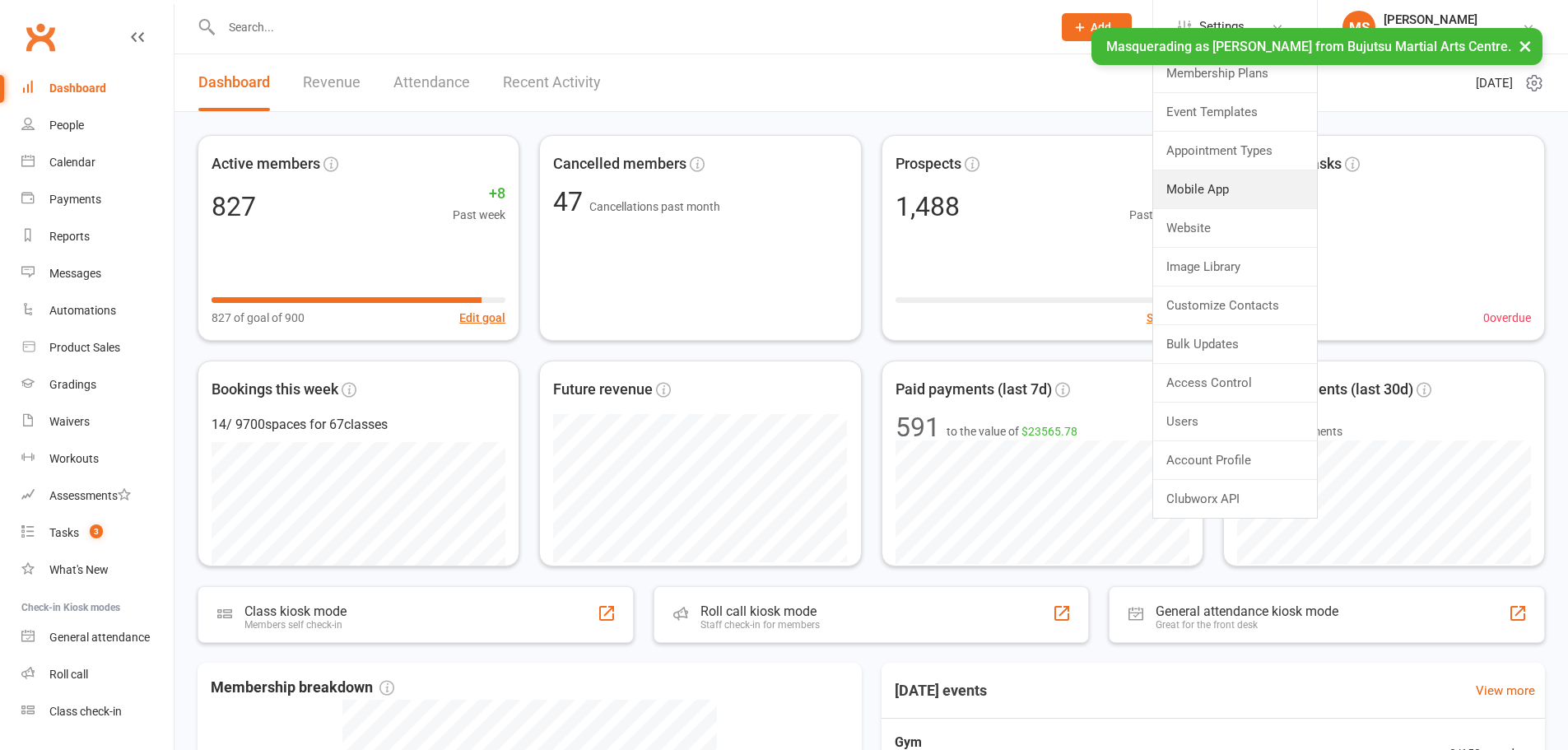
click at [1221, 196] on link "Mobile App" at bounding box center [1235, 189] width 164 height 38
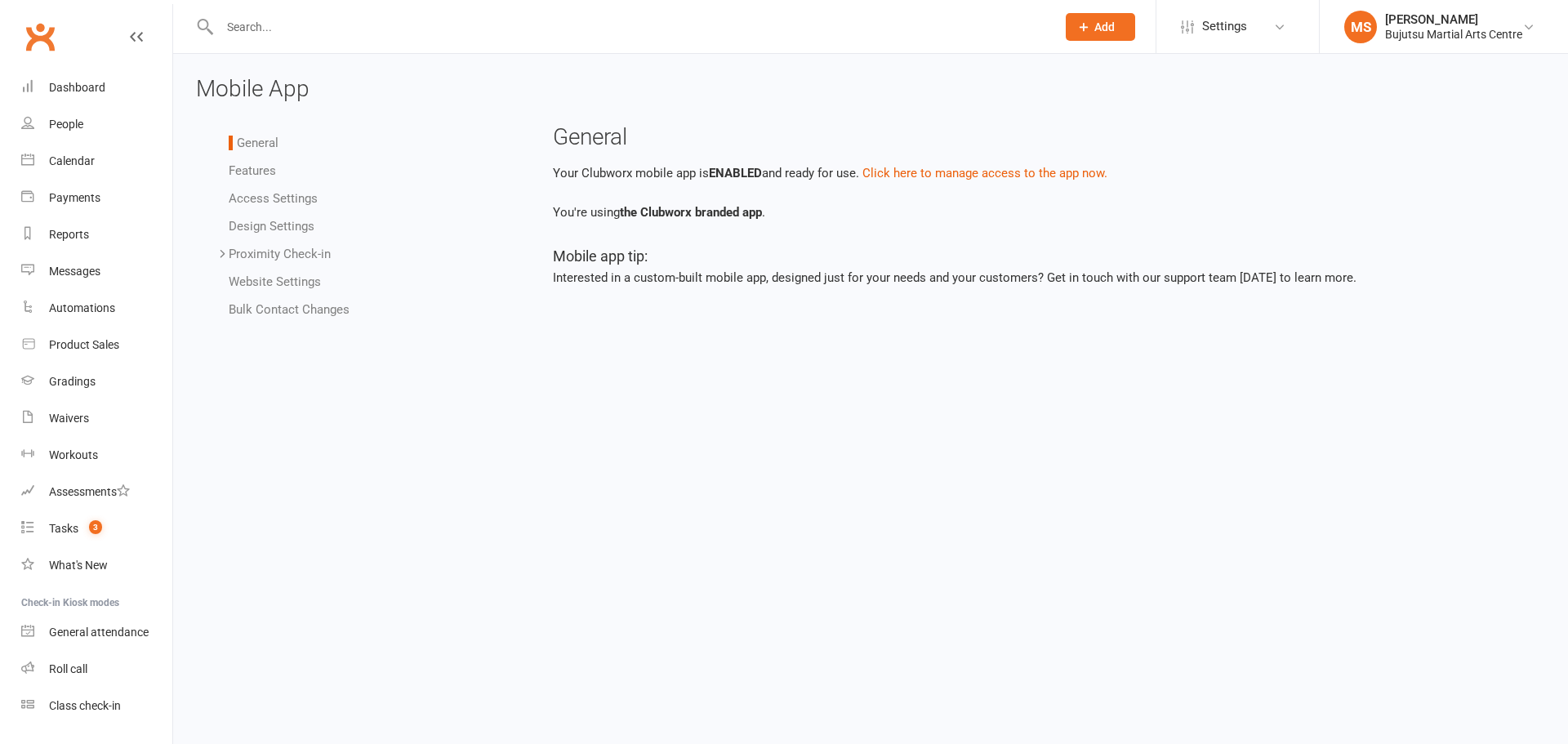
click at [262, 202] on link "Access Settings" at bounding box center [273, 198] width 89 height 15
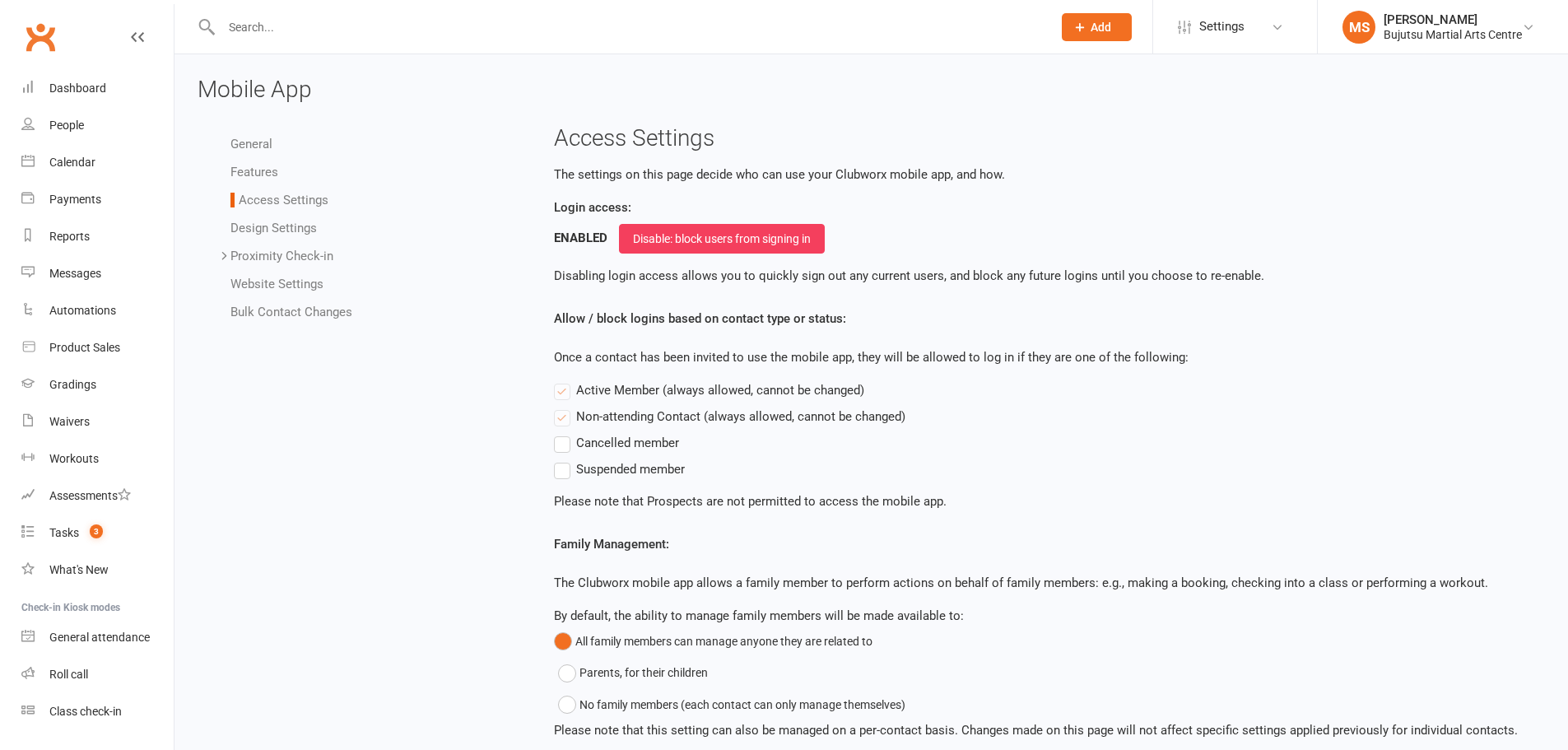
click at [1456, 29] on div "Bujutsu Martial Arts Centre" at bounding box center [1453, 34] width 138 height 15
click at [1446, 262] on link "Remove mask" at bounding box center [1442, 266] width 251 height 38
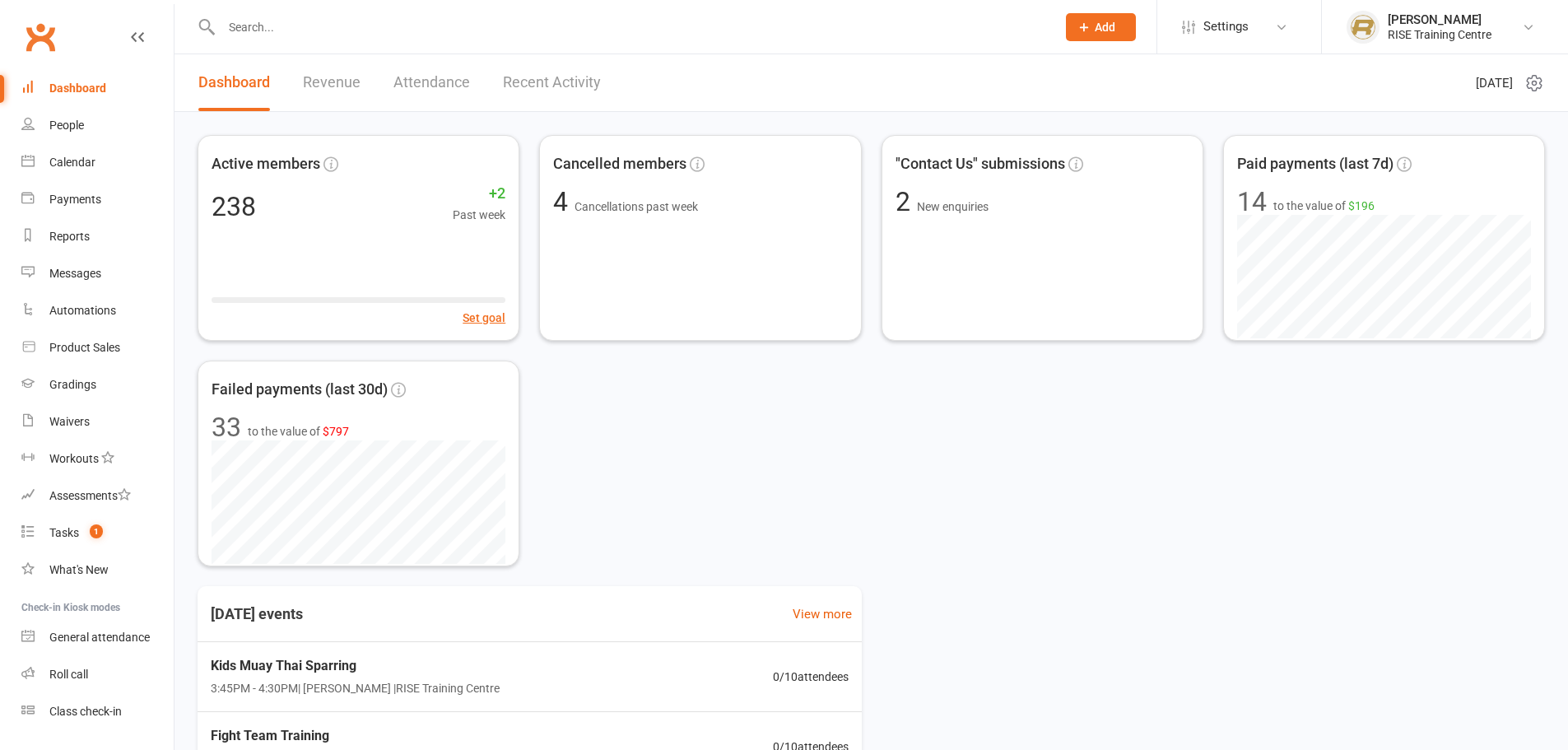
click at [1246, 16] on span "Settings" at bounding box center [1226, 26] width 45 height 37
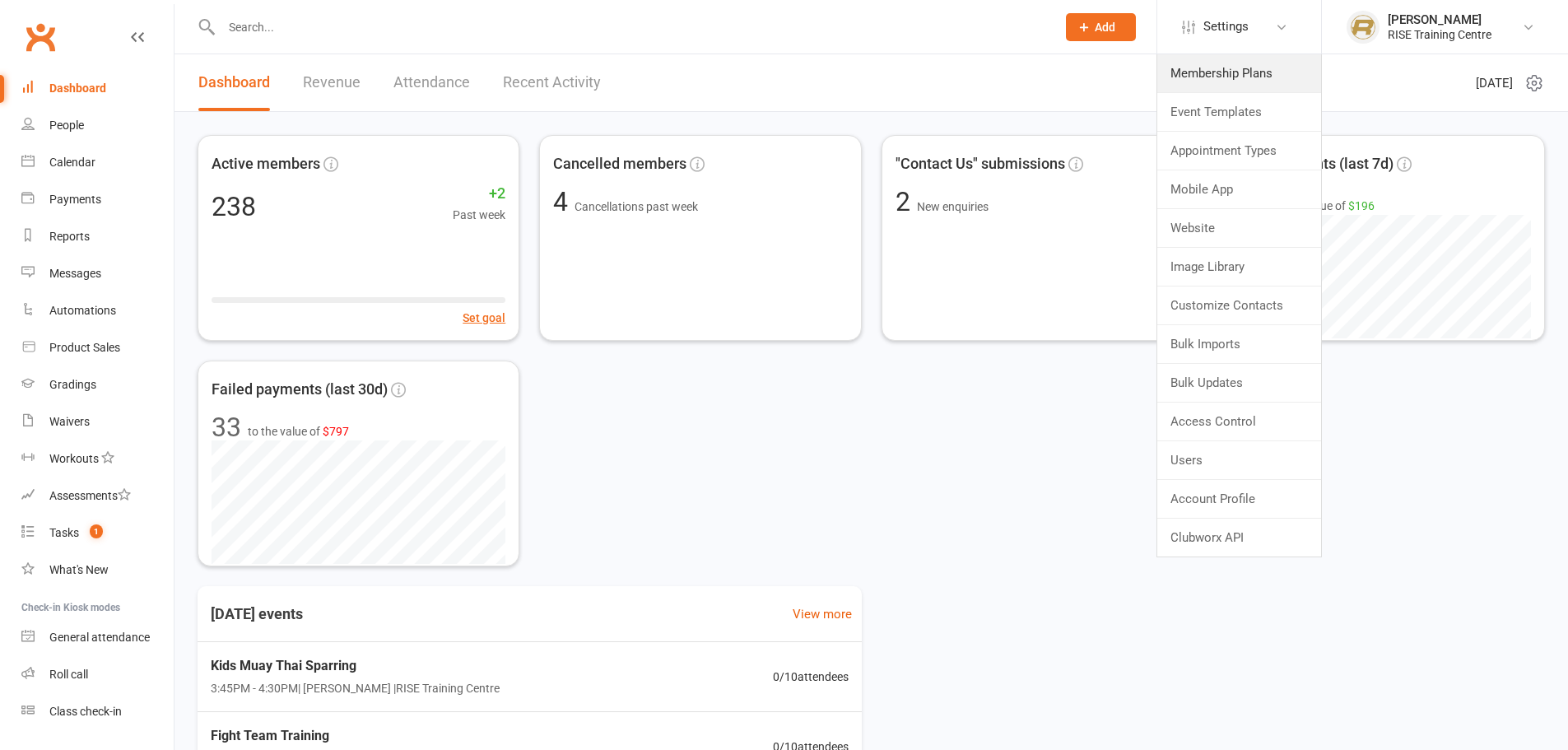
click at [1225, 72] on link "Membership Plans" at bounding box center [1240, 72] width 164 height 38
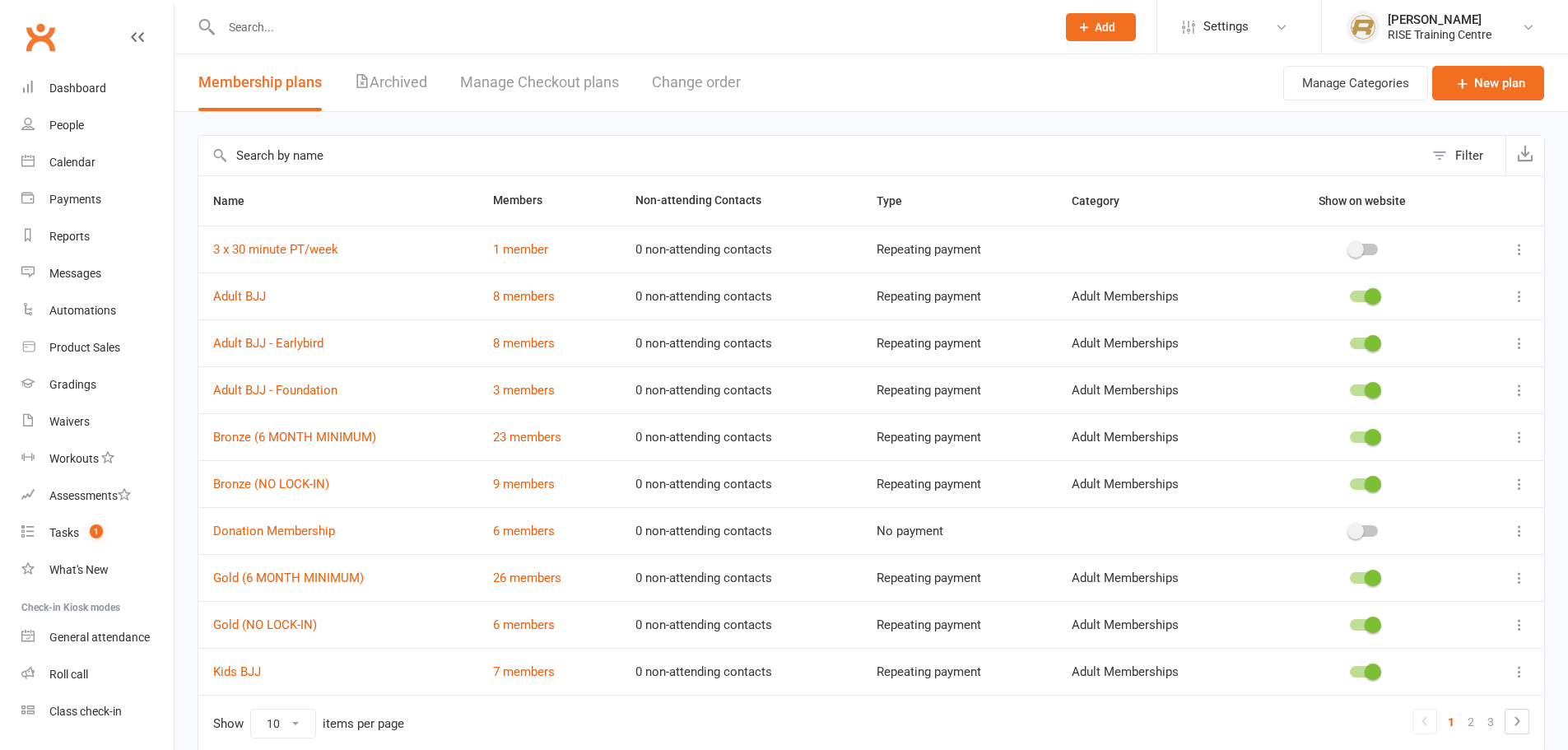
click at [461, 148] on input "text" at bounding box center [811, 155] width 1226 height 39
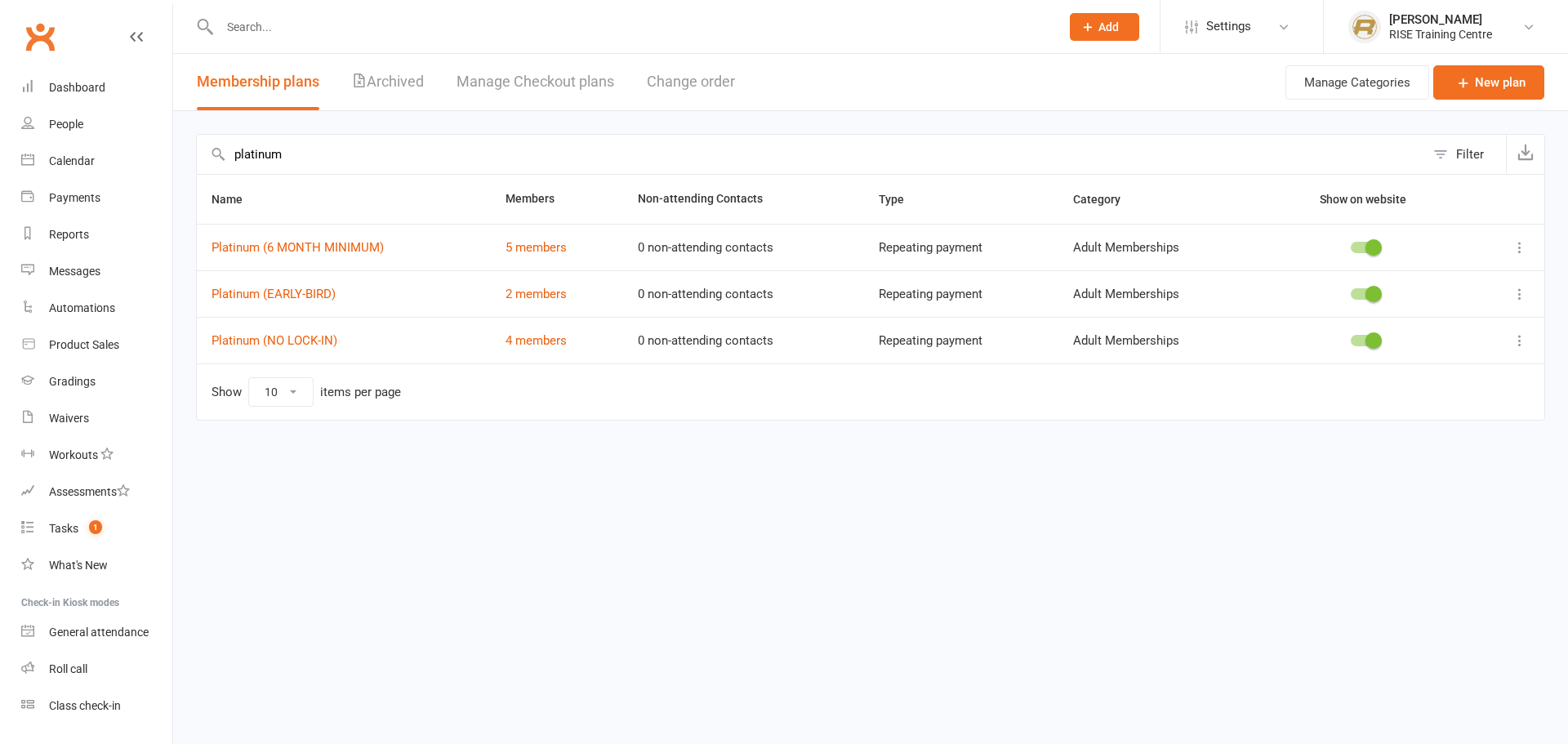
type input "platinum"
click at [1423, 28] on div "RISE Training Centre" at bounding box center [1441, 34] width 103 height 15
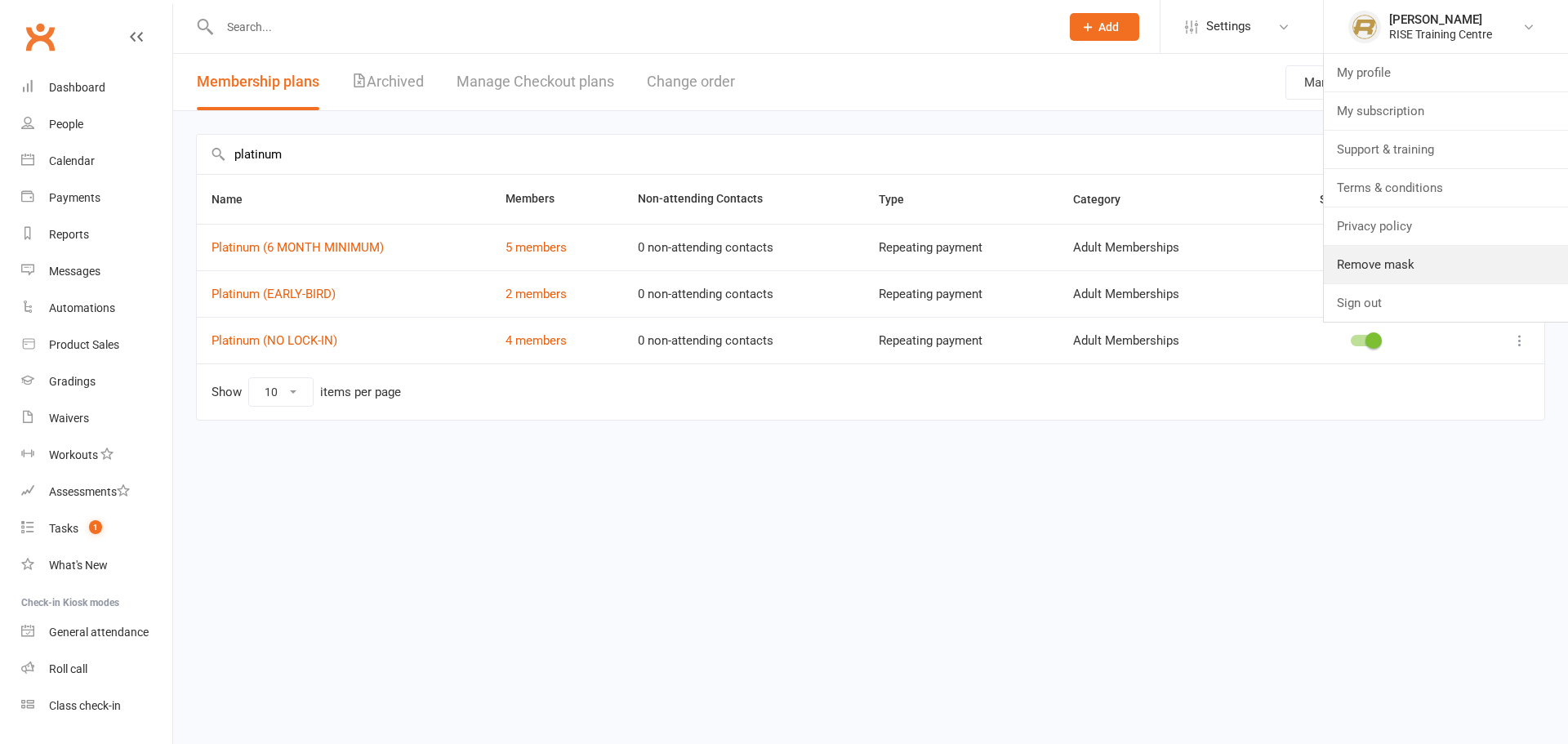
click at [1440, 262] on link "Remove mask" at bounding box center [1446, 264] width 244 height 37
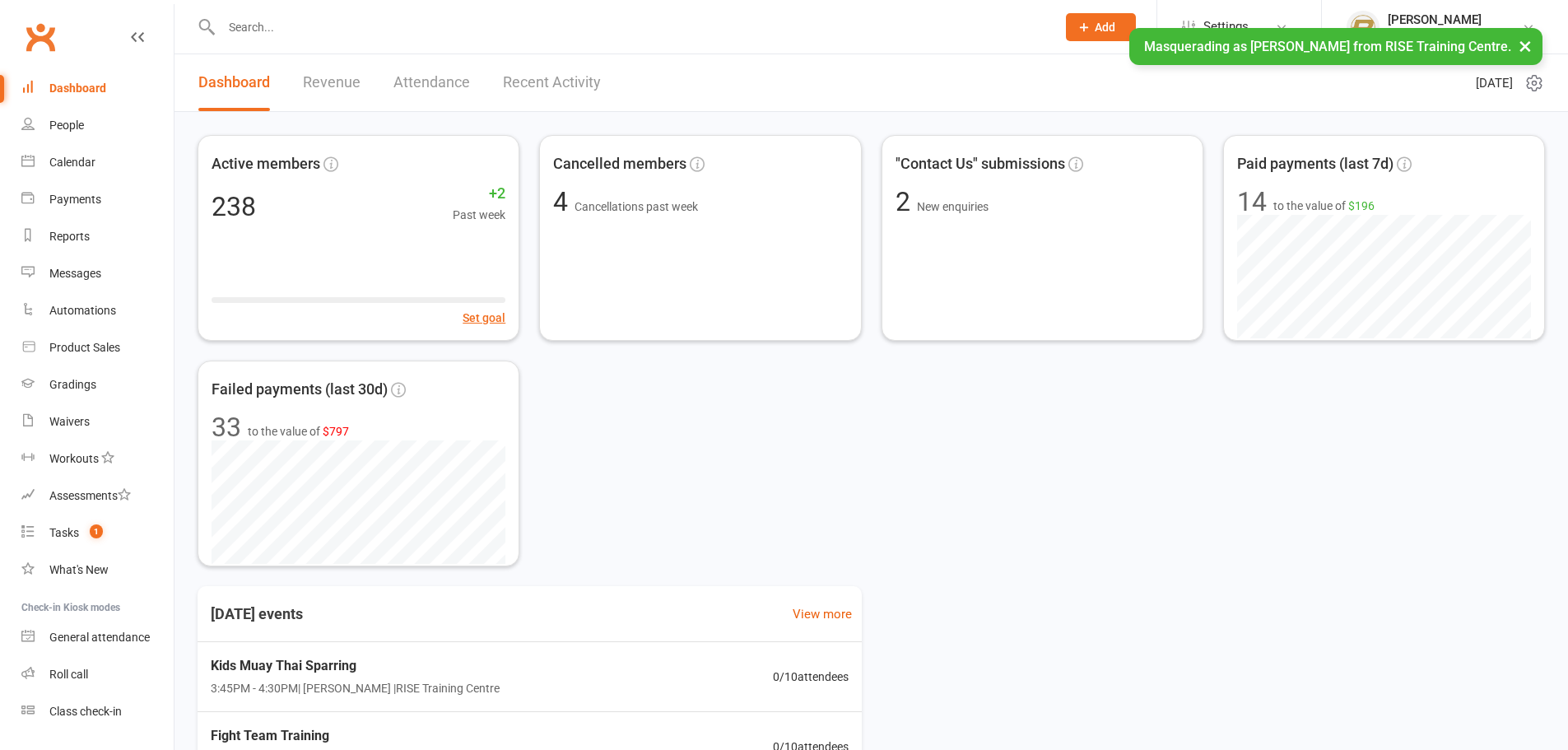
click at [1532, 49] on button "×" at bounding box center [1525, 45] width 30 height 36
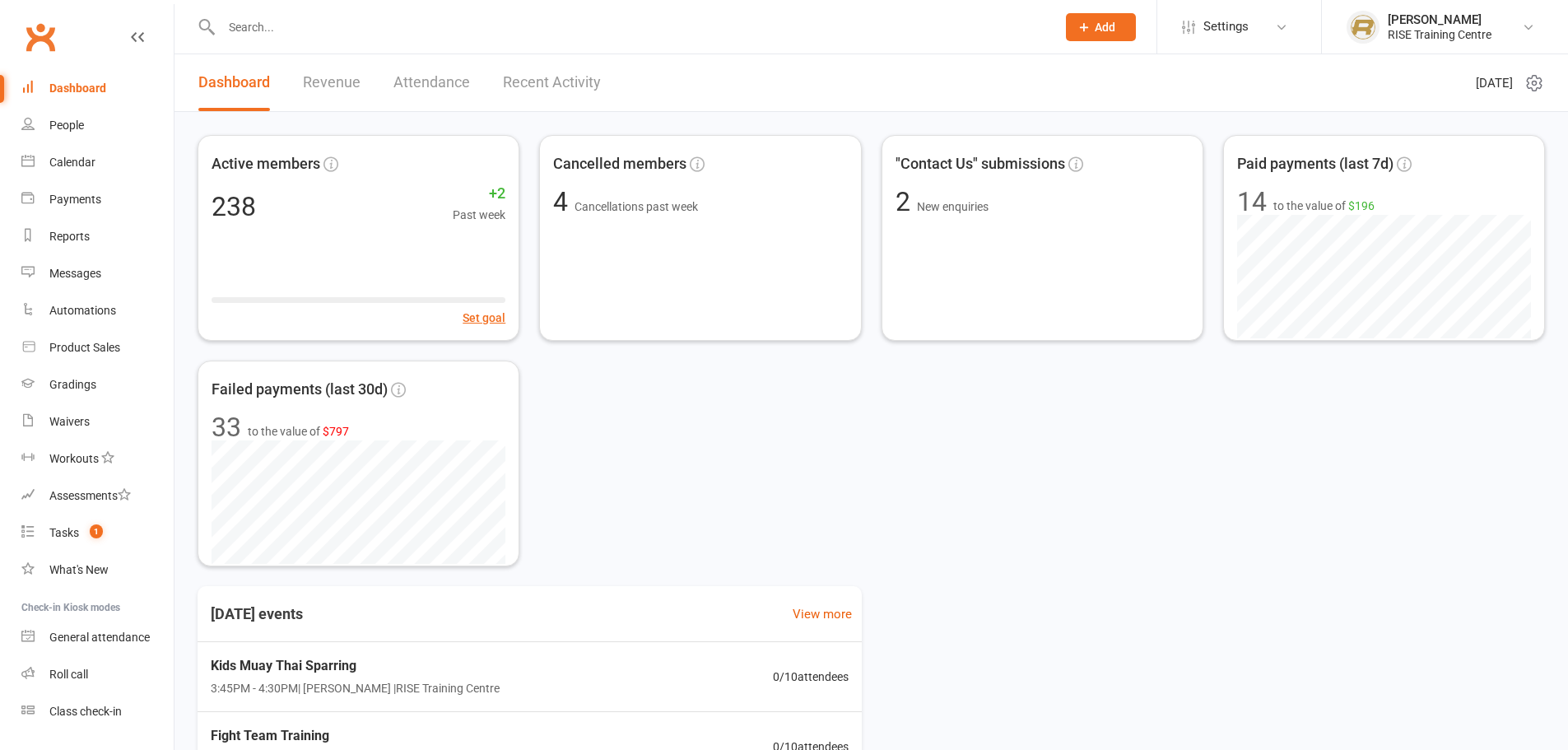
click at [1232, 21] on span "Settings" at bounding box center [1226, 26] width 45 height 37
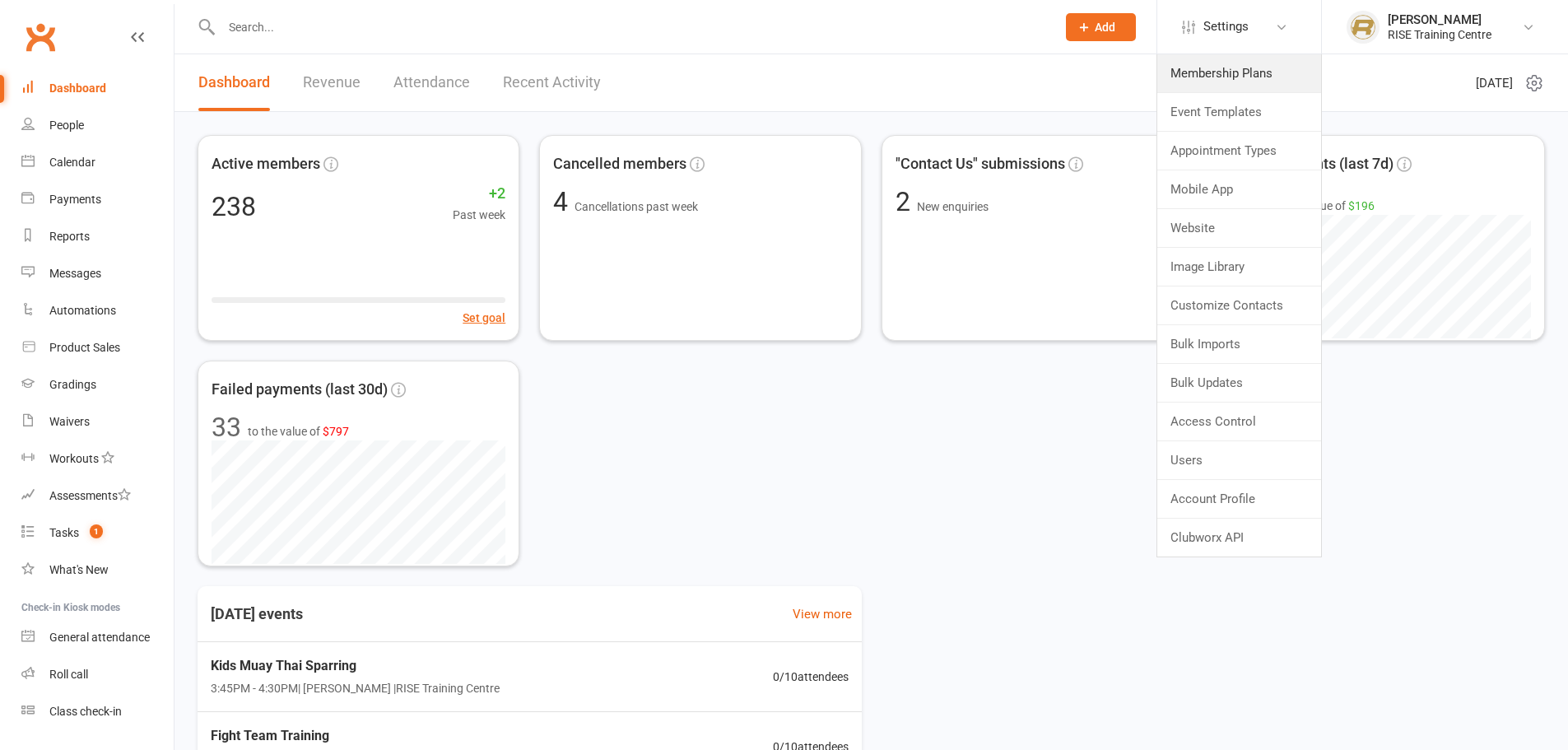
click at [1219, 71] on link "Membership Plans" at bounding box center [1240, 72] width 164 height 38
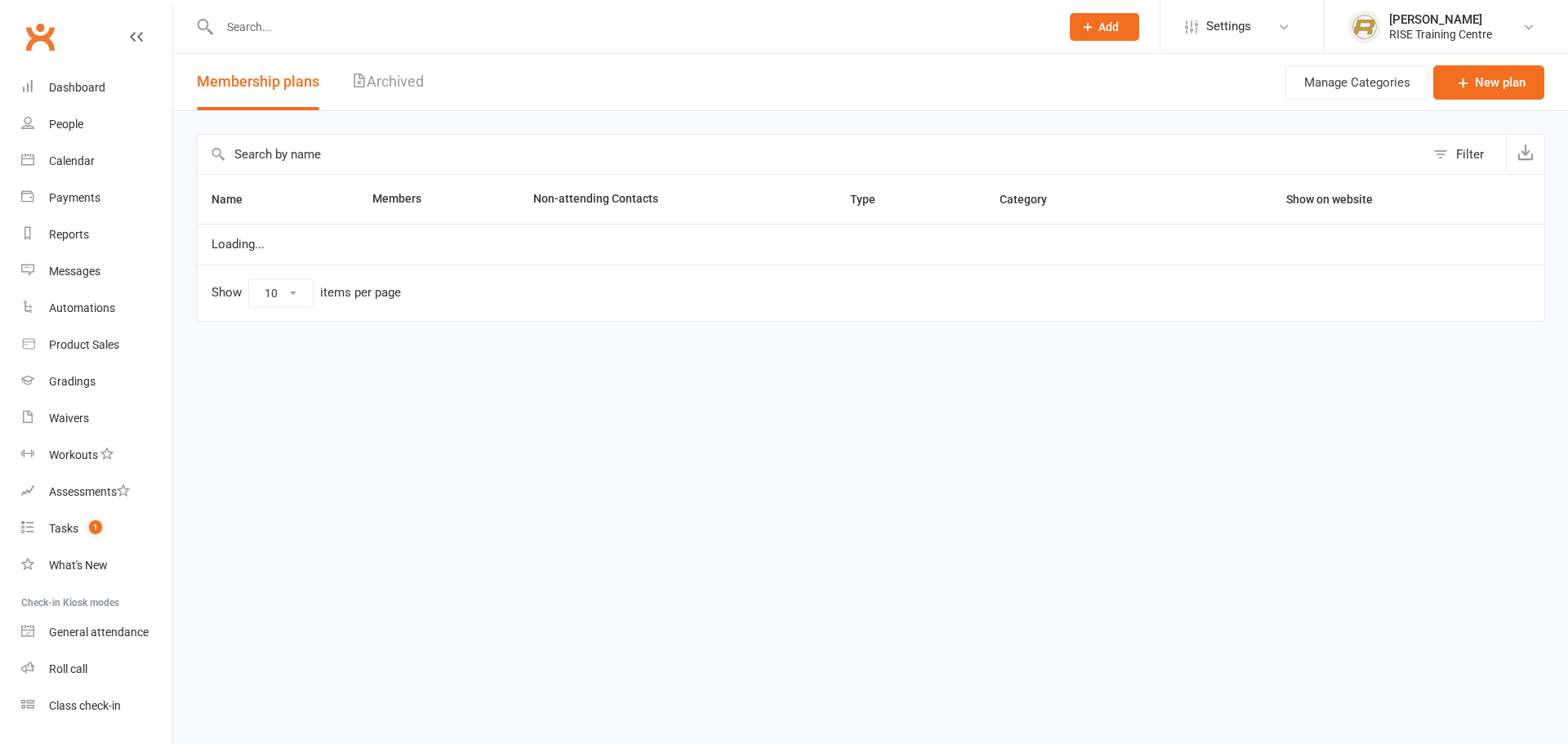
click at [392, 155] on input "text" at bounding box center [811, 154] width 1228 height 39
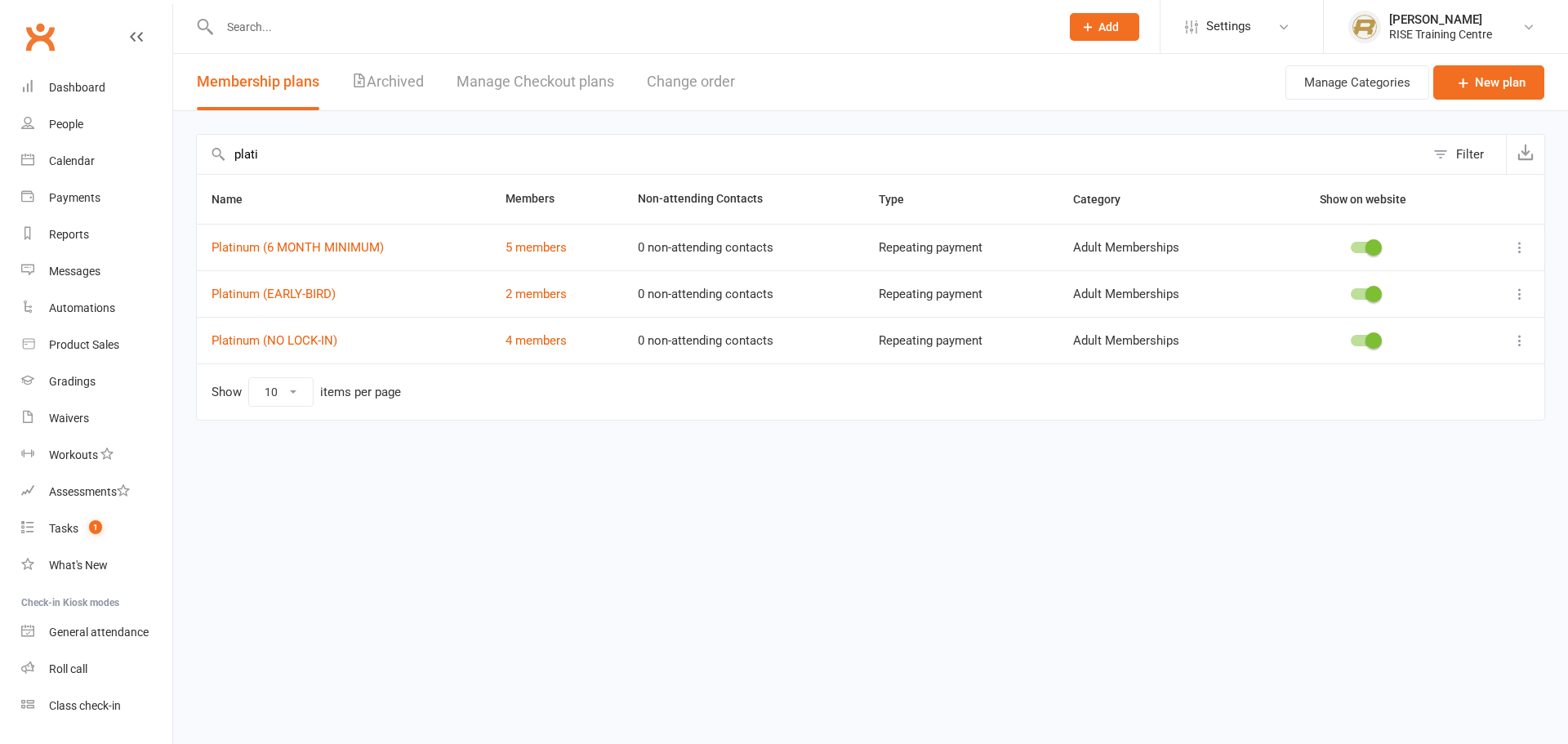
drag, startPoint x: 312, startPoint y: 154, endPoint x: 100, endPoint y: 133, distance: 213.0
click at [100, 133] on ui-view "Prospect Member Non-attending contact Class / event Appointment Grading event T…" at bounding box center [784, 236] width 1568 height 463
paste input "Brazilian Jiu jitsu"
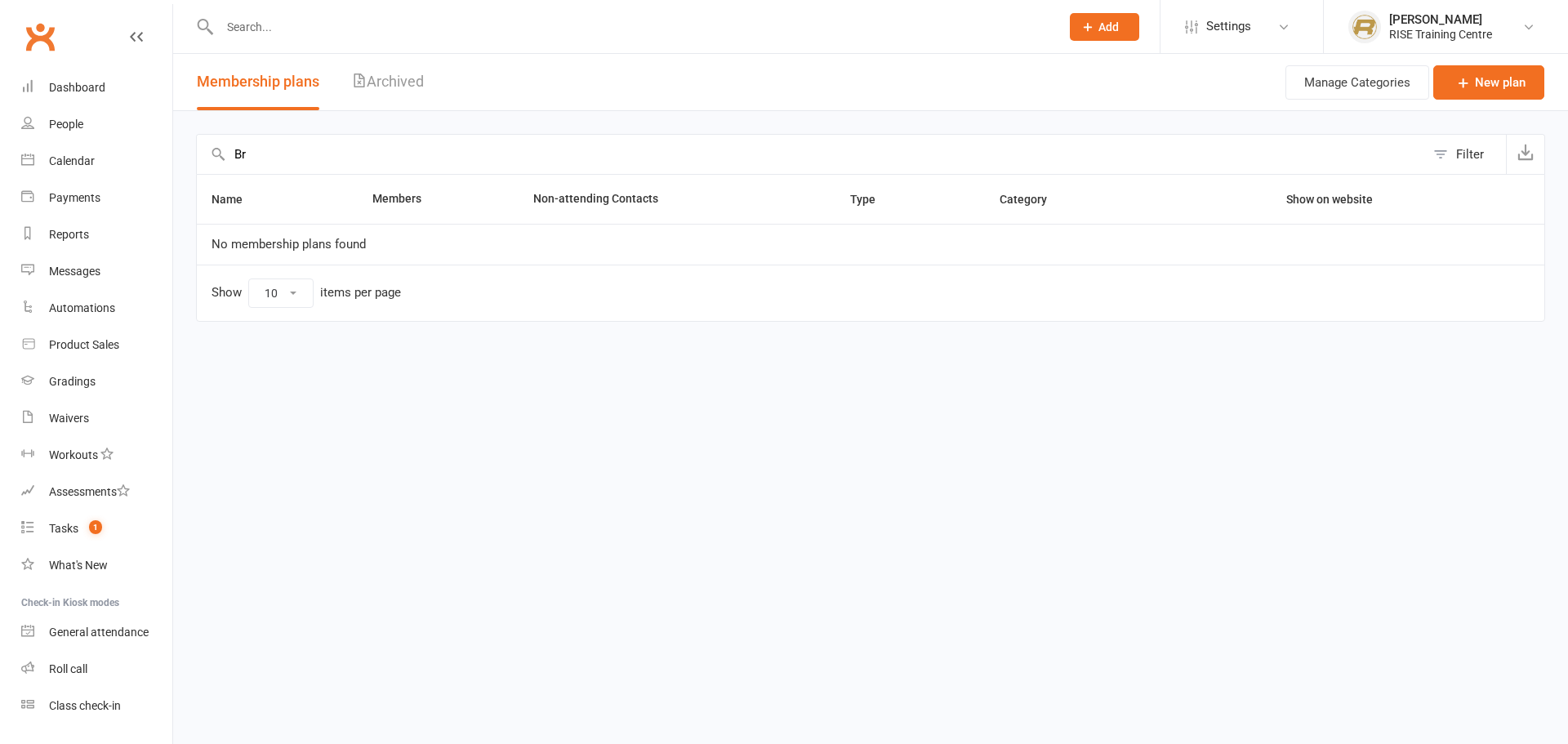
type input "B"
type input "bra"
click at [1440, 30] on div "RISE Training Centre" at bounding box center [1441, 34] width 103 height 15
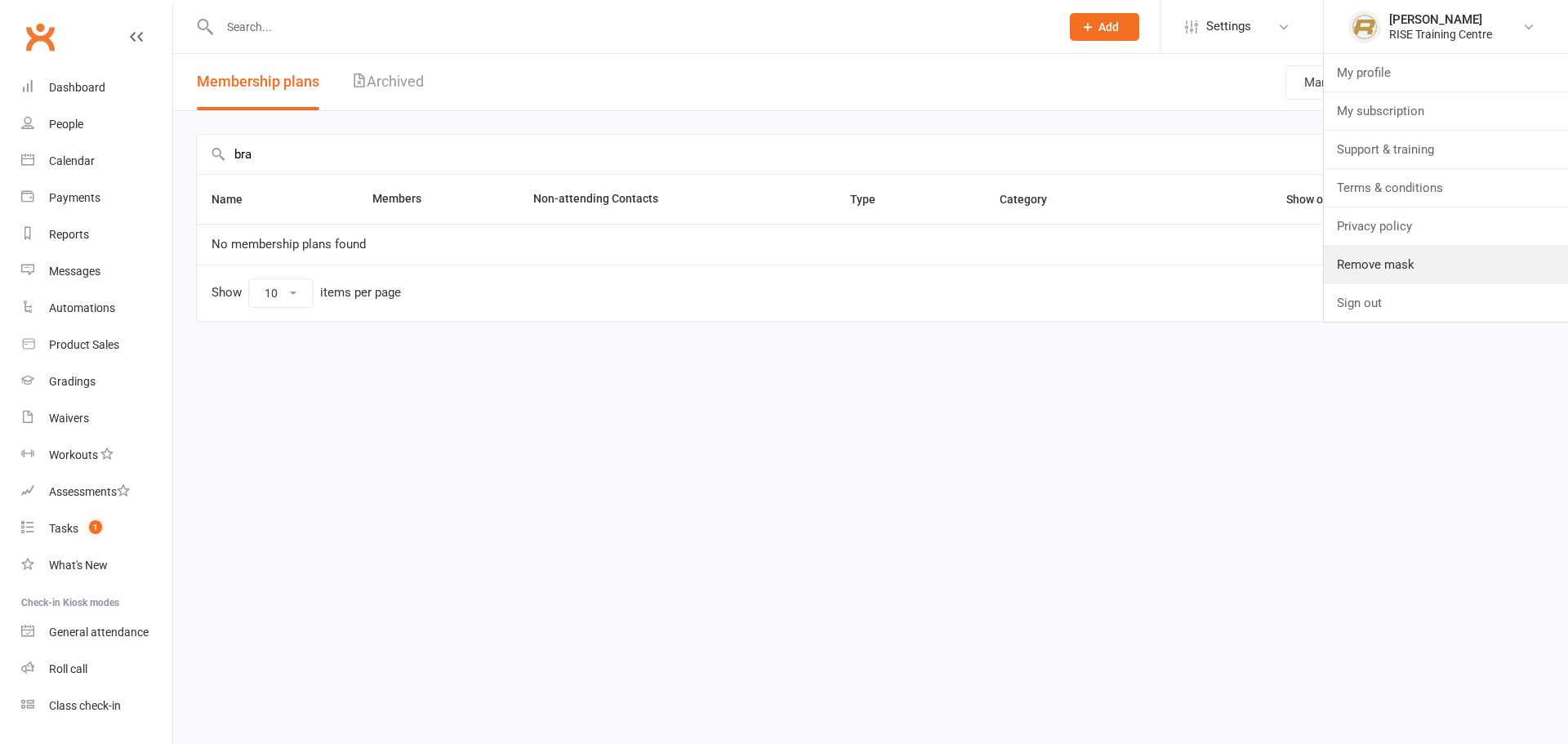
click at [1413, 253] on link "Remove mask" at bounding box center [1446, 264] width 244 height 37
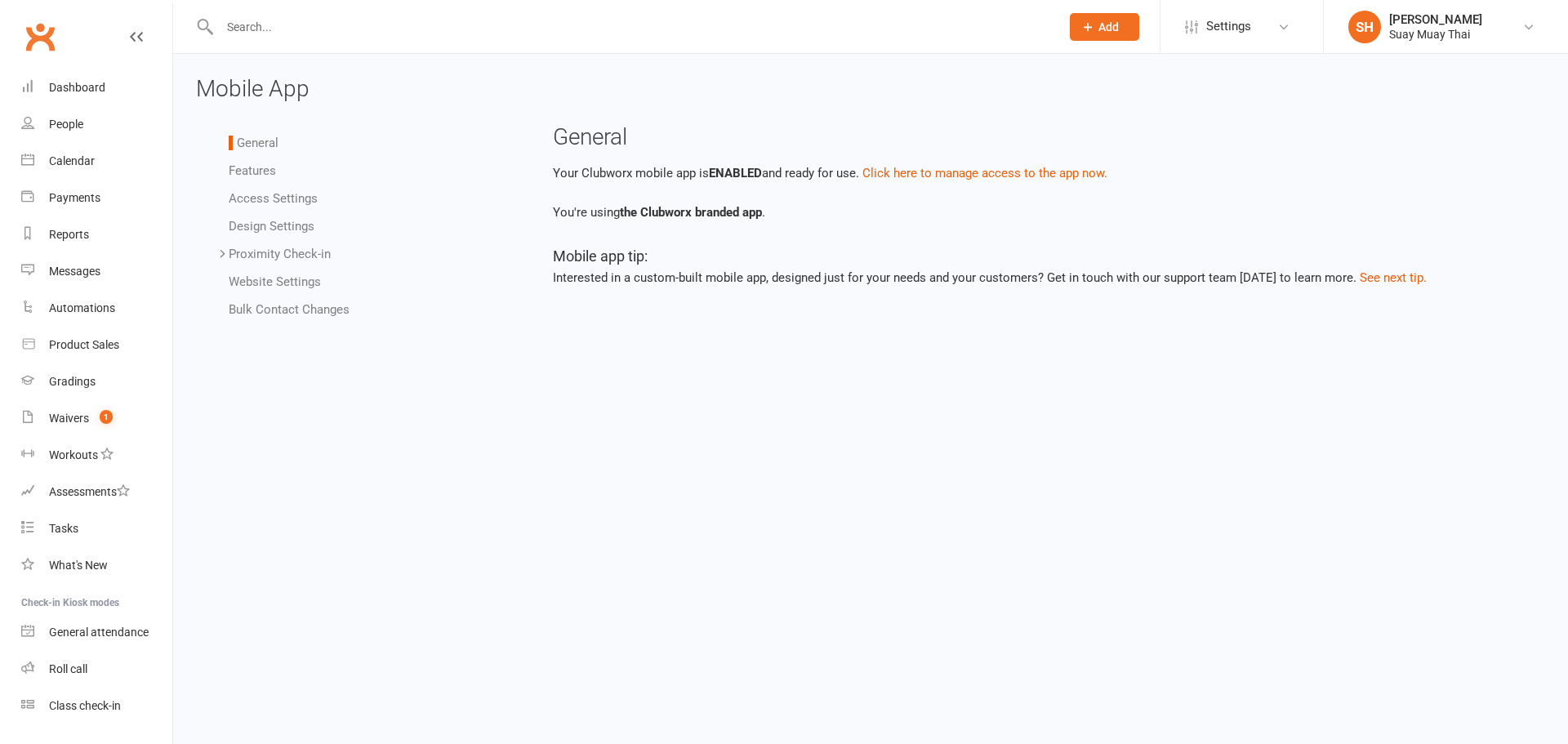
click at [257, 196] on link "Access Settings" at bounding box center [273, 198] width 89 height 15
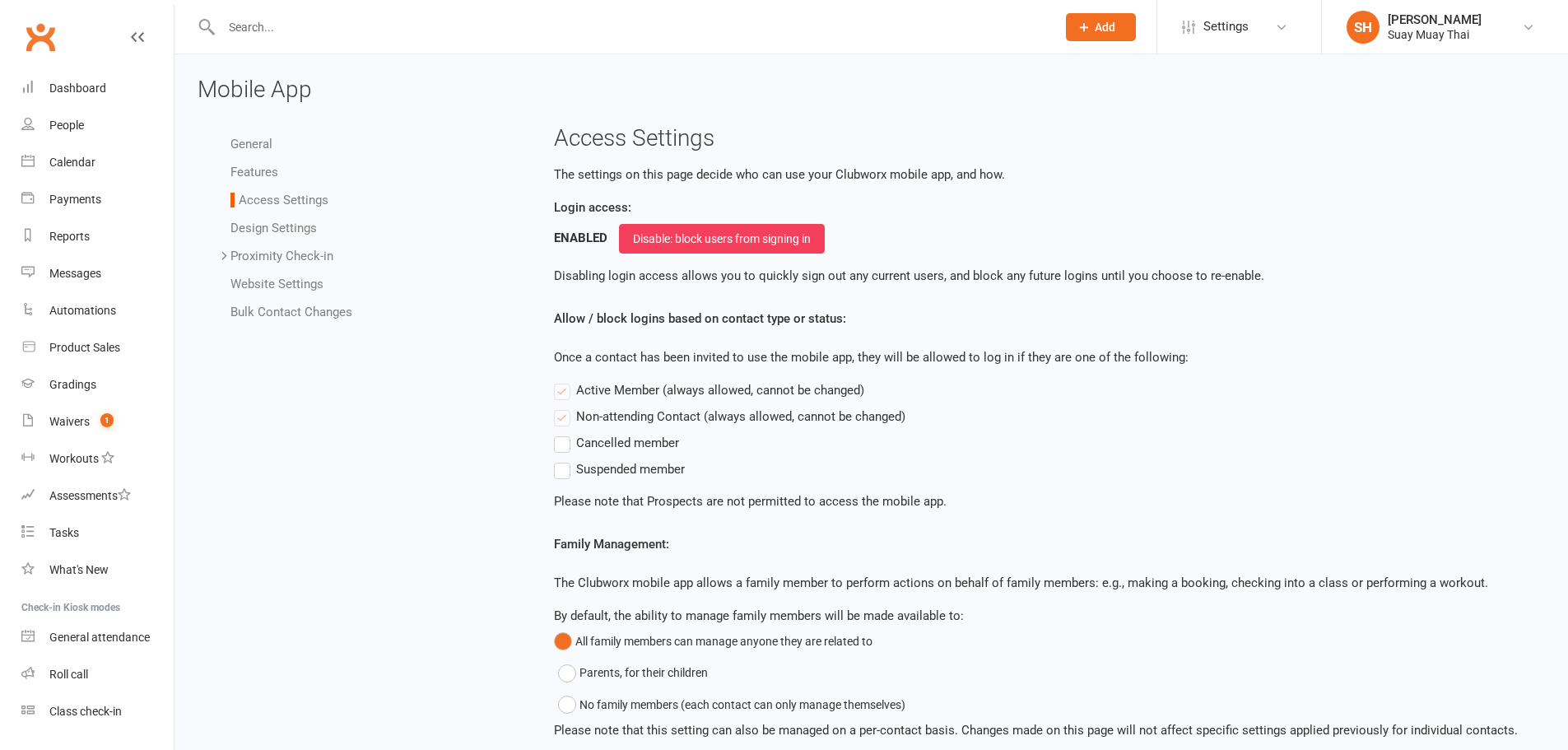
drag, startPoint x: 1421, startPoint y: 51, endPoint x: 1424, endPoint y: 34, distance: 17.3
click at [1423, 49] on li "SH Sandra Haddrill Suay Muay Thai My profile My subscription Support & training…" at bounding box center [1444, 26] width 247 height 53
click at [1424, 33] on div "Suay Muay Thai" at bounding box center [1434, 34] width 93 height 15
drag, startPoint x: 1383, startPoint y: 275, endPoint x: 1304, endPoint y: 255, distance: 81.5
click at [1383, 275] on link "Remove mask" at bounding box center [1445, 266] width 246 height 38
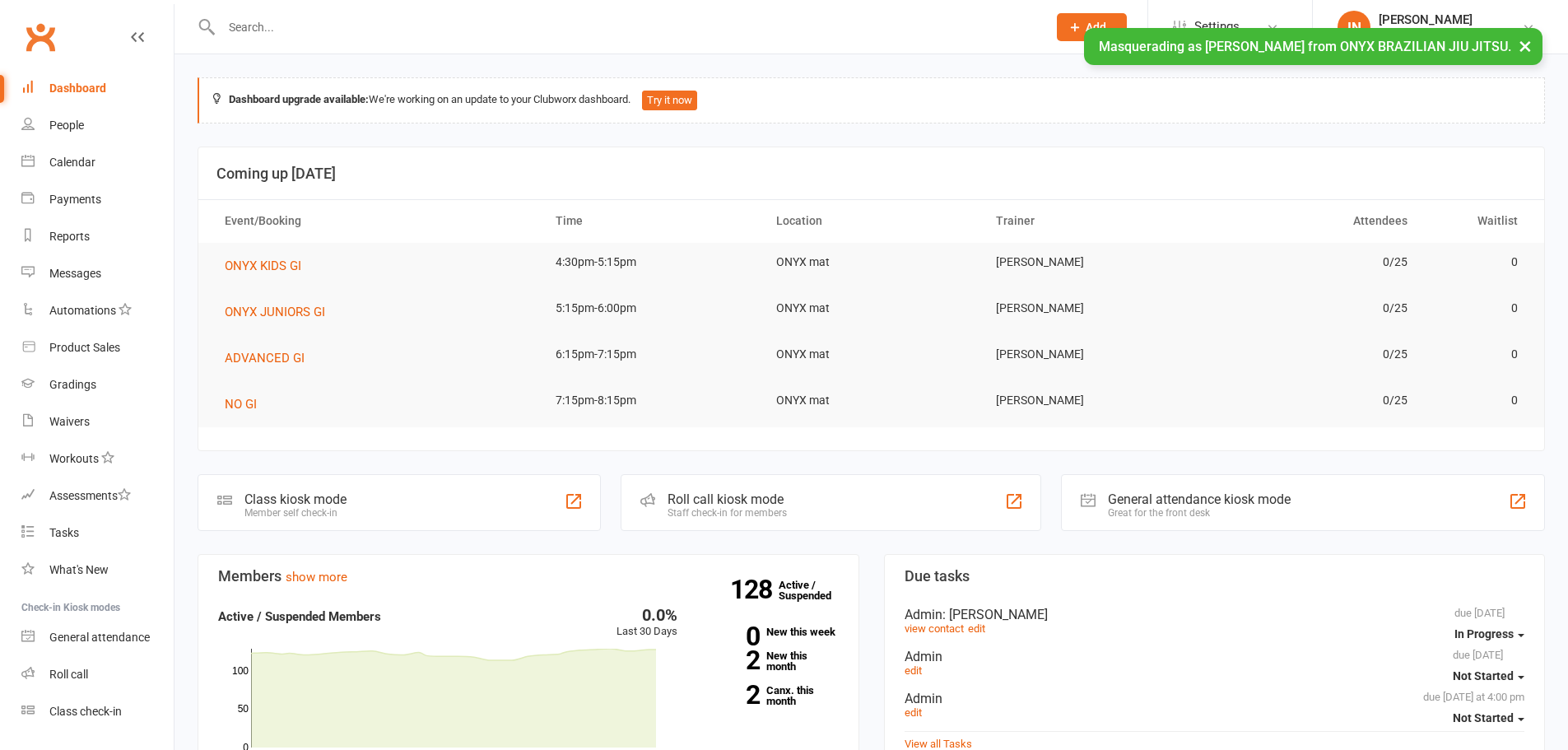
click at [1411, 18] on div "[PERSON_NAME]" at bounding box center [1450, 19] width 143 height 15
click at [1372, 281] on link "Remove mask" at bounding box center [1441, 266] width 255 height 38
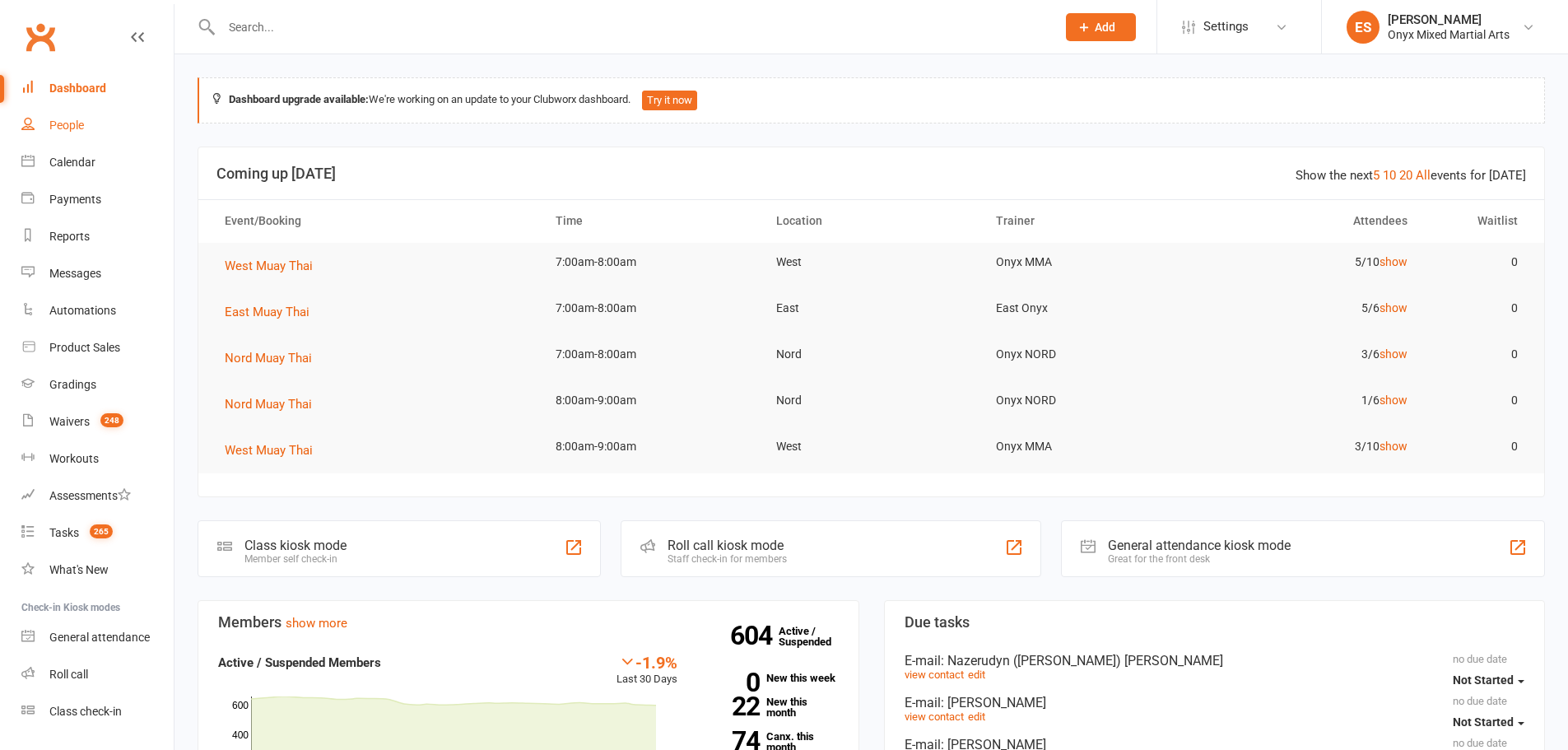
click at [82, 119] on div "People" at bounding box center [67, 125] width 35 height 13
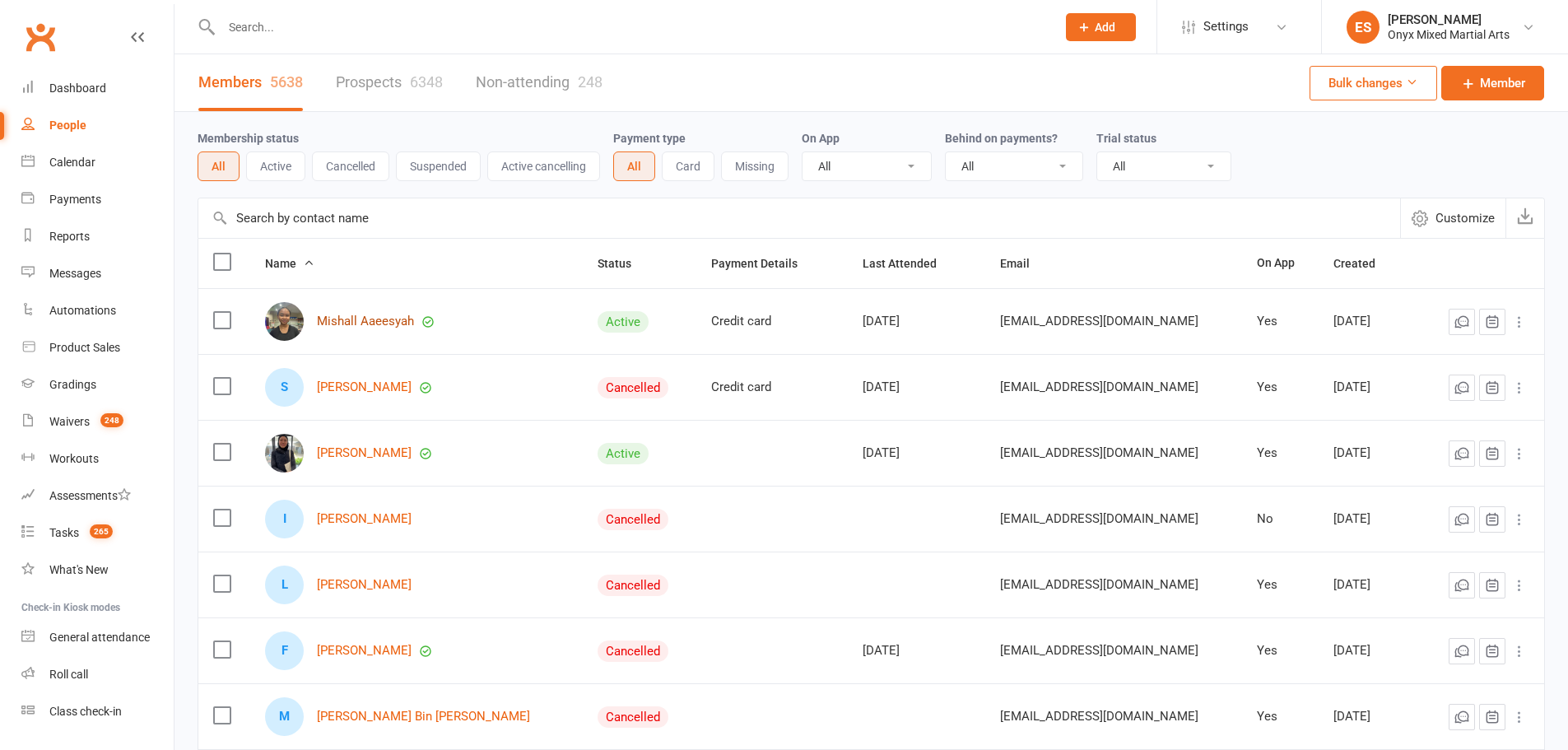
click at [367, 318] on link "Mishall Aaeesyah" at bounding box center [365, 321] width 97 height 14
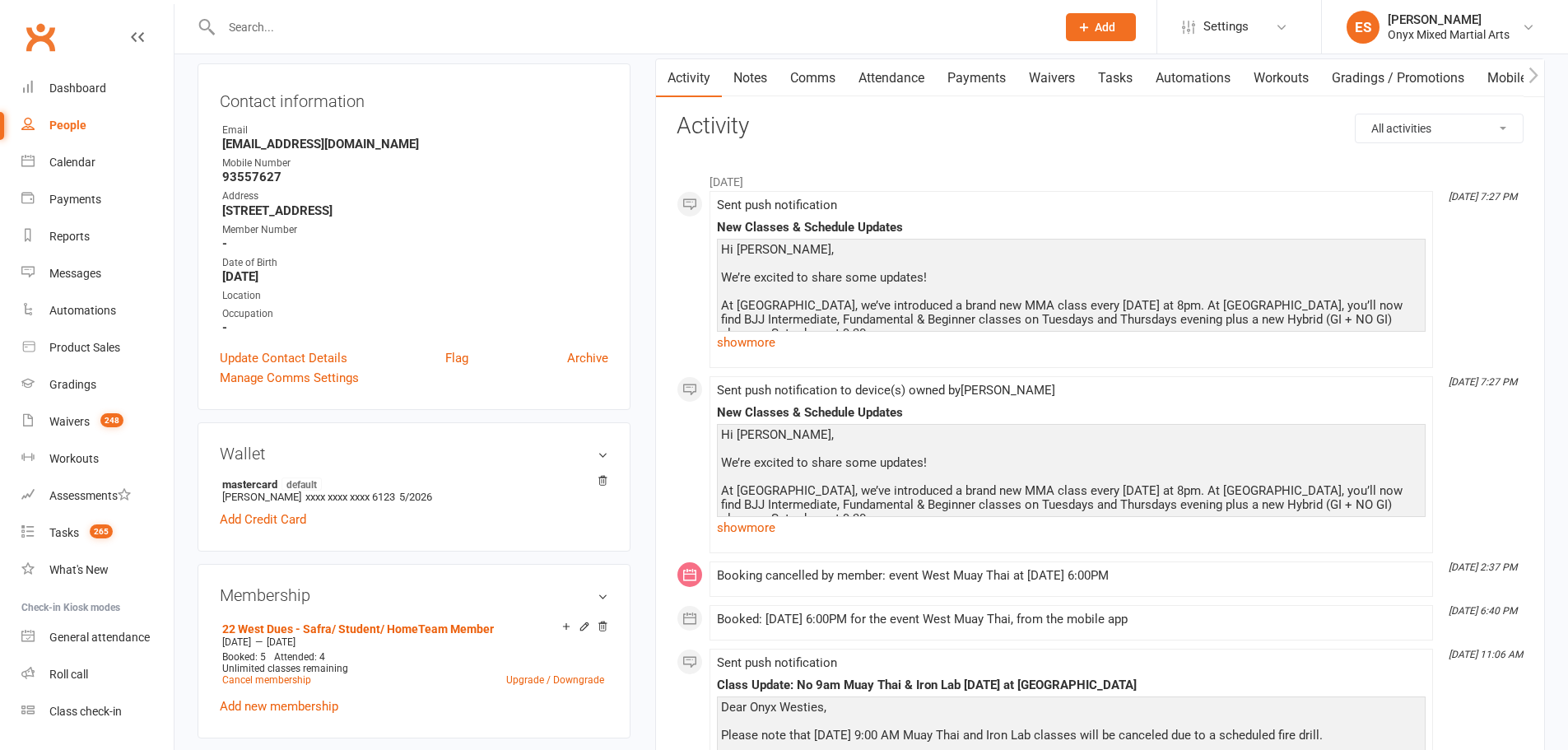
click at [297, 353] on link "Update Contact Details" at bounding box center [284, 358] width 127 height 20
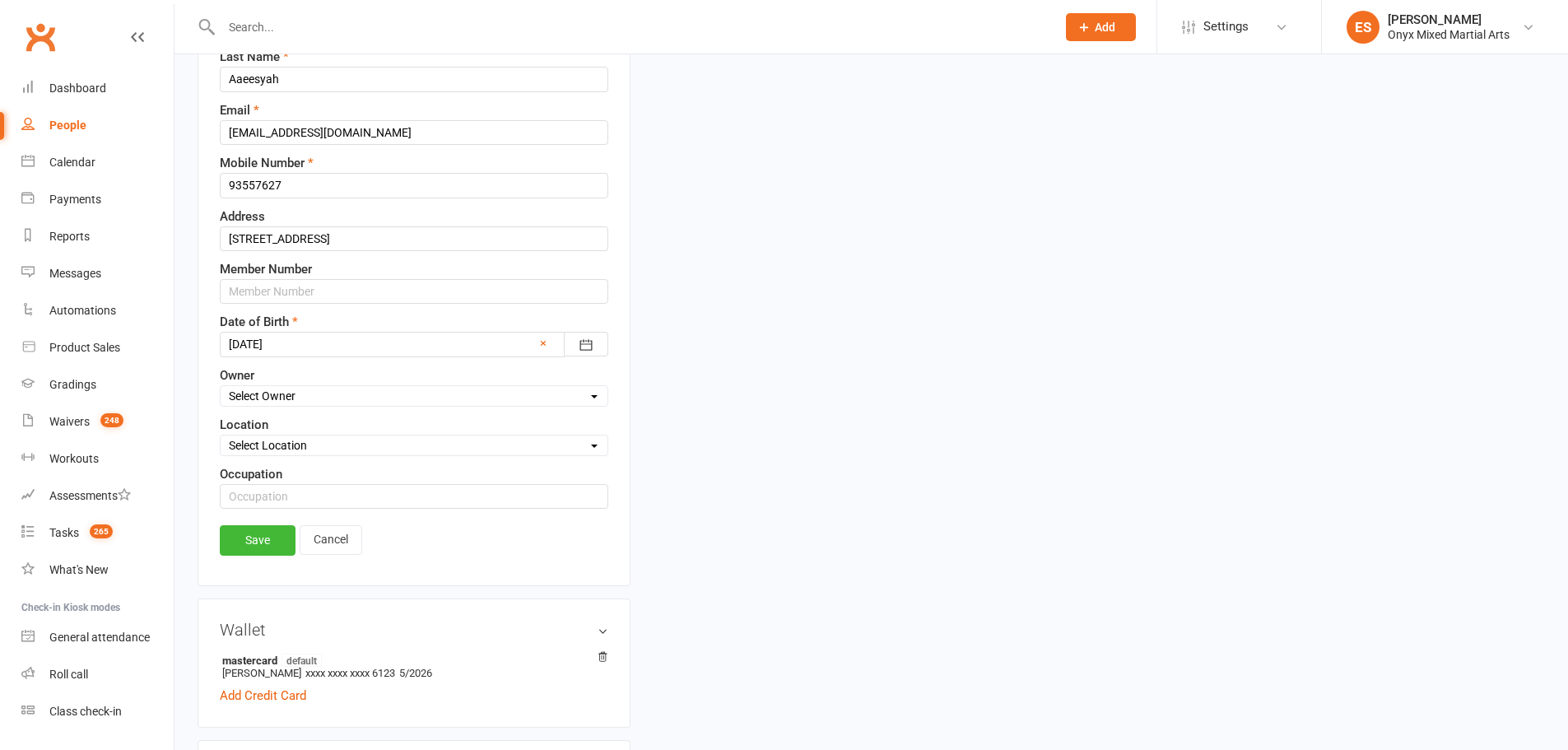
scroll to position [297, 0]
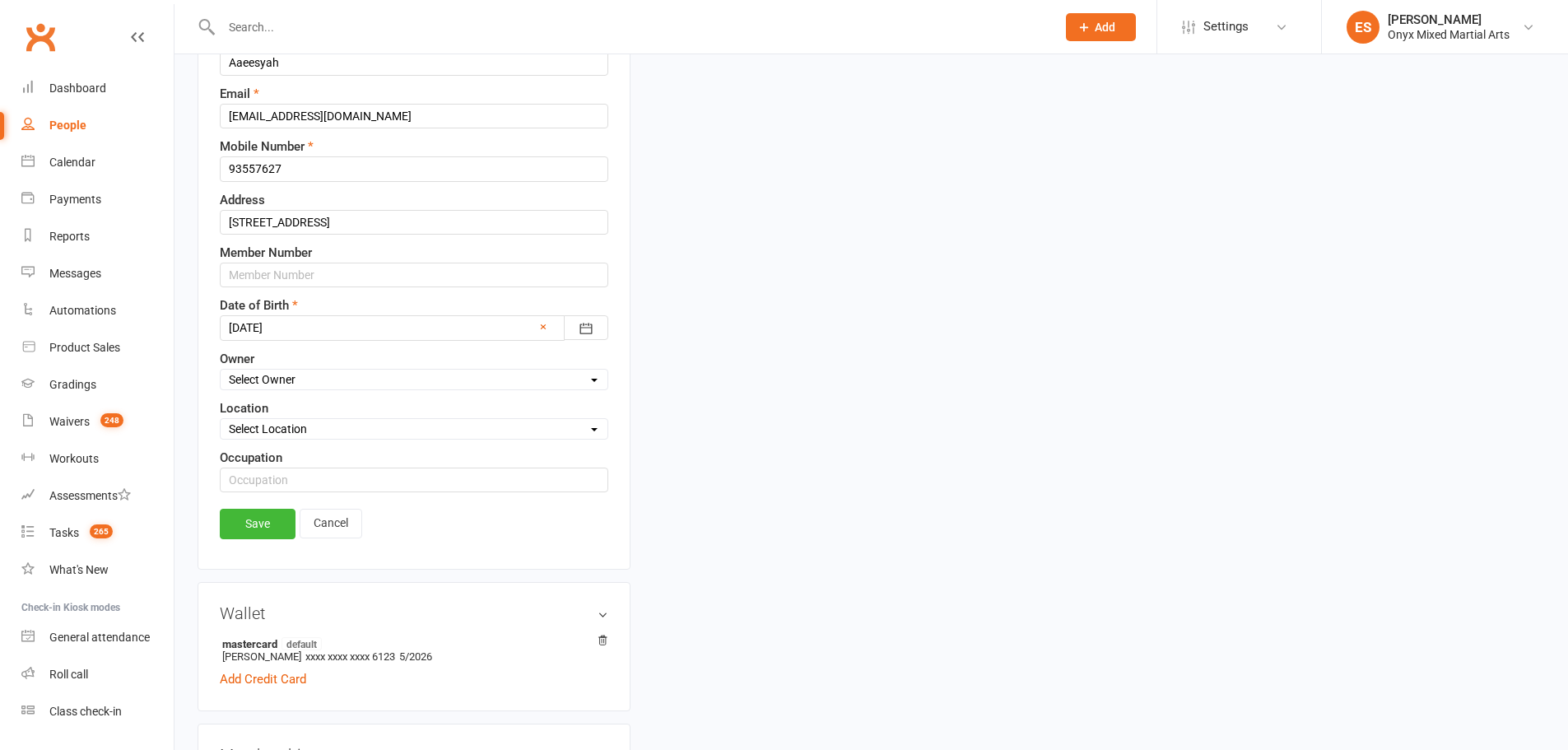
click at [310, 428] on select "Select Location East Nord West" at bounding box center [414, 429] width 387 height 18
click at [87, 122] on link "People" at bounding box center [98, 126] width 152 height 37
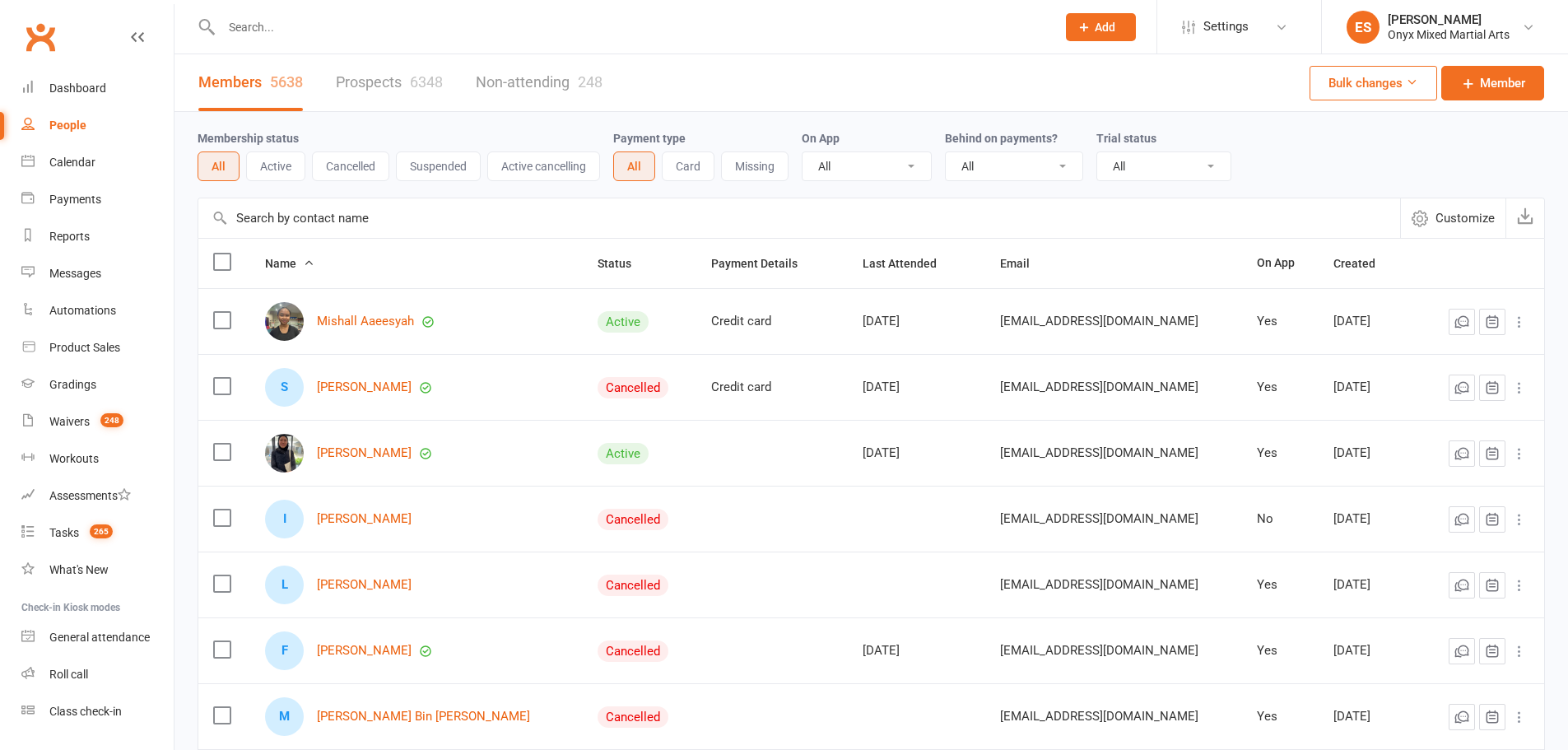
click at [1359, 14] on div "ES" at bounding box center [1363, 27] width 33 height 33
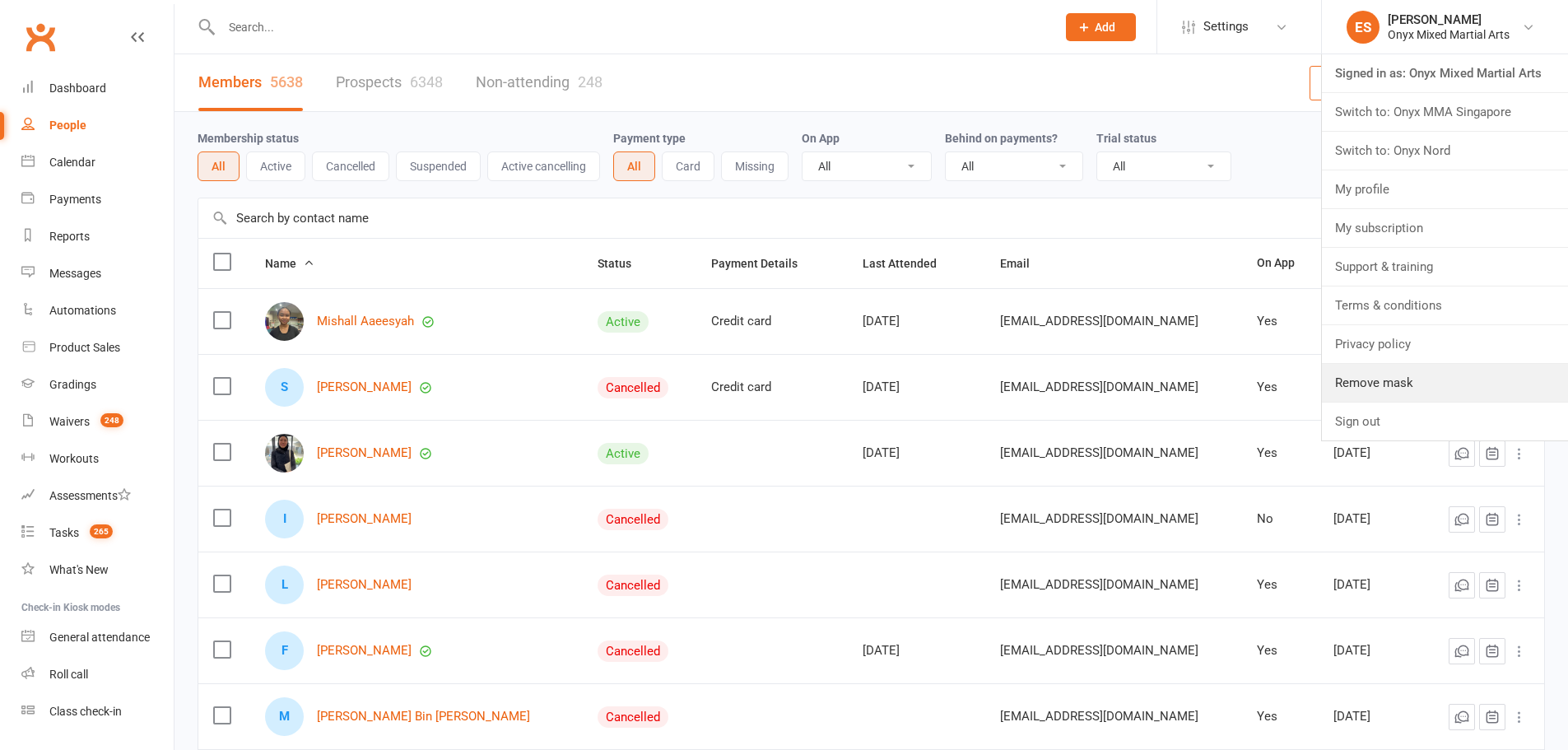
click at [1402, 374] on link "Remove mask" at bounding box center [1445, 382] width 246 height 38
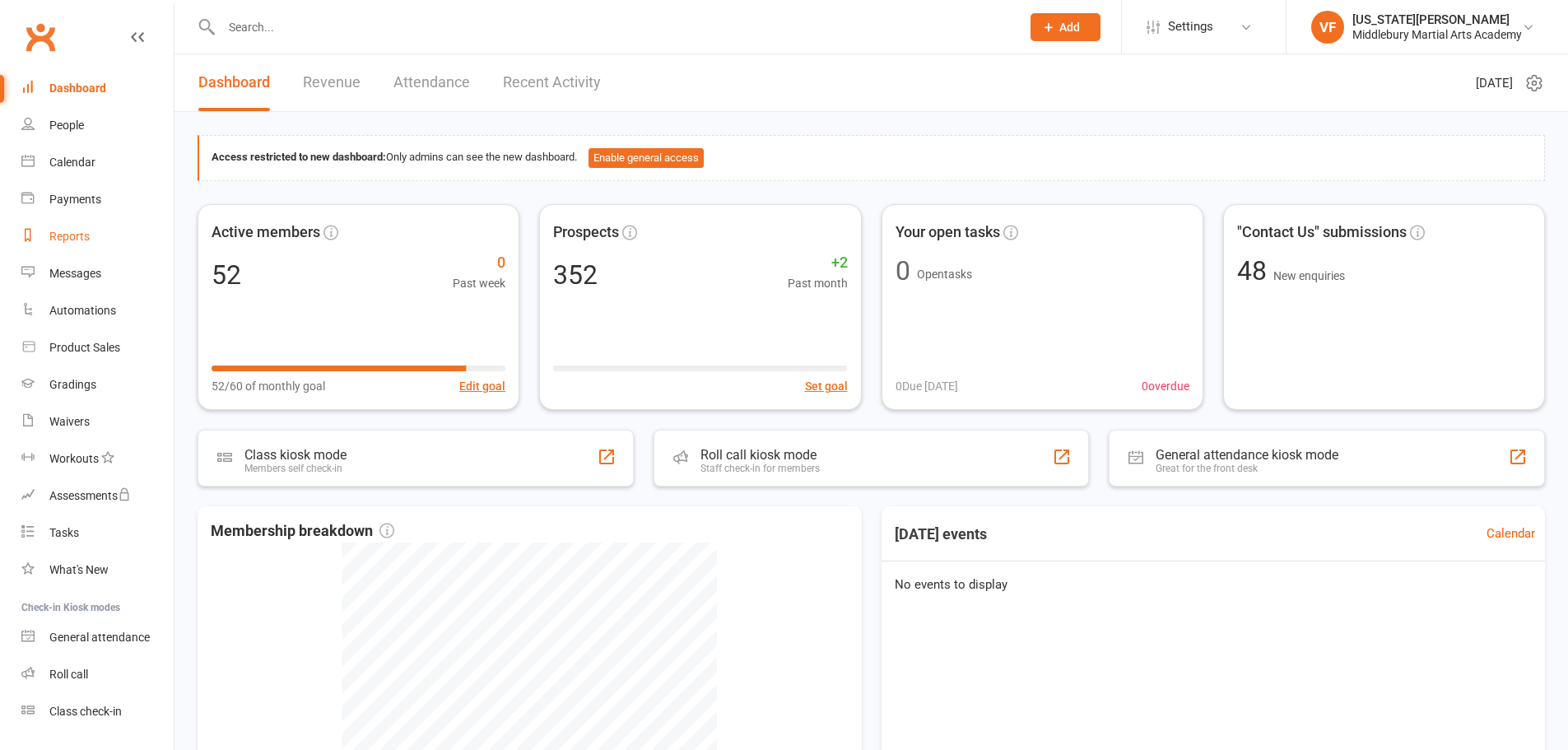
click at [105, 235] on link "Reports" at bounding box center [98, 237] width 152 height 37
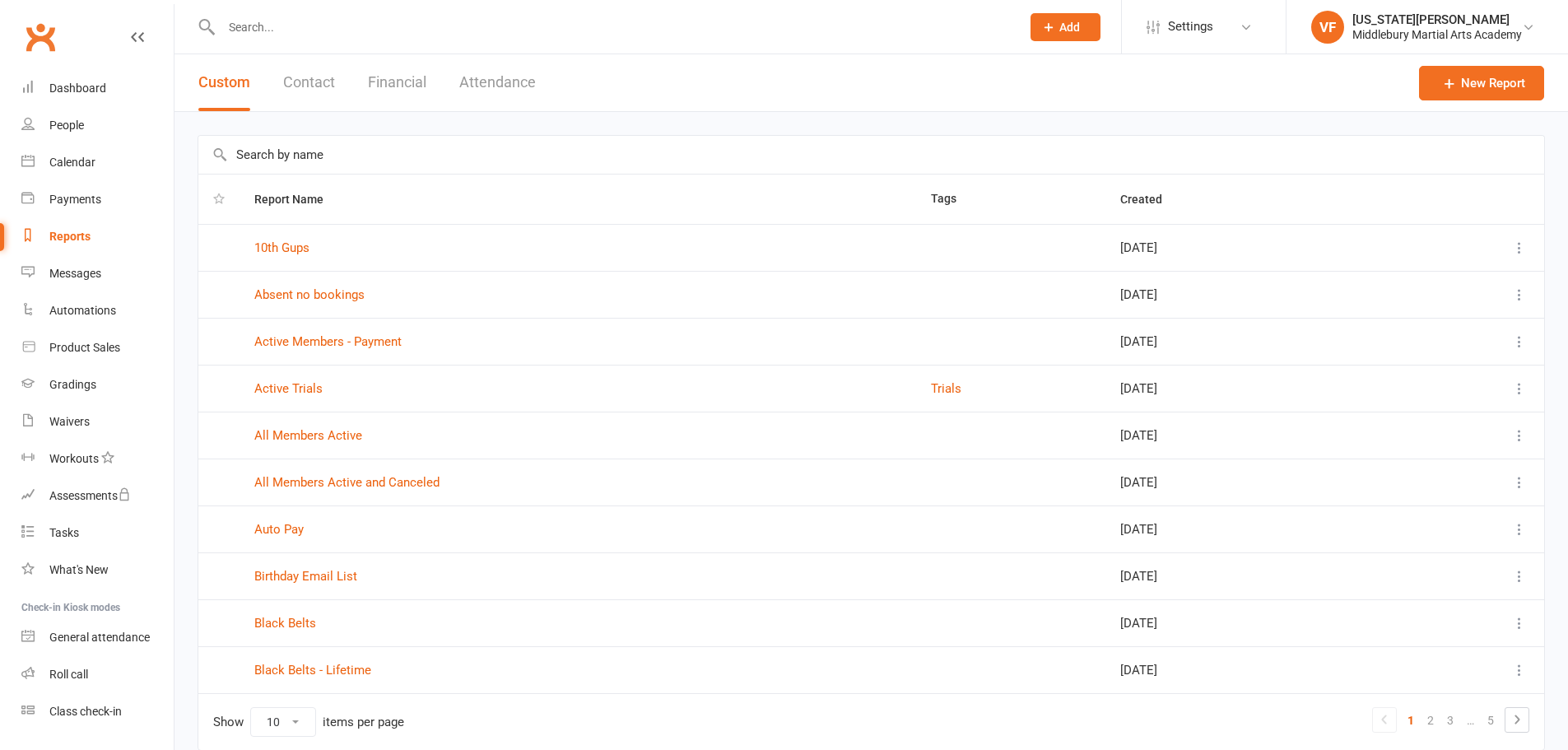
click at [1120, 199] on span "Created" at bounding box center [1150, 199] width 60 height 13
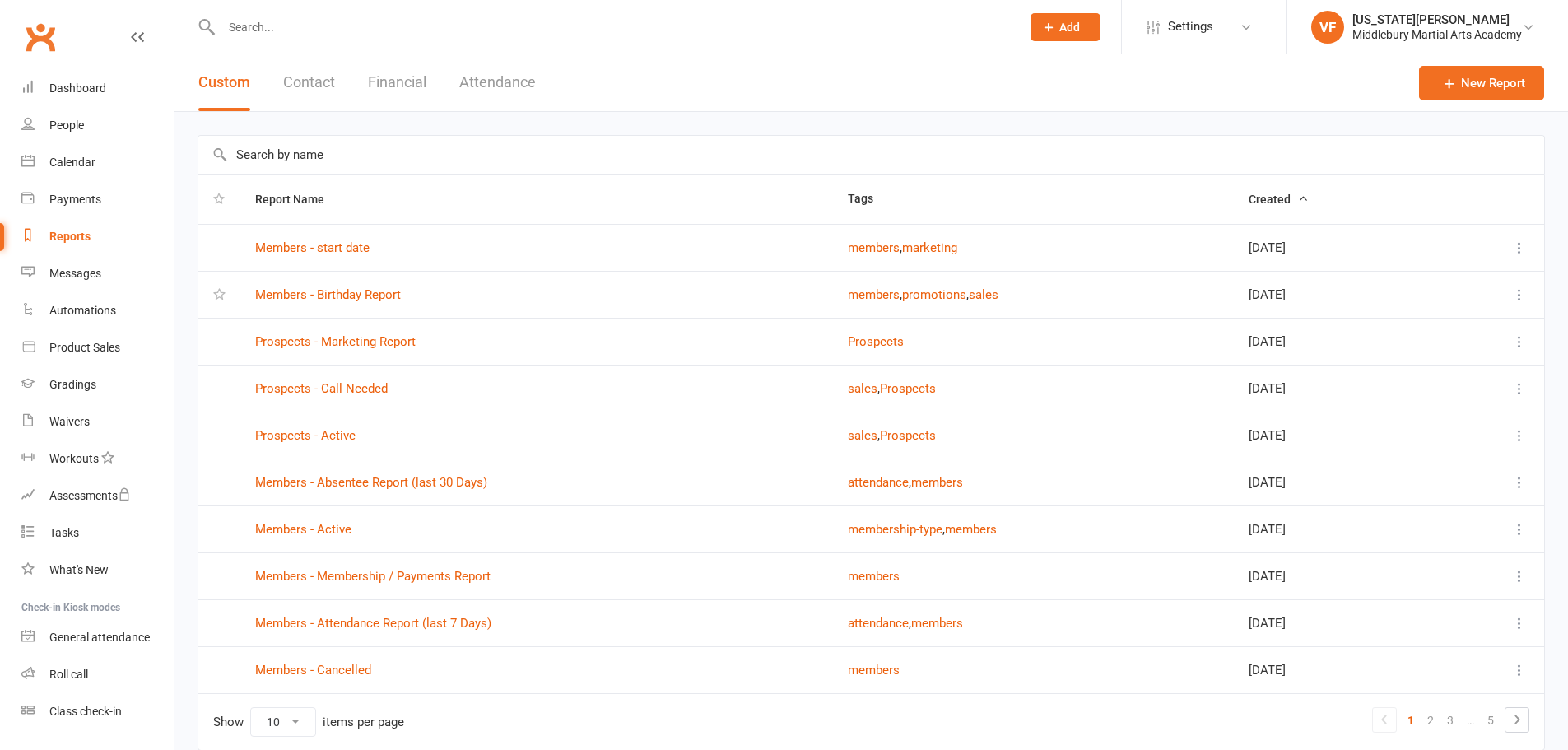
click at [1264, 192] on button "Created" at bounding box center [1278, 199] width 60 height 20
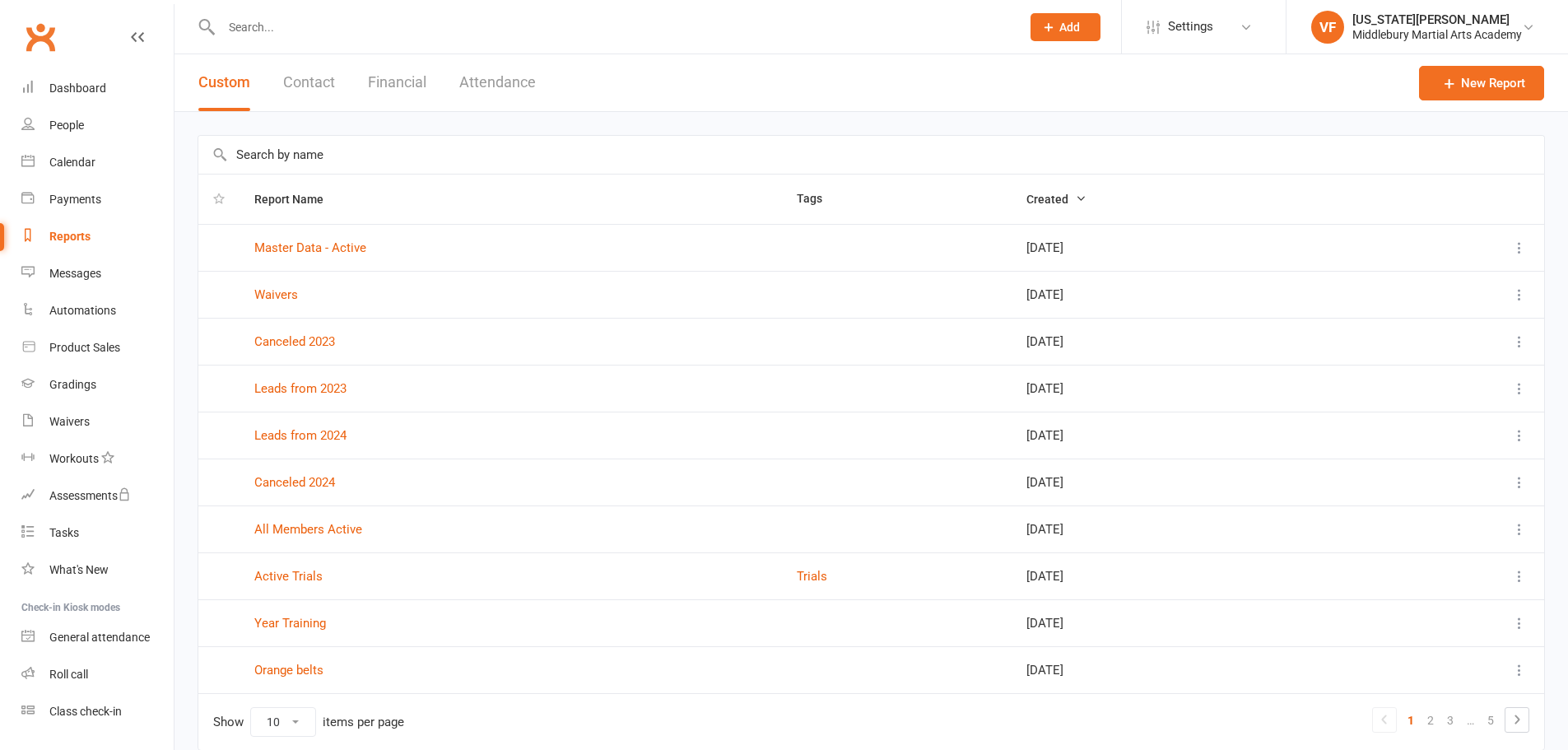
click at [1420, 21] on div "Virginia Folger" at bounding box center [1437, 19] width 169 height 15
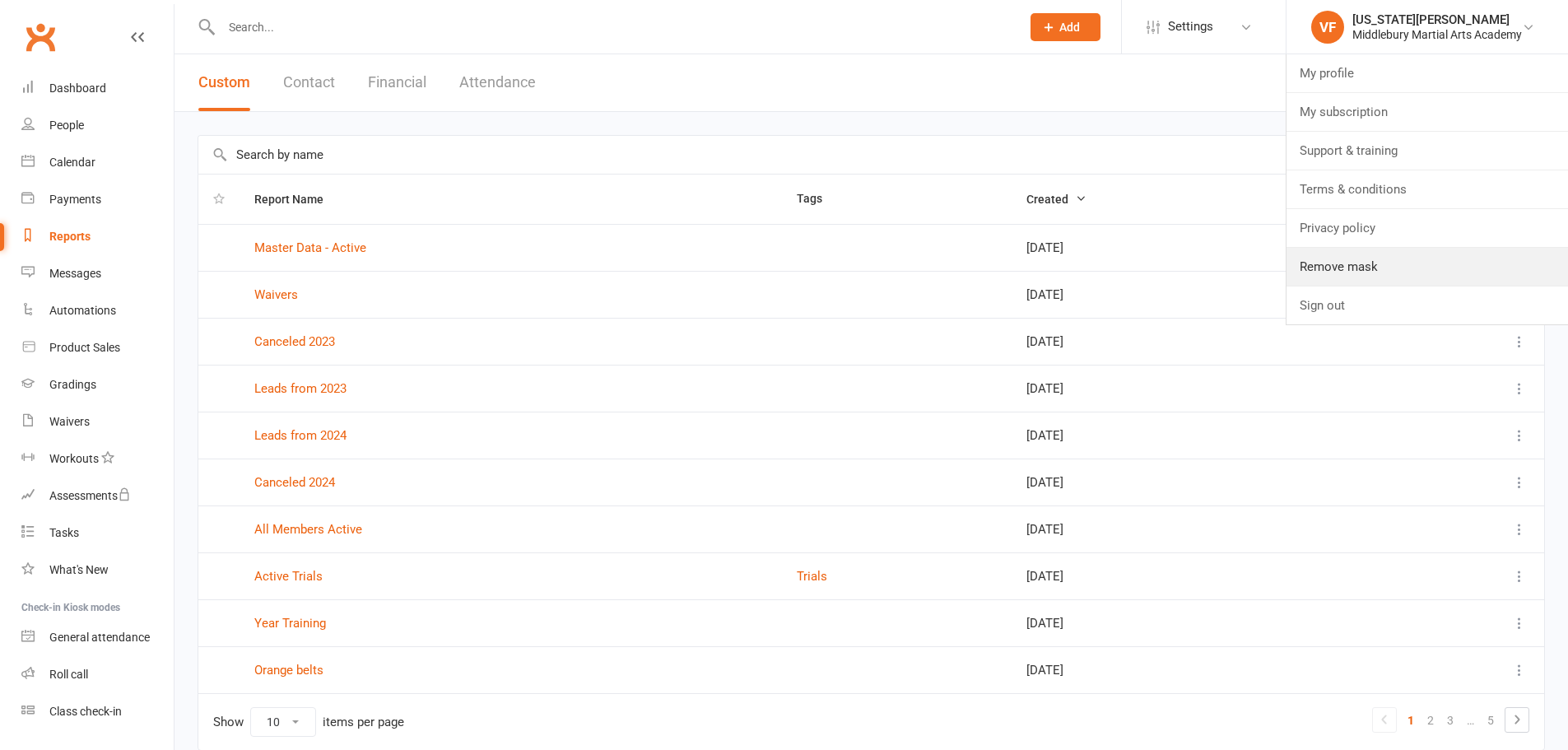
click at [1376, 267] on link "Remove mask" at bounding box center [1427, 266] width 281 height 38
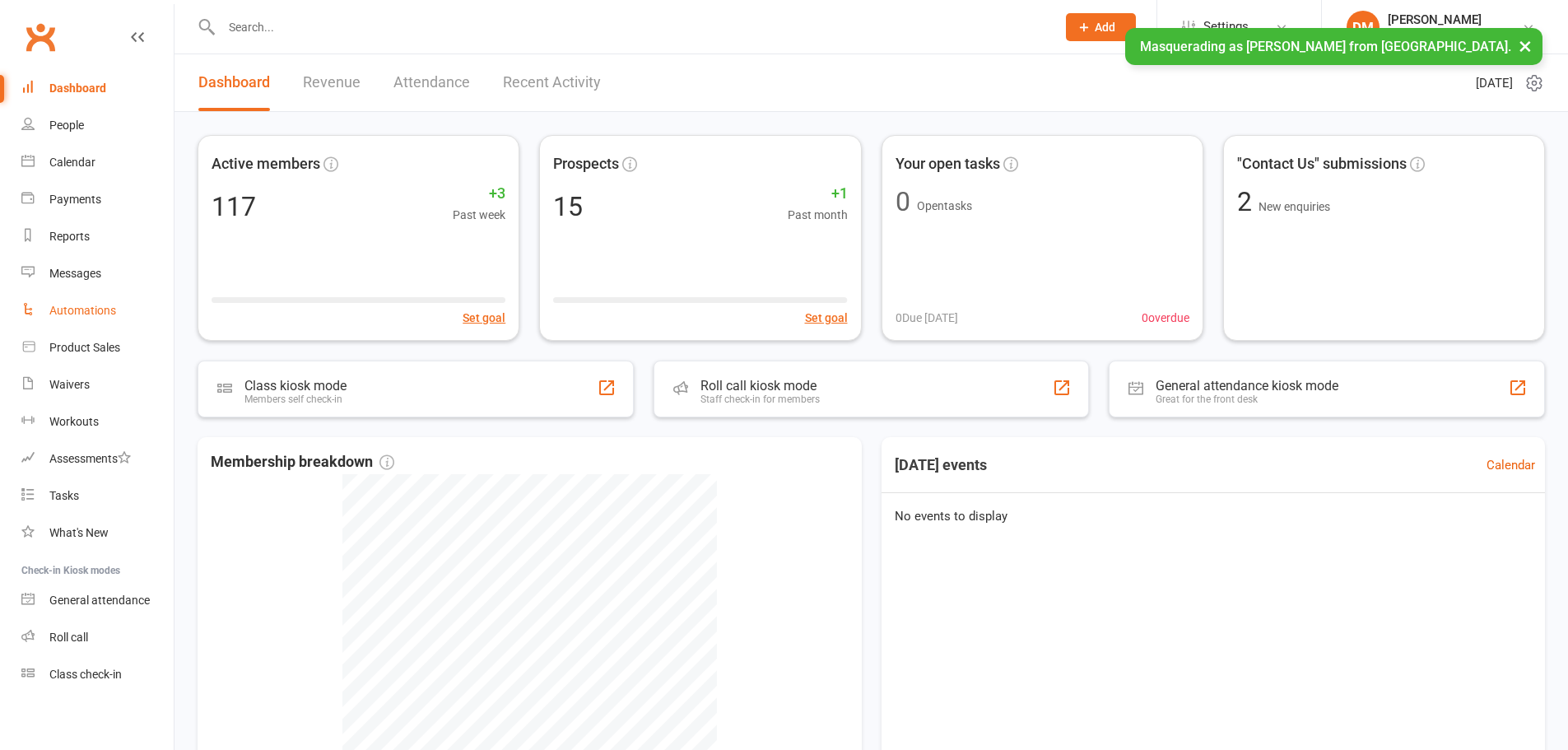
click at [100, 306] on div "Automations" at bounding box center [83, 310] width 66 height 13
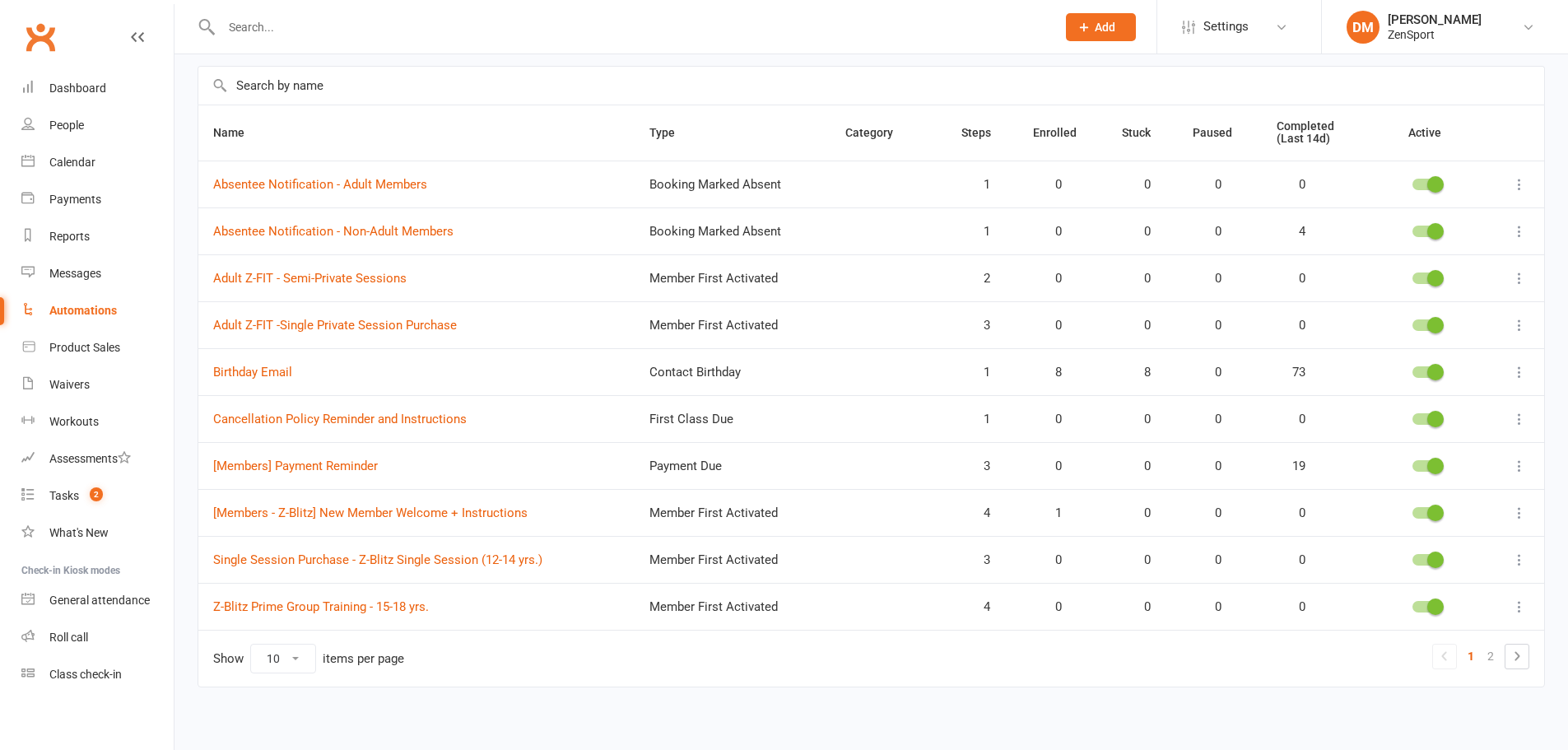
scroll to position [117, 0]
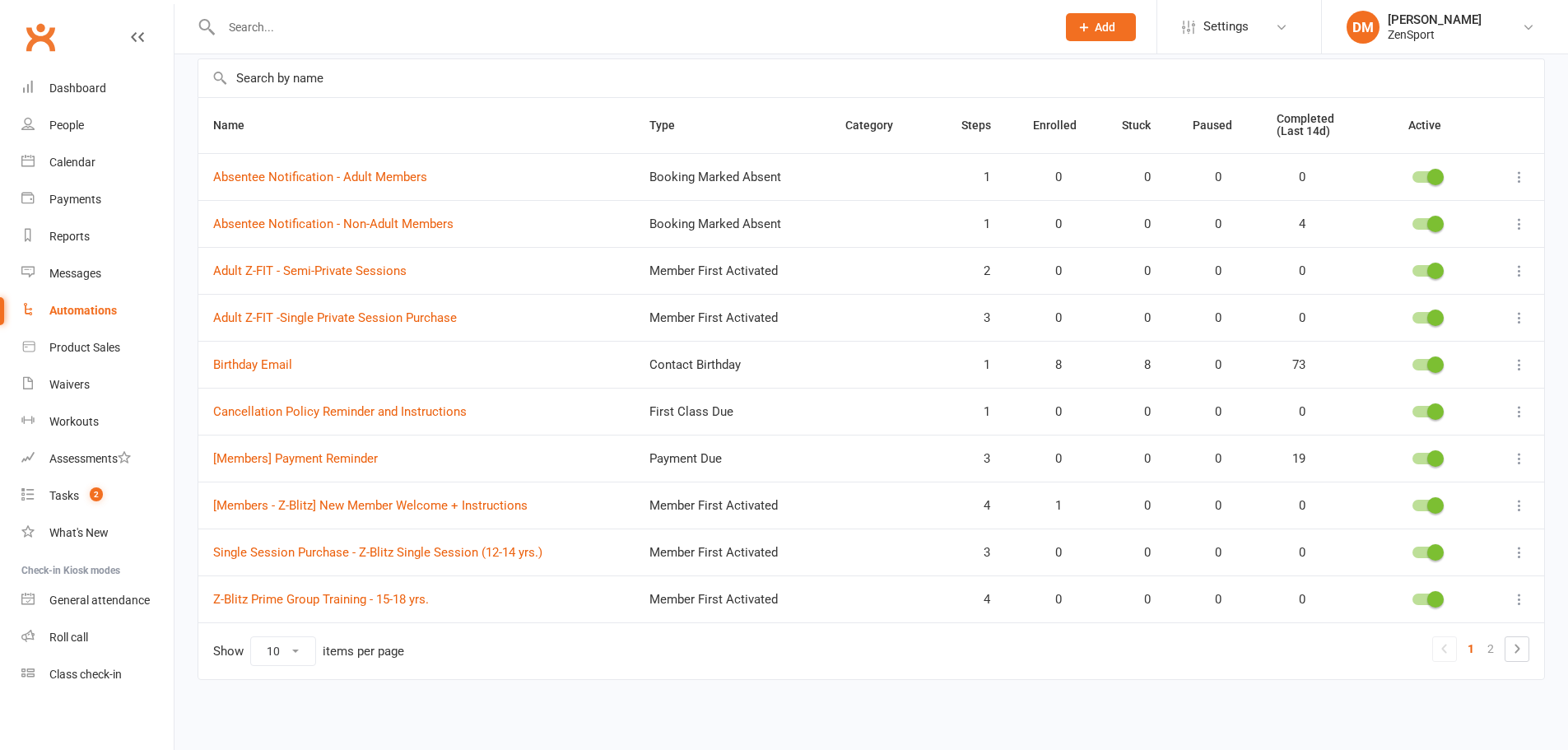
click at [1521, 658] on link at bounding box center [1516, 649] width 23 height 23
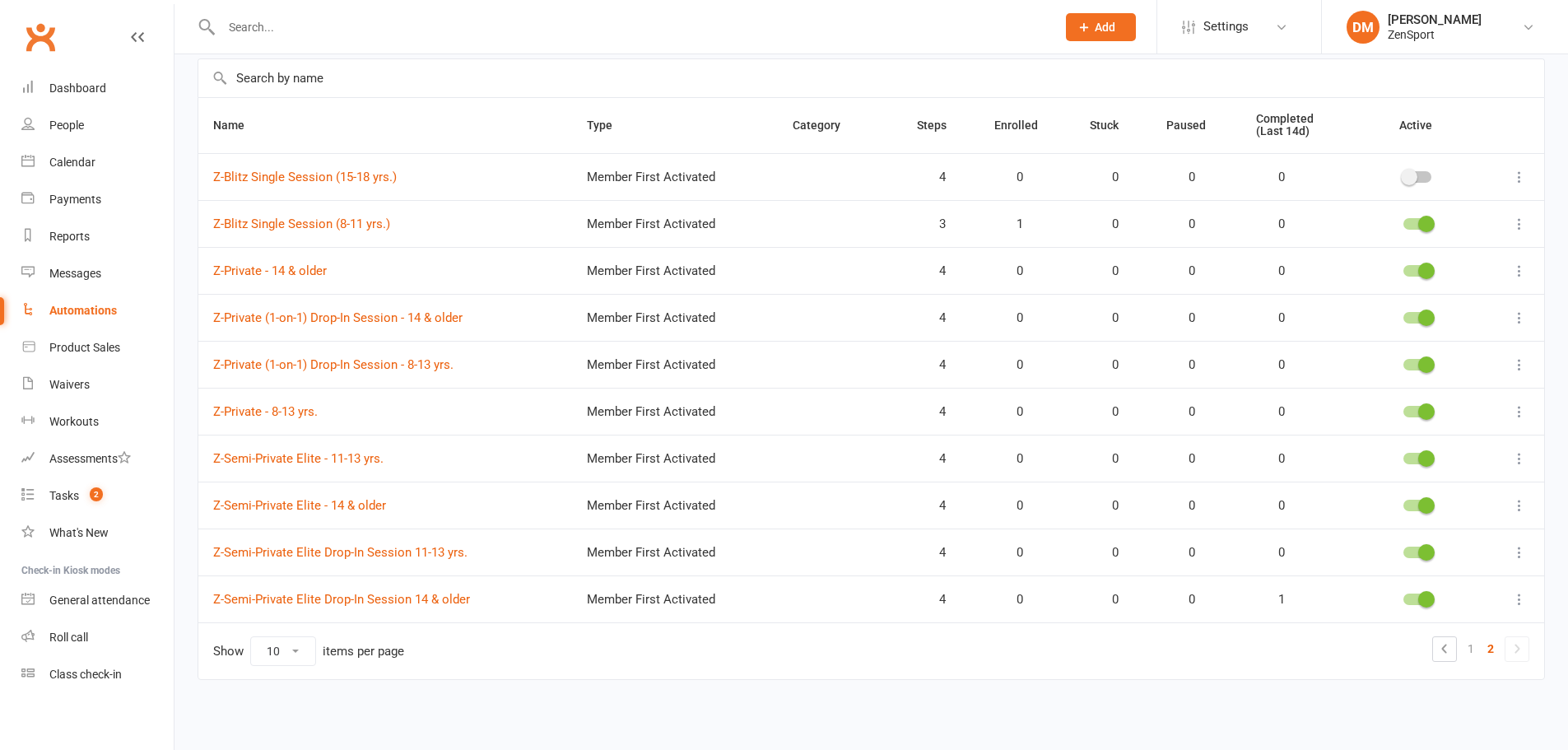
click at [1476, 643] on link "1" at bounding box center [1470, 649] width 20 height 23
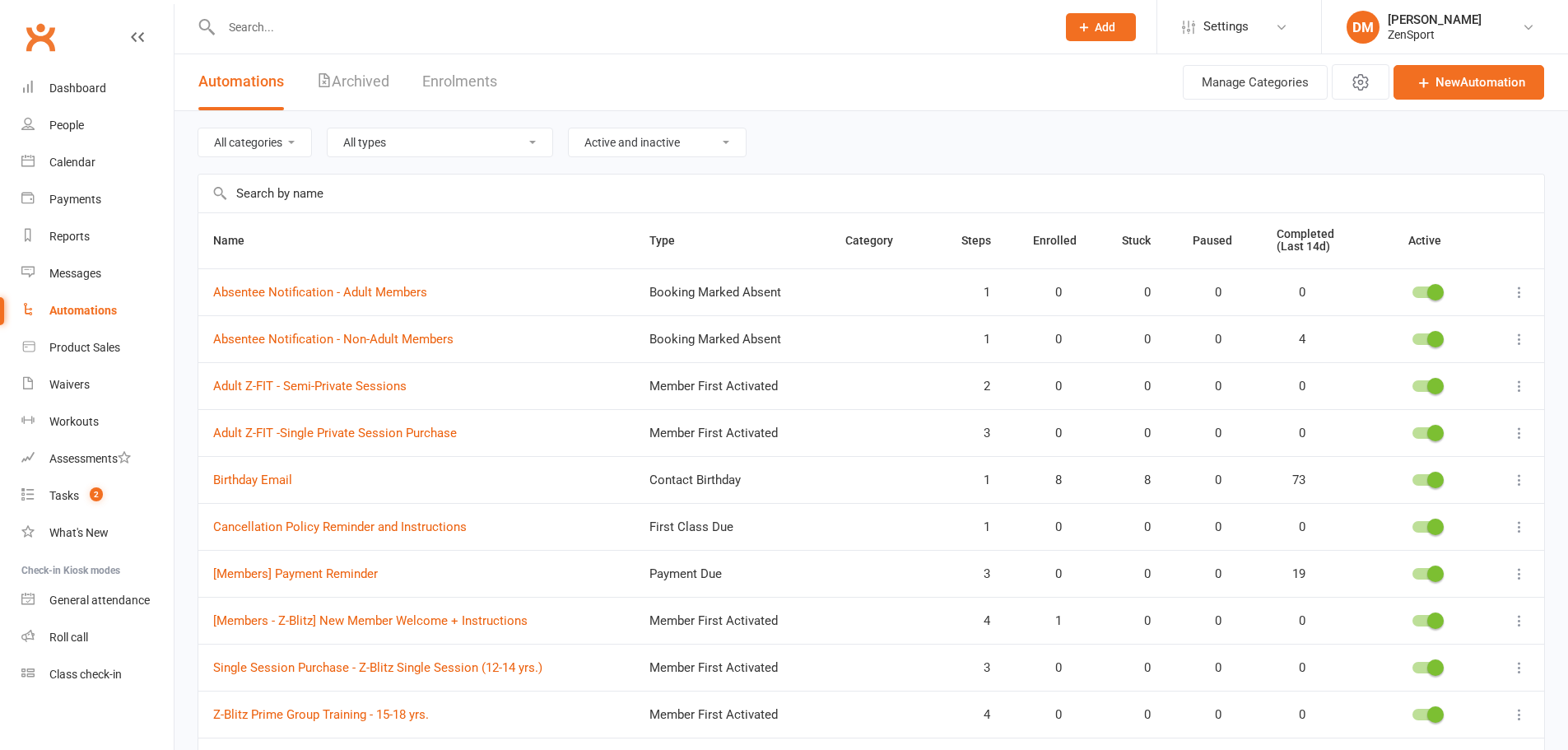
scroll to position [0, 0]
click at [1465, 82] on link "New Automation" at bounding box center [1468, 83] width 151 height 35
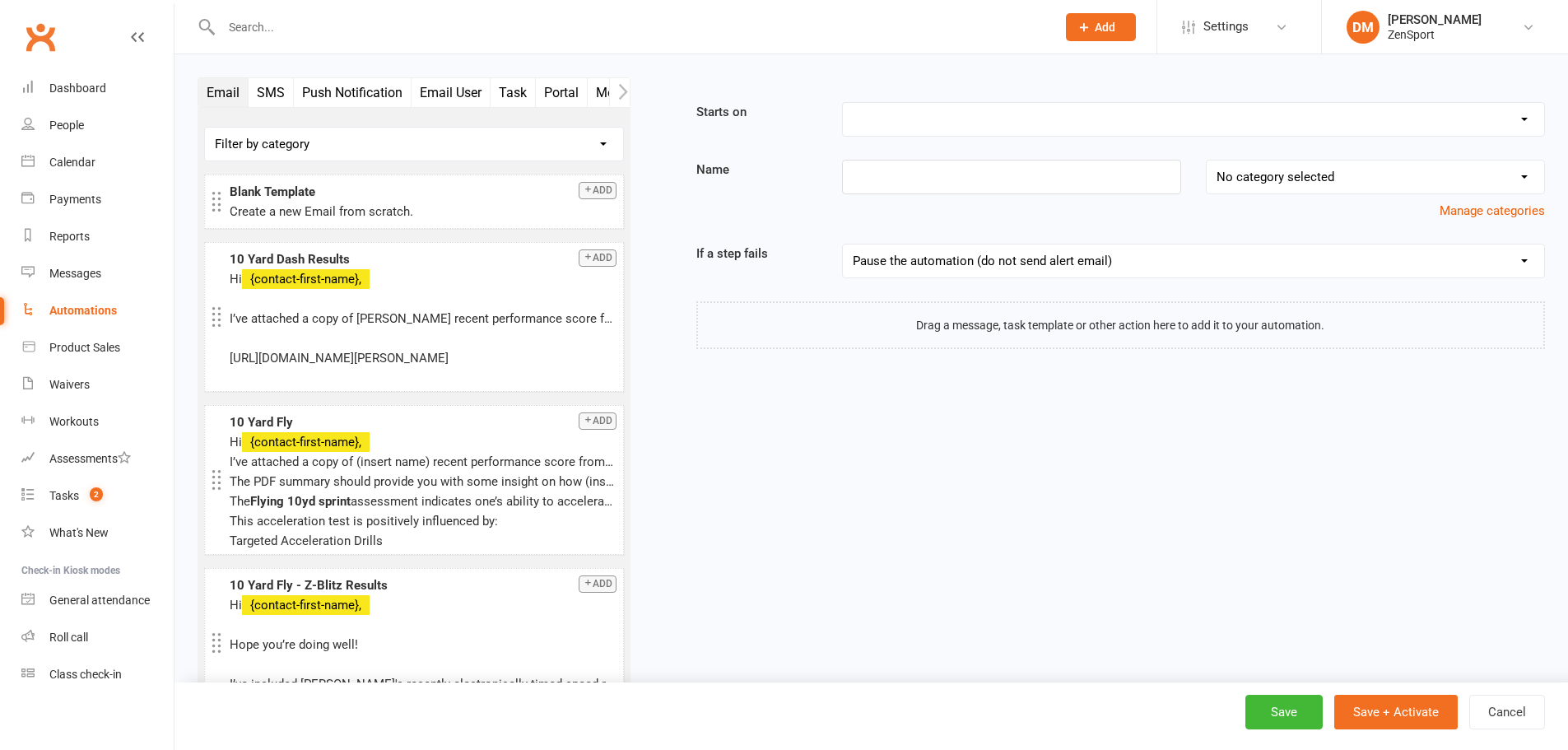
click at [1042, 111] on select "Booking Cancelled Booking Due Booking Late-Cancelled Booking Marked Absent Book…" at bounding box center [1193, 120] width 701 height 33
select select "1"
click at [842, 103] on select "Booking Cancelled Booking Due Booking Late-Cancelled Booking Marked Absent Book…" at bounding box center [1193, 120] width 701 height 33
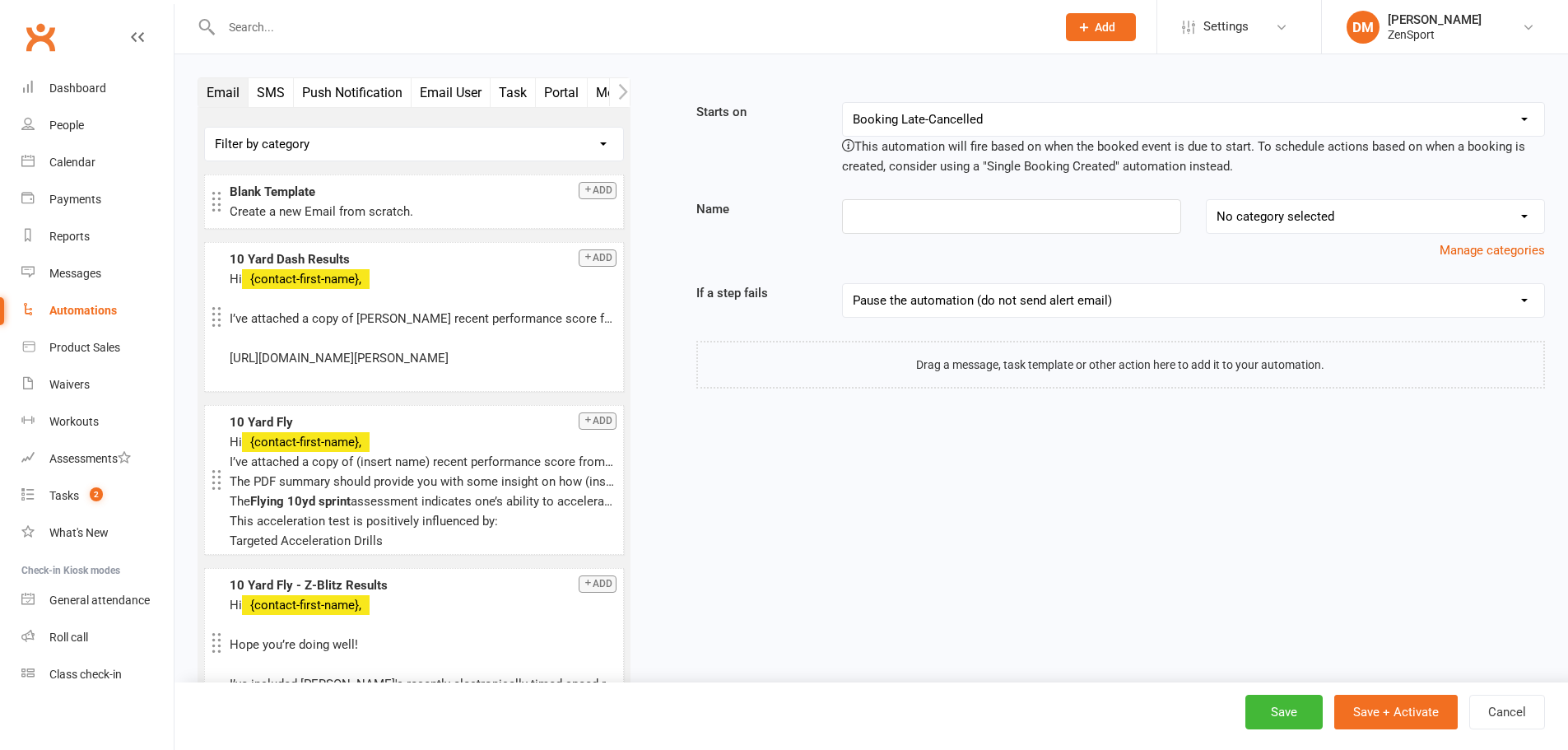
click at [595, 197] on button "Add" at bounding box center [597, 190] width 38 height 17
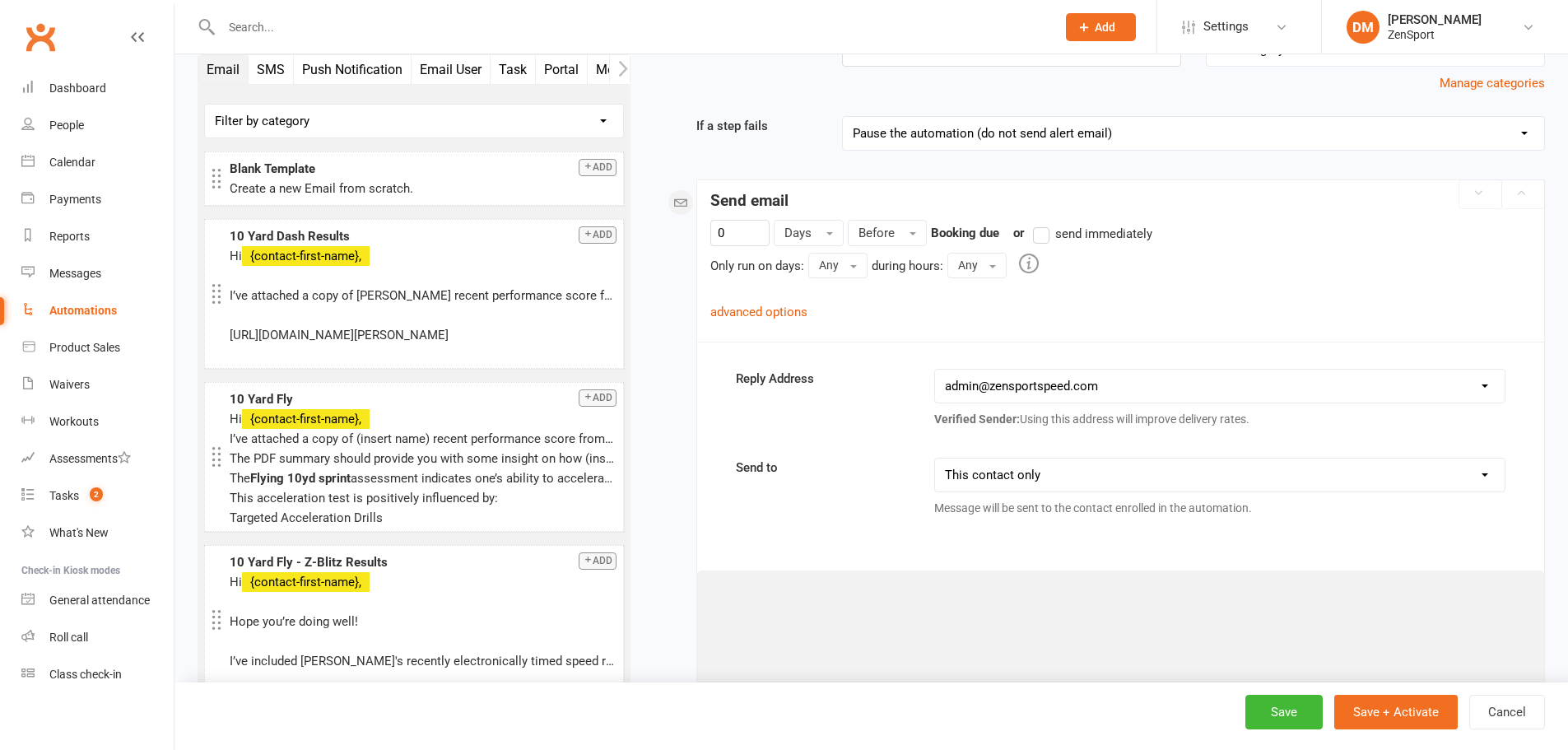
scroll to position [265, 0]
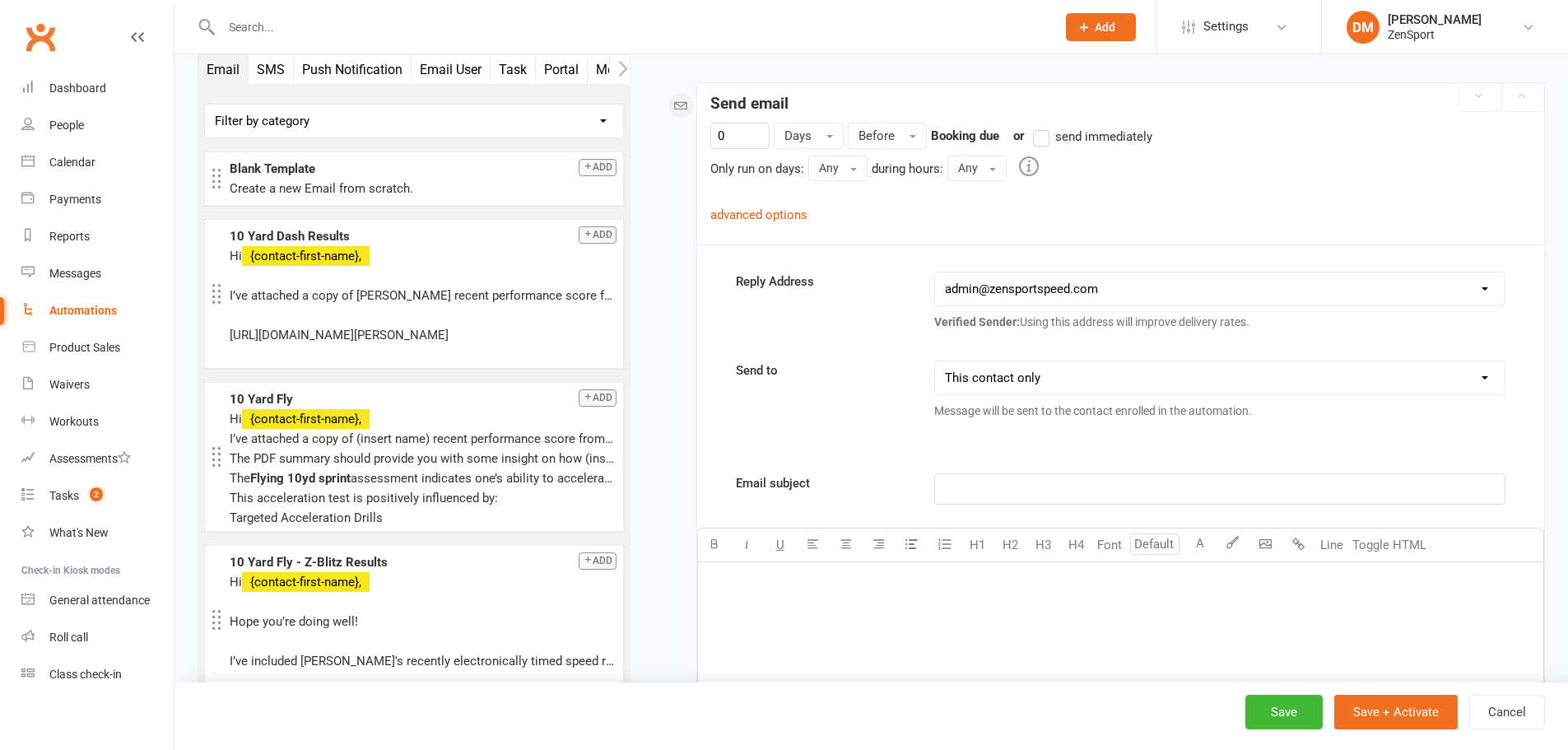
click at [1462, 32] on div "ZenSport" at bounding box center [1434, 34] width 93 height 15
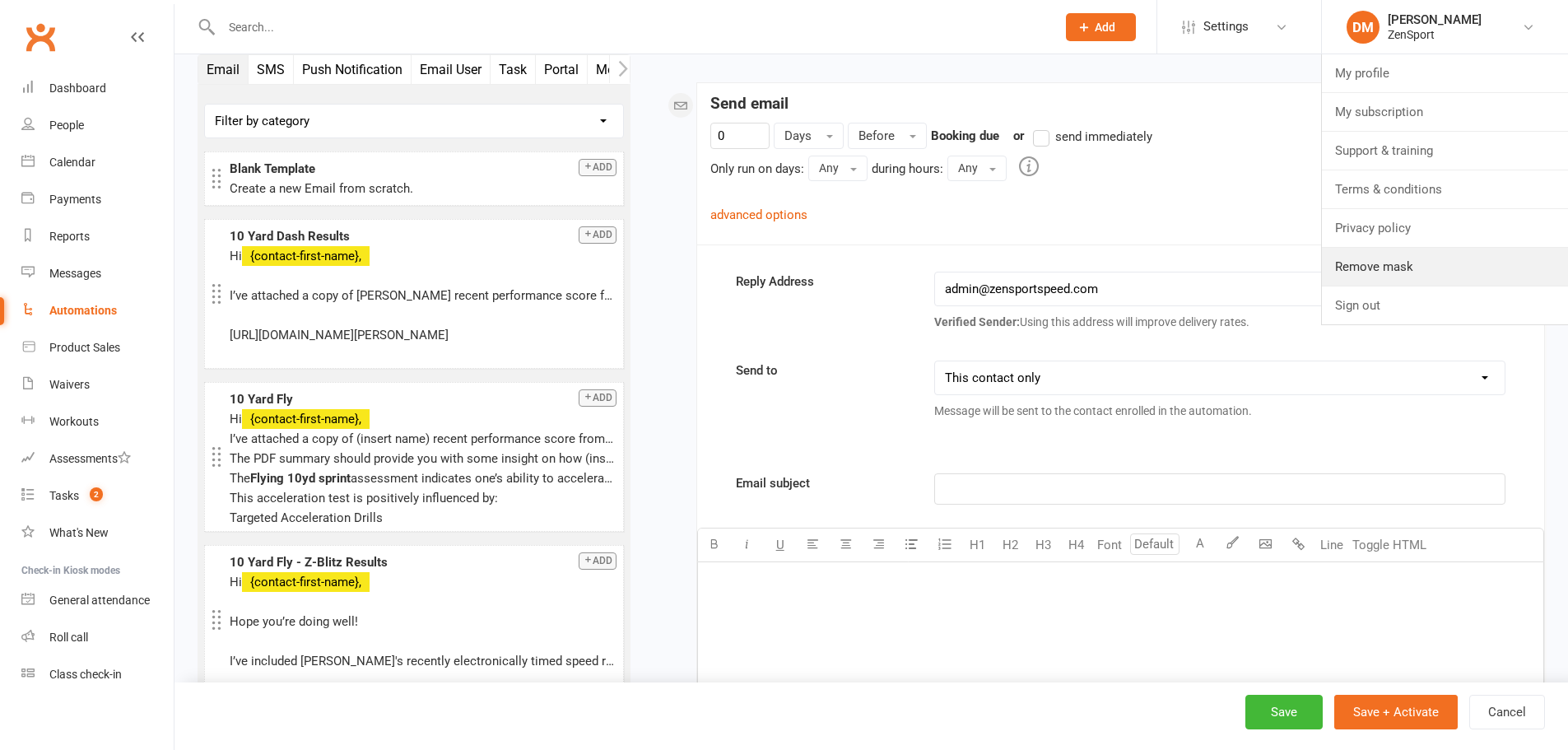
drag, startPoint x: 1393, startPoint y: 277, endPoint x: 1379, endPoint y: 273, distance: 14.6
click at [1393, 277] on link "Remove mask" at bounding box center [1445, 266] width 246 height 38
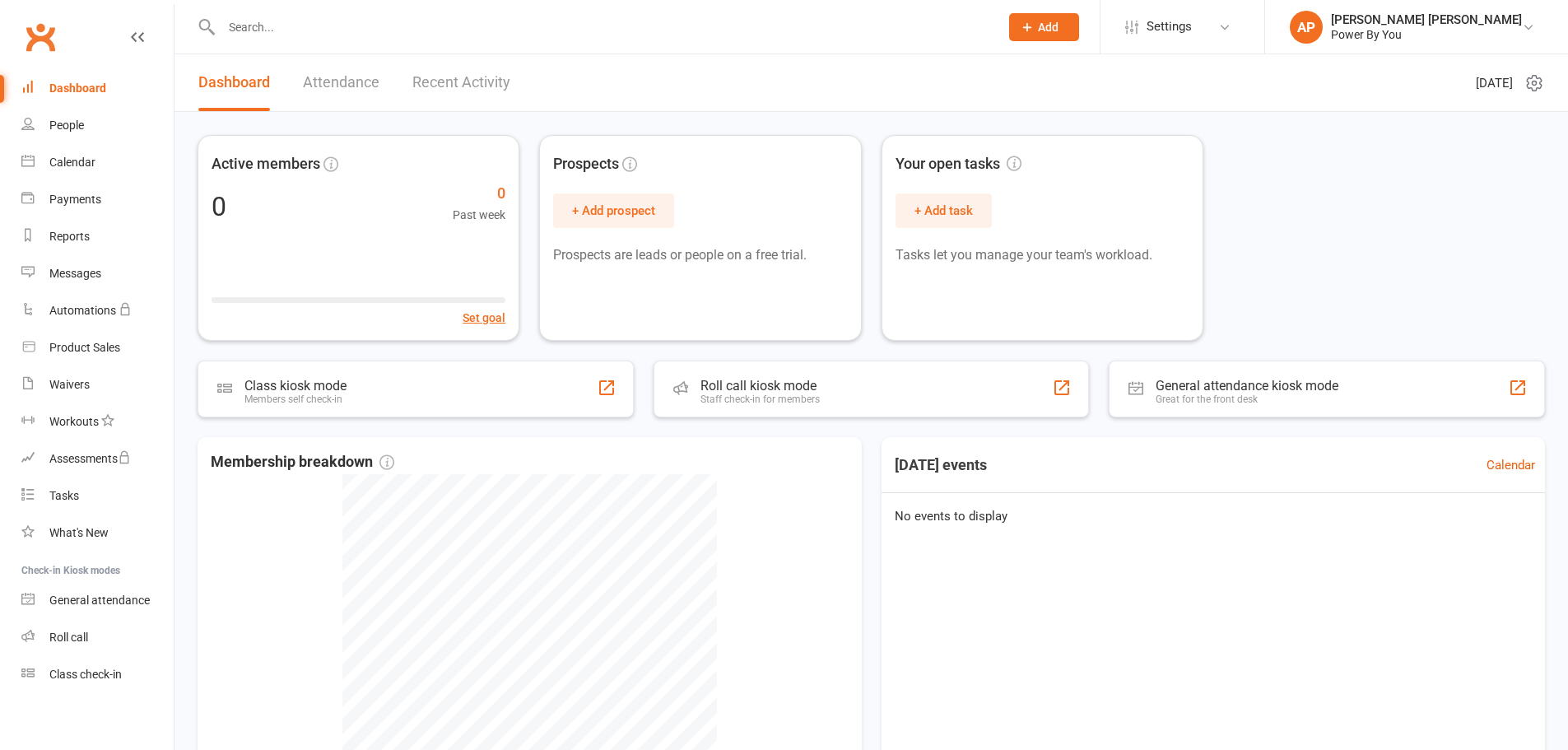
click at [1192, 17] on span "Settings" at bounding box center [1169, 26] width 45 height 37
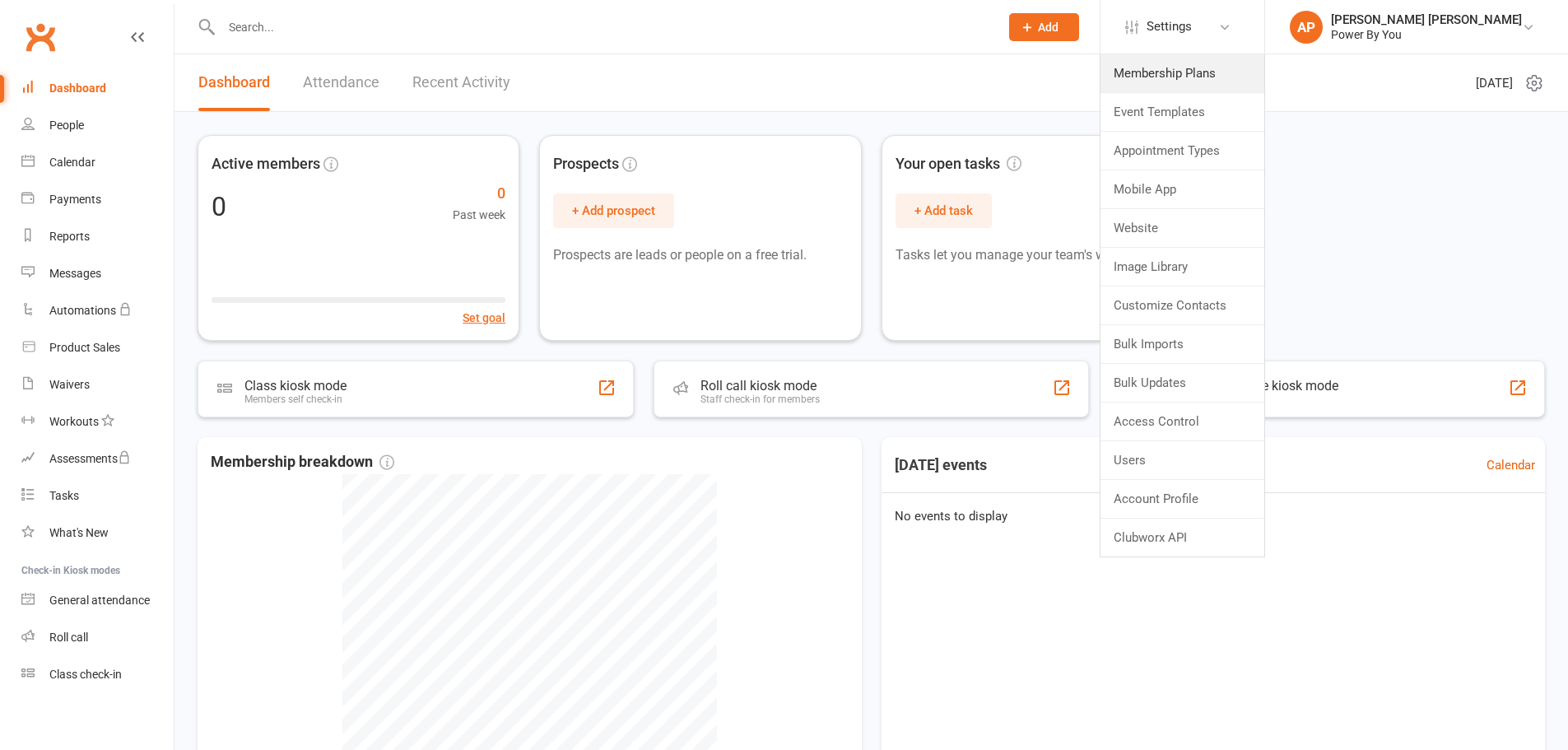
click at [1234, 84] on link "Membership Plans" at bounding box center [1182, 72] width 164 height 38
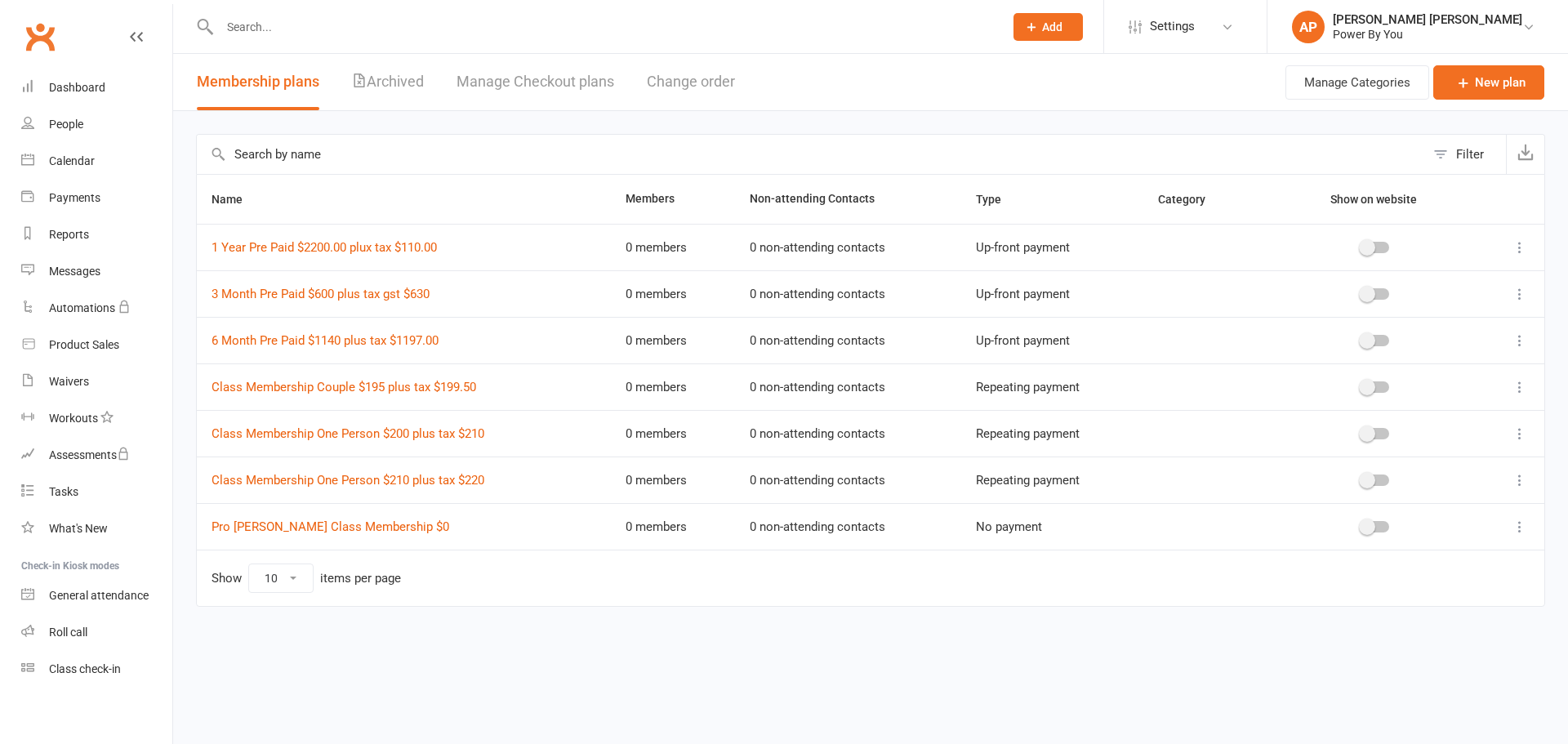
click at [1336, 16] on li "AP Ali Popoff Grypma Power By You My profile My subscription Support & training…" at bounding box center [1417, 26] width 301 height 53
click at [1325, 22] on div "AP" at bounding box center [1308, 27] width 33 height 33
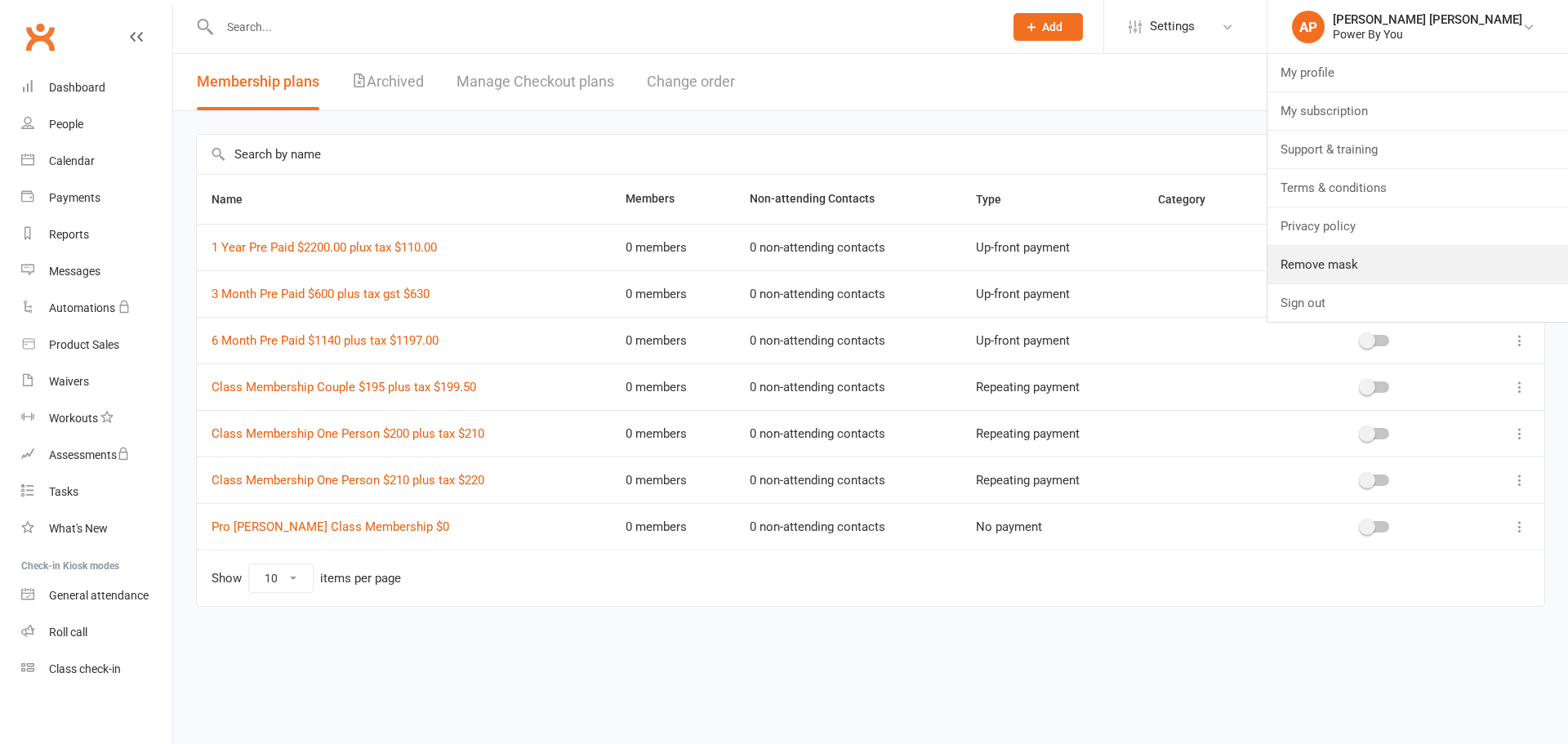
click at [1404, 248] on link "Remove mask" at bounding box center [1417, 264] width 301 height 37
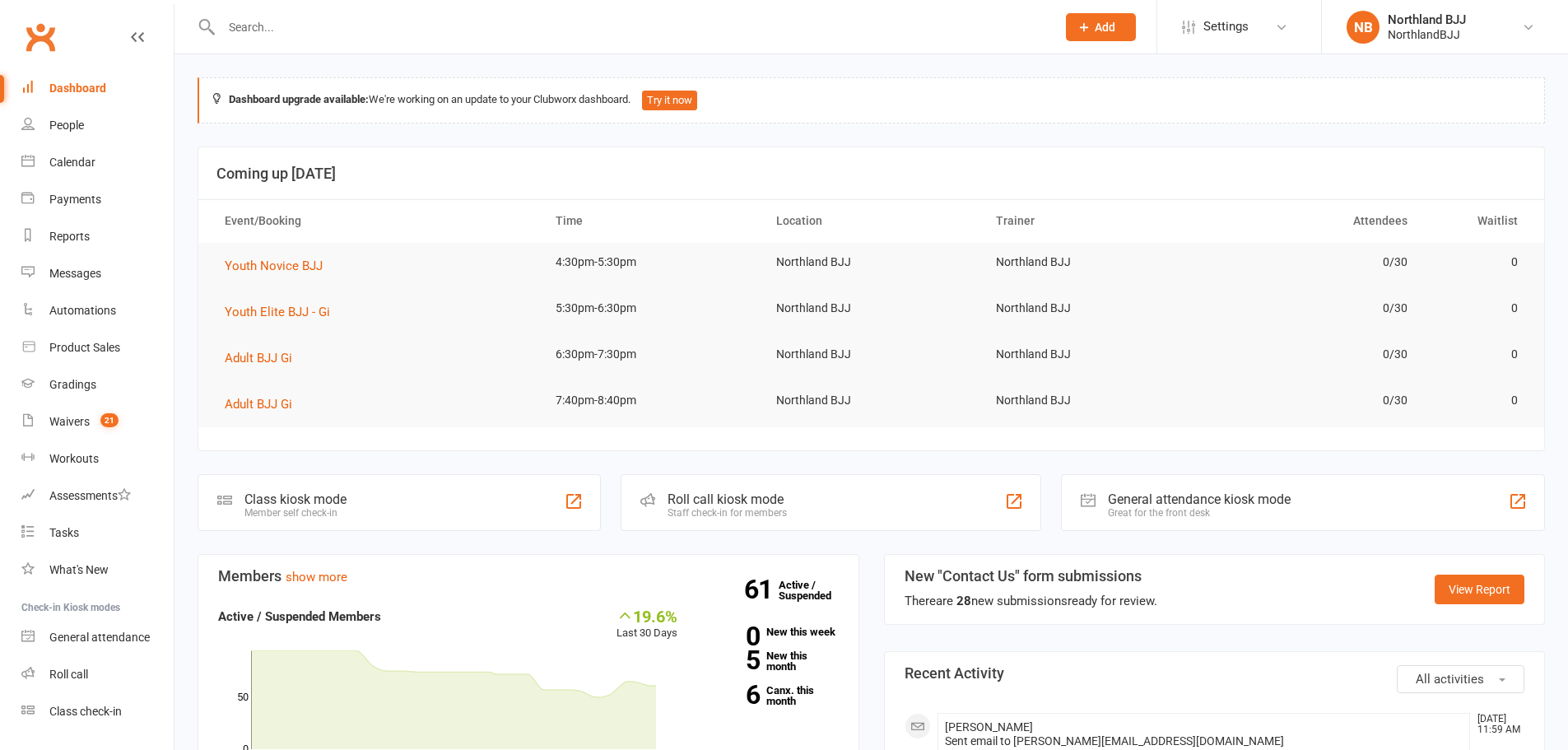
click at [1216, 27] on span "Settings" at bounding box center [1226, 26] width 45 height 37
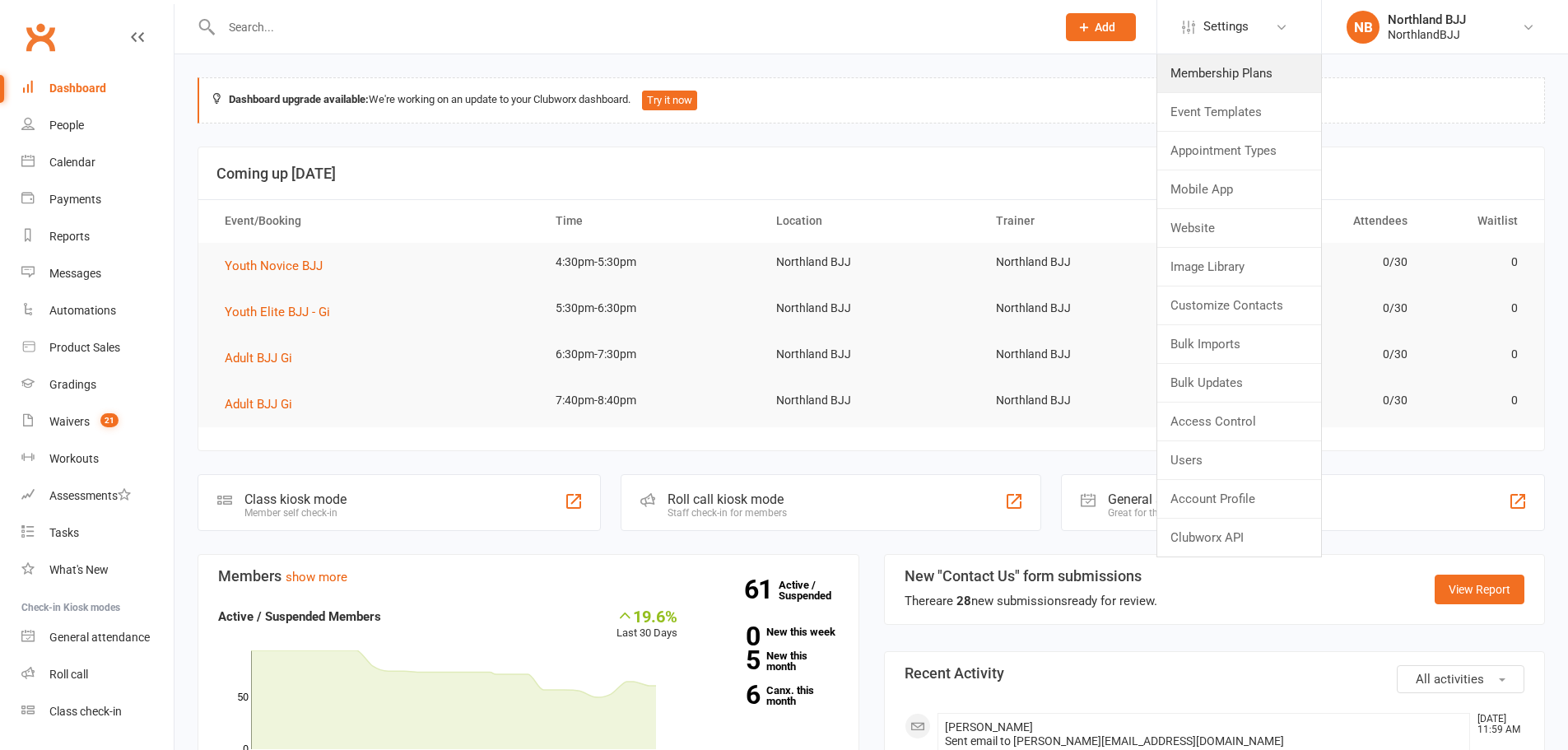
click at [1225, 70] on link "Membership Plans" at bounding box center [1240, 72] width 164 height 38
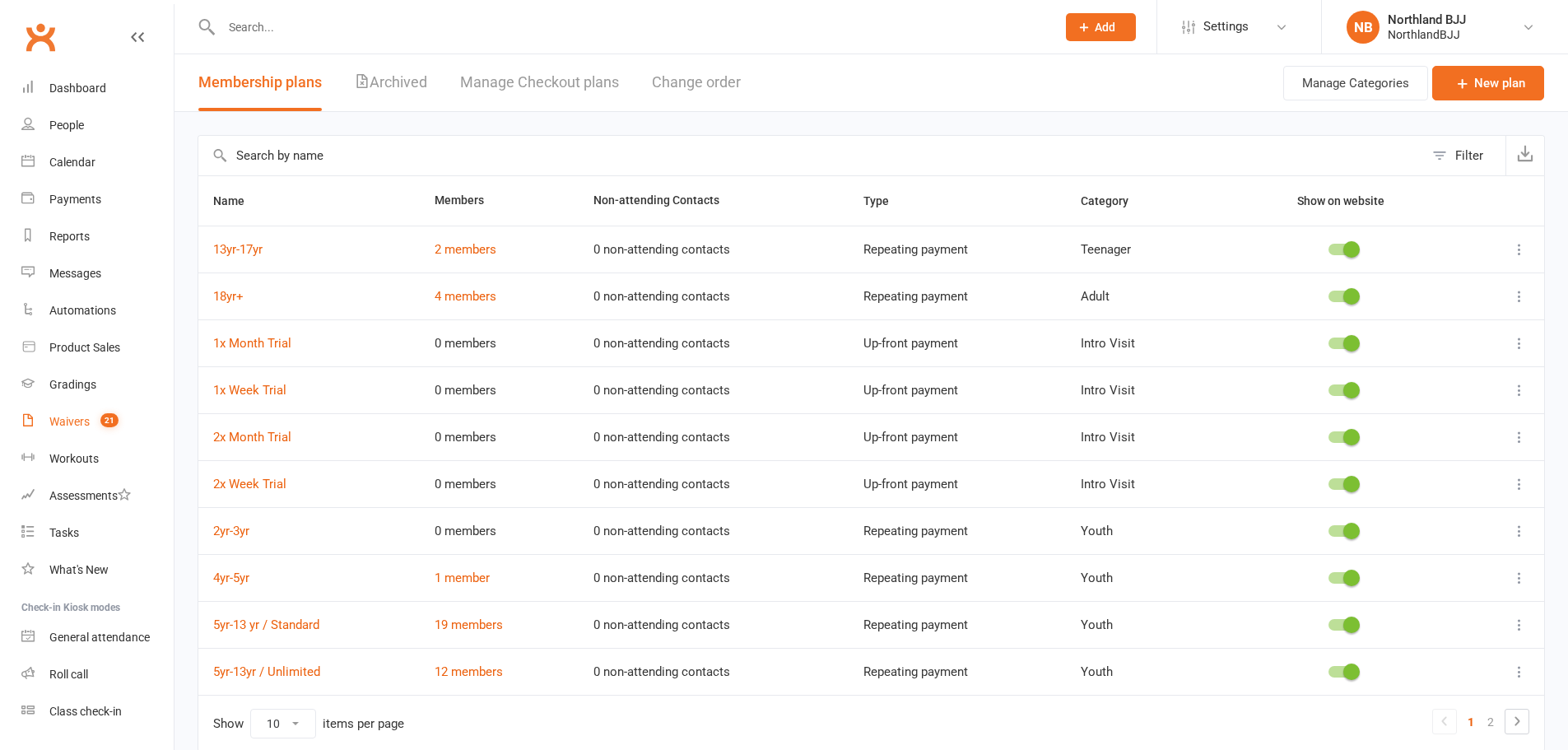
click at [58, 419] on div "Waivers" at bounding box center [70, 421] width 40 height 13
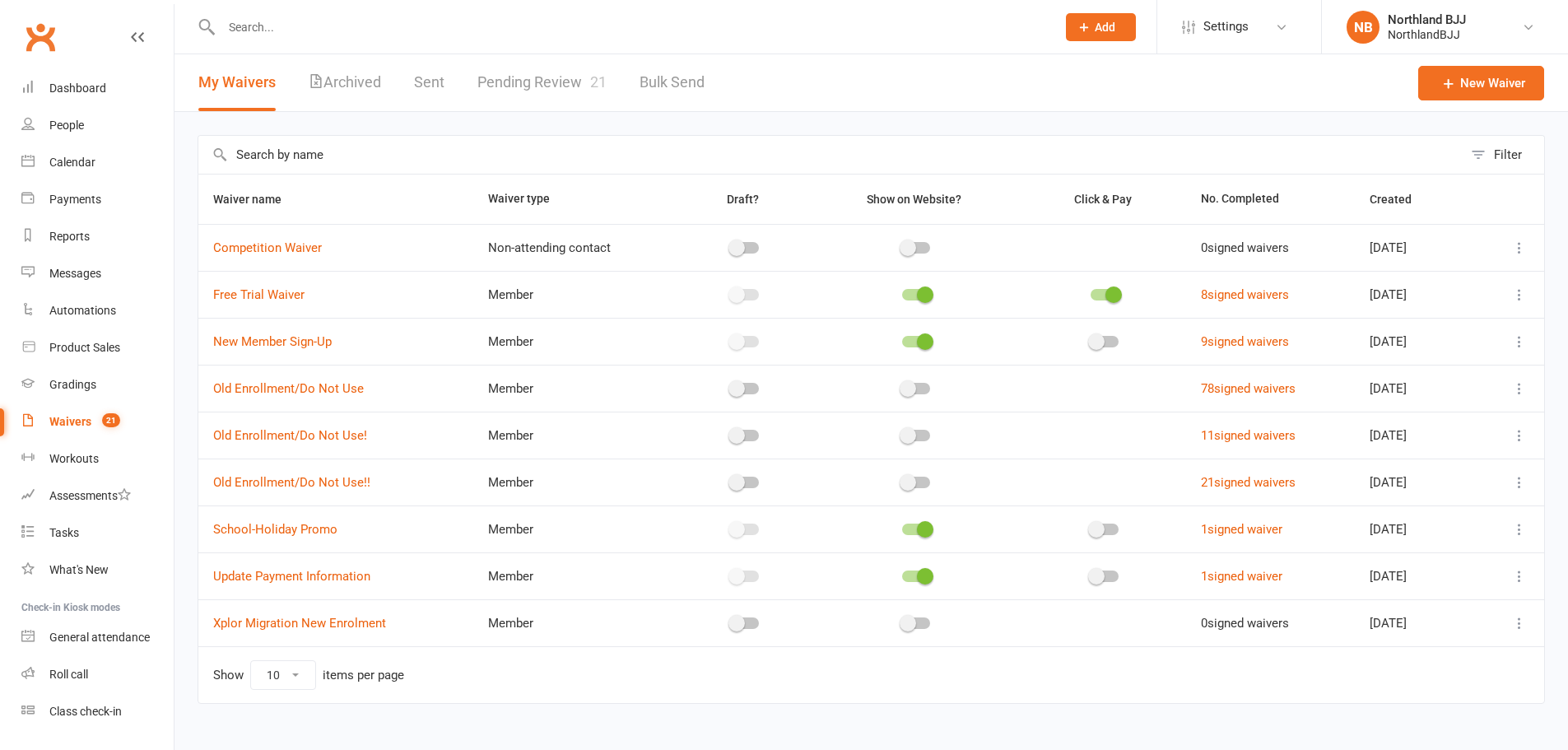
click at [1196, 25] on link "Settings" at bounding box center [1239, 26] width 114 height 37
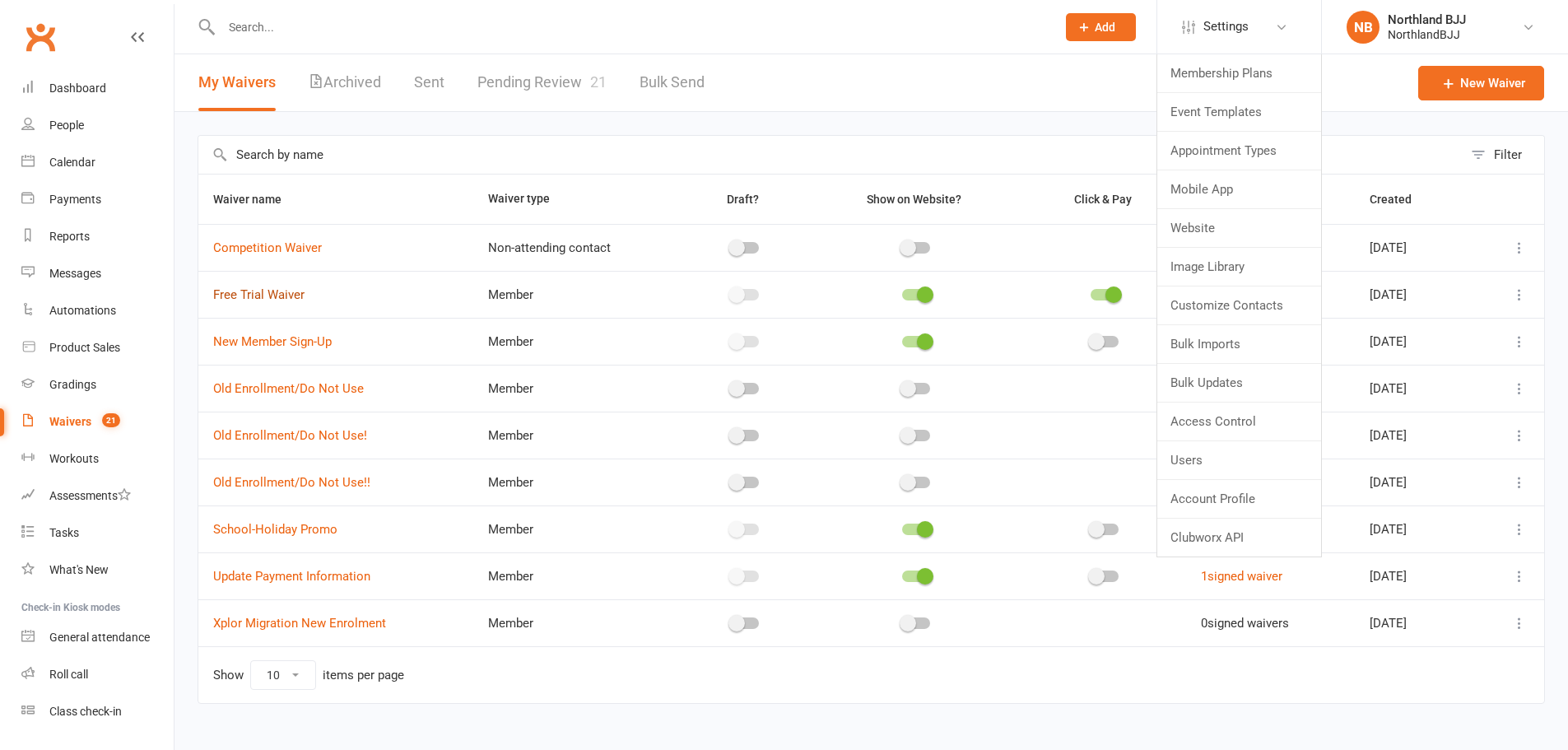
click at [272, 296] on link "Free Trial Waiver" at bounding box center [258, 294] width 92 height 15
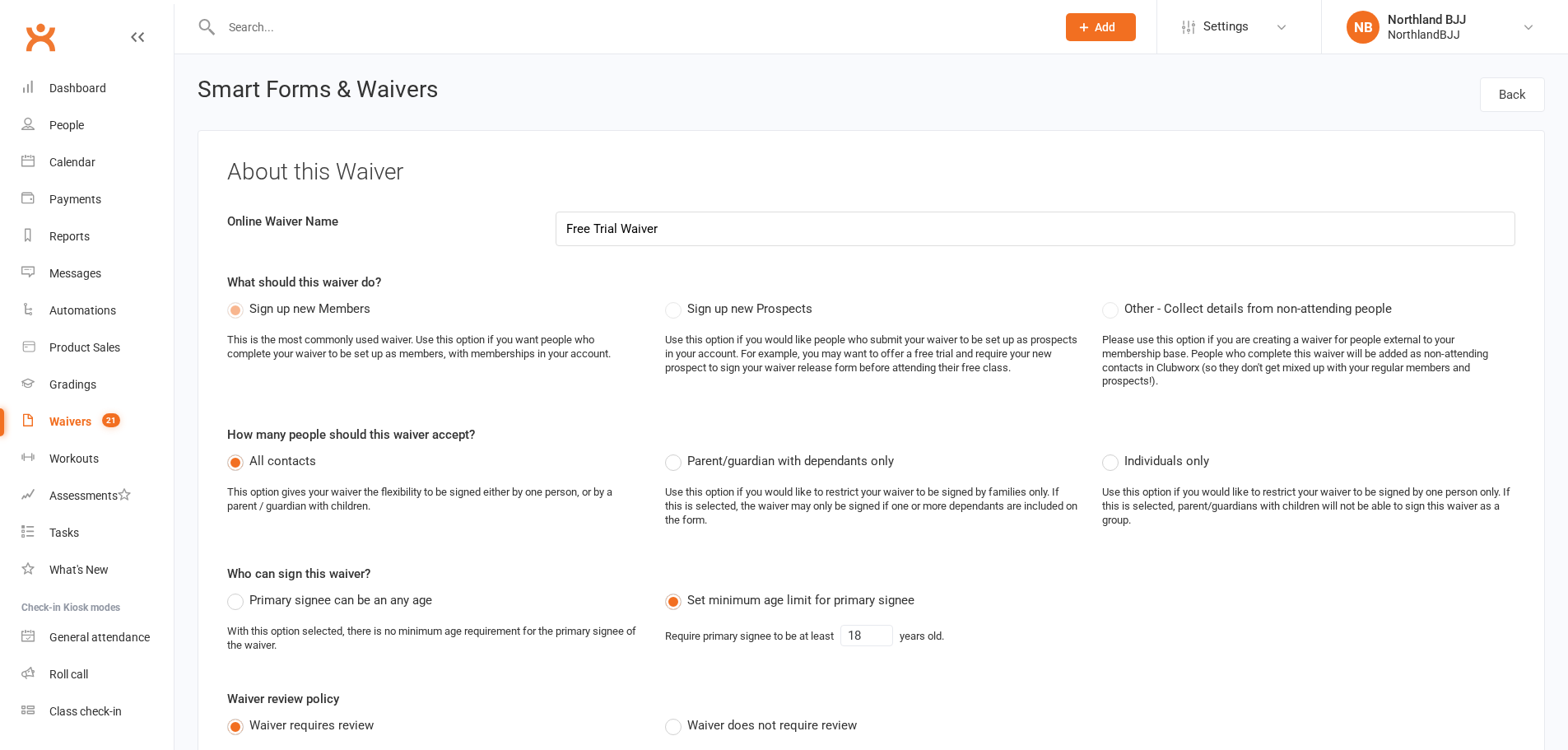
select select "applies_to_all_signees"
select select "copy_answers_for_primary_signee"
select select "select"
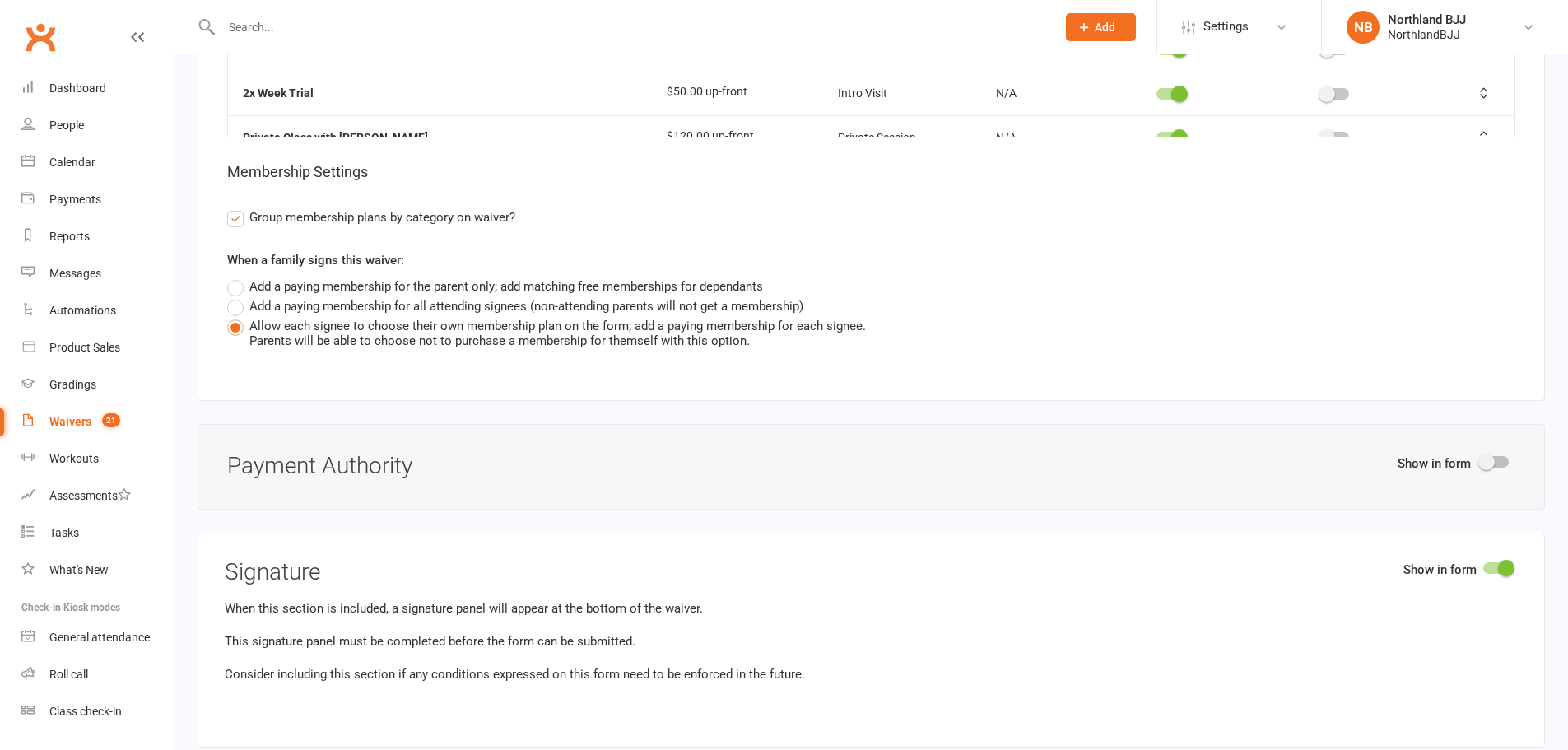
scroll to position [7737, 0]
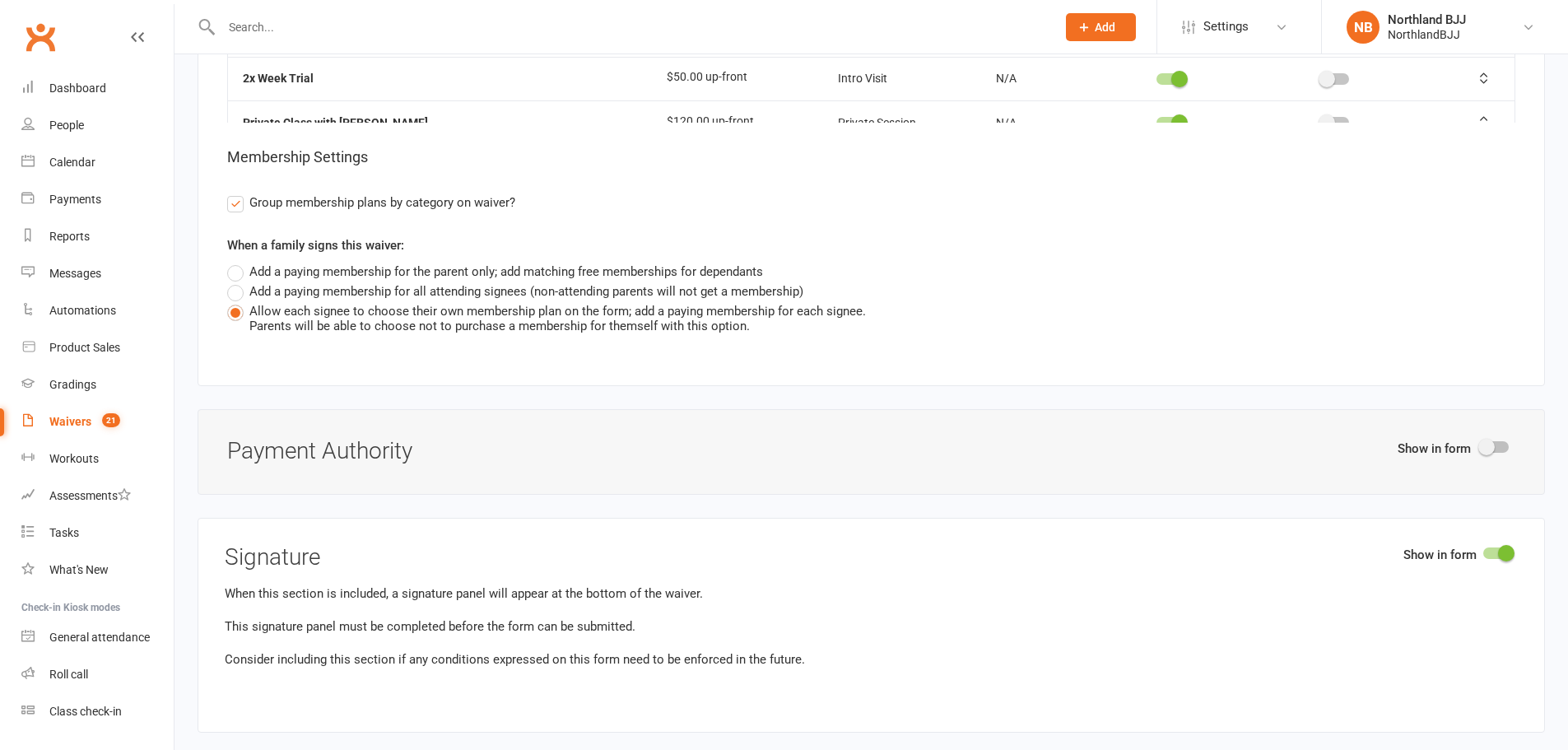
click at [1481, 444] on span at bounding box center [1486, 446] width 17 height 17
click at [1481, 444] on input "checkbox" at bounding box center [1481, 444] width 0 height 0
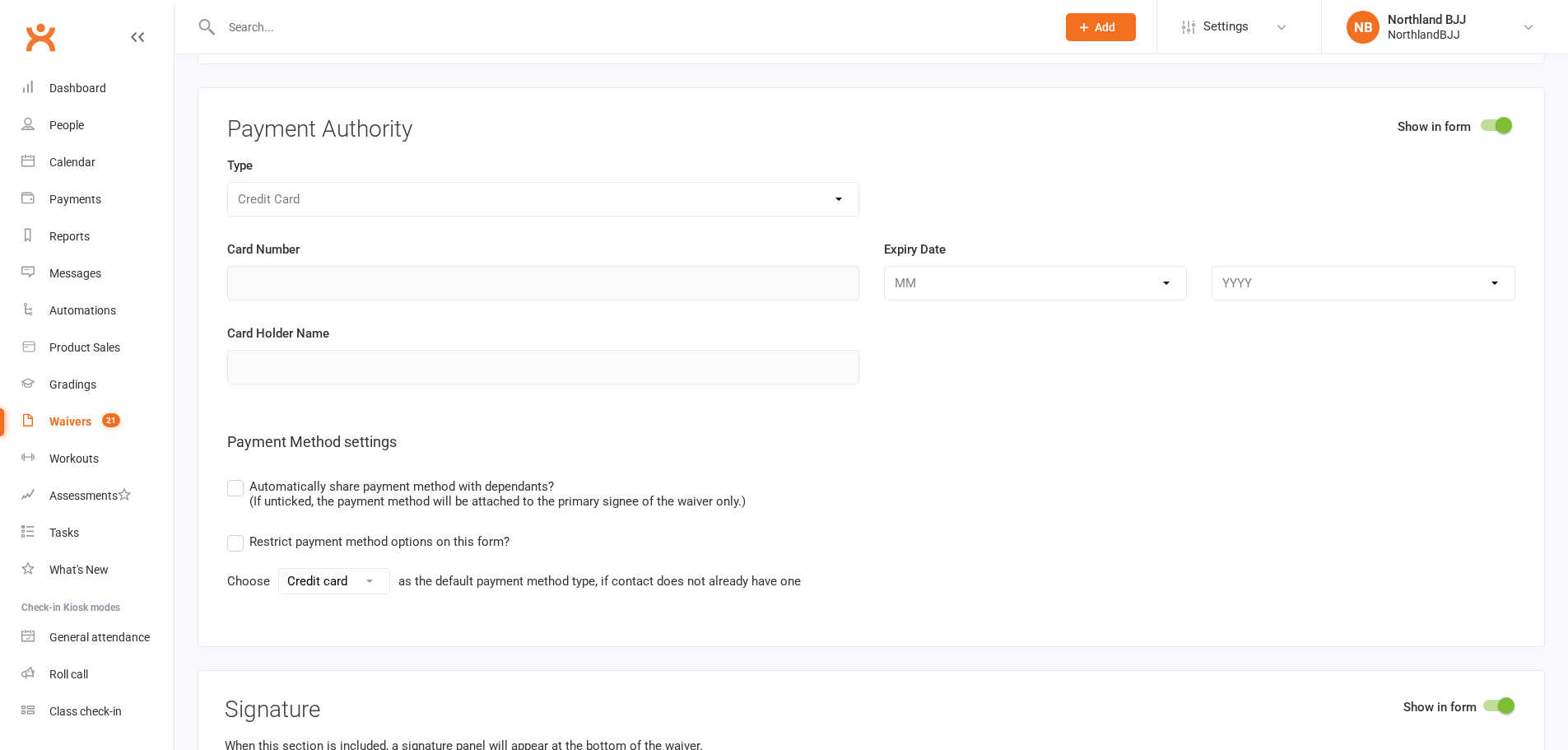
scroll to position [8094, 0]
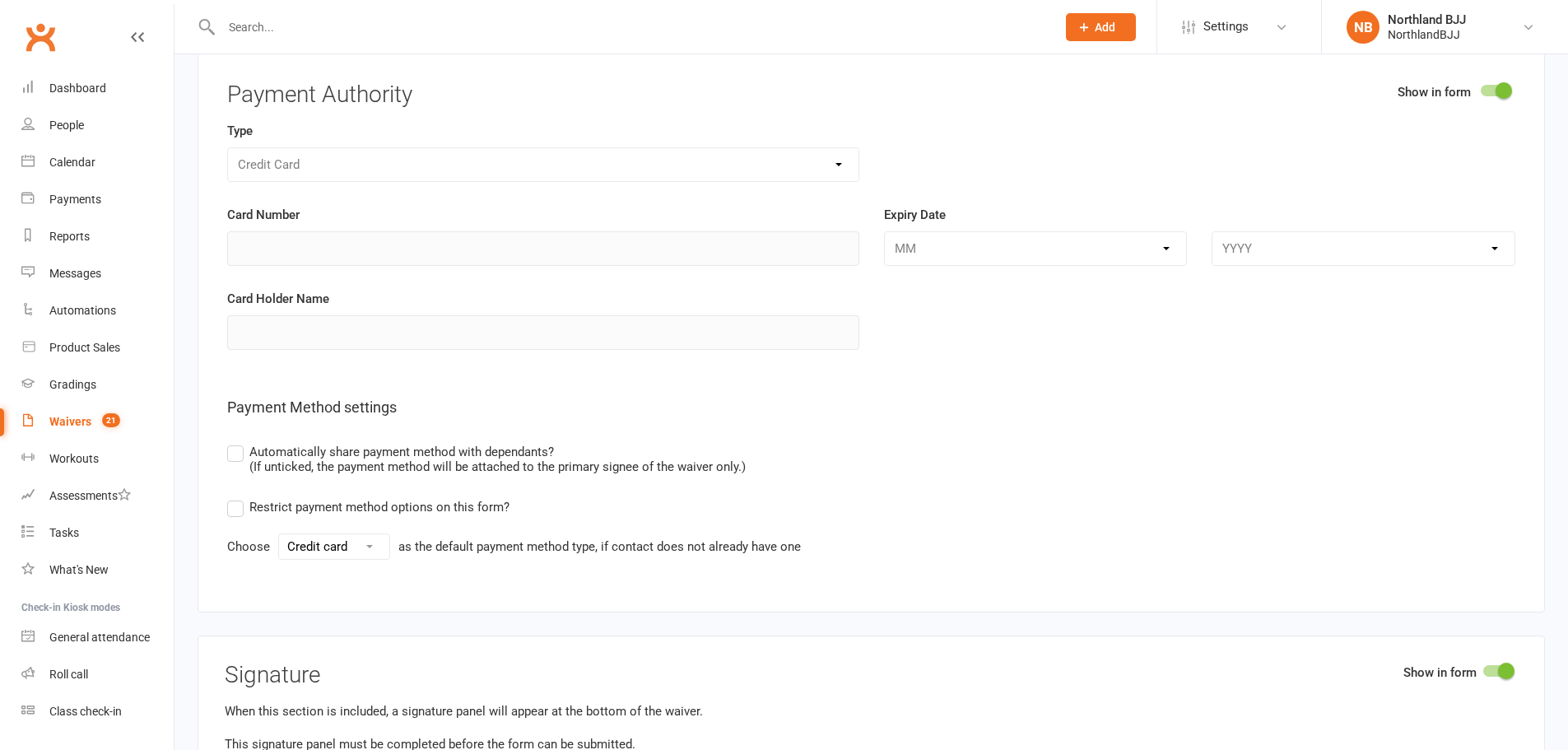
click at [237, 447] on label "Automatically share payment method with dependants? (If unticked, the payment m…" at bounding box center [486, 458] width 519 height 32
click at [237, 442] on input "Automatically share payment method with dependants? (If unticked, the payment m…" at bounding box center [232, 442] width 10 height 0
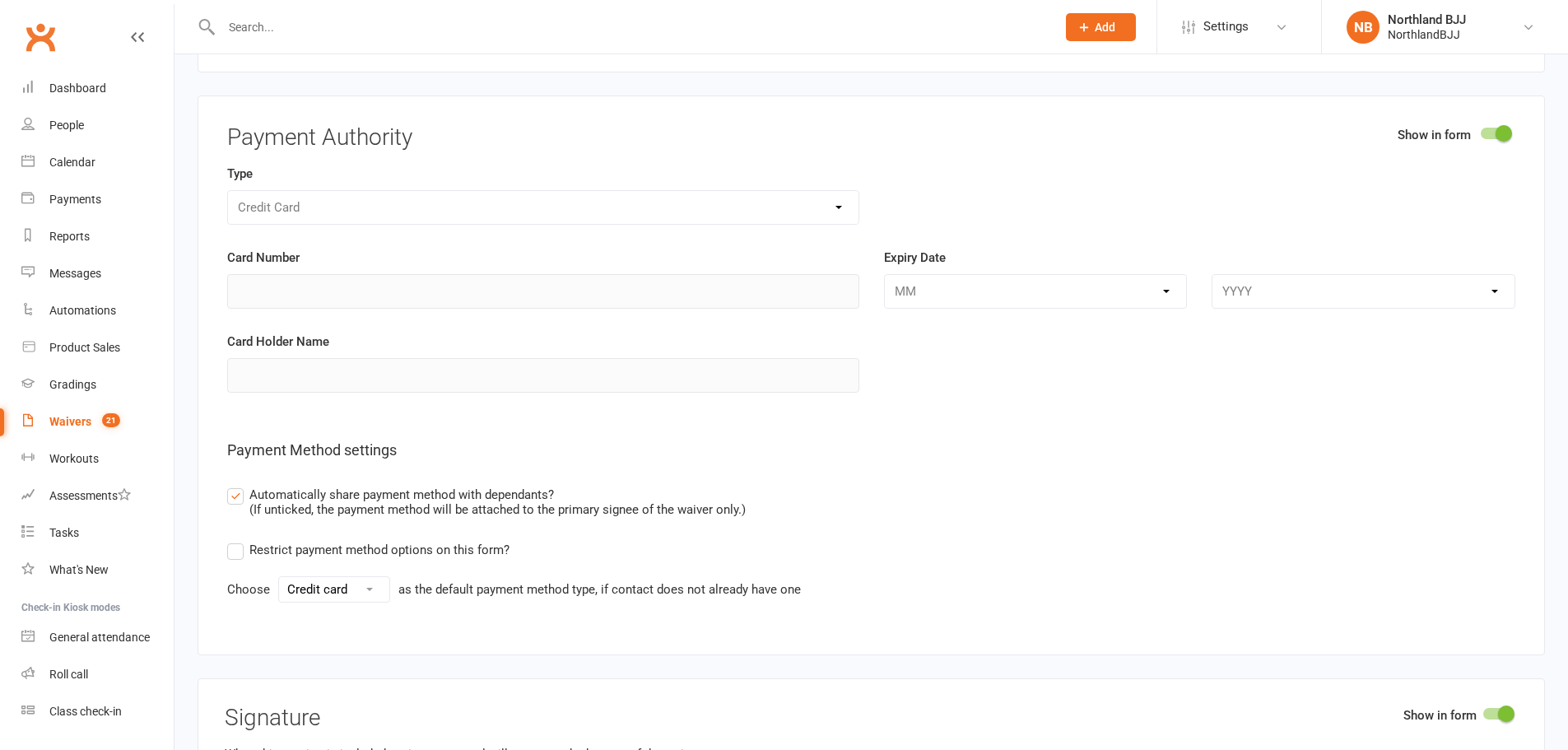
click at [71, 424] on div "Waivers" at bounding box center [71, 421] width 42 height 13
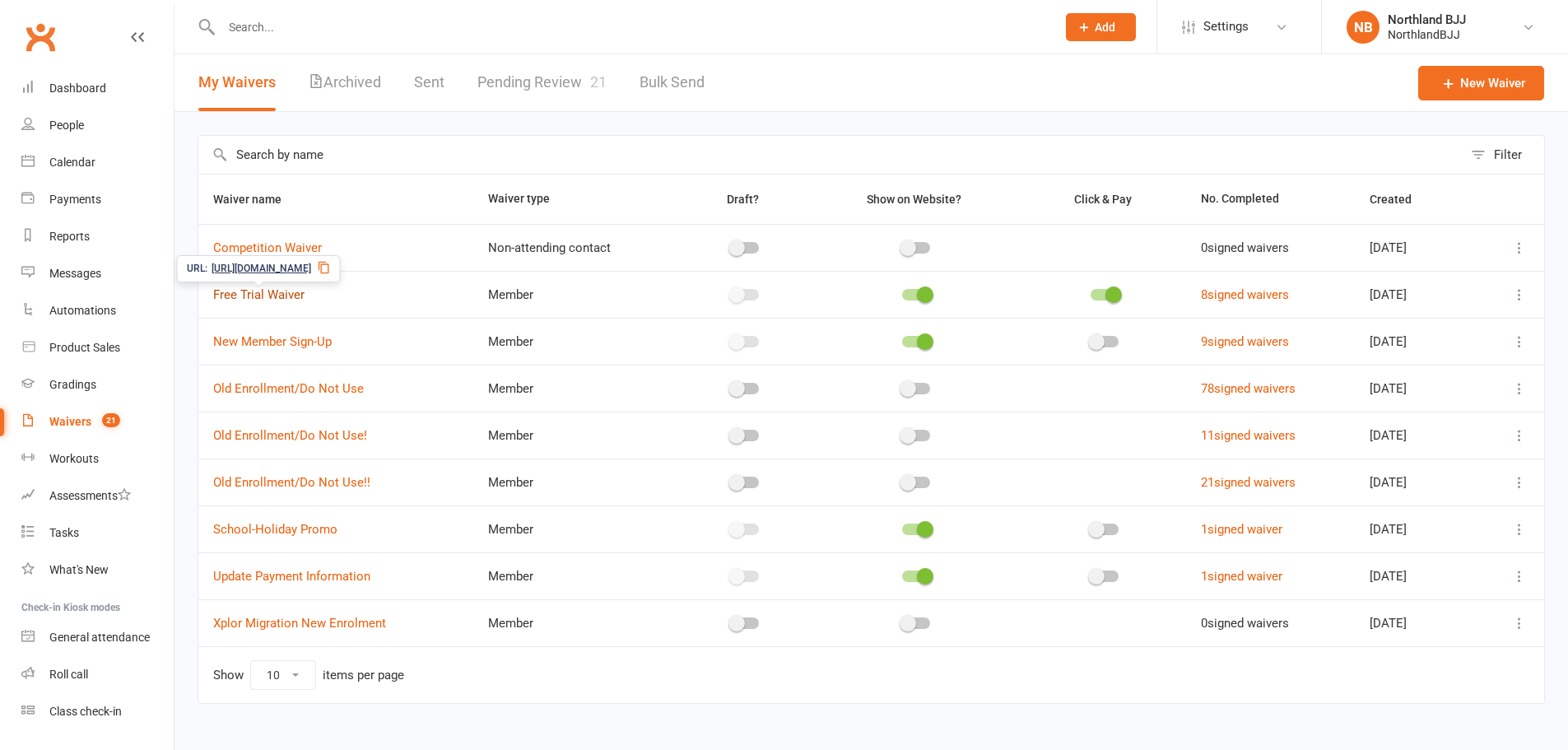
click at [262, 298] on link "Free Trial Waiver" at bounding box center [258, 294] width 92 height 15
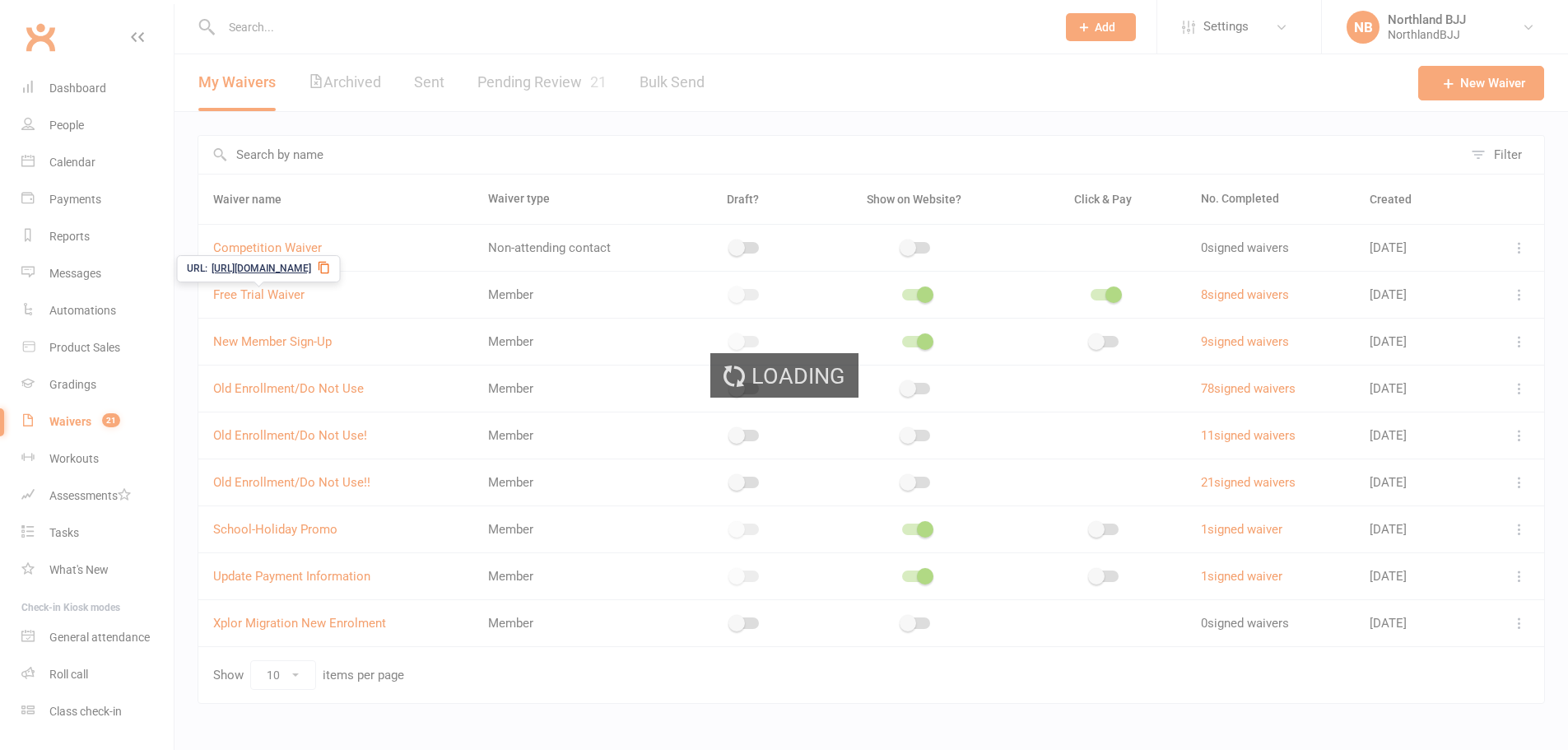
select select "applies_to_all_signees"
select select "copy_answers_for_primary_signee"
select select "select"
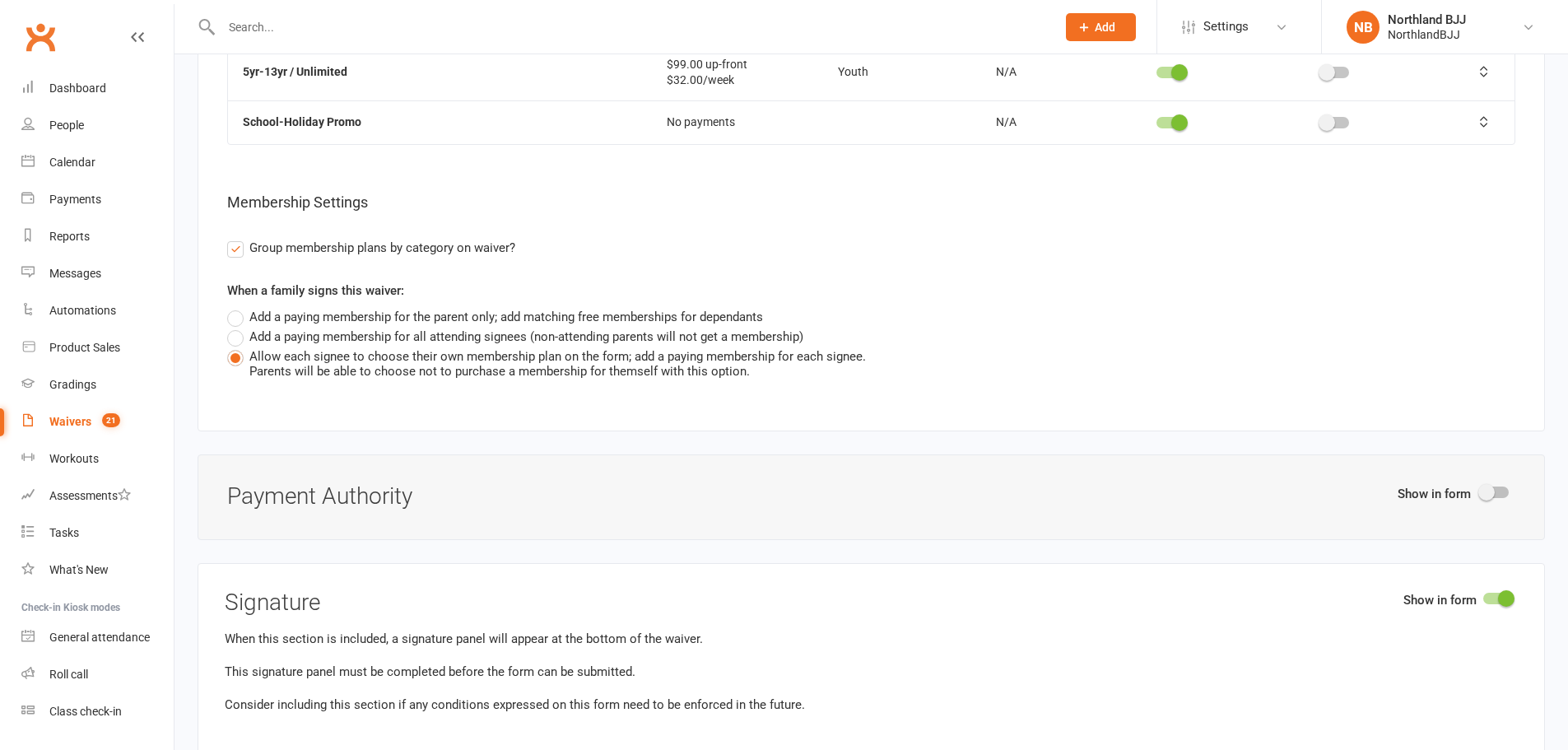
scroll to position [7765, 0]
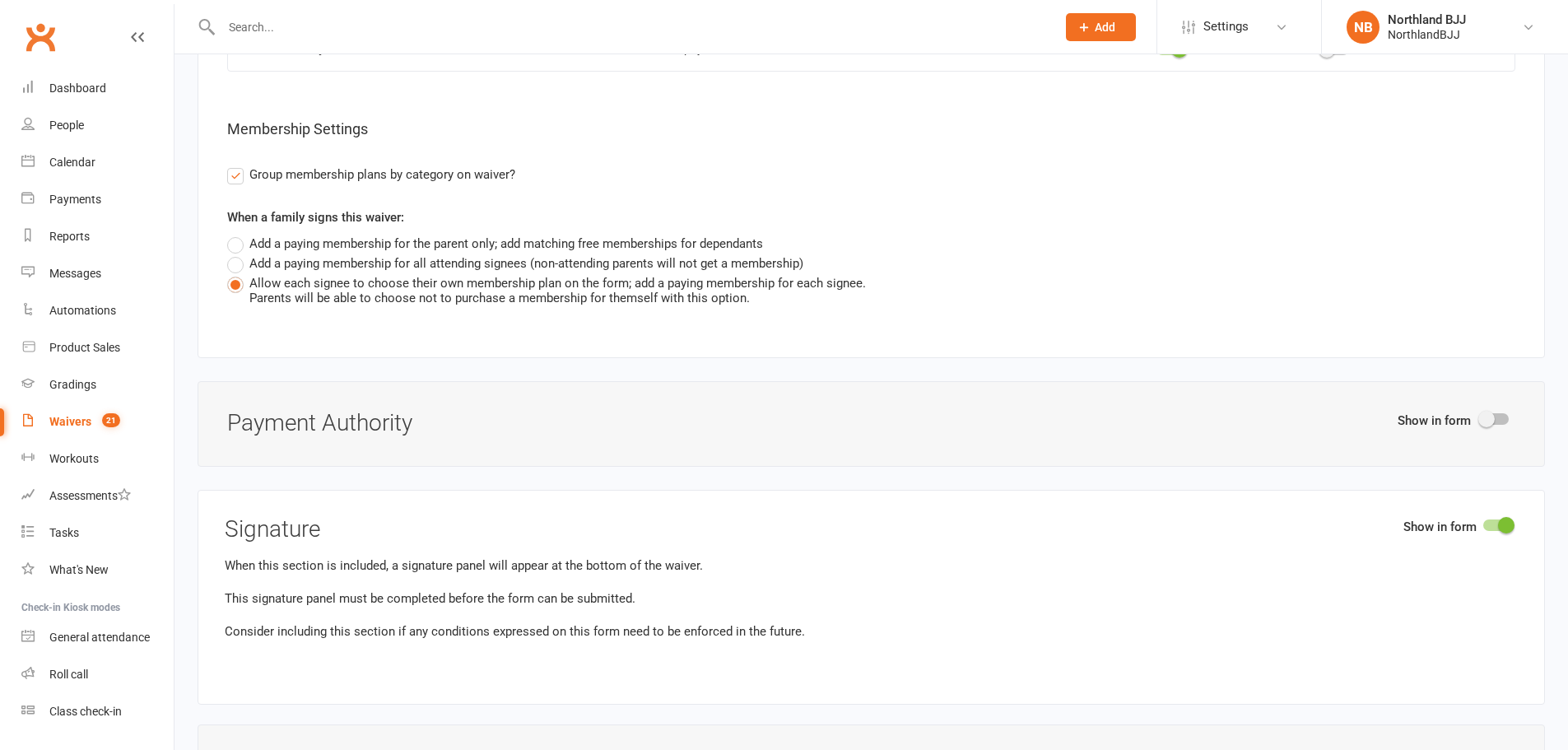
click at [1488, 421] on span at bounding box center [1486, 418] width 17 height 17
click at [1481, 416] on input "checkbox" at bounding box center [1481, 416] width 0 height 0
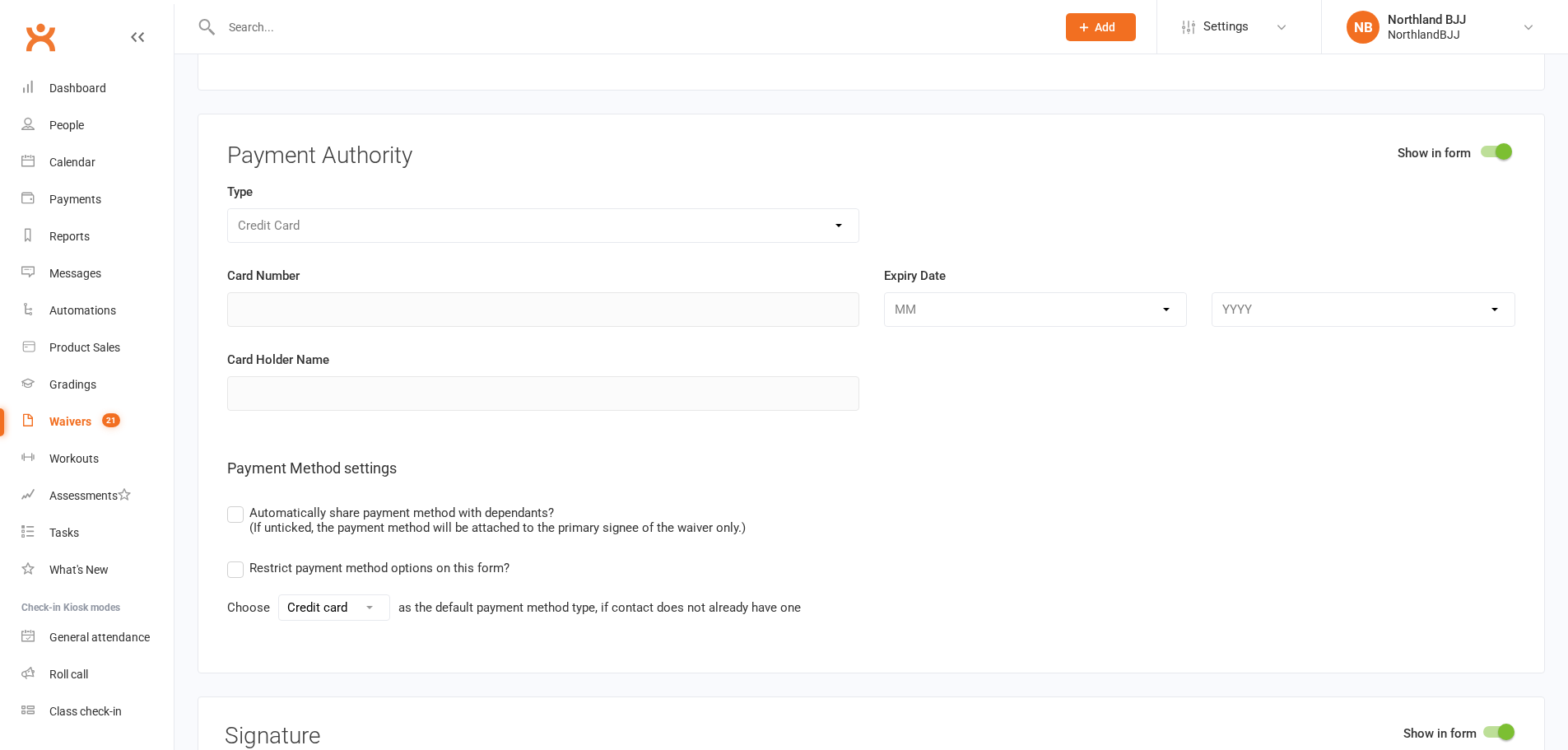
scroll to position [8122, 0]
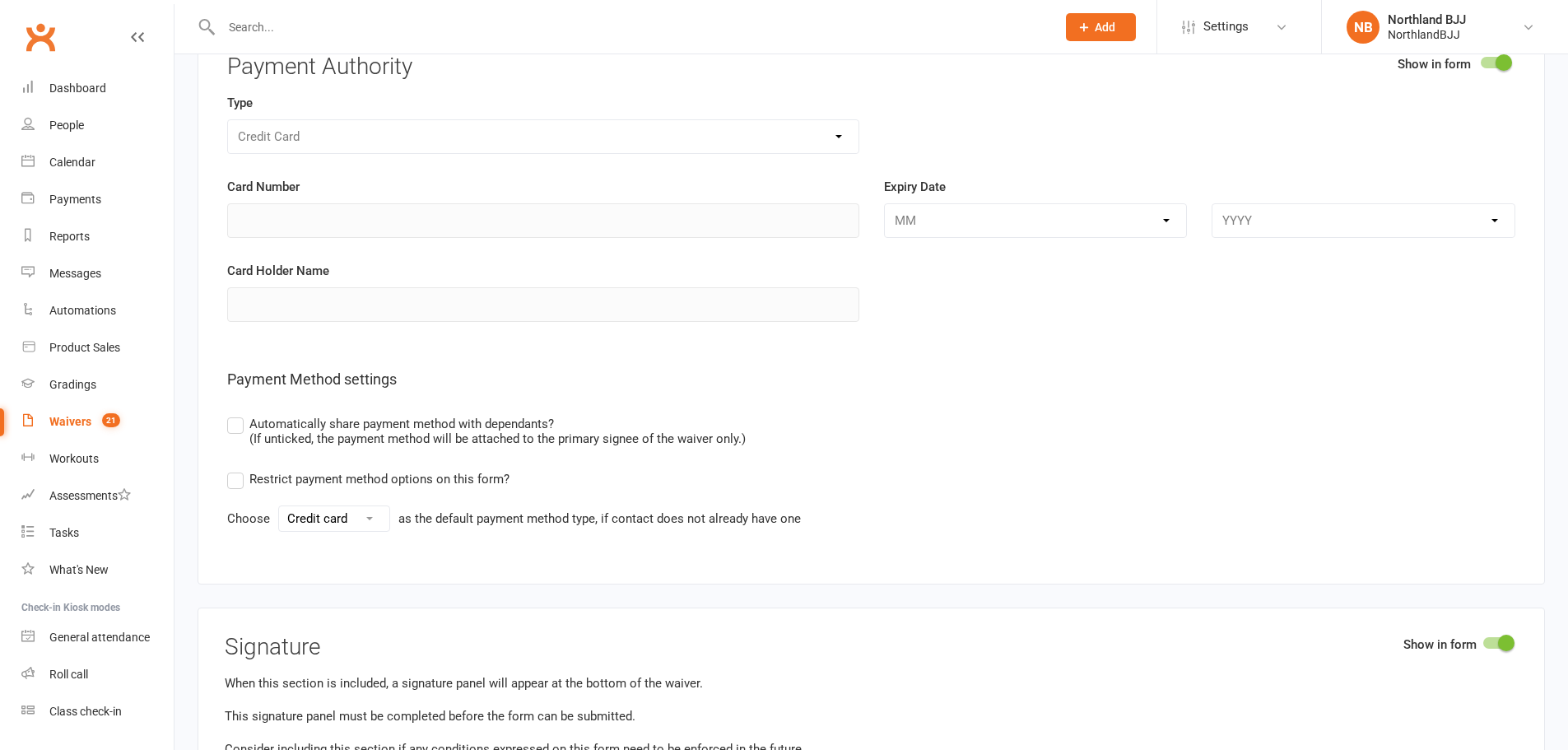
click at [300, 136] on div "Credit Card" at bounding box center [543, 137] width 632 height 35
click at [353, 137] on div "Credit Card" at bounding box center [543, 137] width 632 height 35
click at [637, 131] on div "Credit Card" at bounding box center [543, 137] width 632 height 35
click at [327, 512] on select "Credit card Bank account" at bounding box center [334, 519] width 110 height 24
click at [1035, 513] on div "Choose Credit card Bank account as the default payment method type, if contact …" at bounding box center [870, 519] width 1288 height 26
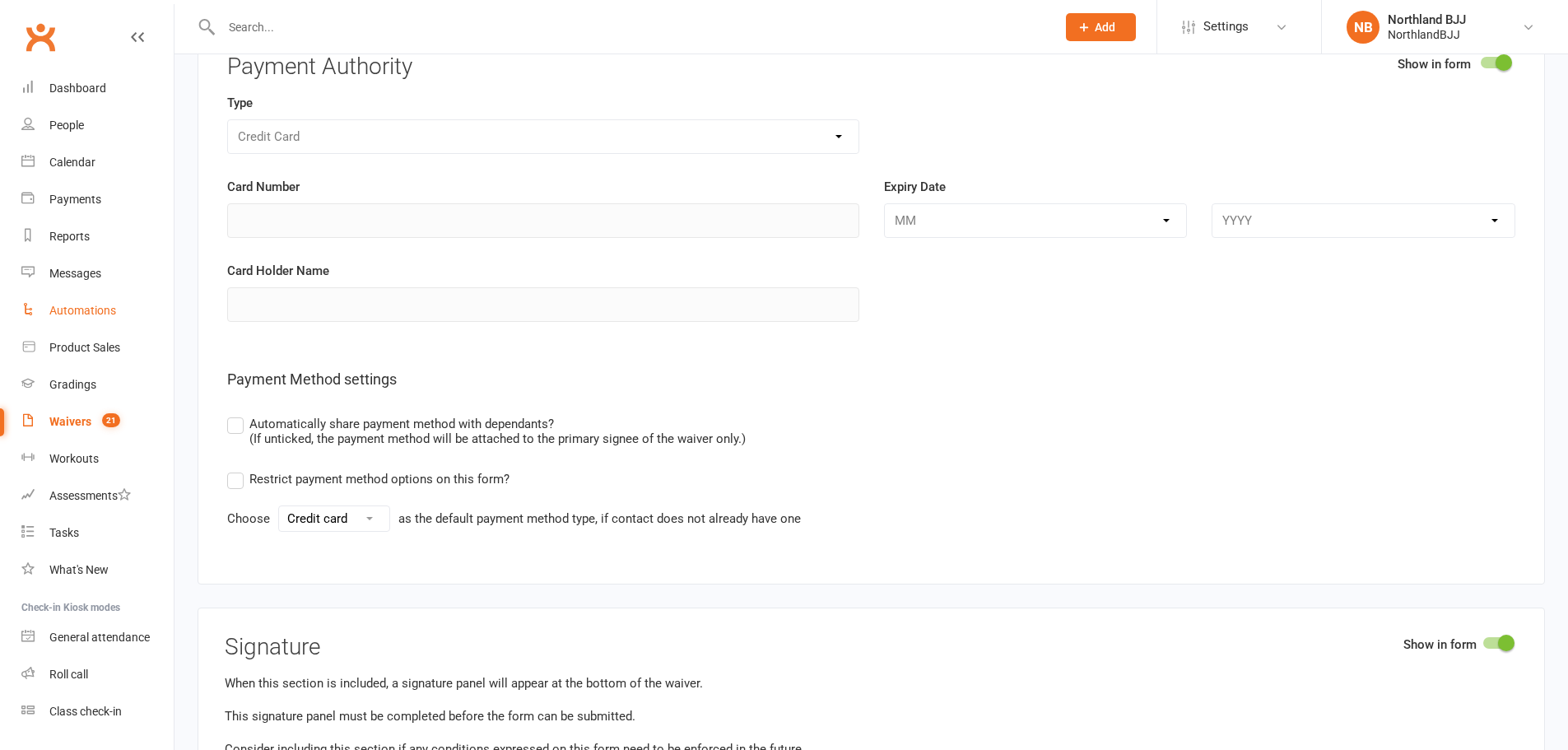
click at [100, 310] on div "Automations" at bounding box center [83, 310] width 66 height 13
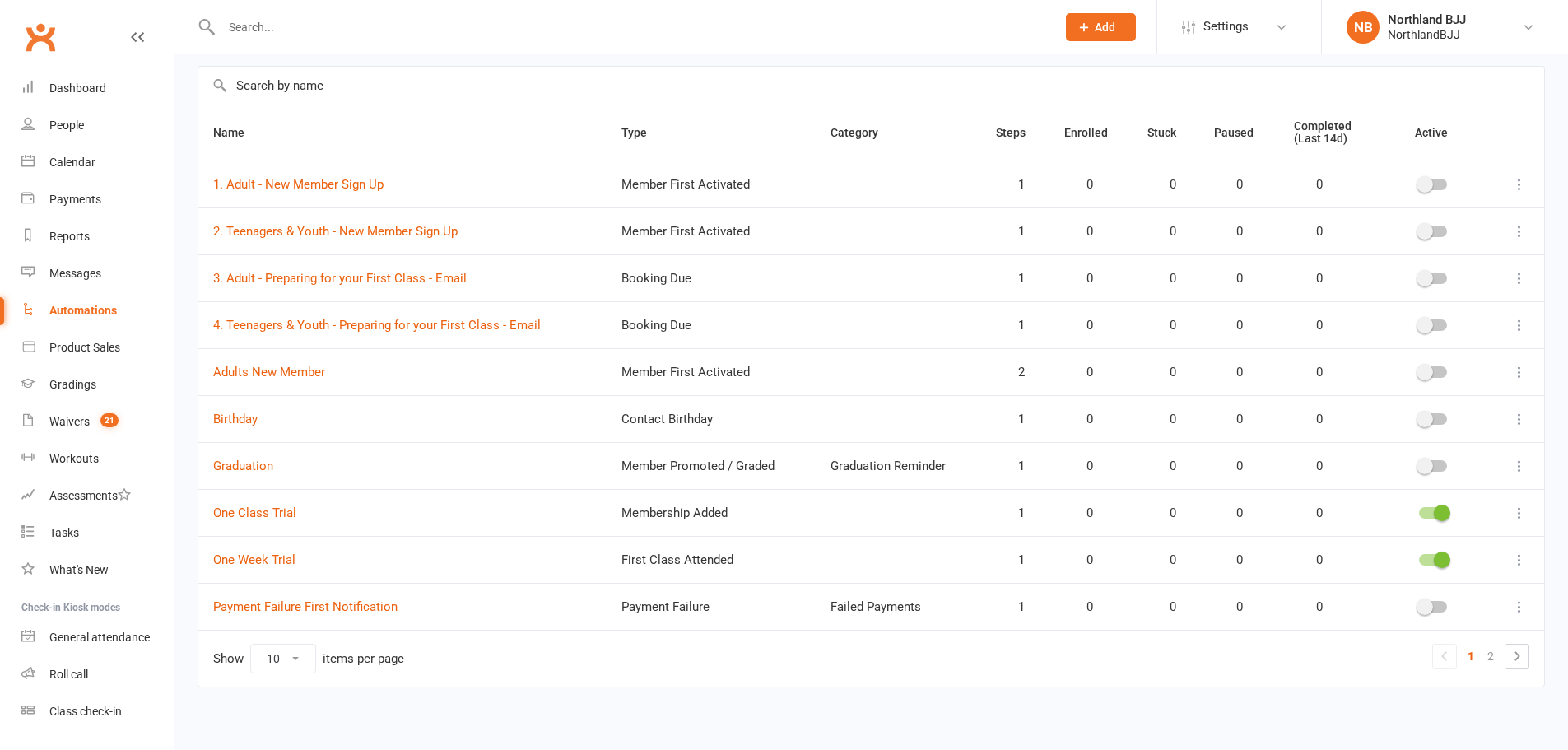
scroll to position [117, 0]
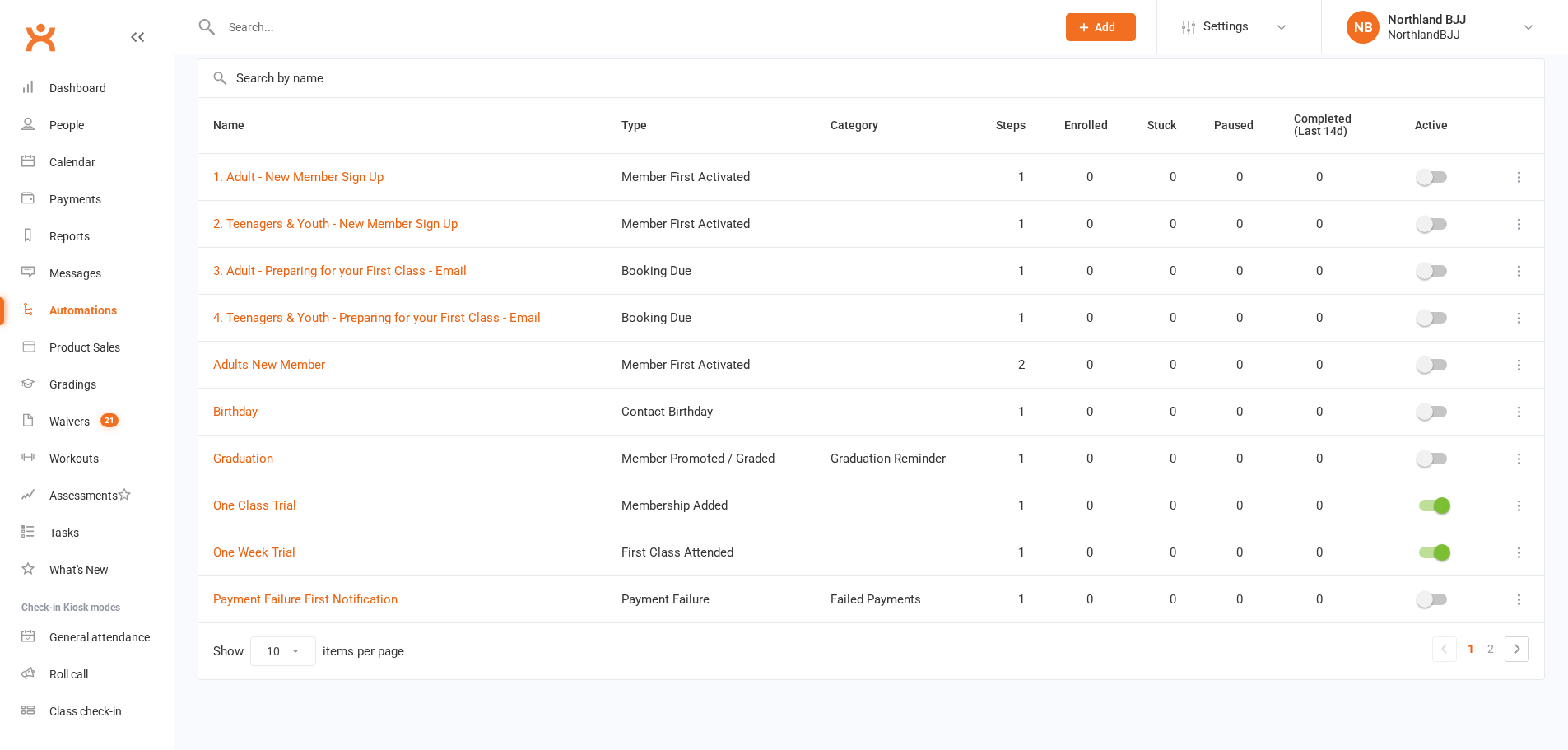
click at [1514, 647] on icon at bounding box center [1516, 649] width 20 height 20
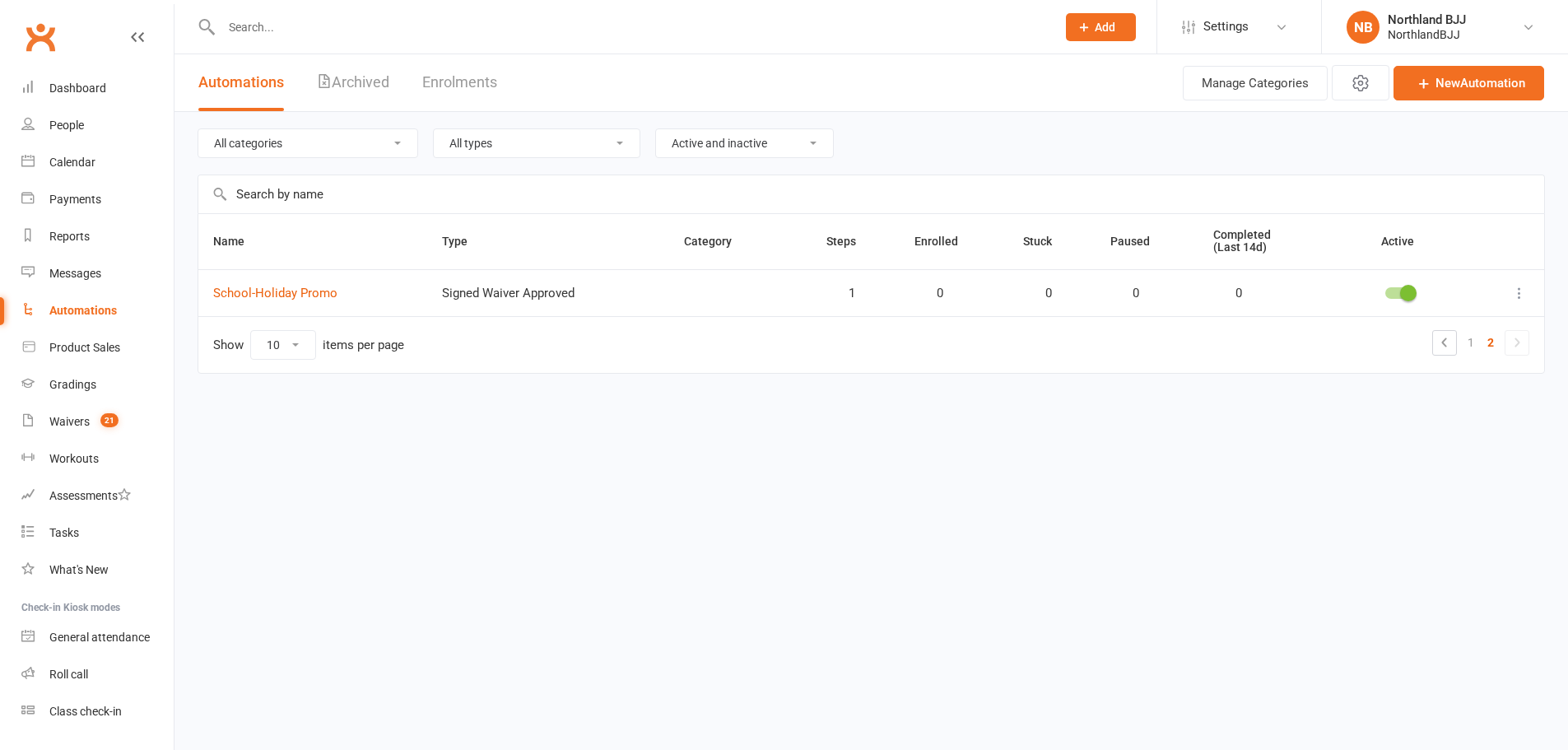
scroll to position [0, 0]
click at [1486, 341] on link "1" at bounding box center [1483, 342] width 20 height 23
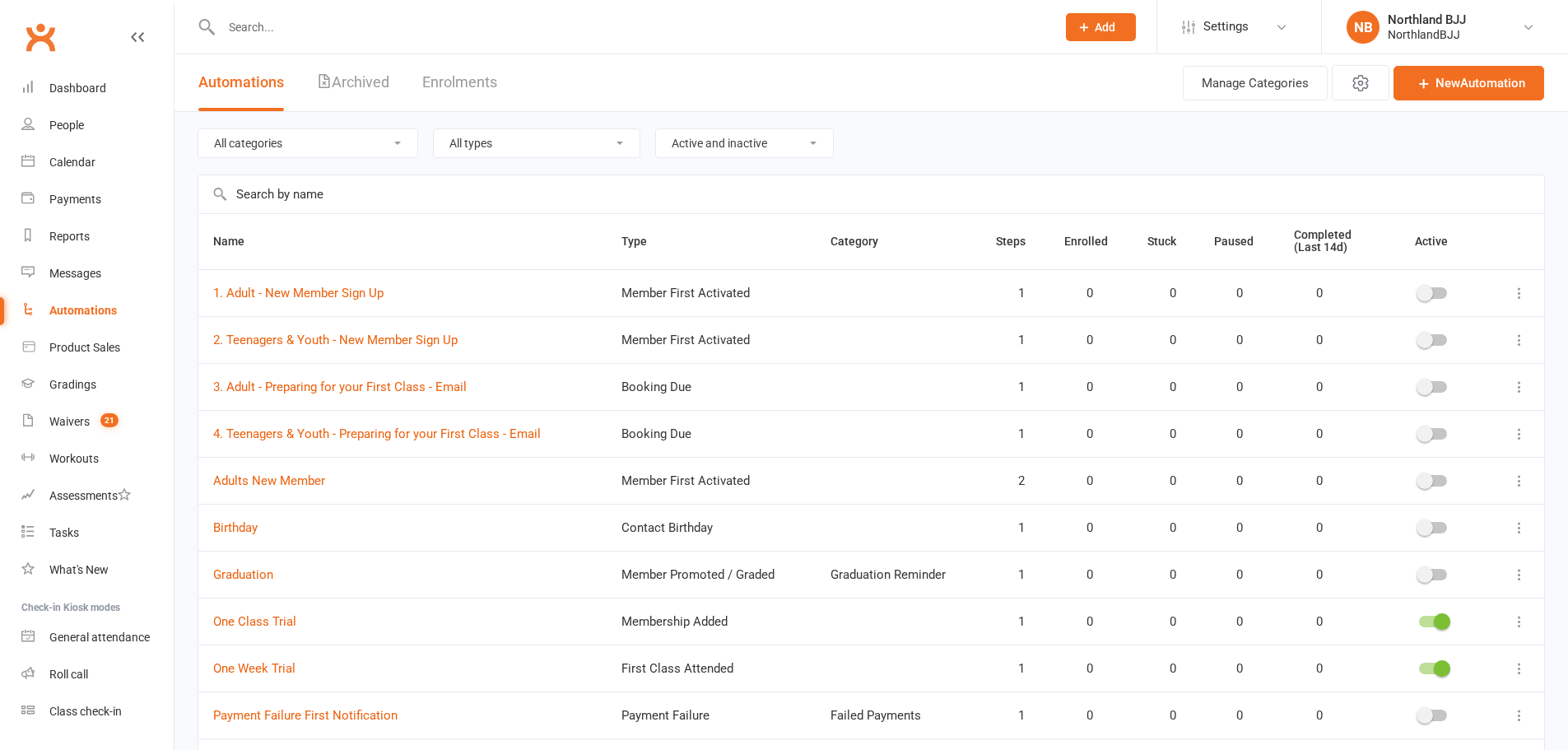
scroll to position [117, 0]
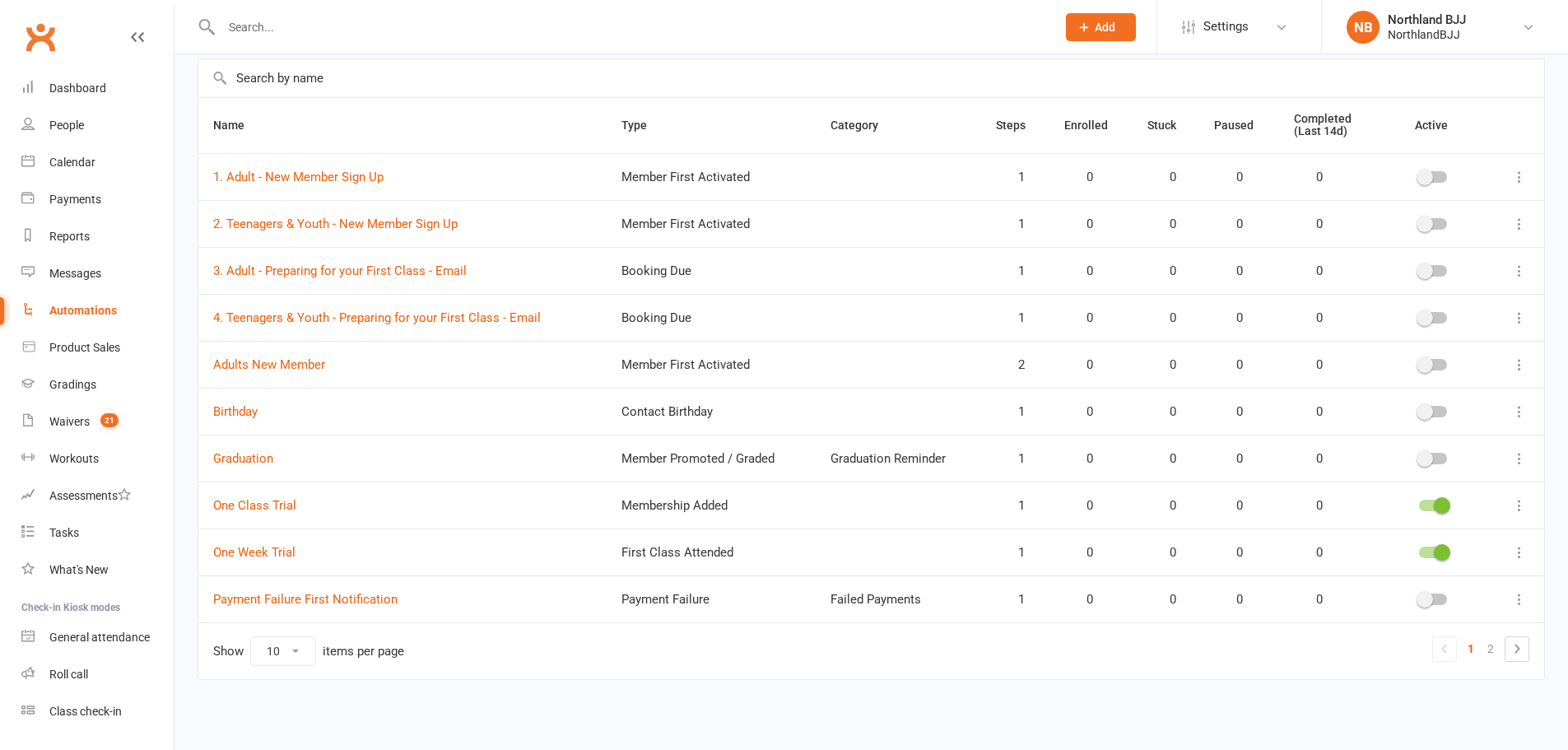
drag, startPoint x: 720, startPoint y: 92, endPoint x: 816, endPoint y: 242, distance: 178.1
click at [777, 172] on main "All categories Birthday Failed Payments Graduation Reminder Welcome Info / Yout…" at bounding box center [870, 349] width 1347 height 707
click at [1503, 640] on ul "1 2" at bounding box center [1480, 649] width 97 height 25
click at [1514, 644] on icon at bounding box center [1516, 649] width 20 height 20
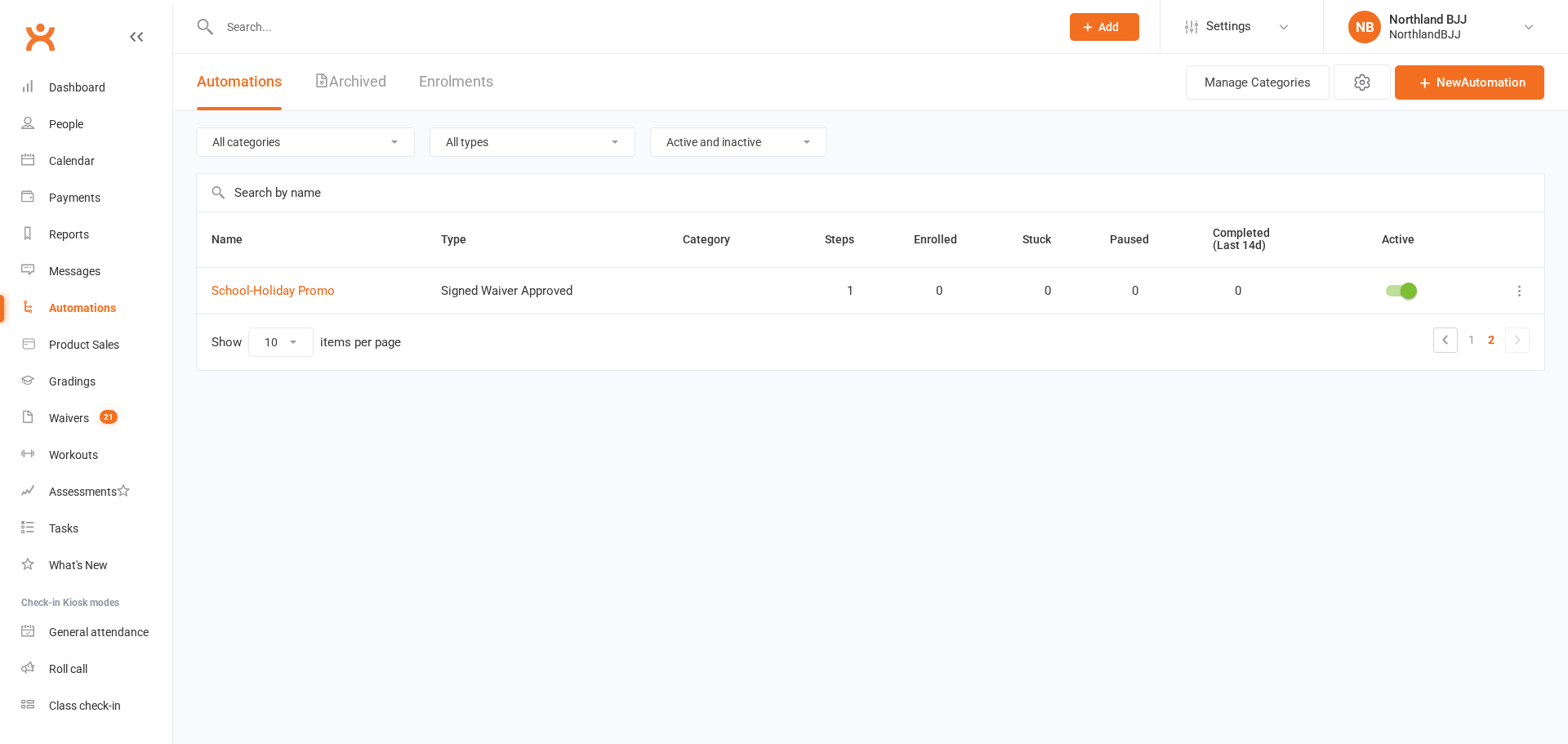
click at [1477, 338] on link "1" at bounding box center [1472, 340] width 20 height 23
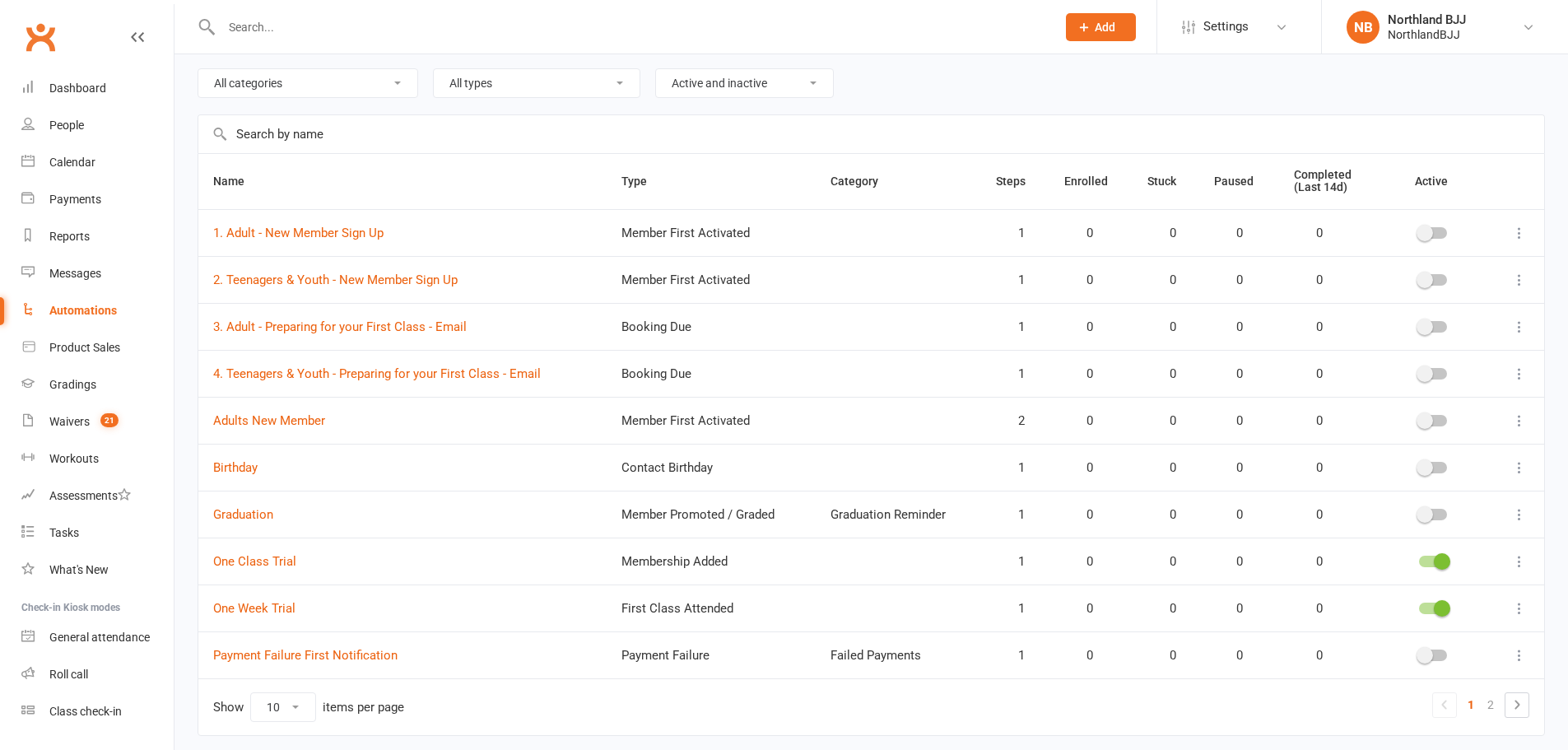
scroll to position [117, 0]
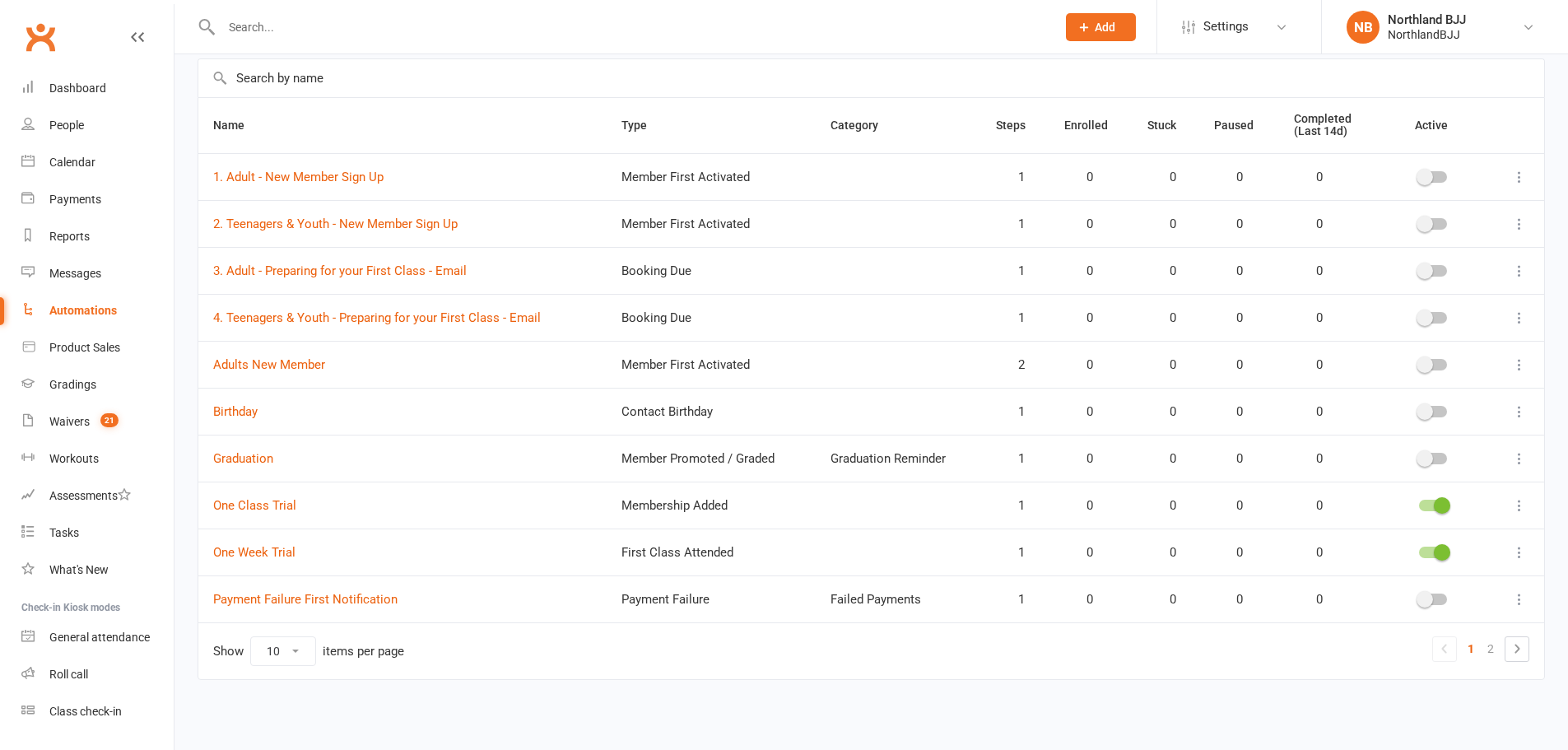
click at [1512, 647] on icon at bounding box center [1516, 649] width 20 height 20
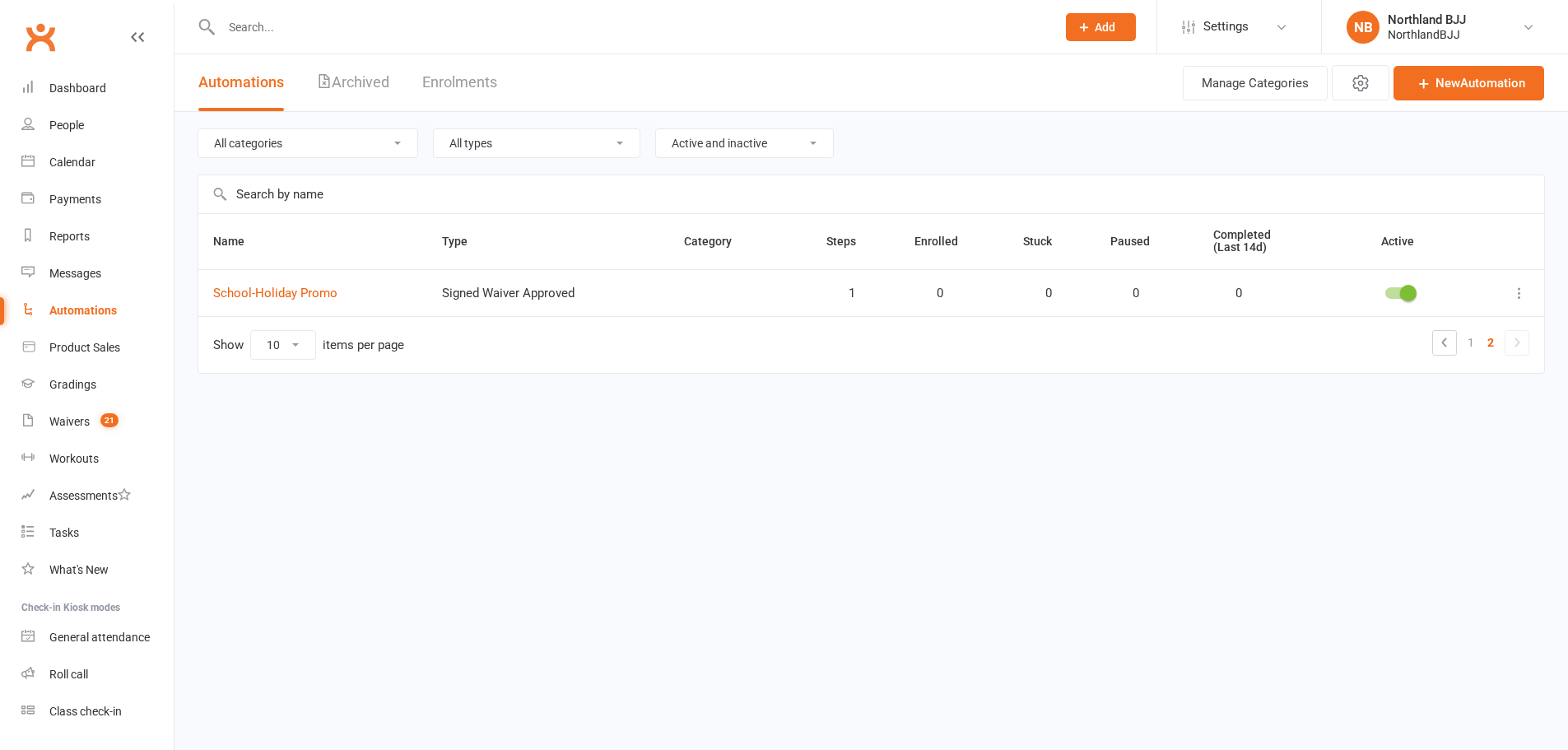
scroll to position [0, 0]
click at [1479, 338] on link "1" at bounding box center [1483, 342] width 20 height 23
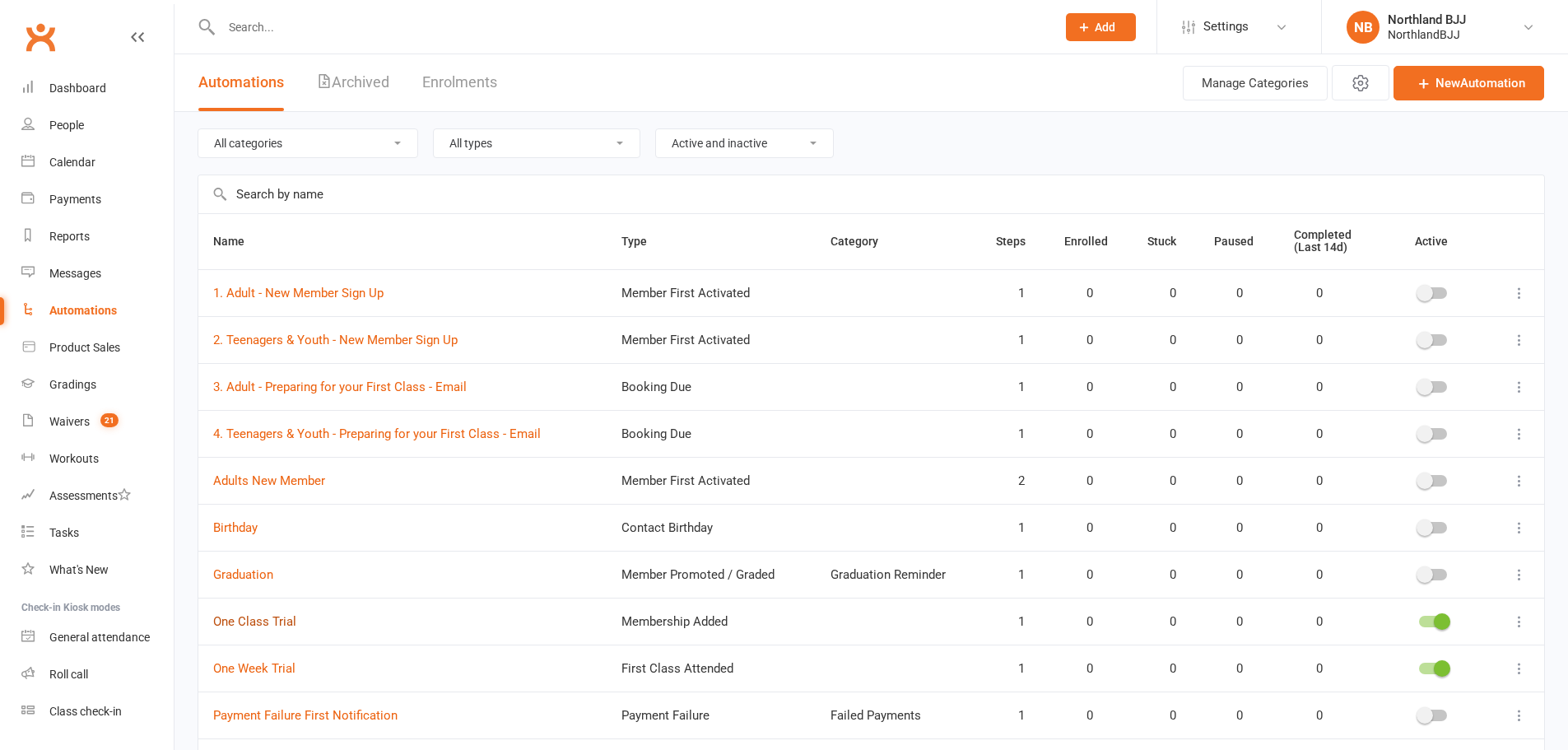
click at [273, 623] on link "One Class Trial" at bounding box center [254, 621] width 83 height 15
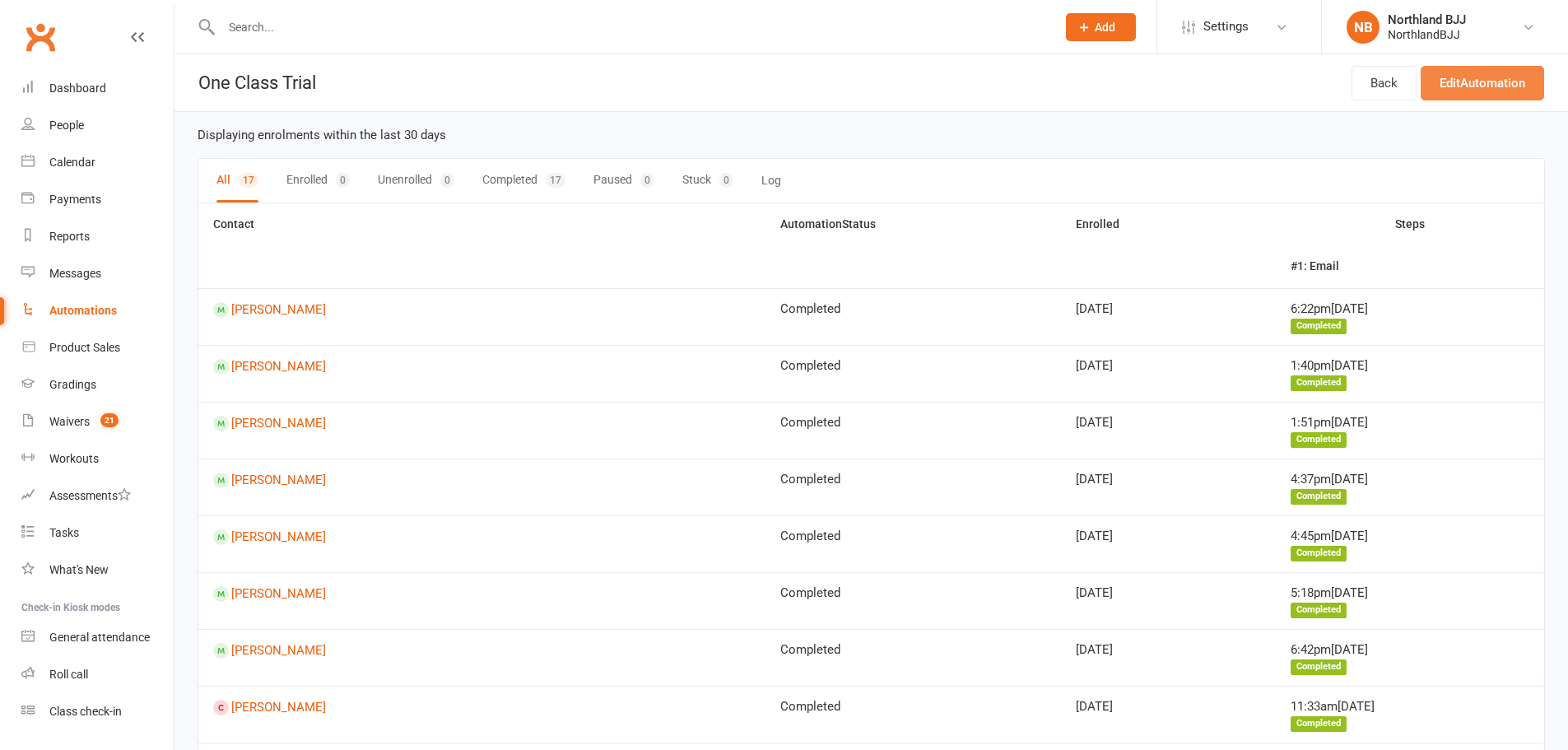
click at [1496, 76] on link "Edit Automation" at bounding box center [1482, 83] width 123 height 35
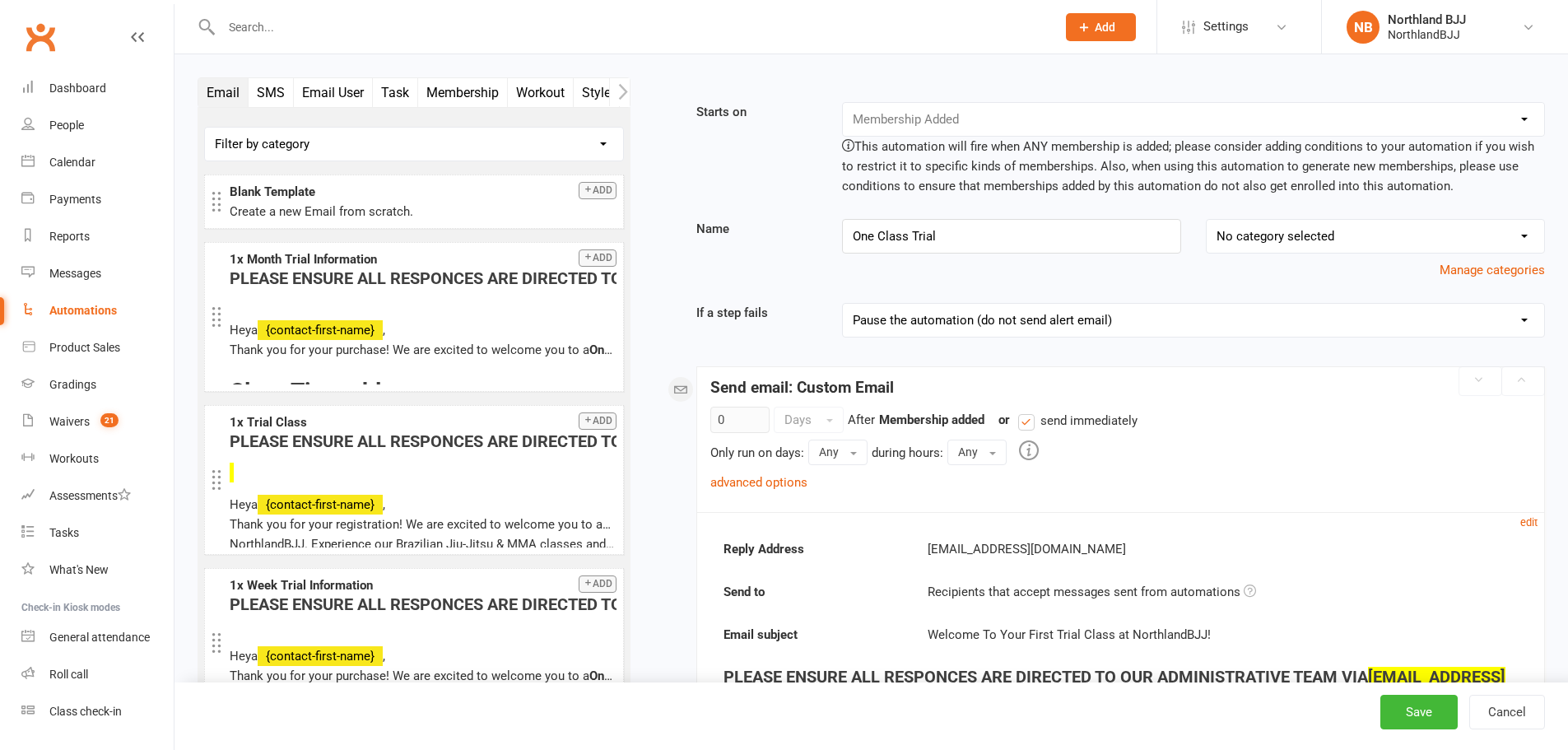
click at [784, 481] on link "advanced options" at bounding box center [759, 482] width 97 height 15
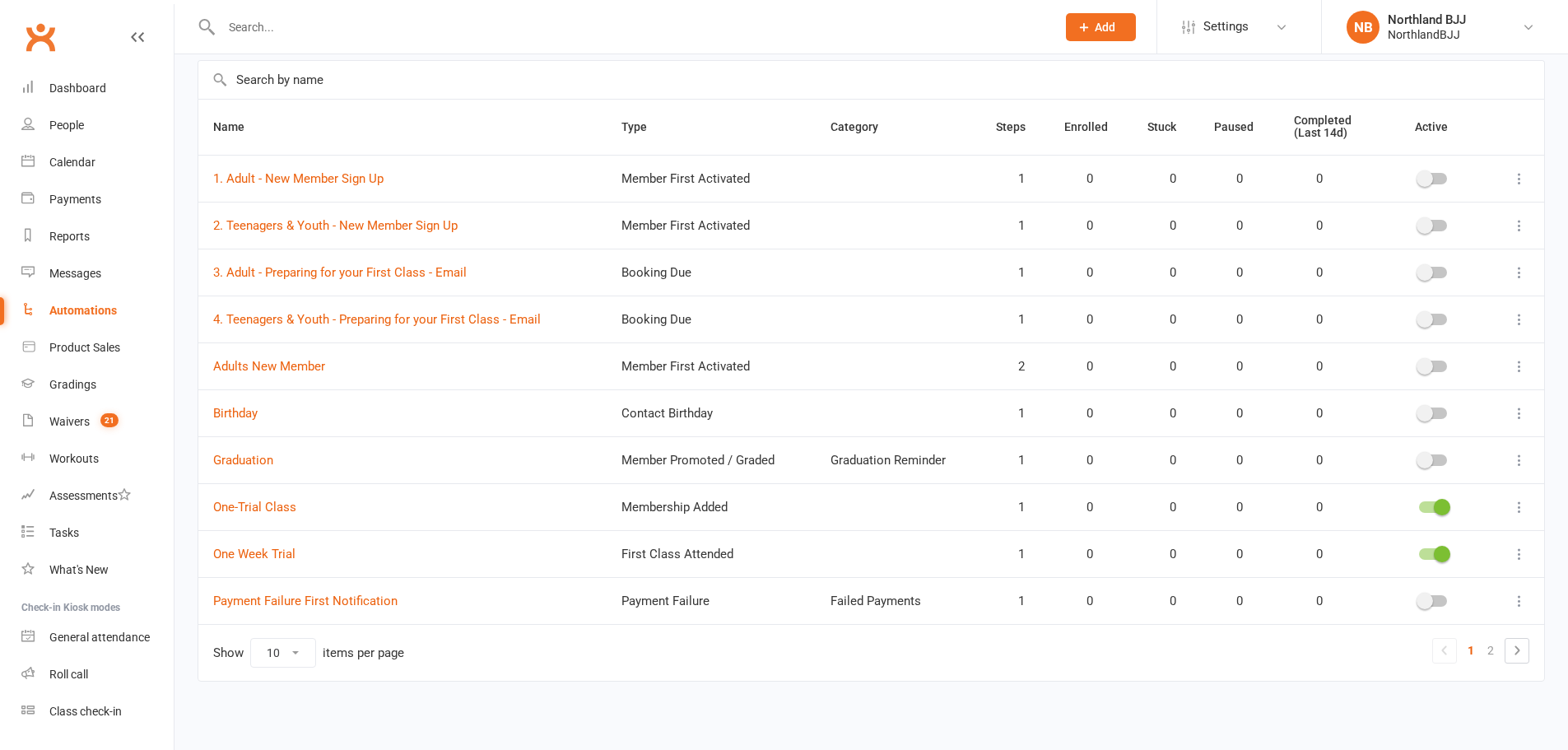
scroll to position [117, 0]
click at [281, 511] on link "One-Trial Class" at bounding box center [254, 505] width 83 height 15
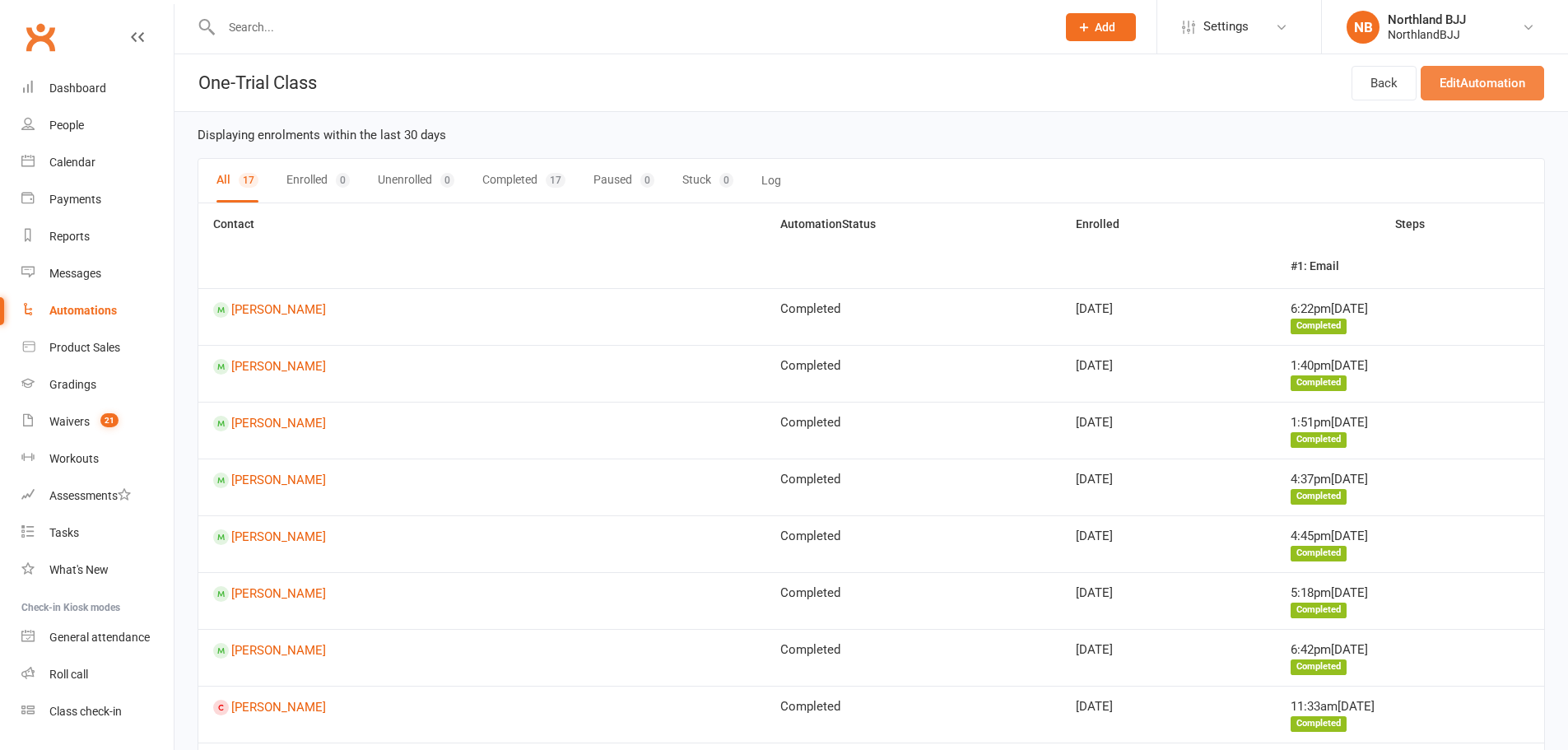
click at [1479, 84] on link "Edit Automation" at bounding box center [1482, 83] width 123 height 35
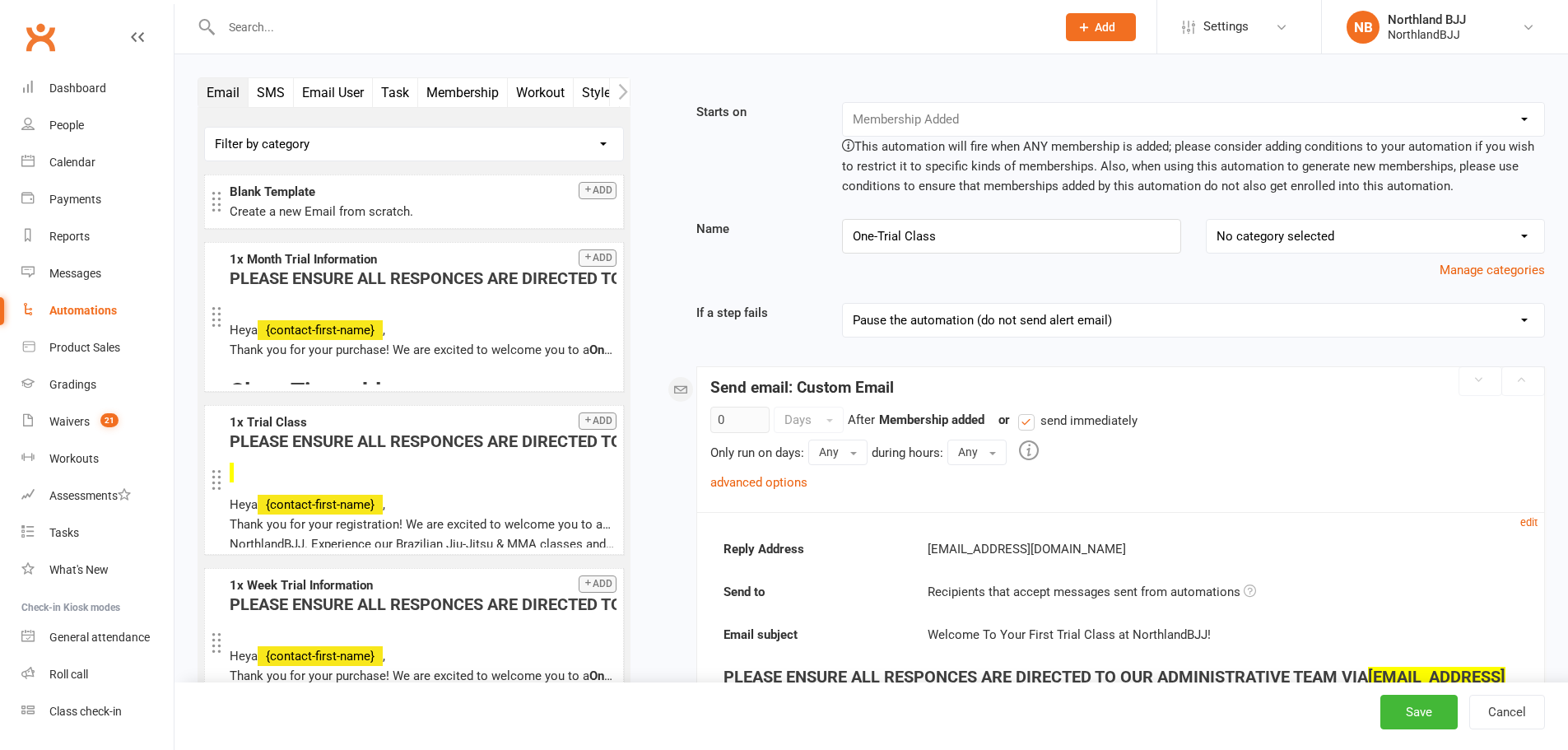
click at [775, 484] on link "advanced options" at bounding box center [759, 482] width 97 height 15
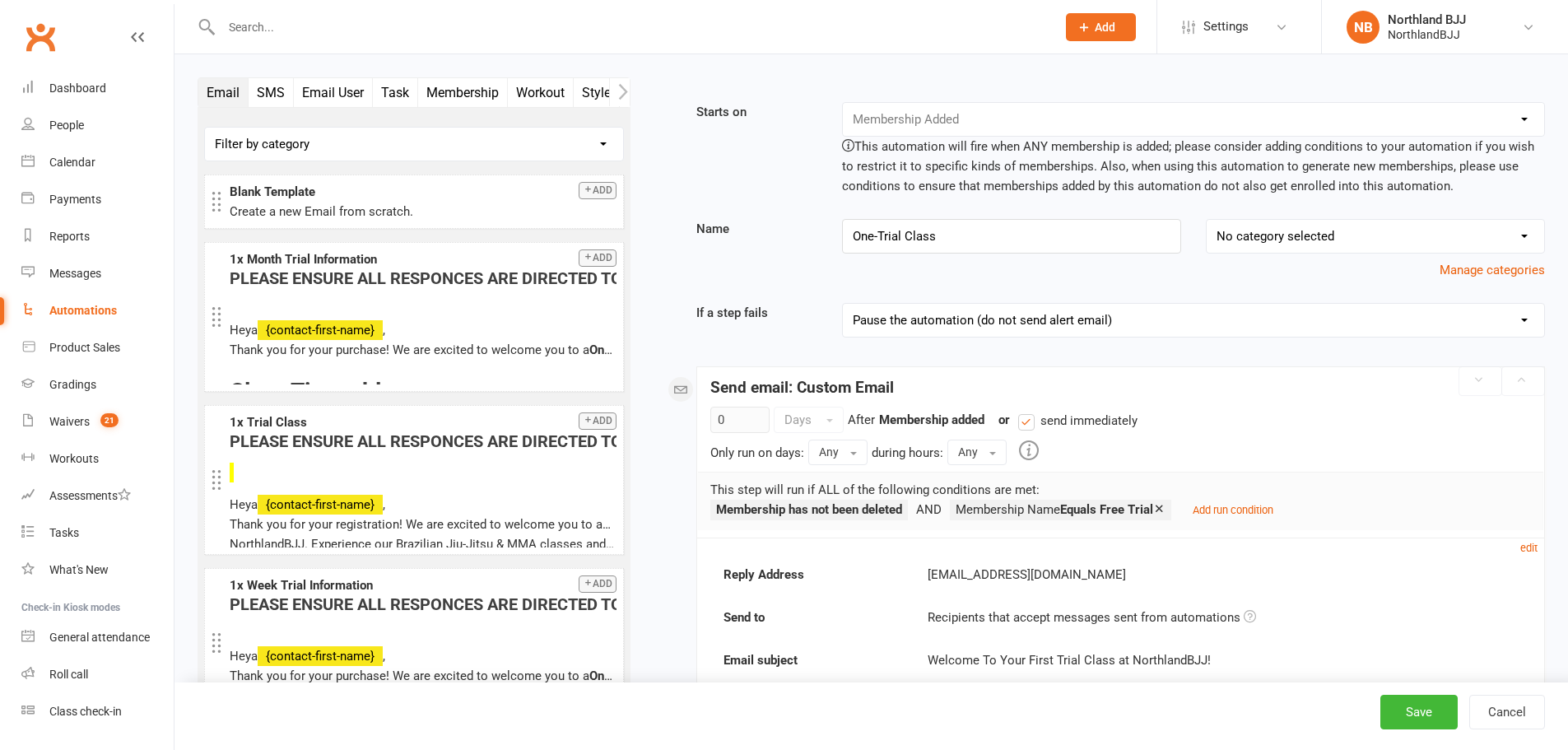
click at [90, 308] on div "Automations" at bounding box center [83, 310] width 67 height 13
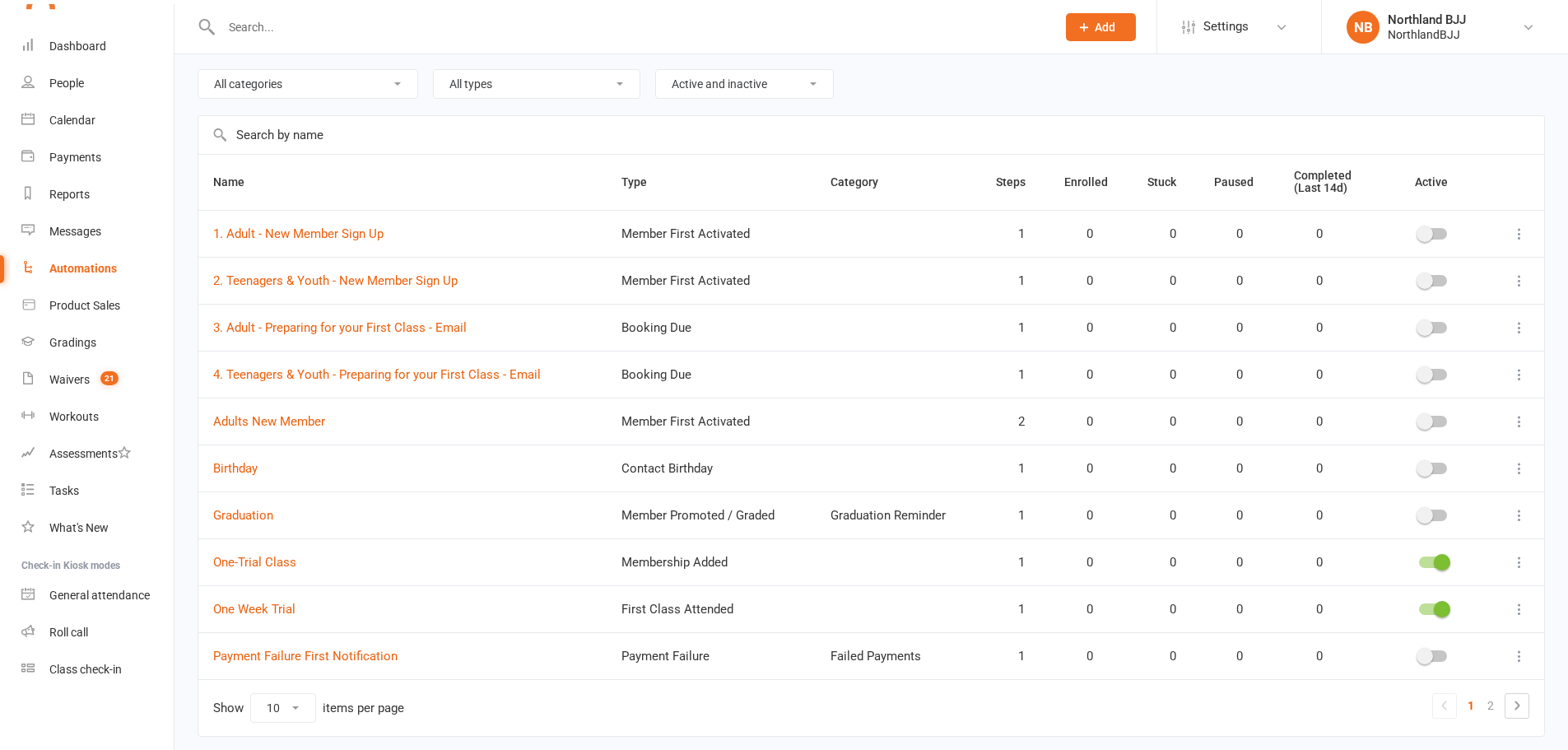
scroll to position [117, 0]
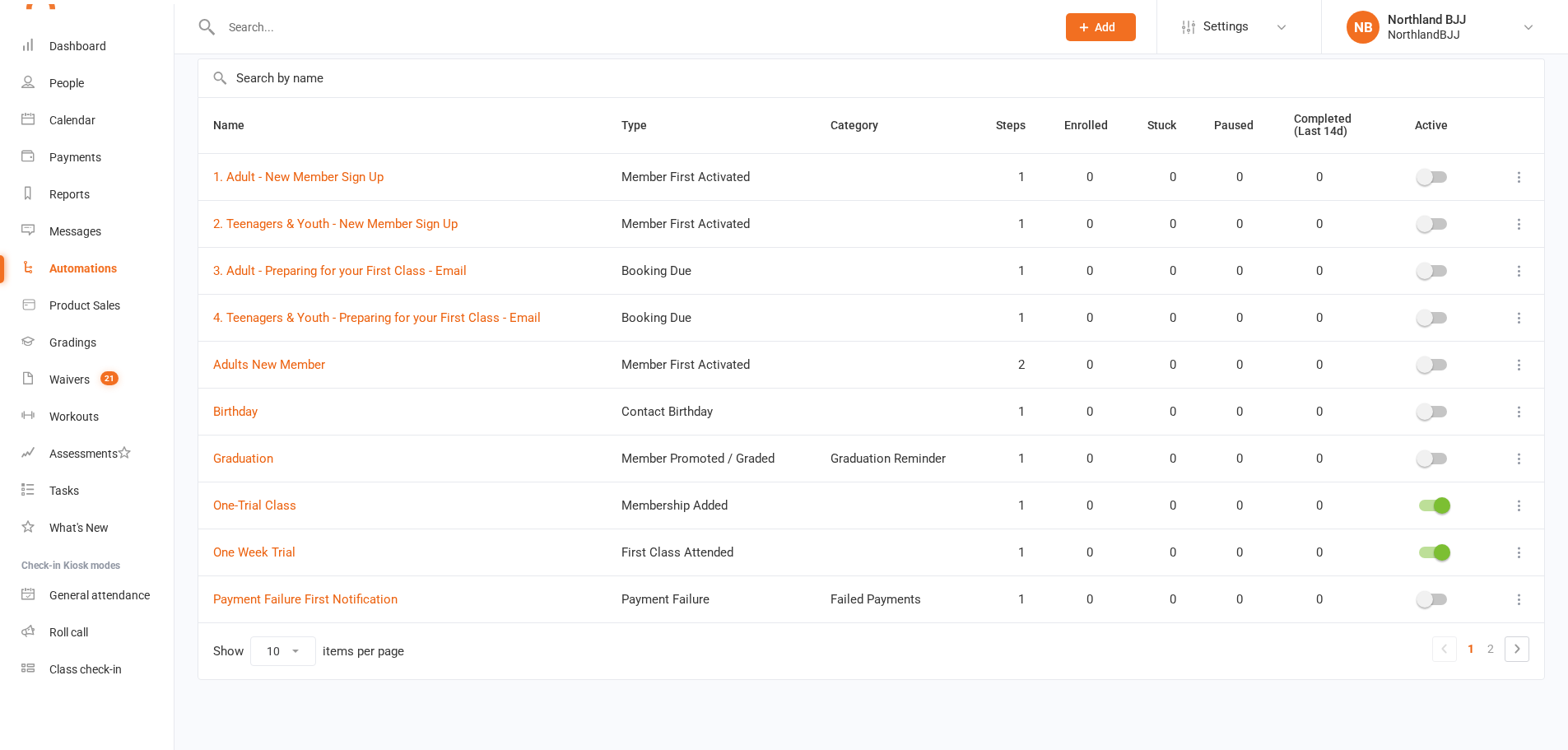
click at [413, 174] on td "1. Adult - New Member Sign Up" at bounding box center [402, 176] width 409 height 47
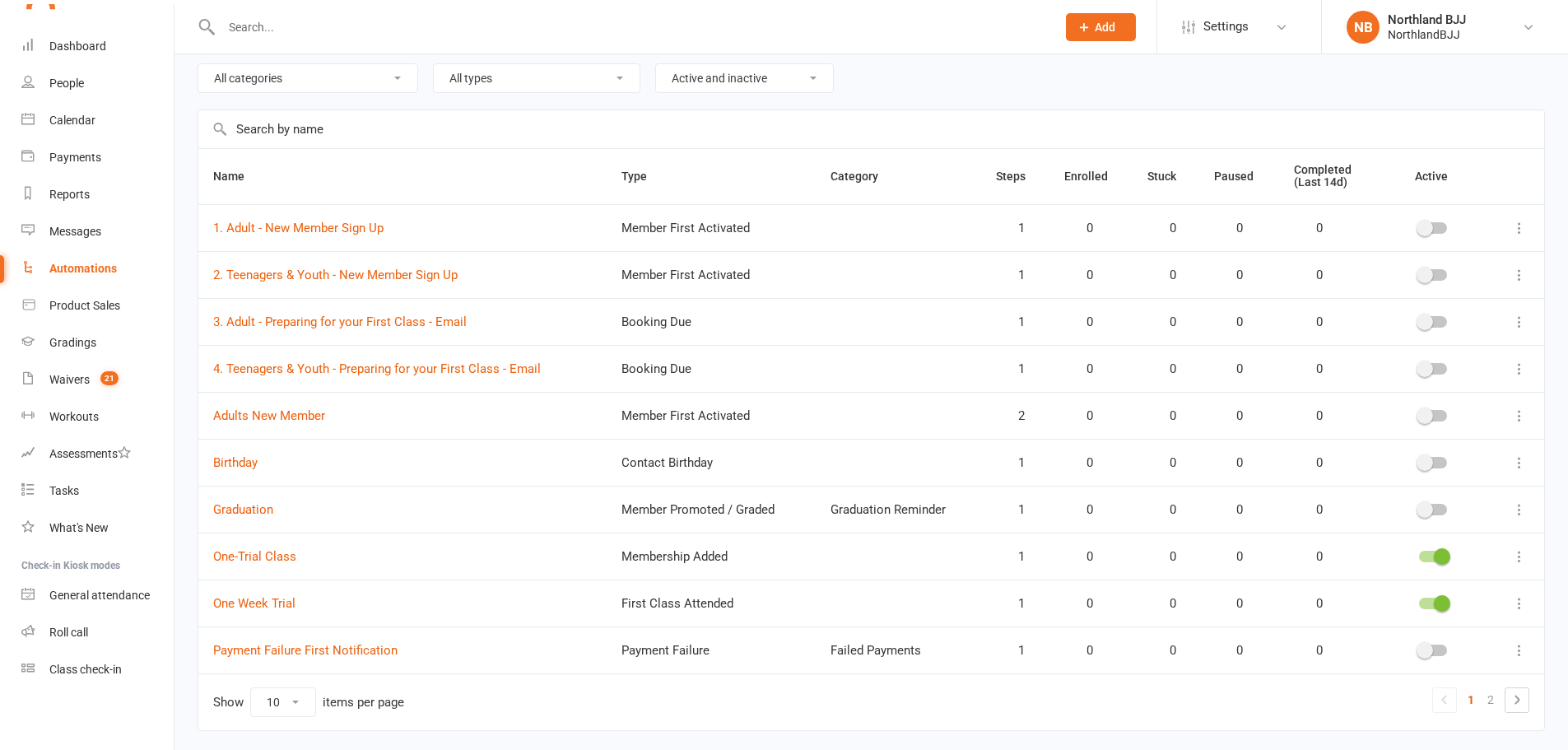
scroll to position [62, 0]
click at [329, 237] on link "1. Adult - New Member Sign Up" at bounding box center [298, 231] width 170 height 15
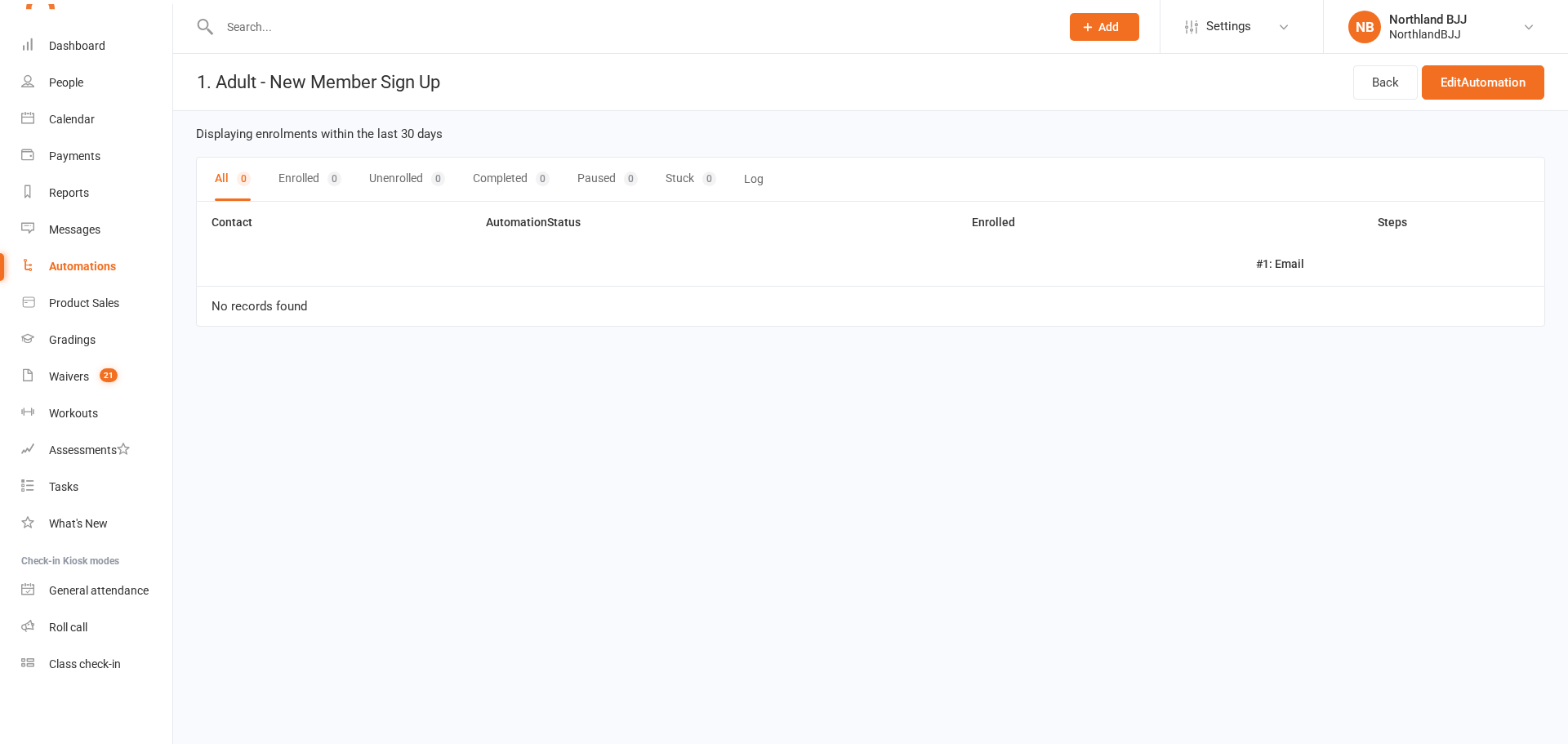
click at [750, 174] on button "Log" at bounding box center [754, 179] width 20 height 43
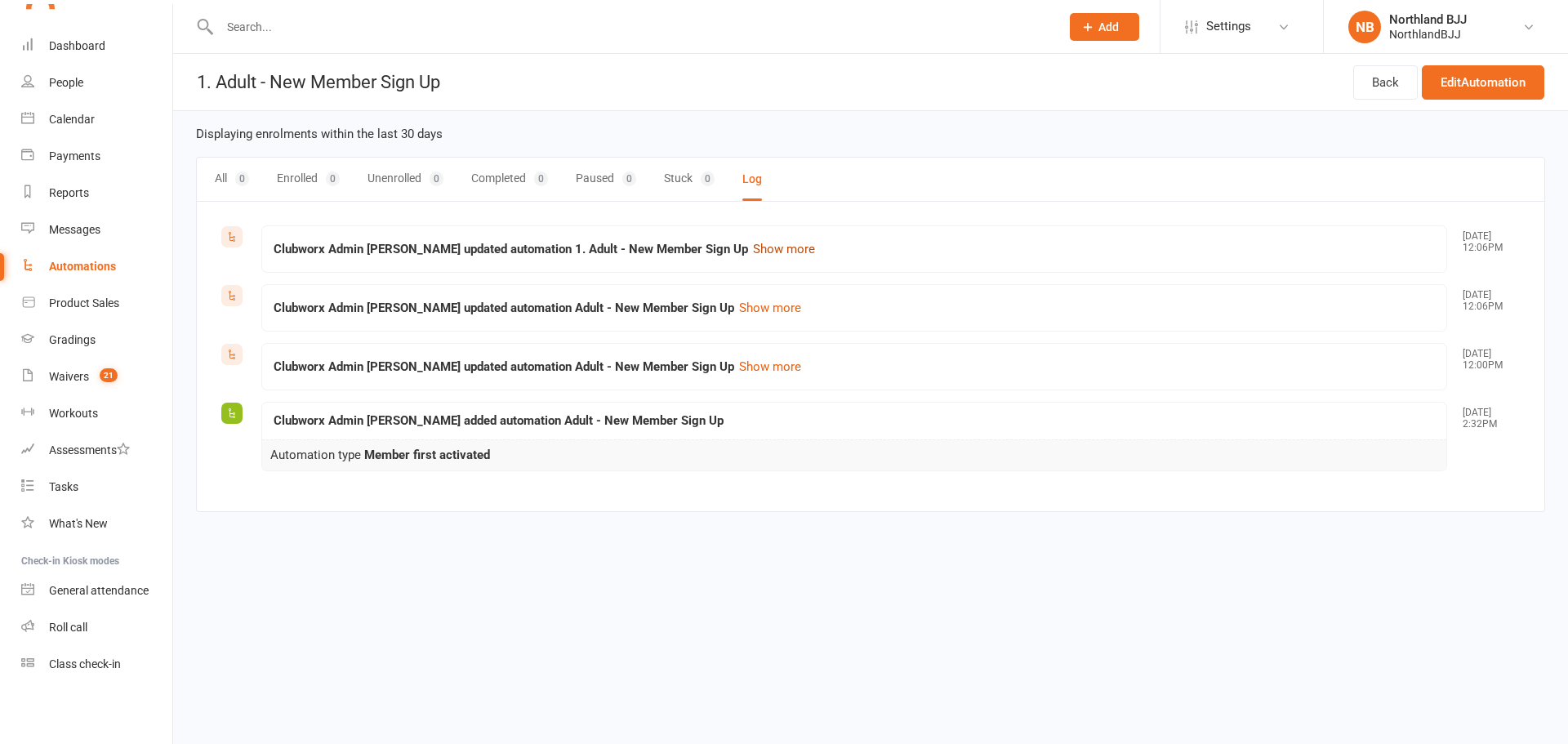
click at [778, 248] on button "Show more" at bounding box center [783, 249] width 65 height 23
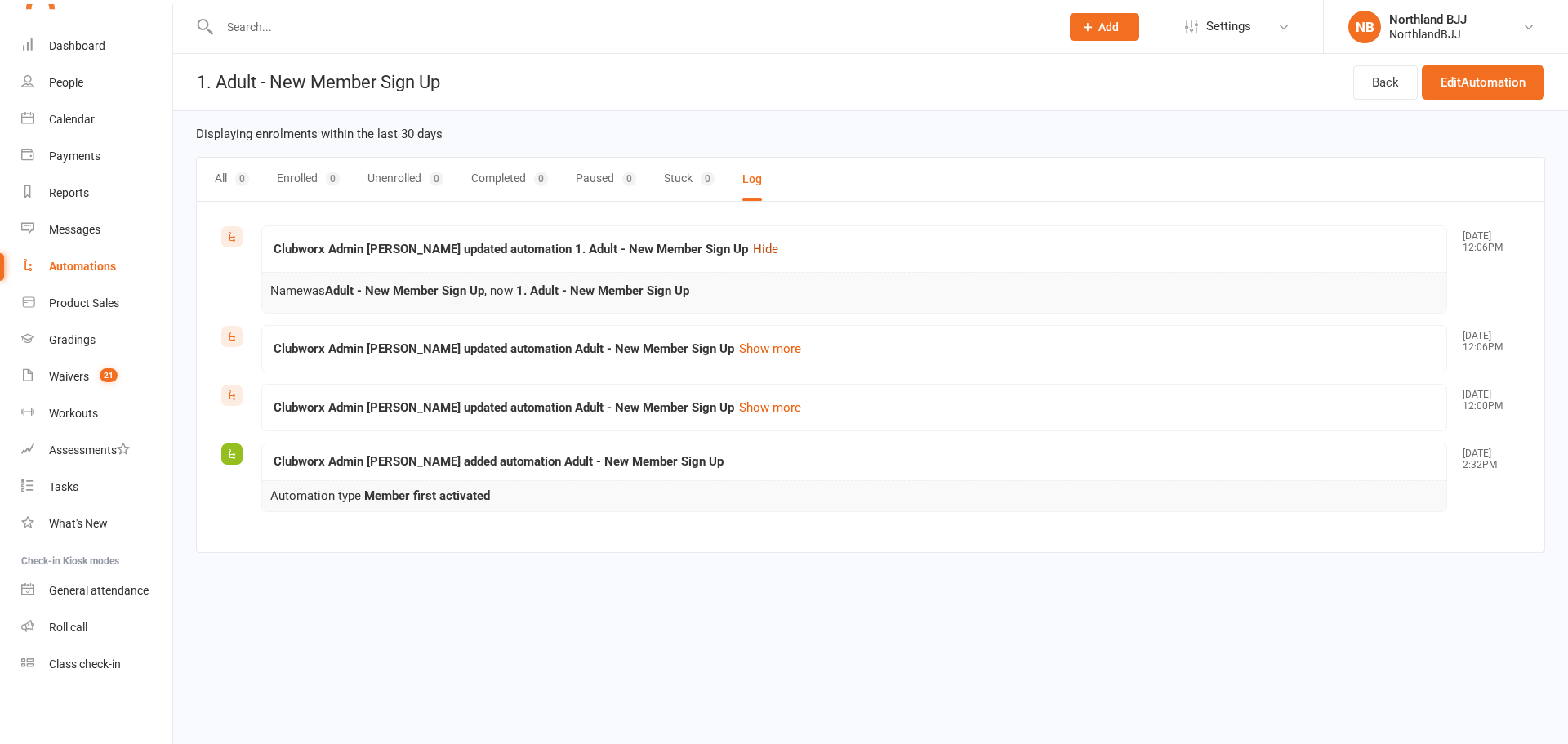
click at [778, 248] on button "Hide" at bounding box center [765, 249] width 29 height 23
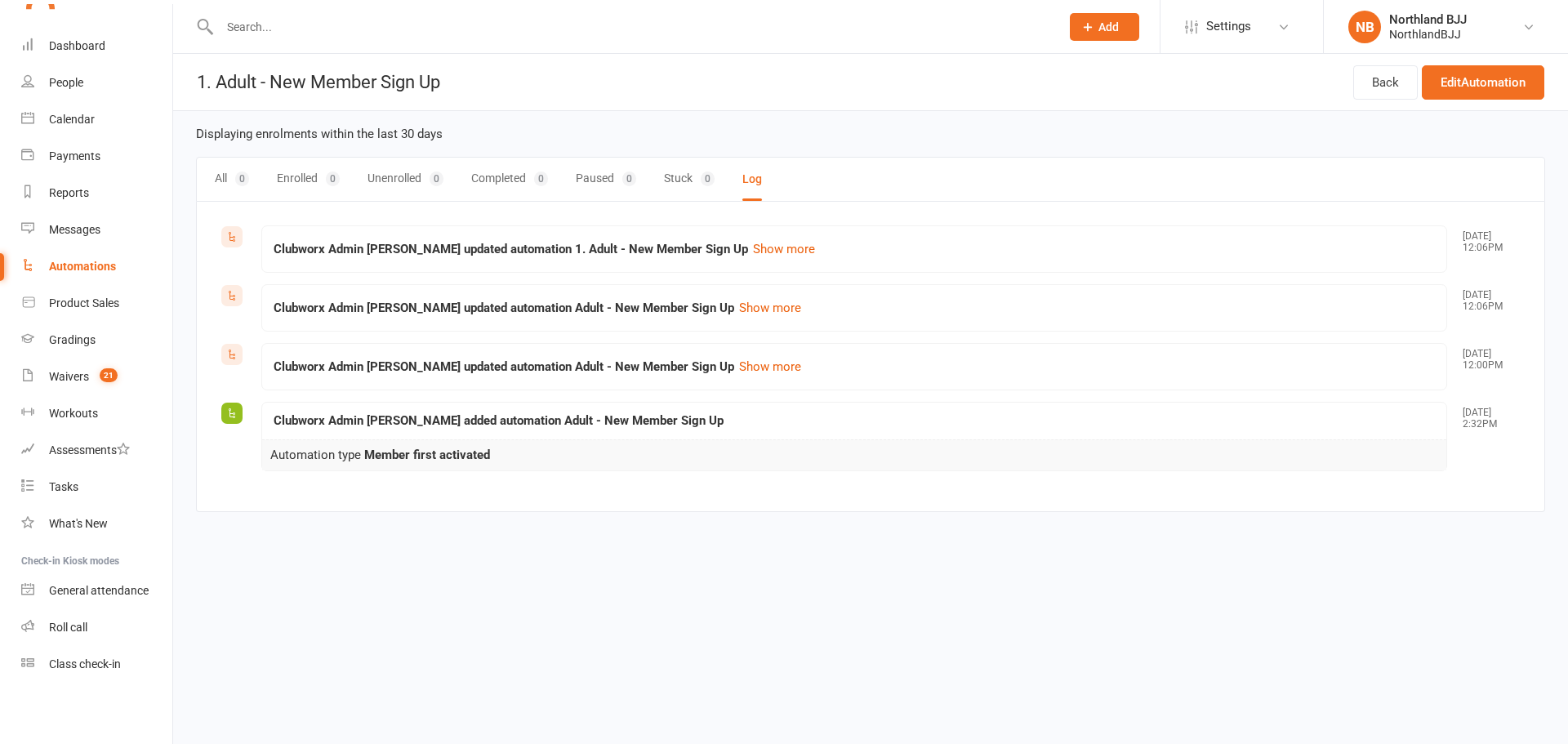
click at [224, 176] on button "All 0" at bounding box center [232, 179] width 35 height 43
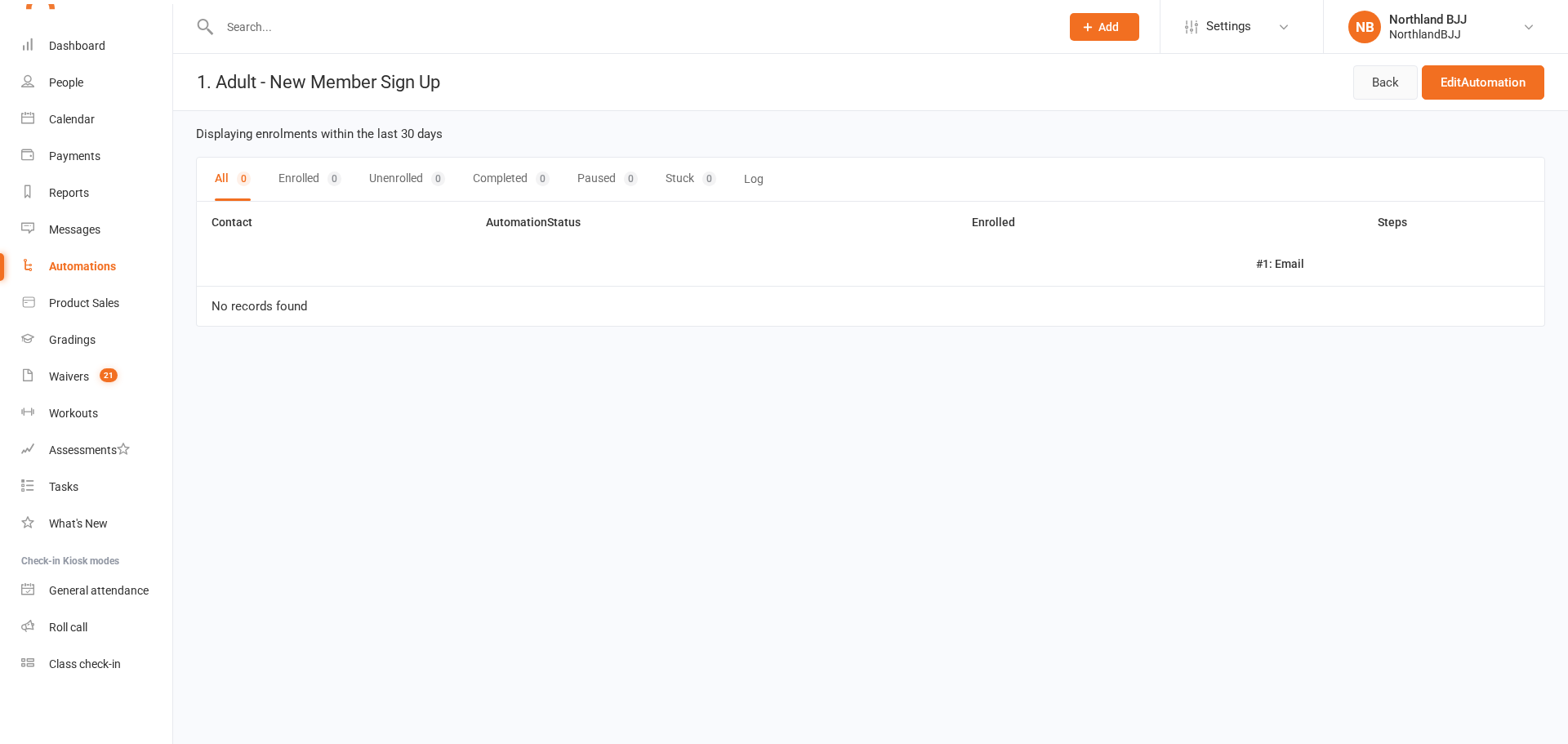
click at [1369, 87] on link "Back" at bounding box center [1385, 82] width 64 height 35
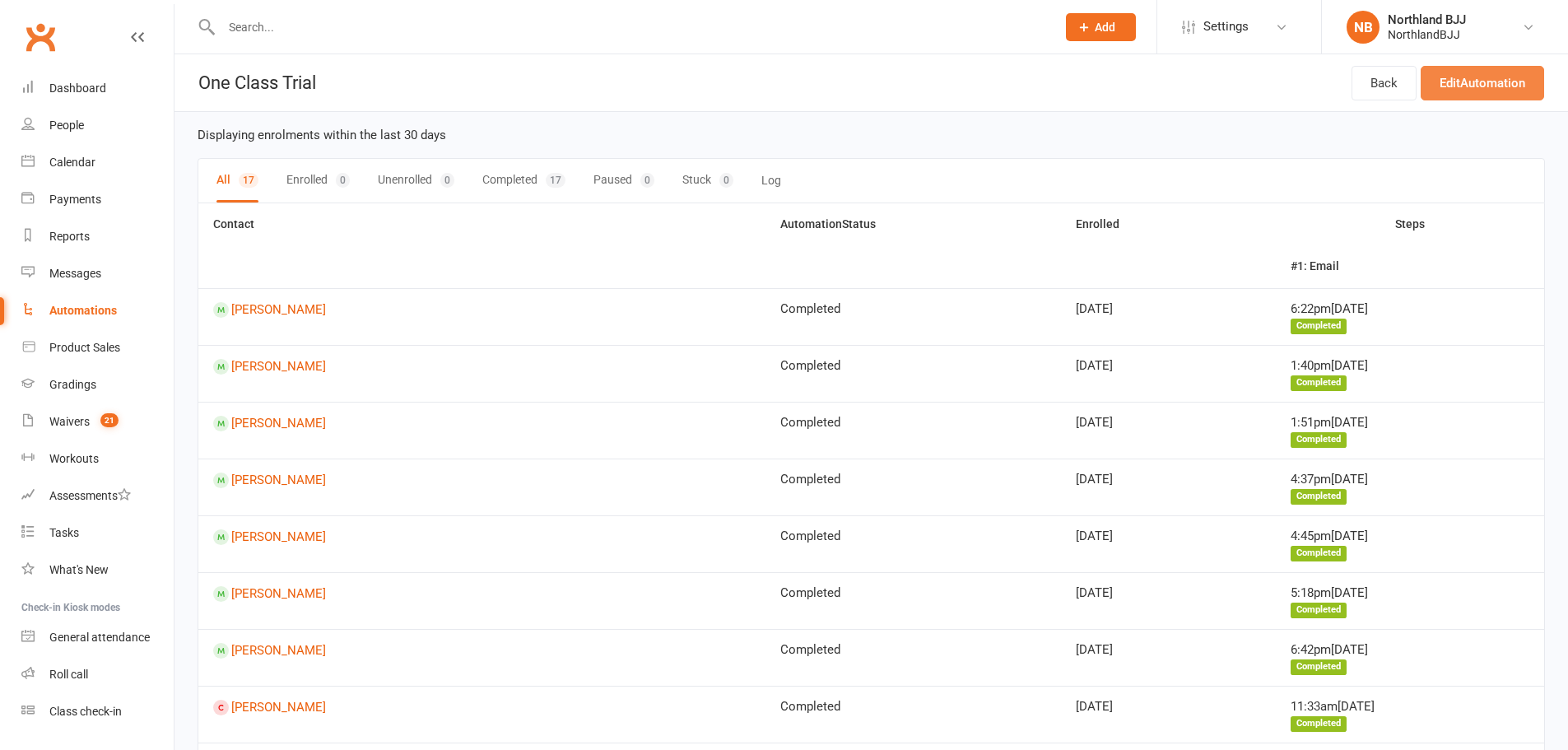
click at [1475, 80] on link "Edit Automation" at bounding box center [1482, 83] width 123 height 35
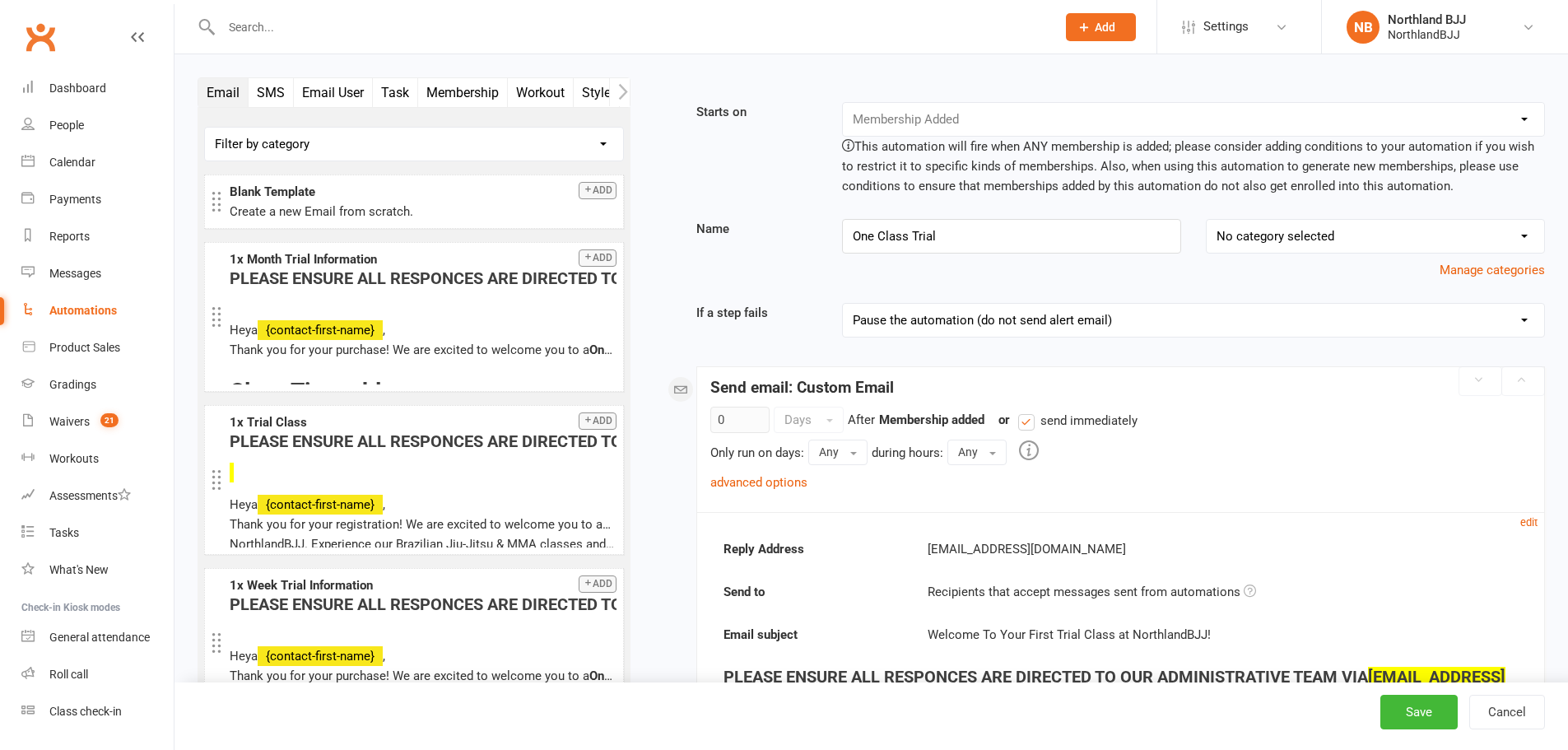
click at [764, 484] on link "advanced options" at bounding box center [759, 482] width 97 height 15
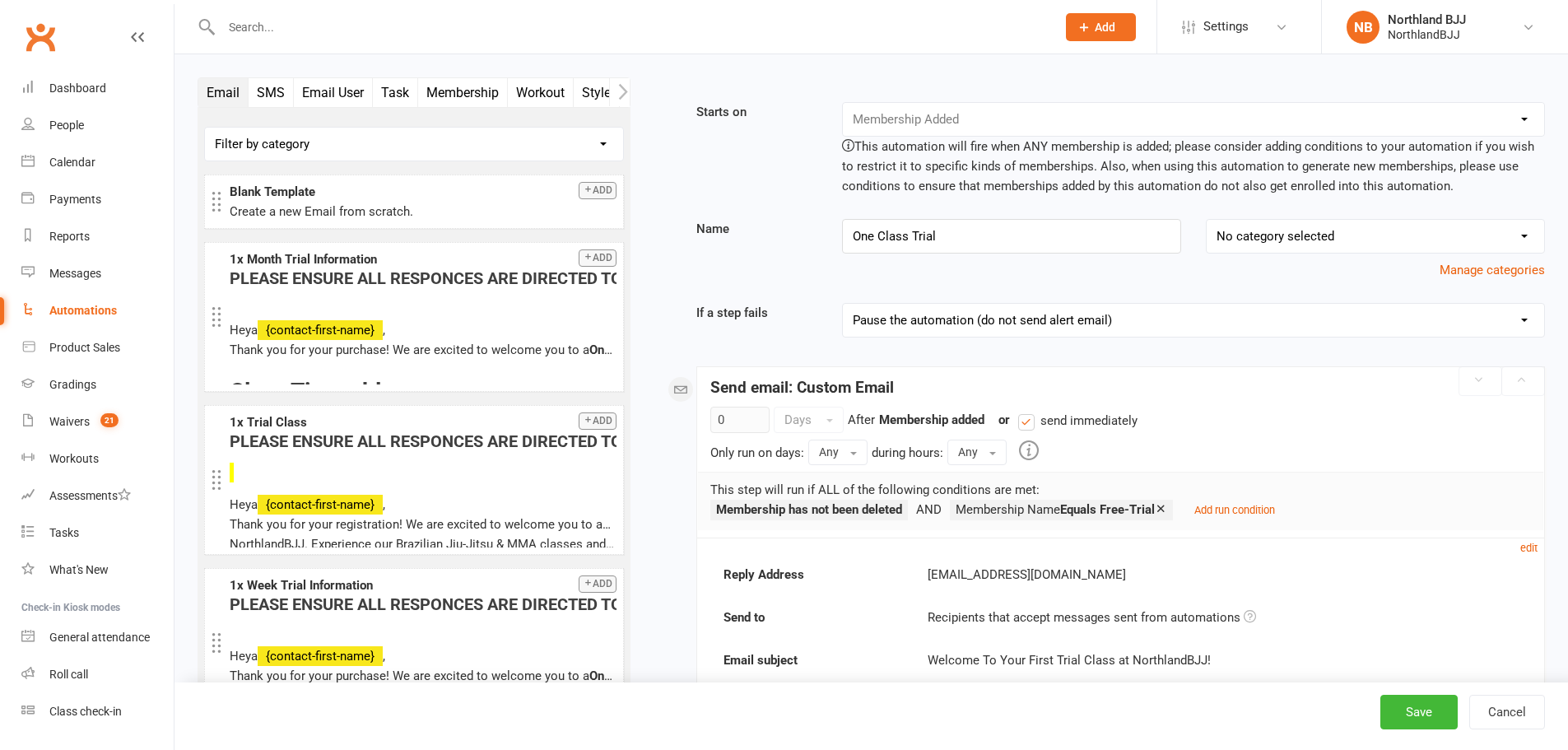
click at [1232, 28] on span "Settings" at bounding box center [1226, 26] width 45 height 37
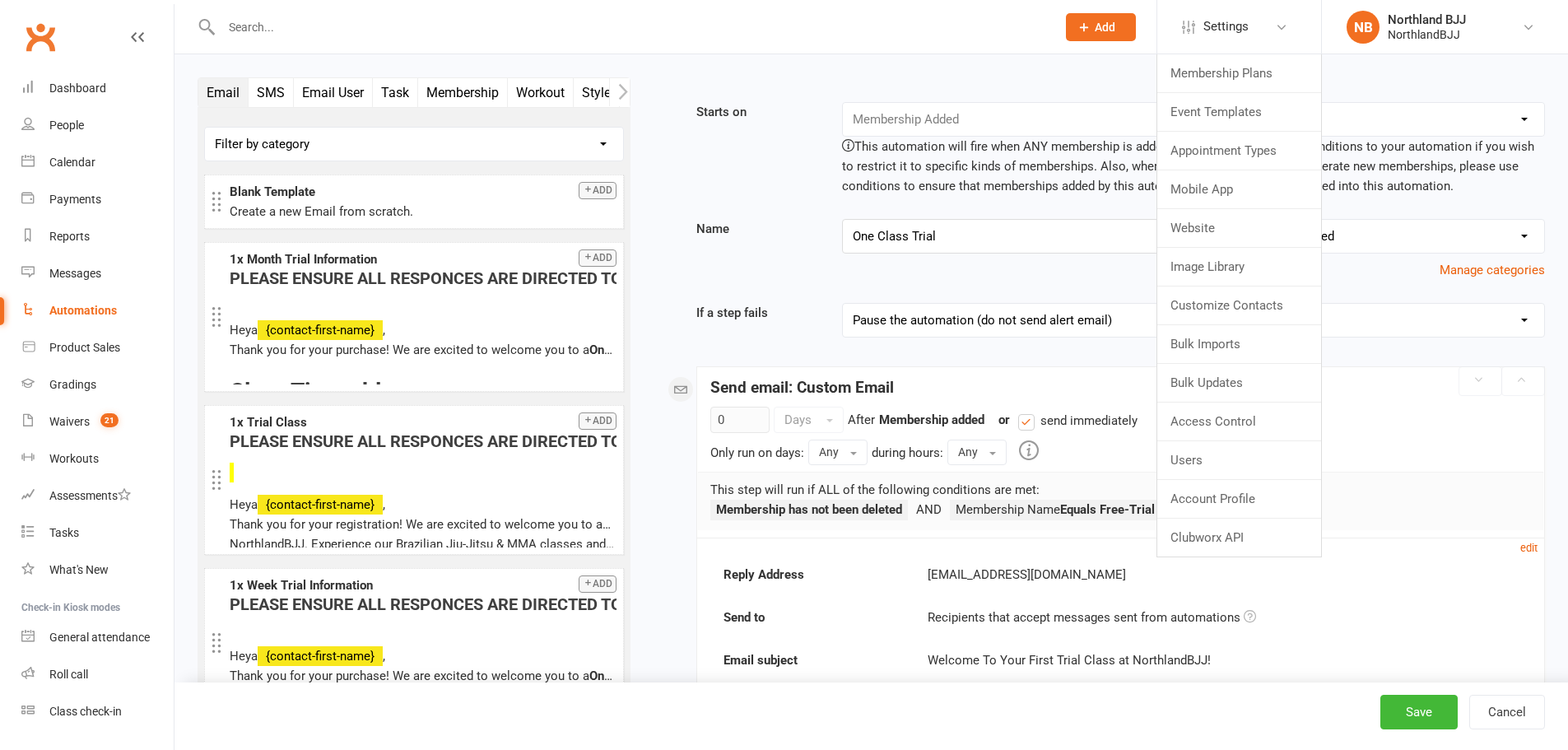
click at [753, 135] on div "Starts on Booking Cancelled Booking Due Booking Late-Cancelled Booking Marked A…" at bounding box center [1120, 148] width 873 height 93
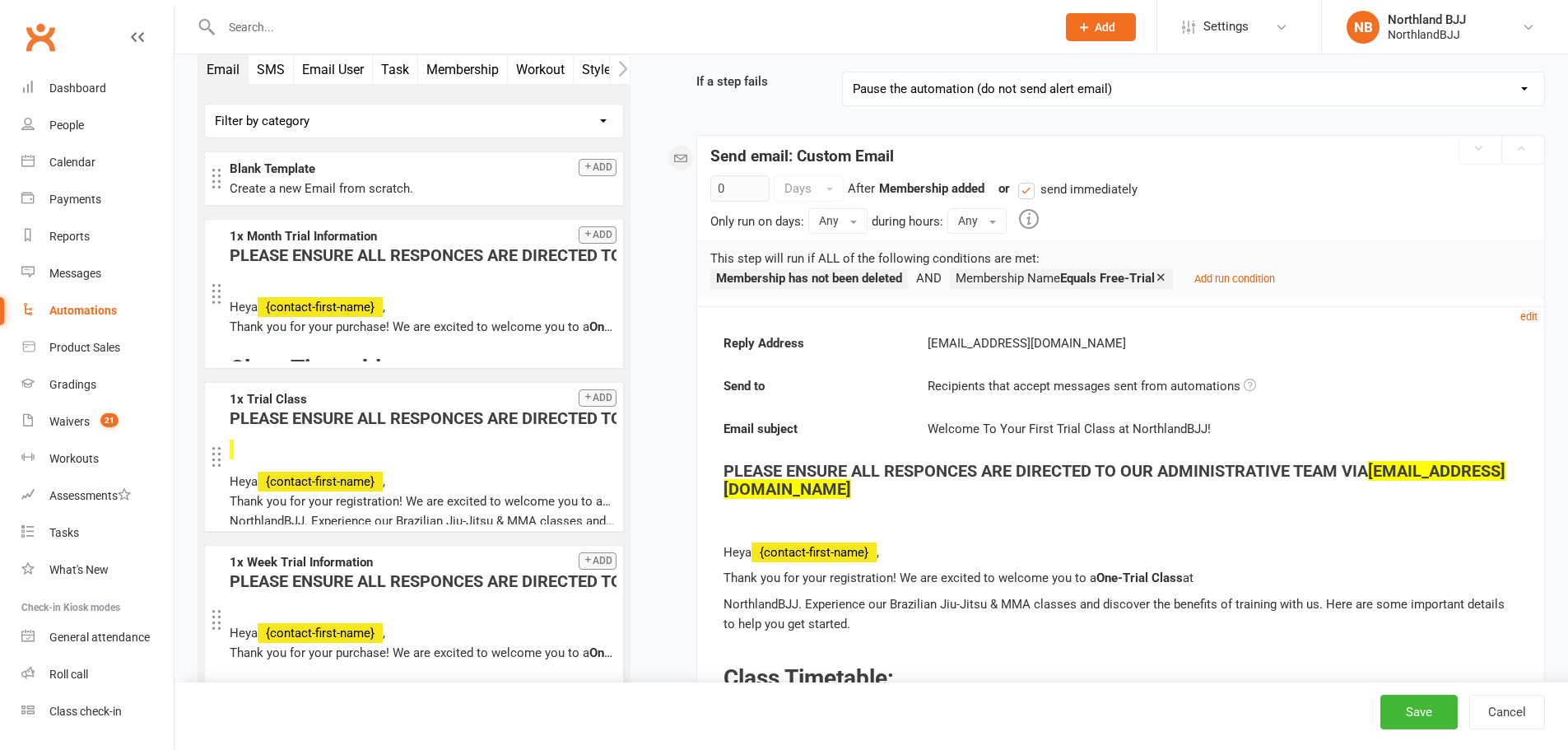
scroll to position [302, 0]
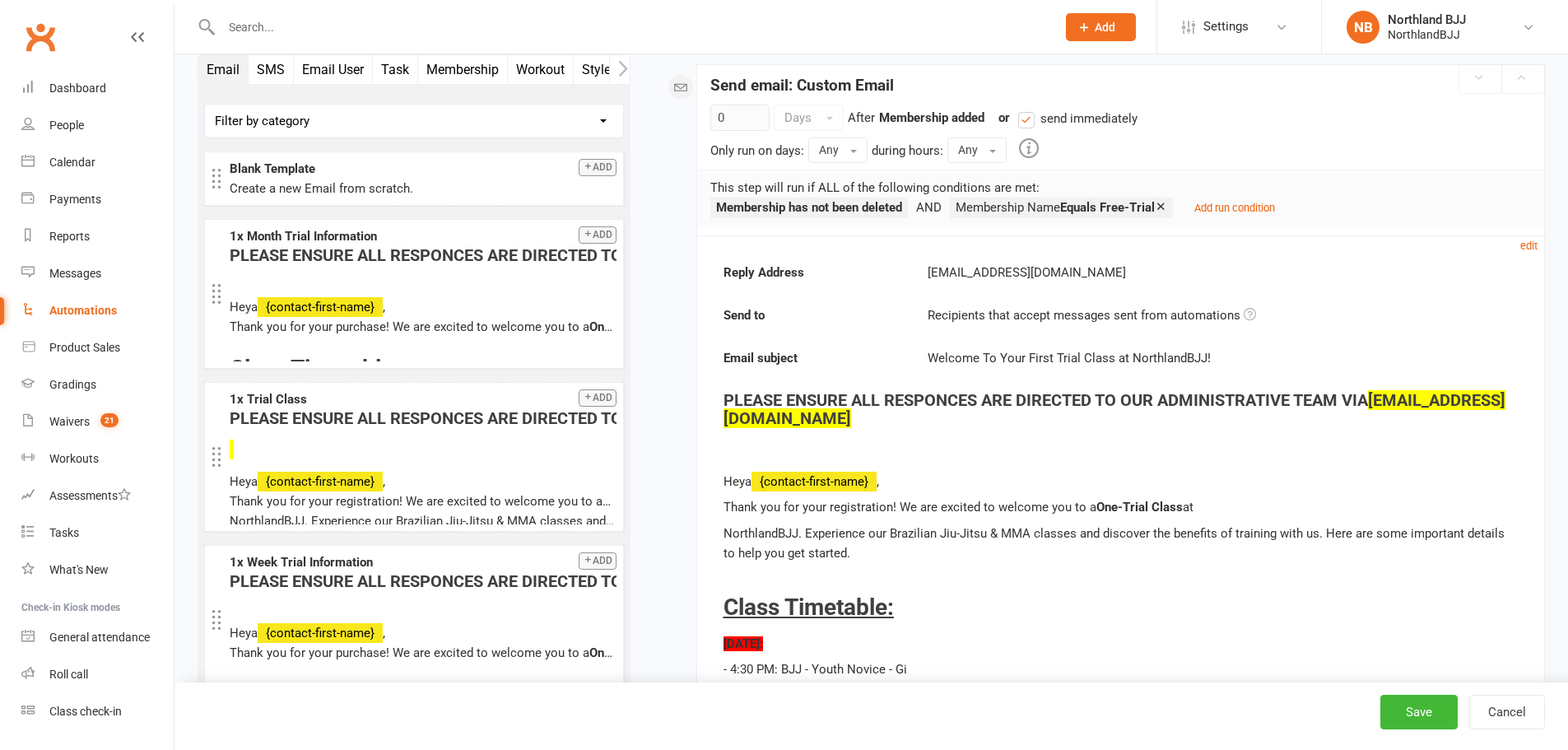
click at [1242, 207] on small "Add run condition" at bounding box center [1234, 208] width 80 height 12
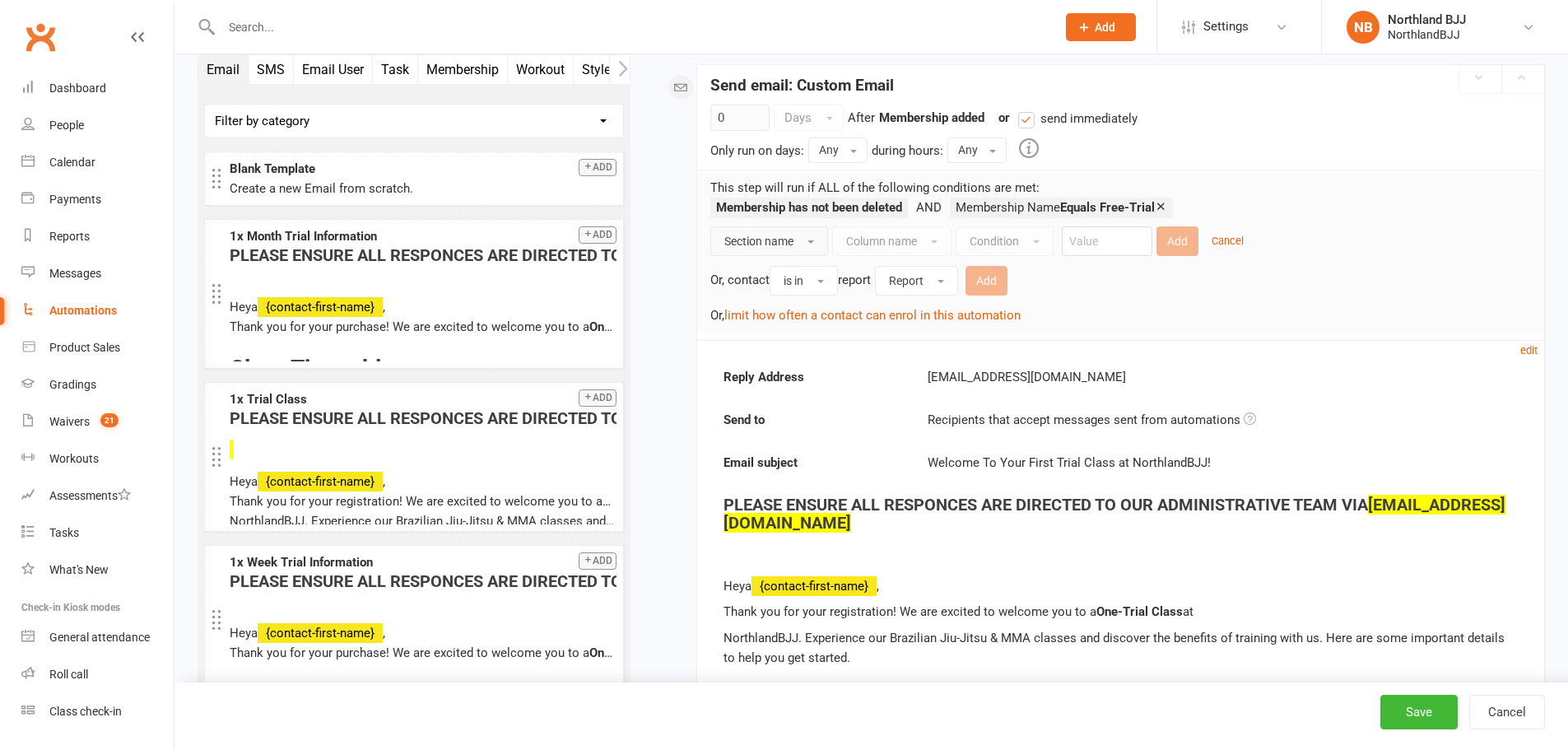
click at [795, 237] on button "Section name" at bounding box center [769, 241] width 118 height 30
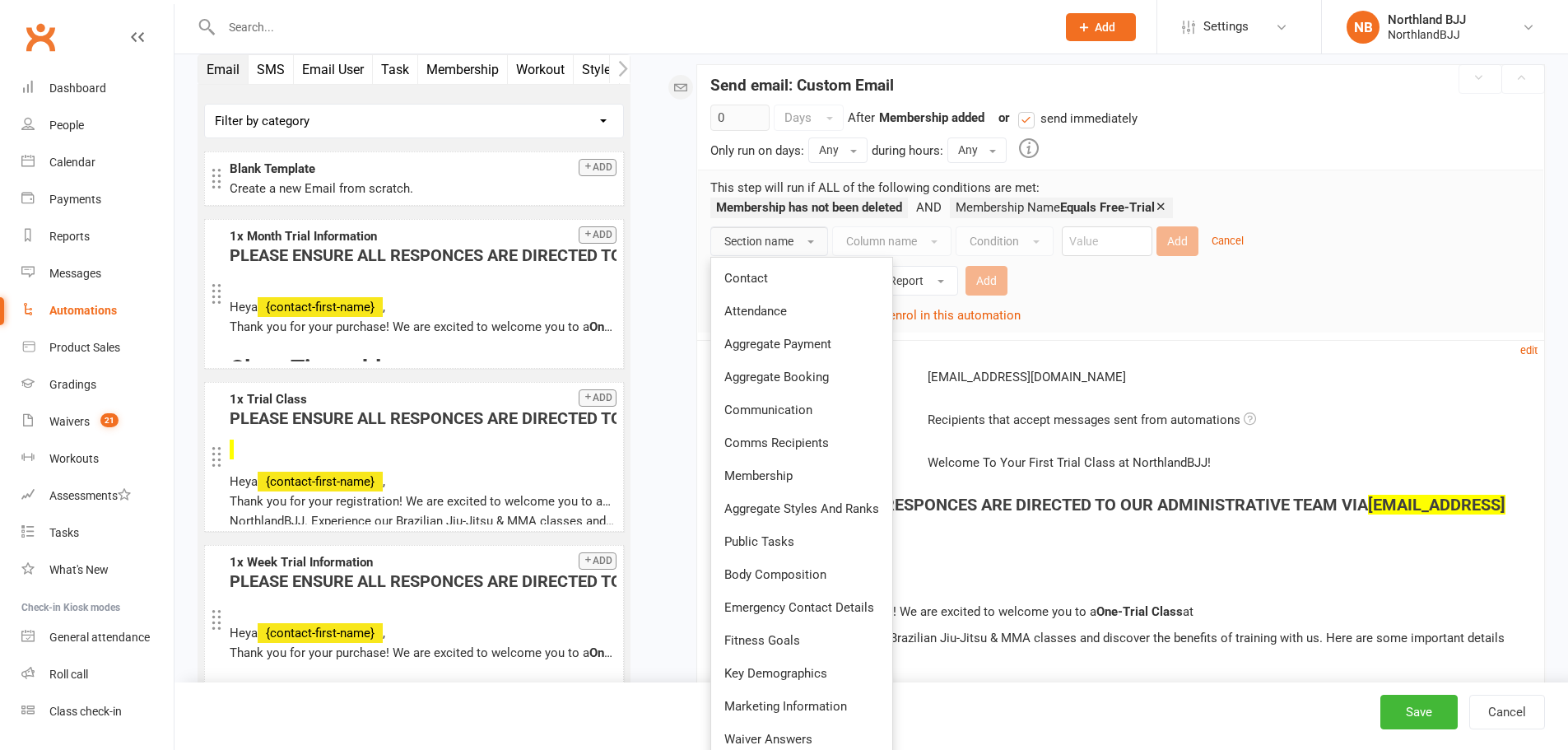
click at [791, 470] on span "Membership" at bounding box center [759, 475] width 68 height 15
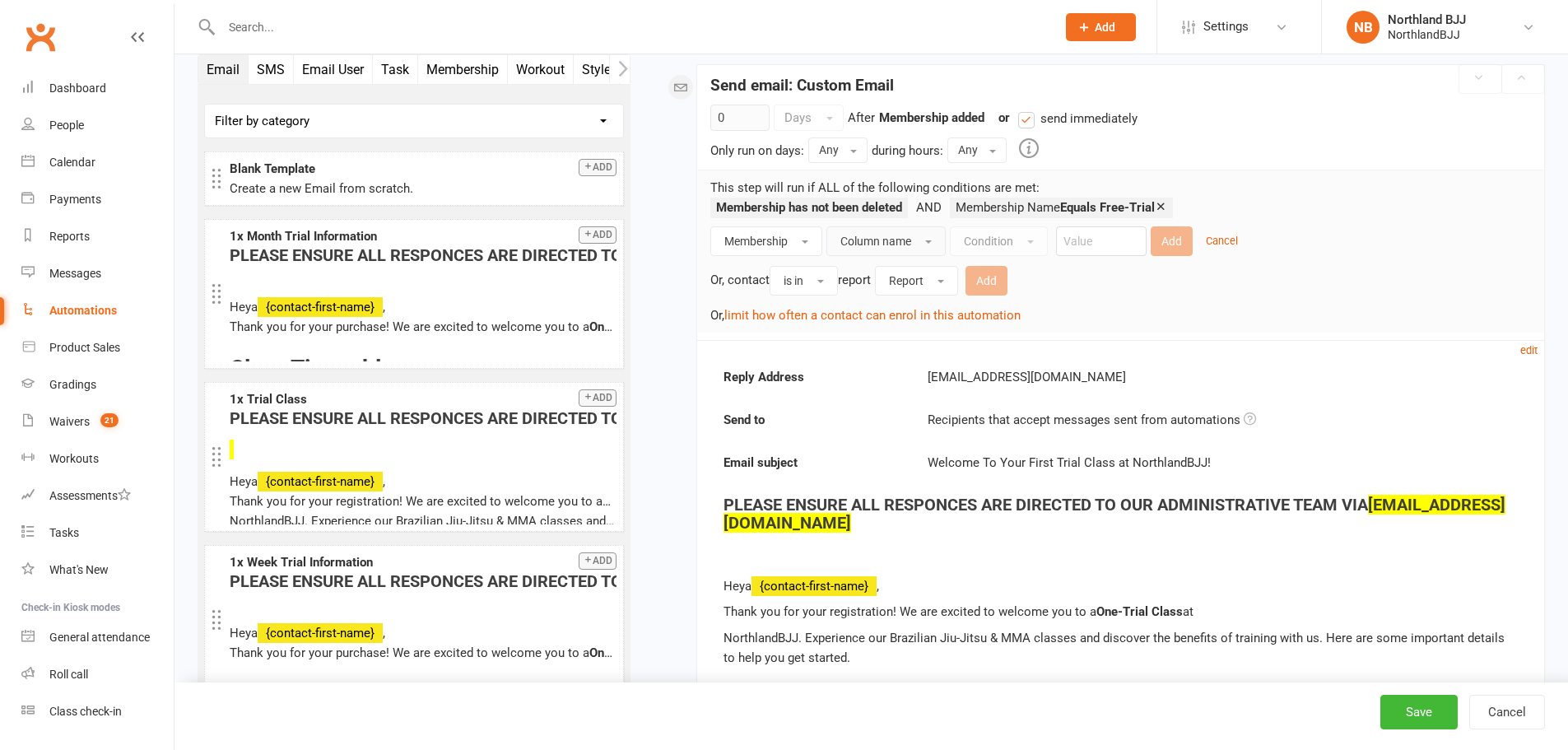
click at [873, 235] on span "Column name" at bounding box center [876, 241] width 71 height 13
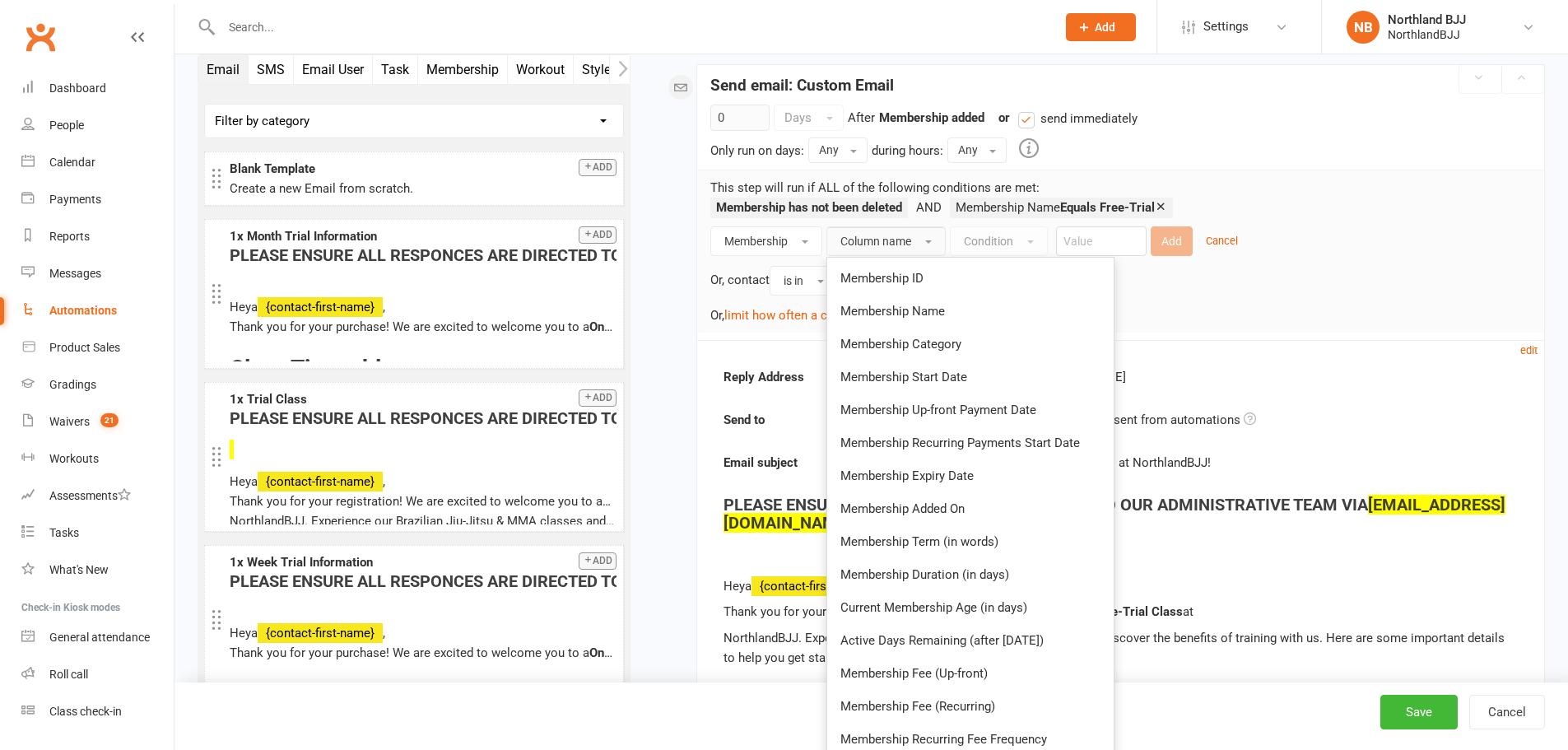
click at [907, 312] on span "Membership Name" at bounding box center [893, 311] width 105 height 15
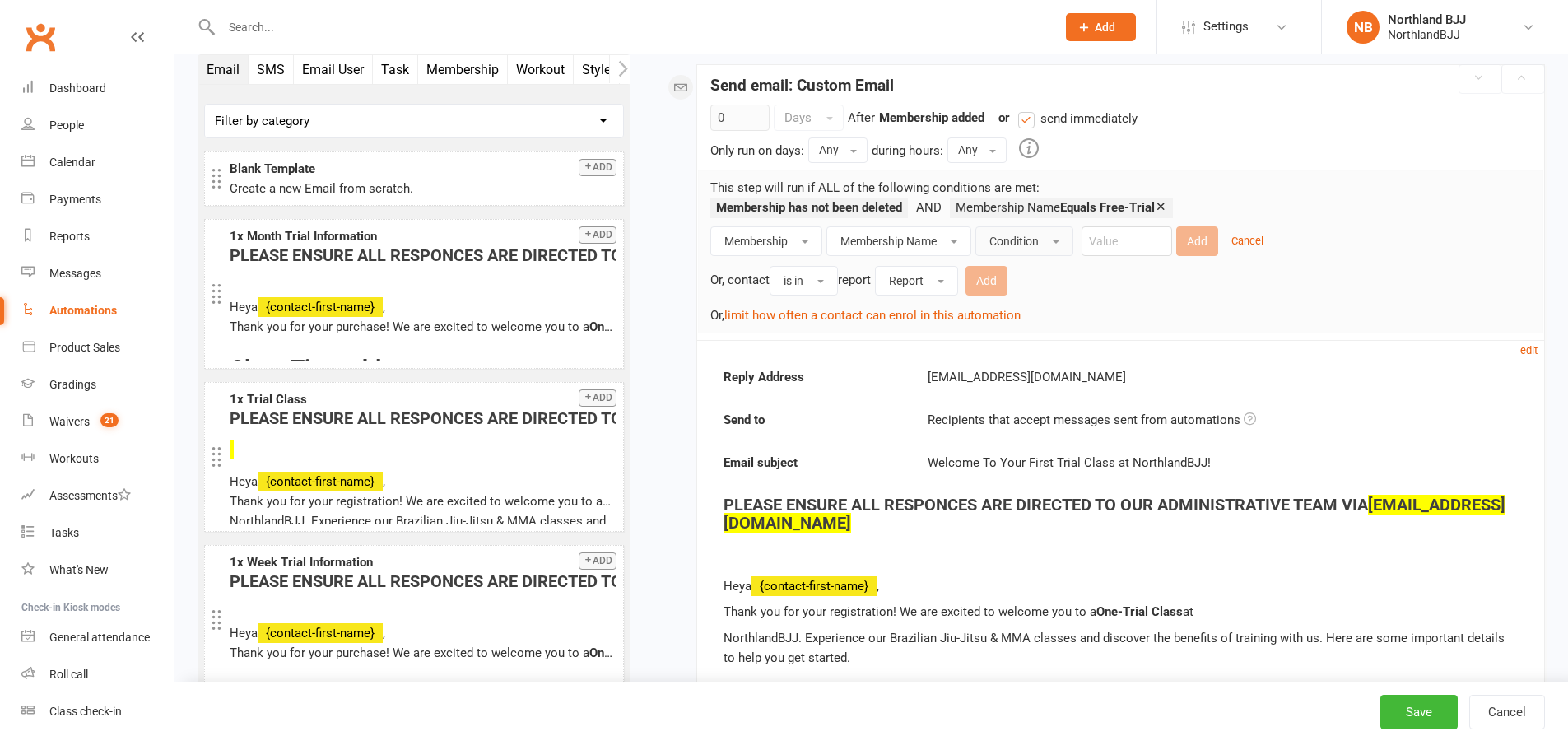
click at [1018, 237] on span "Condition" at bounding box center [1014, 241] width 50 height 13
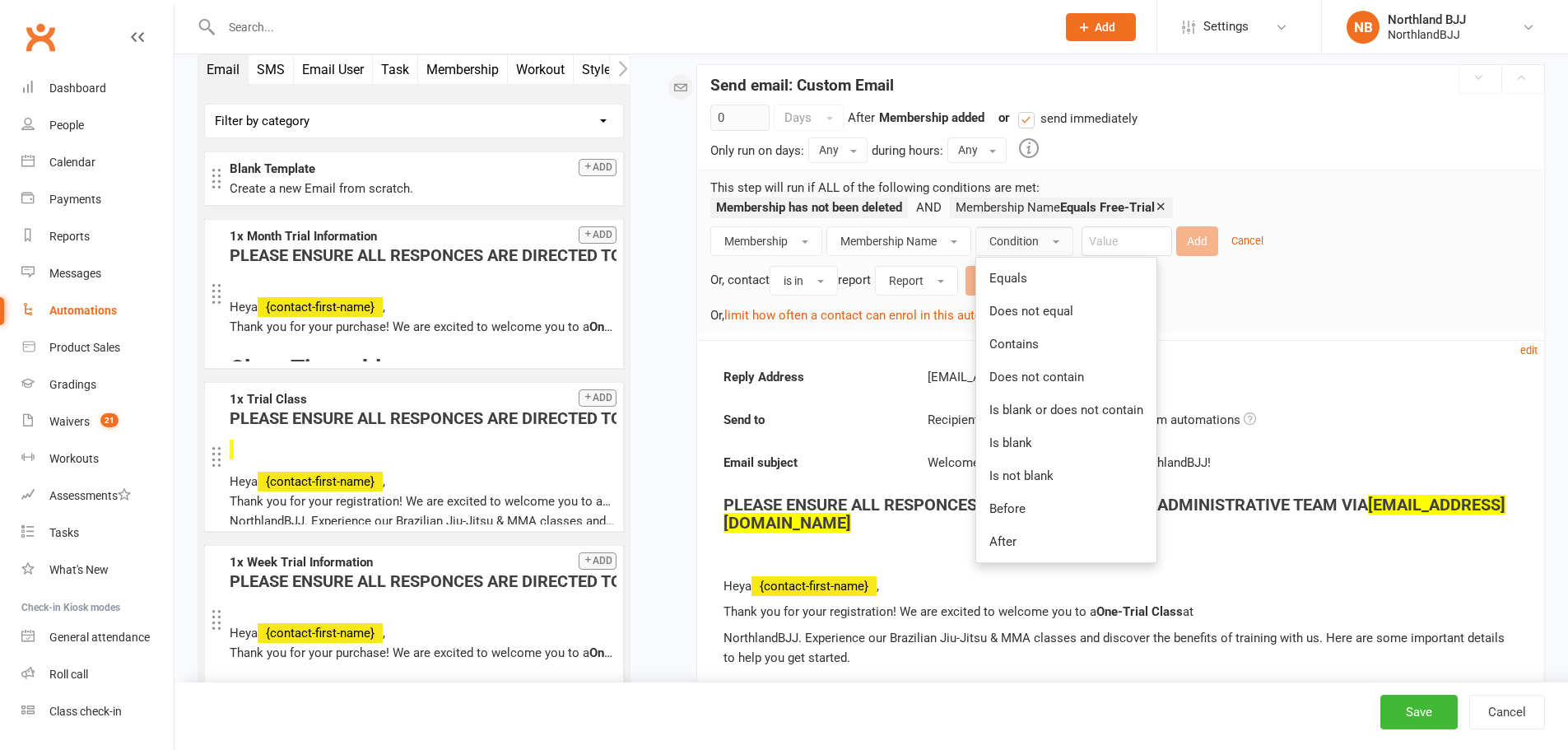
click at [1032, 274] on link "Equals" at bounding box center [1066, 279] width 180 height 33
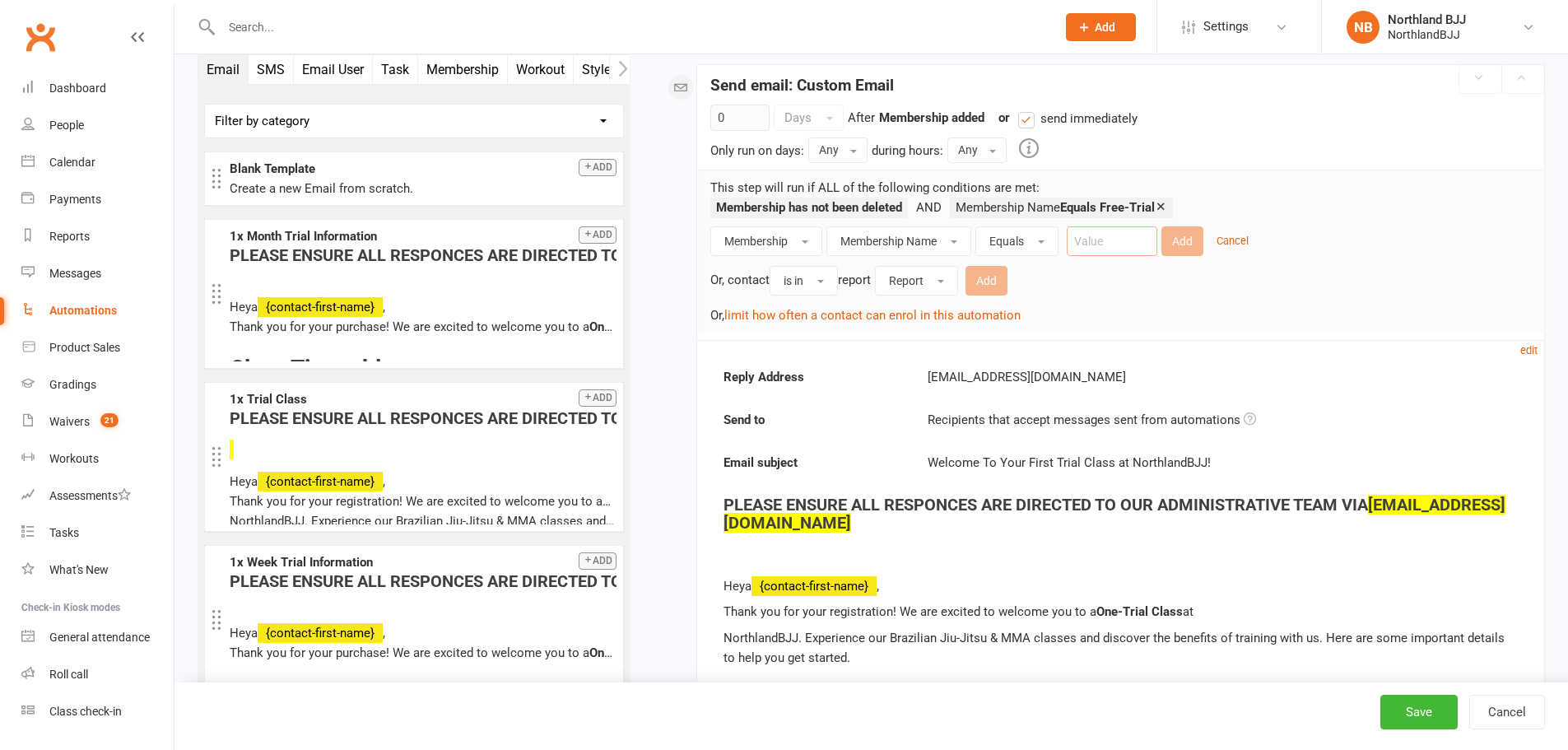
click at [1100, 236] on input "text" at bounding box center [1112, 241] width 91 height 30
paste input "Free Trial"
type input "Free Trial"
click at [1188, 241] on button "Add" at bounding box center [1182, 241] width 42 height 30
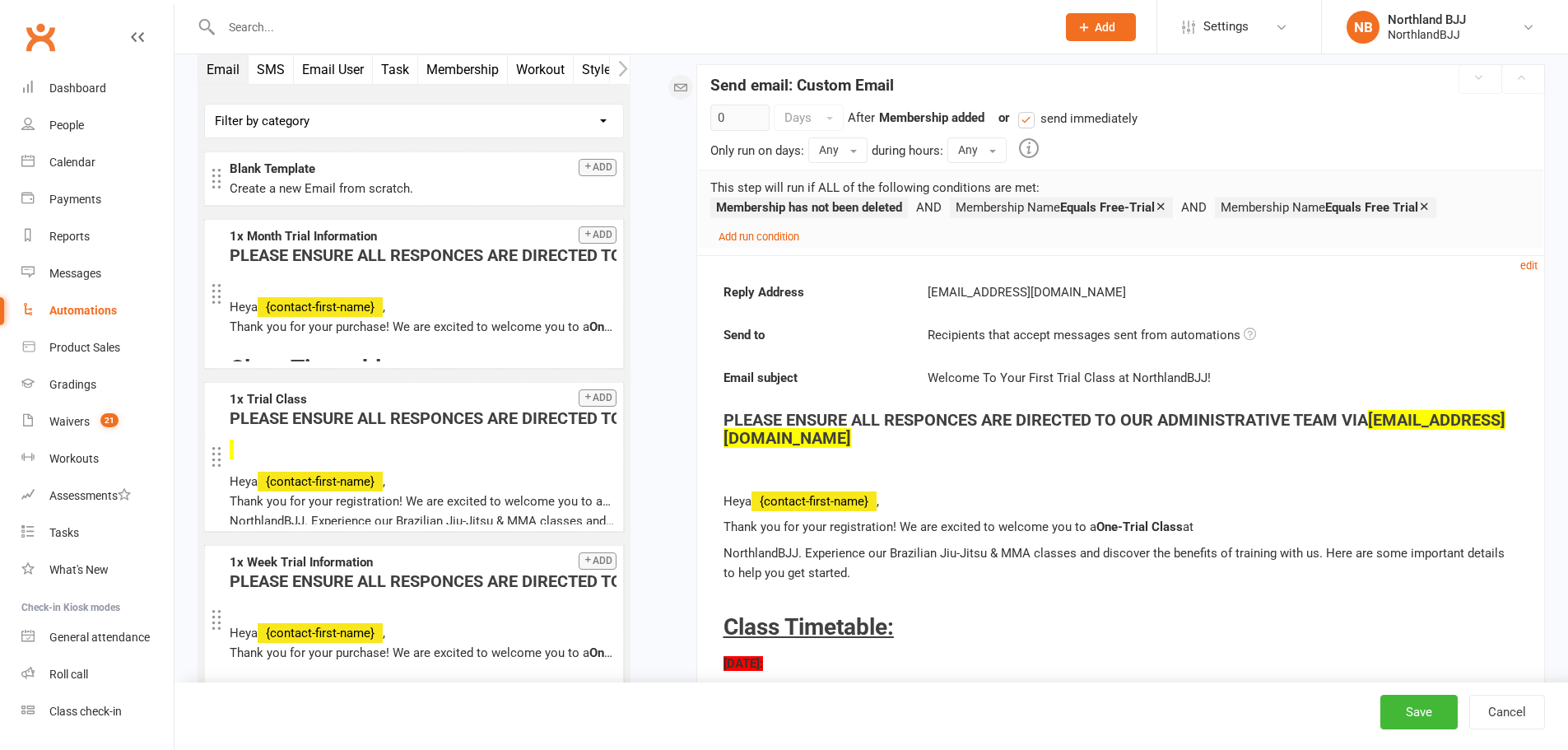
click at [1167, 203] on icon at bounding box center [1161, 206] width 12 height 12
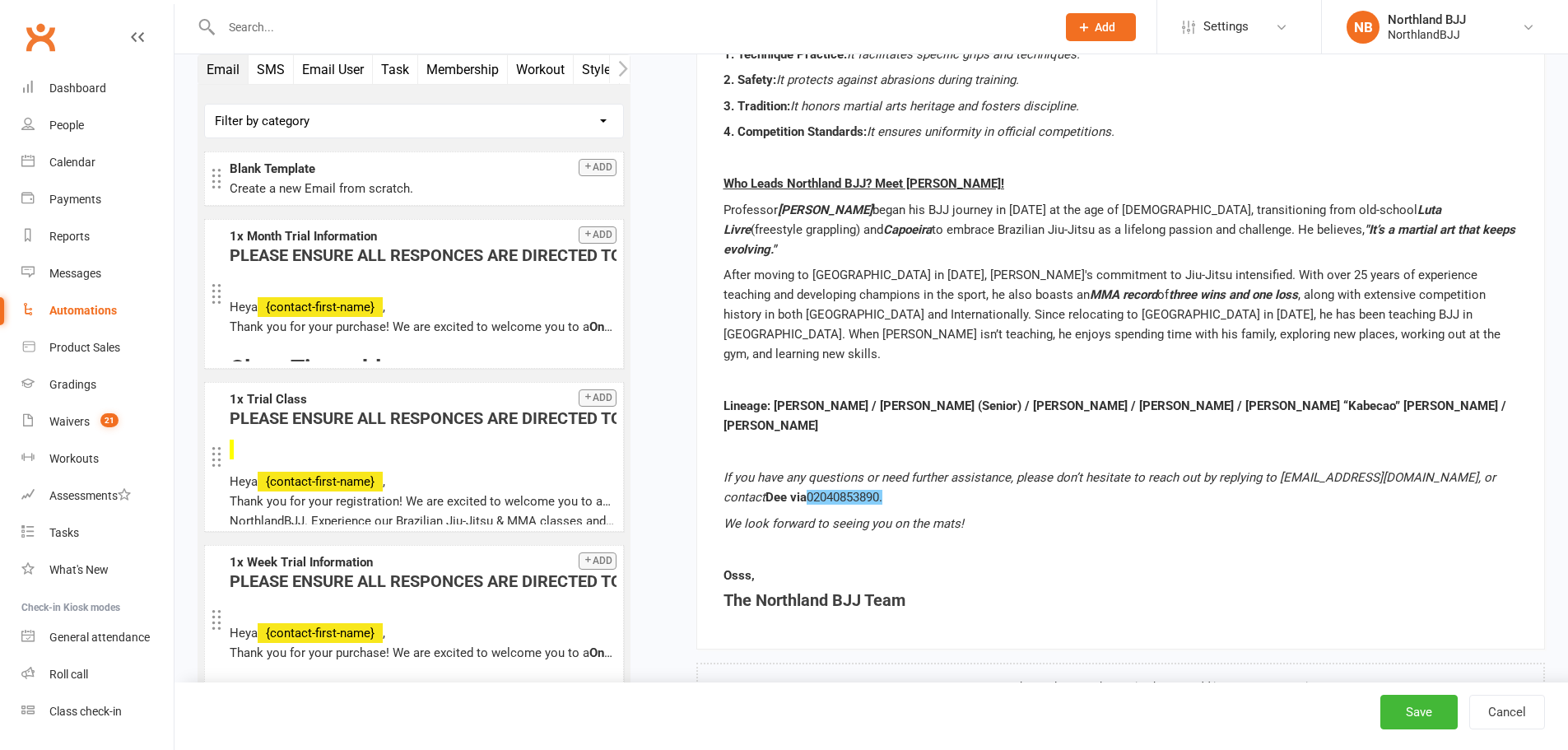
scroll to position [2825, 0]
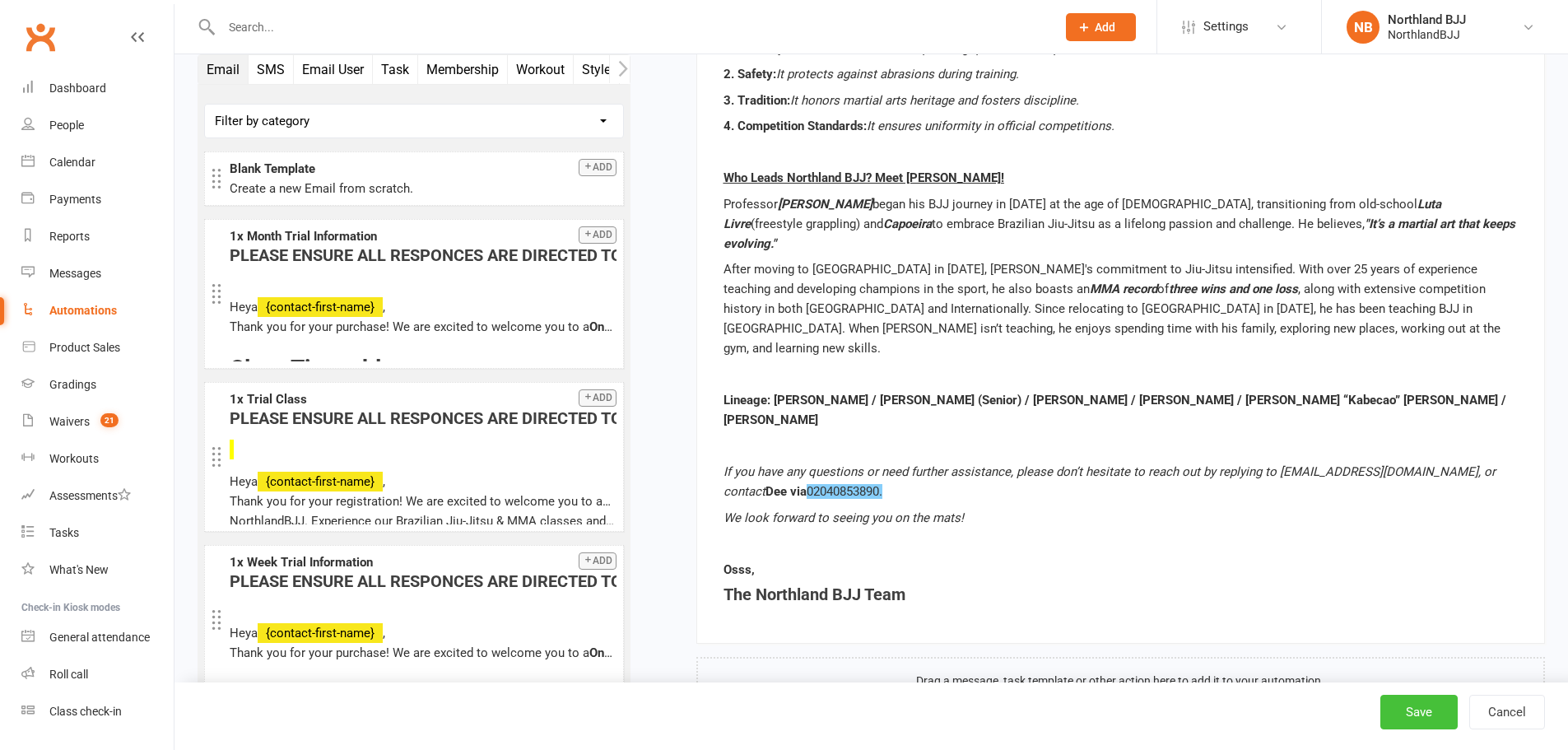
click at [1420, 714] on button "Save" at bounding box center [1419, 712] width 78 height 35
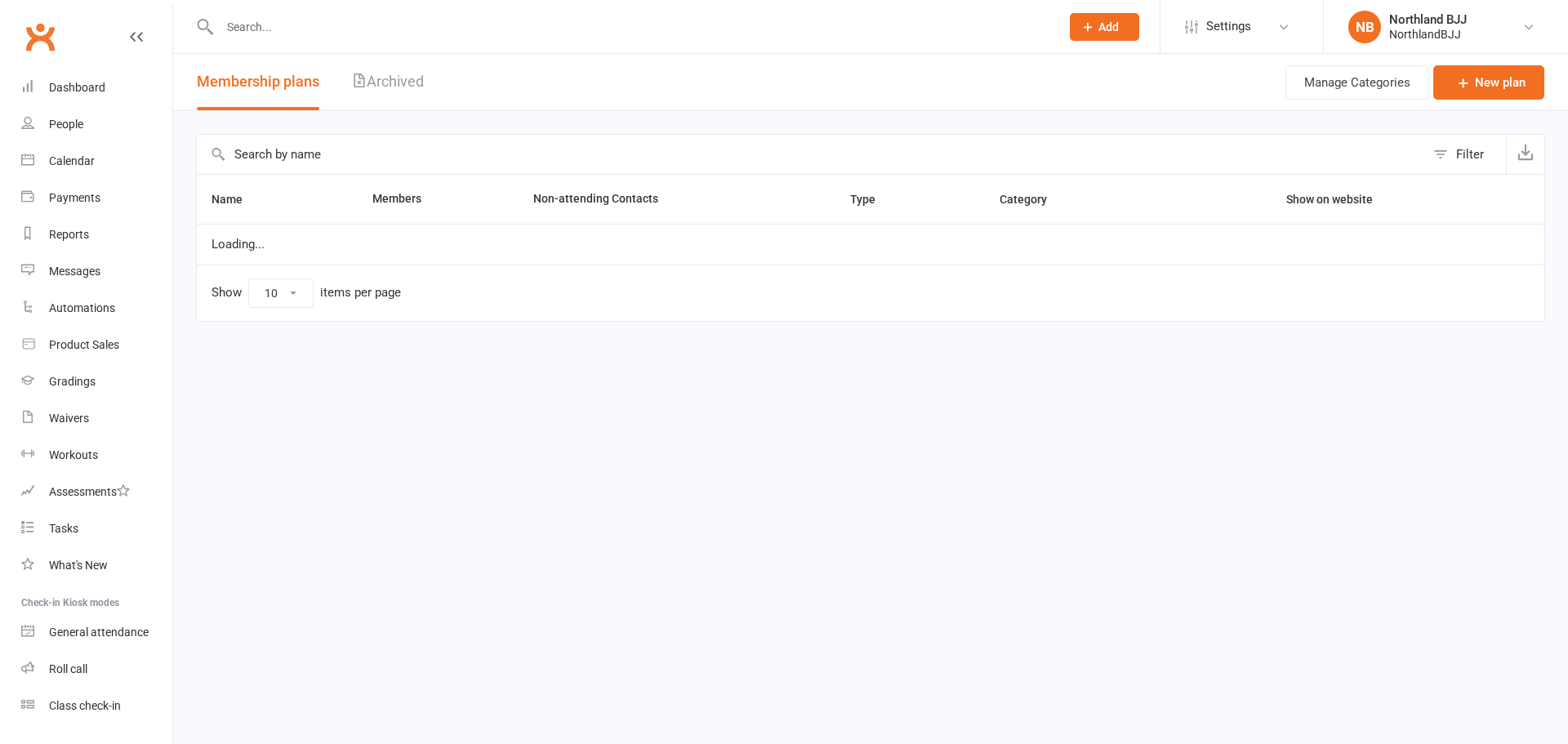
click at [339, 163] on input "text" at bounding box center [811, 154] width 1228 height 39
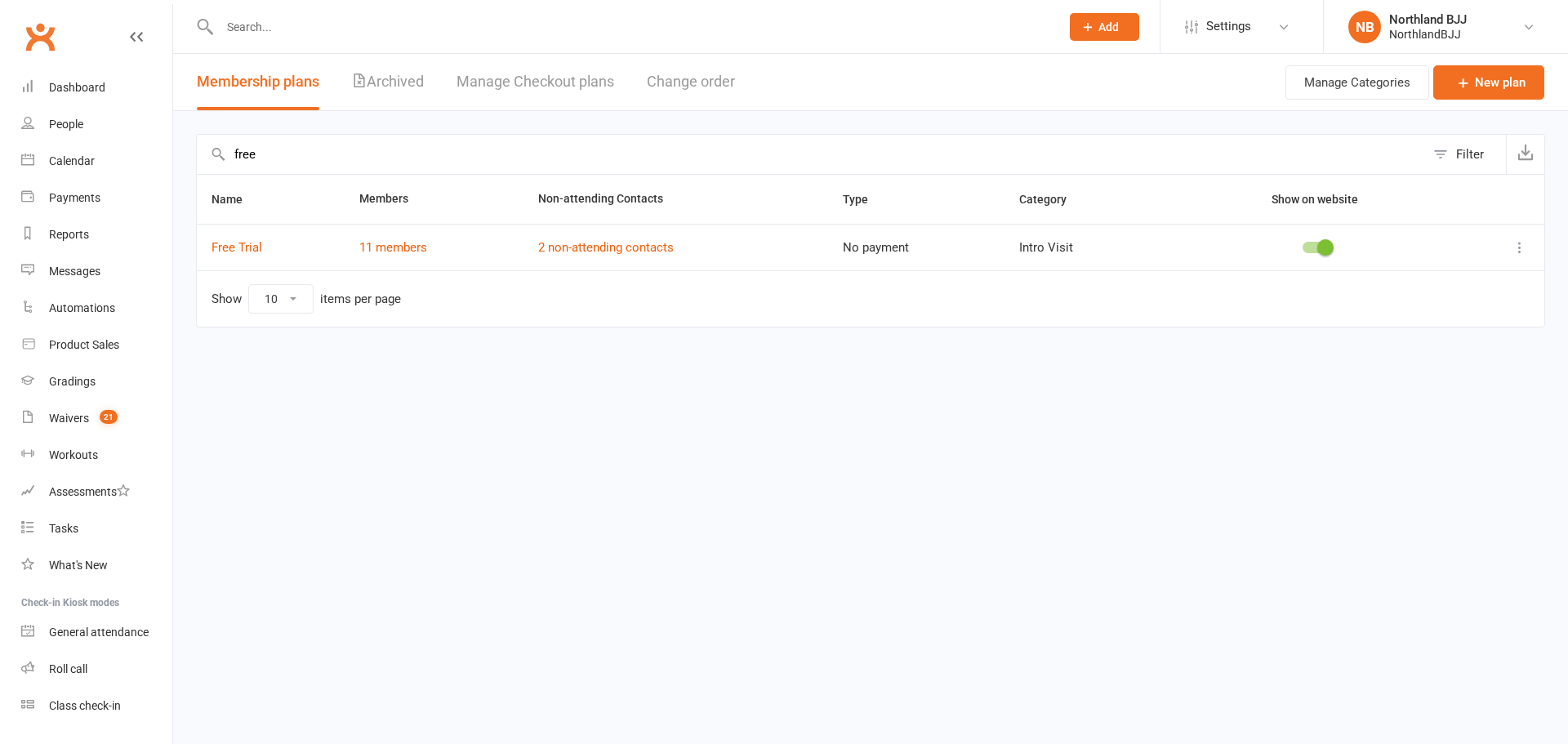
type input "free"
drag, startPoint x: 313, startPoint y: 251, endPoint x: 210, endPoint y: 264, distance: 103.8
click at [210, 264] on td "Free Trial" at bounding box center [270, 247] width 148 height 47
click at [316, 256] on td "Free Trial" at bounding box center [270, 247] width 148 height 47
drag, startPoint x: 301, startPoint y: 246, endPoint x: 209, endPoint y: 257, distance: 92.7
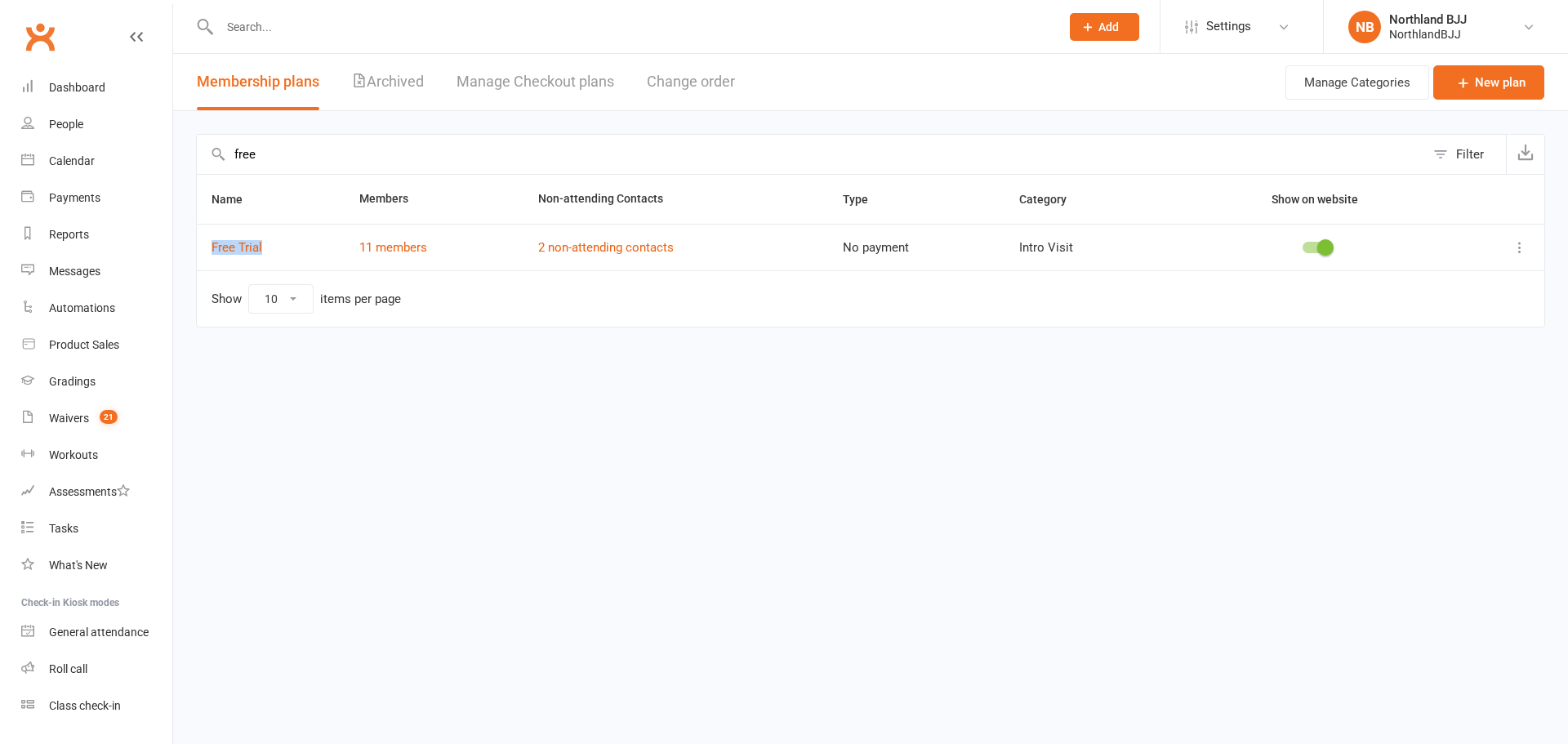
click at [209, 257] on td "Free Trial" at bounding box center [270, 247] width 148 height 47
copy link "Free Trial"
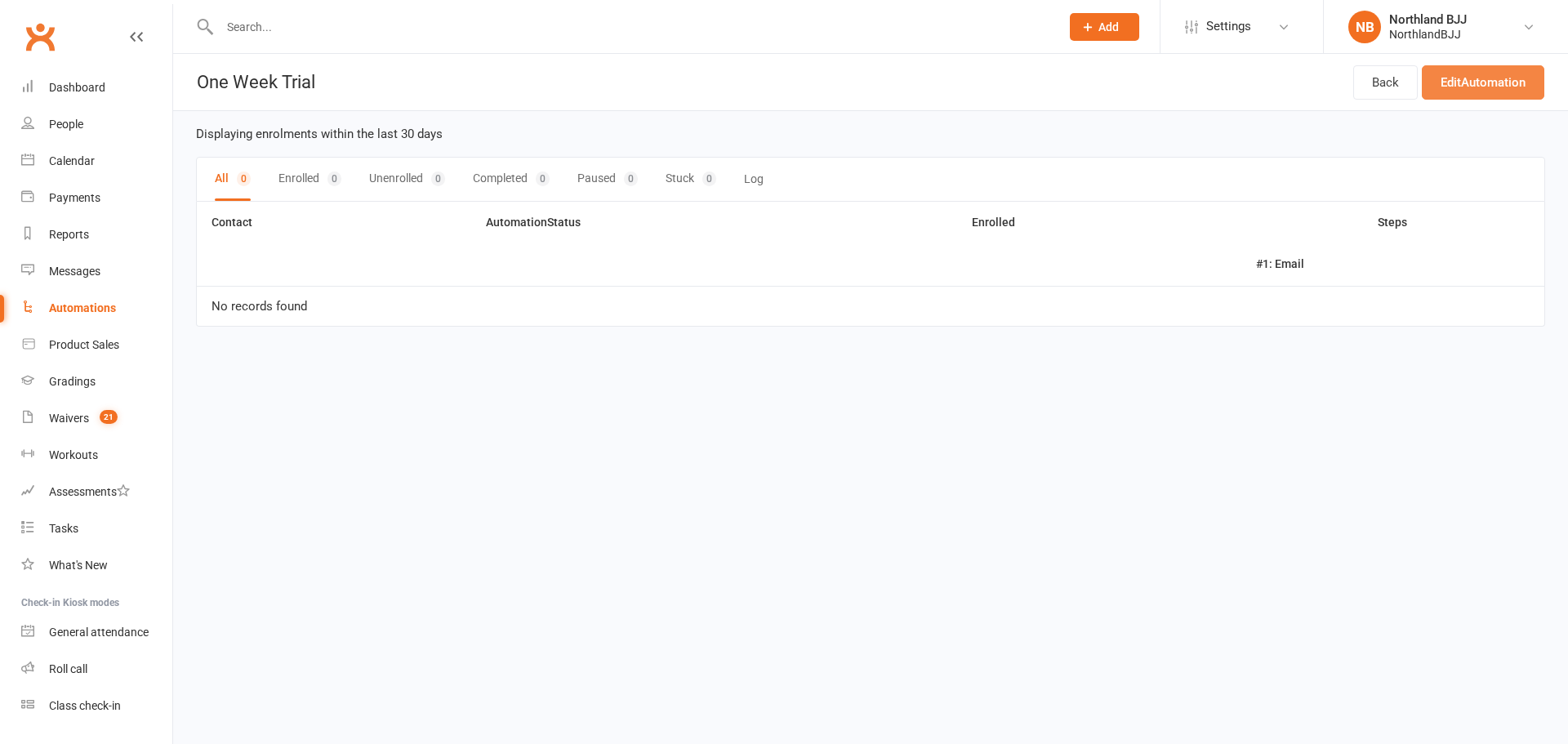
click at [1481, 79] on link "Edit Automation" at bounding box center [1482, 82] width 122 height 35
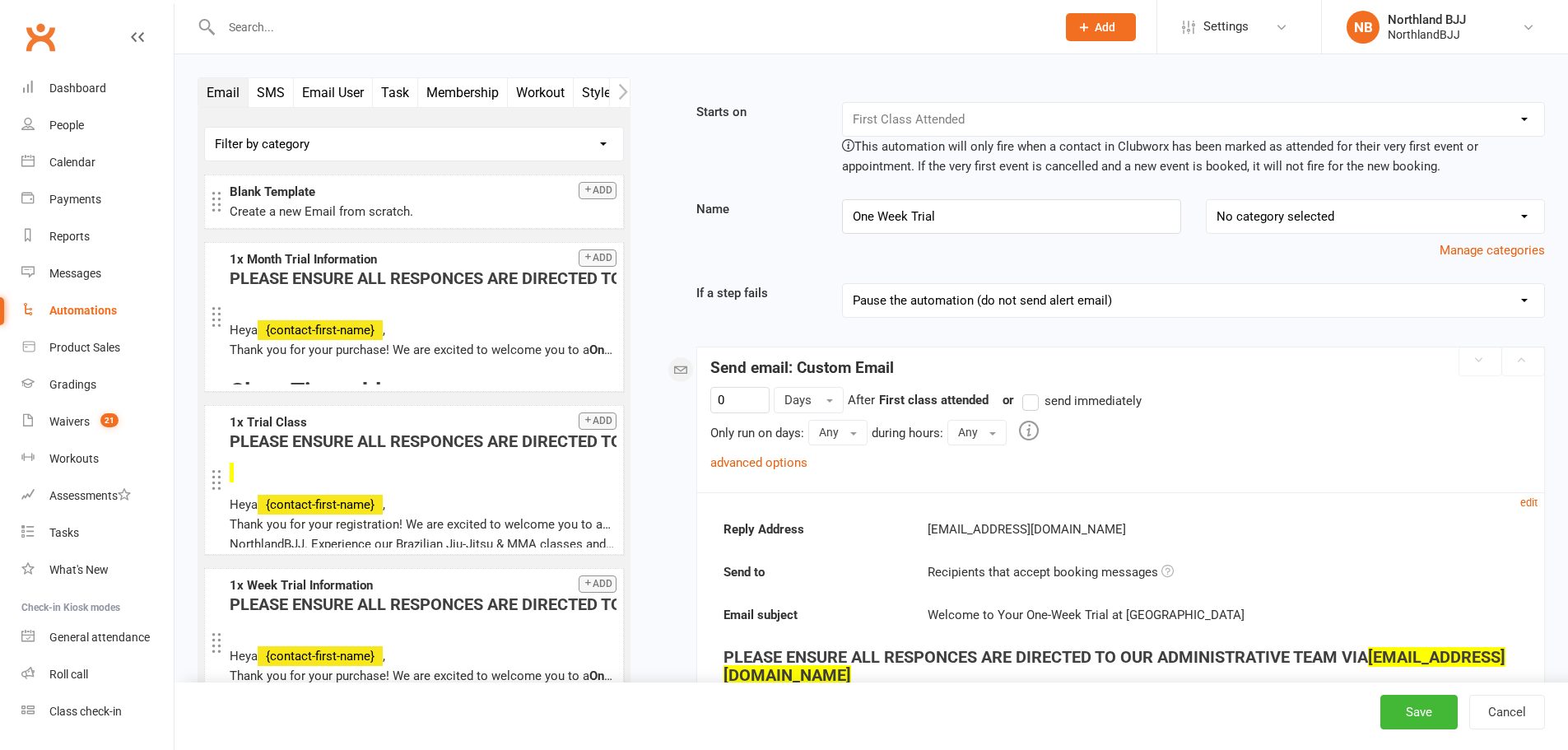
click at [781, 468] on link "advanced options" at bounding box center [759, 462] width 97 height 15
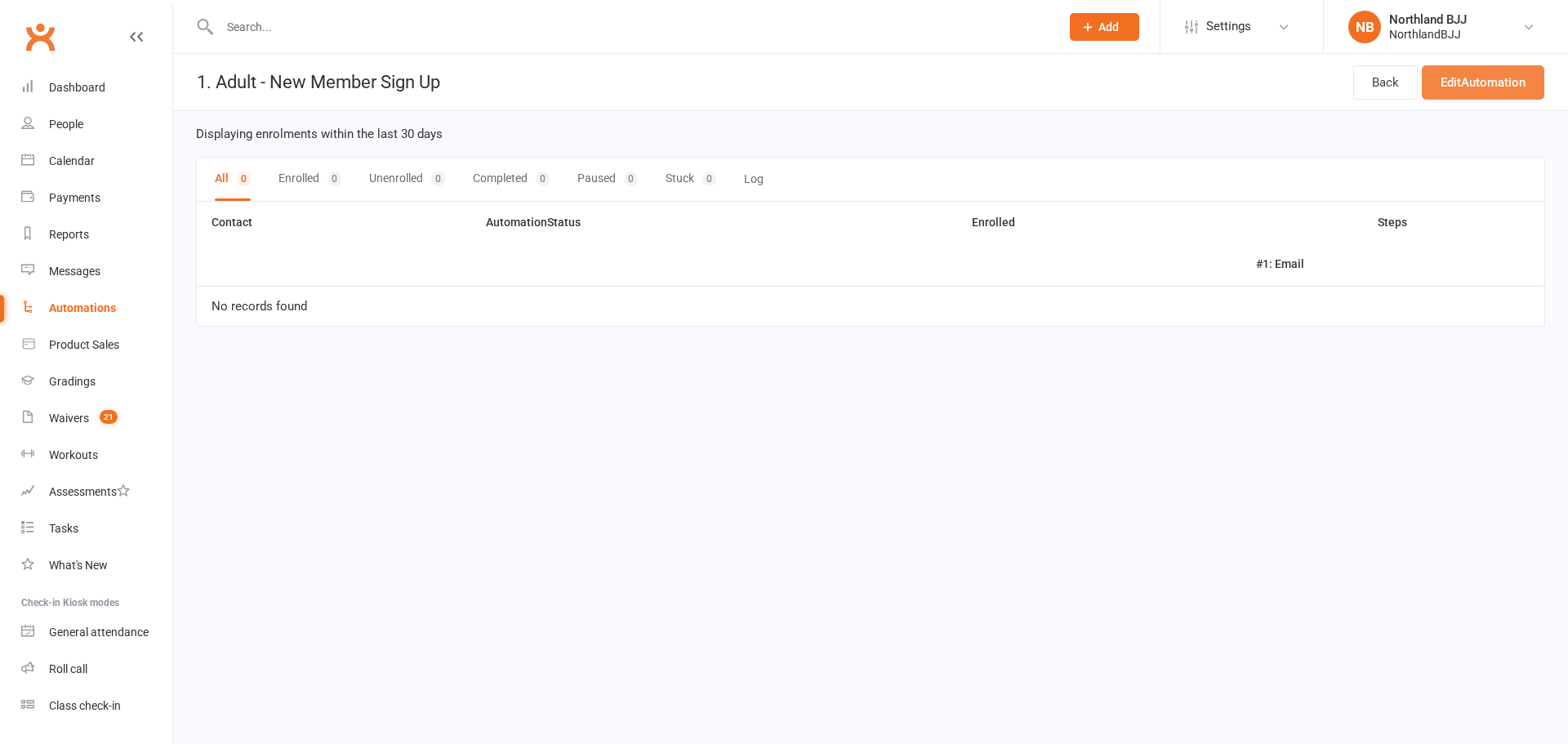
click at [1507, 82] on link "Edit Automation" at bounding box center [1482, 82] width 122 height 35
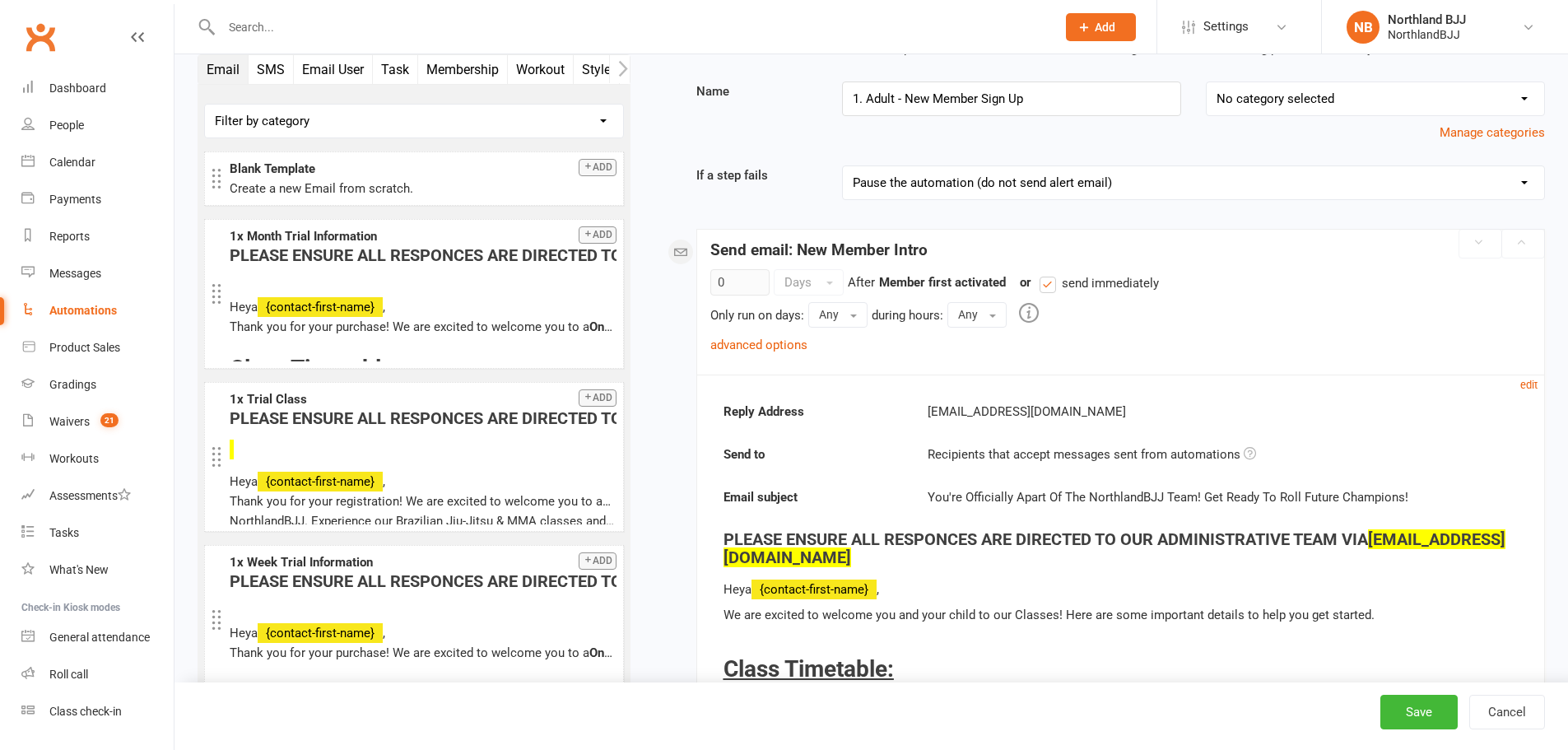
scroll to position [165, 0]
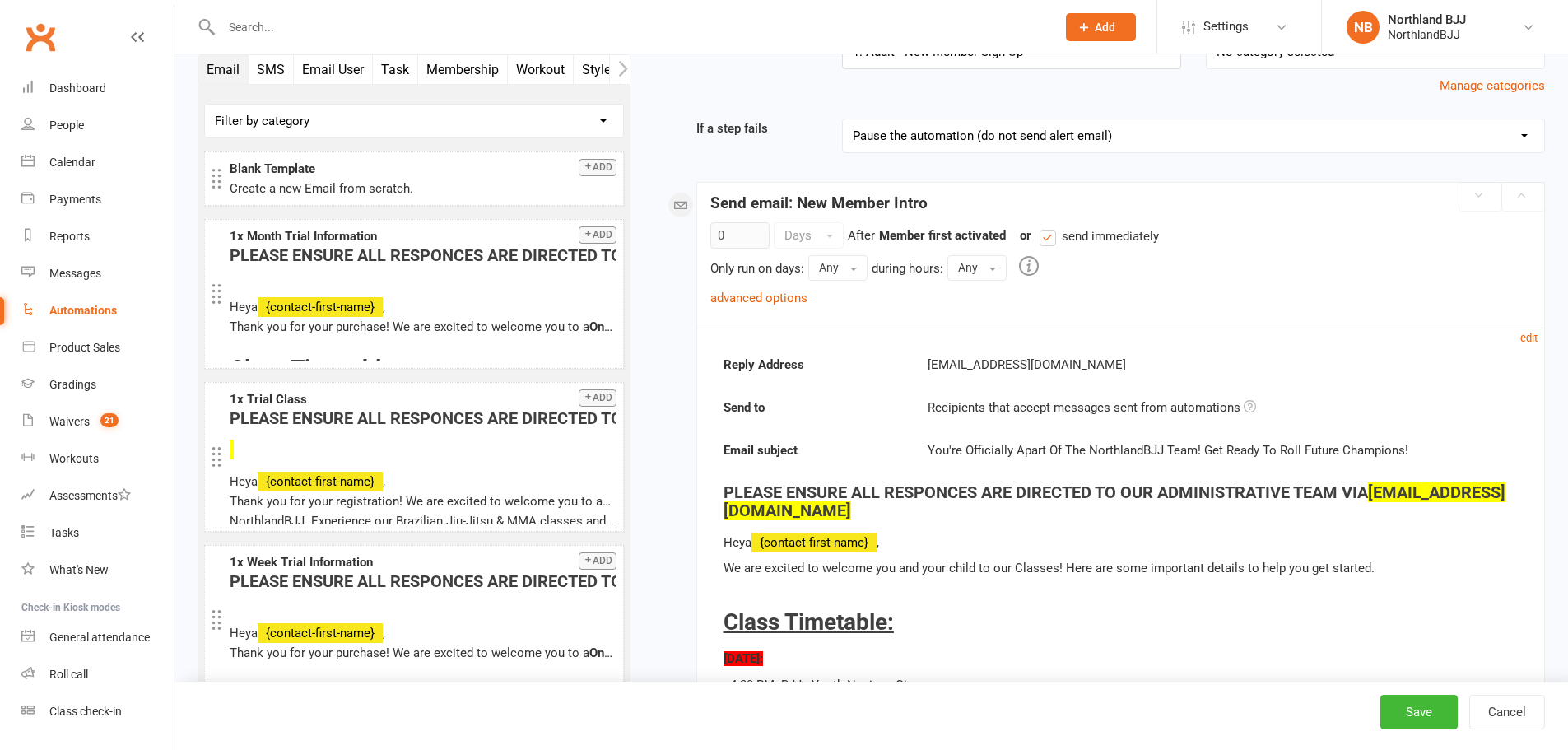
click at [782, 295] on link "advanced options" at bounding box center [759, 298] width 97 height 15
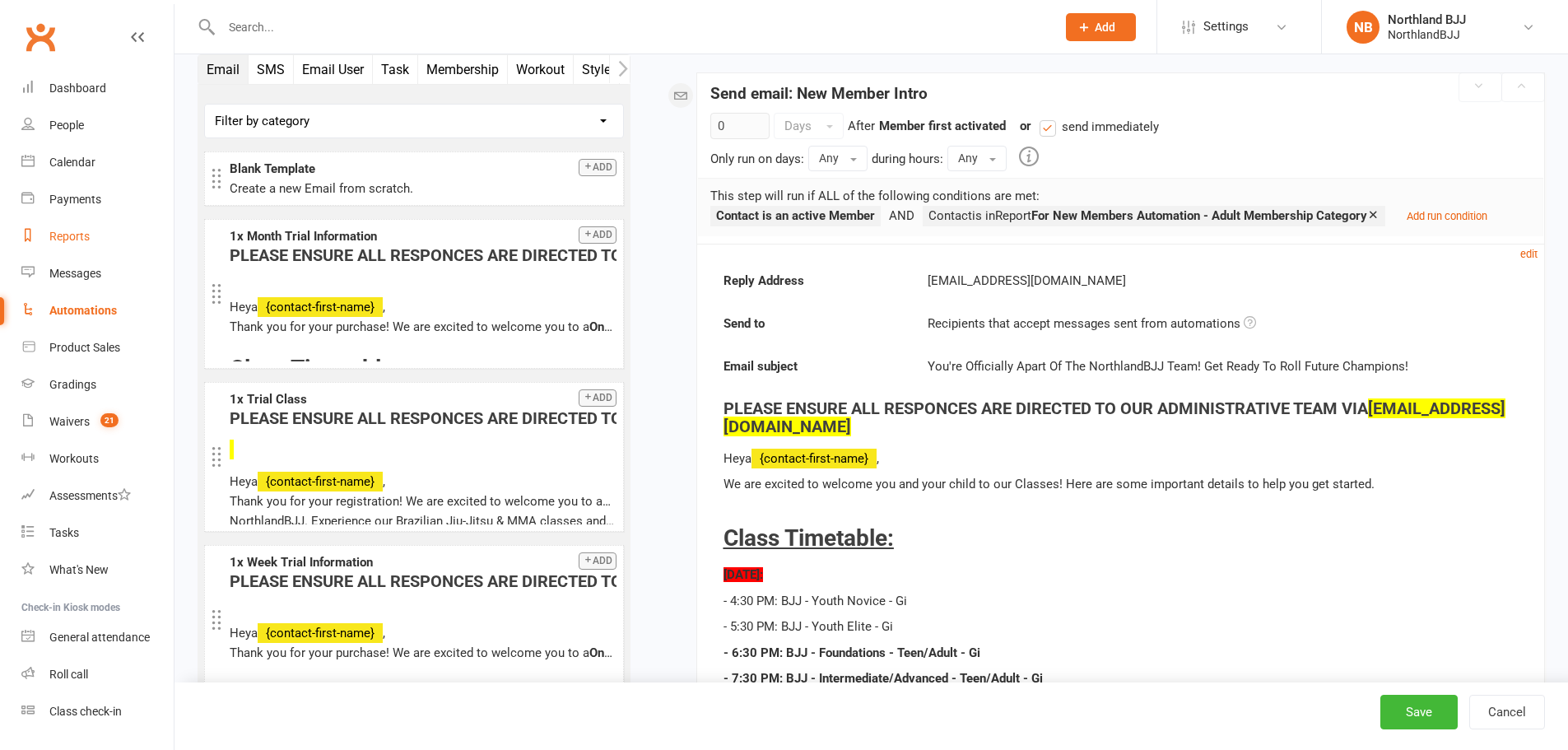
scroll to position [247, 0]
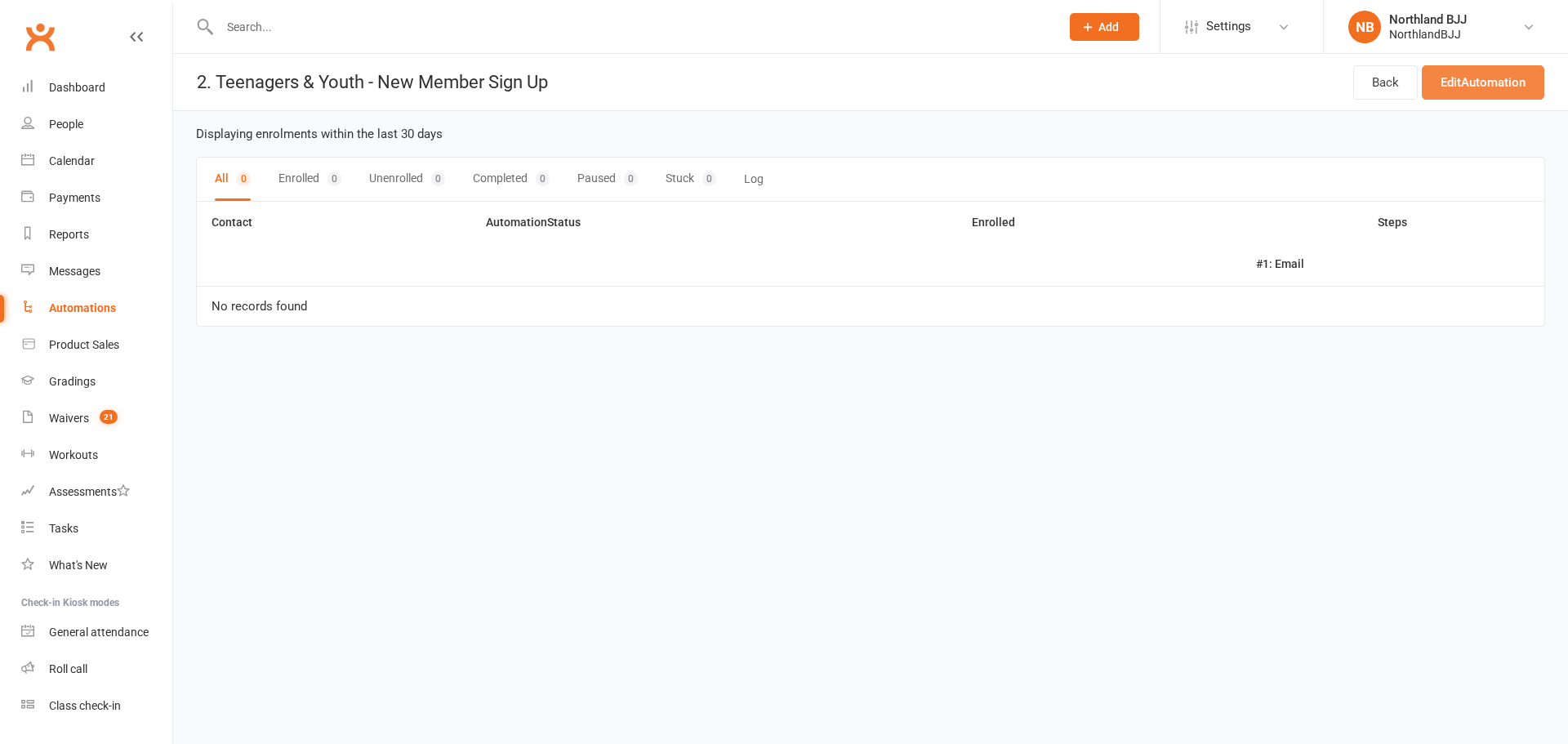
click at [1435, 89] on link "Edit Automation" at bounding box center [1482, 82] width 122 height 35
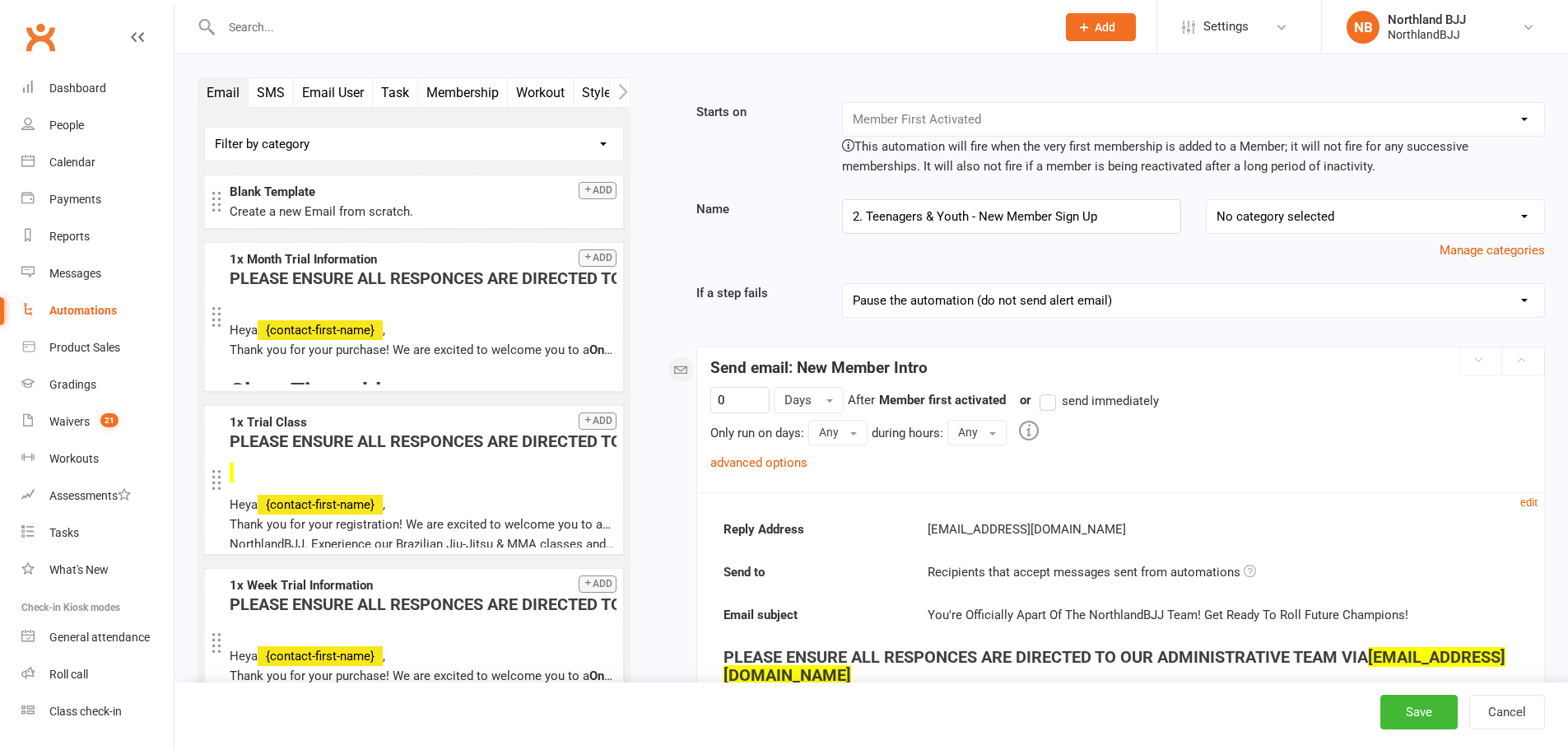
click at [769, 460] on link "advanced options" at bounding box center [759, 462] width 97 height 15
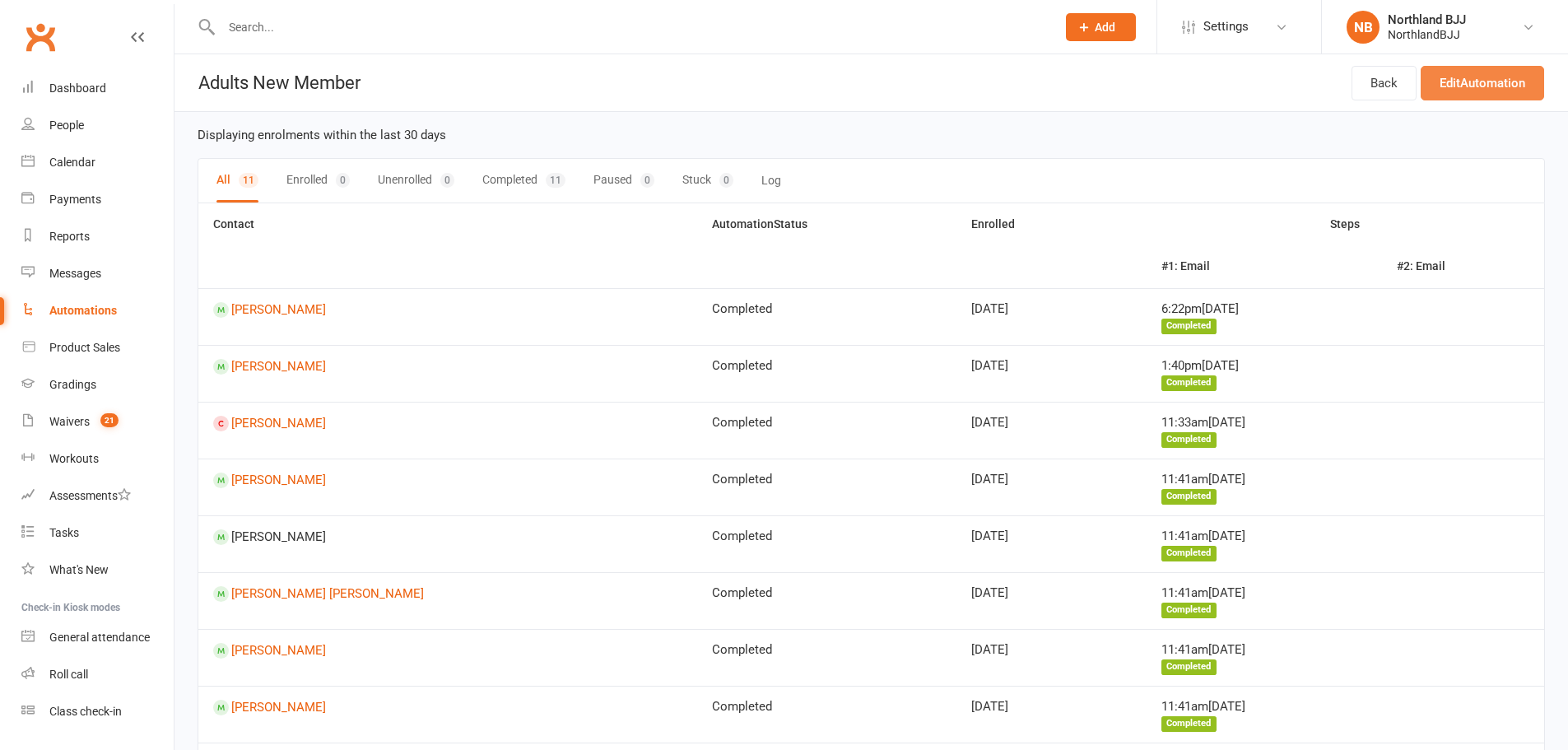
click at [1459, 79] on link "Edit Automation" at bounding box center [1482, 83] width 123 height 35
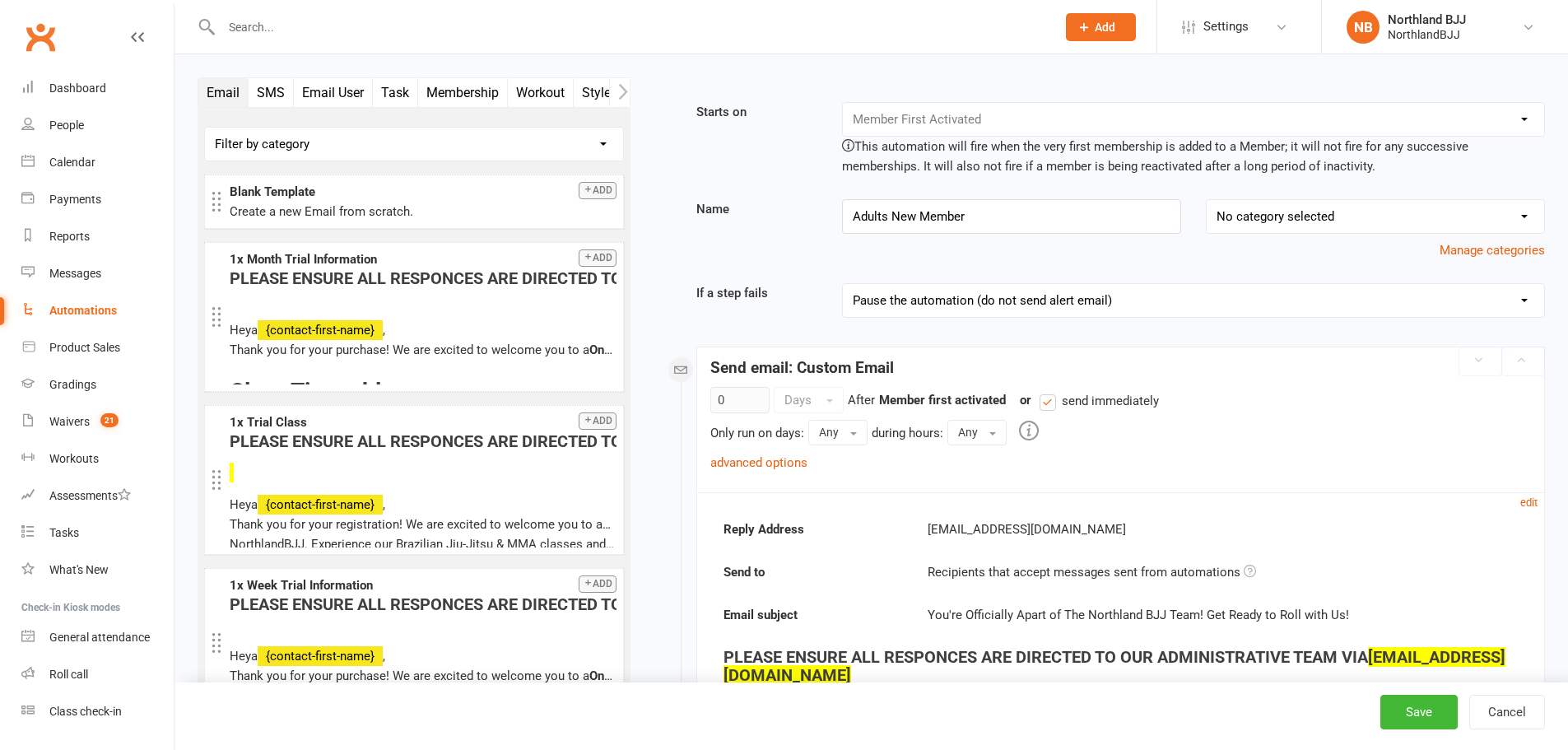
click at [778, 467] on link "advanced options" at bounding box center [759, 462] width 97 height 15
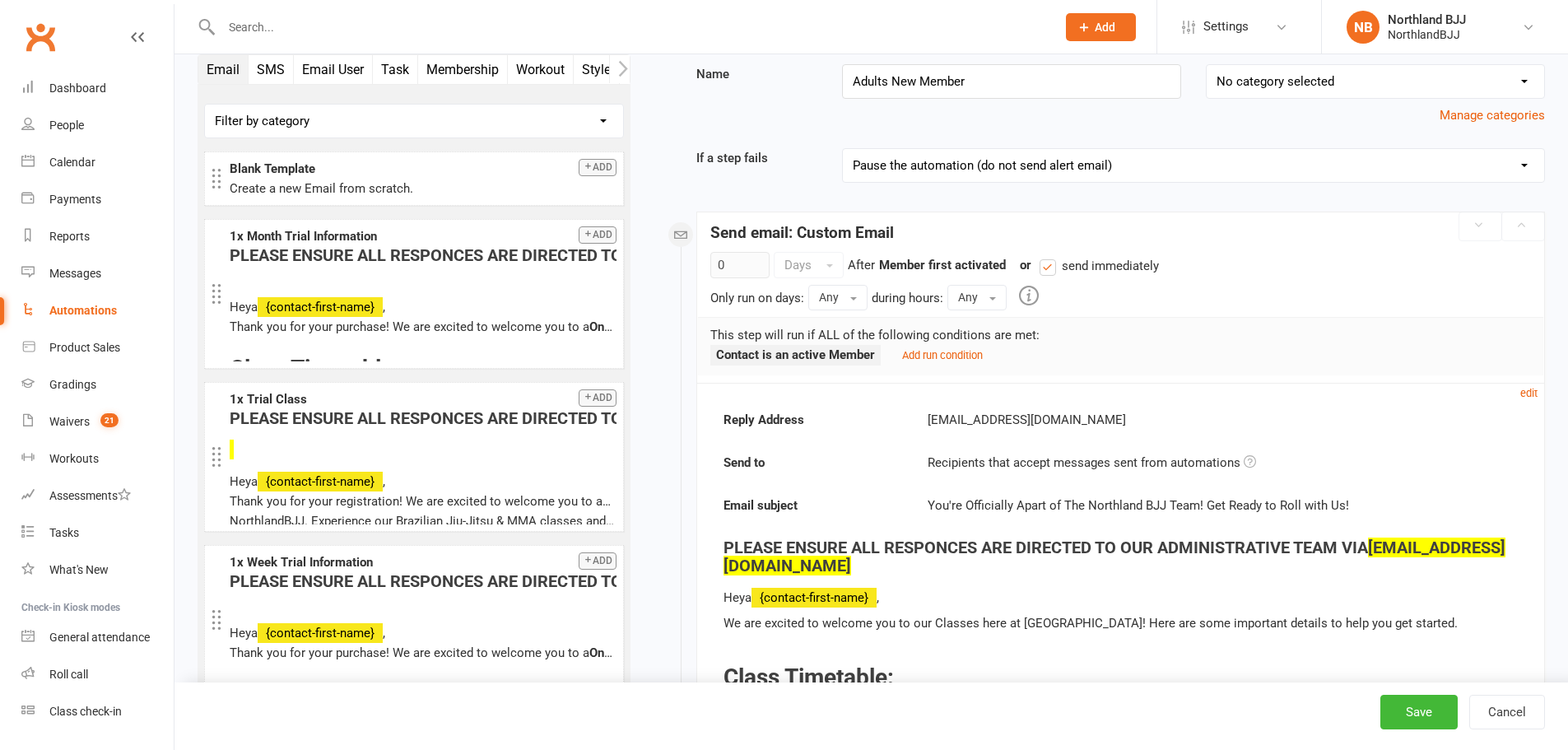
scroll to position [192, 0]
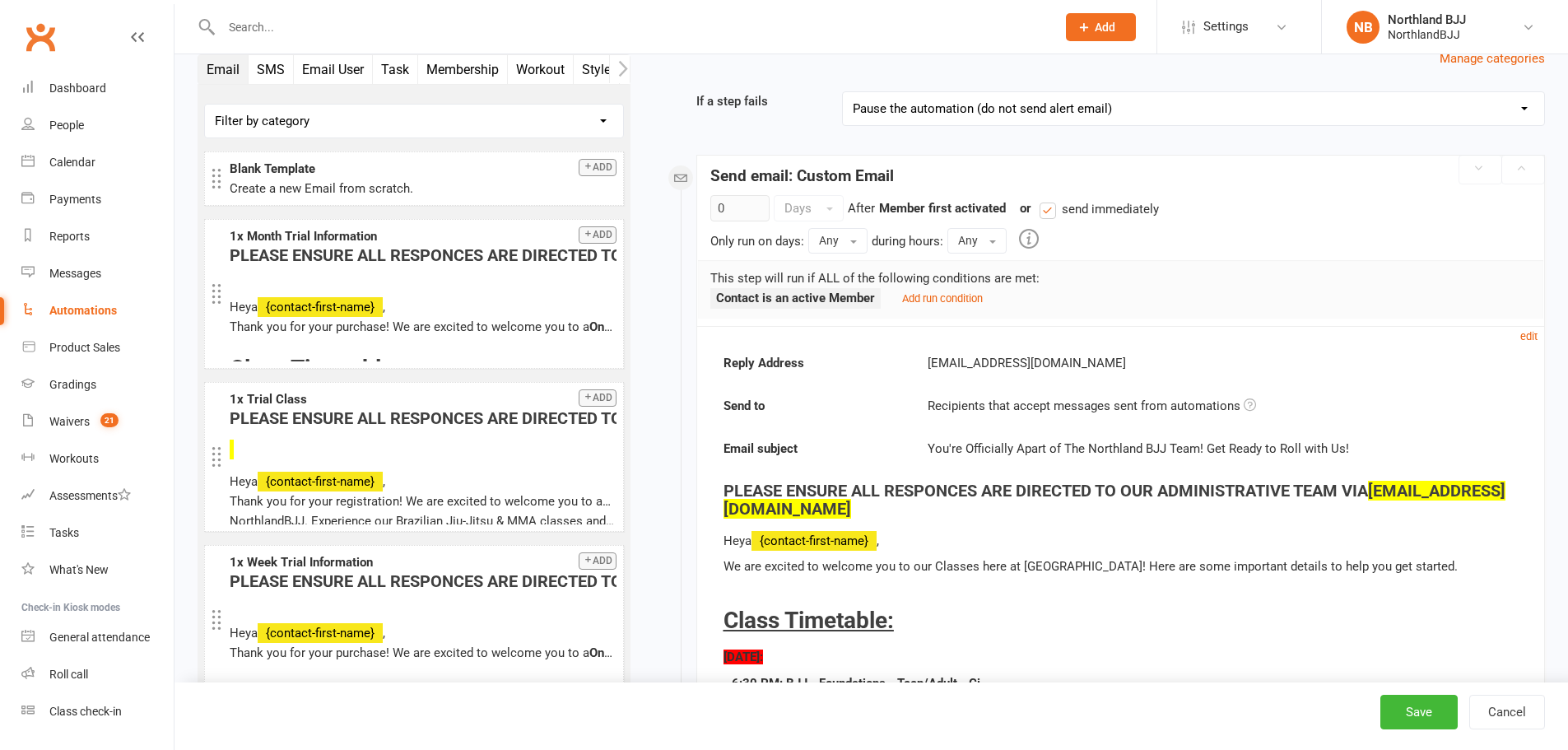
click at [967, 295] on small "Add run condition" at bounding box center [942, 299] width 80 height 12
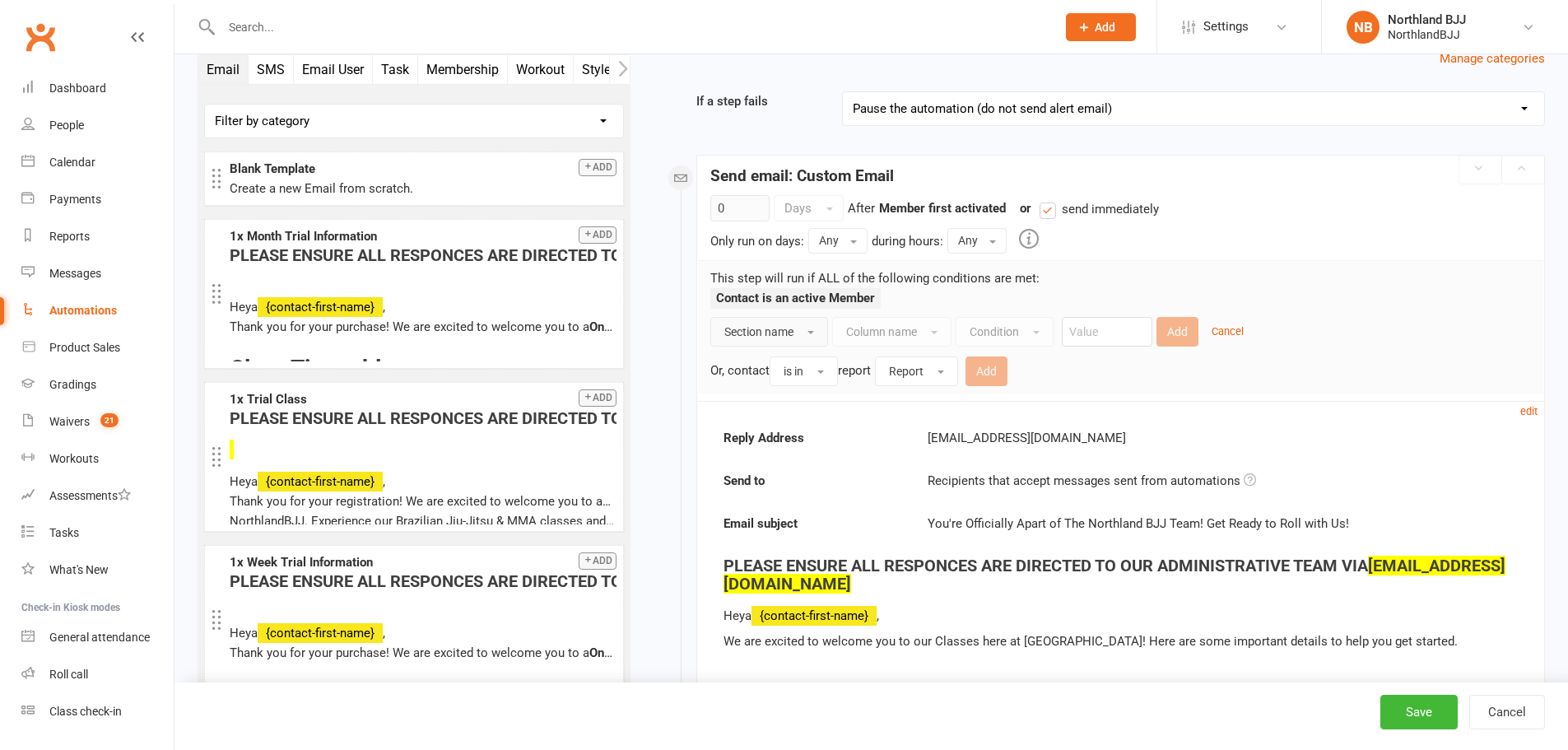
click at [788, 333] on span "Section name" at bounding box center [759, 331] width 69 height 13
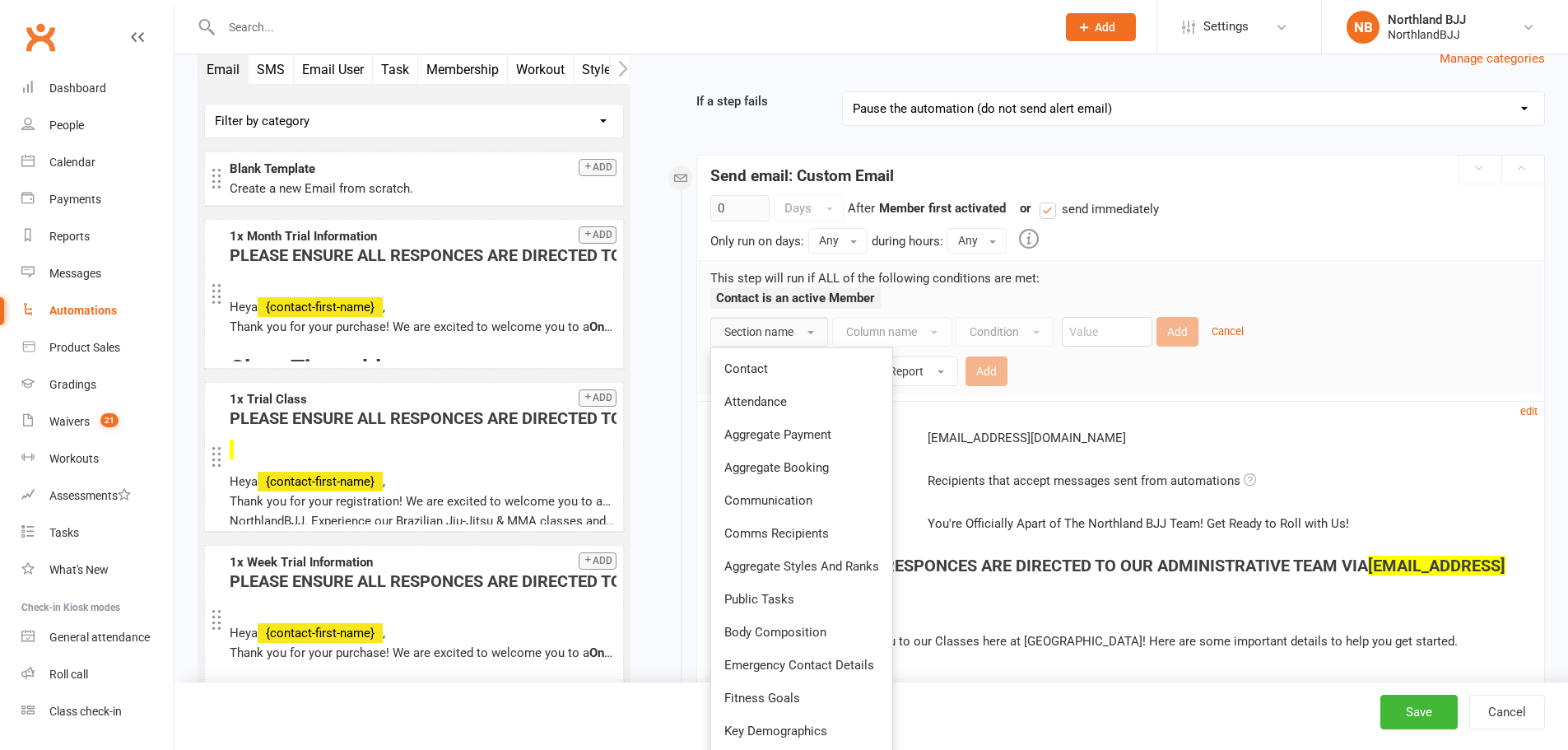
click at [1289, 295] on div "Contact is an active Member" at bounding box center [1121, 302] width 821 height 29
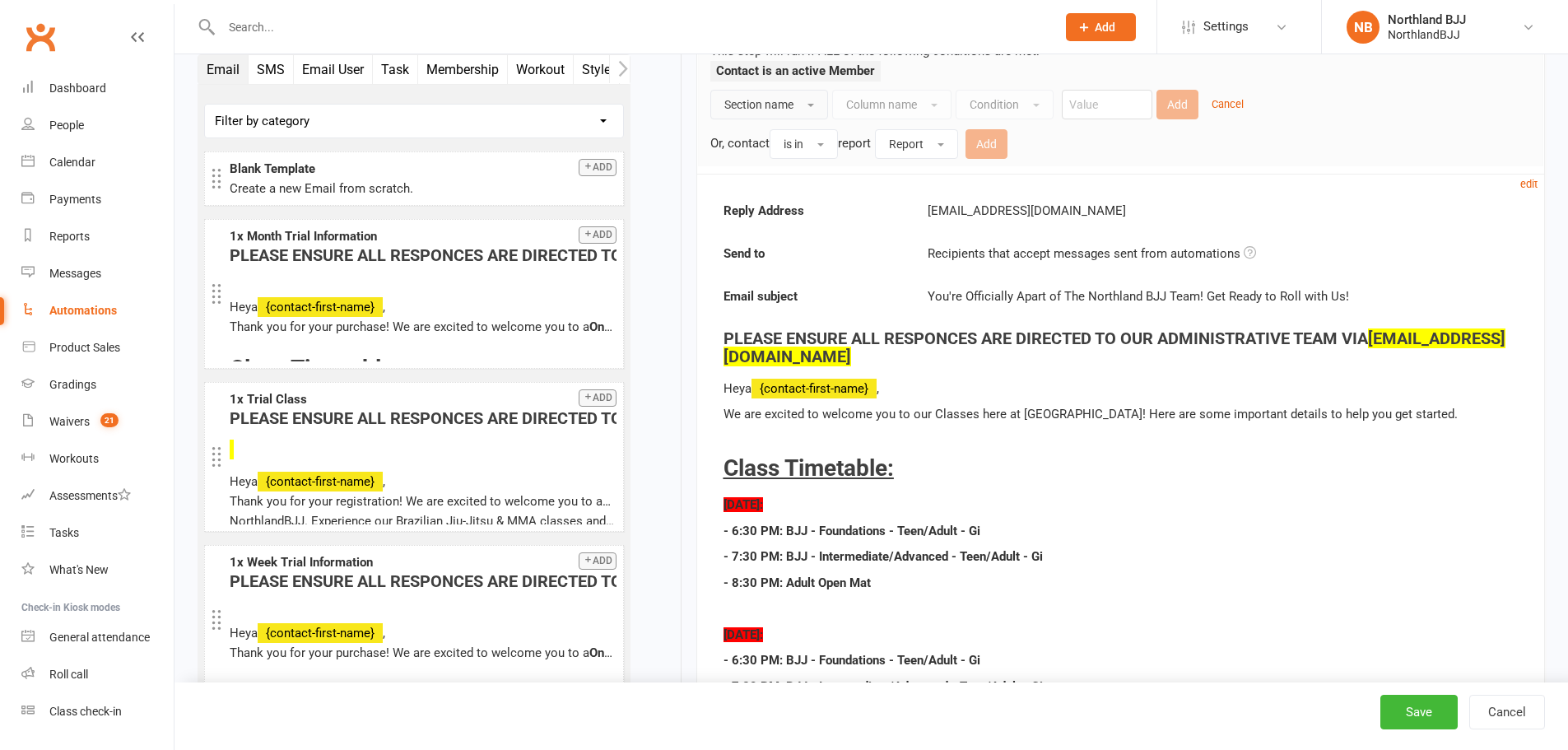
scroll to position [494, 0]
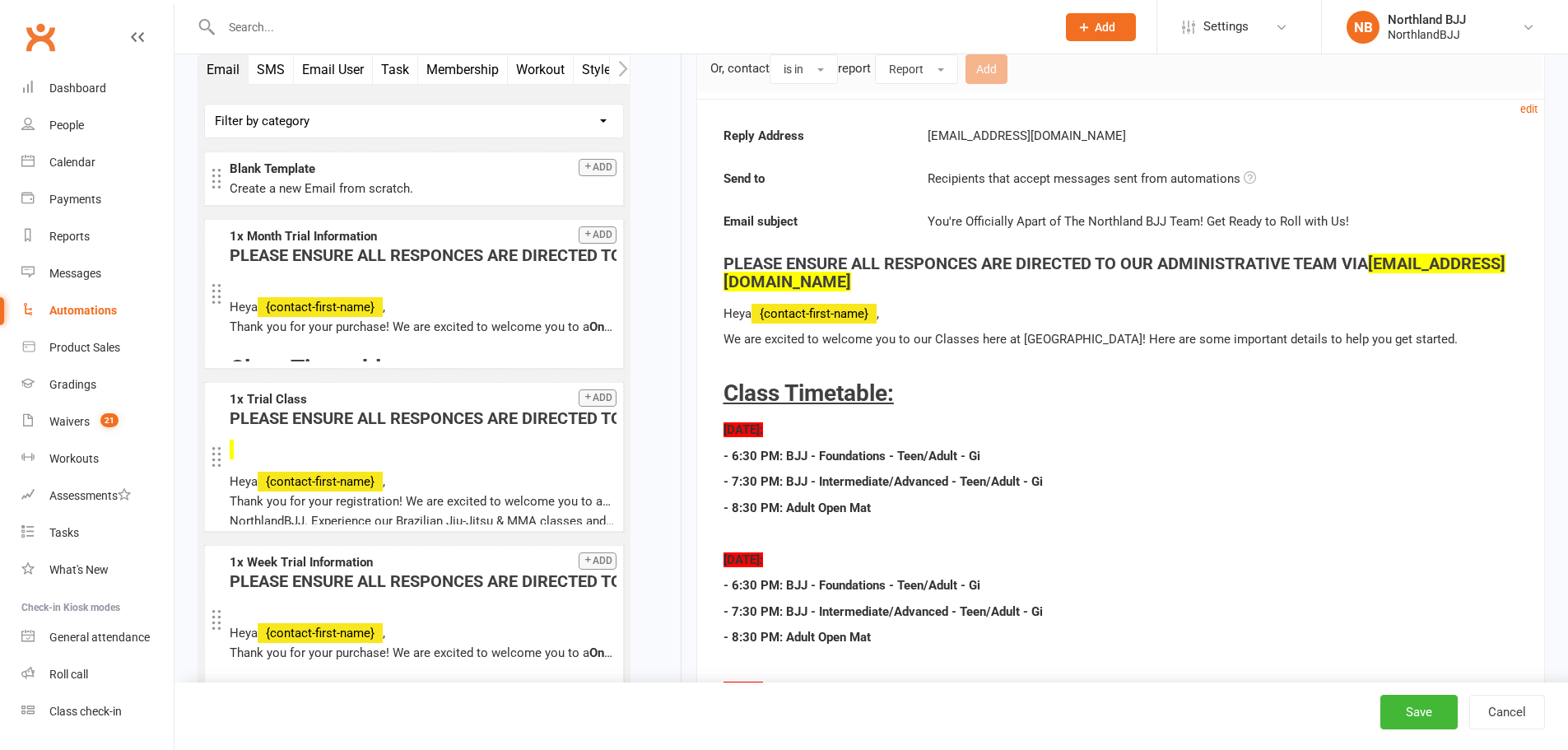
click at [1462, 35] on div "NorthlandBJJ" at bounding box center [1427, 34] width 79 height 15
click at [1438, 265] on link "Remove mask" at bounding box center [1445, 266] width 246 height 38
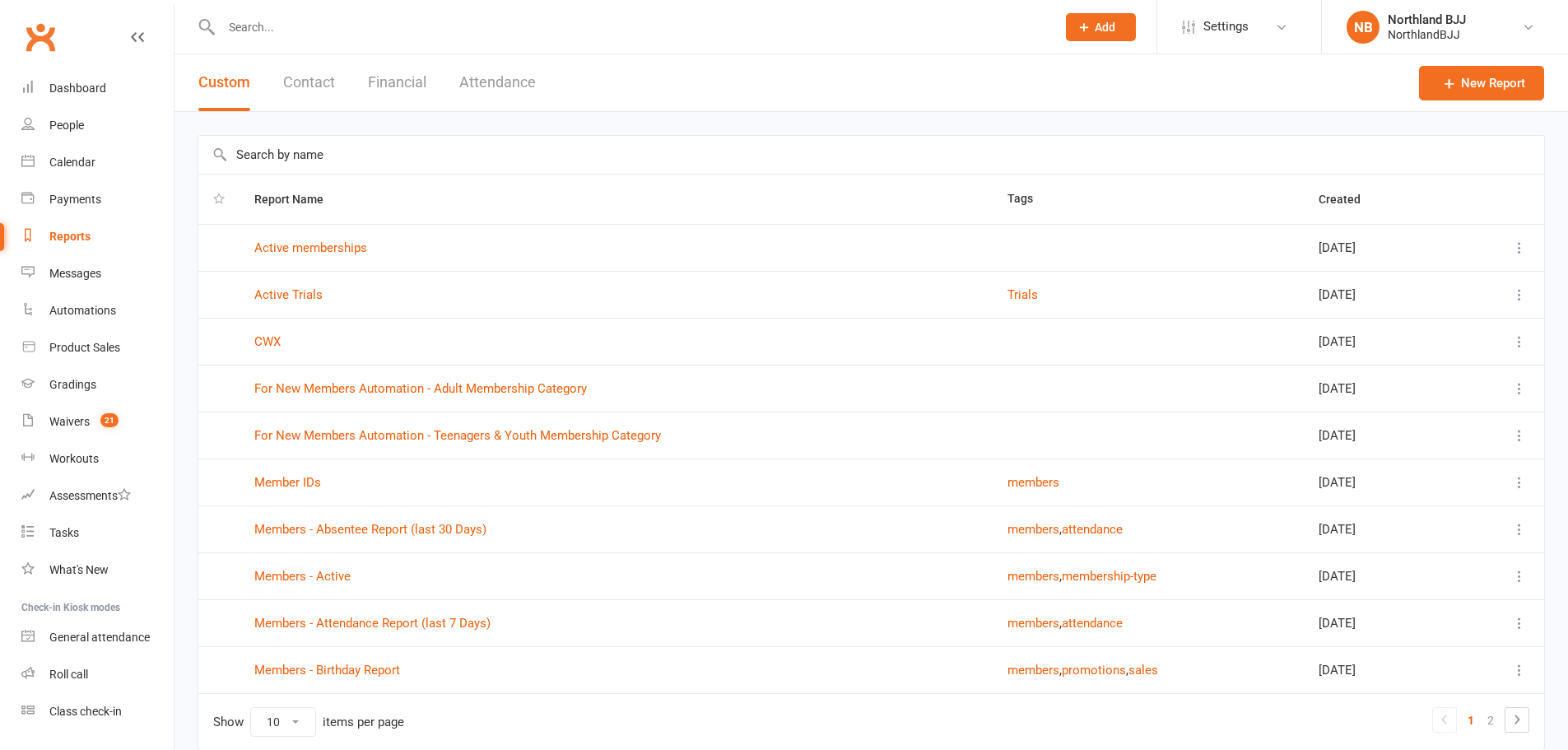
click at [424, 154] on input "text" at bounding box center [870, 155] width 1345 height 38
click at [526, 392] on link "For New Members Automation - Adult Membership Category" at bounding box center [420, 389] width 333 height 15
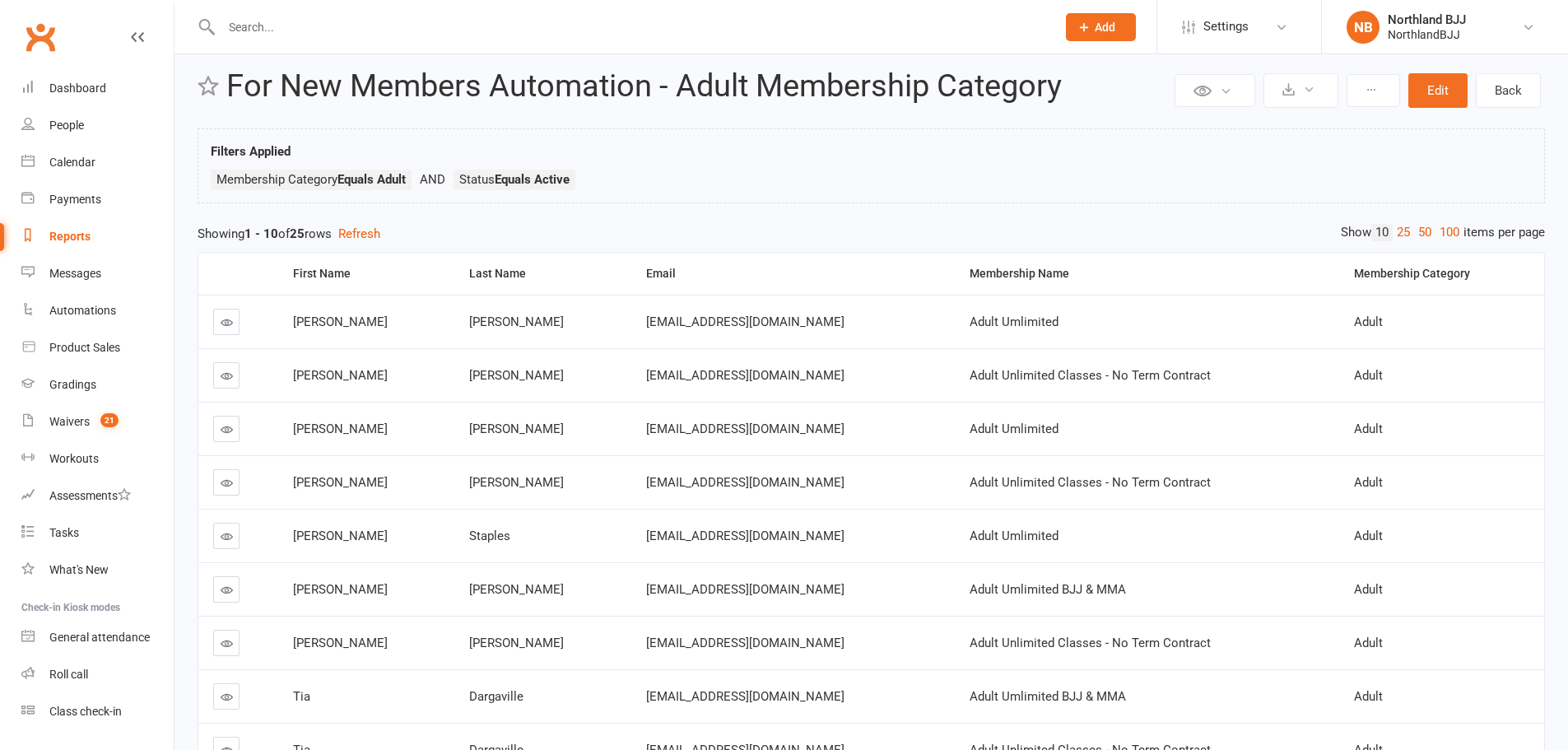
scroll to position [27, 0]
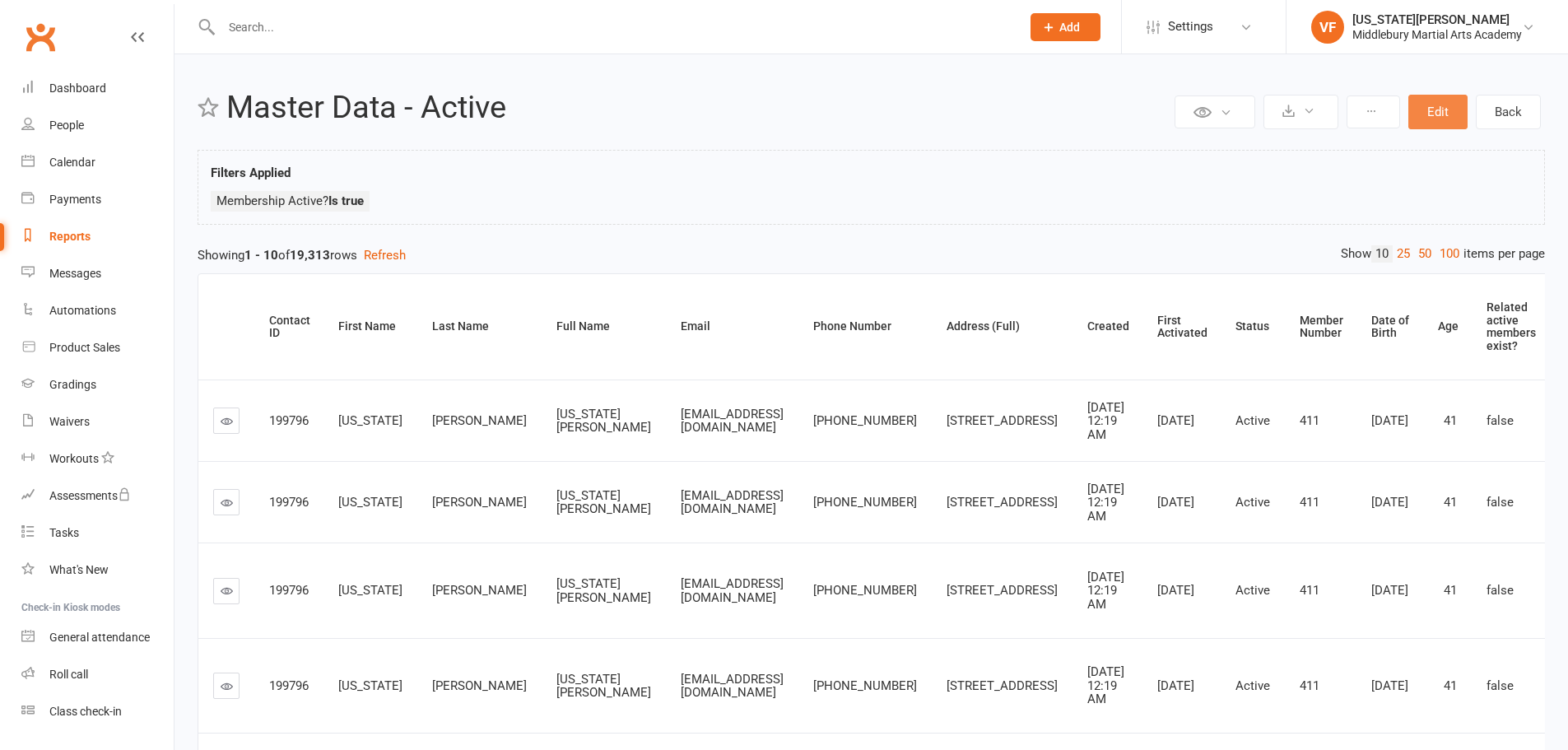
click at [1440, 101] on button "Edit" at bounding box center [1438, 112] width 59 height 35
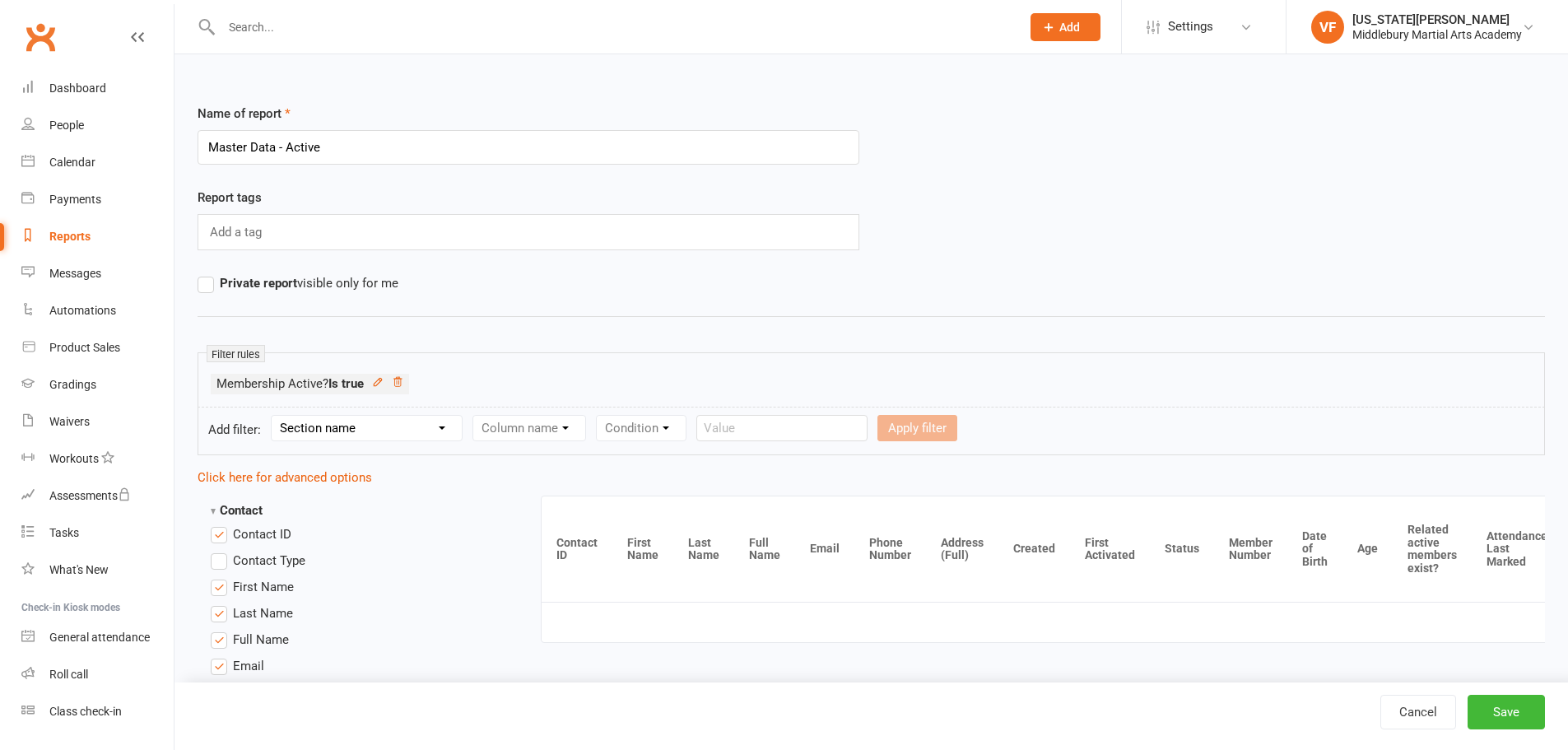
click at [402, 384] on icon at bounding box center [397, 382] width 8 height 9
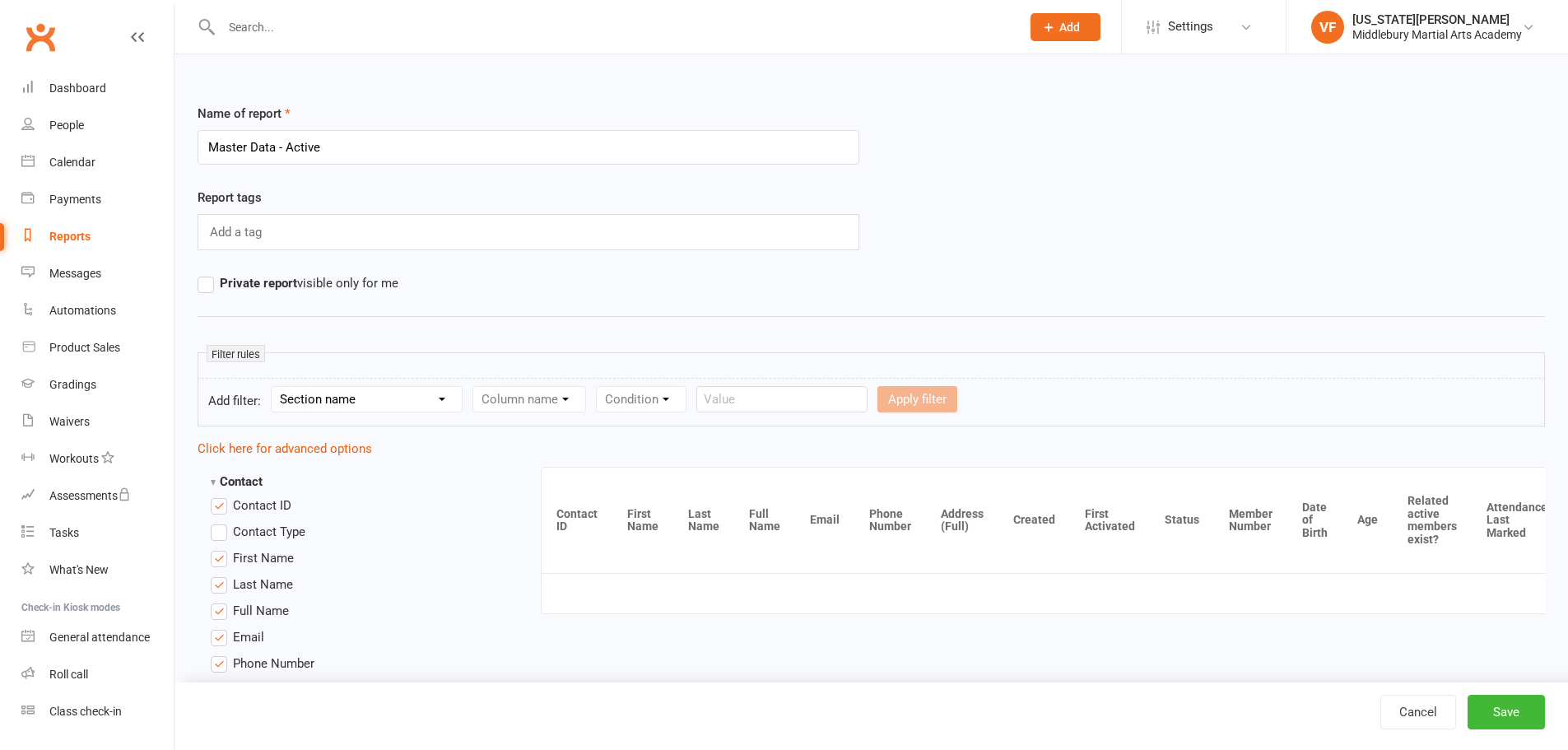
click at [375, 394] on select "Section name Contact Attendance Aggregate Payment Booking Waitlist Attendees Ca…" at bounding box center [367, 399] width 190 height 24
click at [358, 410] on select "Section name Contact Attendance Aggregate Payment Booking Waitlist Attendees Ca…" at bounding box center [367, 399] width 190 height 24
select select "0"
click at [274, 387] on select "Section name Contact Attendance Aggregate Payment Booking Waitlist Attendees Ca…" at bounding box center [367, 399] width 190 height 24
click at [544, 391] on select "Column name Contact Type First Name Last Name Full Name Email Phone Number Addr…" at bounding box center [669, 399] width 391 height 24
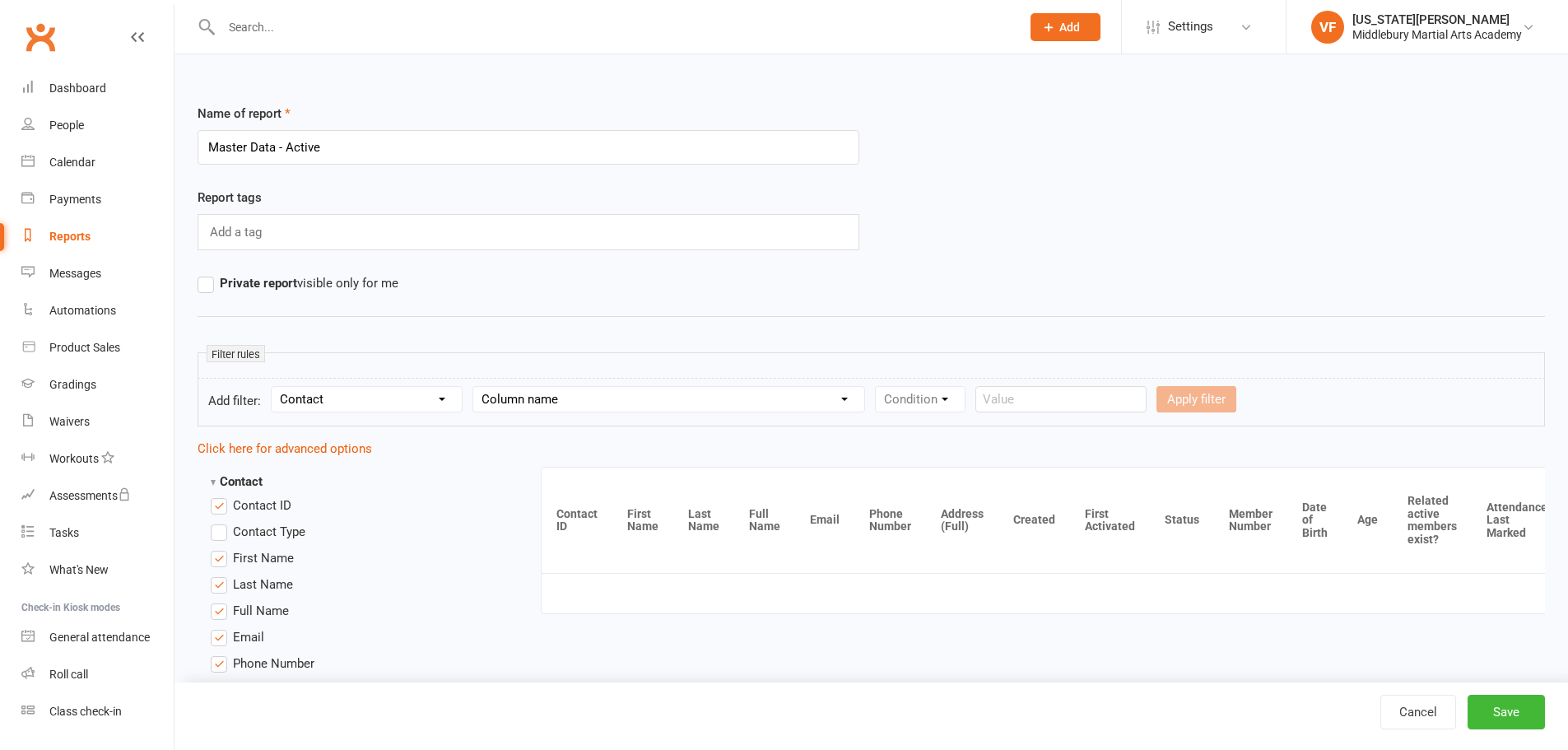
select select "12"
click at [476, 387] on select "Column name Contact Type First Name Last Name Full Name Email Phone Number Addr…" at bounding box center [669, 399] width 391 height 24
click at [928, 403] on select "Condition Equals Does not equal Contains Does not contain Is blank or does not …" at bounding box center [970, 399] width 189 height 24
click at [951, 407] on select "Condition Equals Does not equal Contains Does not contain Is blank or does not …" at bounding box center [970, 399] width 189 height 24
select select "0"
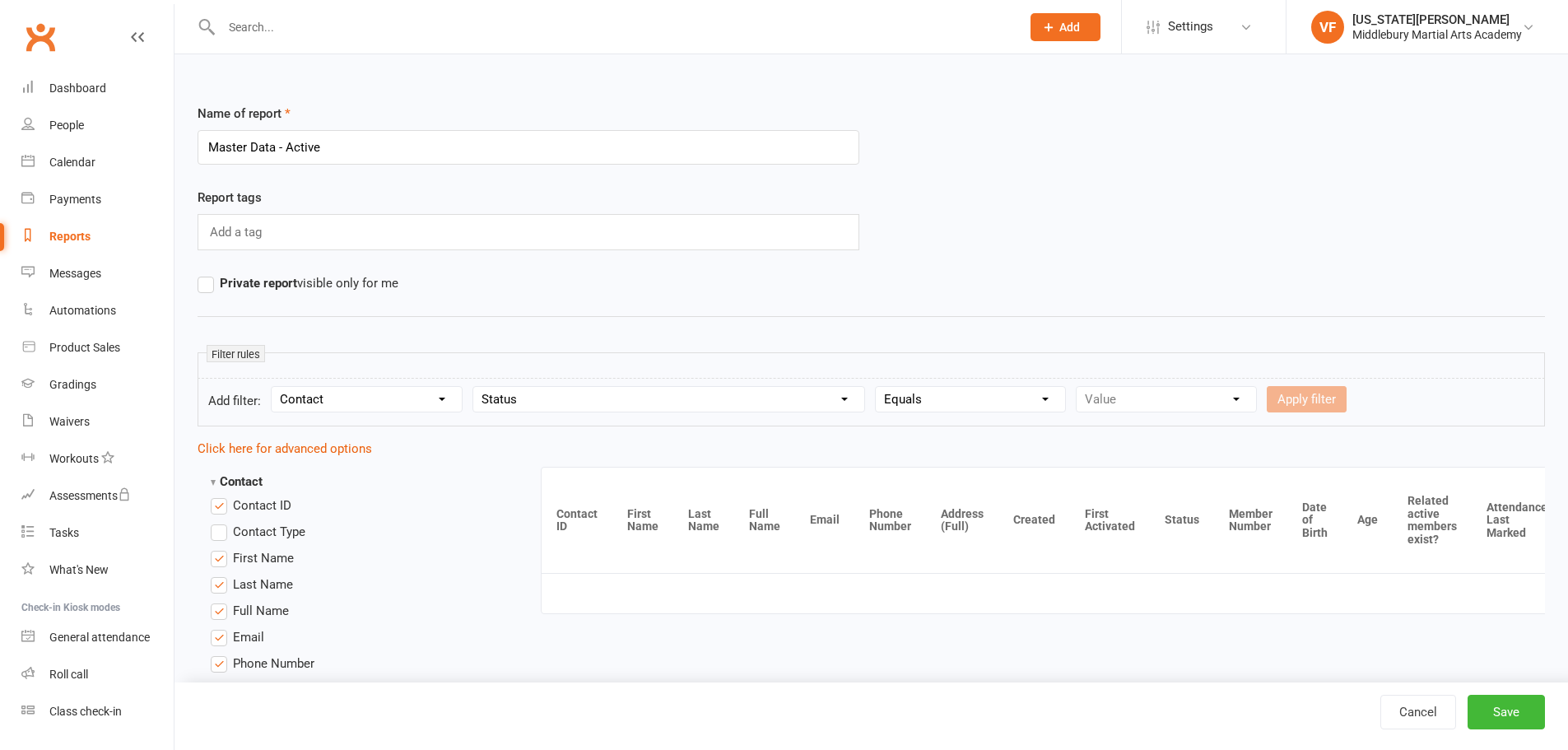
click at [878, 387] on select "Condition Equals Does not equal Contains Does not contain Is blank or does not …" at bounding box center [970, 399] width 189 height 24
click at [1125, 403] on select "Value Prospect: Initial Contact Prospect: Follow-up Call Prospect: Follow-up Em…" at bounding box center [1166, 399] width 180 height 24
select select "6"
click at [1077, 387] on select "Value Prospect: Initial Contact Prospect: Follow-up Call Prospect: Follow-up Em…" at bounding box center [1166, 399] width 180 height 24
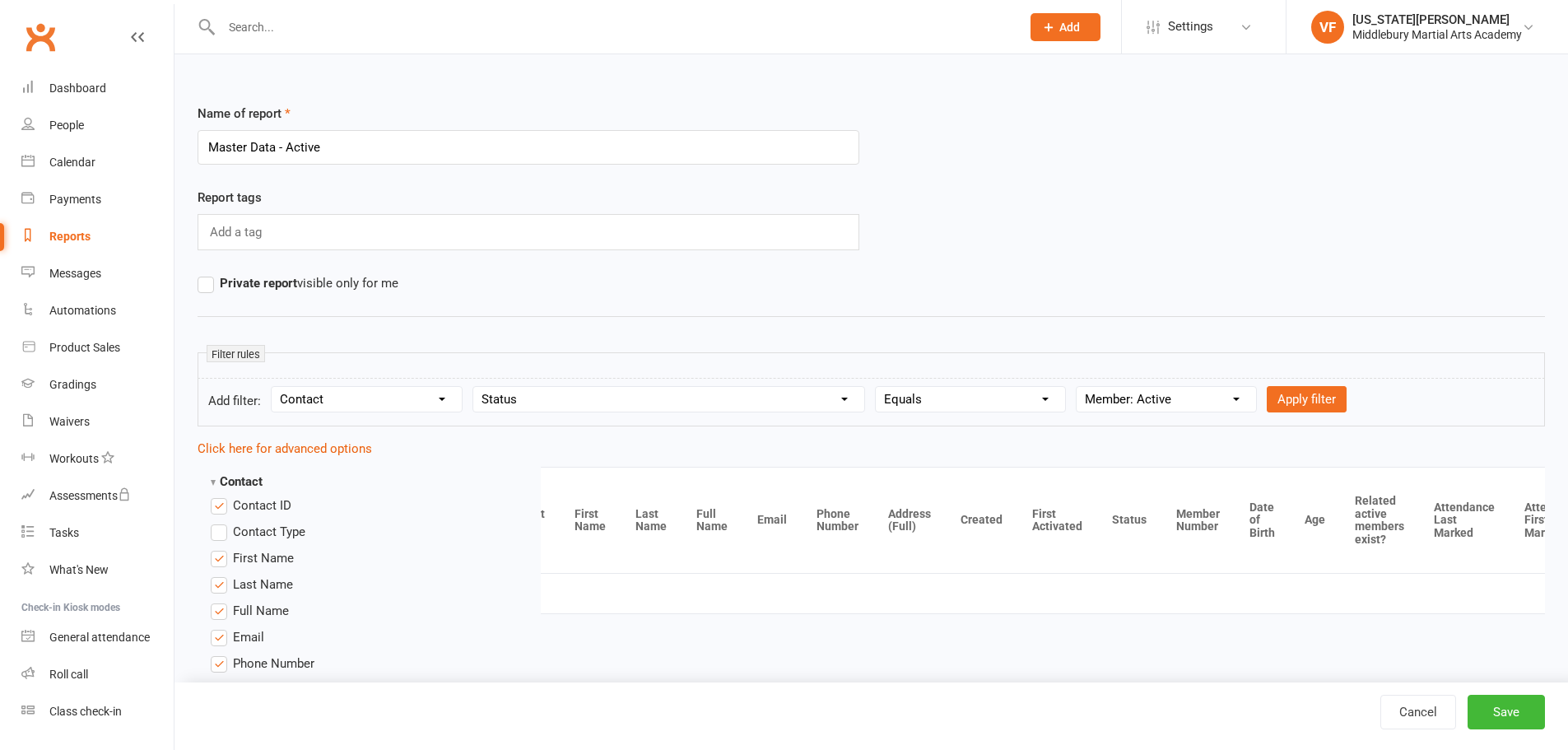
scroll to position [0, 82]
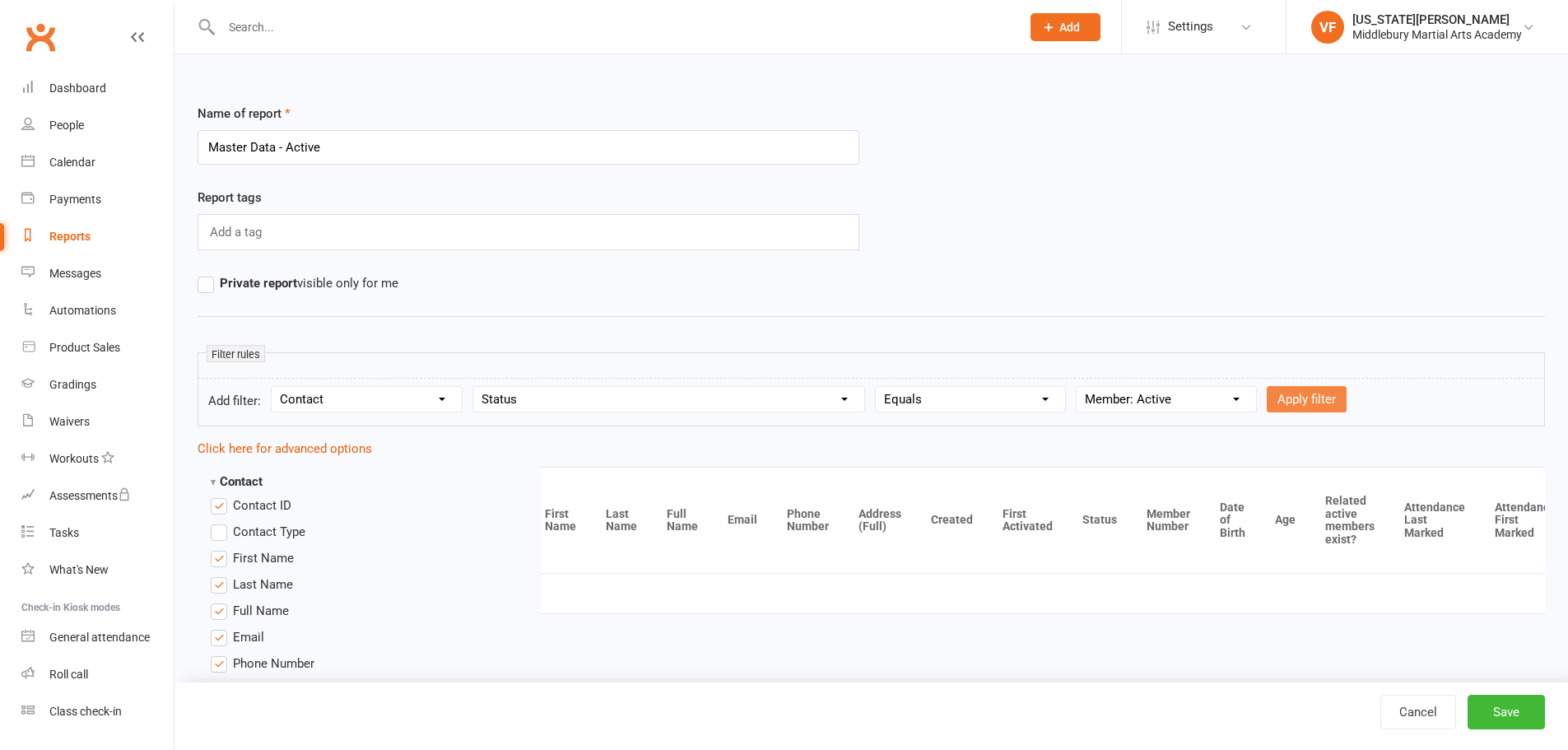
click at [1326, 396] on button "Apply filter" at bounding box center [1306, 399] width 79 height 26
select select
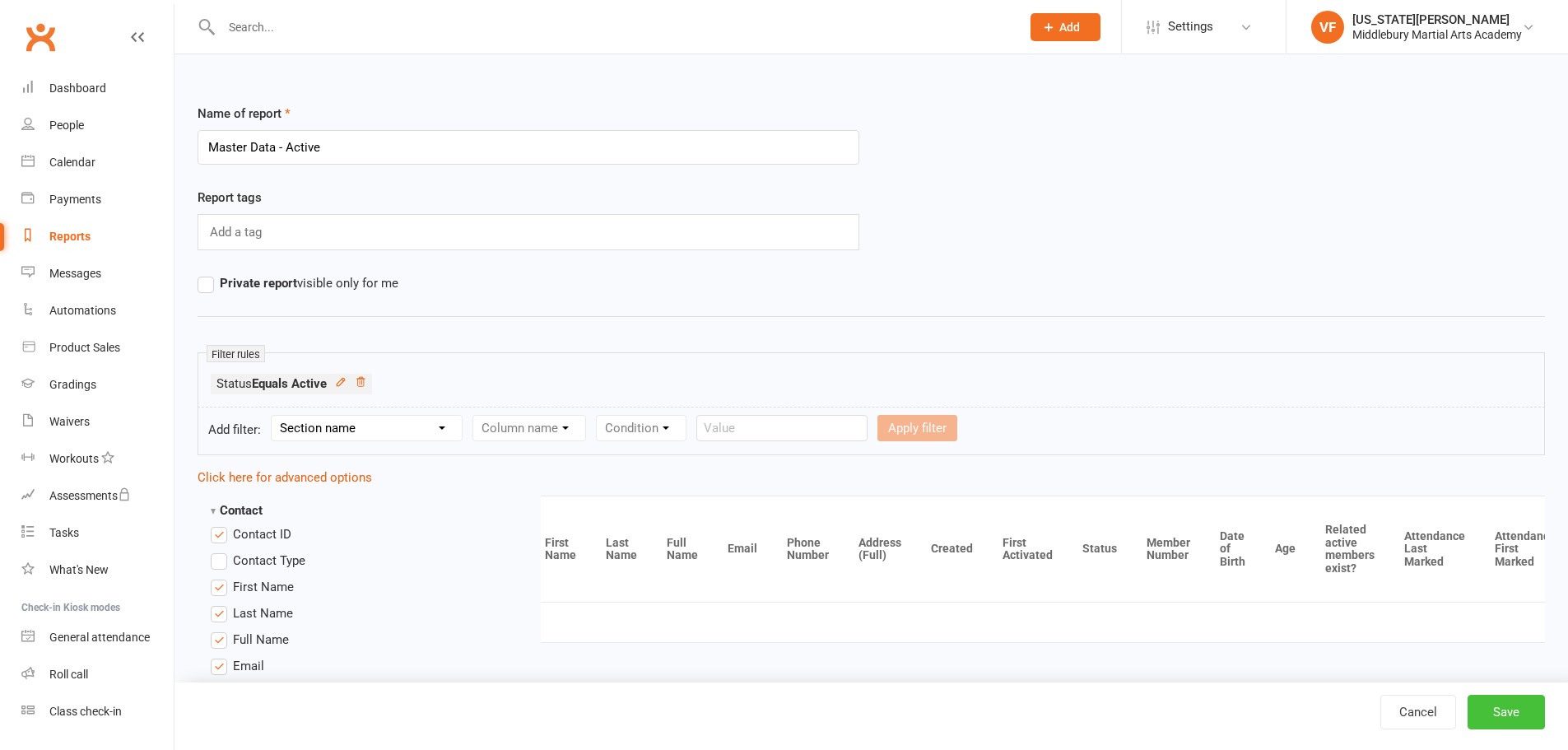
click at [1475, 708] on button "Save" at bounding box center [1506, 712] width 78 height 35
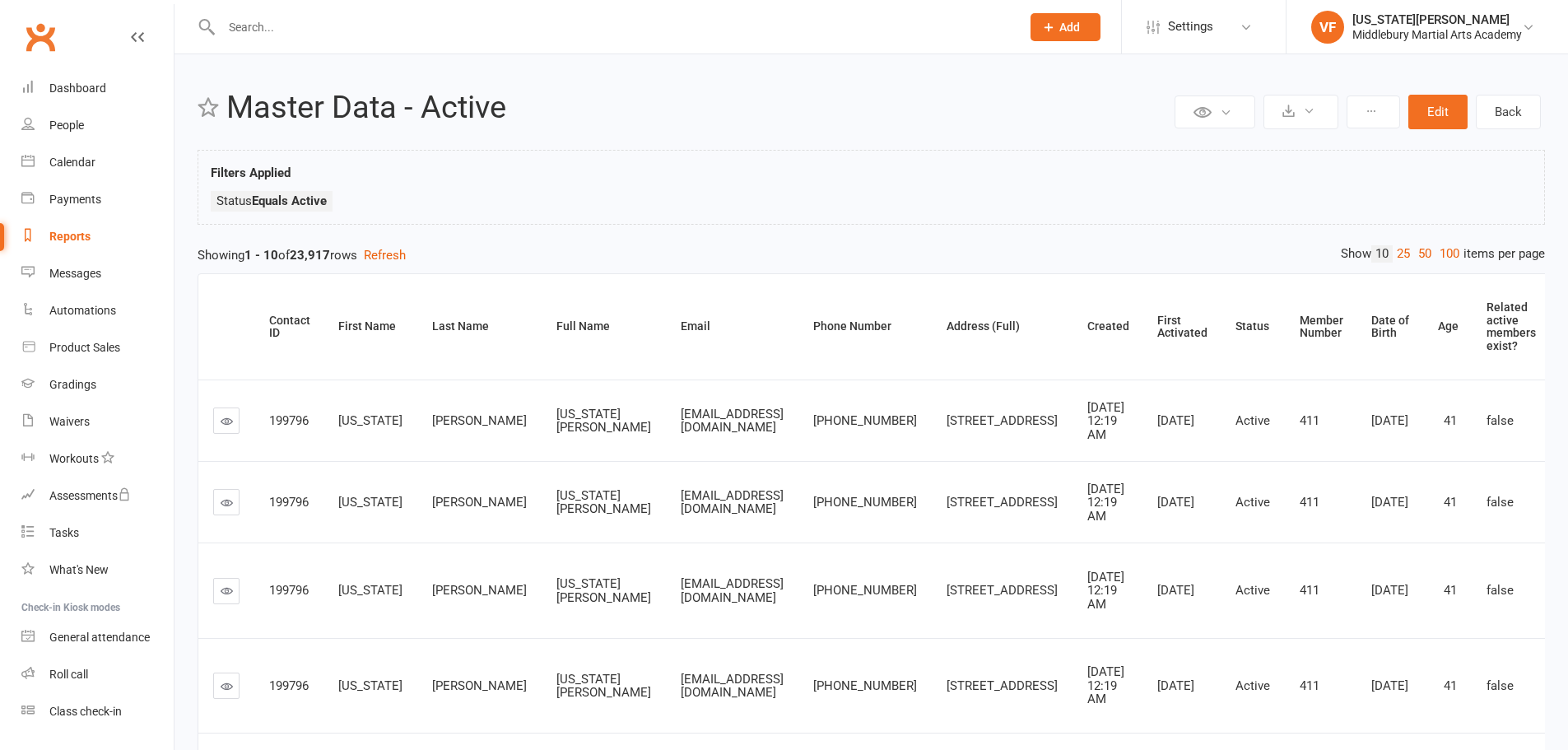
drag, startPoint x: 1420, startPoint y: 34, endPoint x: 1400, endPoint y: 51, distance: 26.2
click at [1420, 34] on div "Middlebury Martial Arts Academy" at bounding box center [1437, 34] width 169 height 15
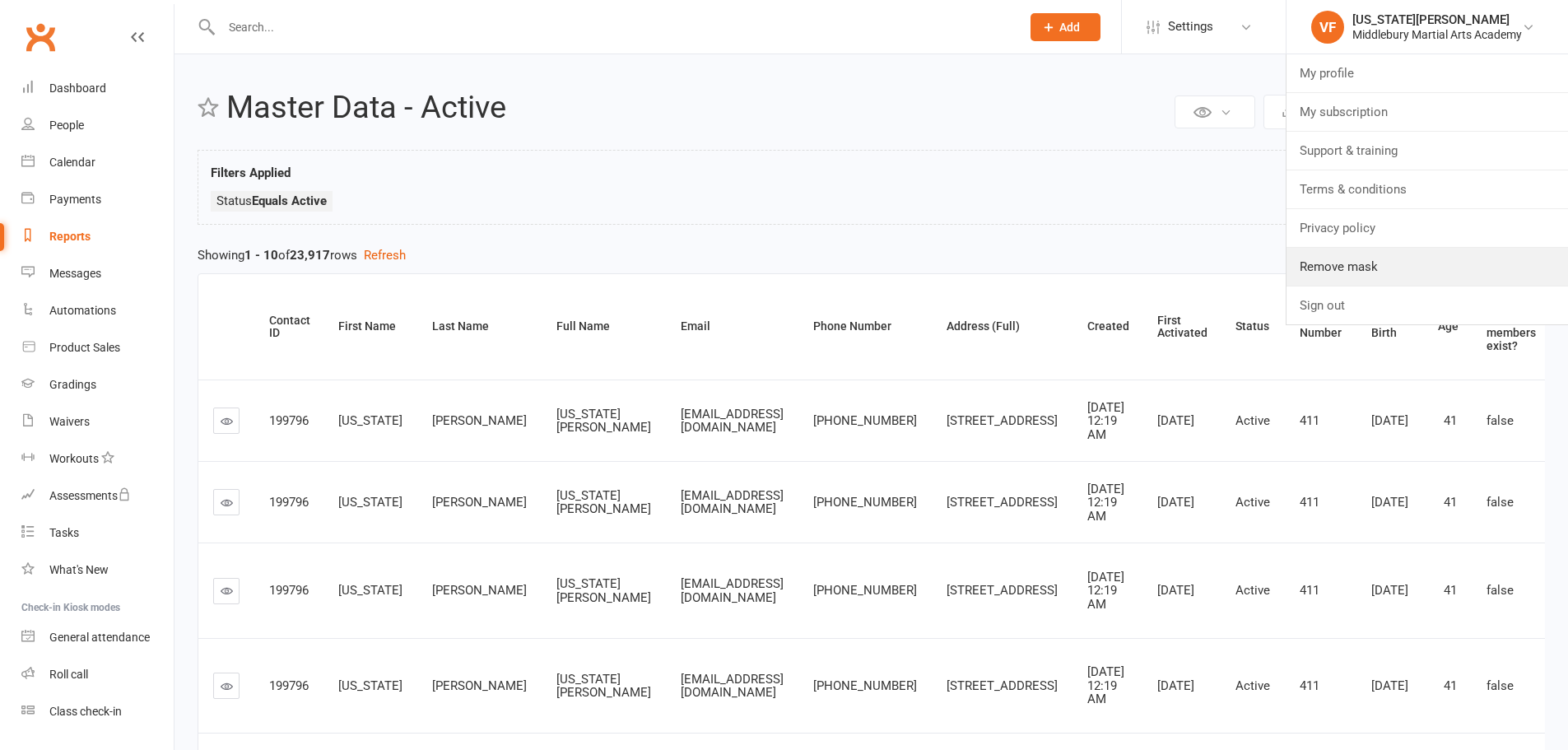
click at [1359, 259] on link "Remove mask" at bounding box center [1427, 266] width 281 height 38
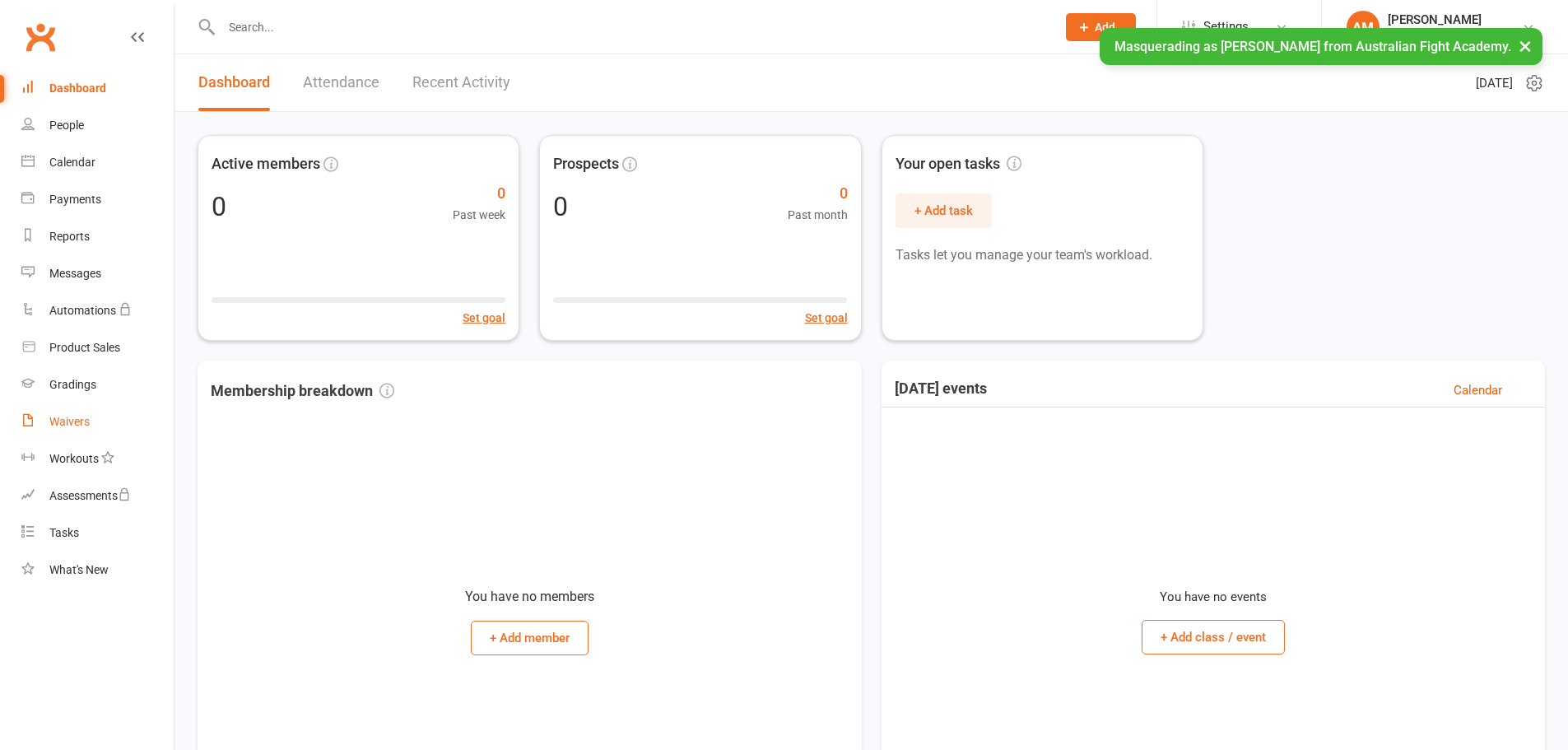
click at [74, 419] on div "Waivers" at bounding box center [70, 421] width 40 height 13
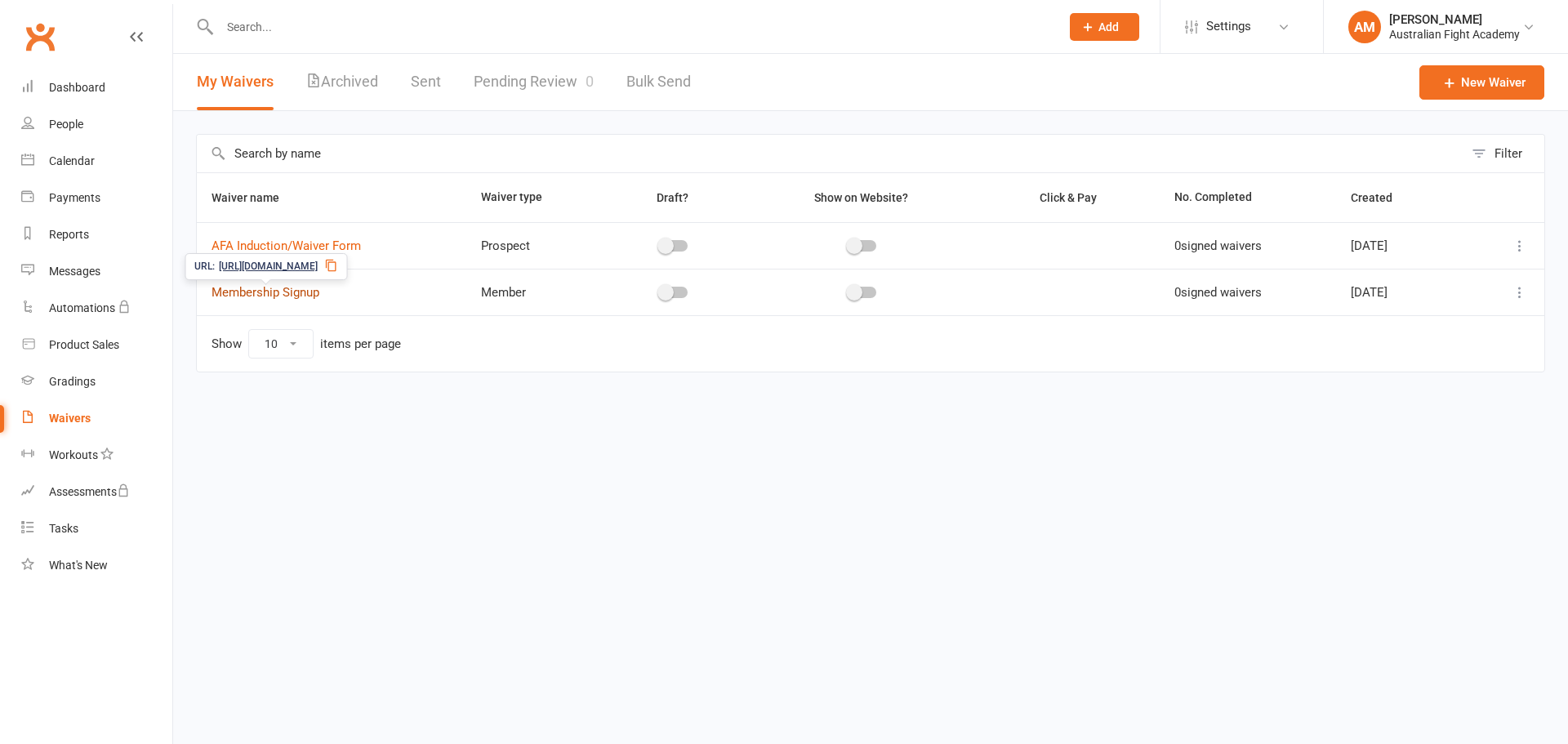
click at [295, 296] on link "Membership Signup" at bounding box center [265, 292] width 107 height 15
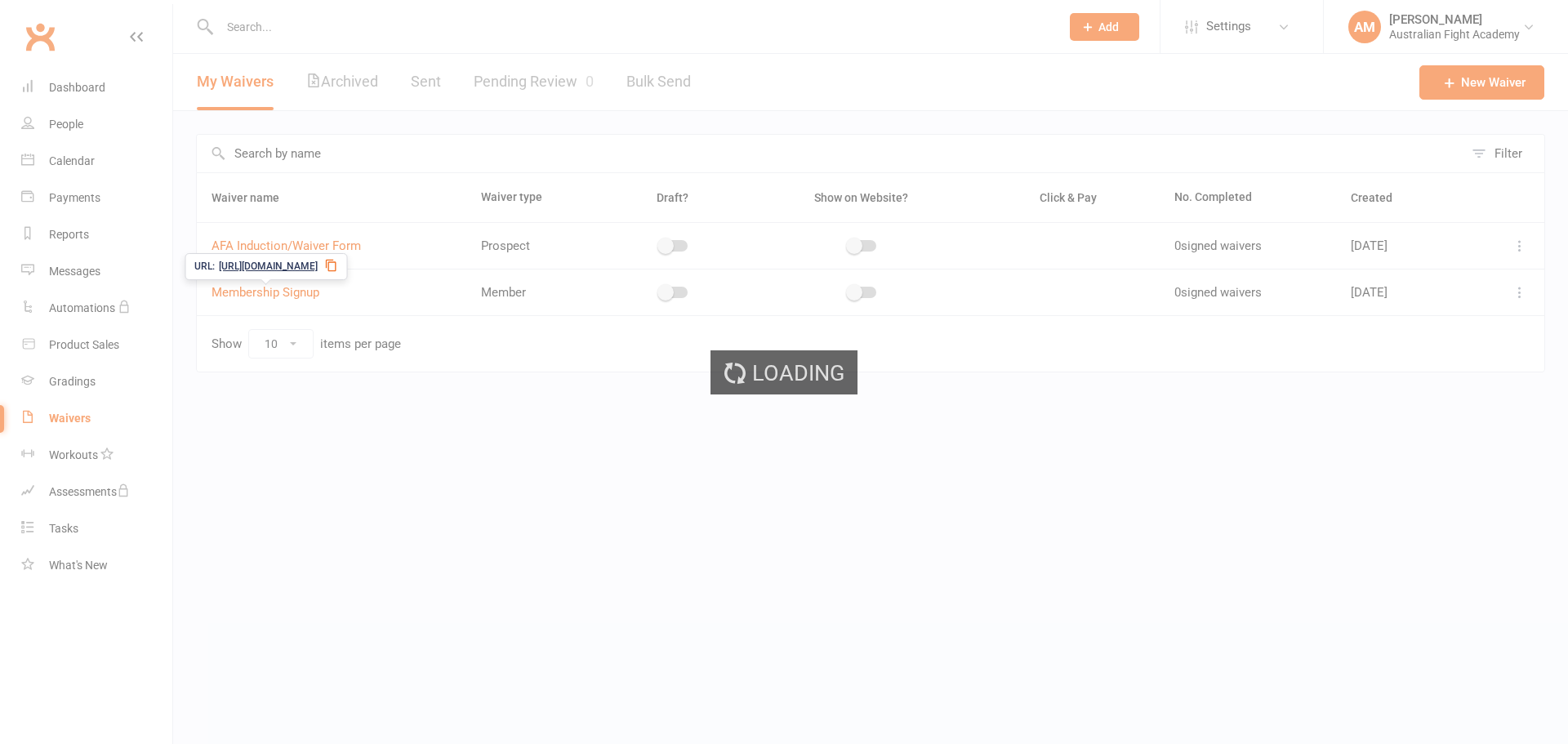
select select "bank_account"
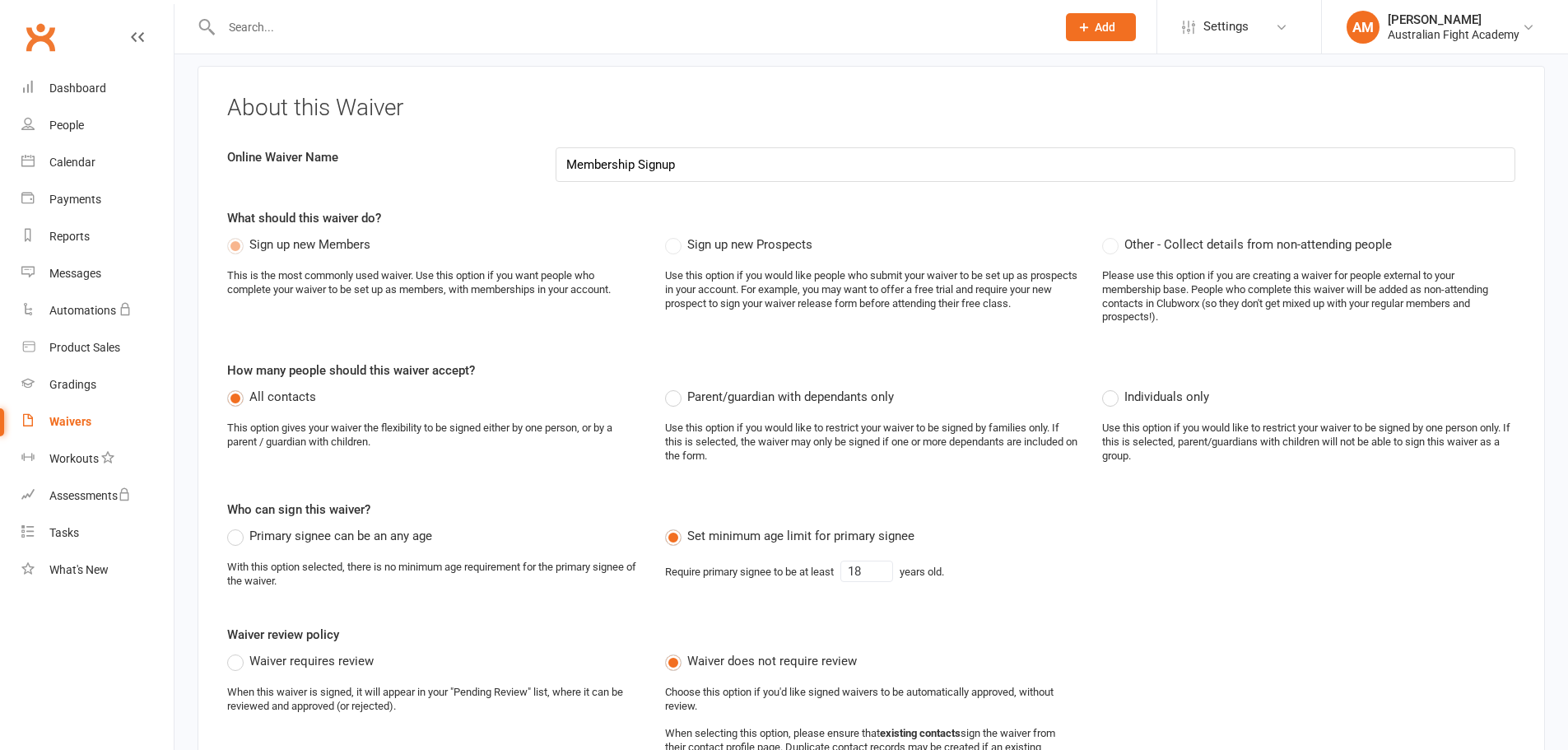
scroll to position [192, 0]
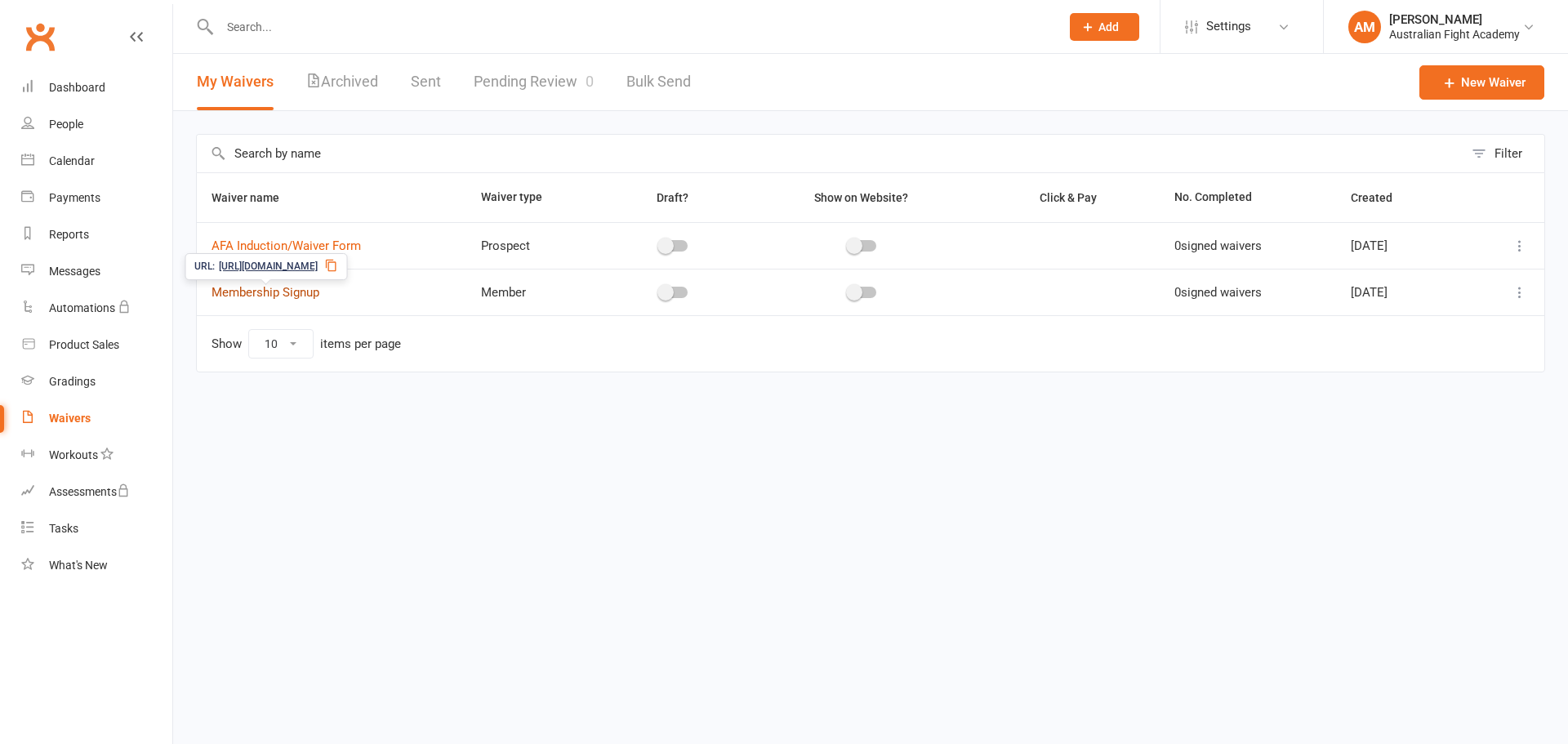
click at [288, 292] on link "Membership Signup" at bounding box center [265, 292] width 107 height 15
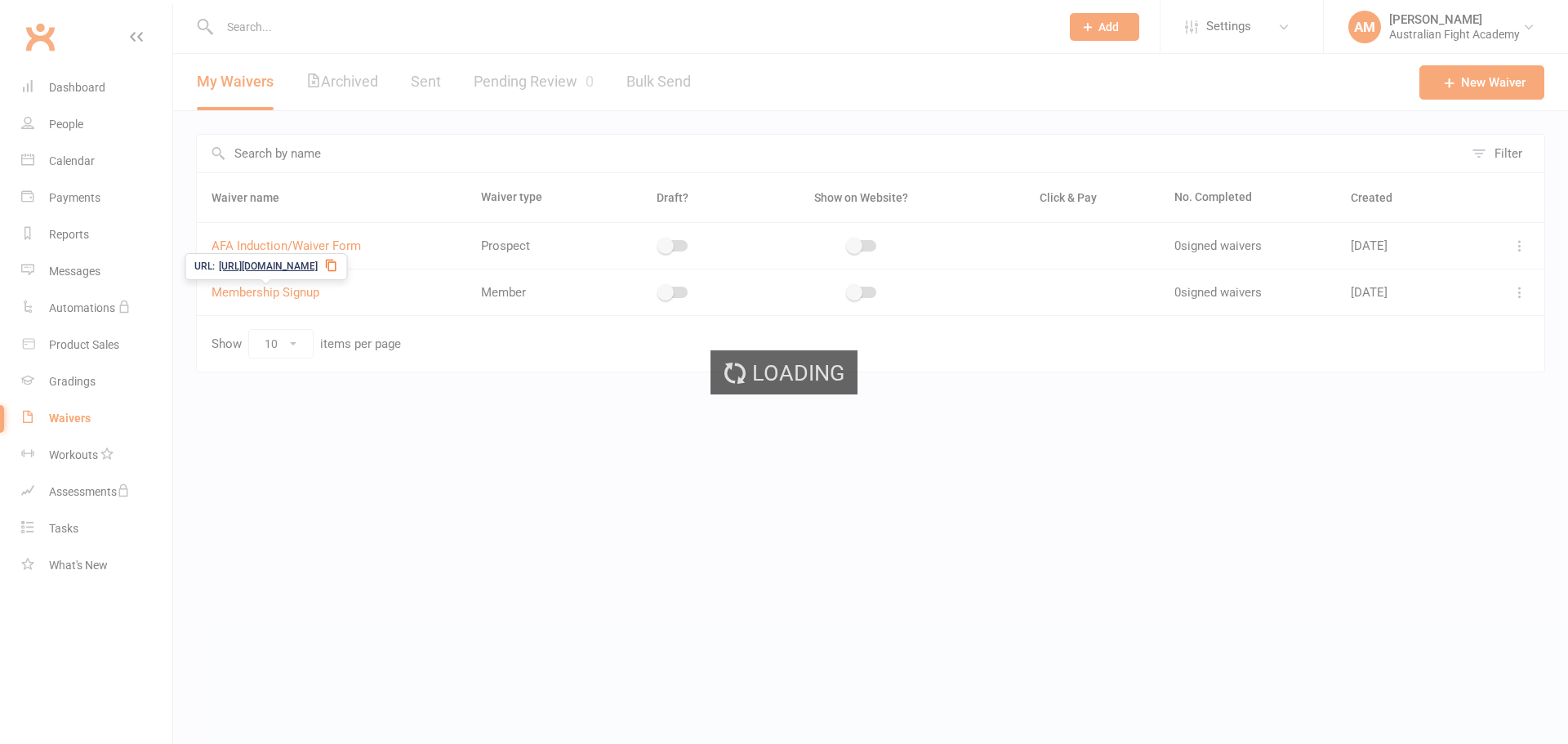
select select "bank_account"
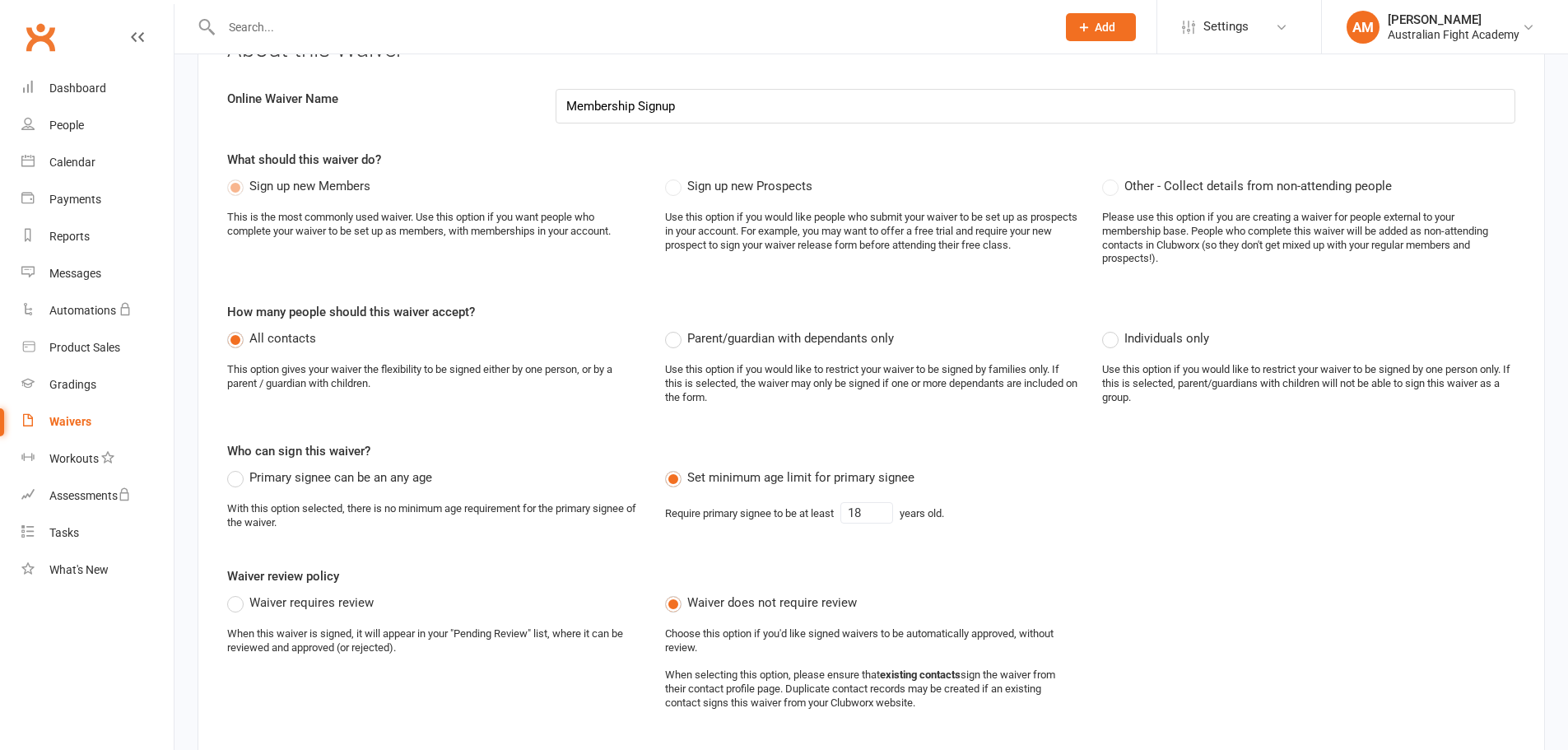
scroll to position [137, 0]
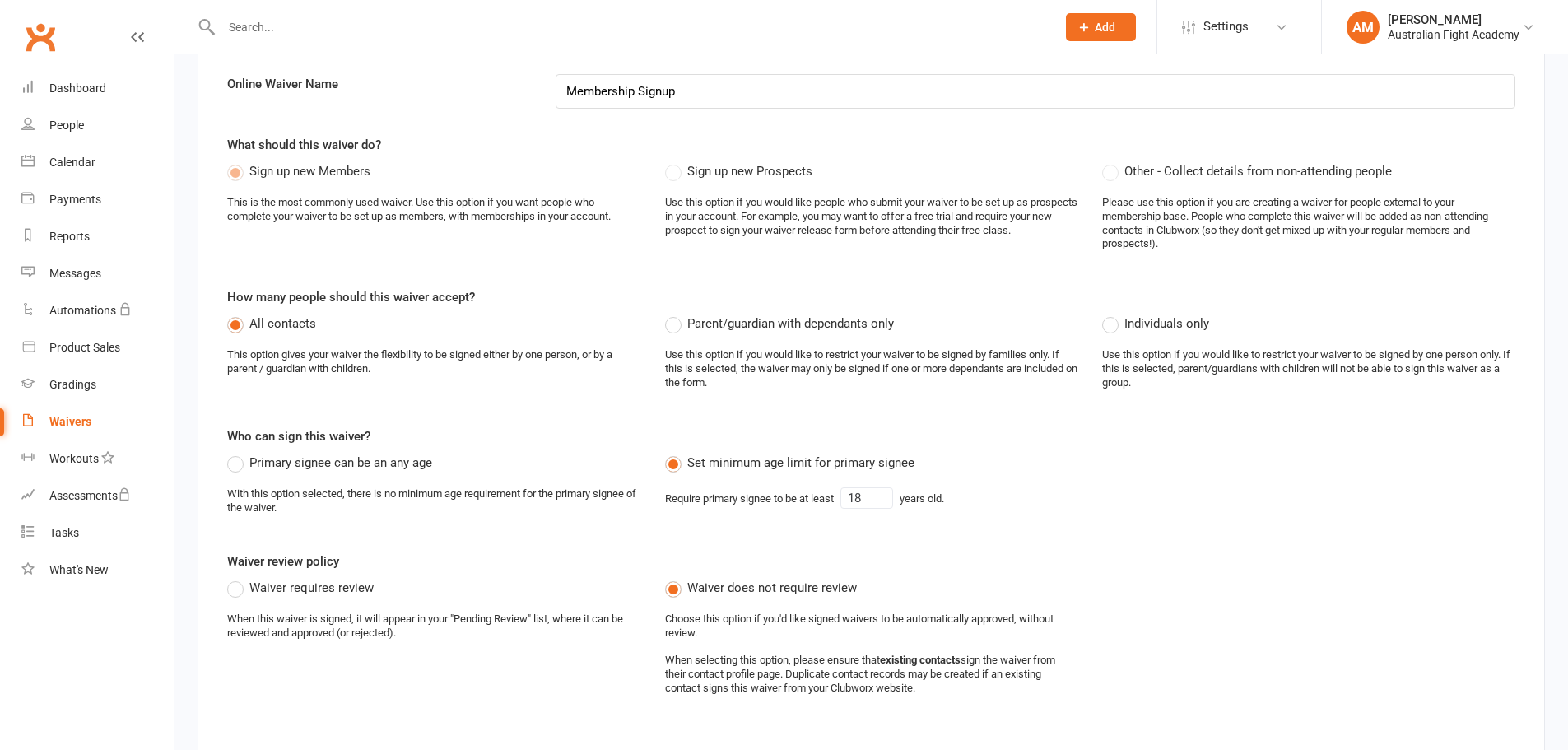
click at [79, 418] on div "Waivers" at bounding box center [71, 421] width 42 height 13
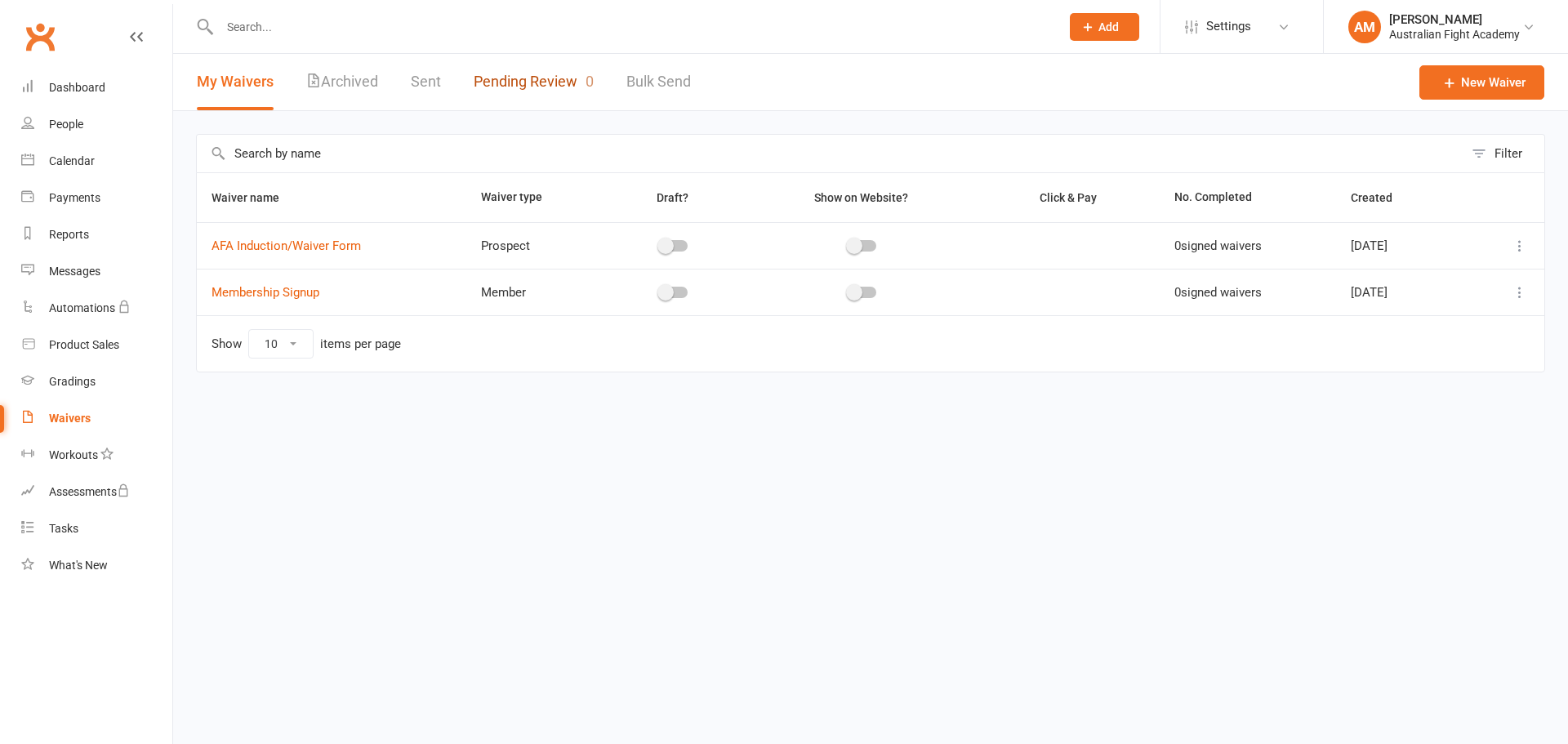
click at [536, 81] on link "Pending Review 0" at bounding box center [534, 81] width 120 height 56
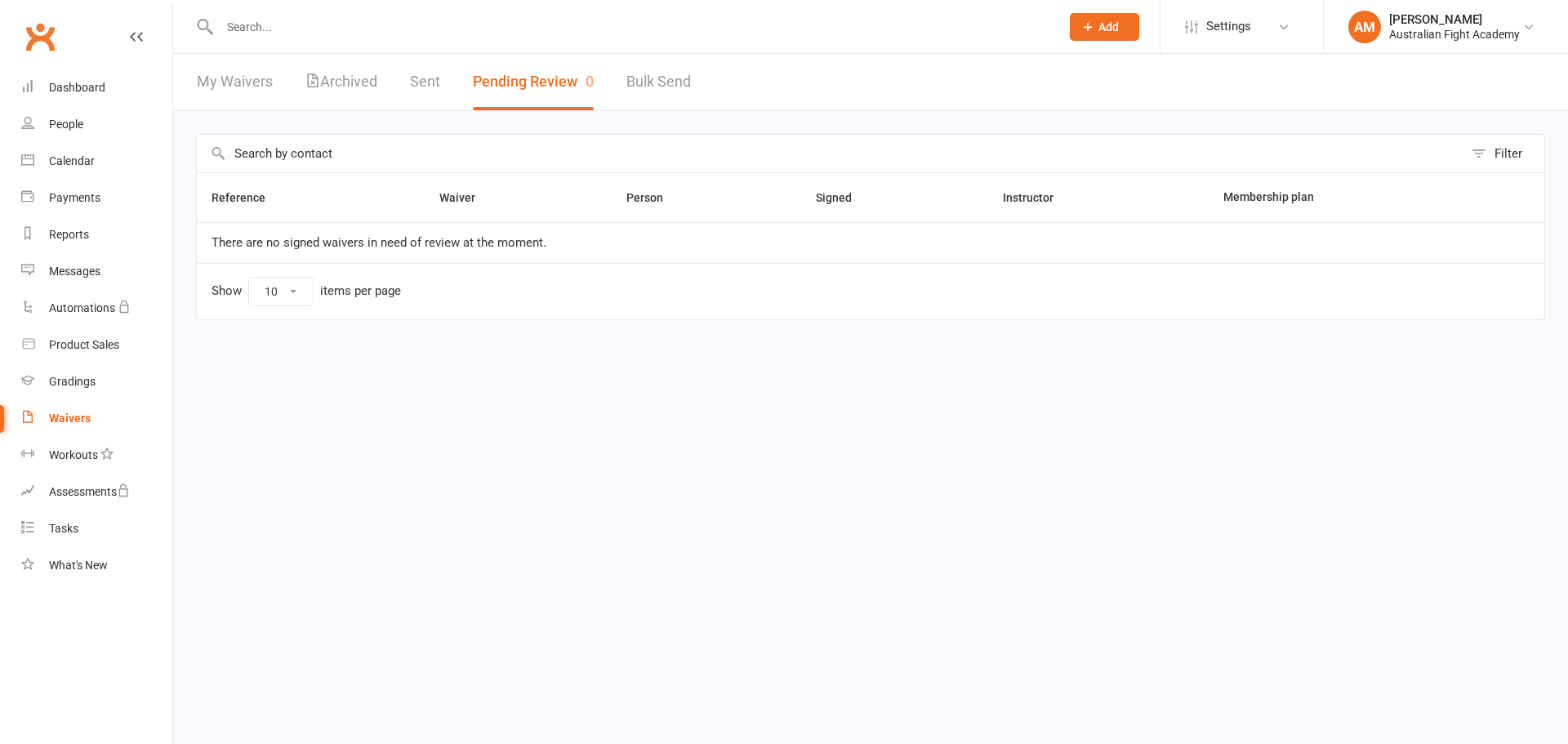
click at [83, 420] on div "Waivers" at bounding box center [70, 417] width 42 height 13
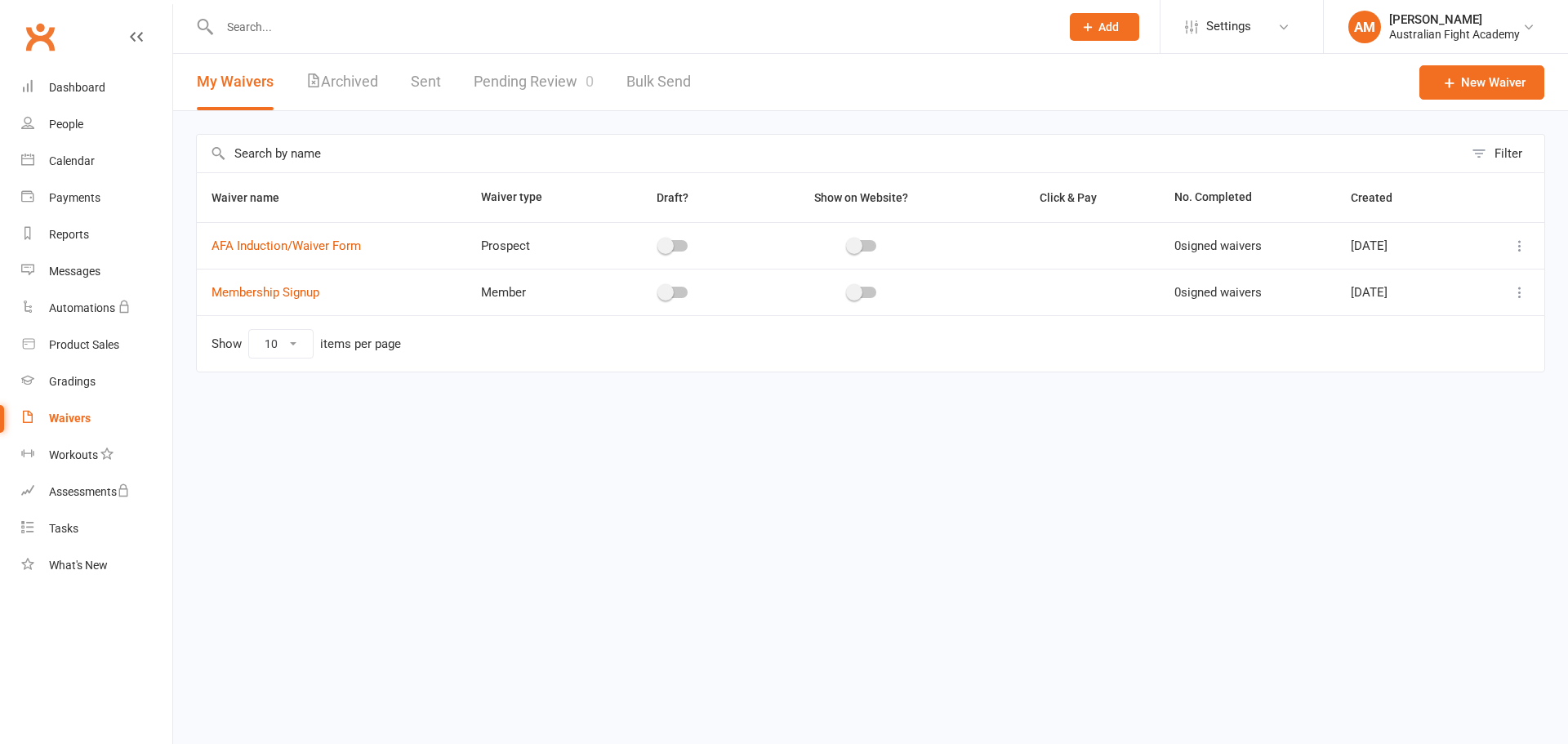
click at [1392, 17] on div "Aydin Mrouki" at bounding box center [1455, 19] width 131 height 15
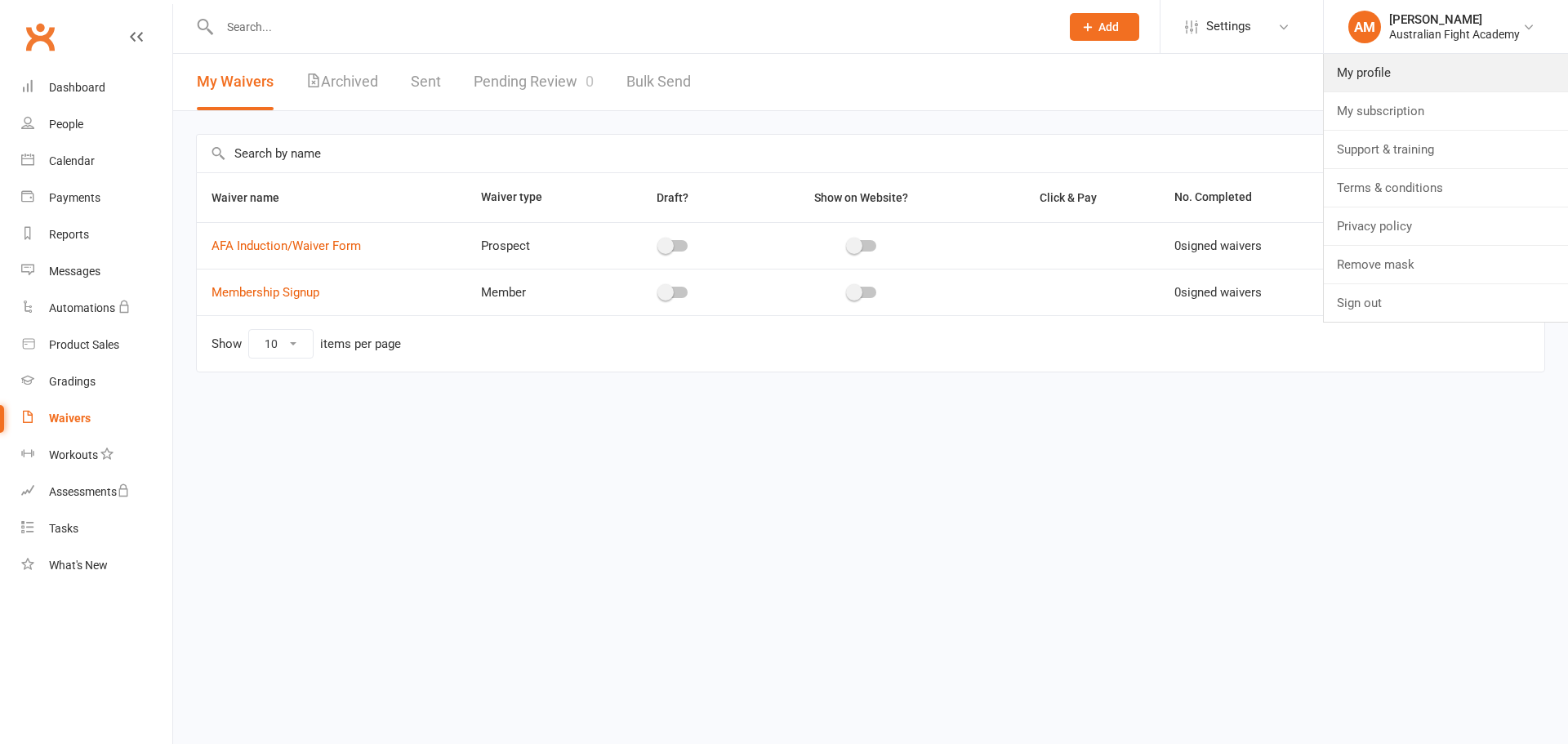
click at [1388, 73] on link "My profile" at bounding box center [1446, 72] width 244 height 37
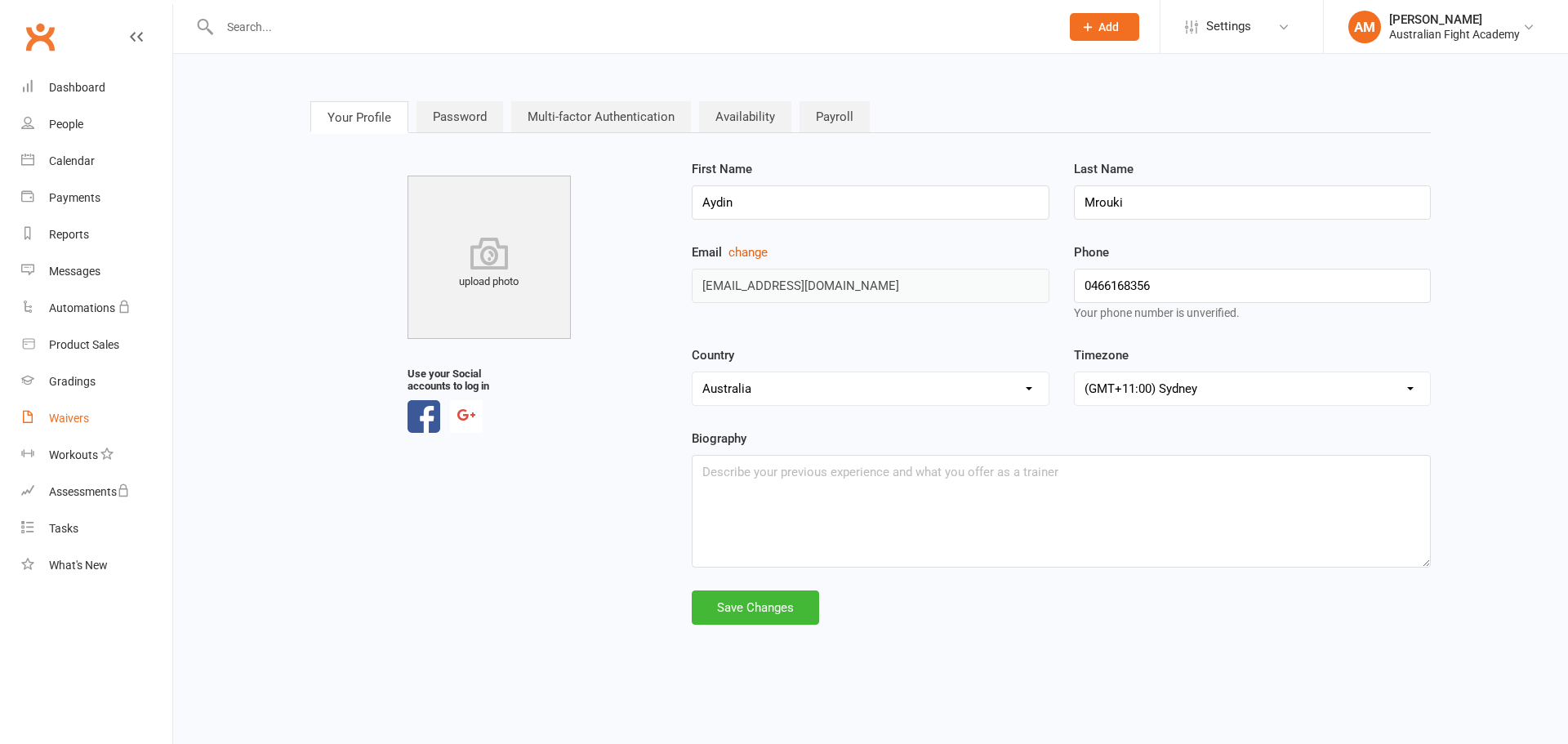
click at [80, 417] on div "Waivers" at bounding box center [69, 417] width 40 height 13
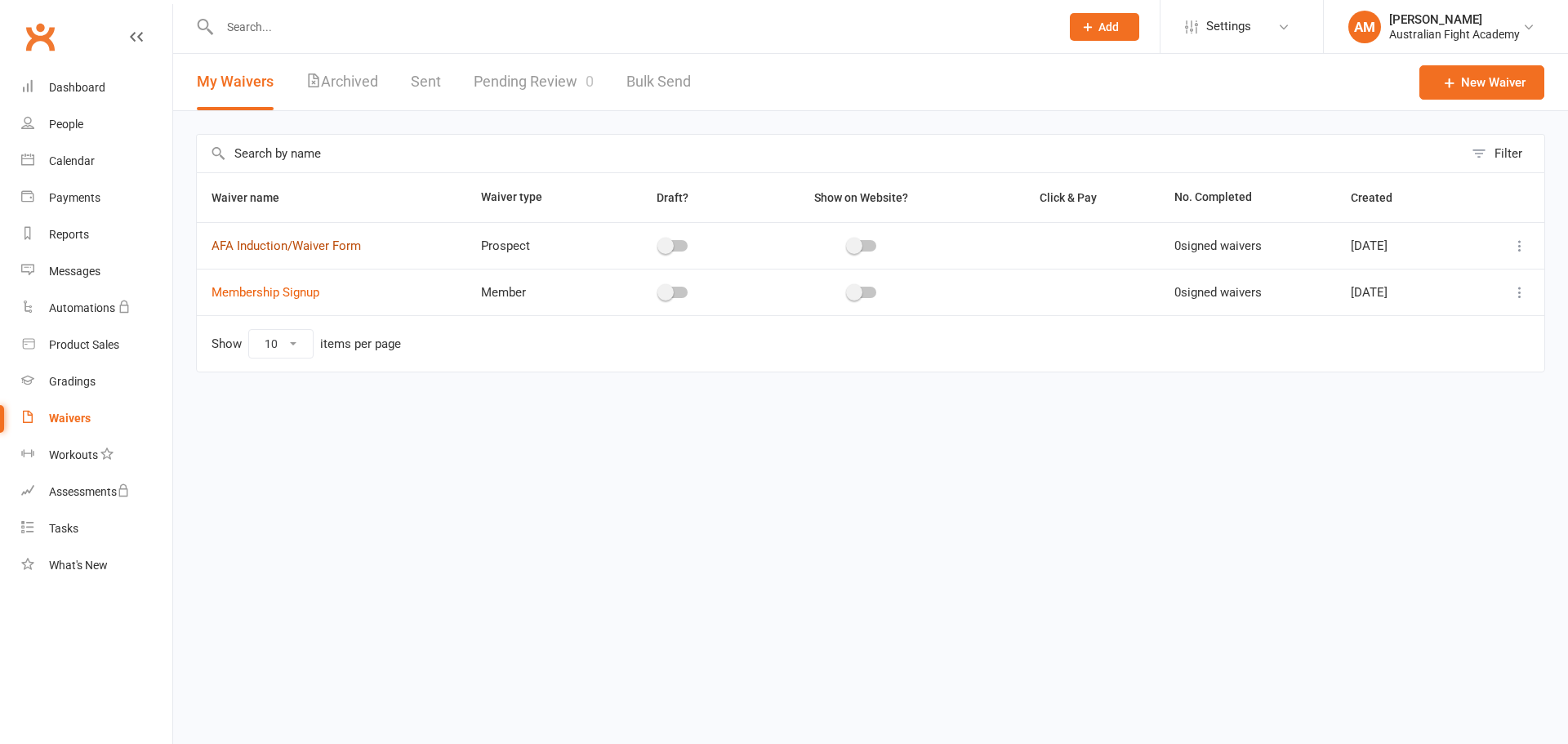
click at [258, 243] on link "AFA Induction/Waiver Form" at bounding box center [286, 245] width 150 height 15
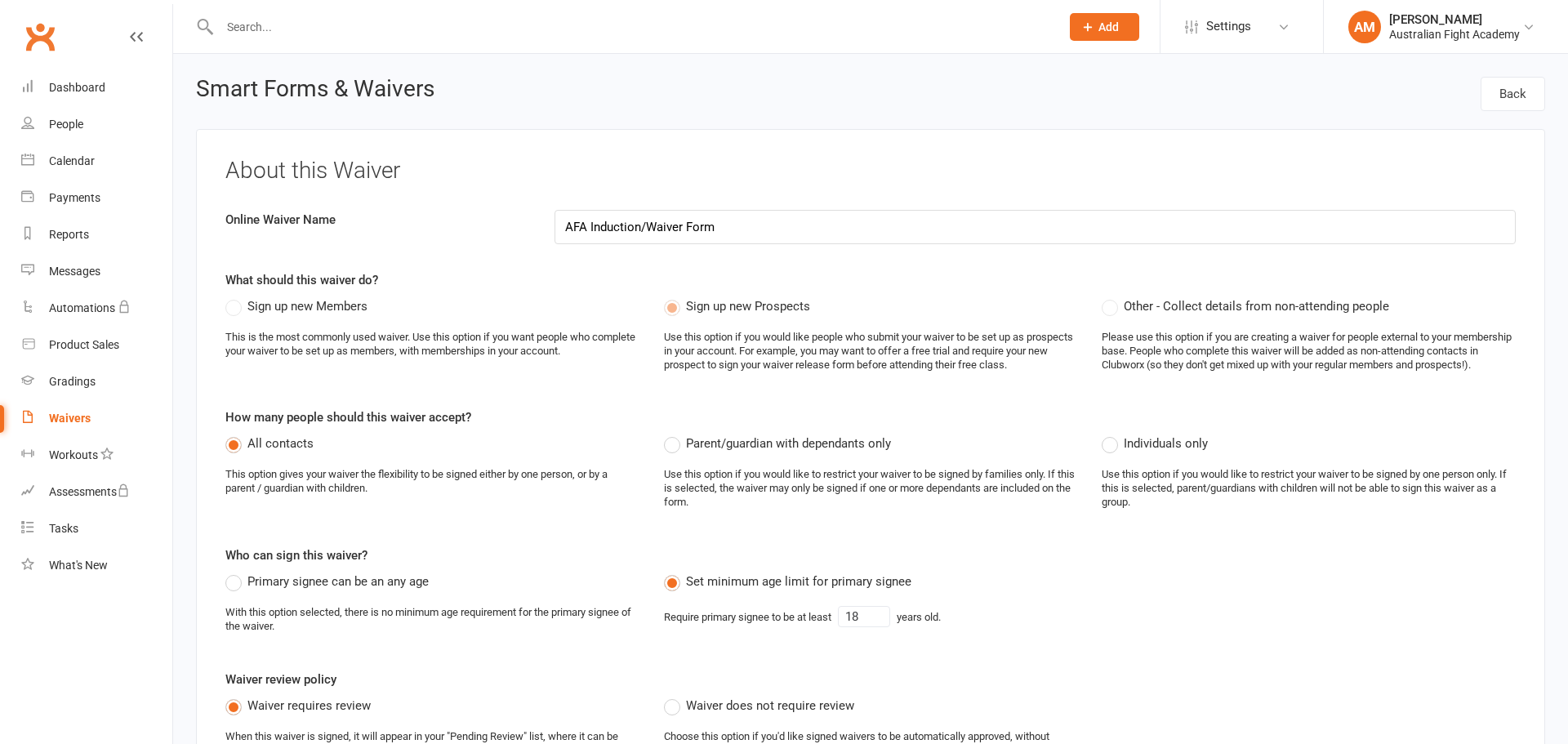
select select "applies_to_attending_signees"
select select "select"
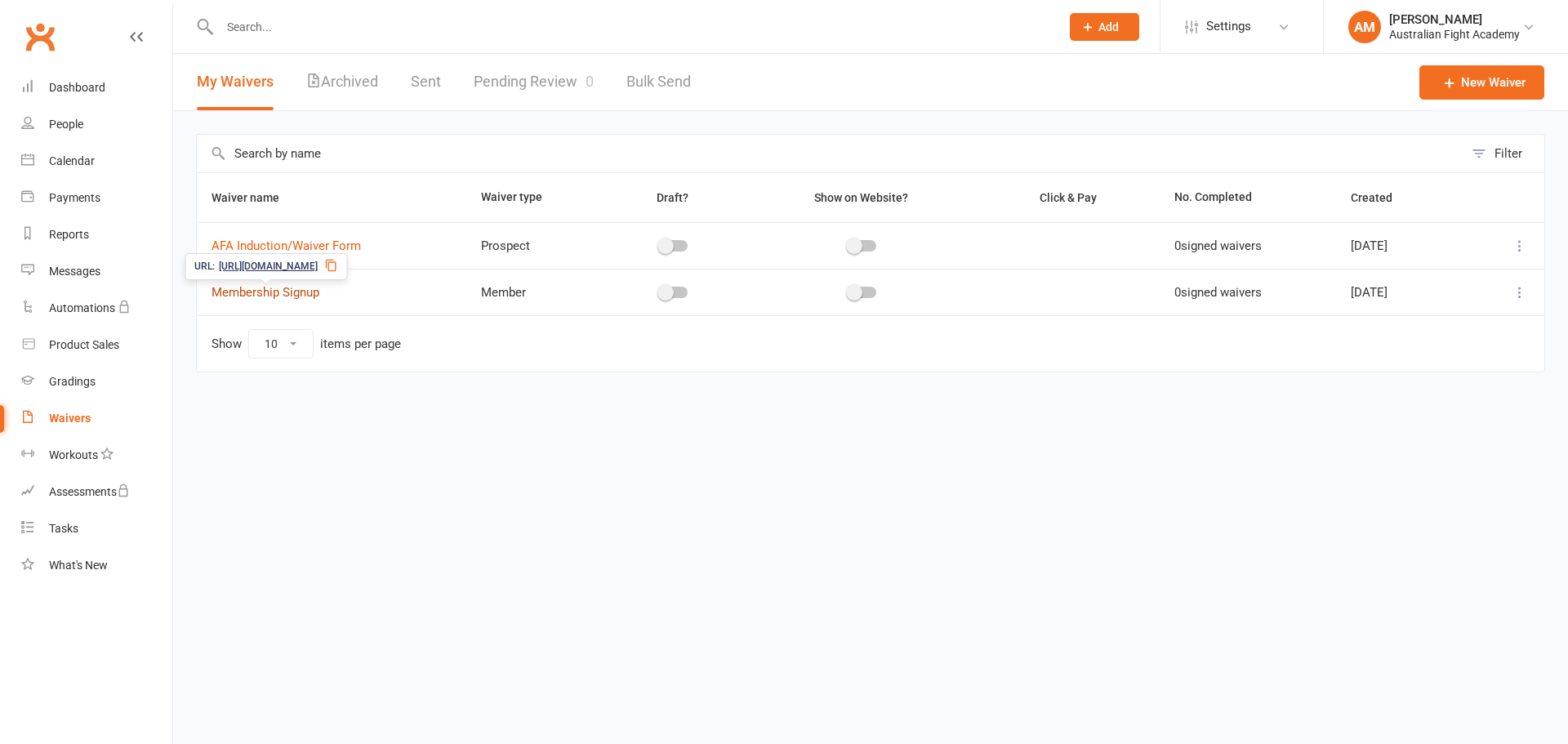
click at [277, 293] on link "Membership Signup" at bounding box center [265, 292] width 107 height 15
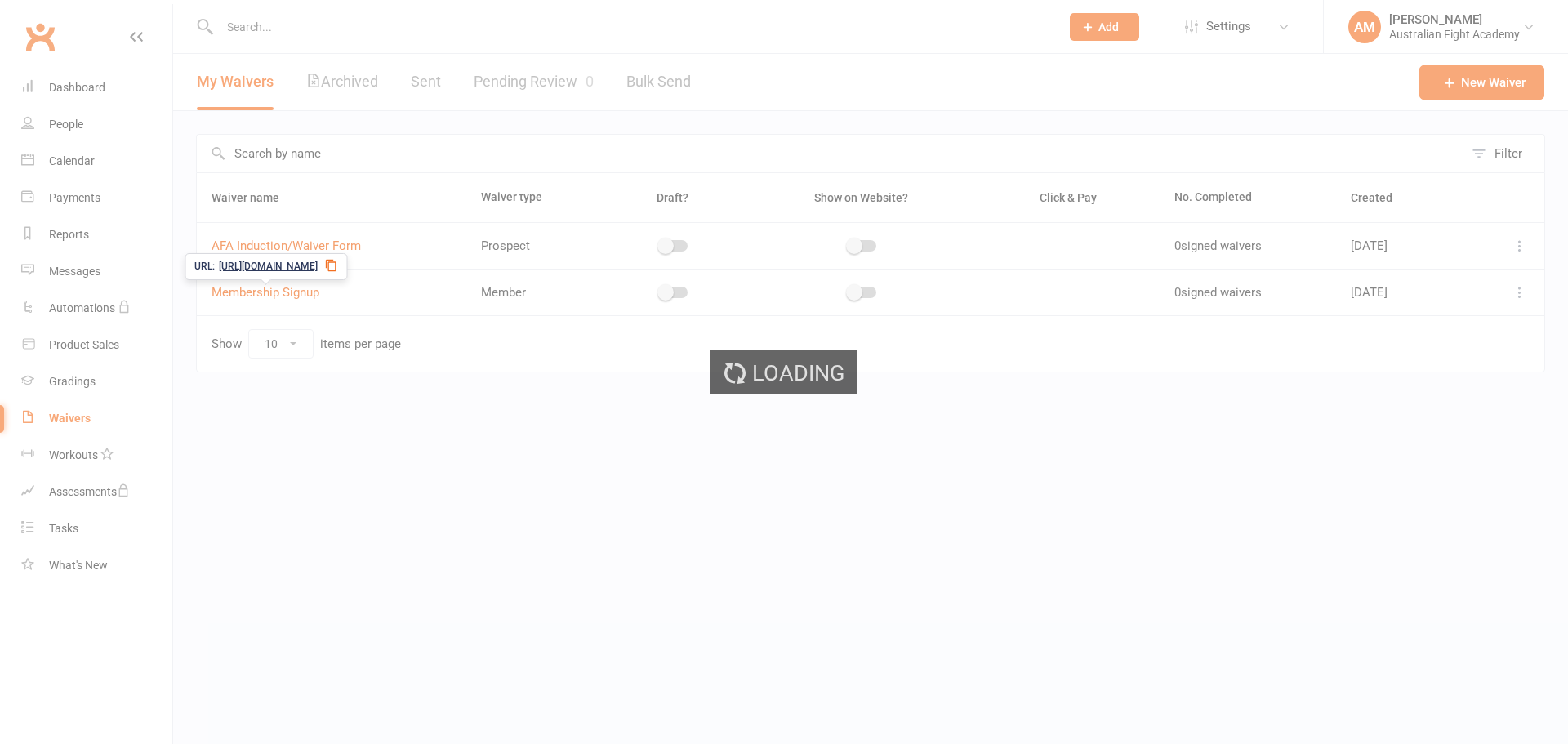
select select "bank_account"
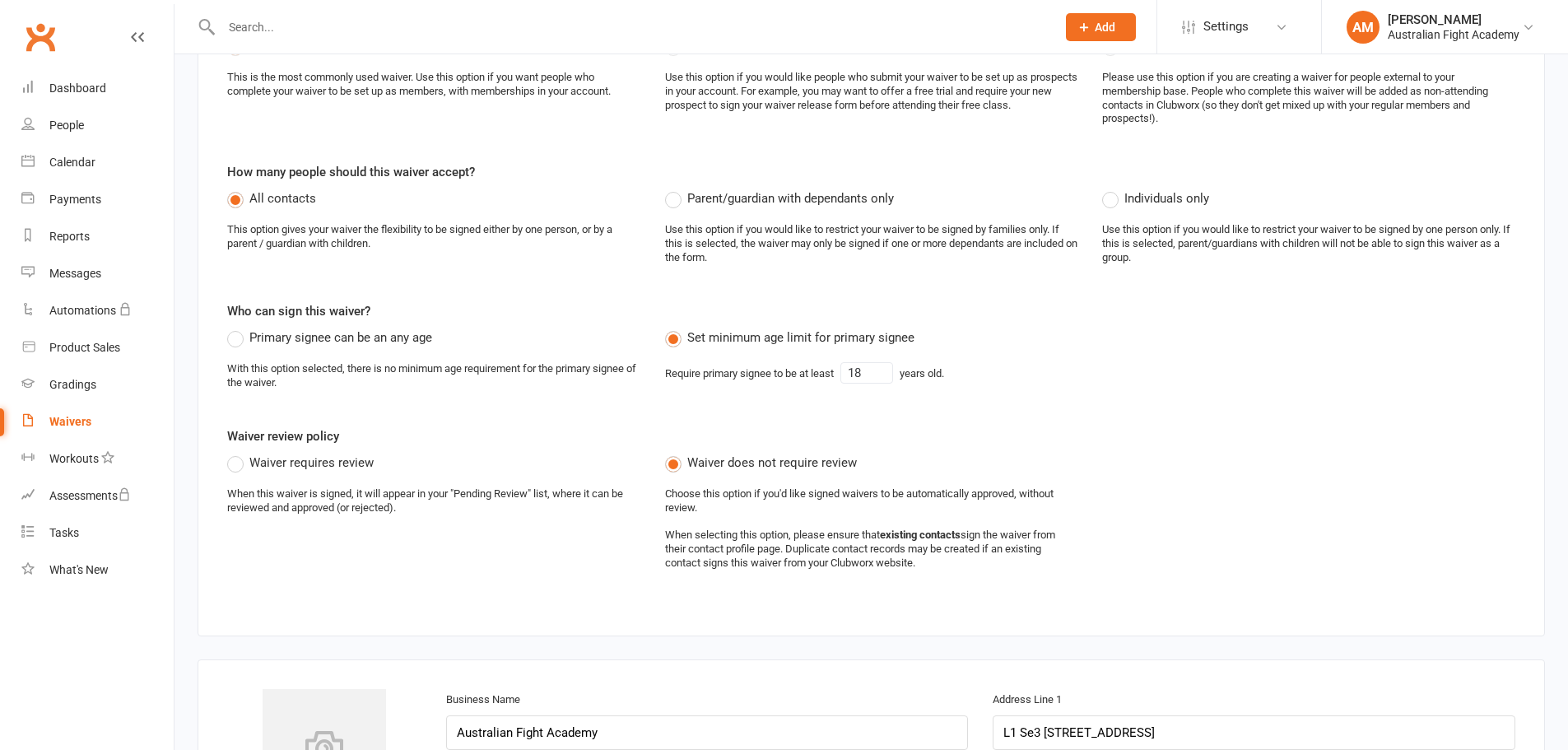
scroll to position [274, 0]
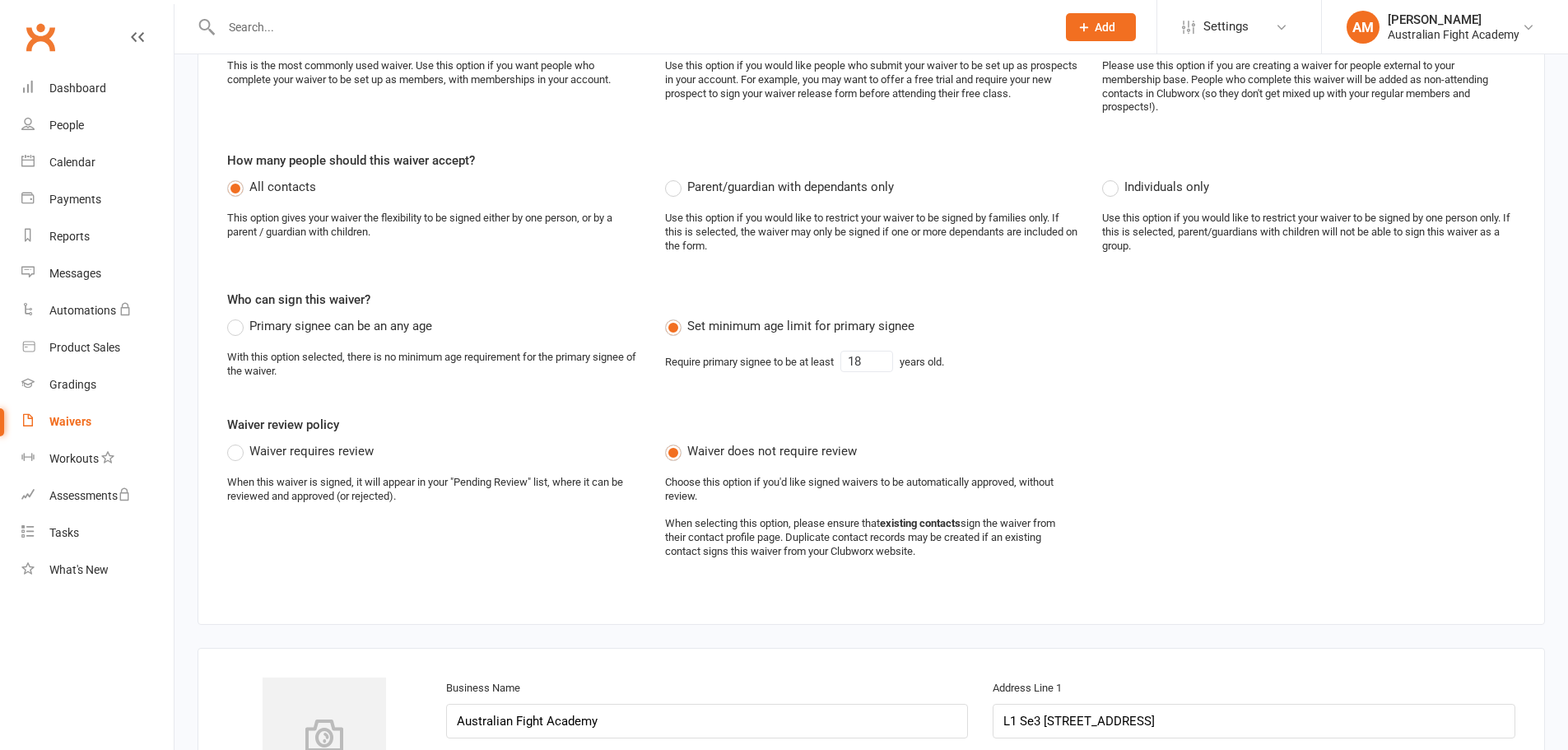
click at [231, 454] on label "Waiver requires review" at bounding box center [300, 451] width 147 height 20
click at [231, 441] on input "Waiver requires review" at bounding box center [232, 441] width 10 height 0
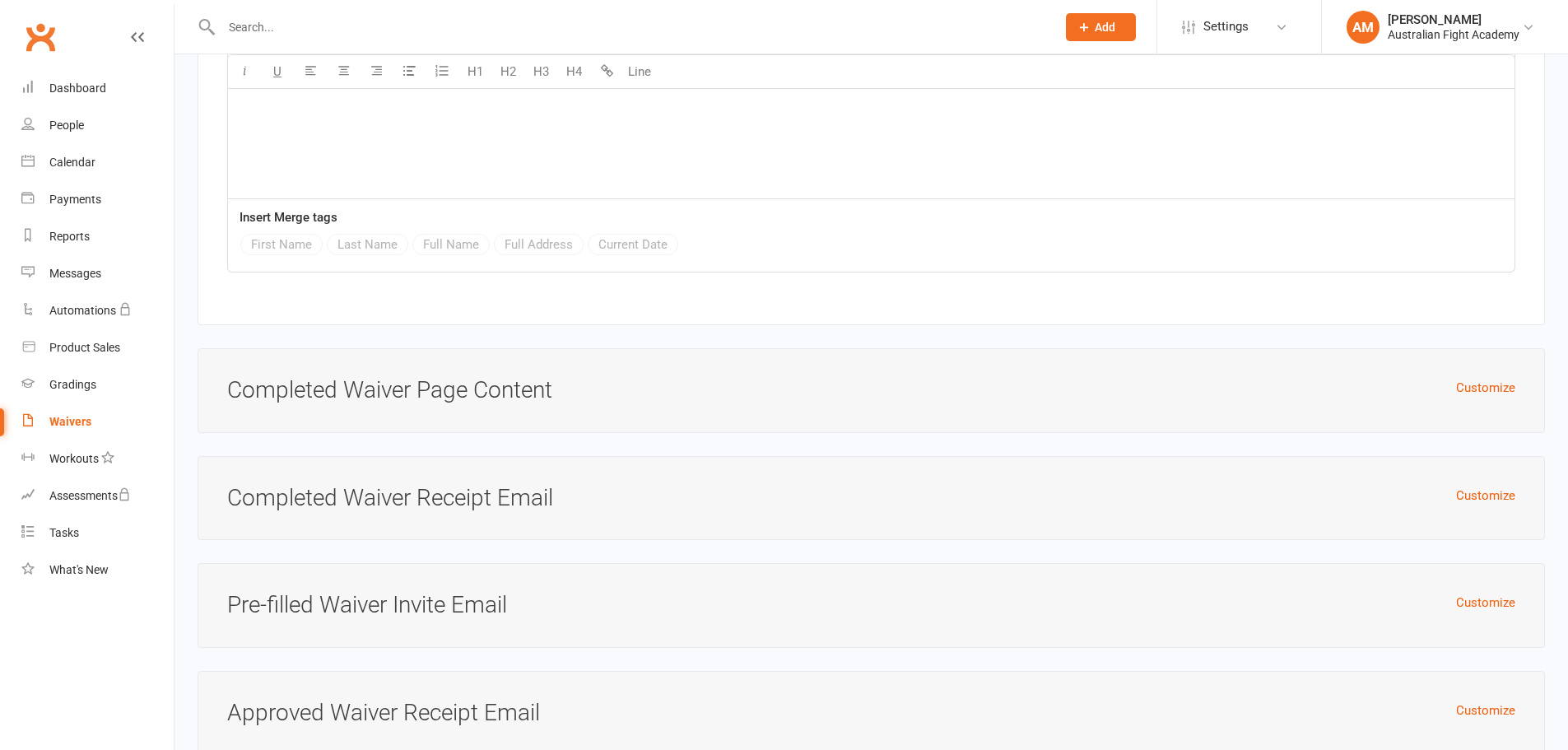
scroll to position [6943, 0]
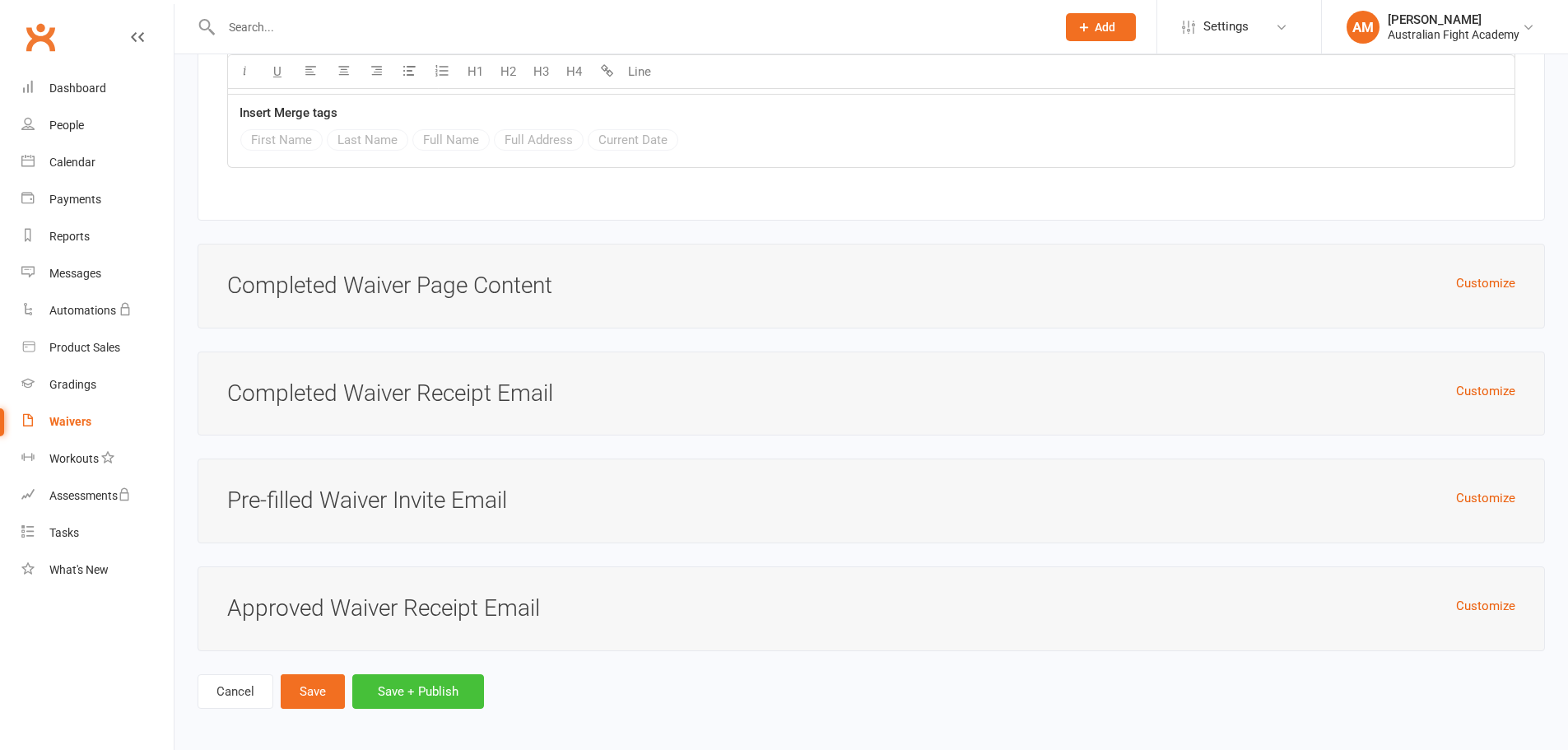
click at [463, 692] on button "Save + Publish" at bounding box center [418, 692] width 132 height 35
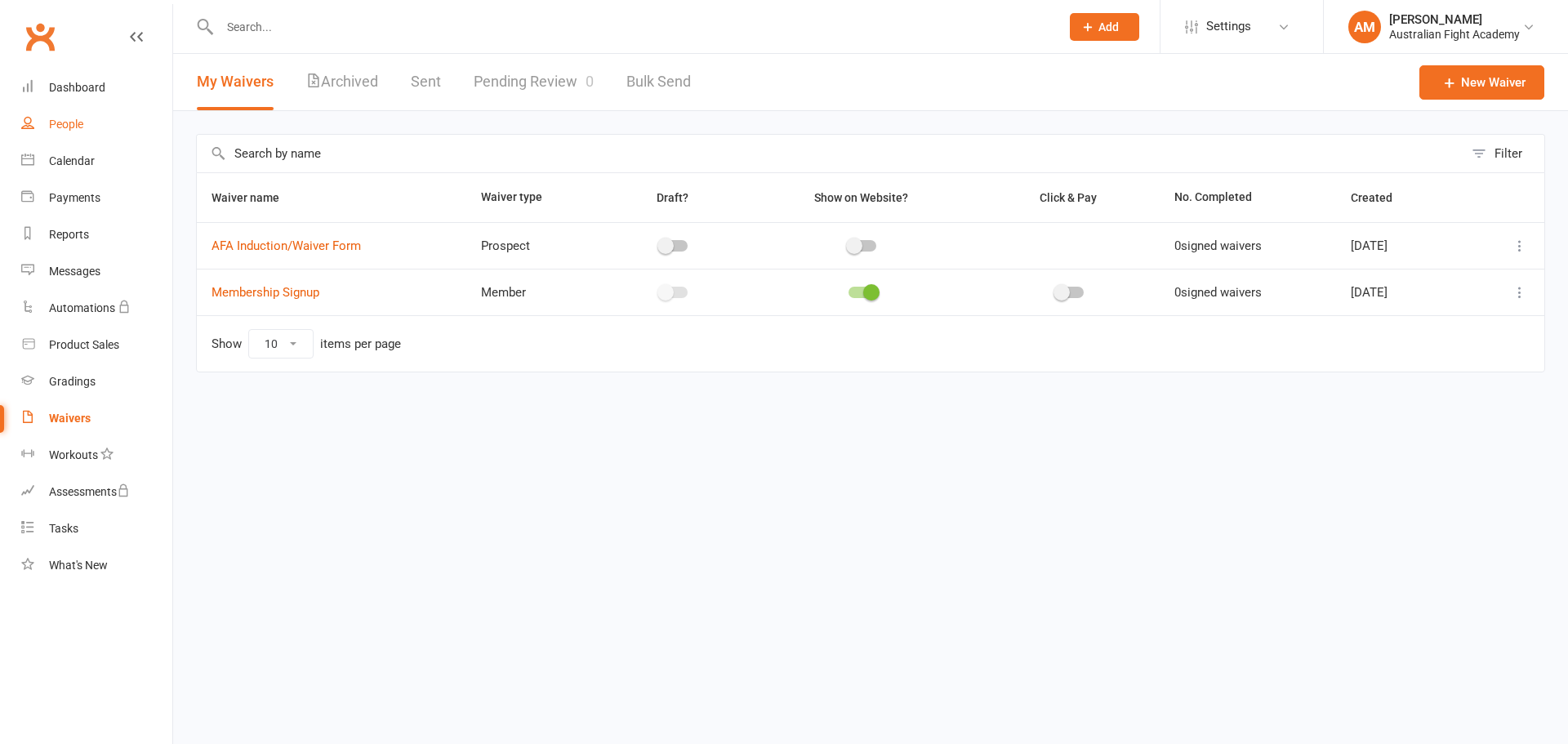
click at [131, 132] on link "People" at bounding box center [97, 125] width 151 height 36
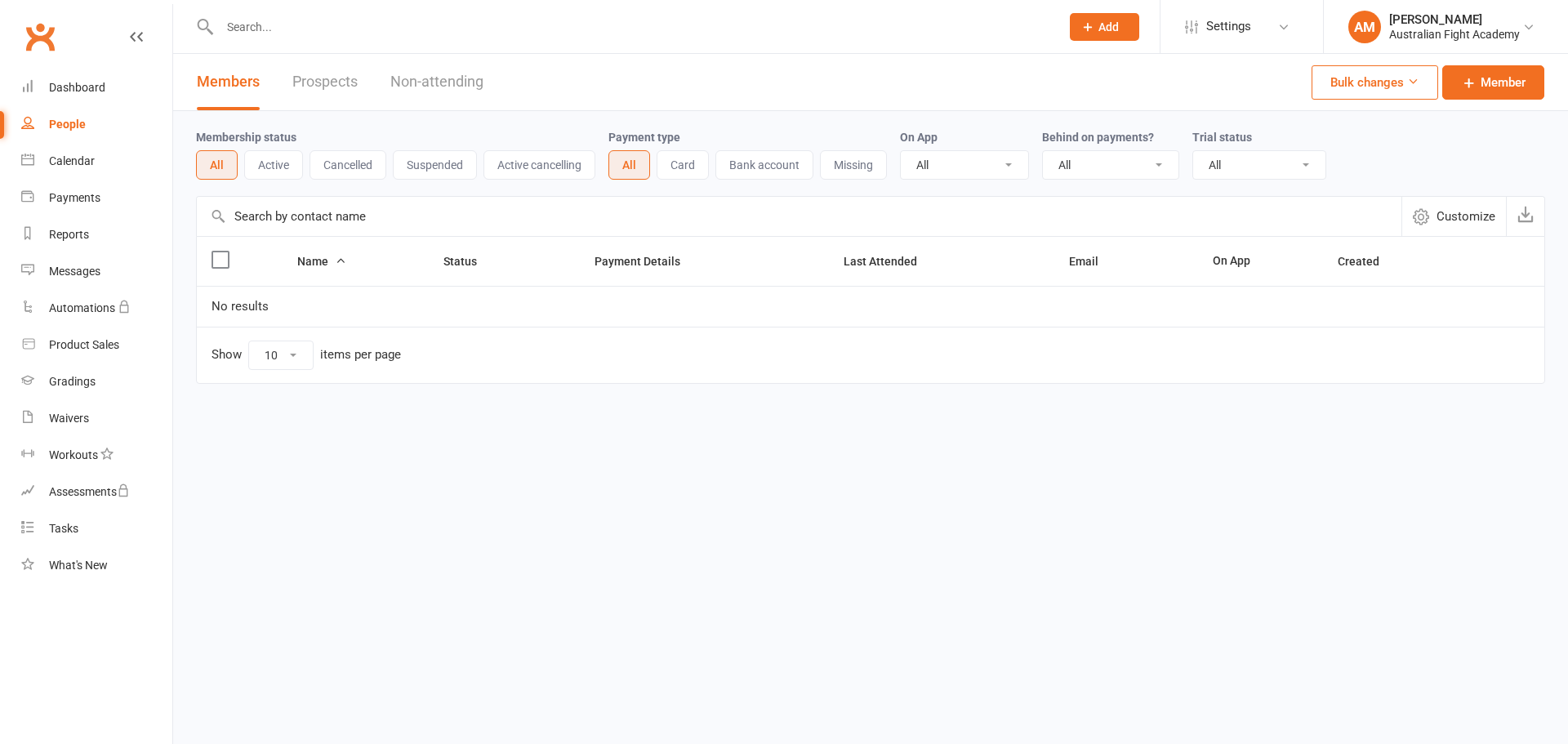
click at [292, 174] on button "Active" at bounding box center [274, 165] width 59 height 29
click at [360, 165] on button "Cancelled" at bounding box center [347, 165] width 77 height 29
click at [1429, 28] on div "Australian Fight Academy" at bounding box center [1455, 34] width 131 height 15
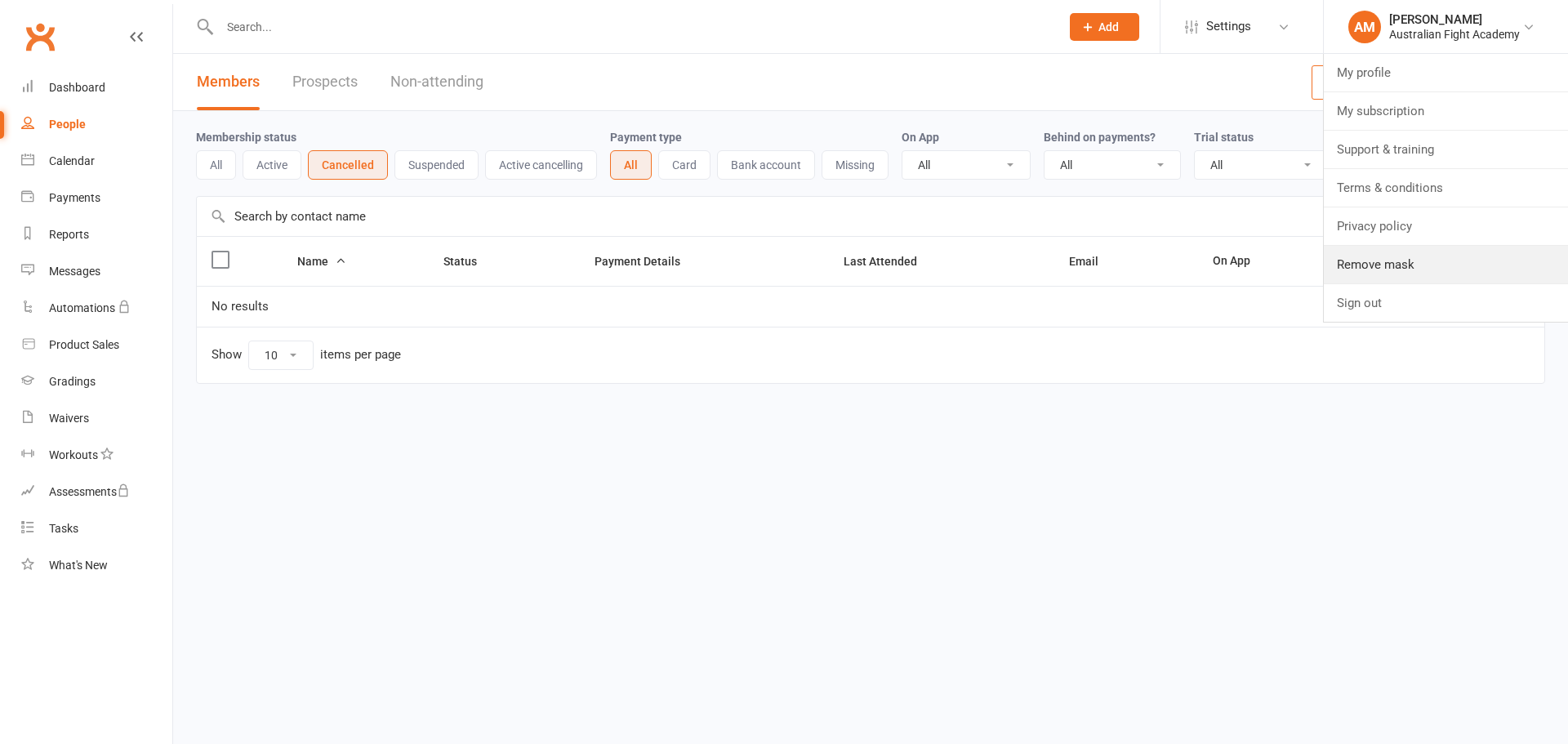
click at [1391, 257] on link "Remove mask" at bounding box center [1446, 264] width 244 height 37
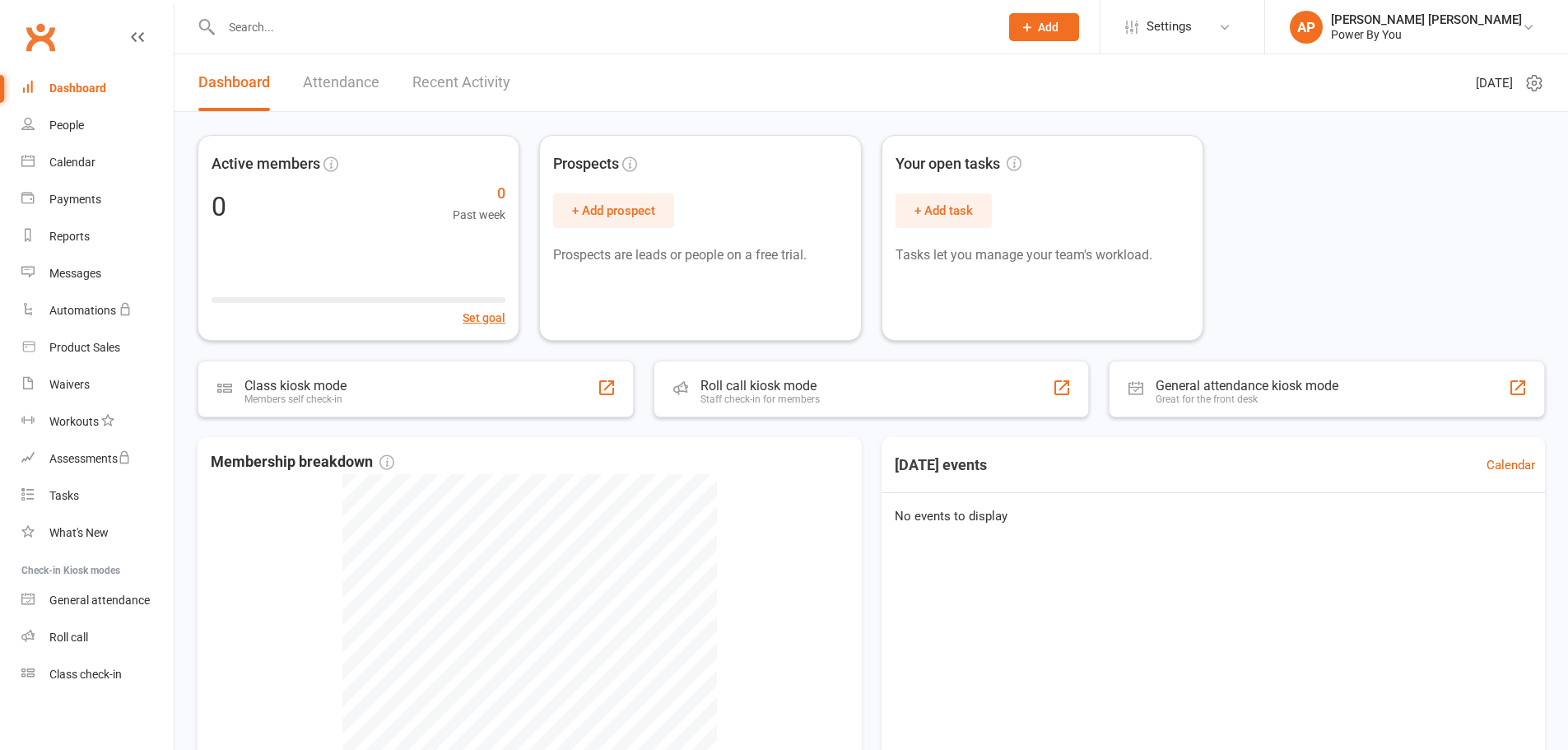
click at [1240, 8] on link "Settings" at bounding box center [1182, 26] width 114 height 37
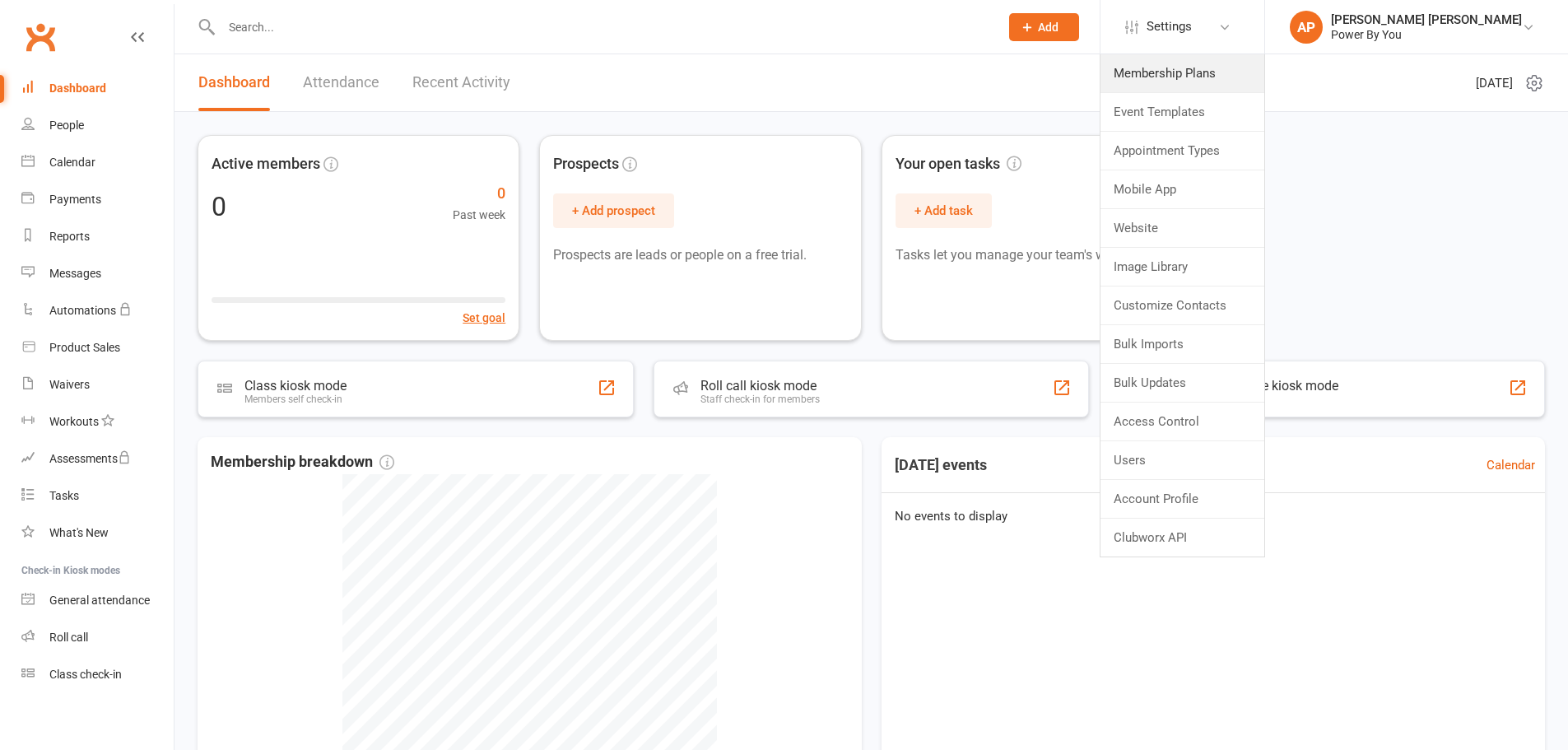
click at [1241, 67] on link "Membership Plans" at bounding box center [1182, 72] width 164 height 38
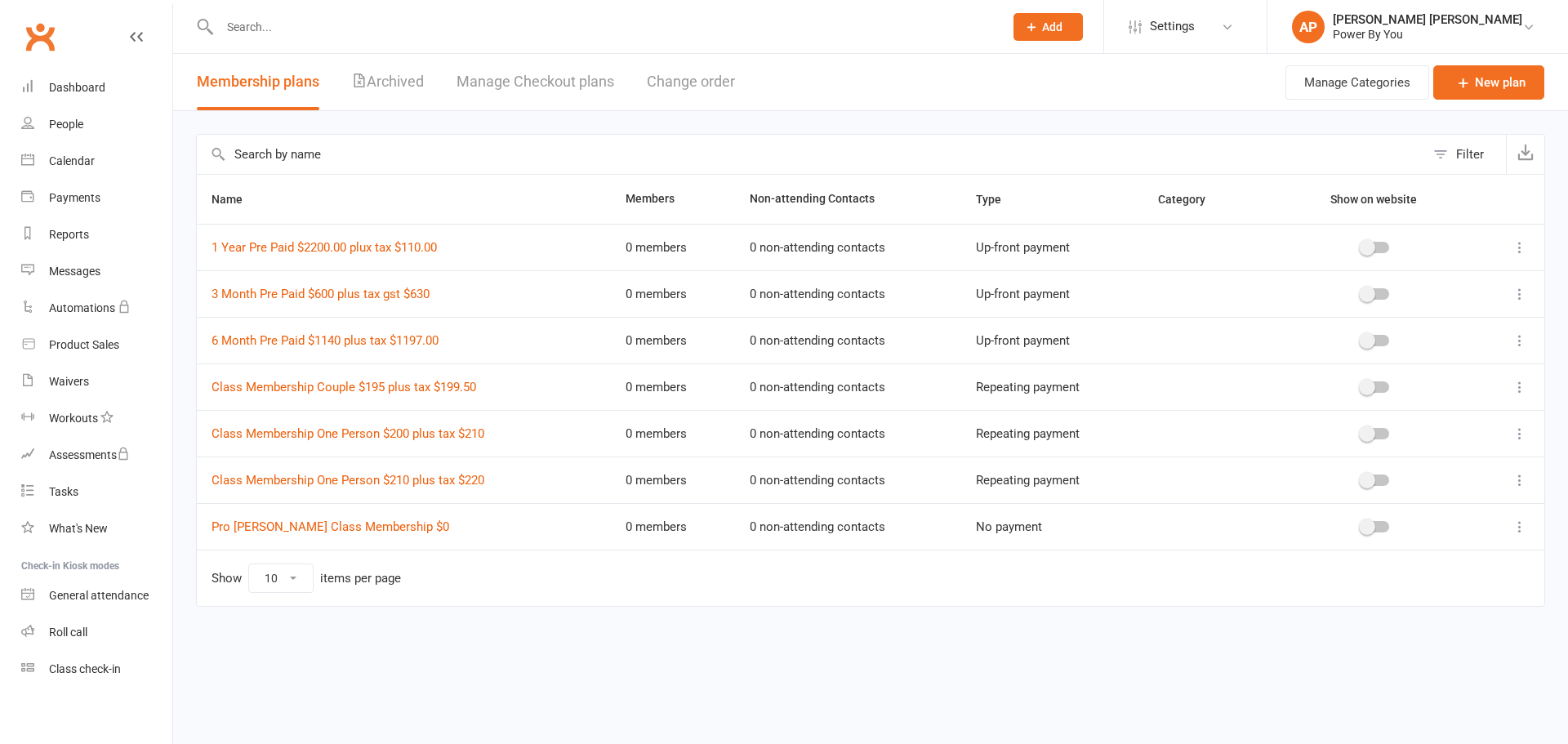
click at [1420, 29] on div "Power By You" at bounding box center [1428, 34] width 190 height 15
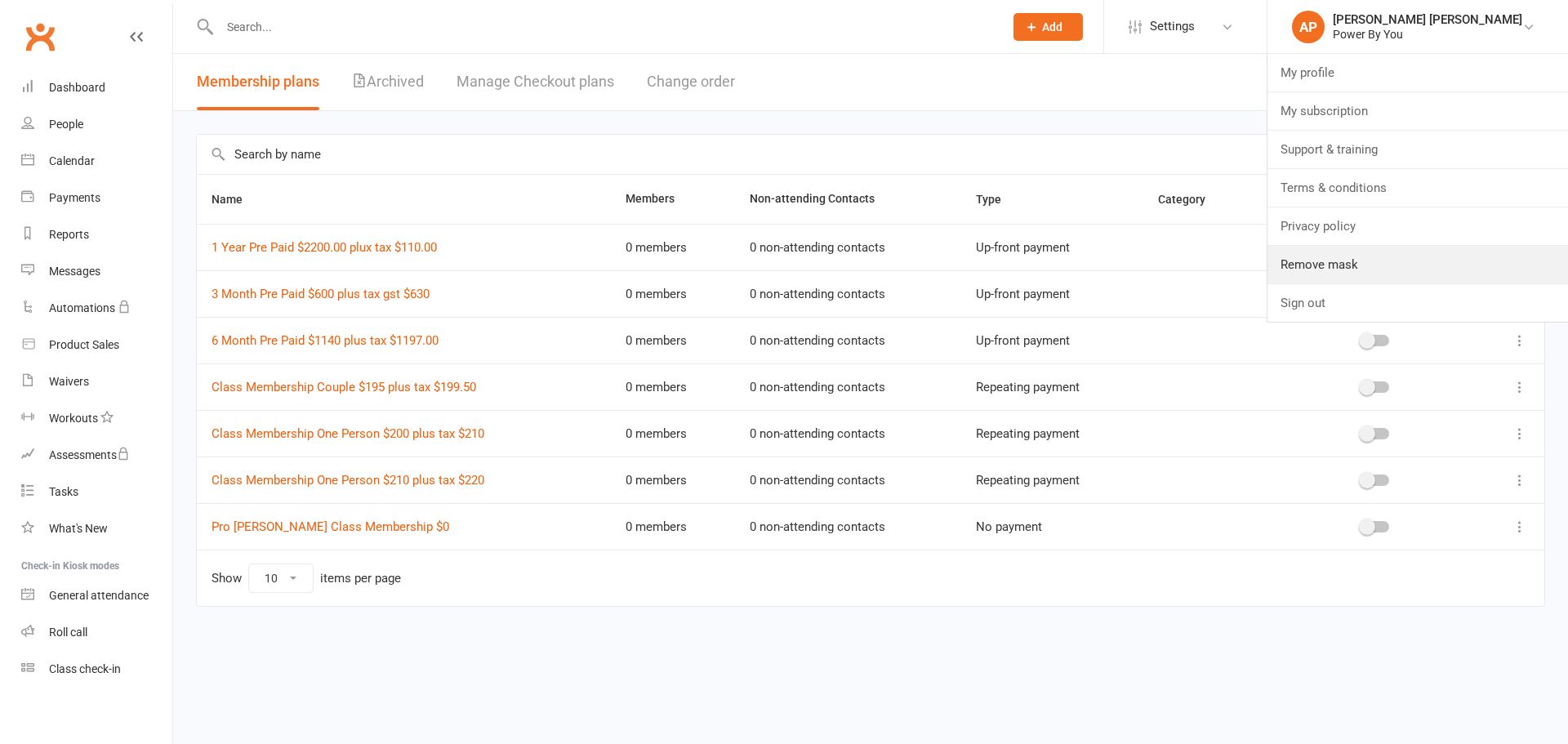
click at [1410, 270] on link "Remove mask" at bounding box center [1417, 264] width 301 height 37
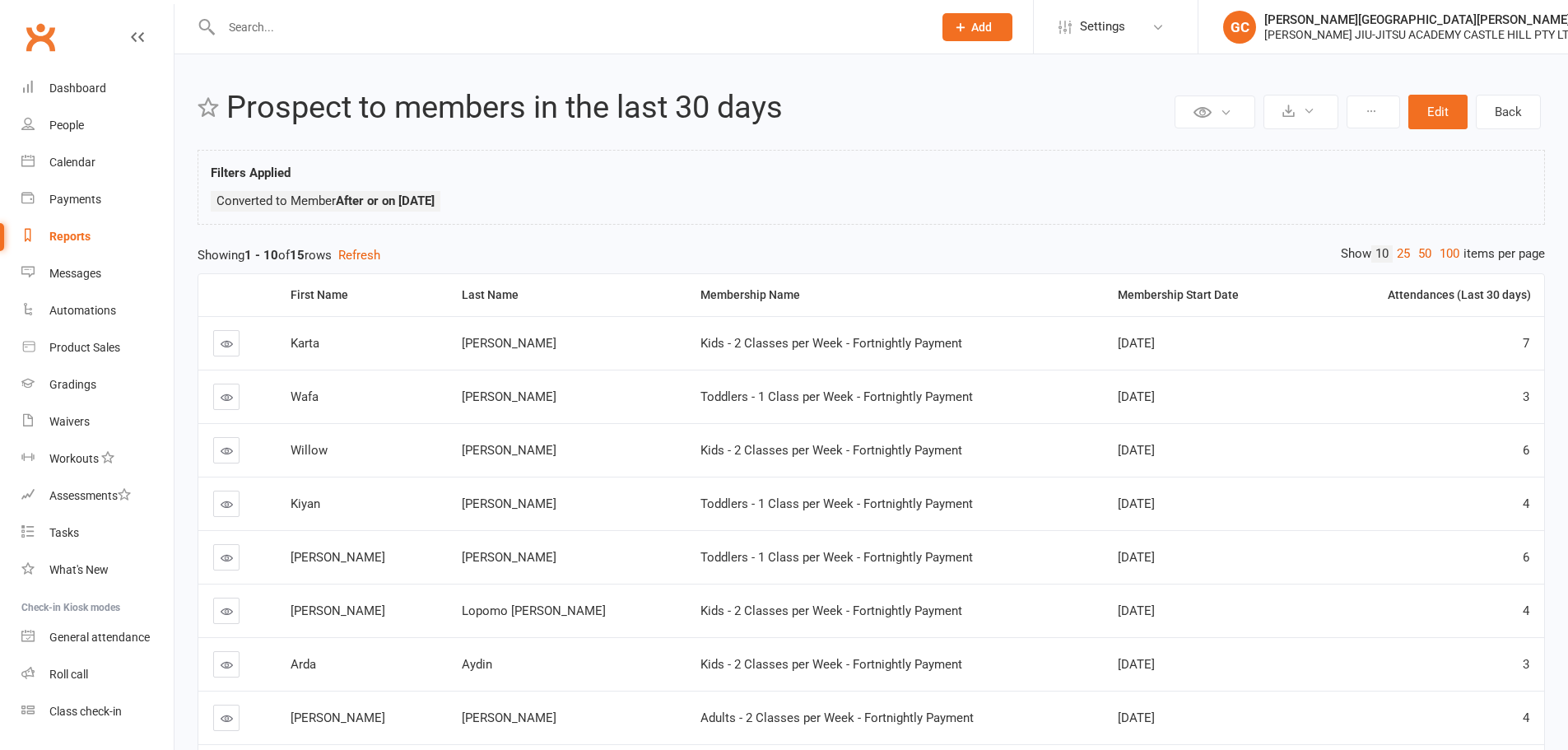
click at [461, 304] on th "Last Name" at bounding box center [567, 295] width 239 height 42
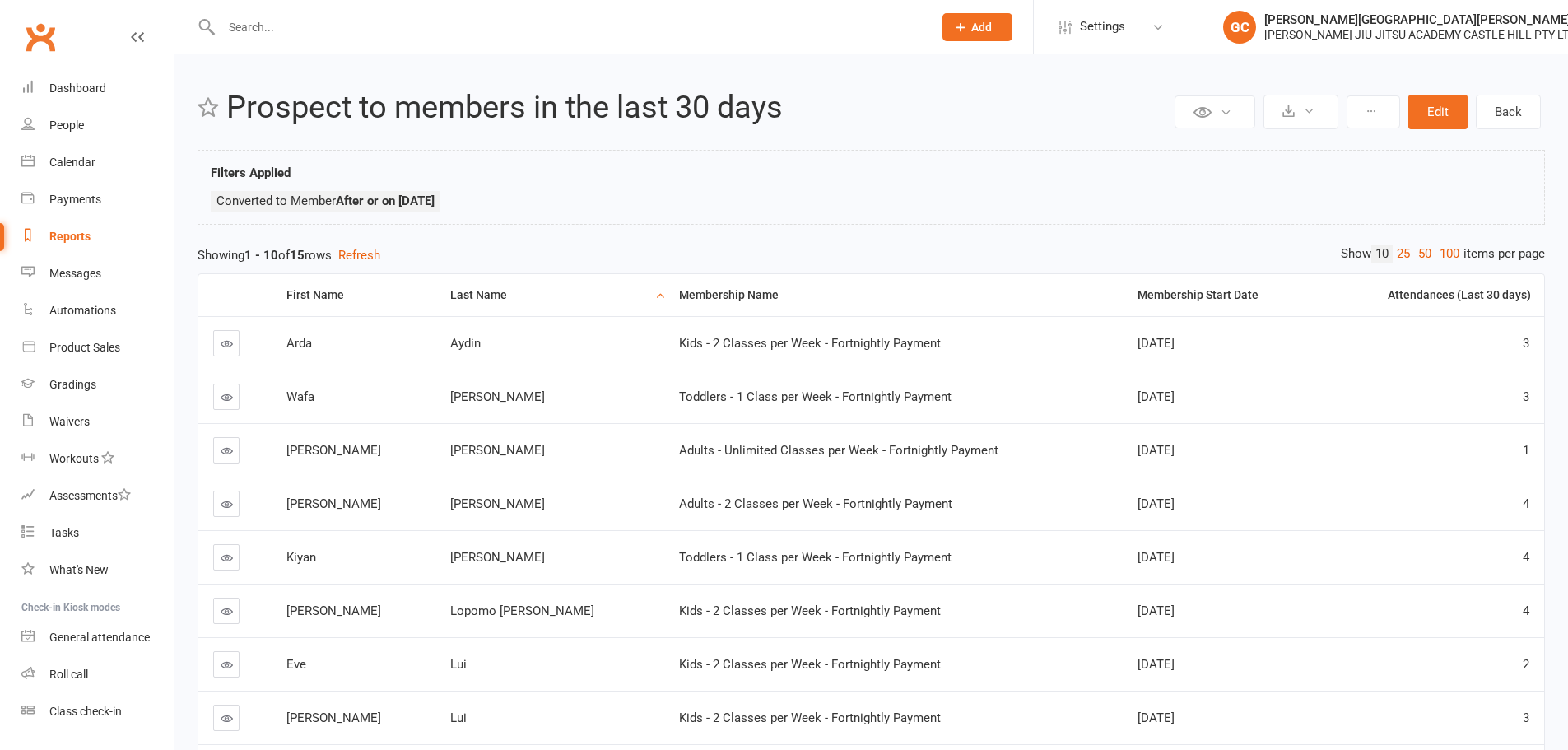
click at [1311, 25] on div "[PERSON_NAME][GEOGRAPHIC_DATA][PERSON_NAME]" at bounding box center [1420, 19] width 312 height 15
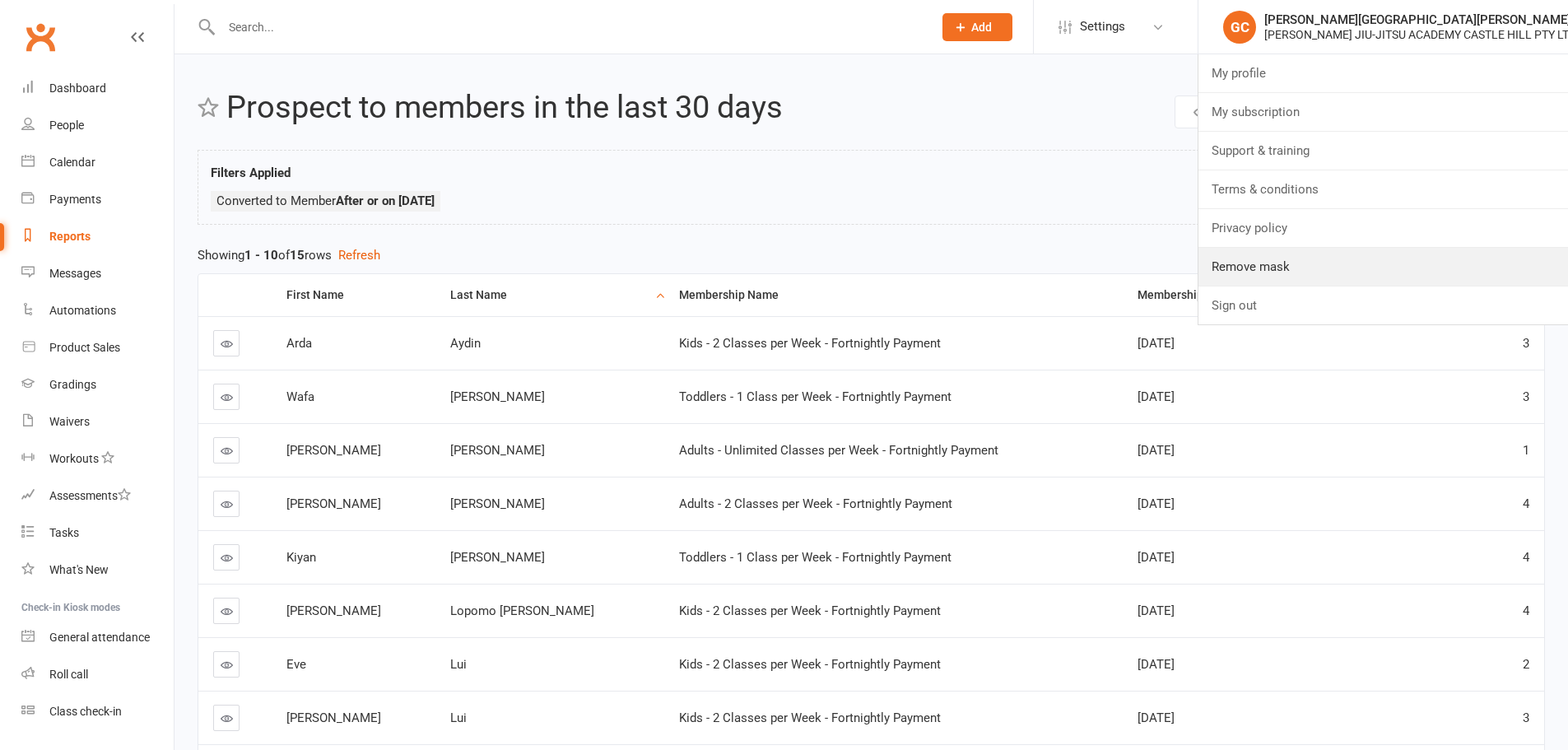
click at [1313, 256] on link "Remove mask" at bounding box center [1383, 266] width 369 height 38
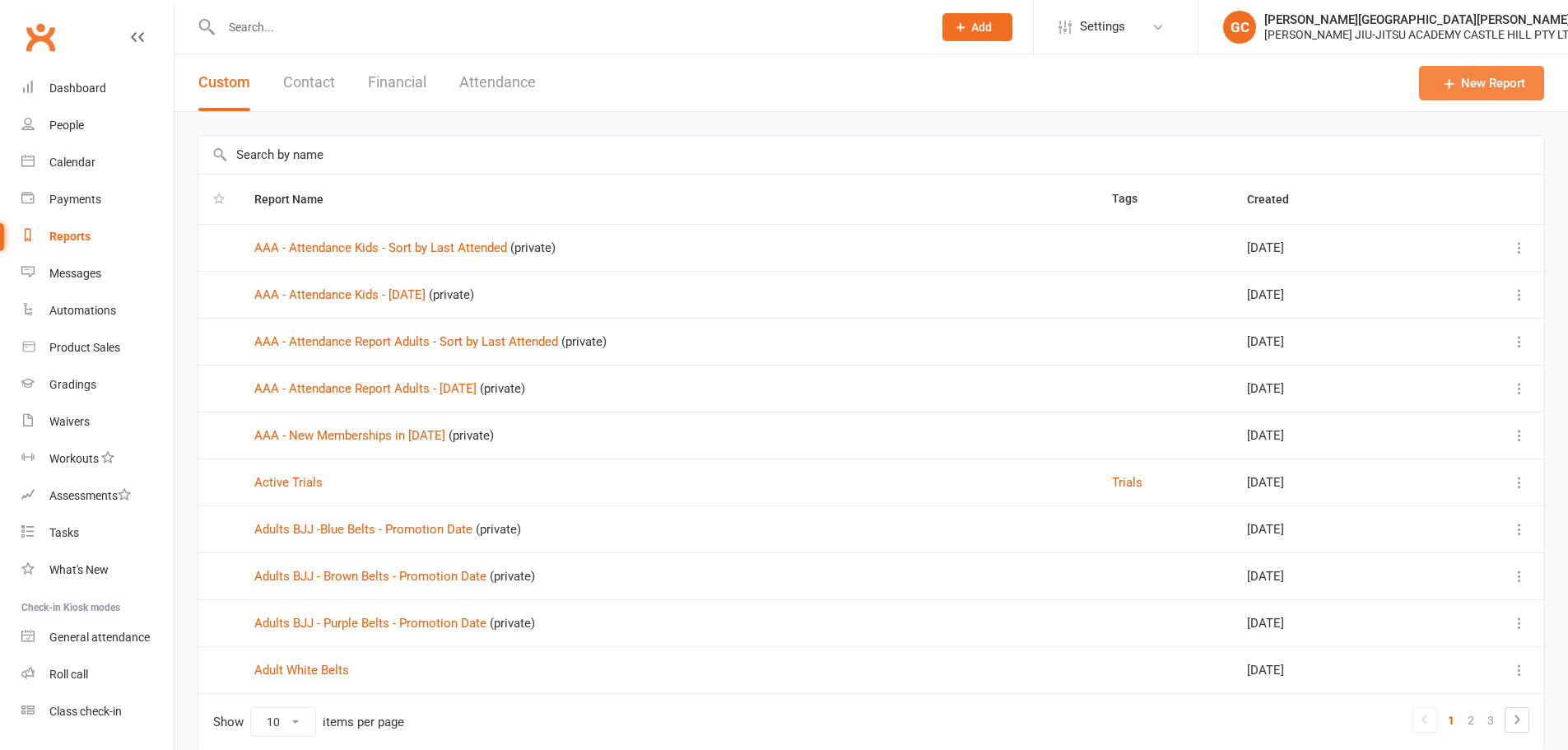
click at [1469, 87] on link "New Report" at bounding box center [1481, 83] width 125 height 35
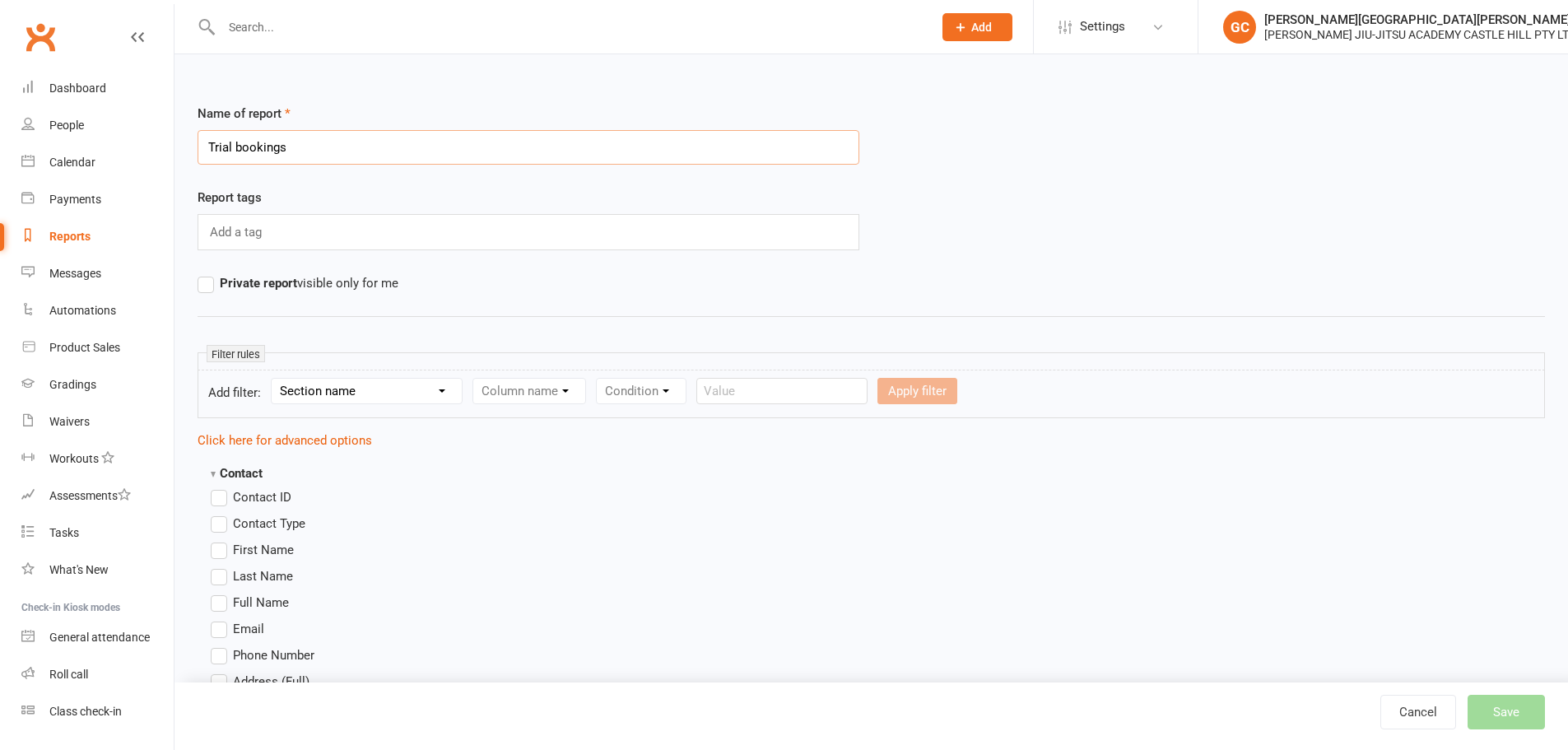
type input "Trial bookings"
click at [354, 391] on select "Section name Contact Attendance Aggregate Payment Booking Waitlist Attendees Ca…" at bounding box center [367, 391] width 190 height 24
click at [1075, 28] on link "Settings" at bounding box center [1115, 26] width 114 height 37
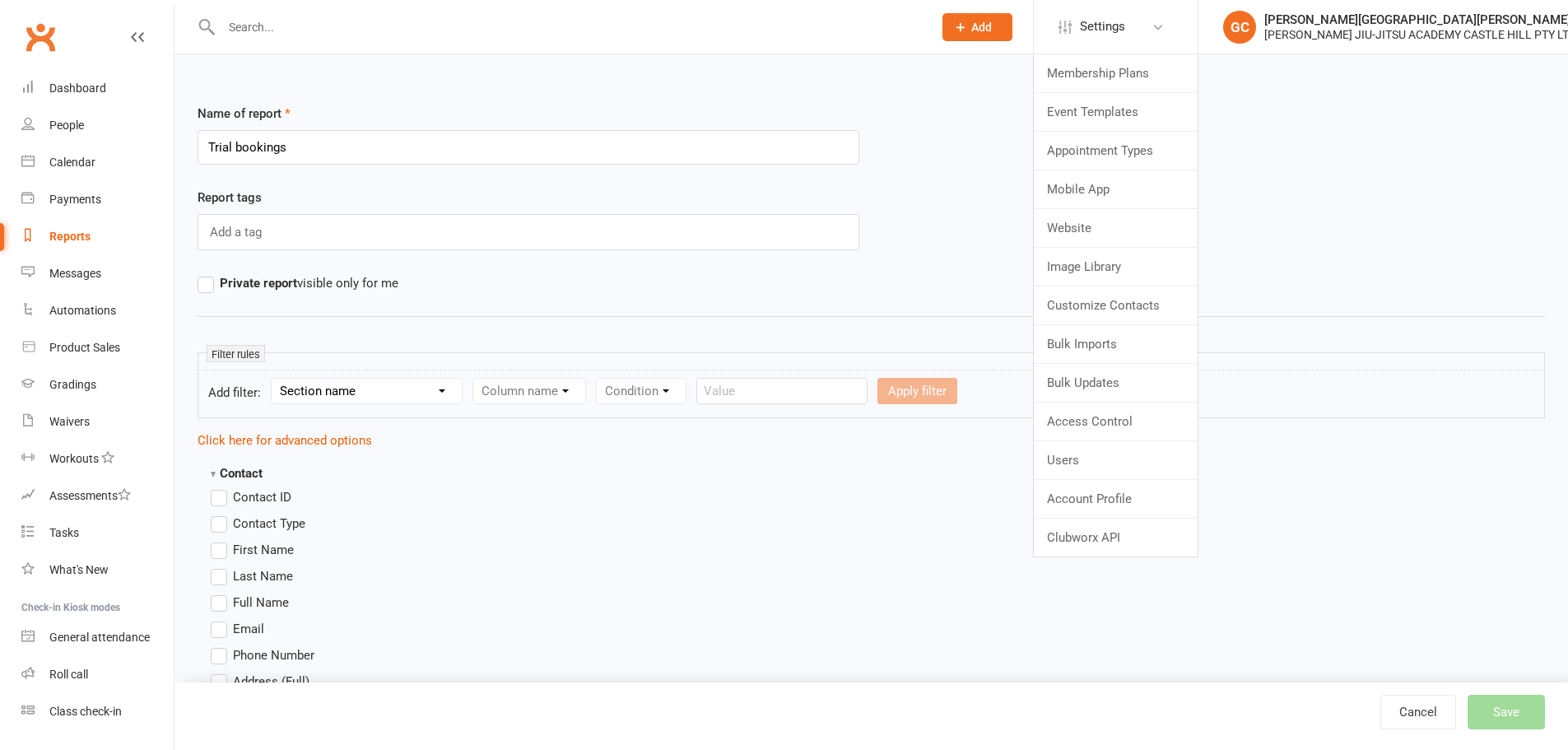
click at [382, 390] on select "Section name Contact Attendance Aggregate Payment Booking Waitlist Attendees Ca…" at bounding box center [367, 391] width 190 height 24
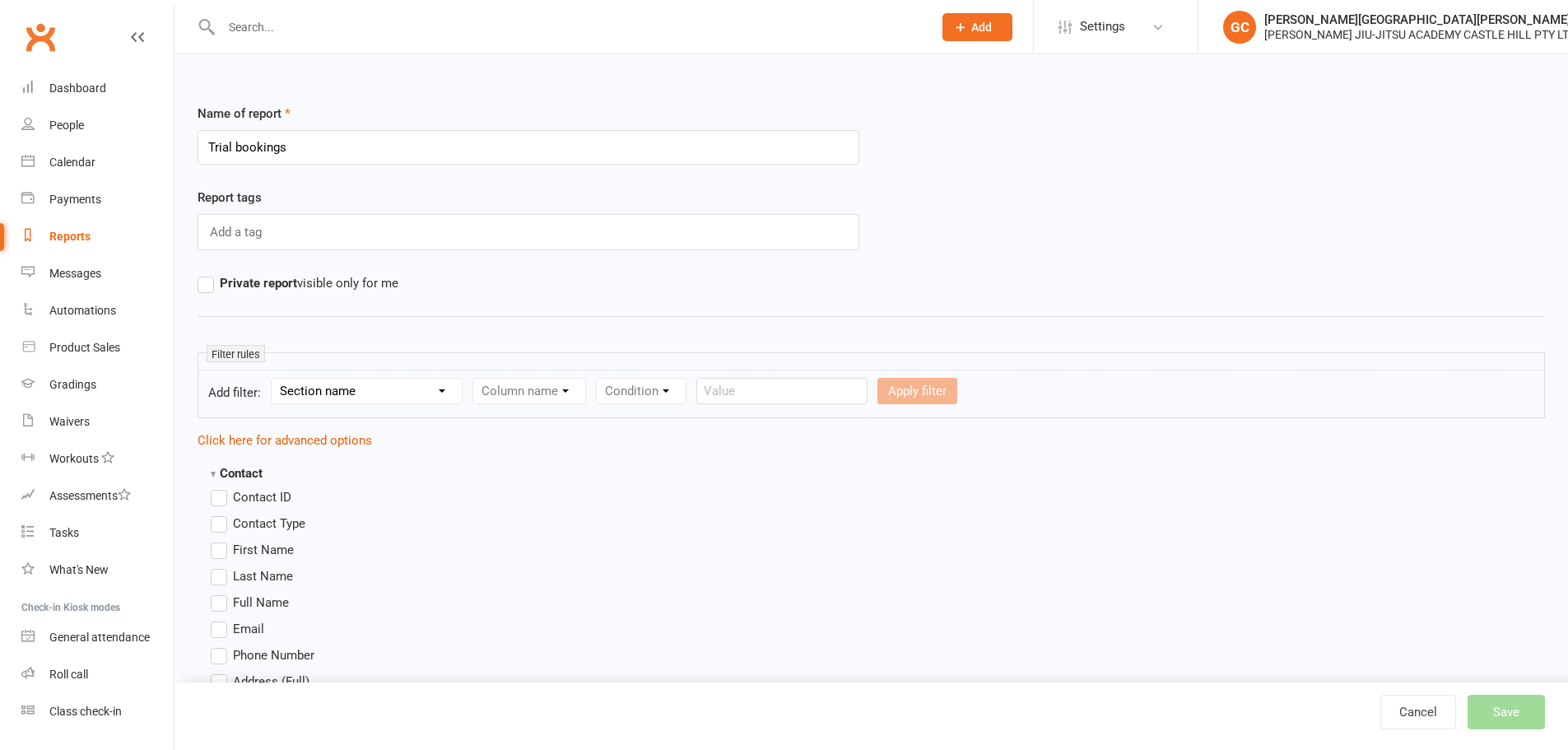
click at [399, 393] on select "Section name Contact Attendance Aggregate Payment Booking Waitlist Attendees Ca…" at bounding box center [367, 391] width 190 height 24
click at [380, 391] on select "Section name Contact Attendance Aggregate Payment Booking Waitlist Attendees Ca…" at bounding box center [367, 391] width 190 height 24
select select "0"
click at [274, 379] on select "Section name Contact Attendance Aggregate Payment Booking Waitlist Attendees Ca…" at bounding box center [367, 391] width 190 height 24
click at [611, 398] on select "Column name Contact Type First Name Last Name Full Name Email Phone Number Addr…" at bounding box center [669, 391] width 391 height 24
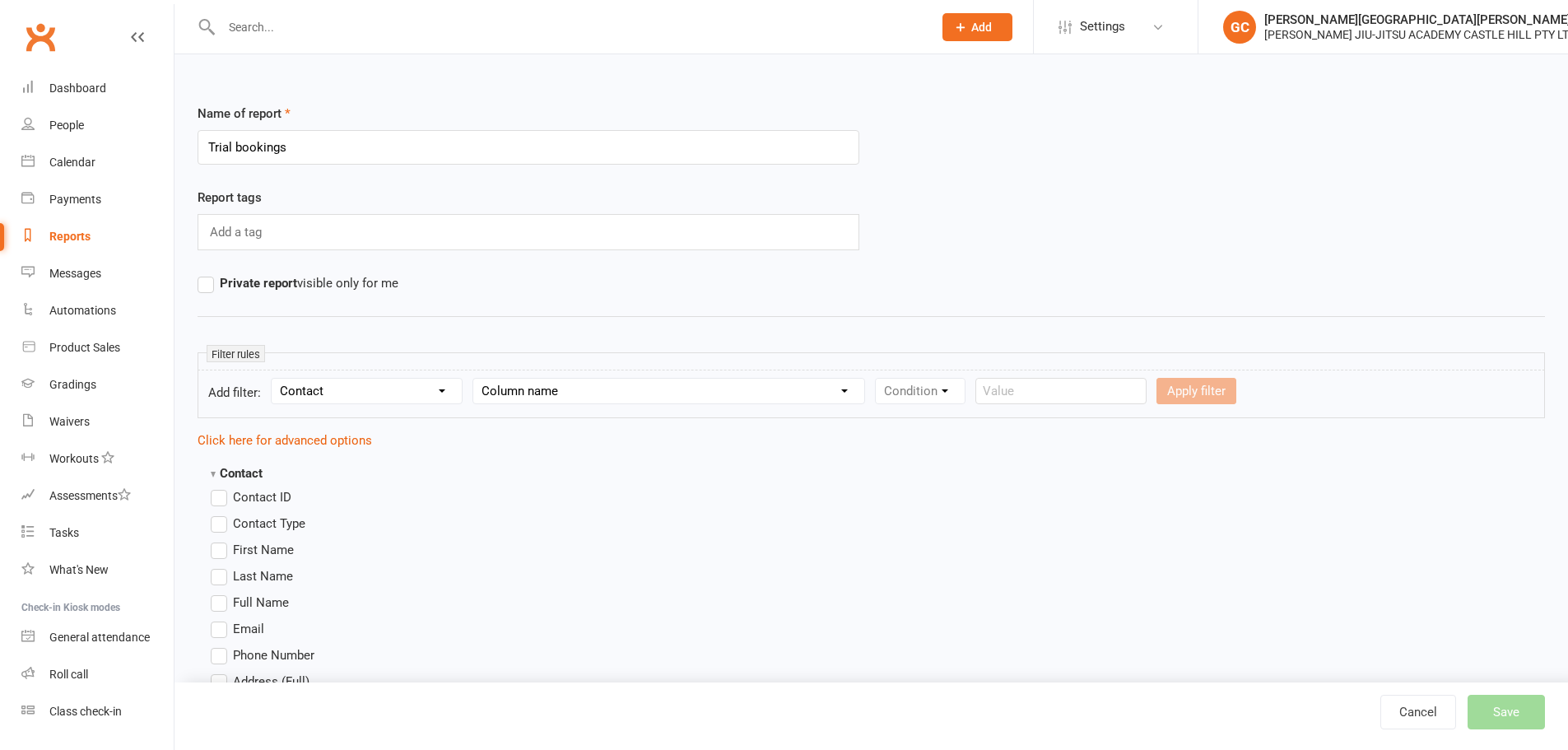
select select "0"
click at [476, 379] on select "Column name Contact Type First Name Last Name Full Name Email Phone Number Addr…" at bounding box center [669, 391] width 391 height 24
click at [915, 381] on select "Condition Equals Does not equal Contains Does not contain Is blank or does not …" at bounding box center [970, 391] width 189 height 24
select select "0"
click at [878, 379] on select "Condition Equals Does not equal Contains Does not contain Is blank or does not …" at bounding box center [970, 391] width 189 height 24
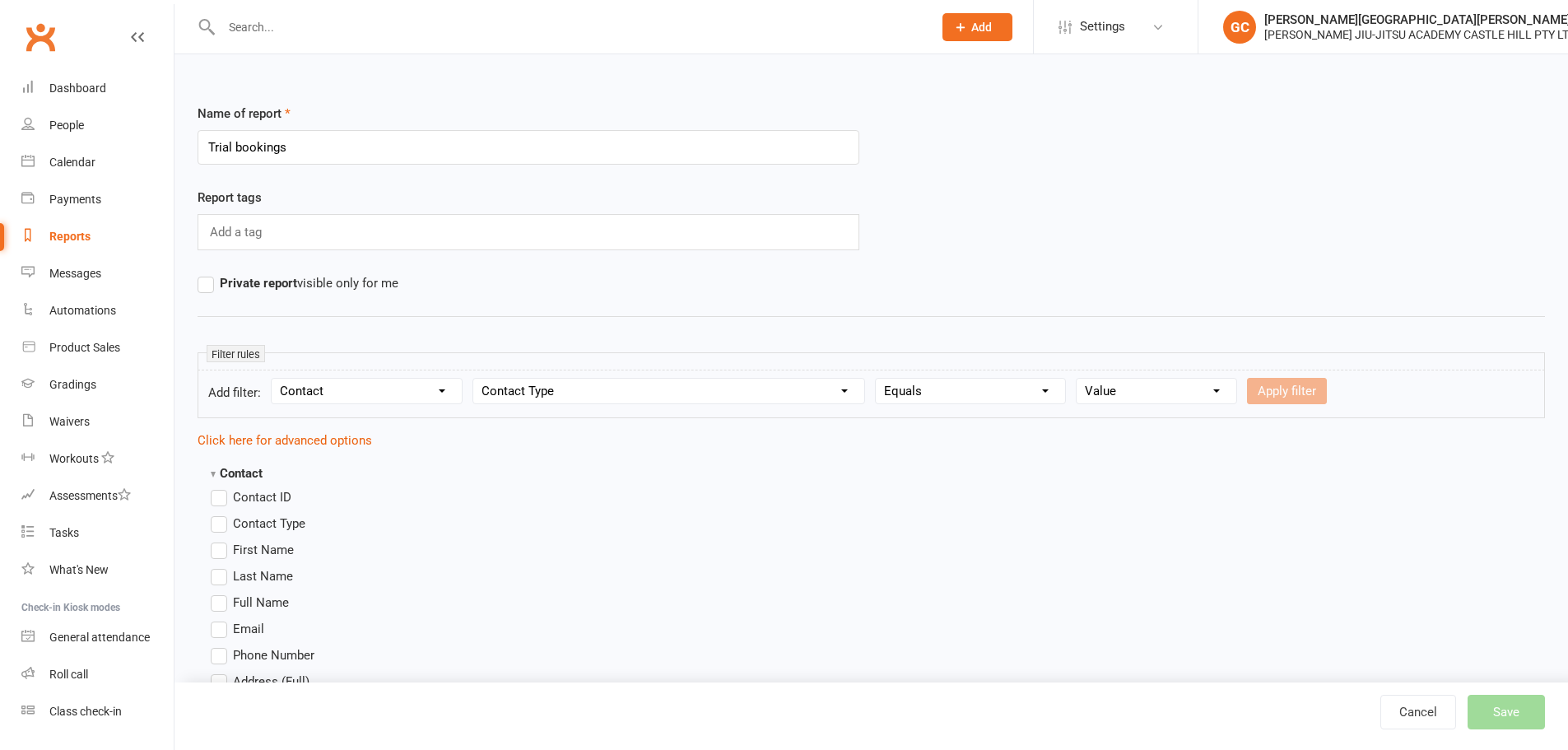
click at [1142, 391] on select "Value Member Prospect Non-attending Contact" at bounding box center [1156, 391] width 160 height 24
select select "1"
click at [1077, 379] on select "Value Member Prospect Non-attending Contact" at bounding box center [1156, 391] width 160 height 24
click at [1286, 389] on button "Apply filter" at bounding box center [1286, 391] width 79 height 26
select select
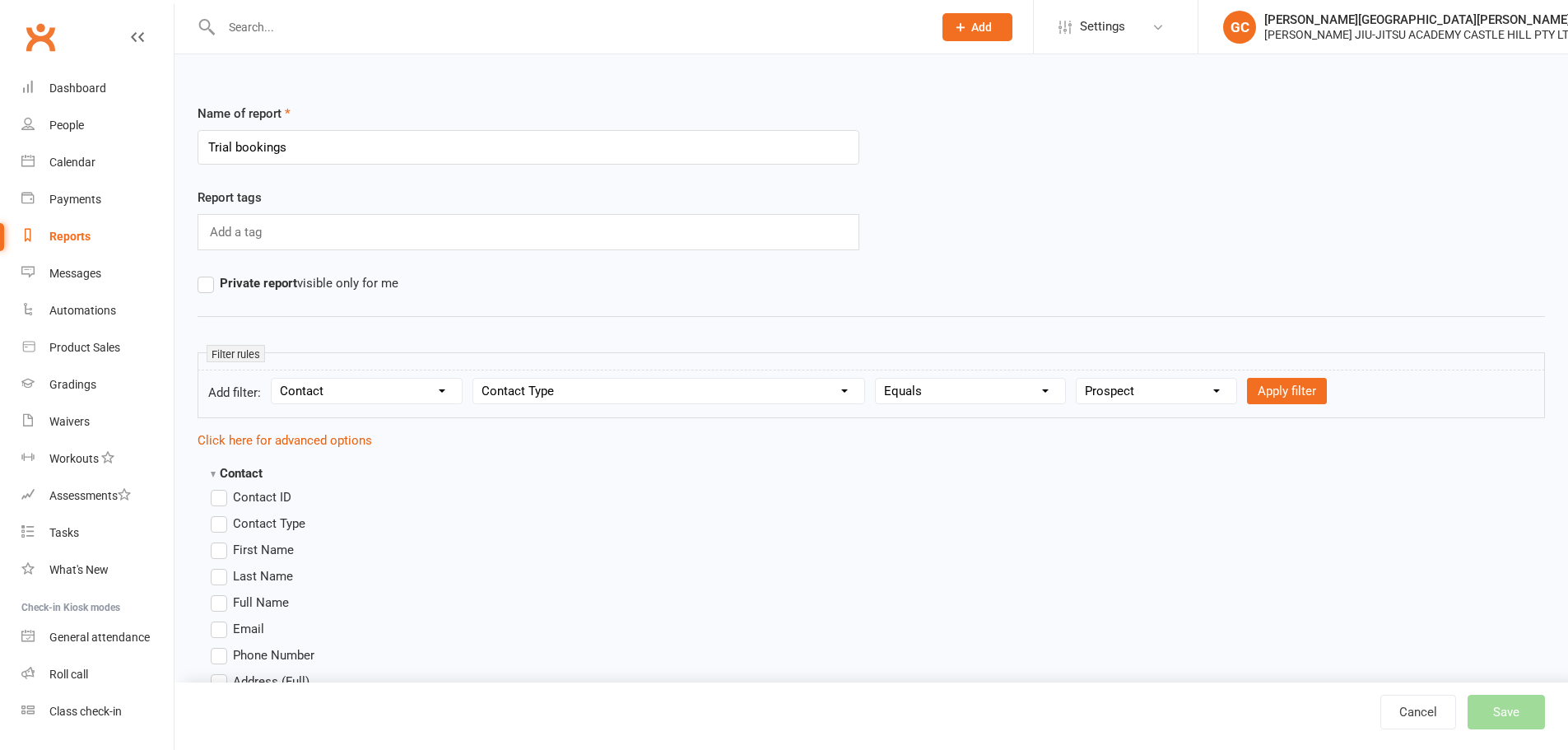
select select
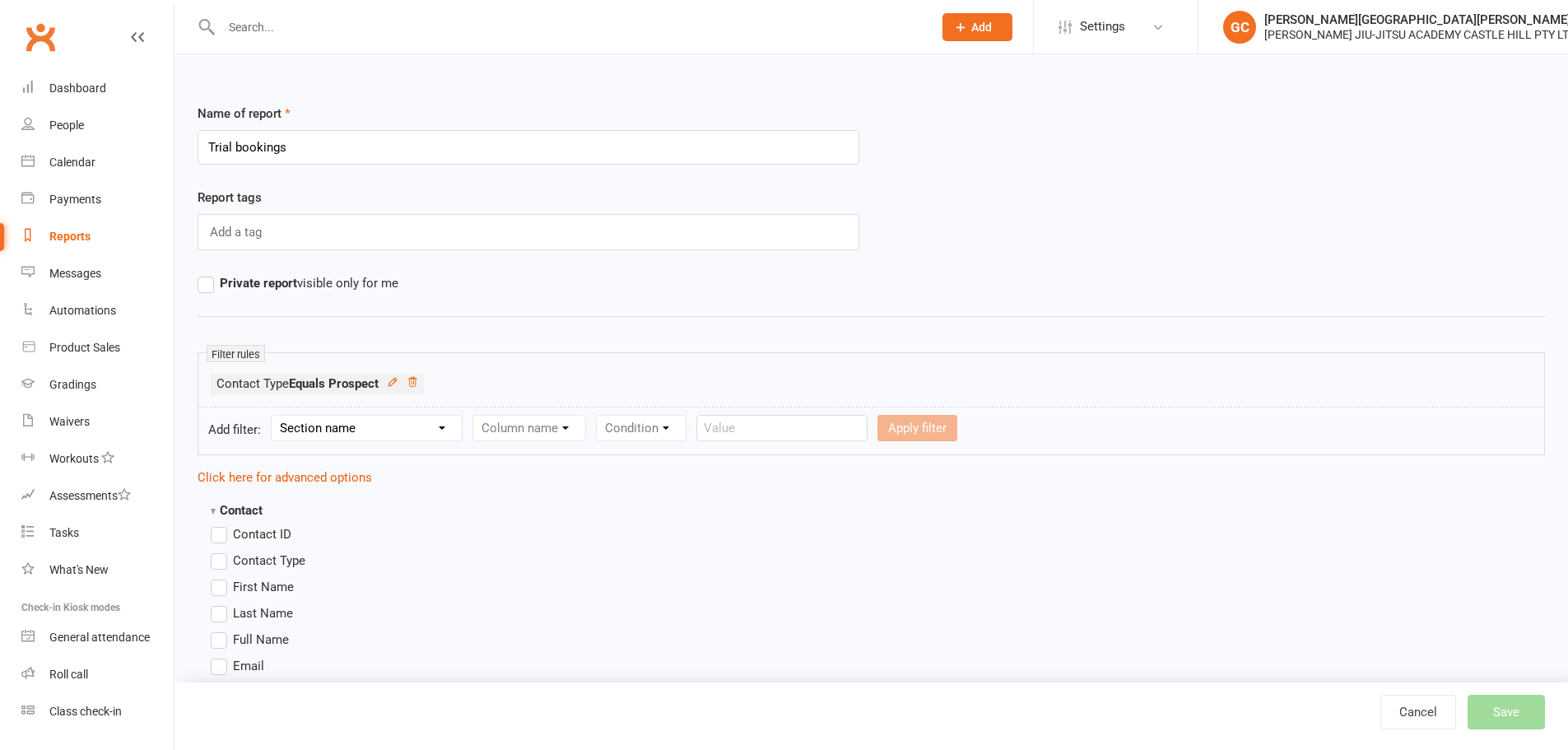
click at [395, 432] on select "Section name Contact Attendance Aggregate Payment Booking Waitlist Attendees Ca…" at bounding box center [367, 428] width 190 height 24
select select "3"
click at [274, 416] on select "Section name Contact Attendance Aggregate Payment Booking Waitlist Attendees Ca…" at bounding box center [367, 428] width 190 height 24
click at [577, 424] on select "Column name Event Name Event Type Event Date Event Day Event Month Event Starts…" at bounding box center [588, 428] width 231 height 24
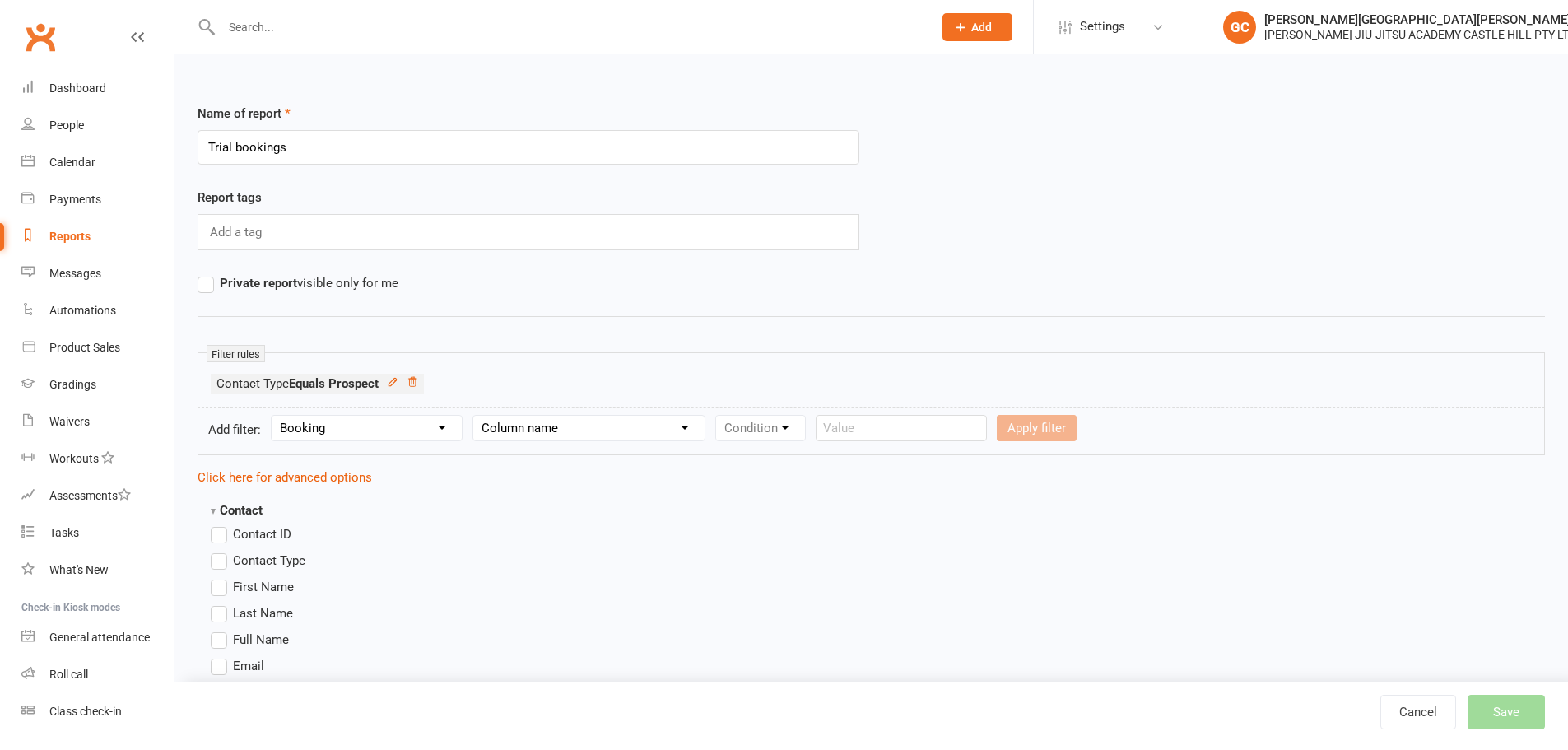
click at [577, 424] on select "Column name Event Name Event Type Event Date Event Day Event Month Event Starts…" at bounding box center [588, 428] width 231 height 24
select select "2"
click at [476, 416] on select "Column name Event Name Event Type Event Date Event Day Event Month Event Starts…" at bounding box center [588, 428] width 231 height 24
click at [779, 417] on select "Condition Is Is not Before After Before or on After or on Is blank Is not blank" at bounding box center [767, 428] width 104 height 24
click at [789, 432] on select "Condition Is Is not Before After Before or on After or on Is blank Is not blank" at bounding box center [767, 428] width 104 height 24
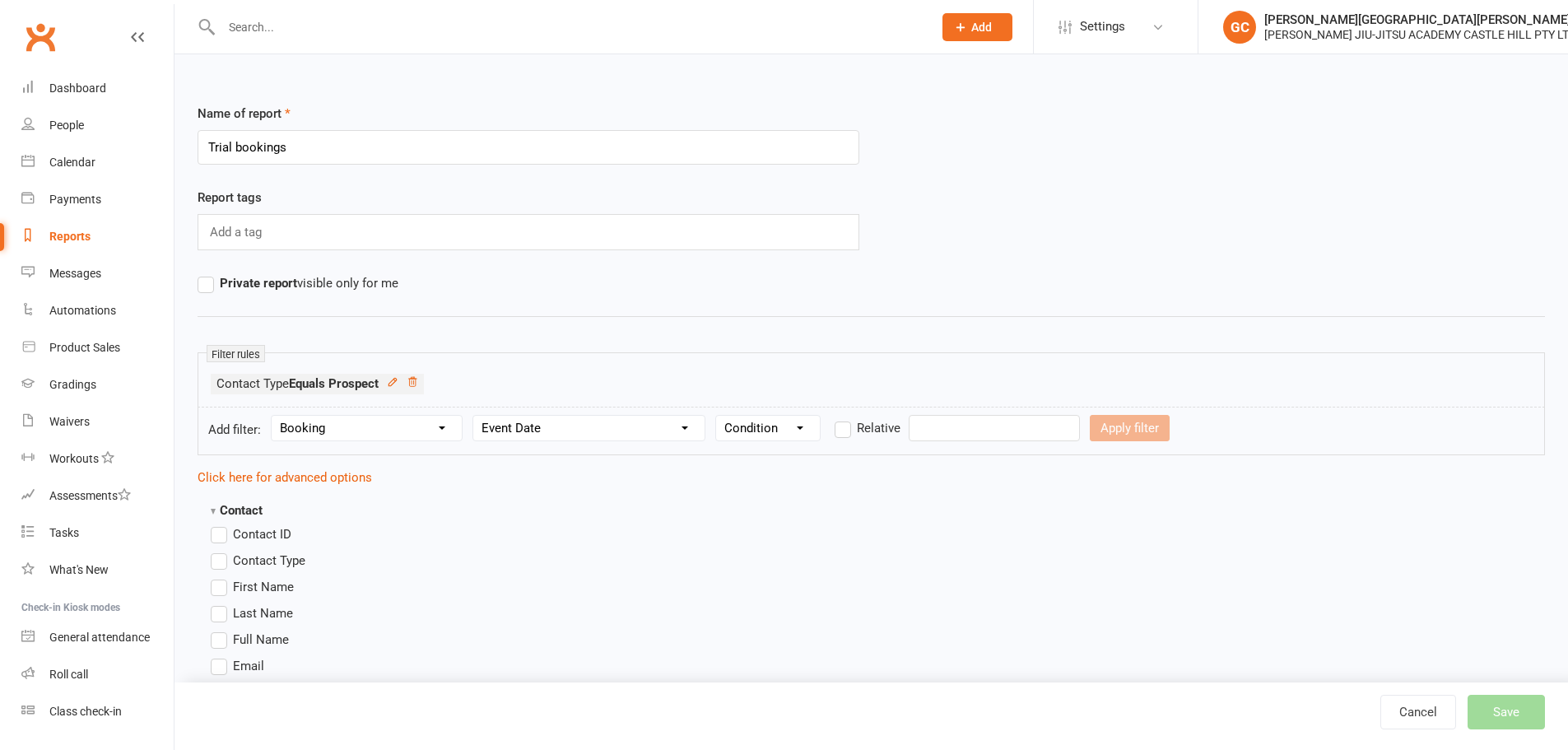
select select "5"
click at [718, 416] on select "Condition Is Is not Before After Before or on After or on Is blank Is not blank" at bounding box center [767, 428] width 104 height 24
click at [916, 424] on input "text" at bounding box center [994, 428] width 171 height 26
click at [849, 433] on label "Relative" at bounding box center [867, 428] width 65 height 20
click at [845, 418] on input "Relative" at bounding box center [840, 418] width 10 height 0
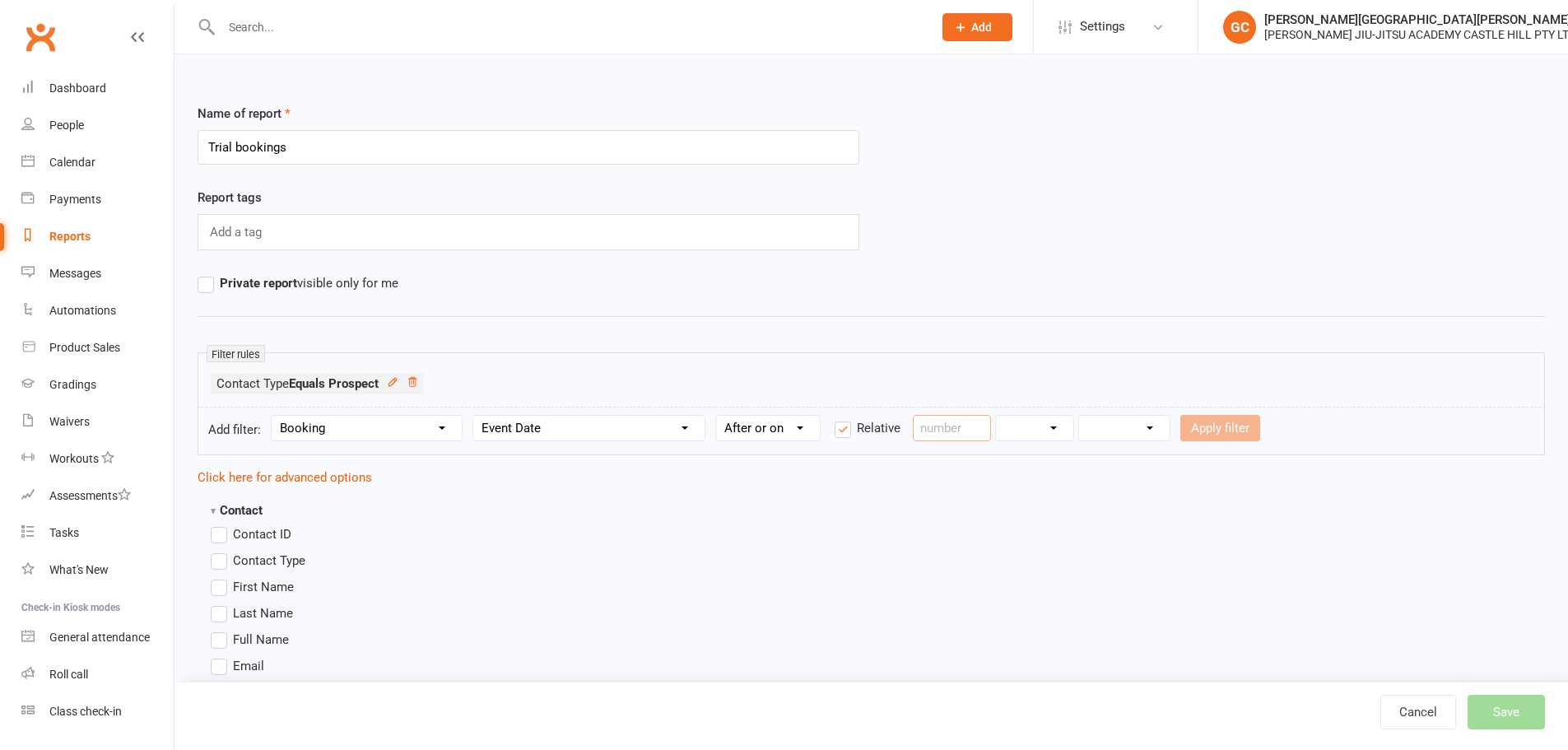
click at [937, 434] on input "number" at bounding box center [952, 428] width 79 height 26
type input "30"
click at [1045, 435] on select "Days Weeks Months Years" at bounding box center [1035, 428] width 78 height 24
select select "0"
click at [997, 416] on select "Days Weeks Months Years" at bounding box center [1035, 428] width 78 height 24
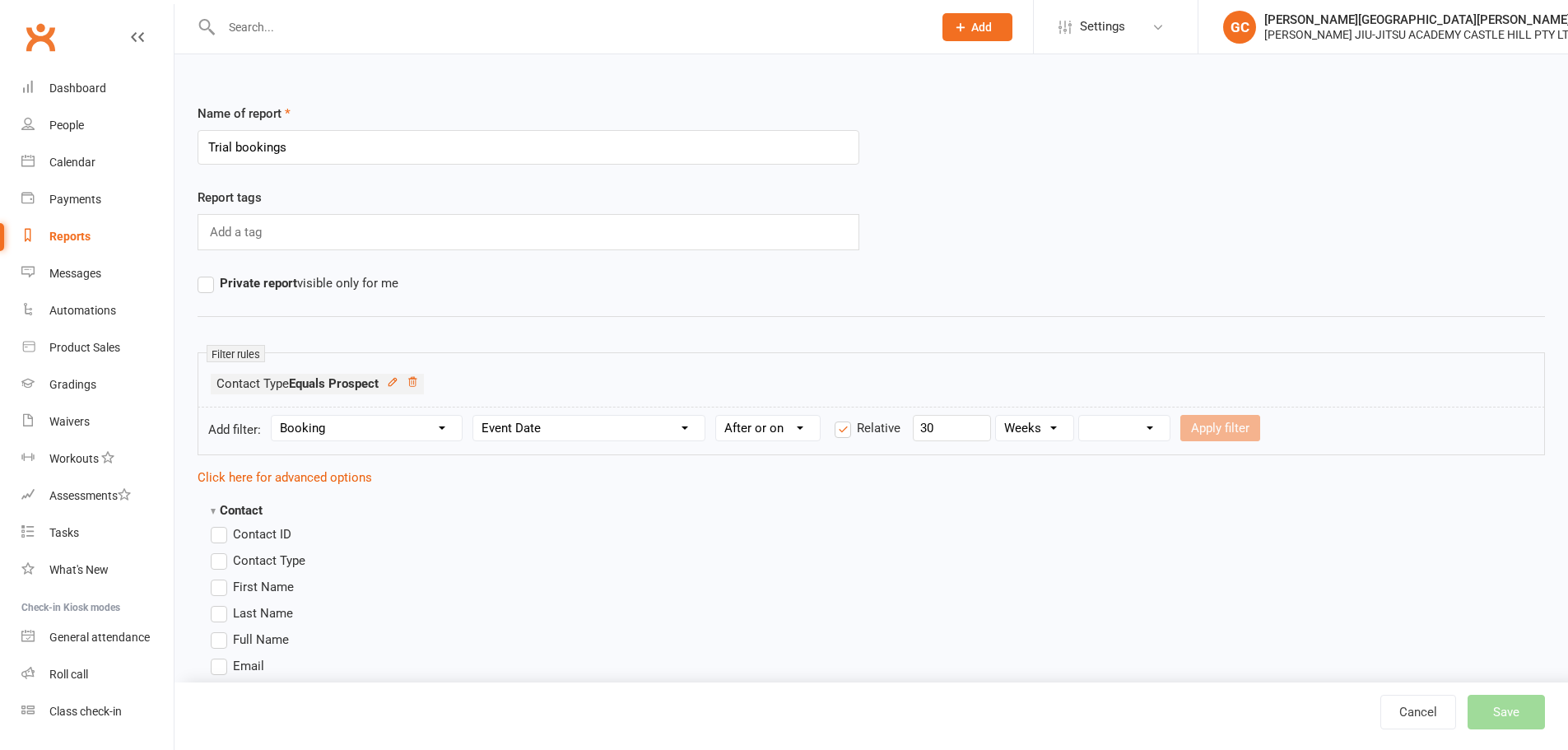
click at [1151, 423] on select "From now Ago" at bounding box center [1124, 428] width 91 height 24
select select "1"
click at [1080, 416] on select "From now Ago" at bounding box center [1124, 428] width 91 height 24
click at [1223, 427] on button "Apply filter" at bounding box center [1220, 428] width 79 height 26
select select
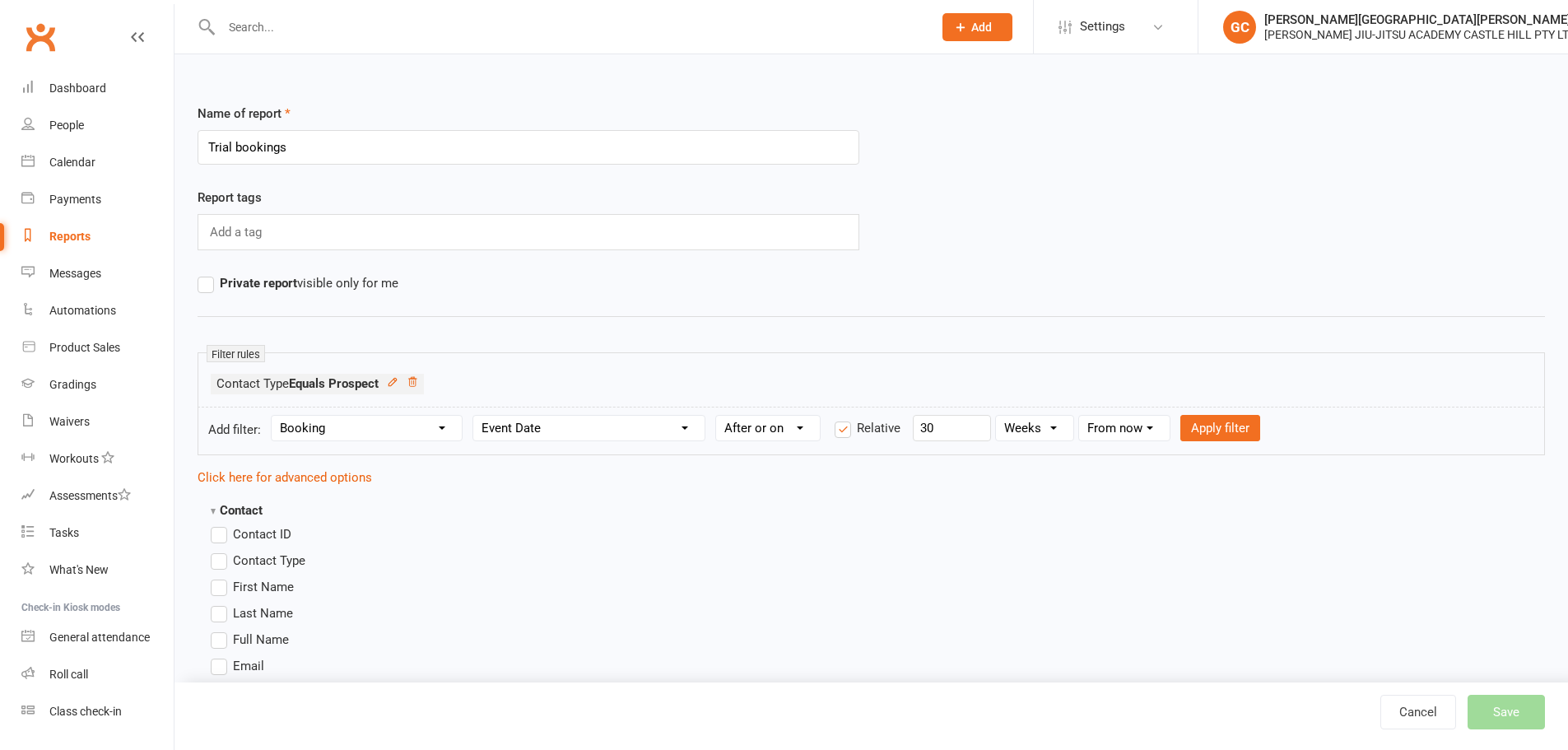
select select
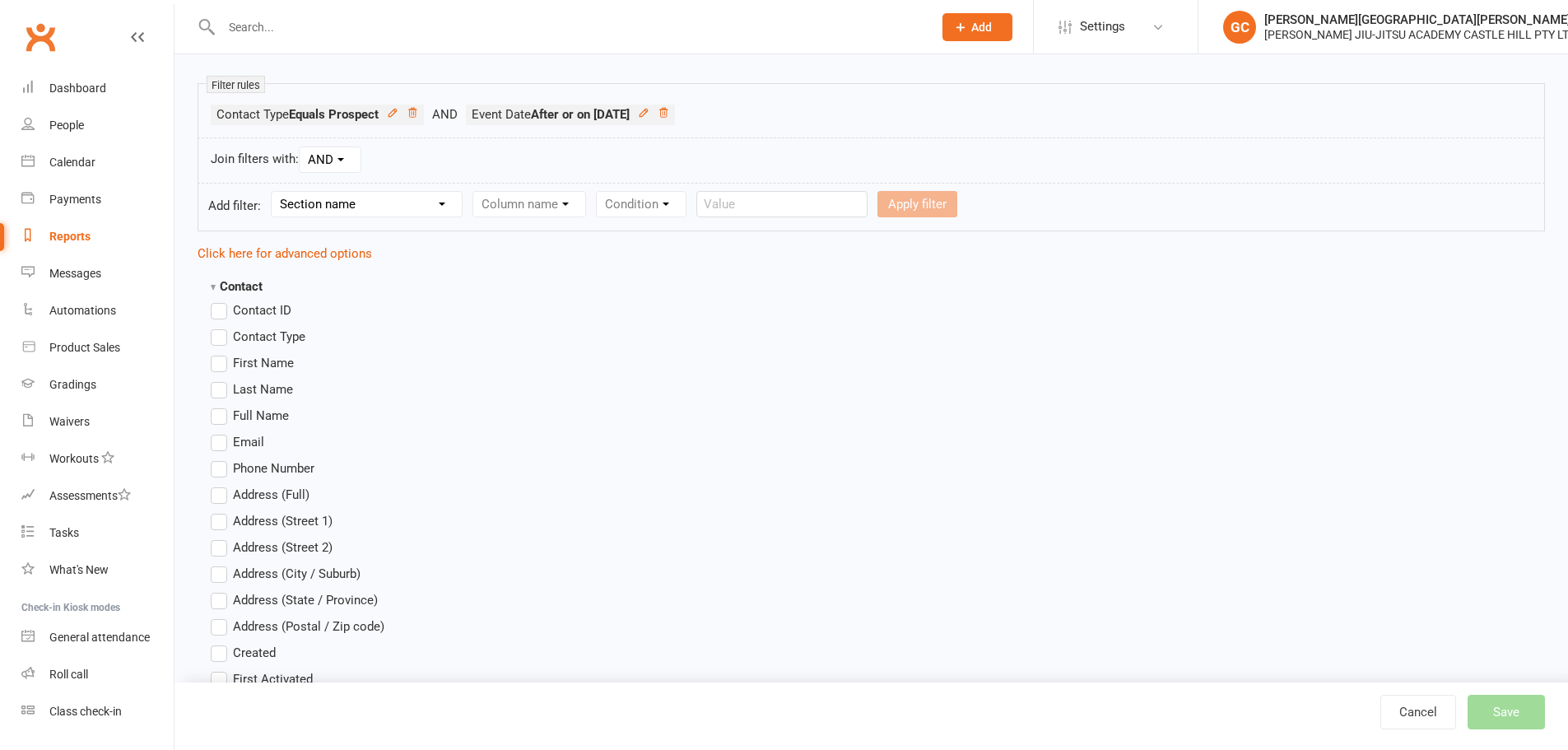
scroll to position [274, 0]
click at [212, 353] on label "First Name" at bounding box center [251, 358] width 83 height 20
click at [212, 348] on input "First Name" at bounding box center [216, 348] width 10 height 0
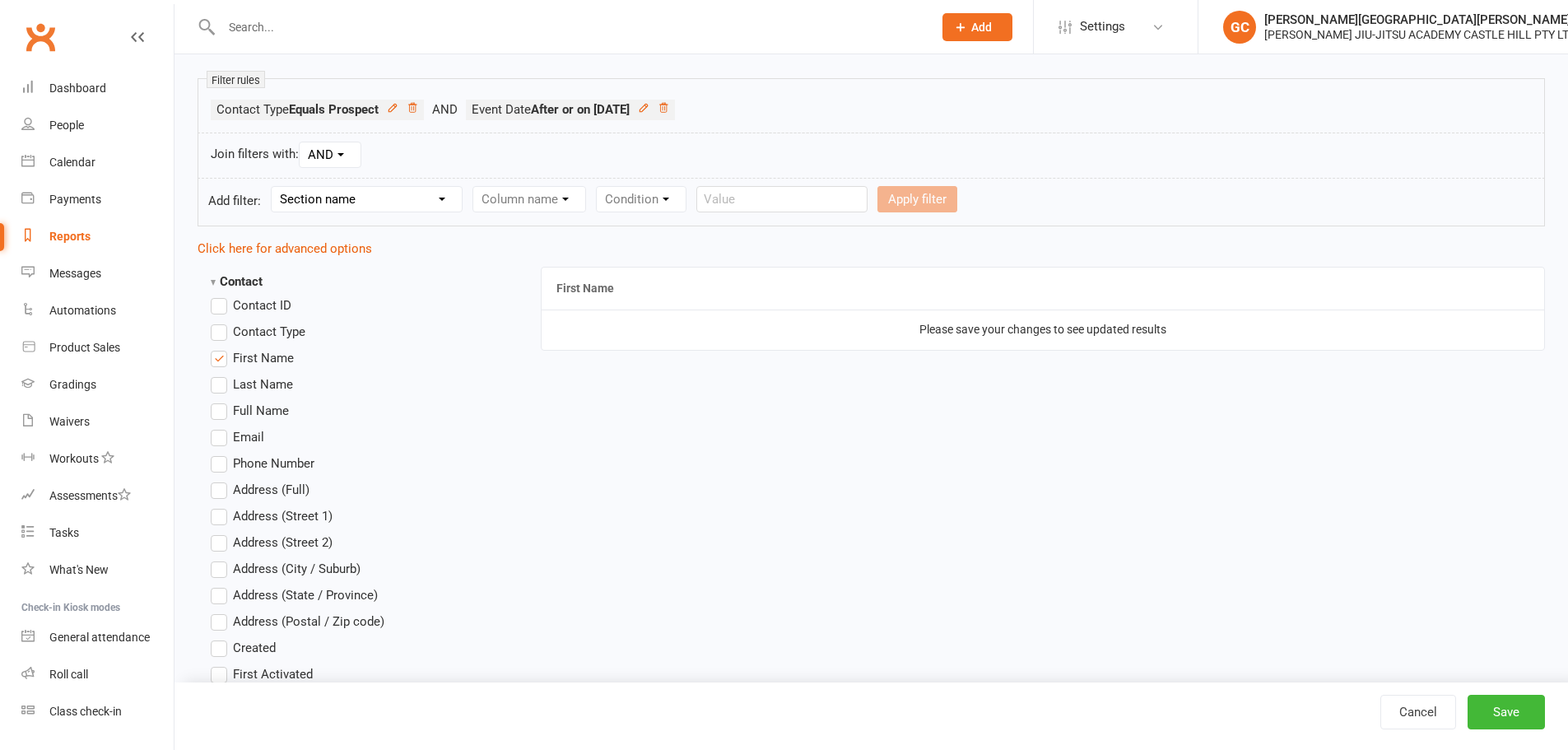
click at [222, 388] on label "Last Name" at bounding box center [251, 384] width 82 height 20
click at [222, 375] on input "Last Name" at bounding box center [216, 375] width 10 height 0
click at [215, 442] on label "Email" at bounding box center [237, 437] width 53 height 20
click at [215, 427] on input "Email" at bounding box center [216, 427] width 10 height 0
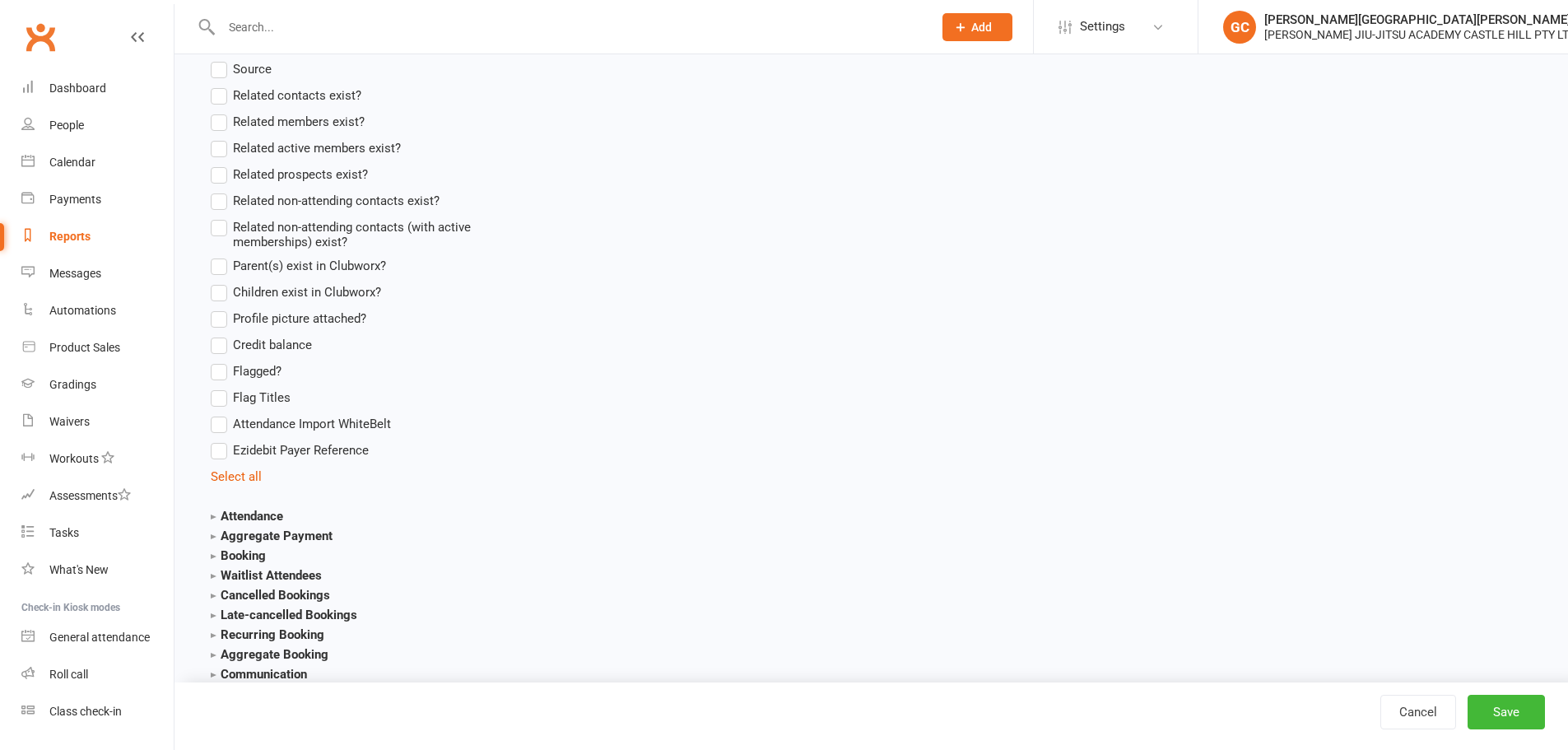
scroll to position [1455, 0]
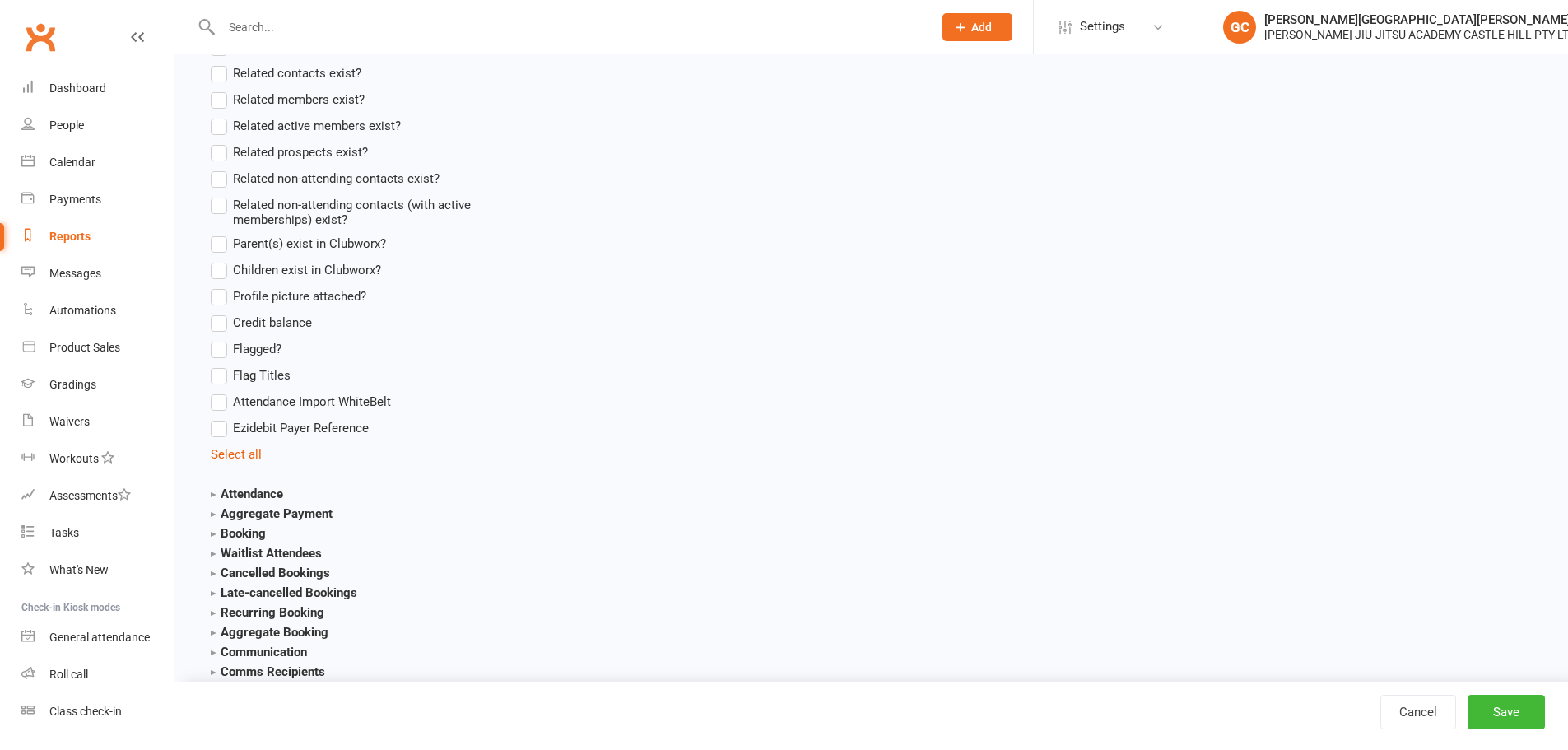
click at [245, 536] on strong "Booking" at bounding box center [237, 533] width 55 height 15
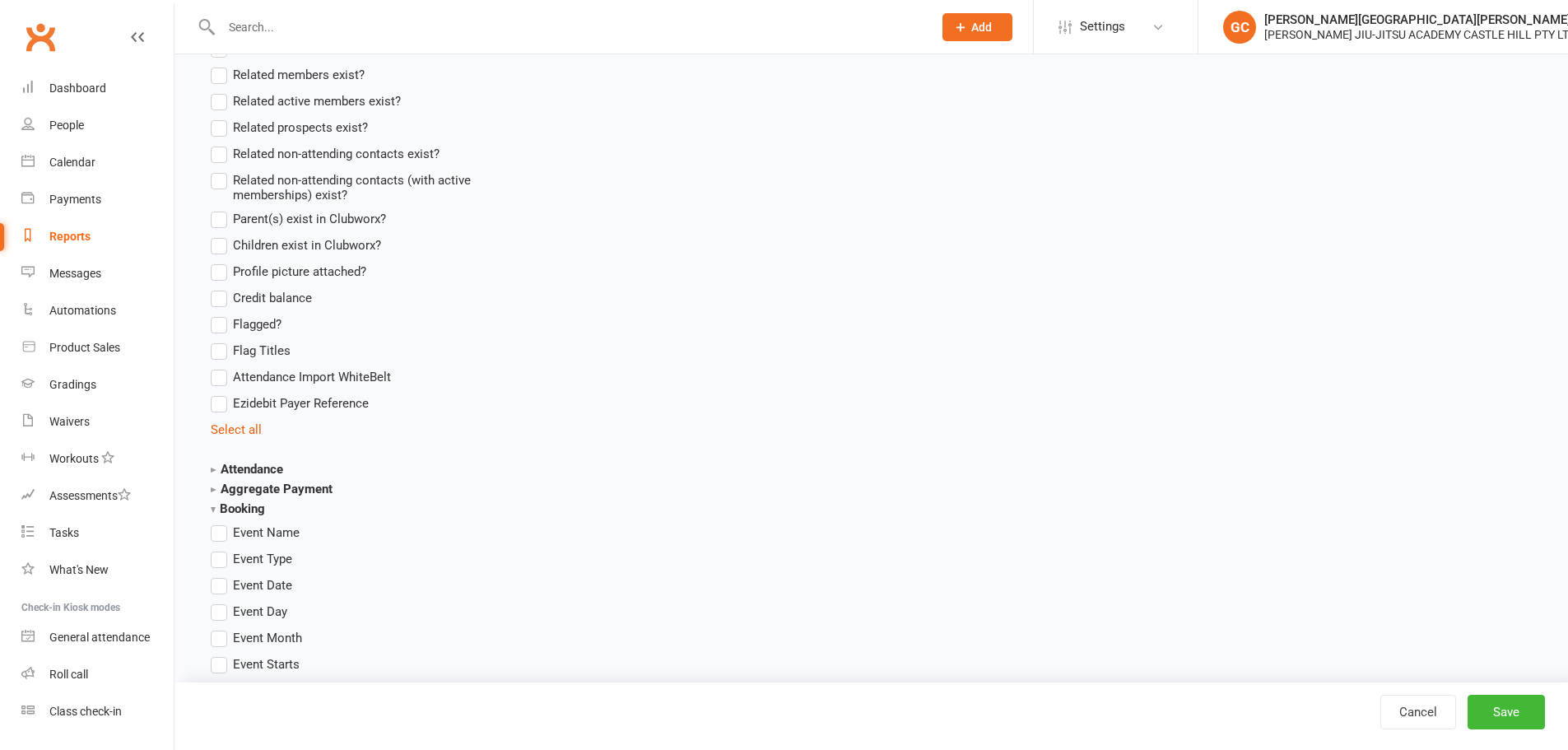
click at [220, 530] on label "Event Name" at bounding box center [255, 530] width 89 height 20
click at [220, 520] on input "Event Name" at bounding box center [216, 520] width 10 height 0
click at [217, 582] on label "Event Date" at bounding box center [251, 582] width 81 height 20
click at [217, 573] on input "Event Date" at bounding box center [216, 573] width 10 height 0
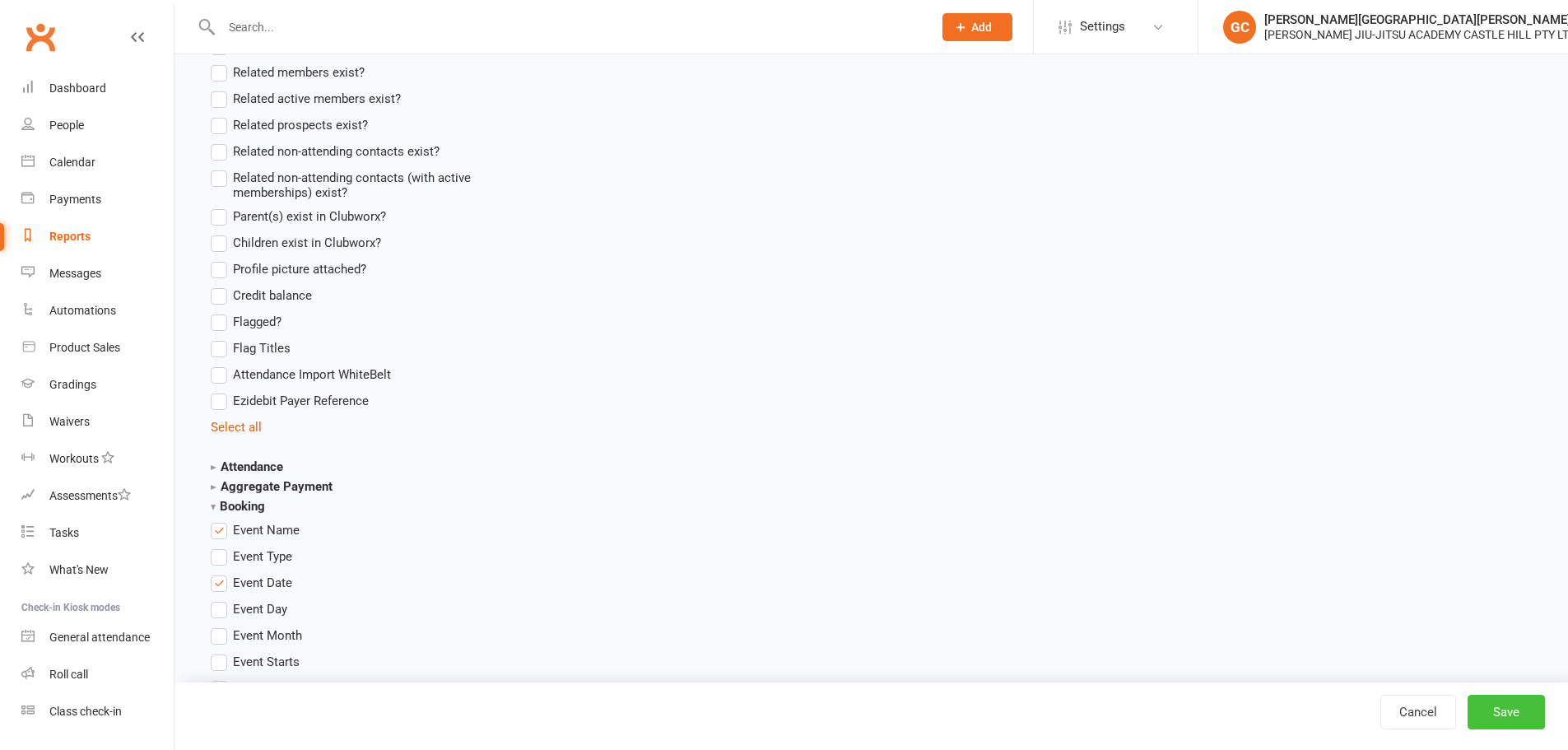
click at [1504, 707] on button "Save" at bounding box center [1506, 712] width 78 height 35
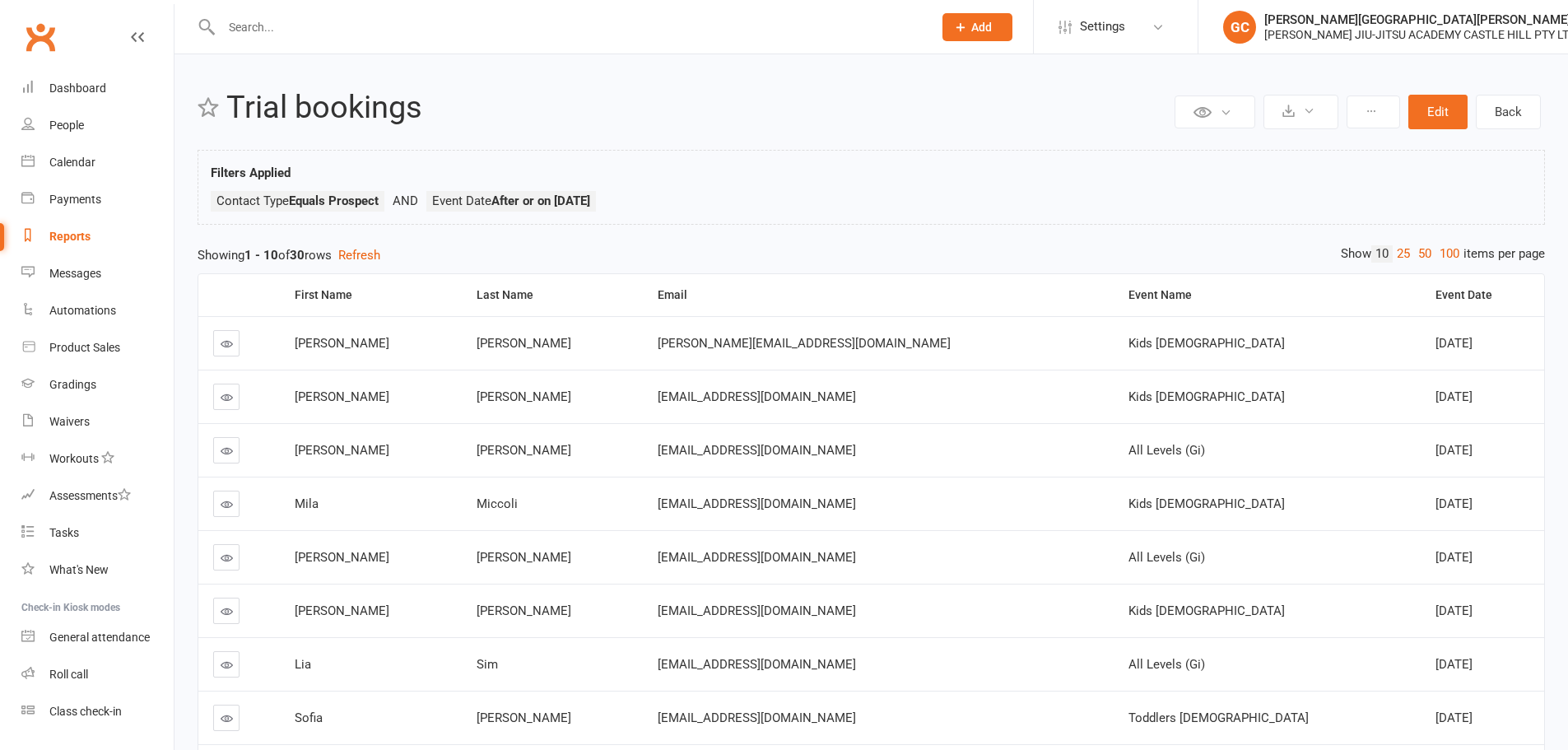
click at [525, 289] on div "Last Name" at bounding box center [553, 295] width 153 height 12
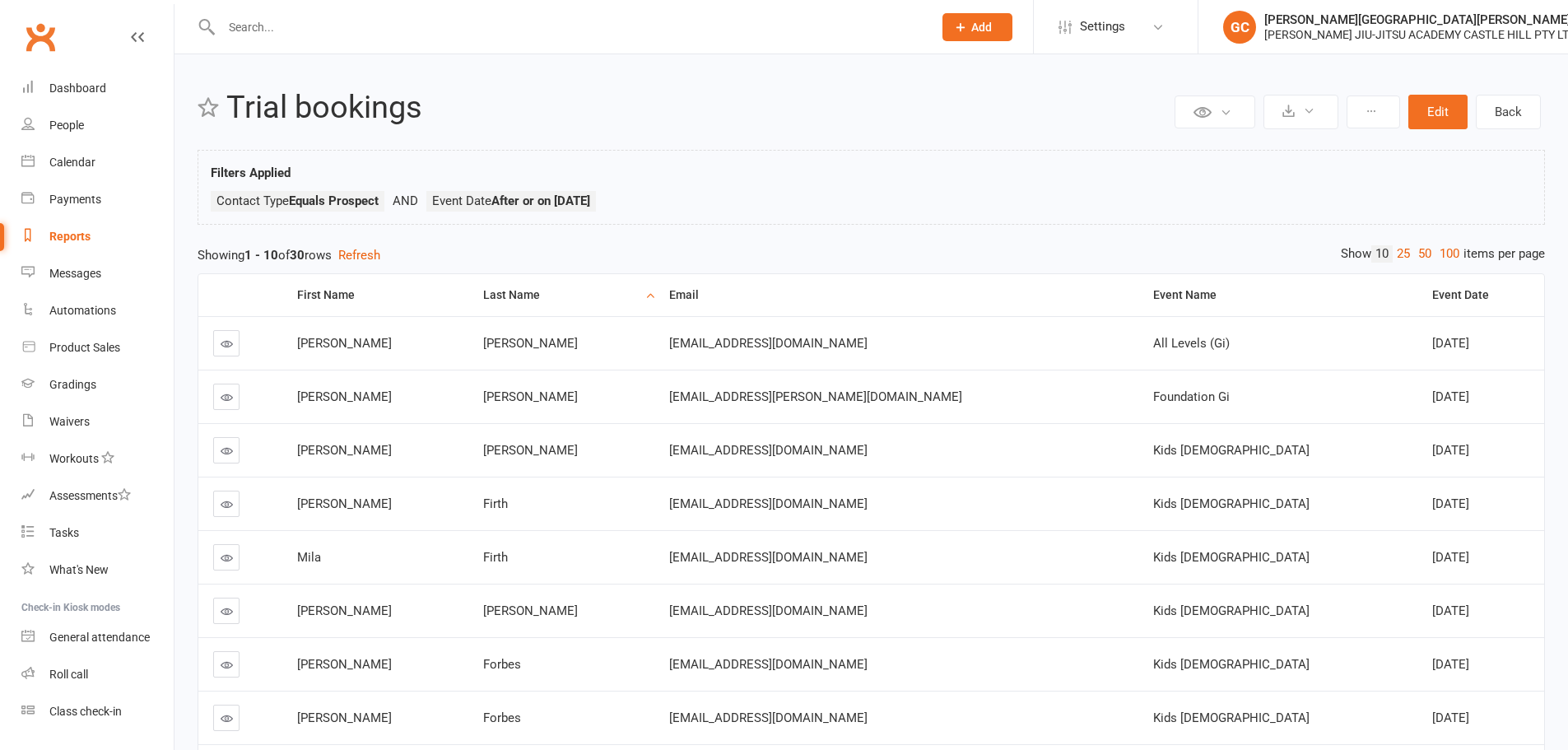
click at [1446, 254] on link "100" at bounding box center [1449, 254] width 28 height 17
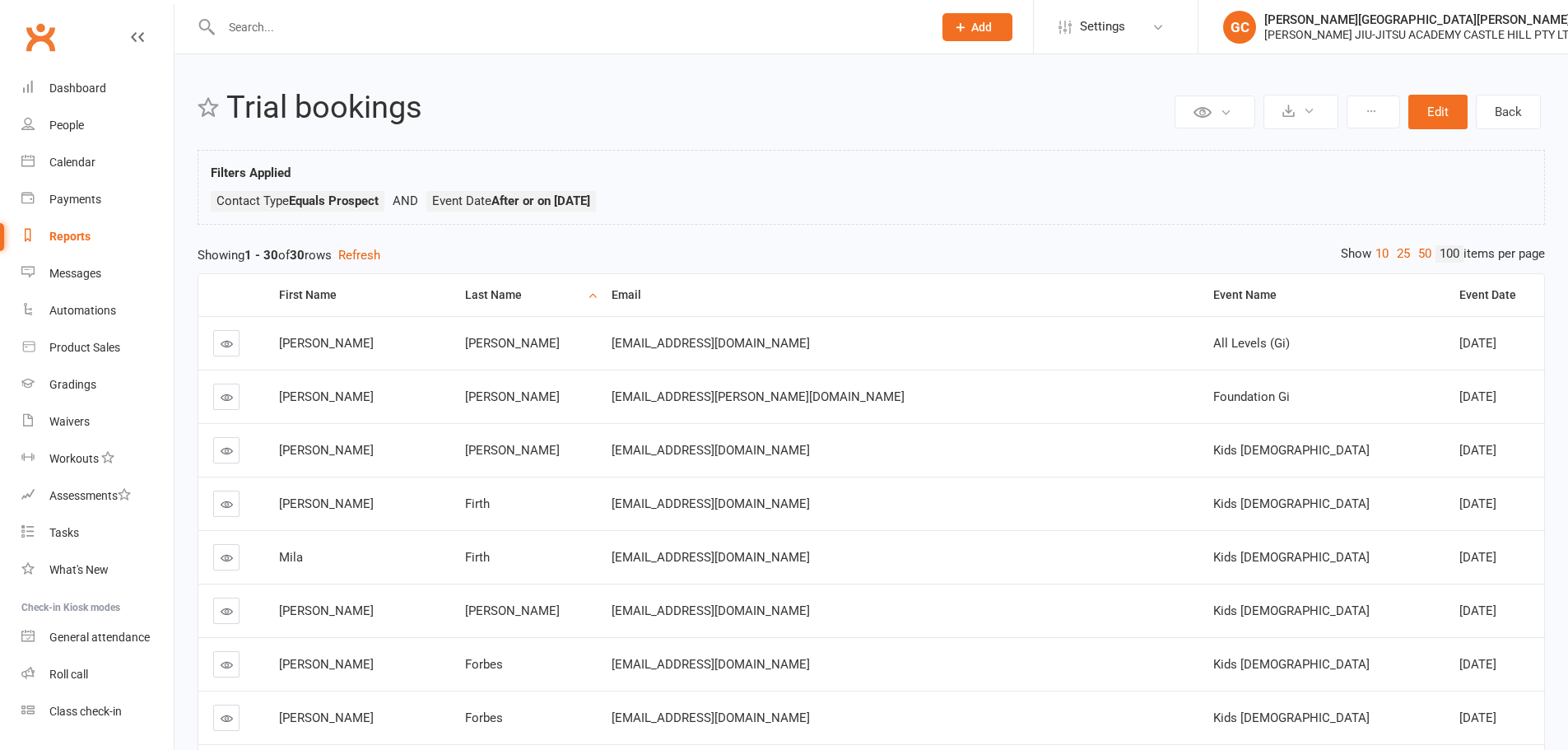
click at [70, 234] on div "Reports" at bounding box center [70, 236] width 41 height 13
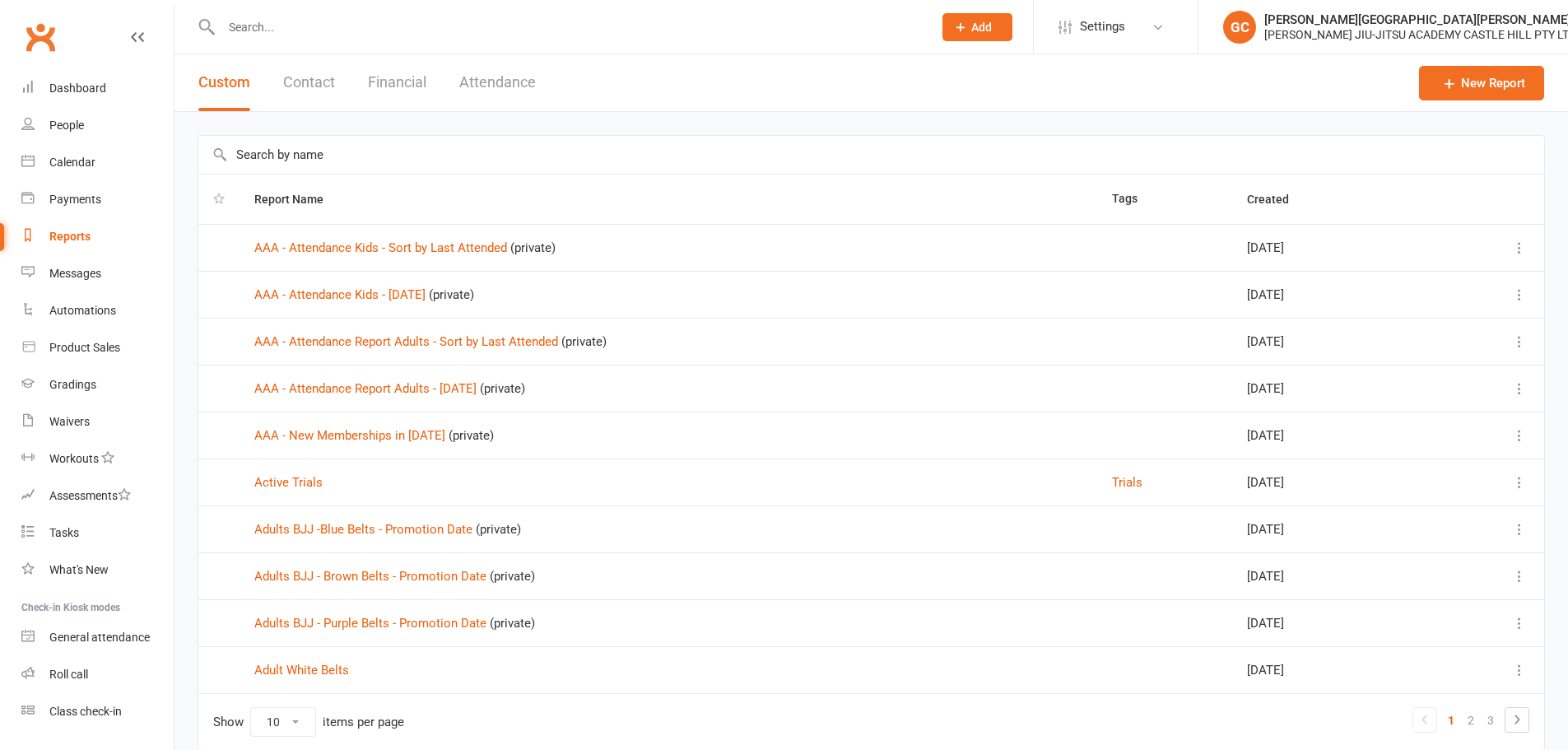
click at [322, 164] on input "text" at bounding box center [870, 155] width 1345 height 38
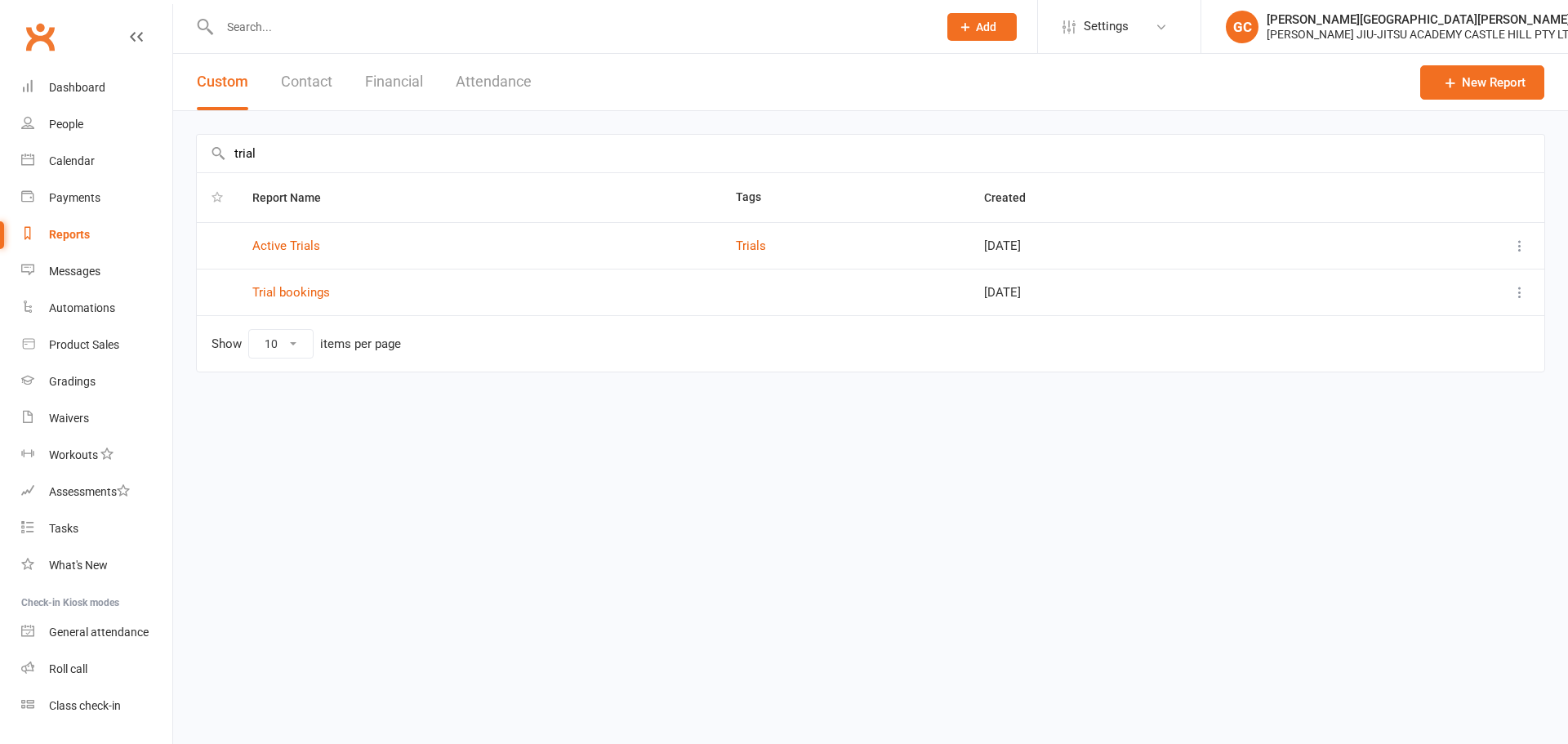
type input "trial"
click at [1519, 293] on icon at bounding box center [1519, 292] width 16 height 16
click at [1407, 399] on link "Remove" at bounding box center [1448, 390] width 162 height 33
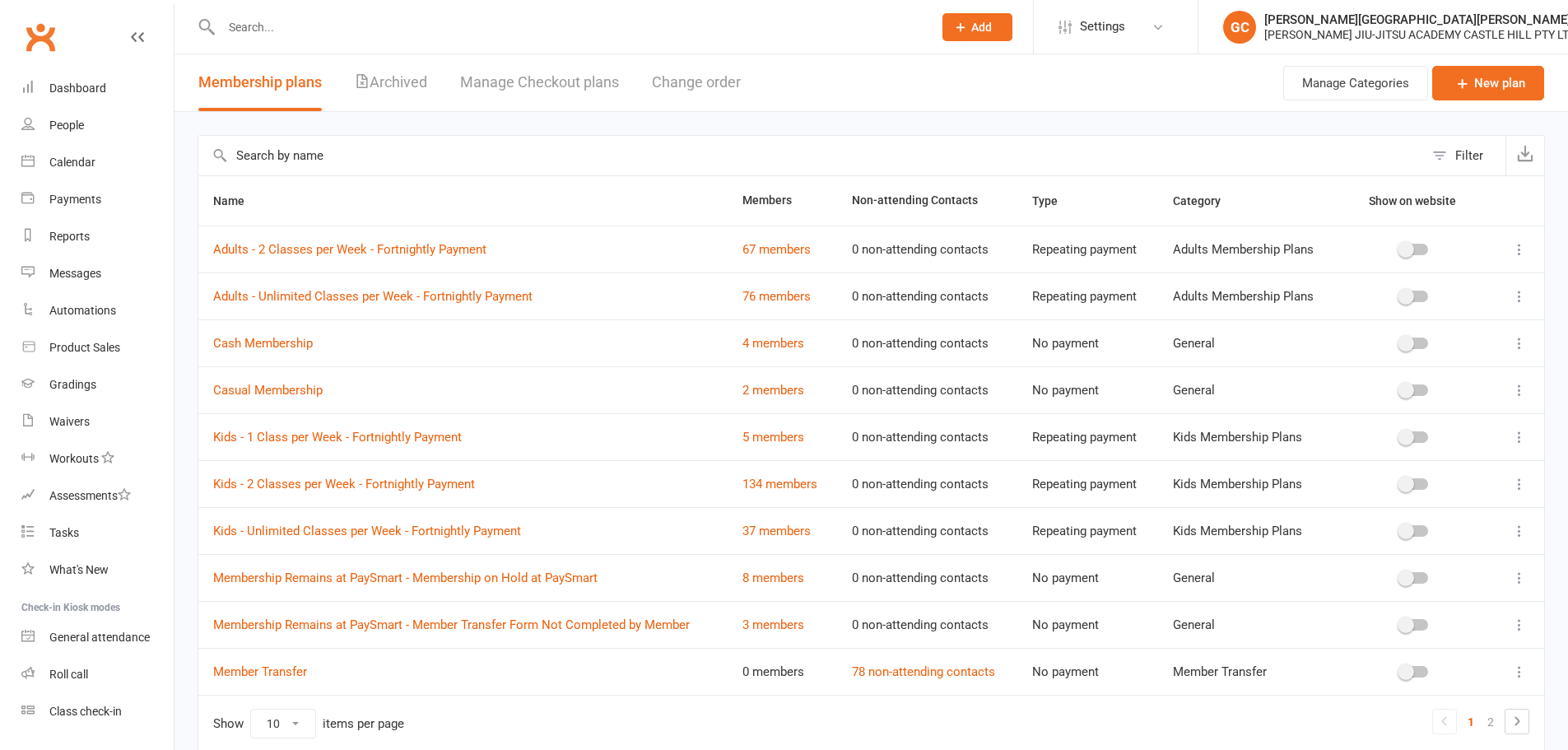
click at [512, 146] on input "text" at bounding box center [811, 155] width 1226 height 39
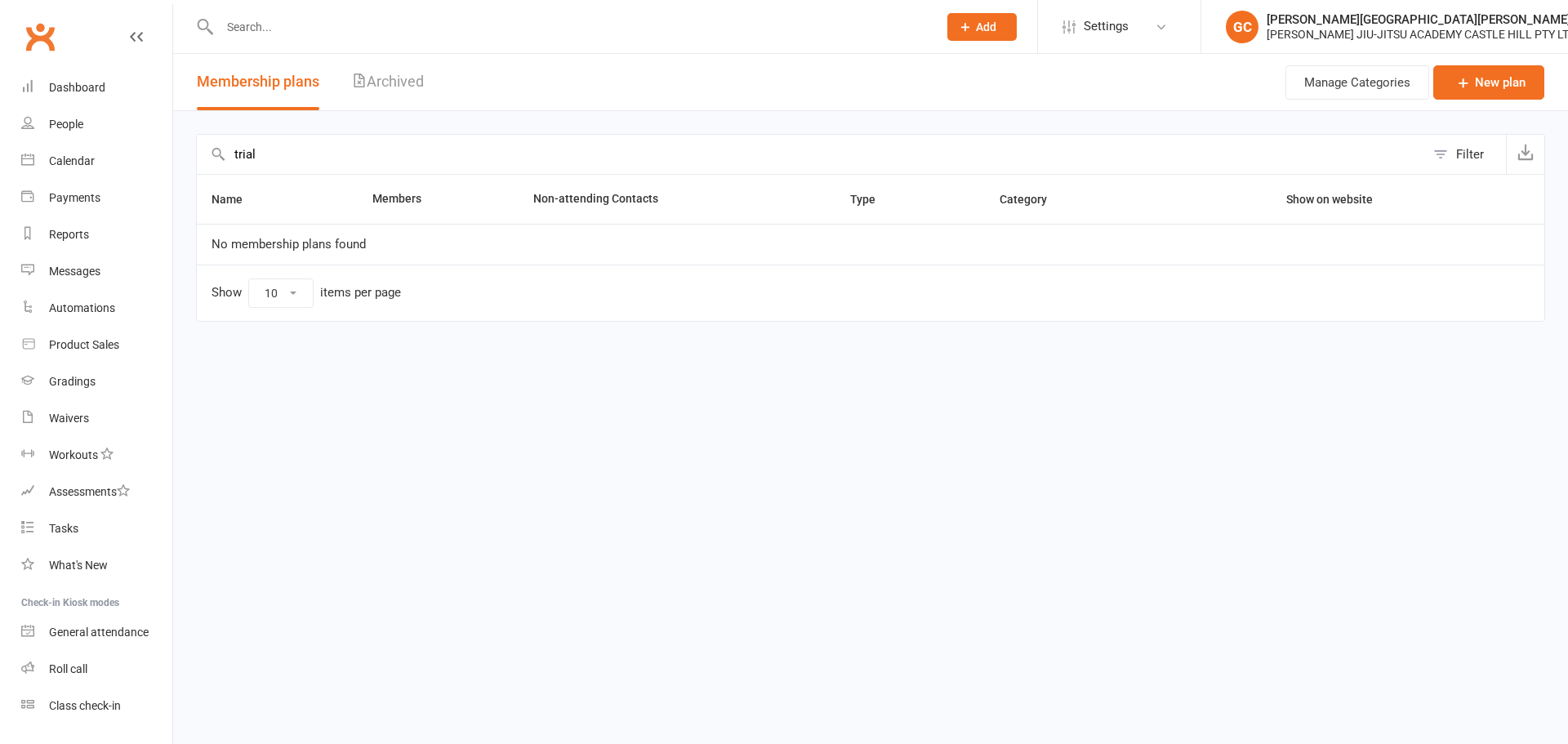
type input "trial"
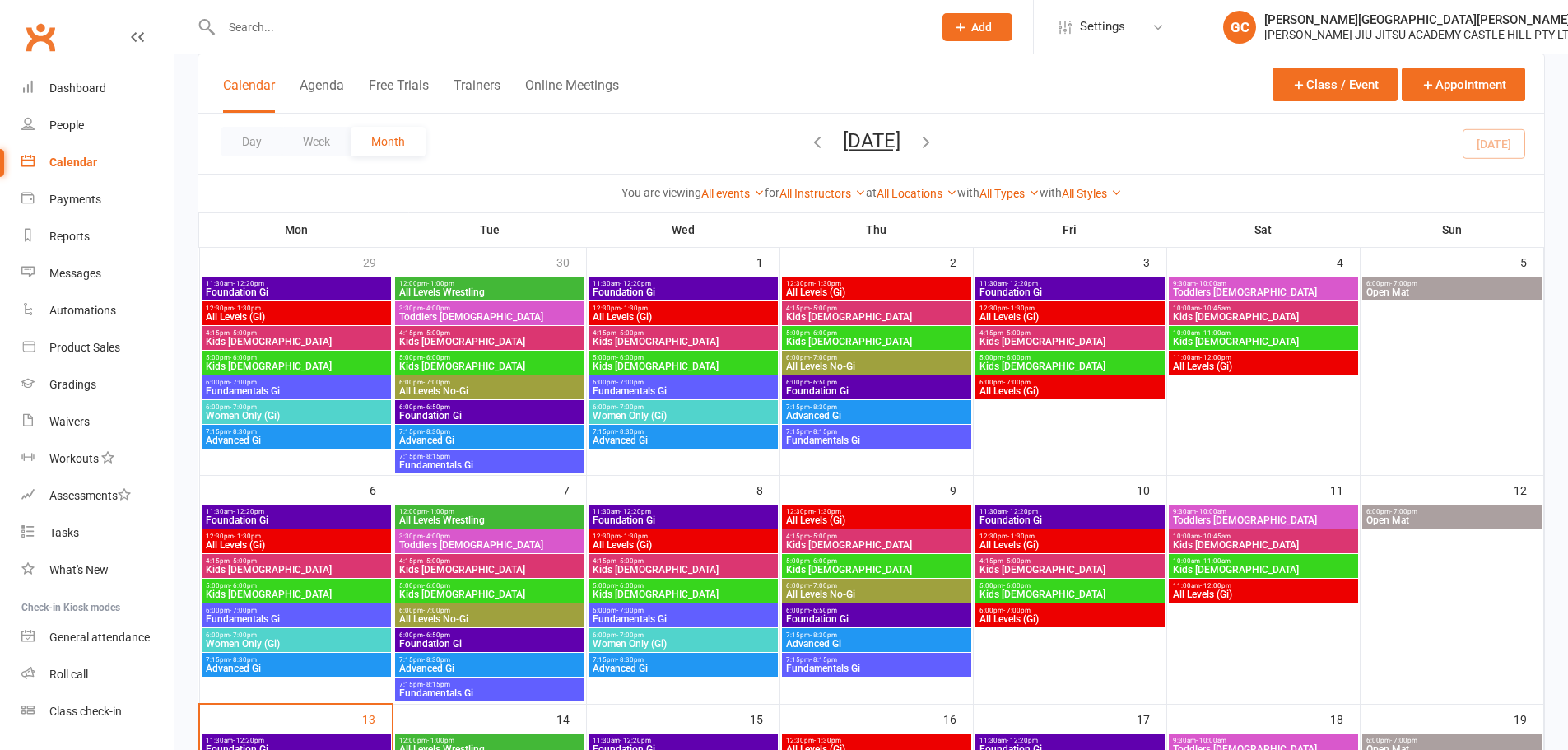
scroll to position [109, 0]
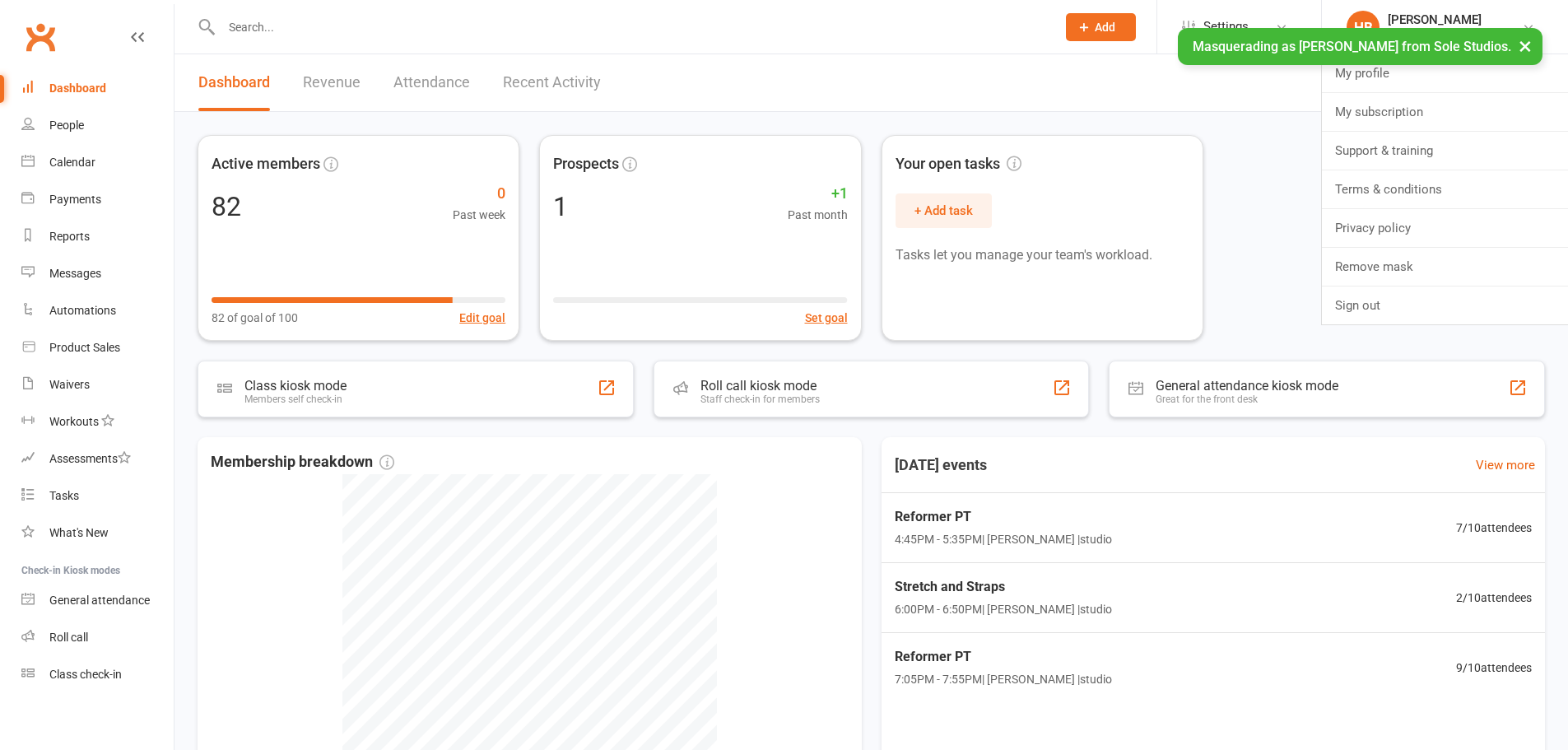
click at [1402, 120] on link "My subscription" at bounding box center [1445, 112] width 246 height 38
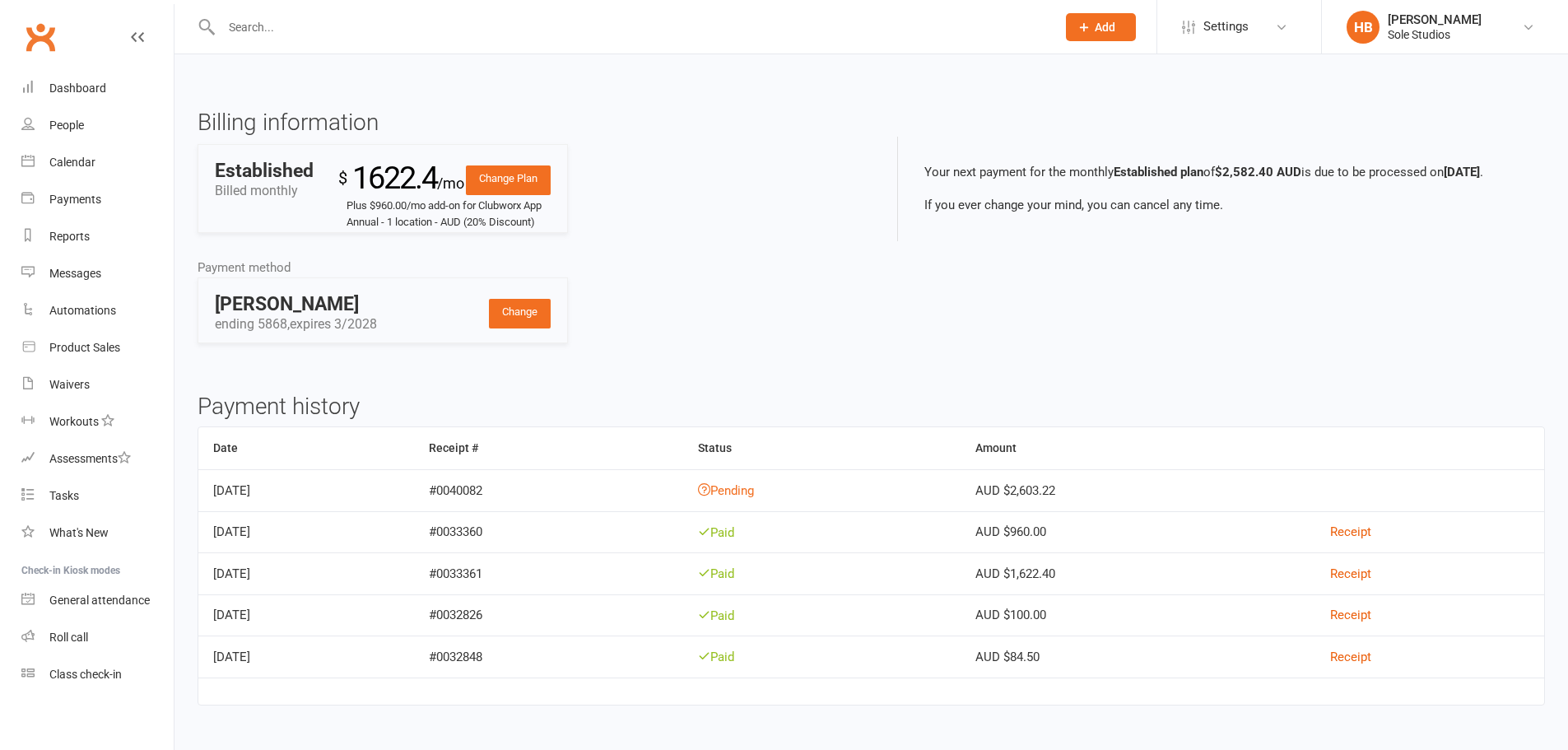
click at [528, 182] on link "Change Plan" at bounding box center [508, 180] width 85 height 30
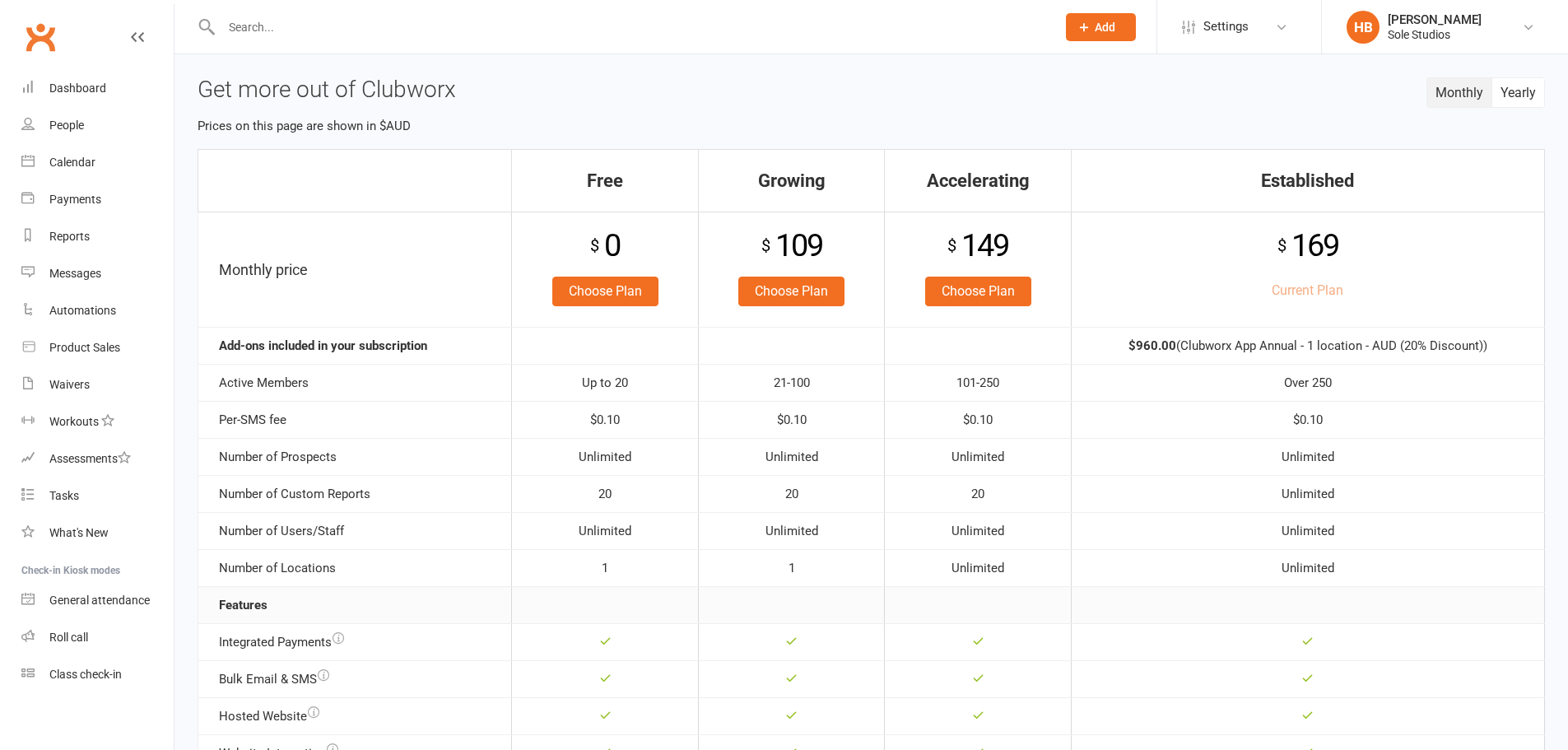
click at [1456, 93] on button "Monthly" at bounding box center [1460, 93] width 65 height 29
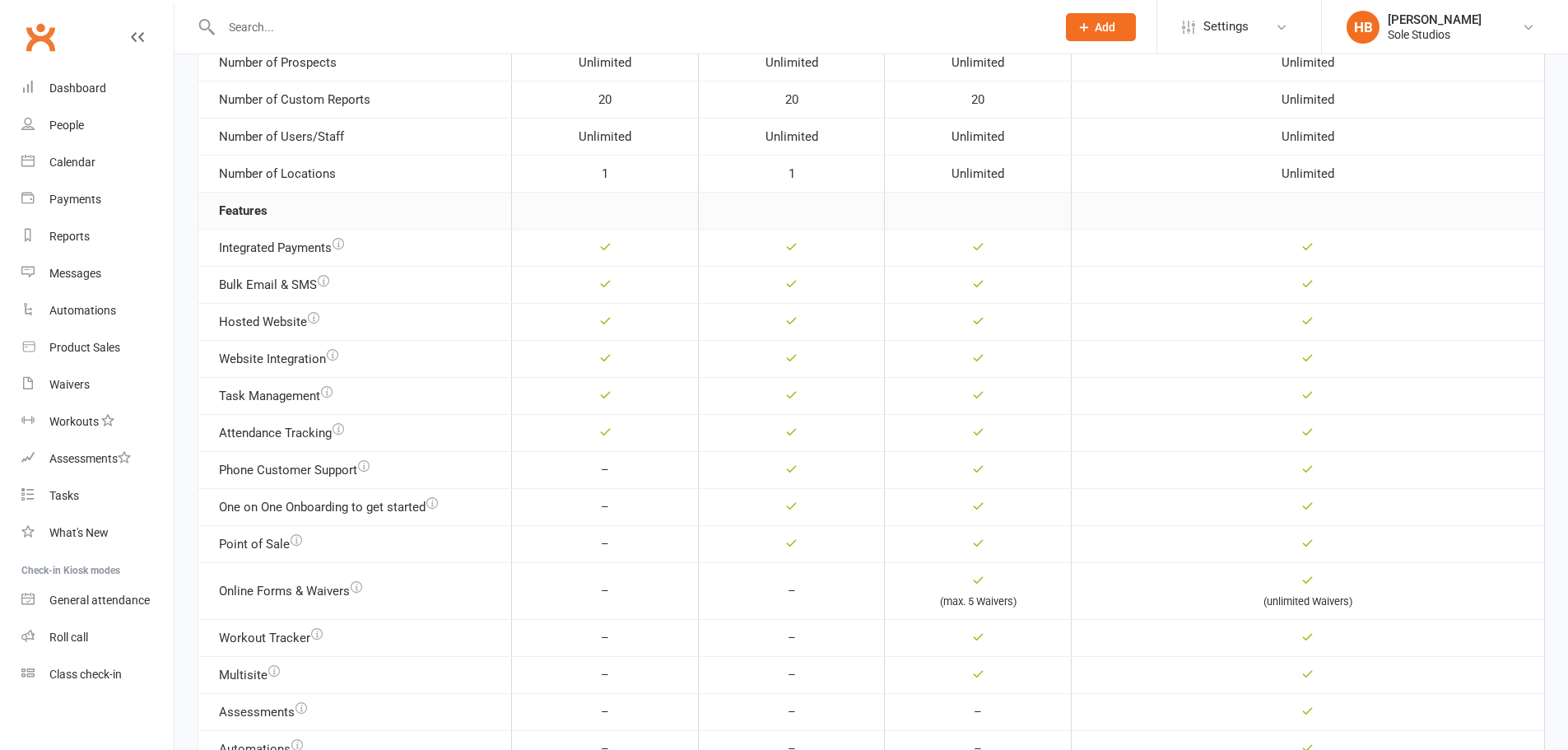
scroll to position [584, 0]
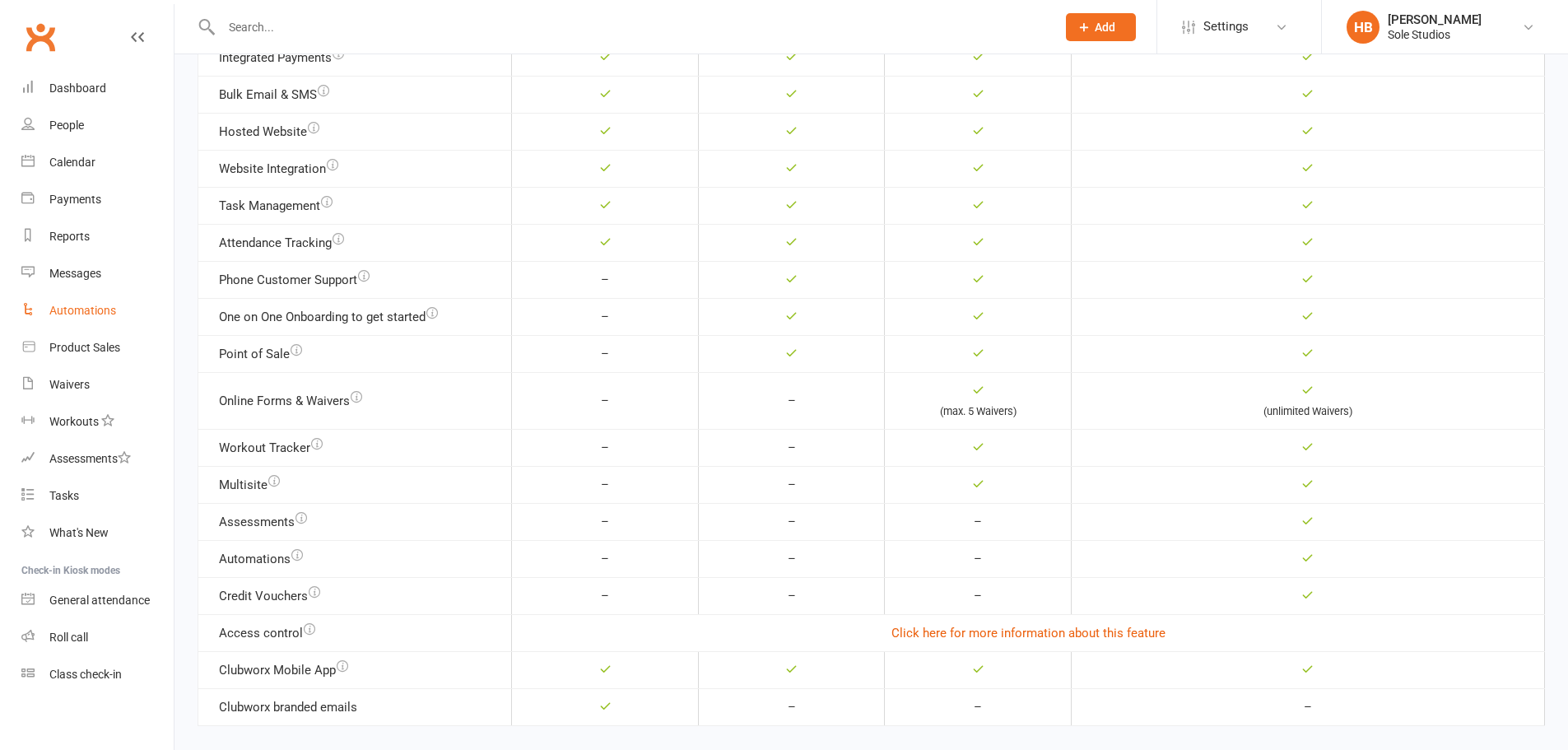
click at [118, 311] on link "Automations" at bounding box center [98, 311] width 152 height 37
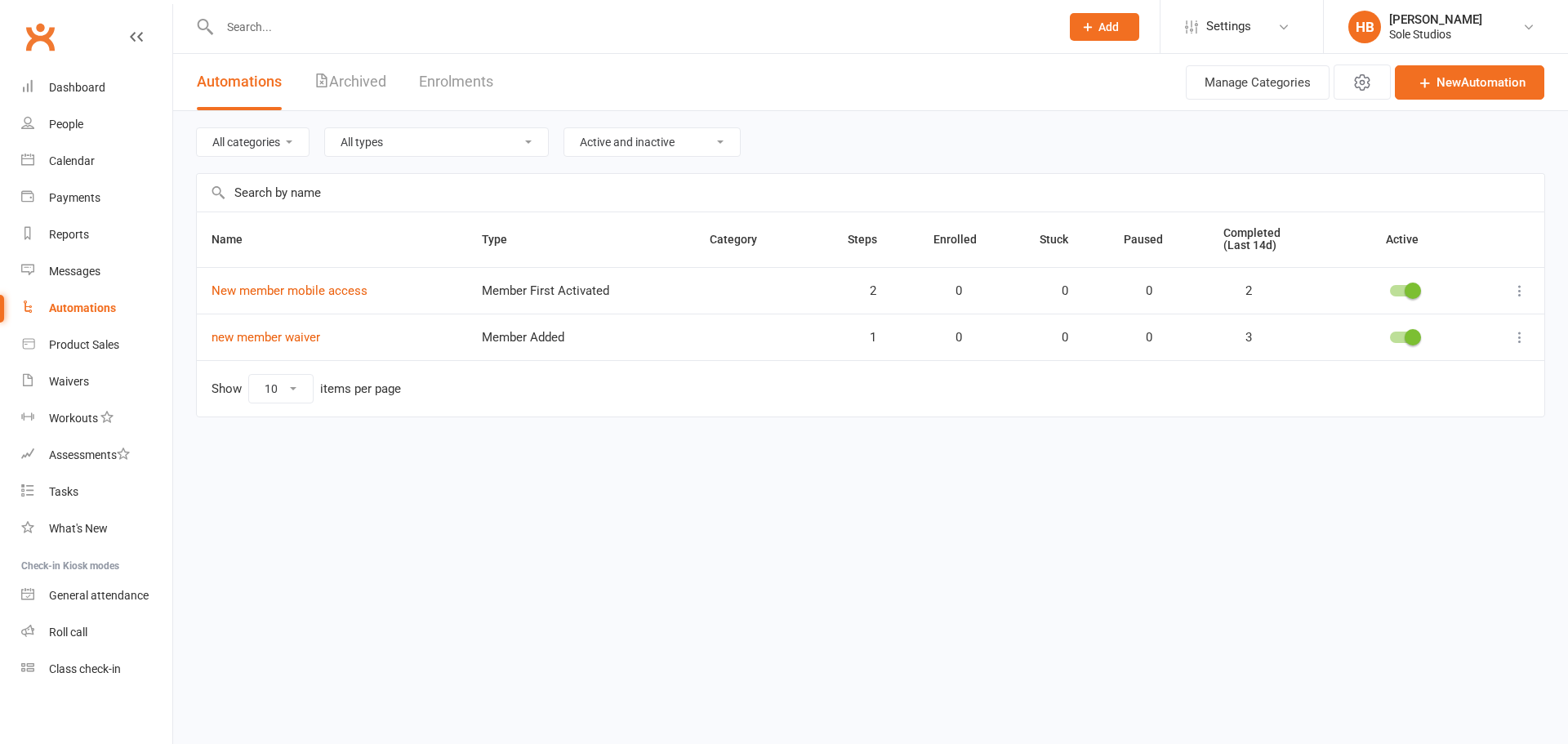
click at [1429, 22] on div "Holly Bray" at bounding box center [1435, 19] width 93 height 15
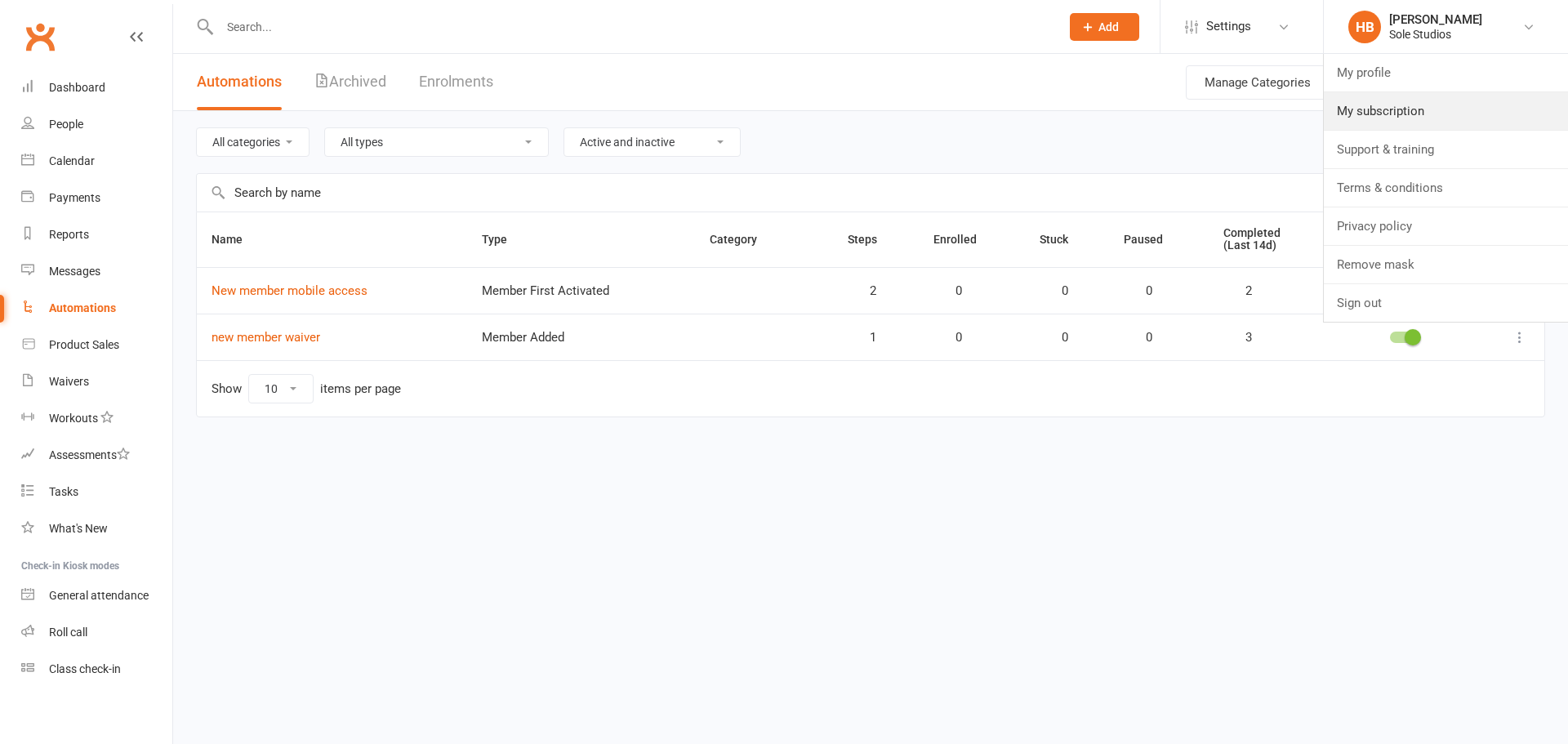
click at [1409, 112] on link "My subscription" at bounding box center [1446, 111] width 244 height 37
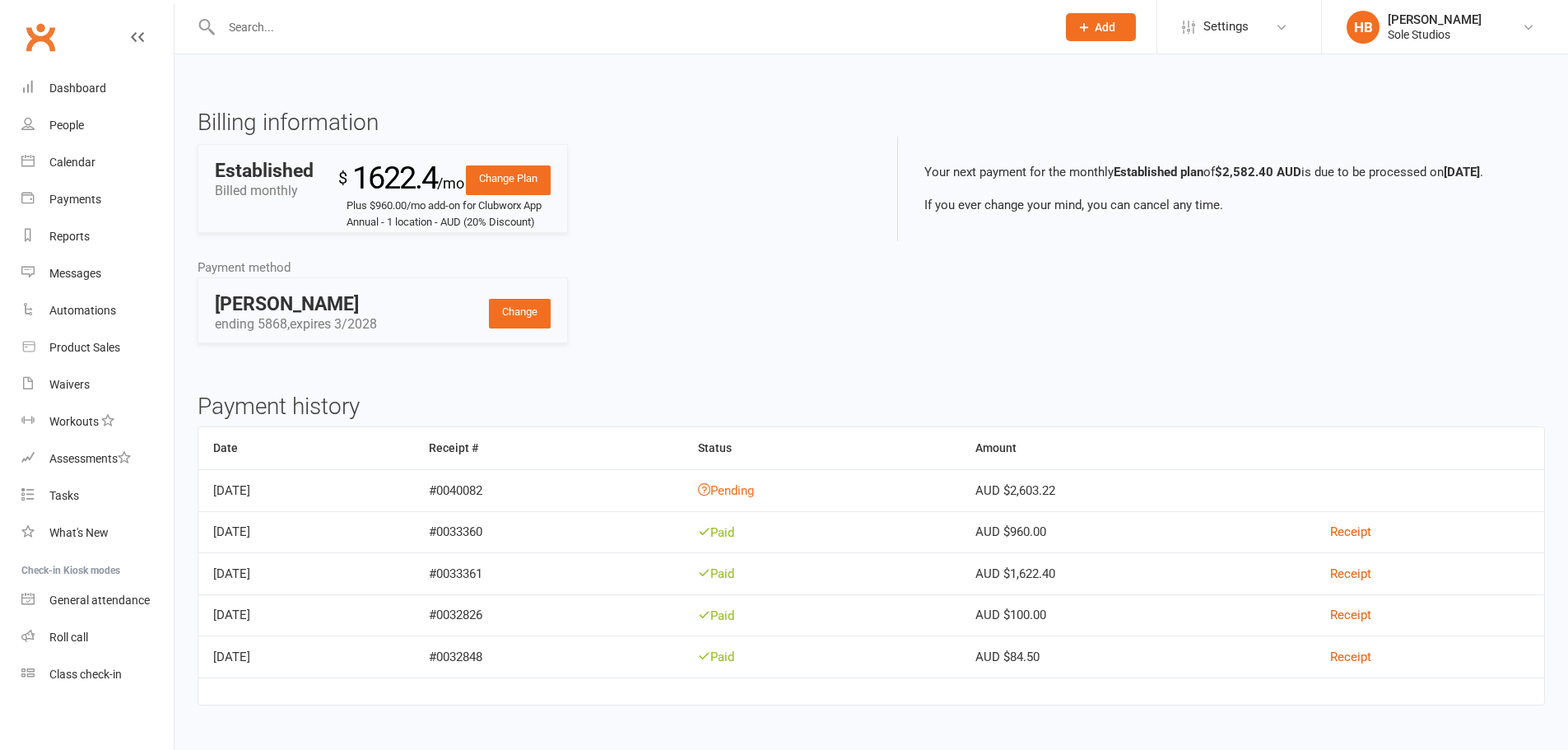
click at [526, 178] on link "Change Plan" at bounding box center [508, 180] width 85 height 30
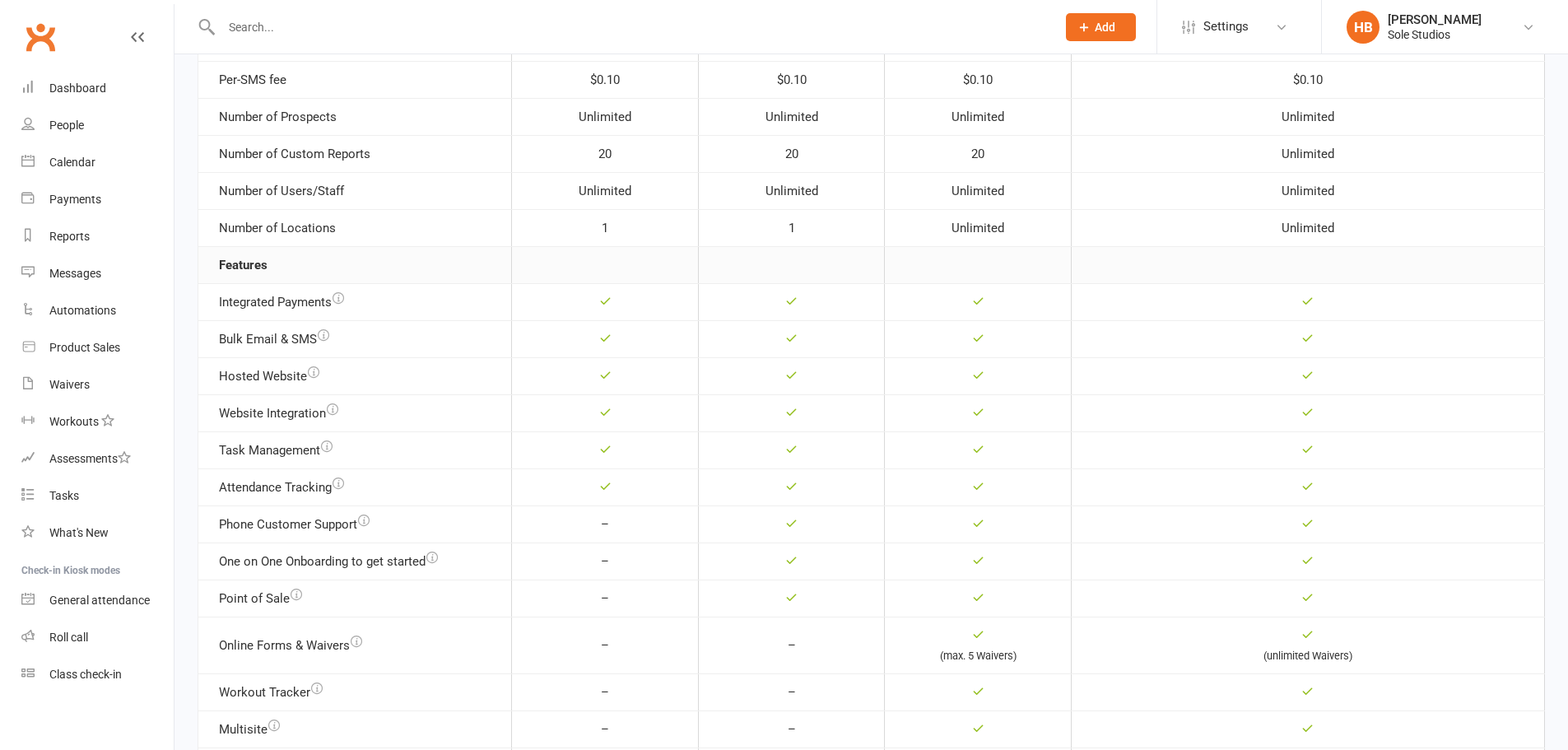
scroll to position [584, 0]
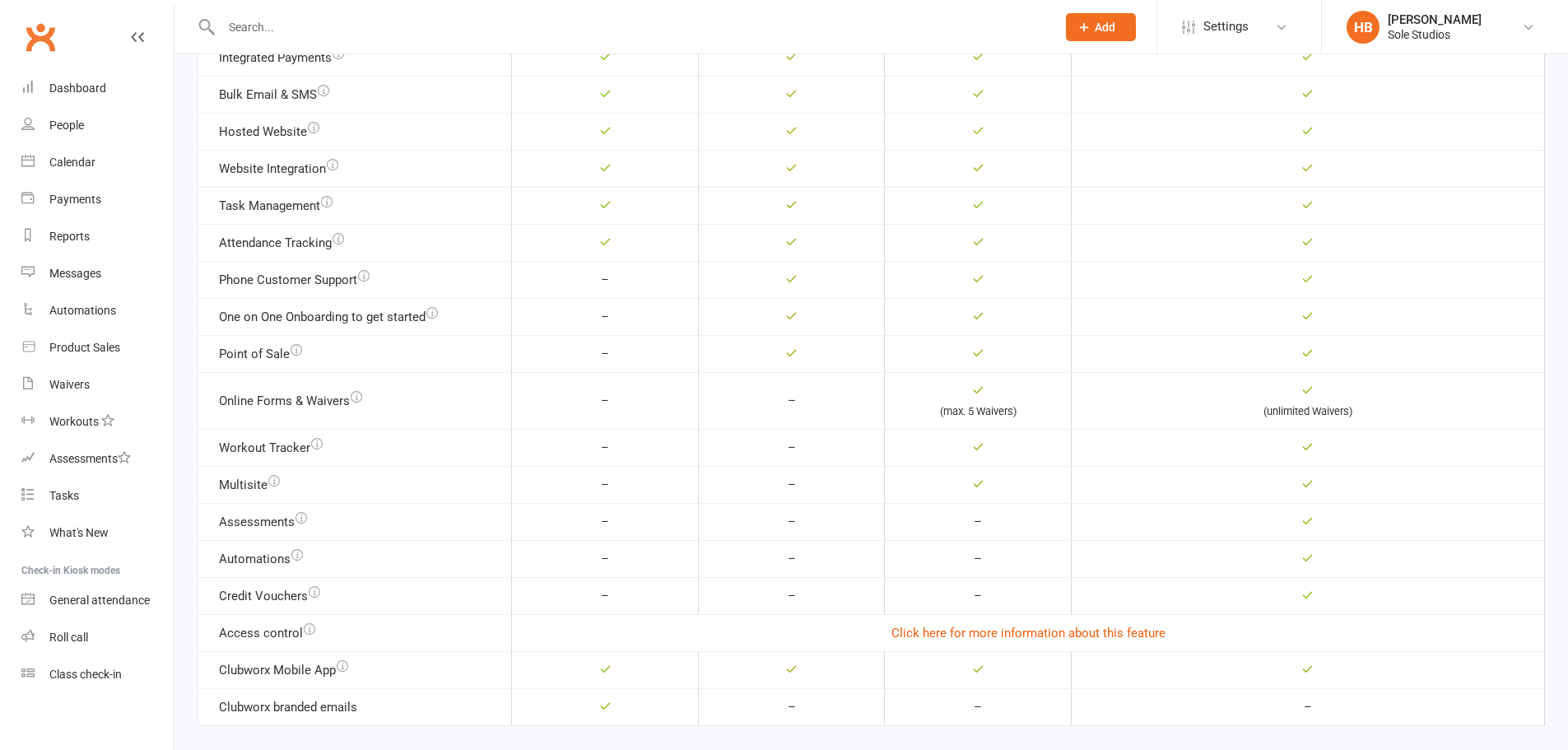
click at [1375, 36] on div "HB" at bounding box center [1363, 27] width 33 height 33
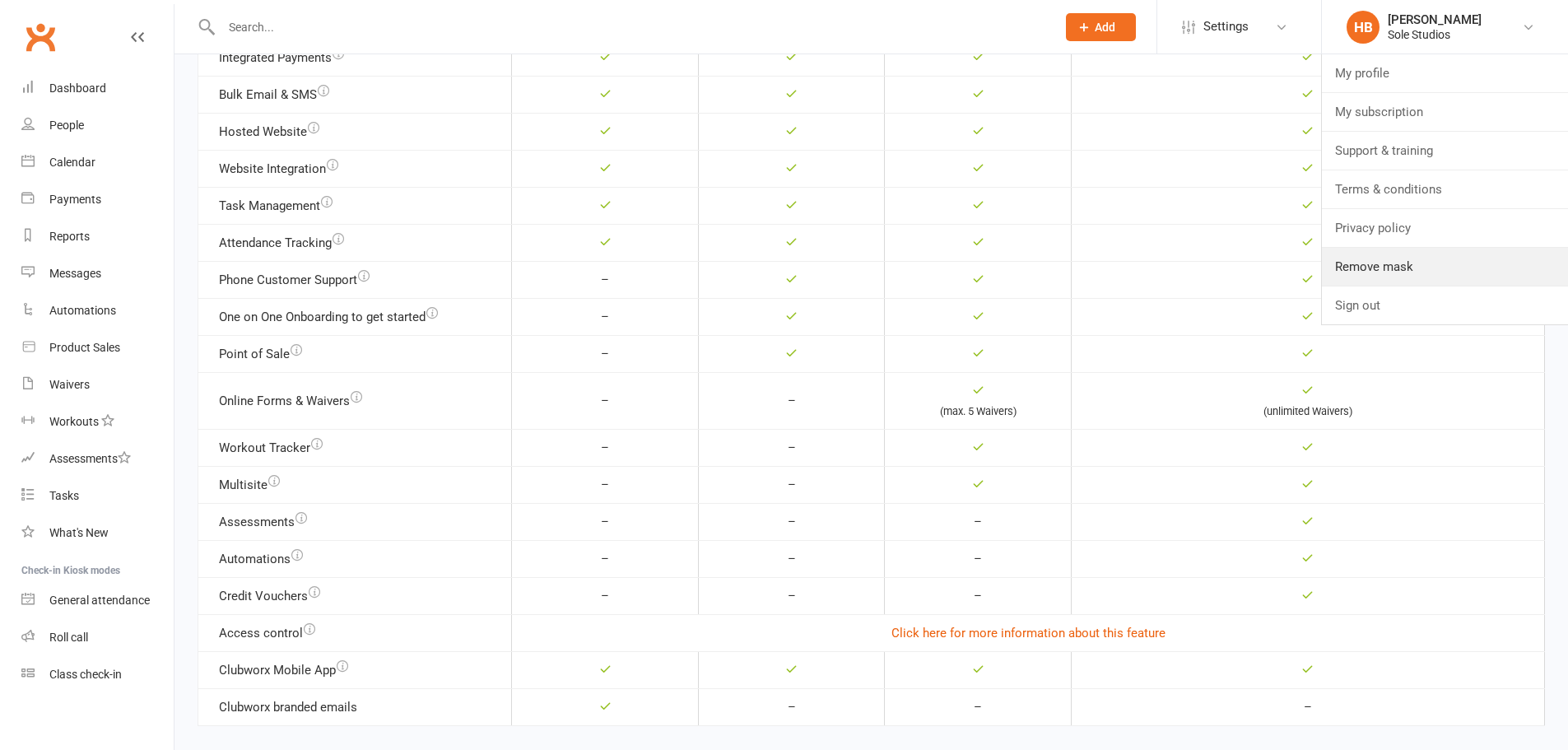
click at [1384, 256] on link "Remove mask" at bounding box center [1445, 266] width 246 height 38
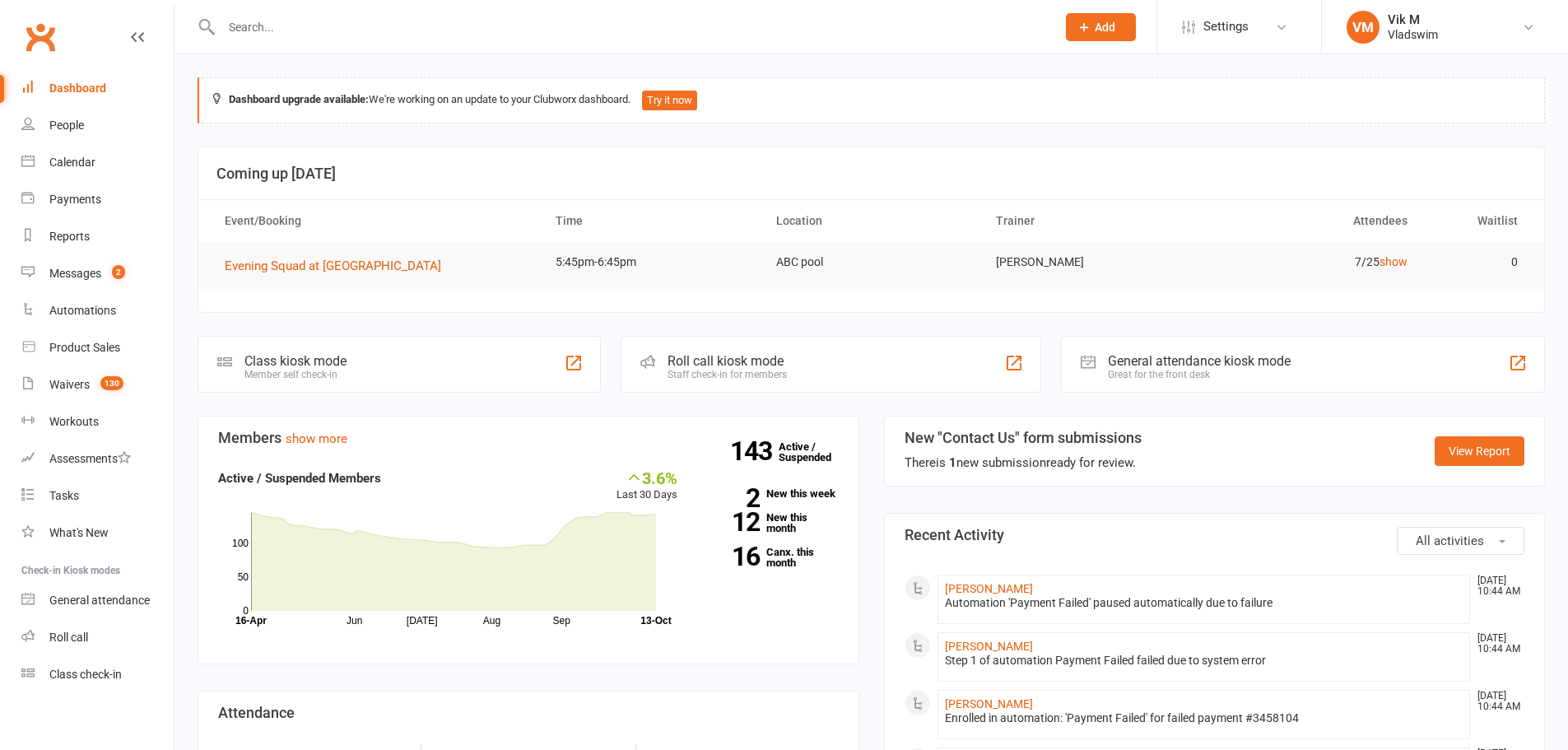
click at [1255, 29] on link "Settings" at bounding box center [1239, 26] width 114 height 37
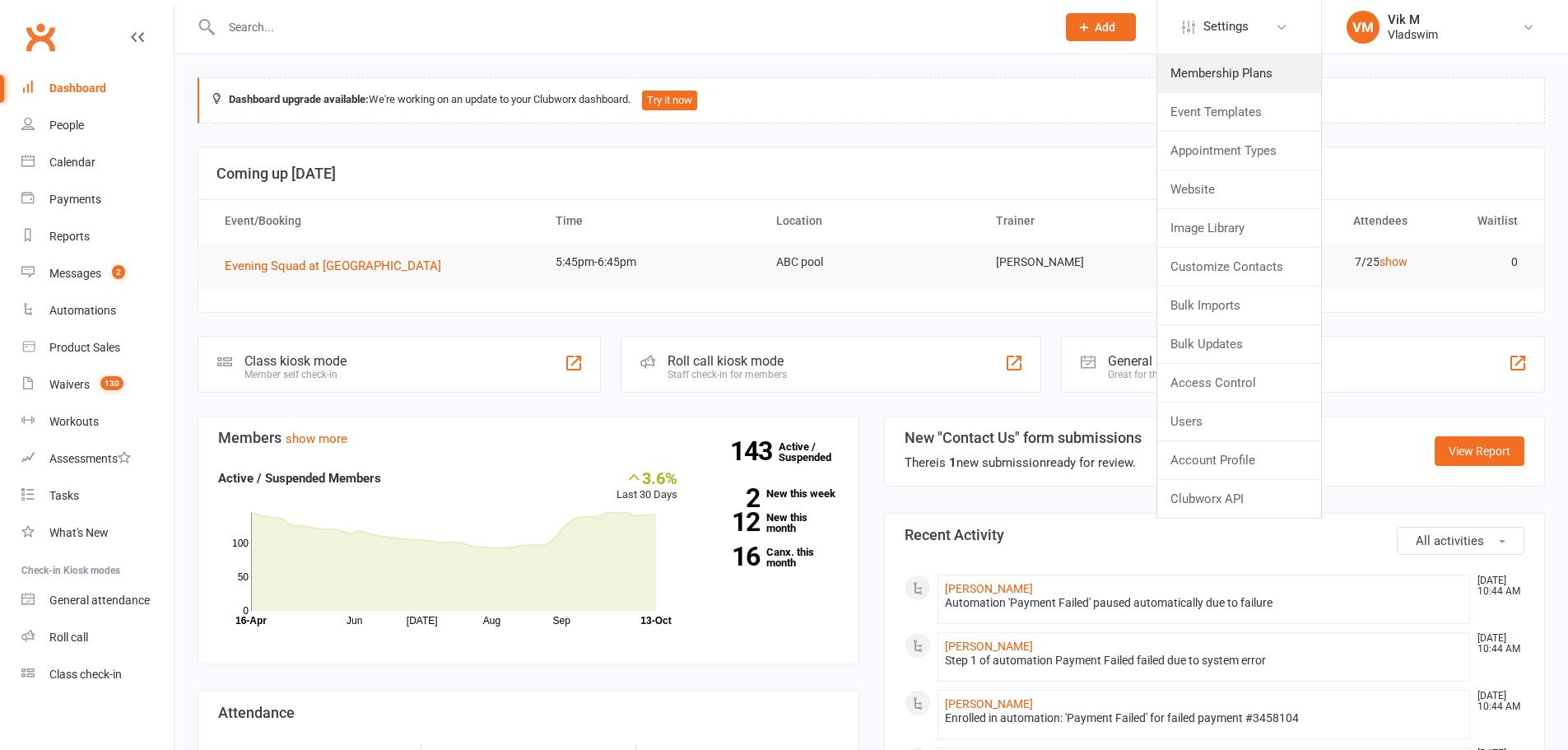
click at [1232, 67] on link "Membership Plans" at bounding box center [1240, 72] width 164 height 38
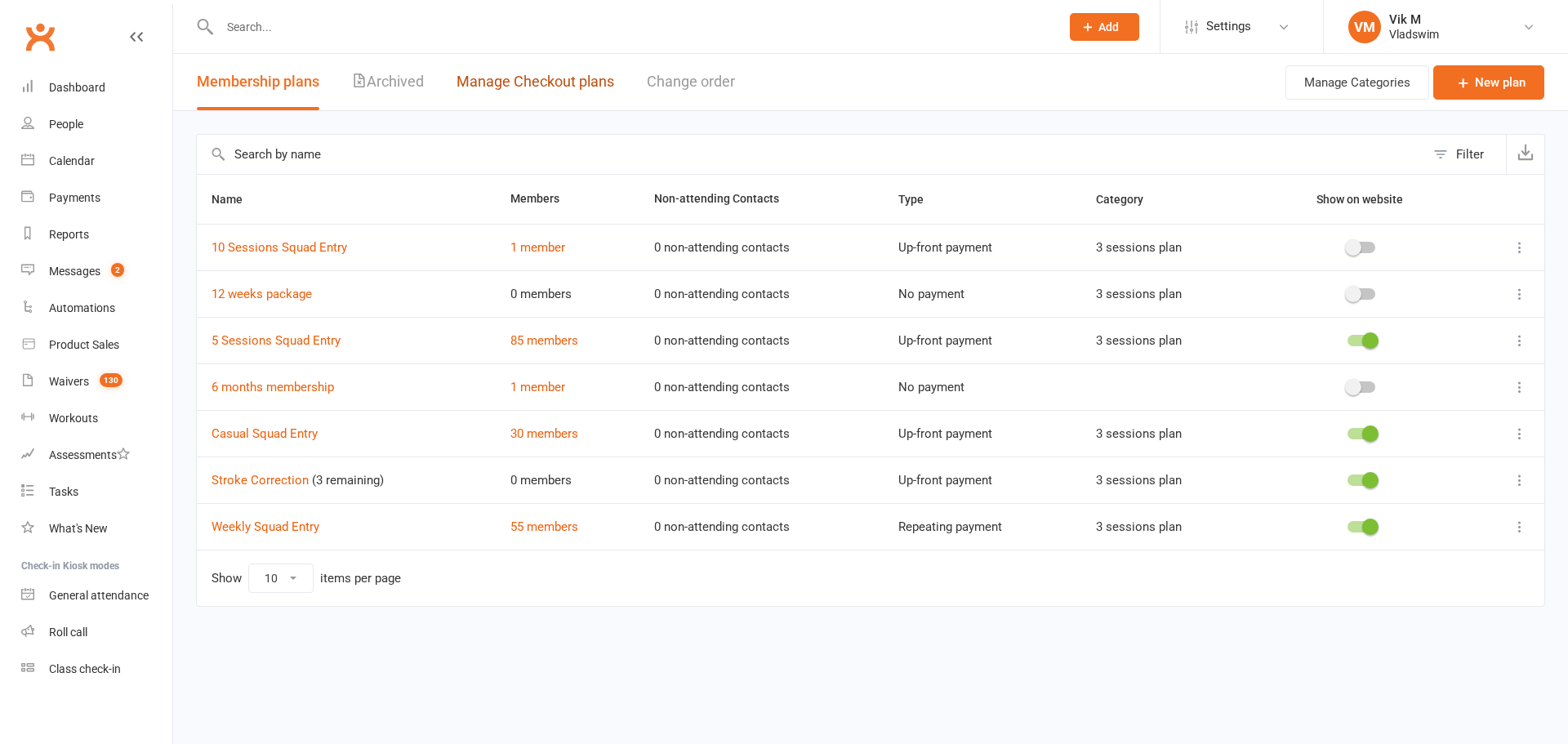
click at [558, 88] on link "Manage Checkout plans" at bounding box center [535, 81] width 158 height 56
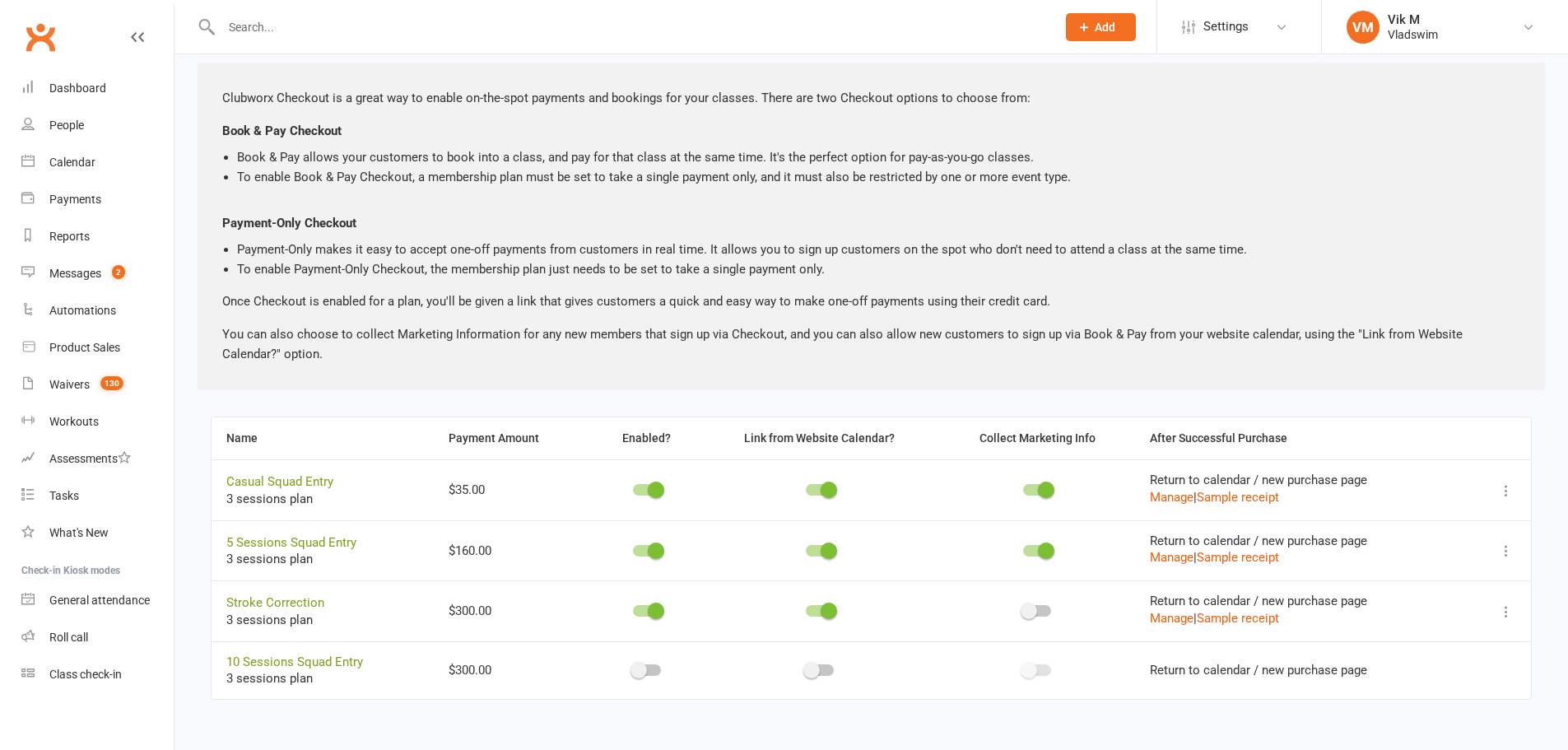
scroll to position [100, 0]
click at [1202, 22] on link "Settings" at bounding box center [1239, 26] width 114 height 37
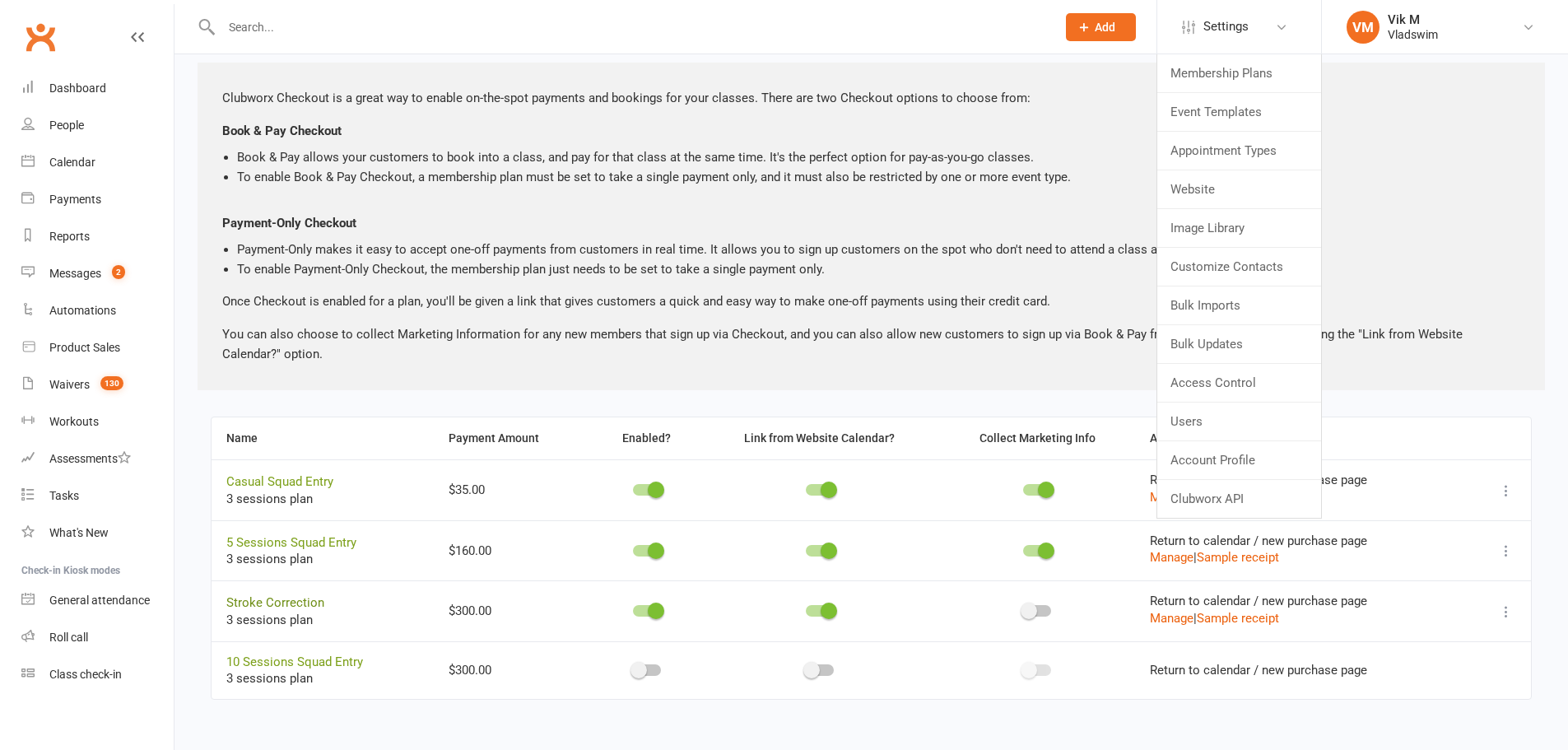
click at [287, 606] on link "Stroke Correction" at bounding box center [275, 602] width 98 height 15
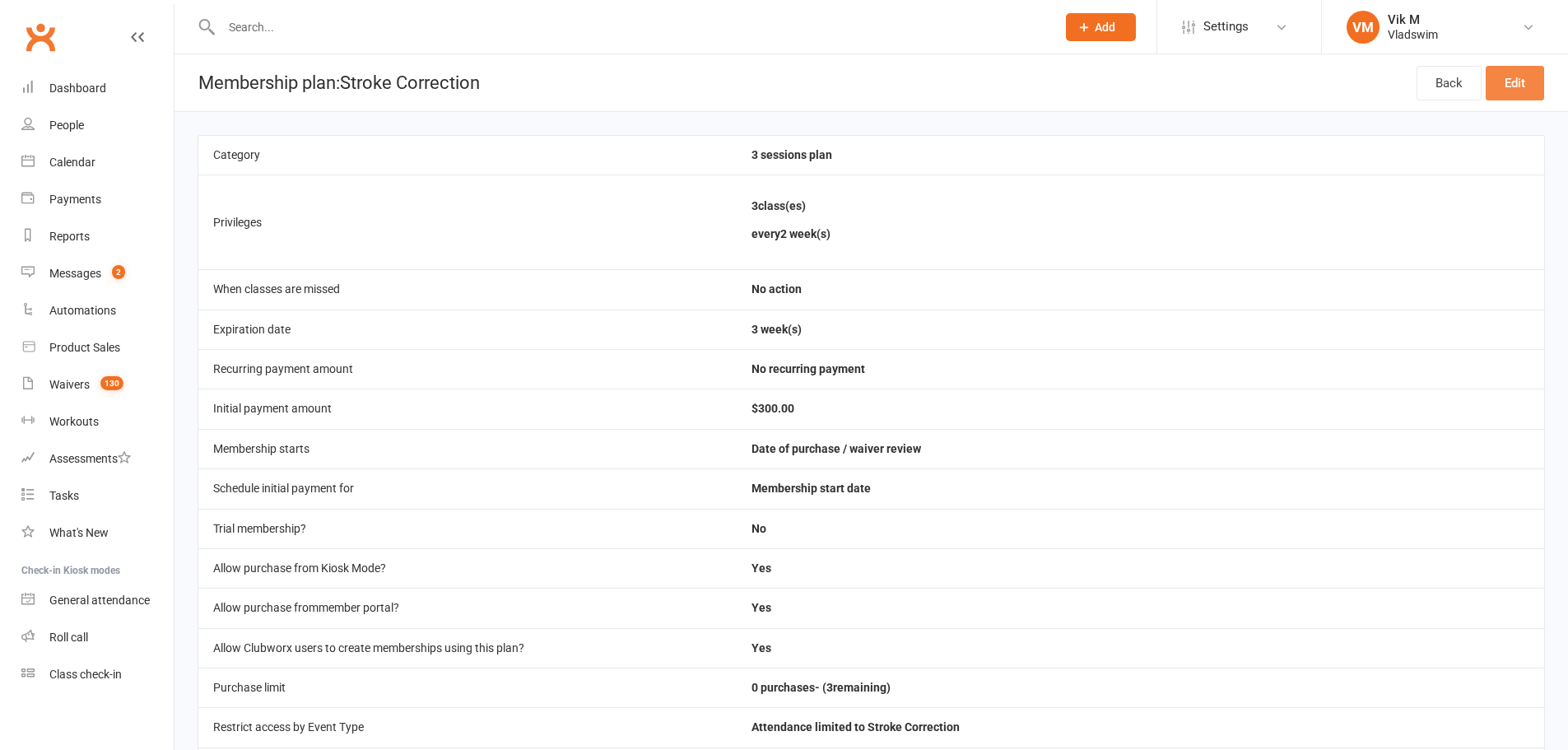
click at [1496, 80] on link "Edit" at bounding box center [1515, 83] width 58 height 35
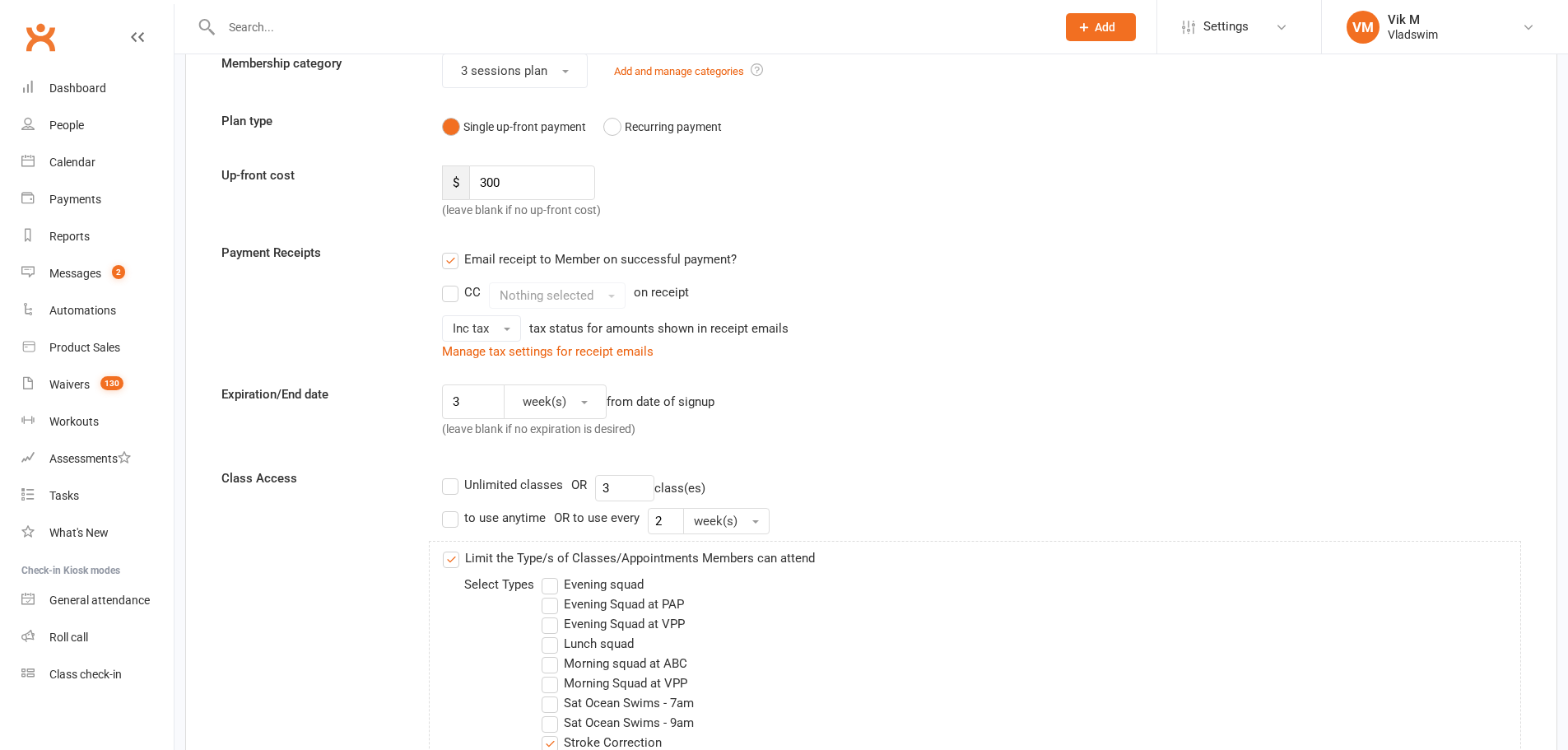
scroll to position [27, 0]
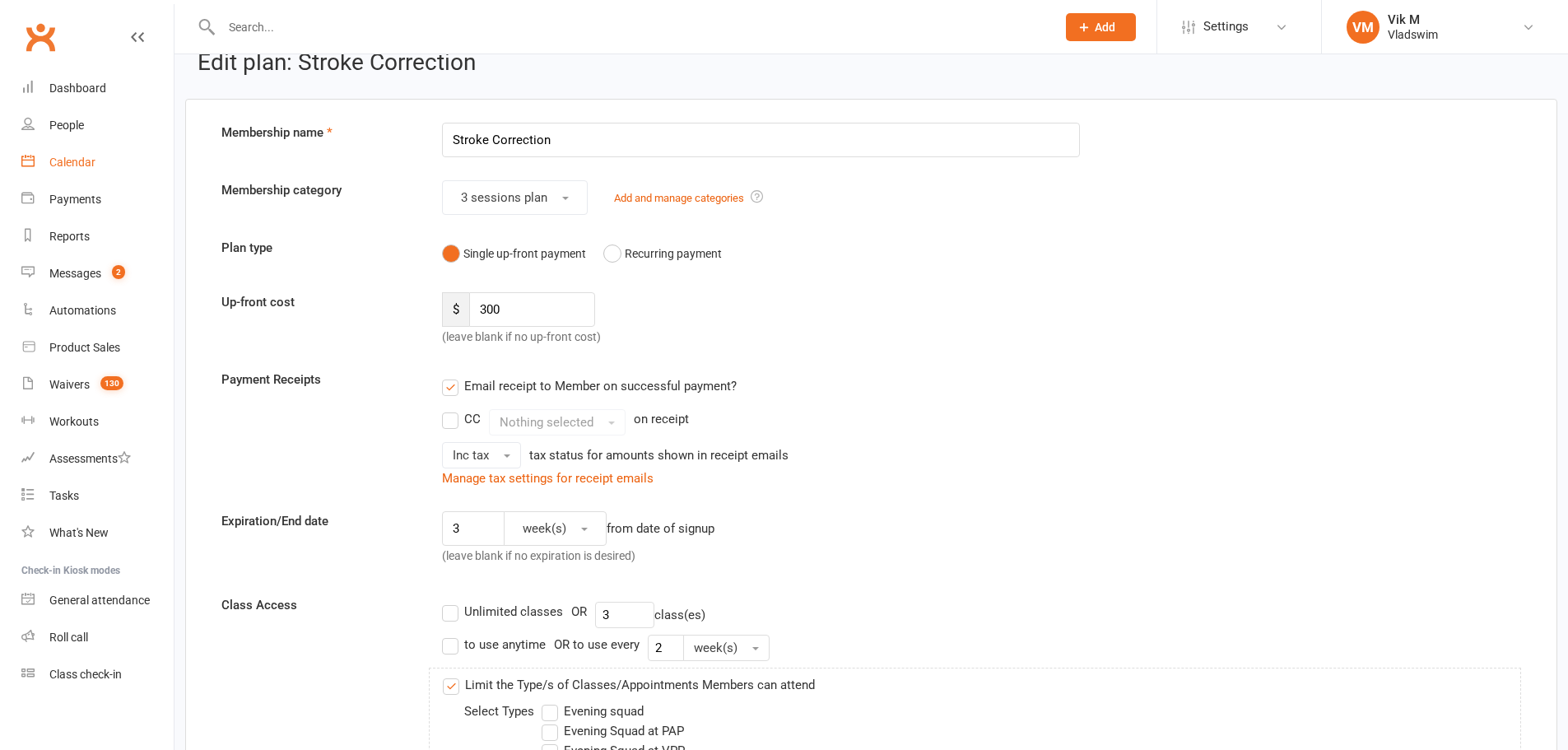
click at [93, 158] on div "Calendar" at bounding box center [72, 162] width 46 height 13
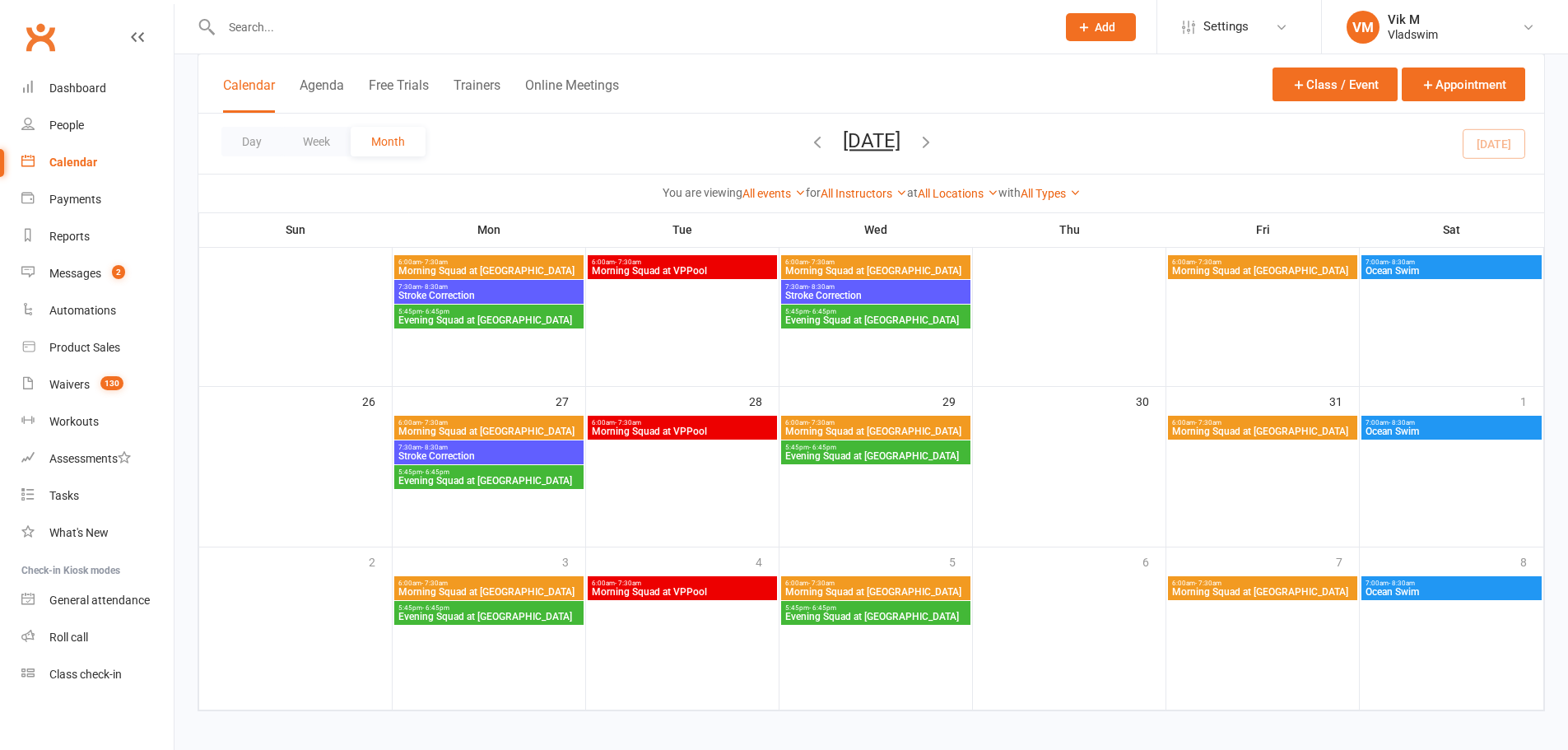
scroll to position [613, 0]
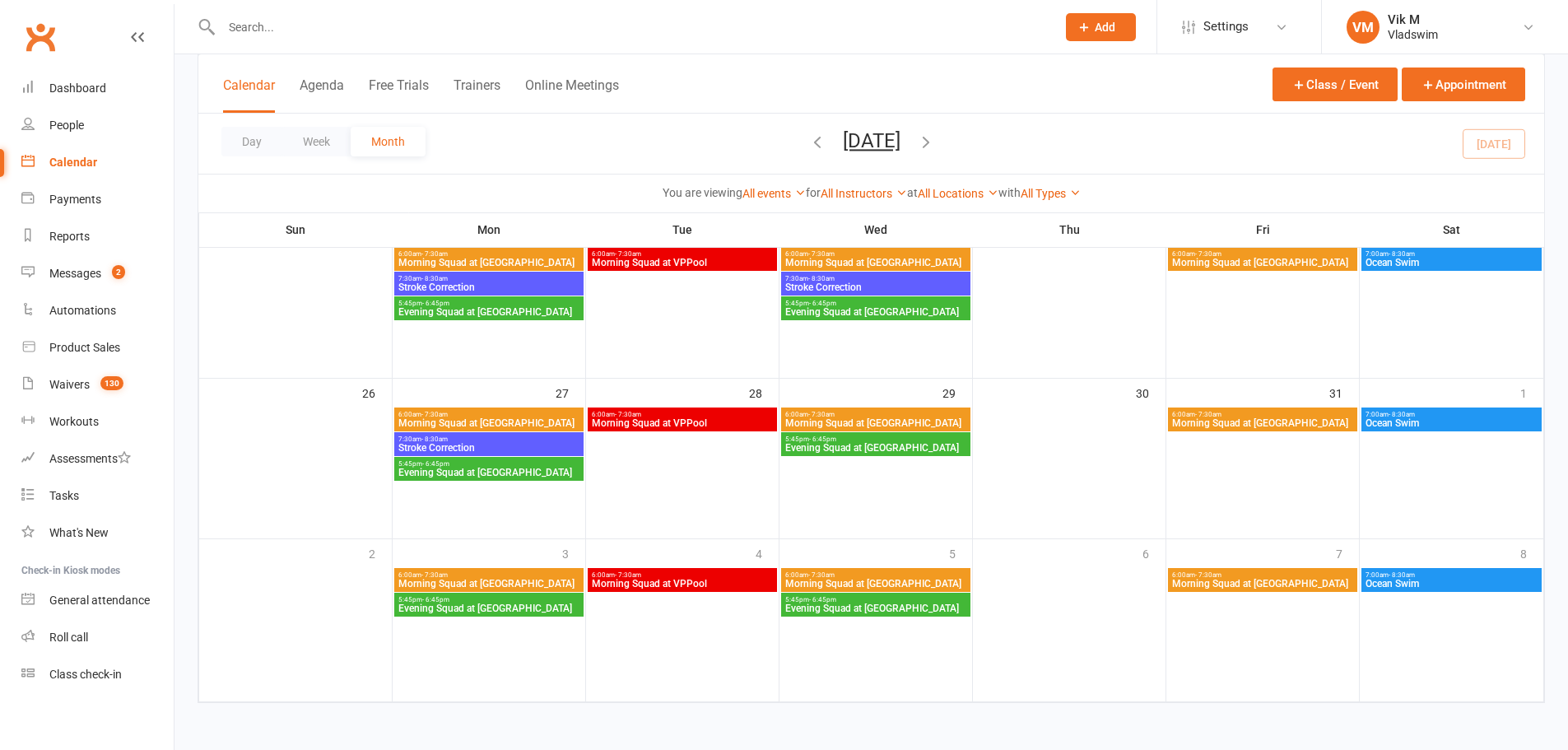
click at [935, 136] on icon "button" at bounding box center [925, 141] width 18 height 18
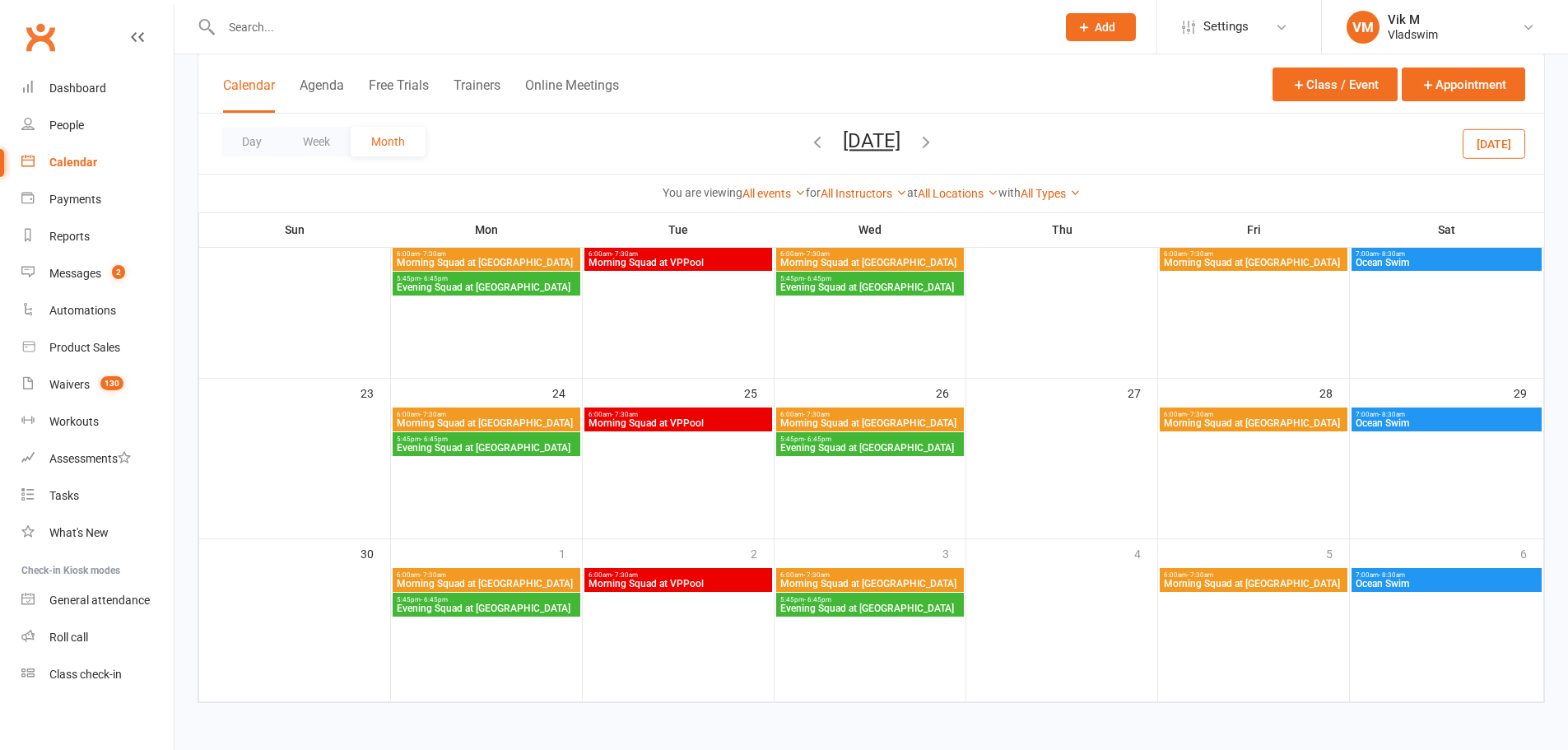
click at [935, 141] on icon "button" at bounding box center [925, 141] width 18 height 18
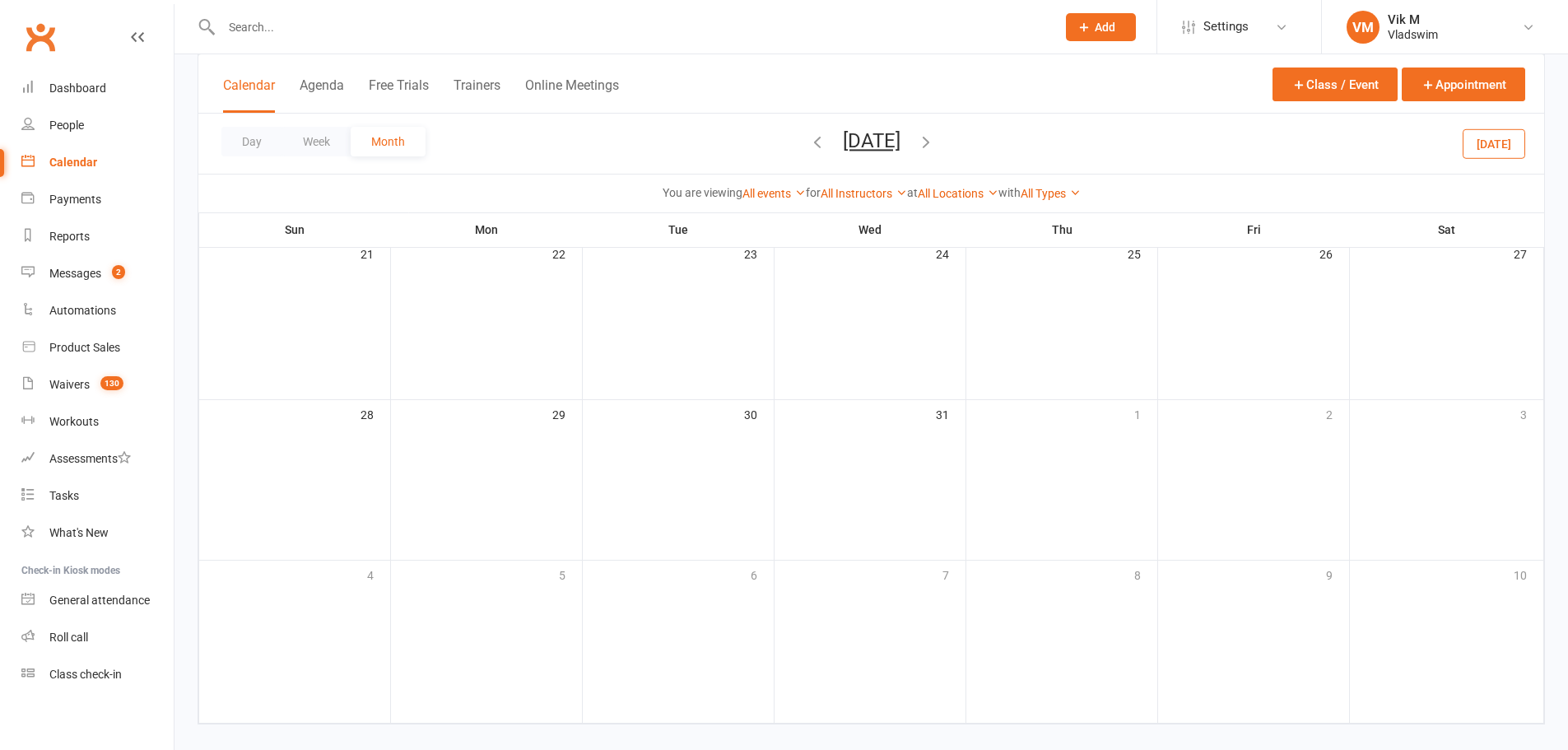
scroll to position [586, 0]
click at [808, 143] on icon "button" at bounding box center [817, 141] width 18 height 18
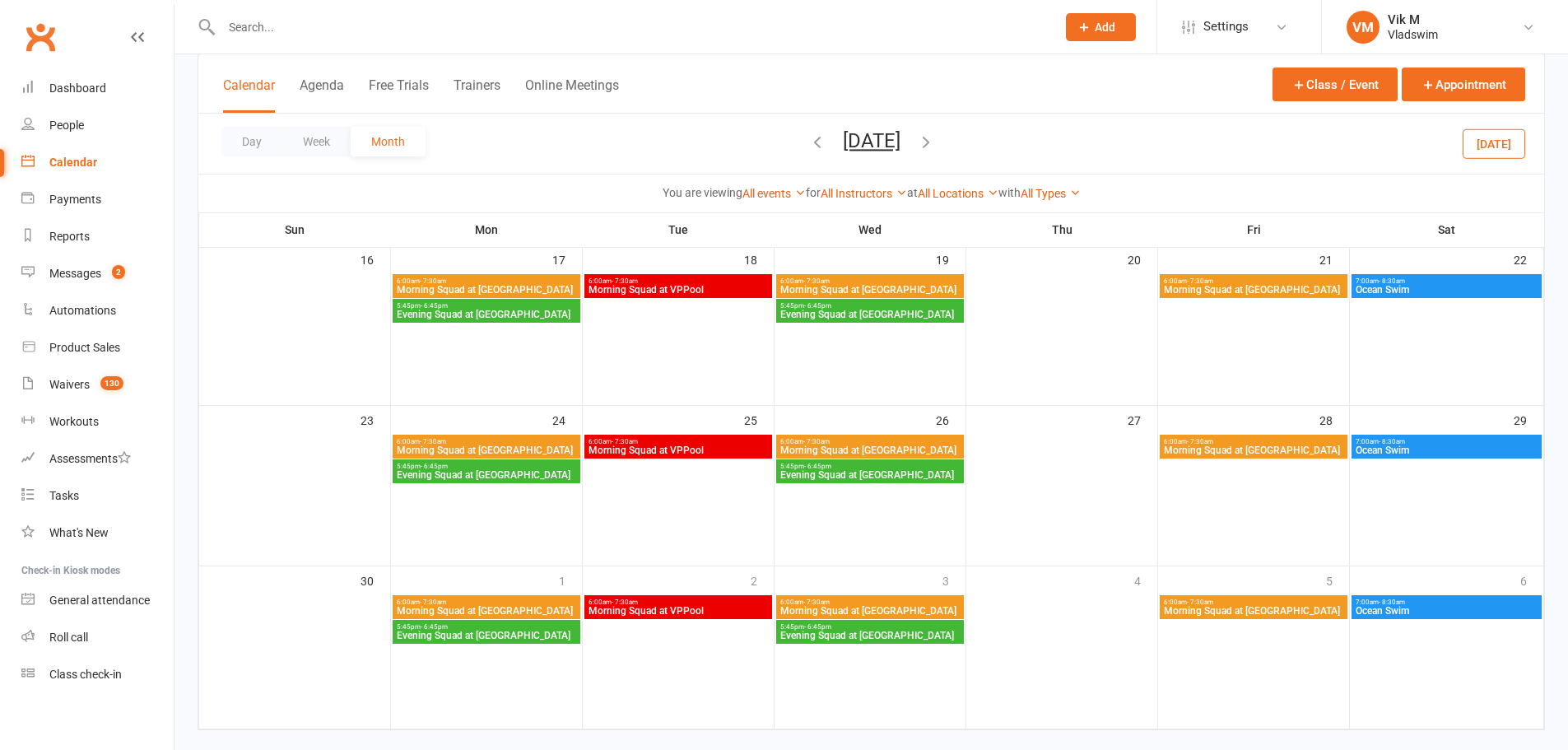
click at [1195, 29] on link "Settings" at bounding box center [1239, 26] width 114 height 37
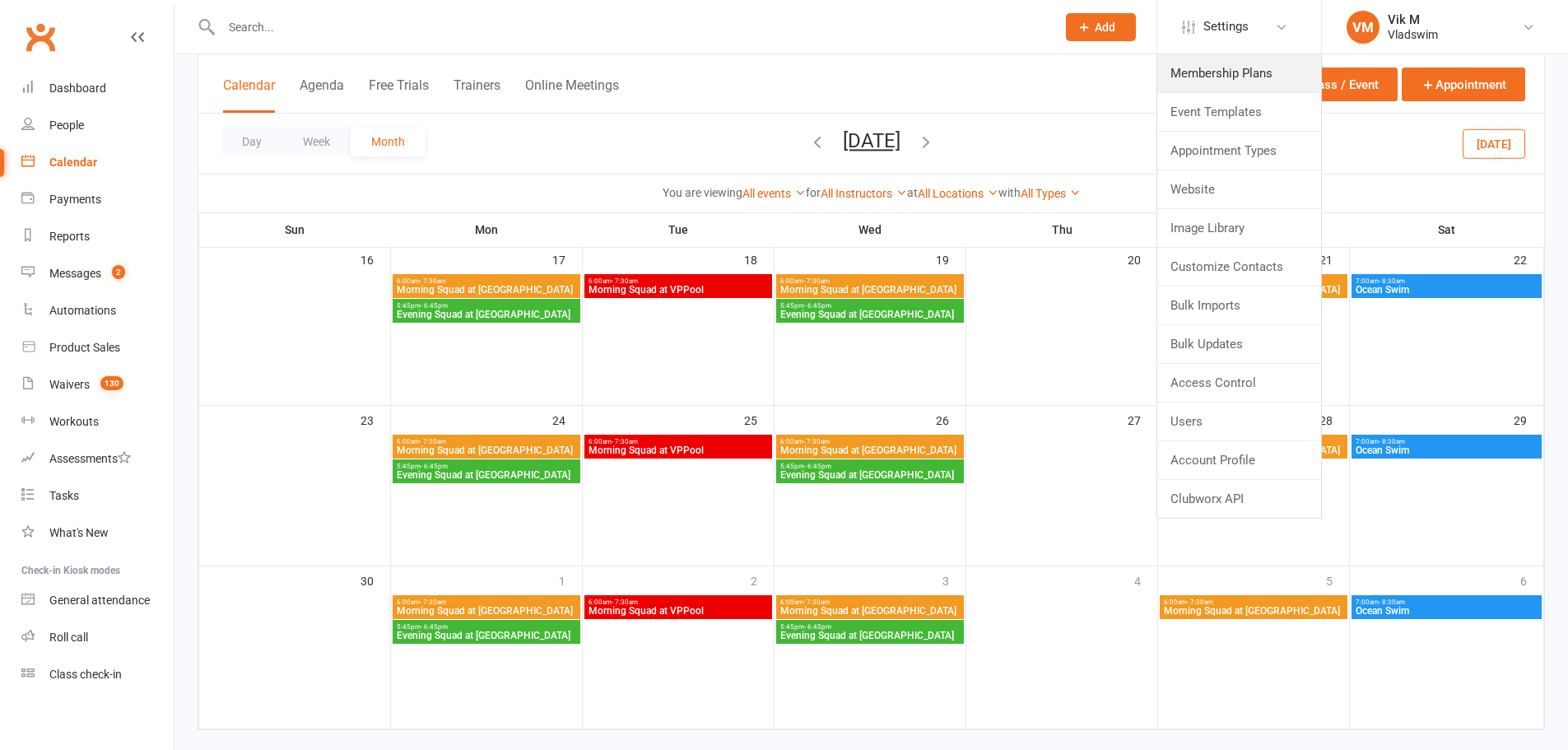
click at [1201, 72] on link "Membership Plans" at bounding box center [1240, 72] width 164 height 38
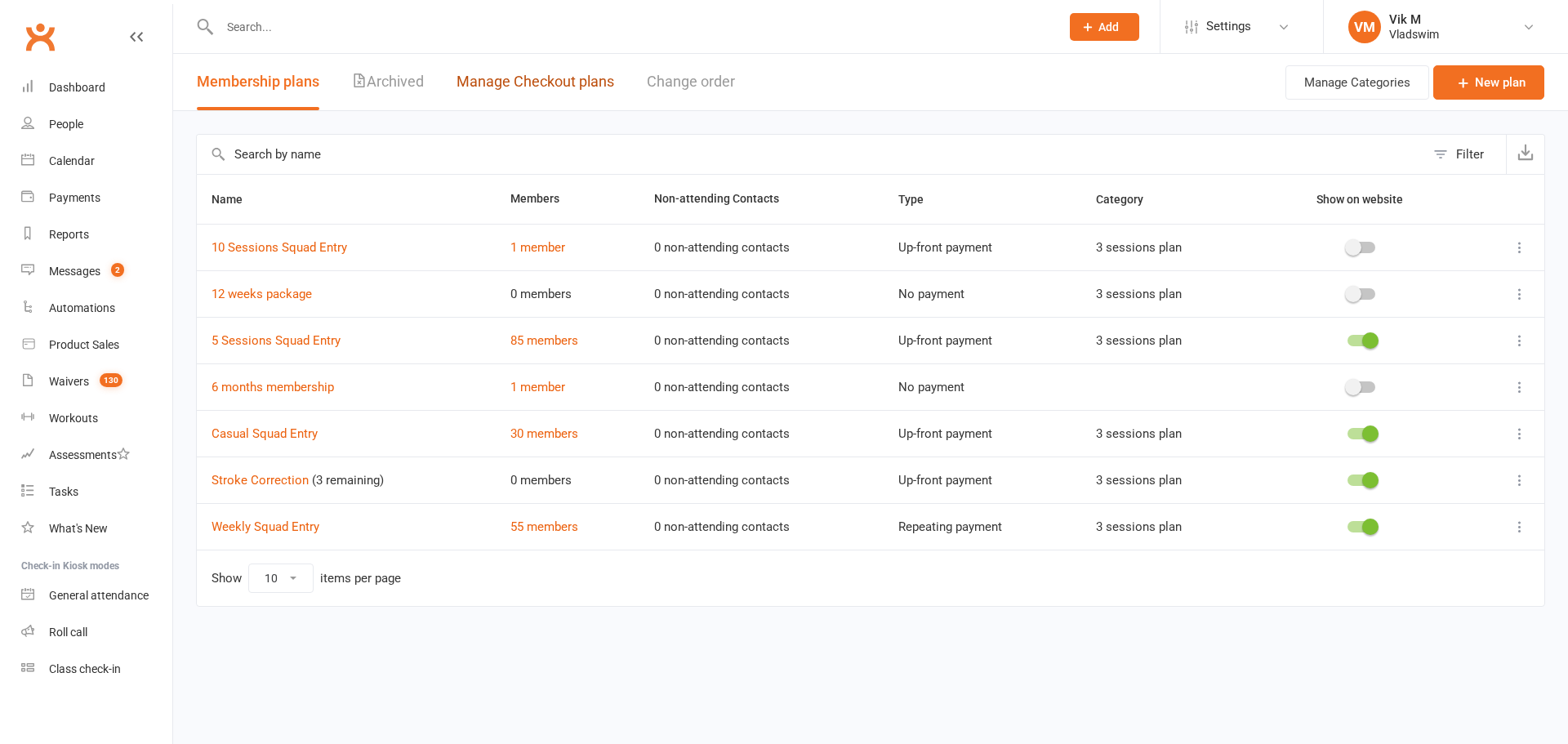
click at [535, 81] on link "Manage Checkout plans" at bounding box center [535, 81] width 158 height 56
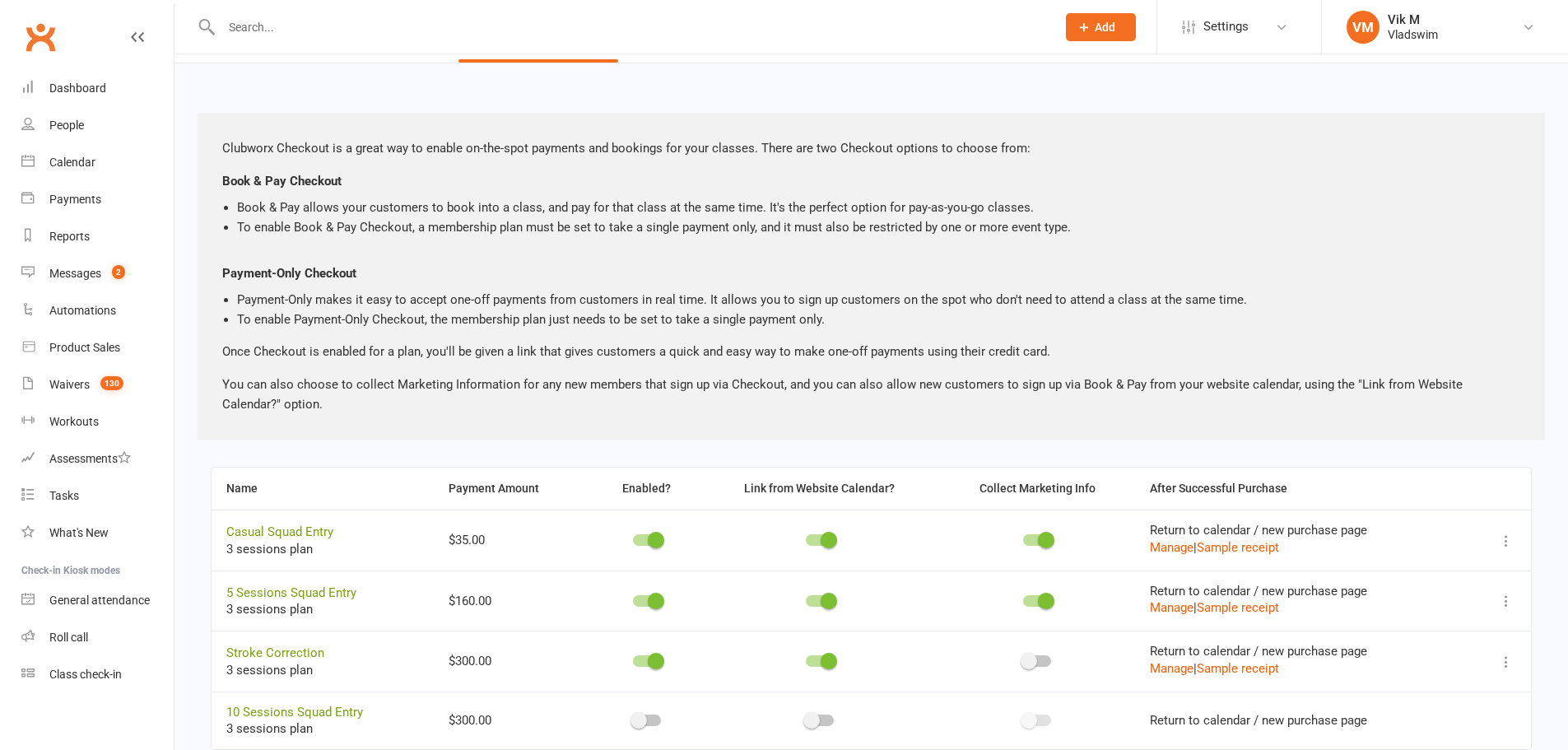
scroll to position [100, 0]
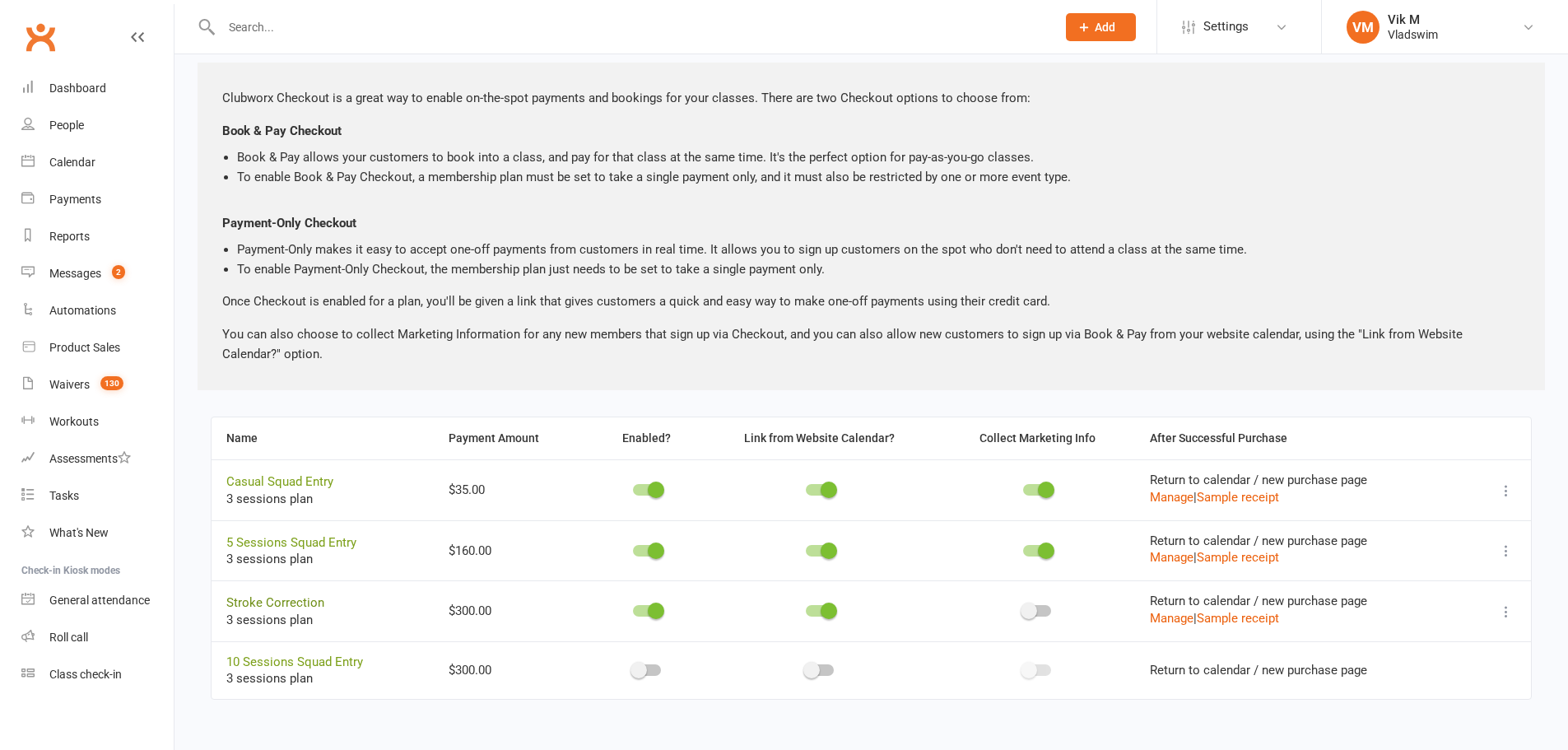
click at [296, 599] on link "Stroke Correction" at bounding box center [275, 602] width 98 height 15
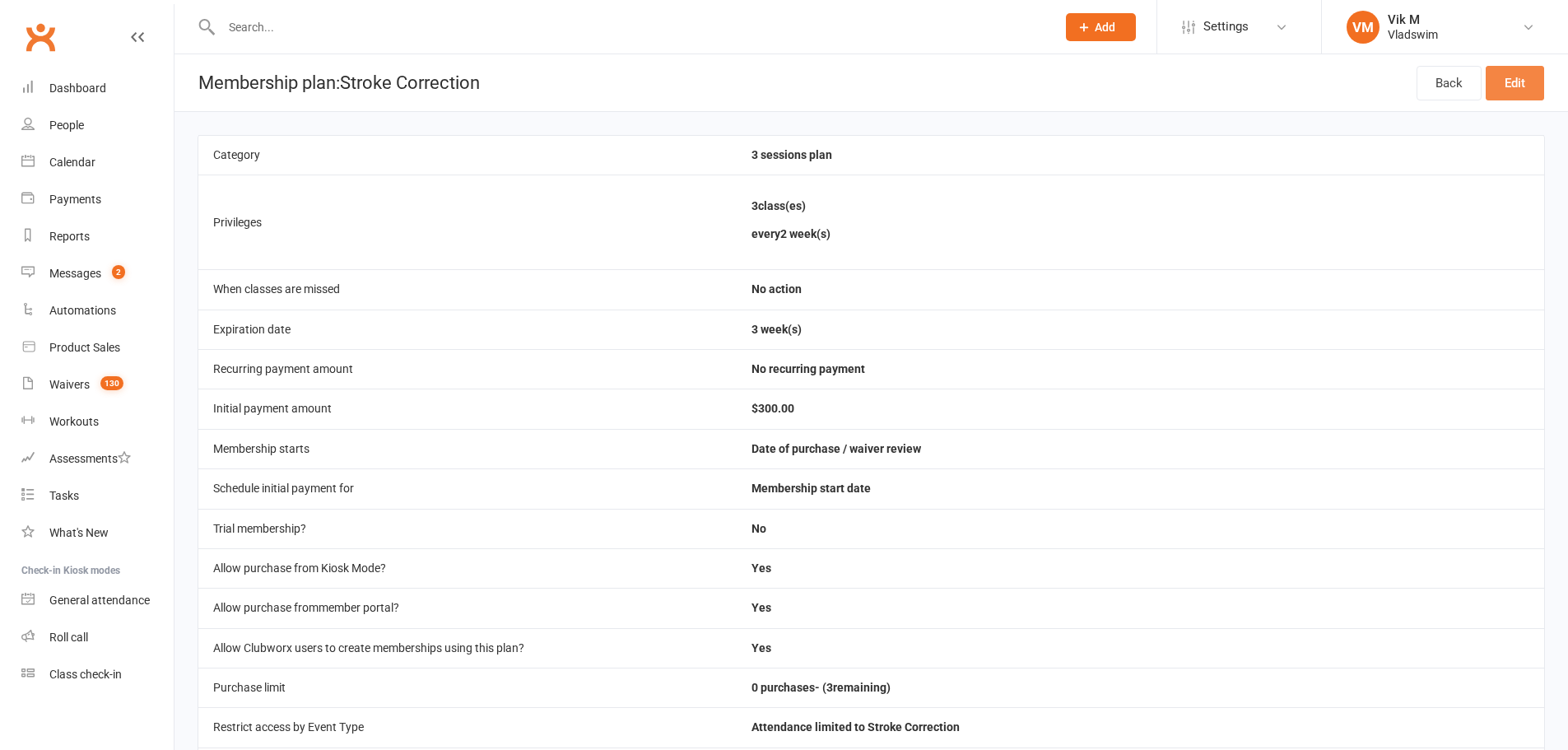
click at [1516, 80] on link "Edit" at bounding box center [1515, 83] width 58 height 35
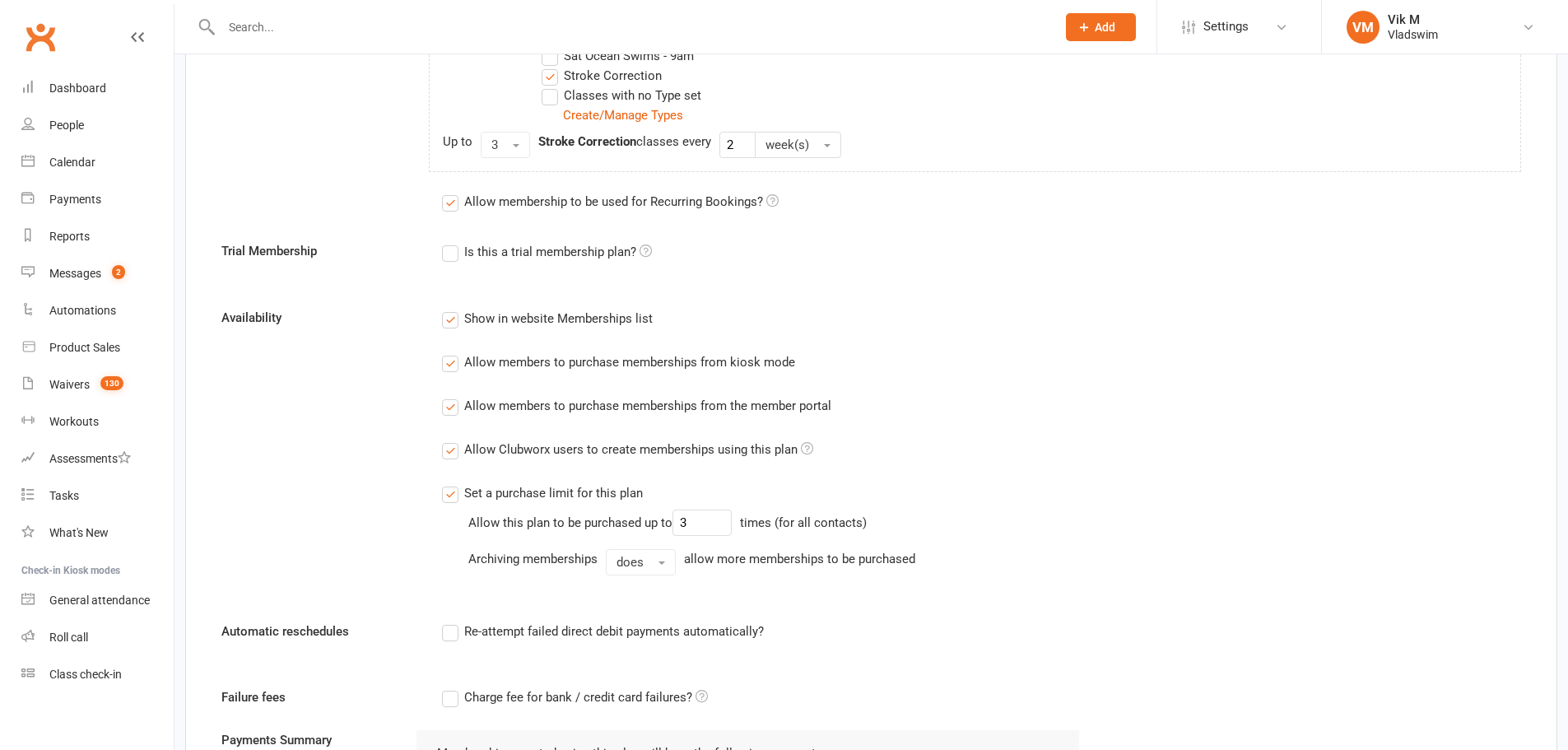
scroll to position [850, 0]
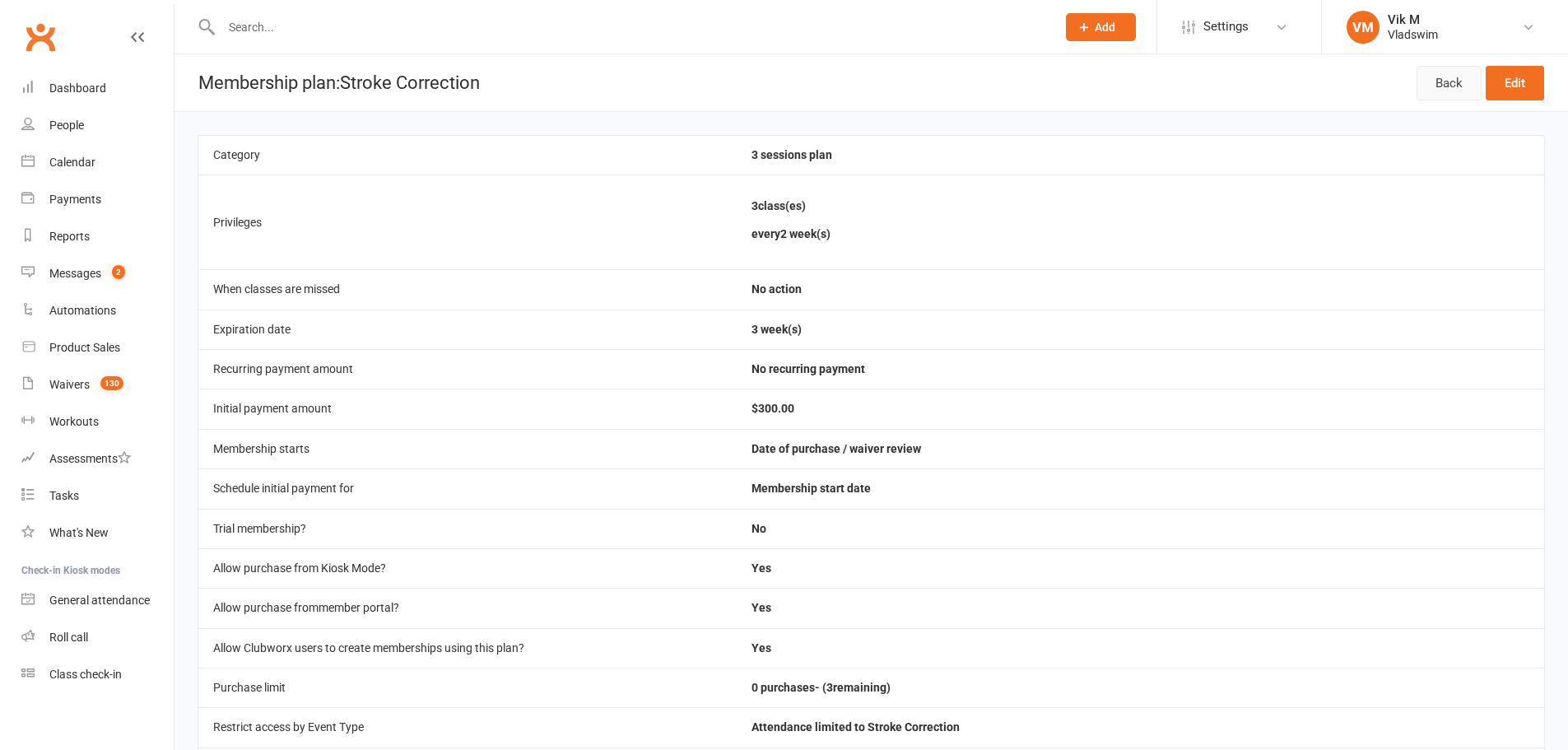
click at [1431, 78] on link "Back" at bounding box center [1449, 83] width 65 height 35
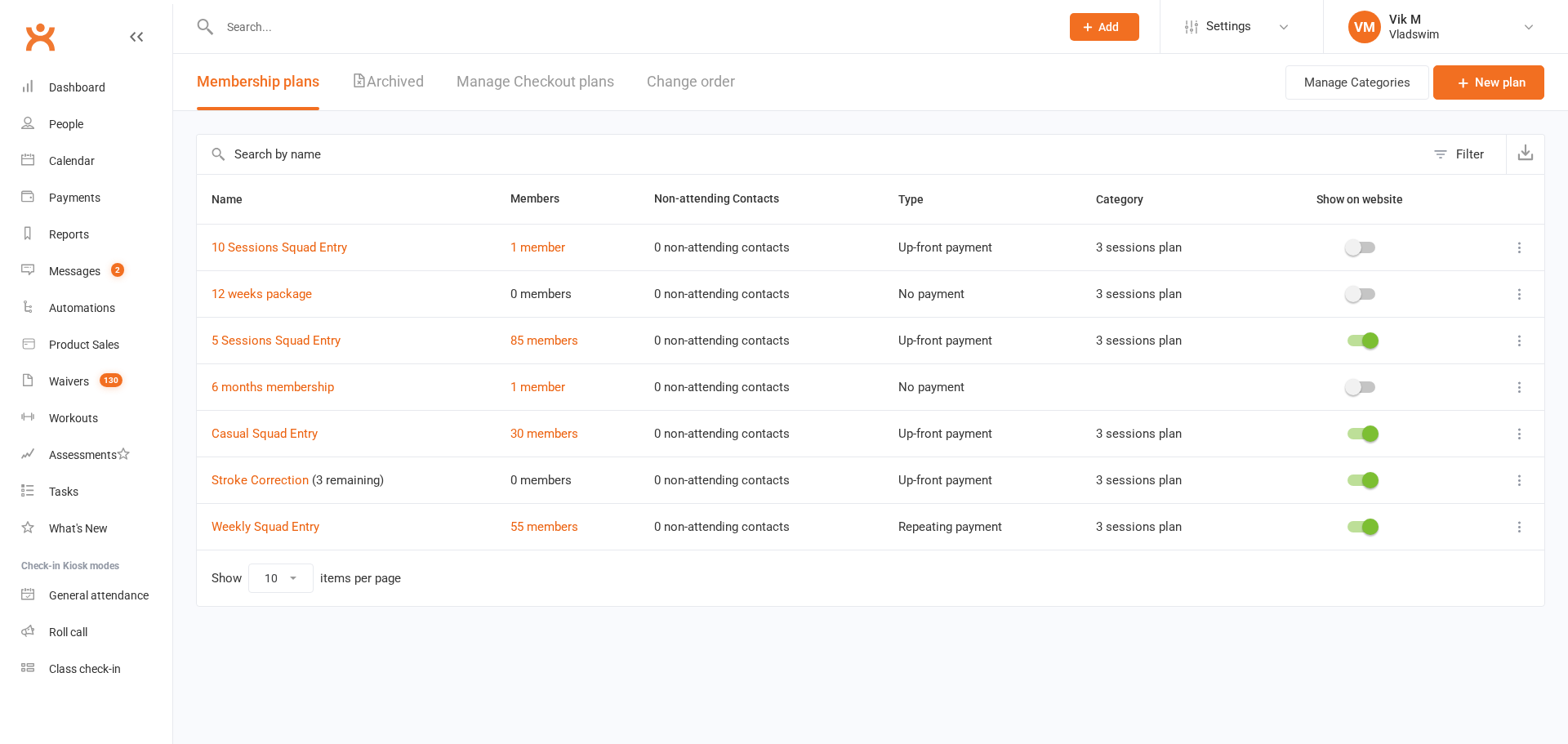
click at [1370, 29] on div "VM" at bounding box center [1365, 27] width 33 height 33
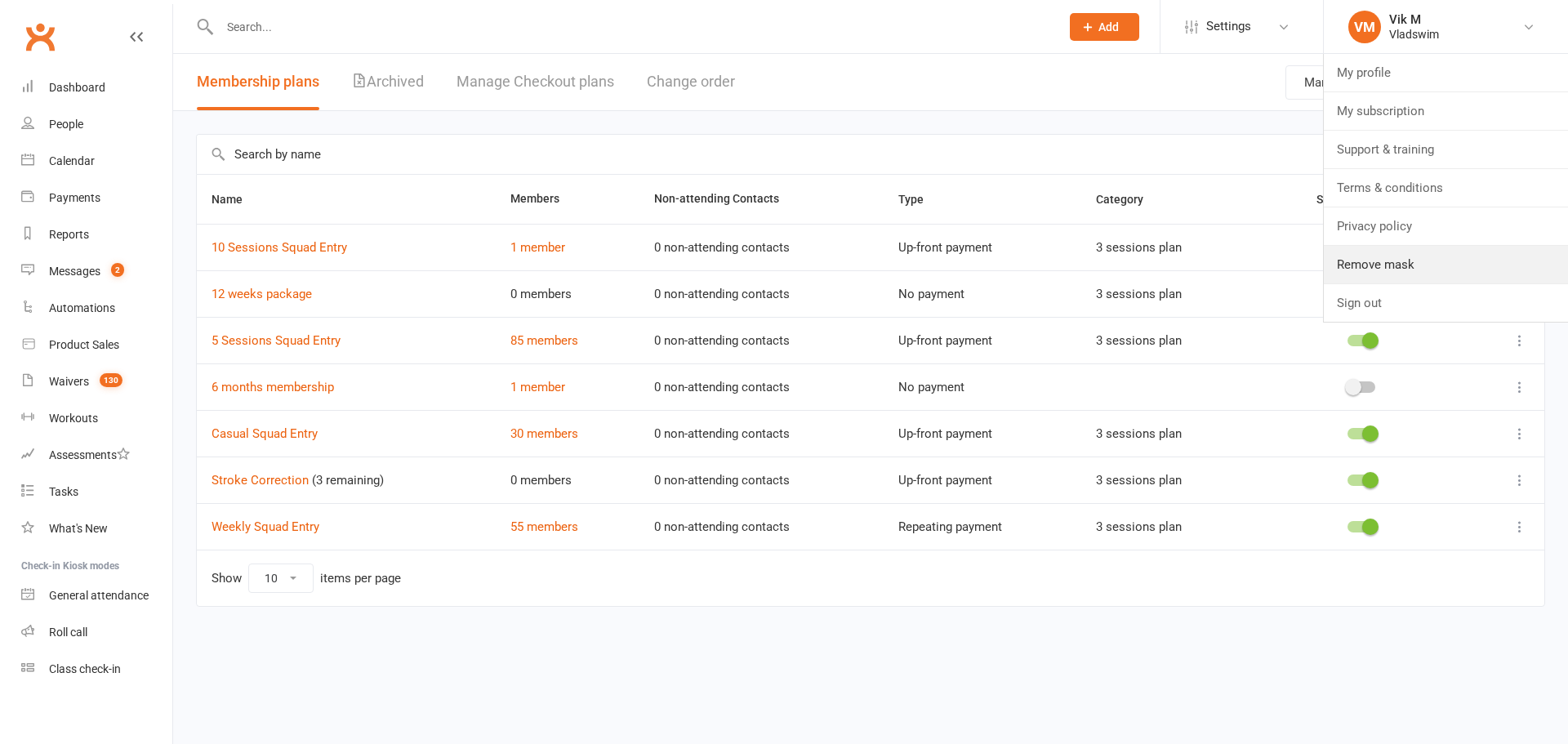
drag, startPoint x: 1402, startPoint y: 268, endPoint x: 1328, endPoint y: 230, distance: 83.2
click at [1401, 268] on link "Remove mask" at bounding box center [1446, 264] width 244 height 37
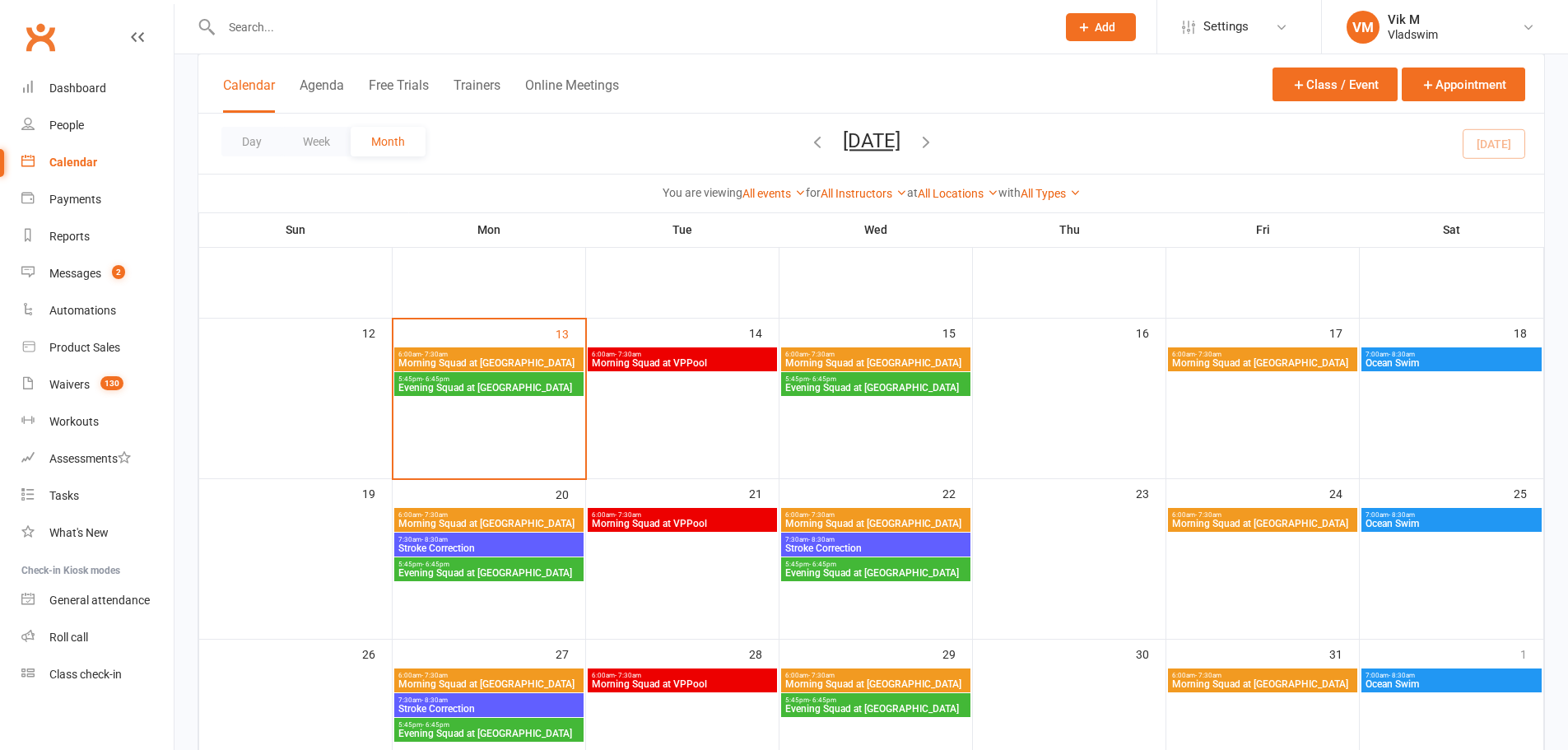
scroll to position [438, 0]
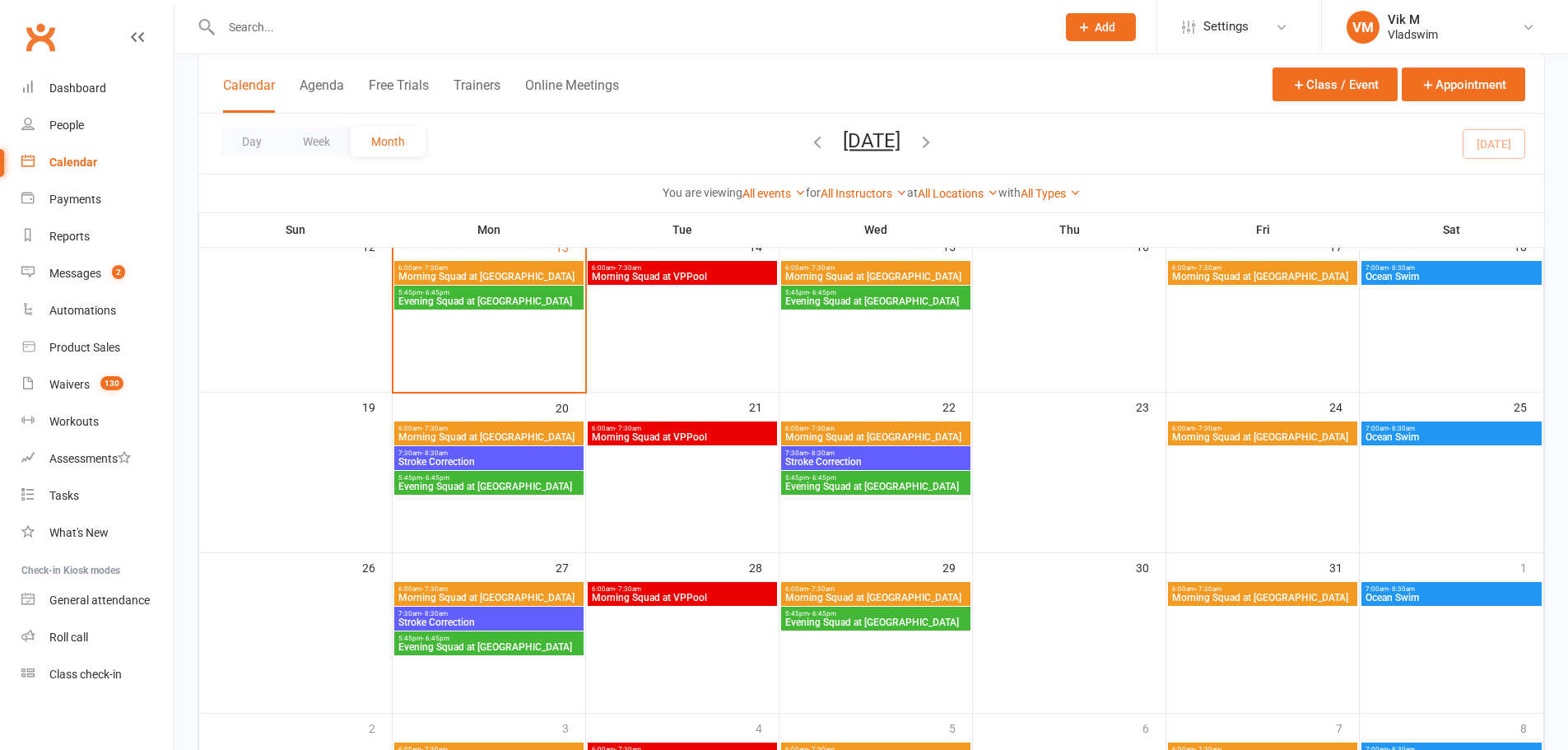
click at [487, 460] on span "Stroke Correction" at bounding box center [488, 461] width 182 height 10
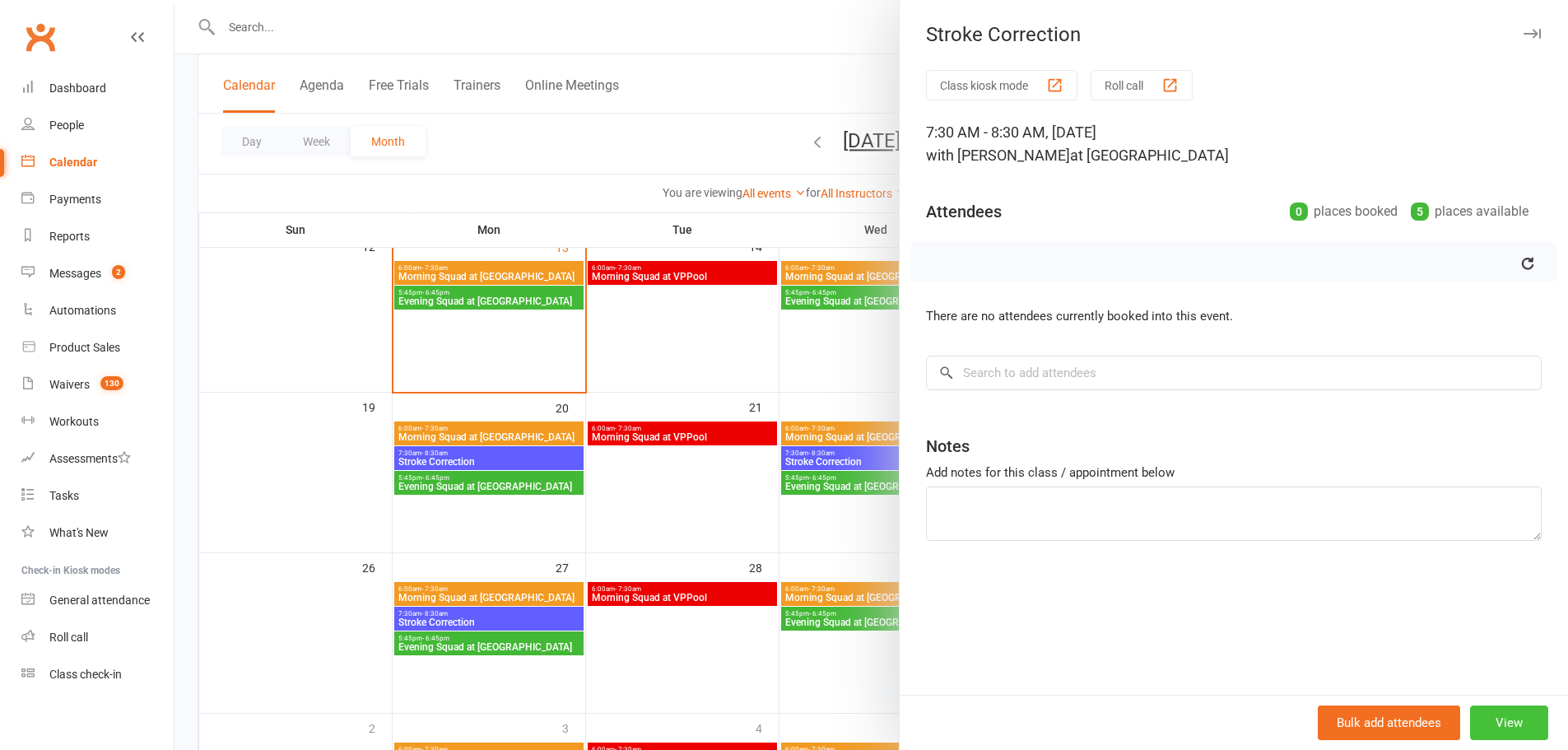
click at [1513, 717] on button "View" at bounding box center [1510, 723] width 79 height 35
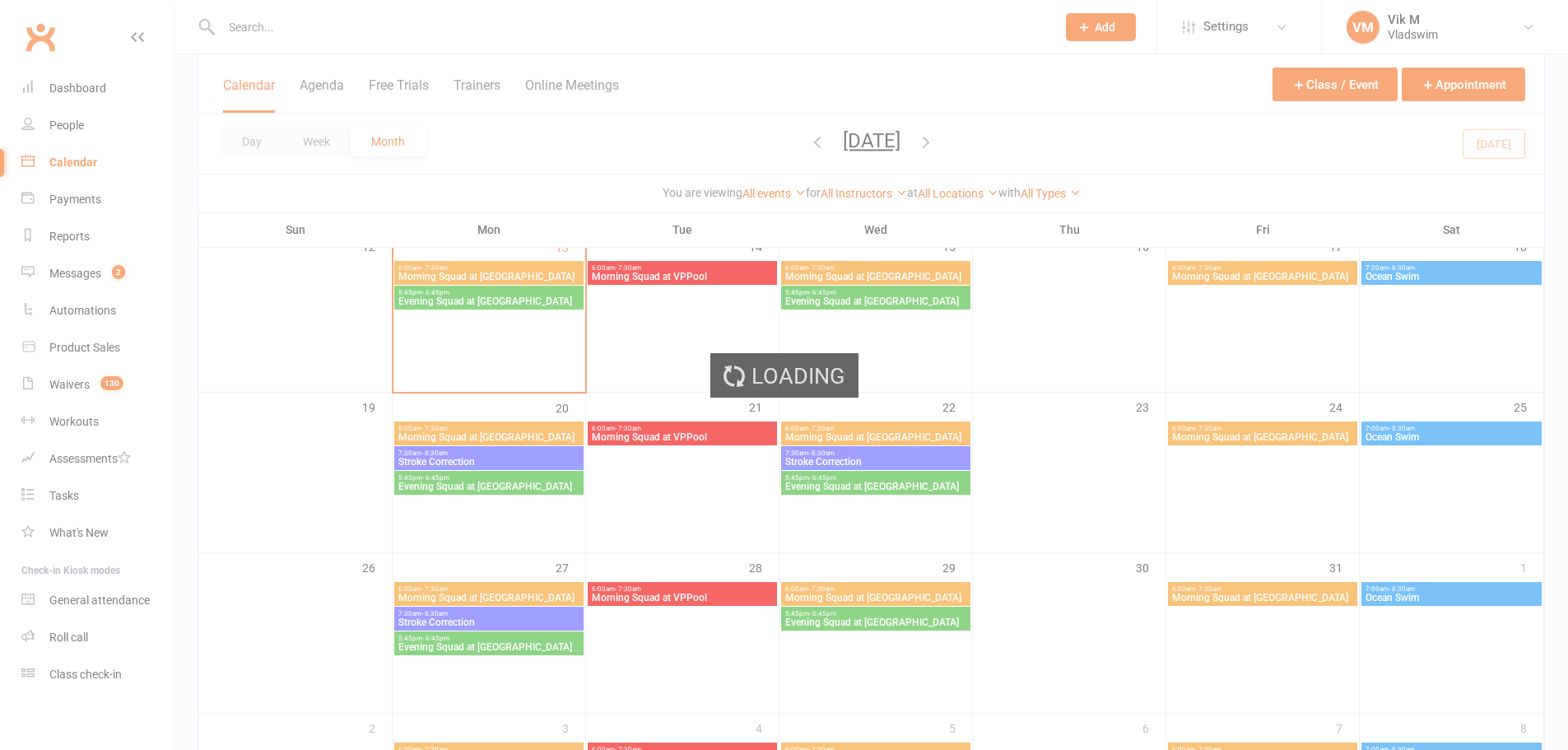
scroll to position [0, 0]
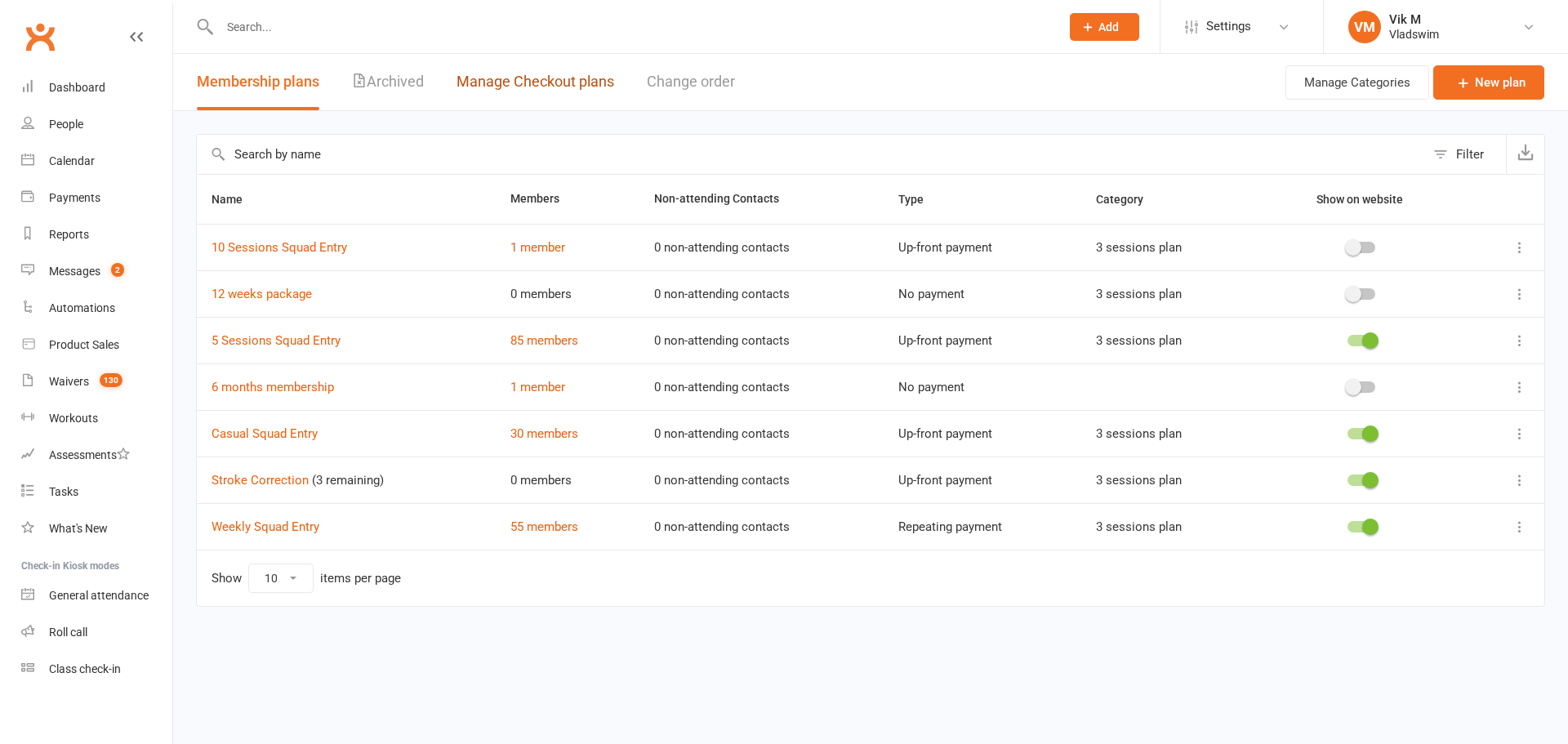
click at [529, 99] on link "Manage Checkout plans" at bounding box center [535, 81] width 158 height 56
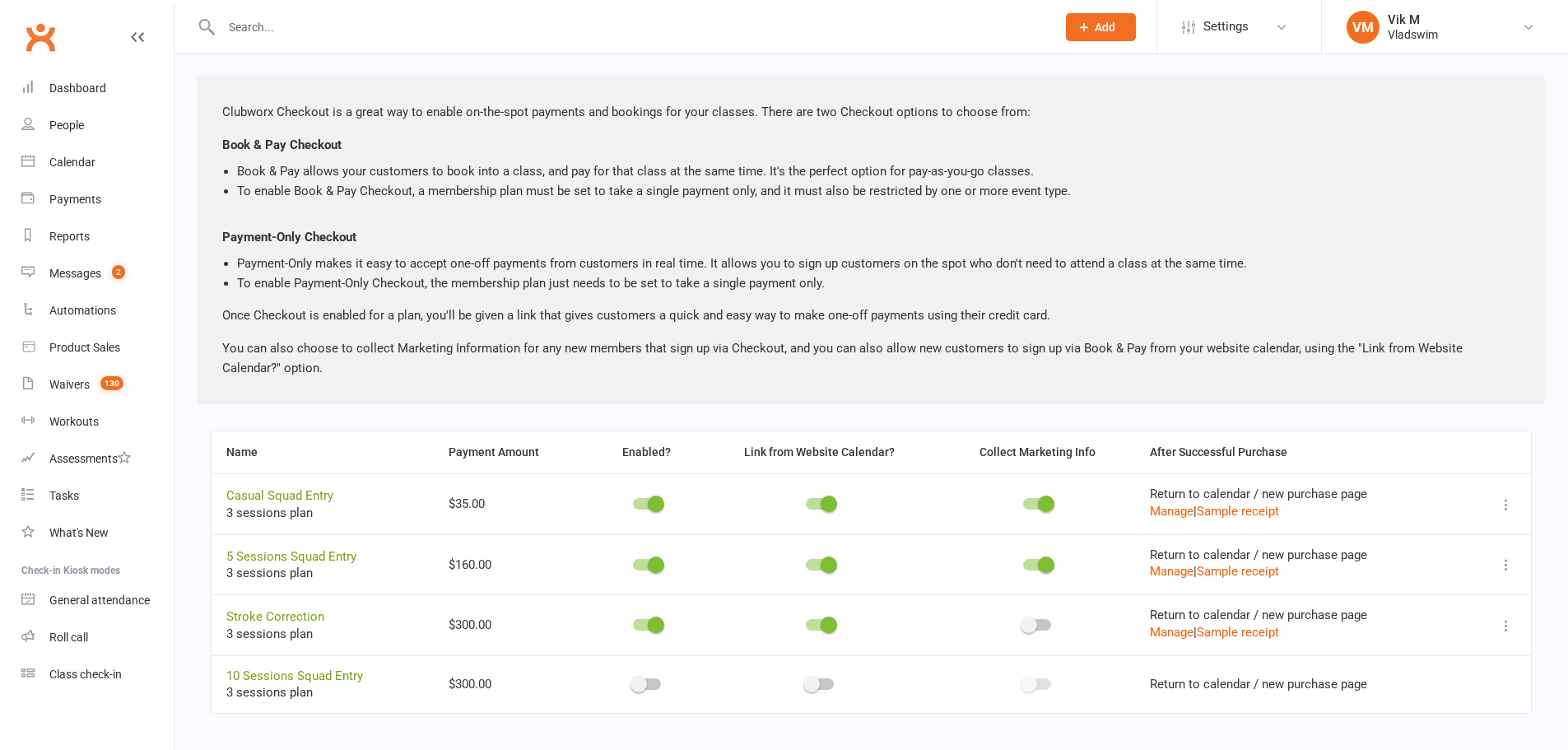
scroll to position [100, 0]
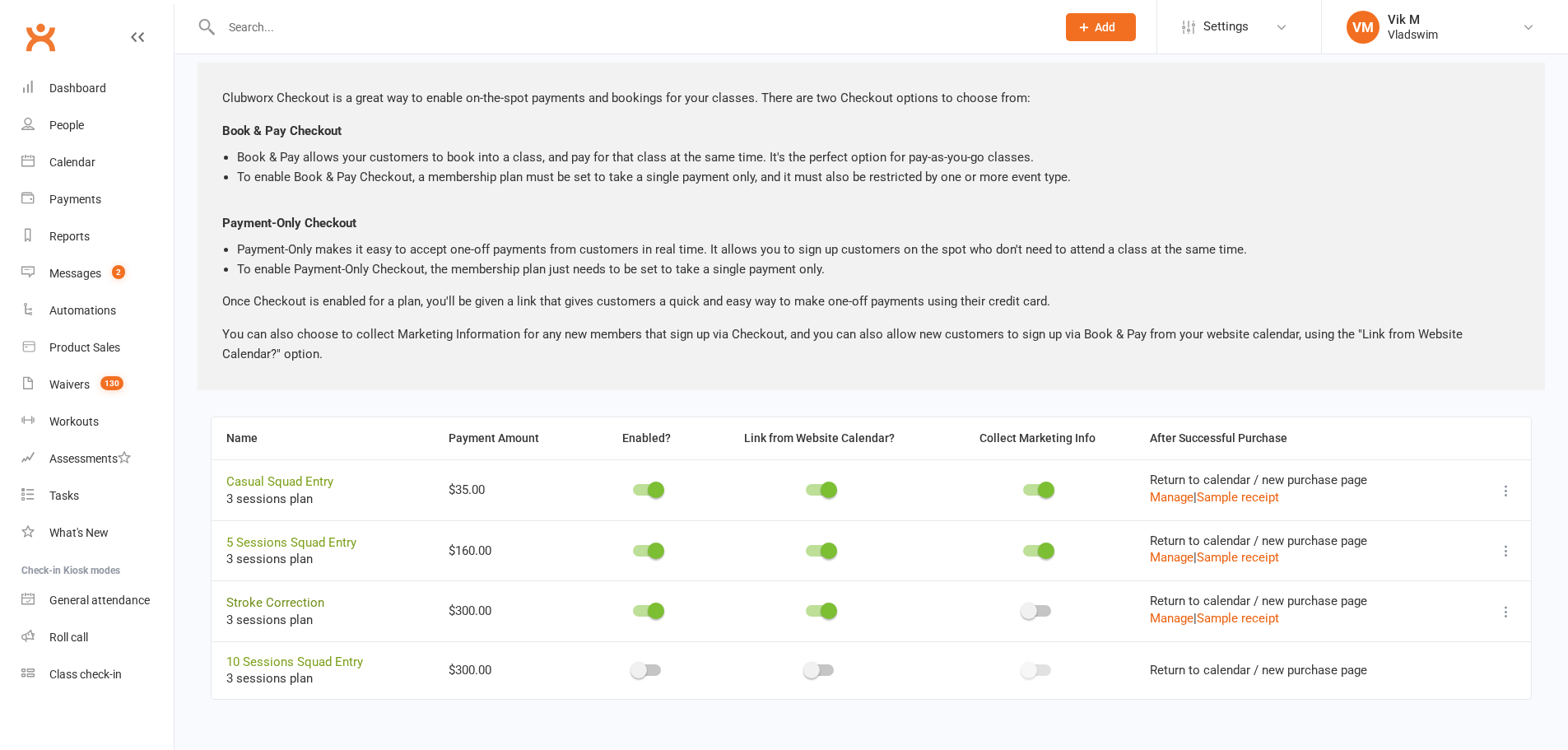
click at [289, 597] on link "Stroke Correction" at bounding box center [275, 602] width 98 height 15
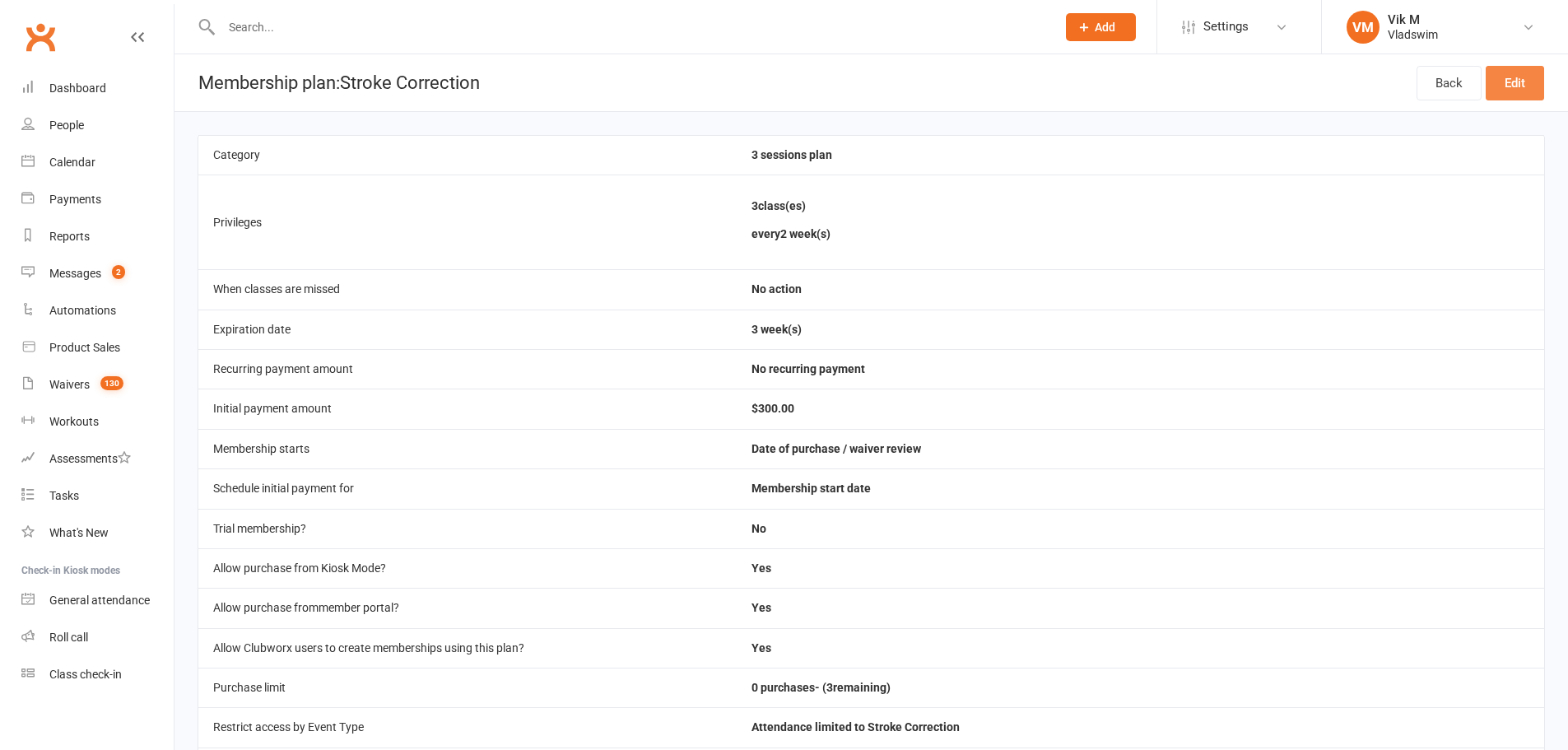
click at [1517, 83] on link "Edit" at bounding box center [1515, 83] width 58 height 35
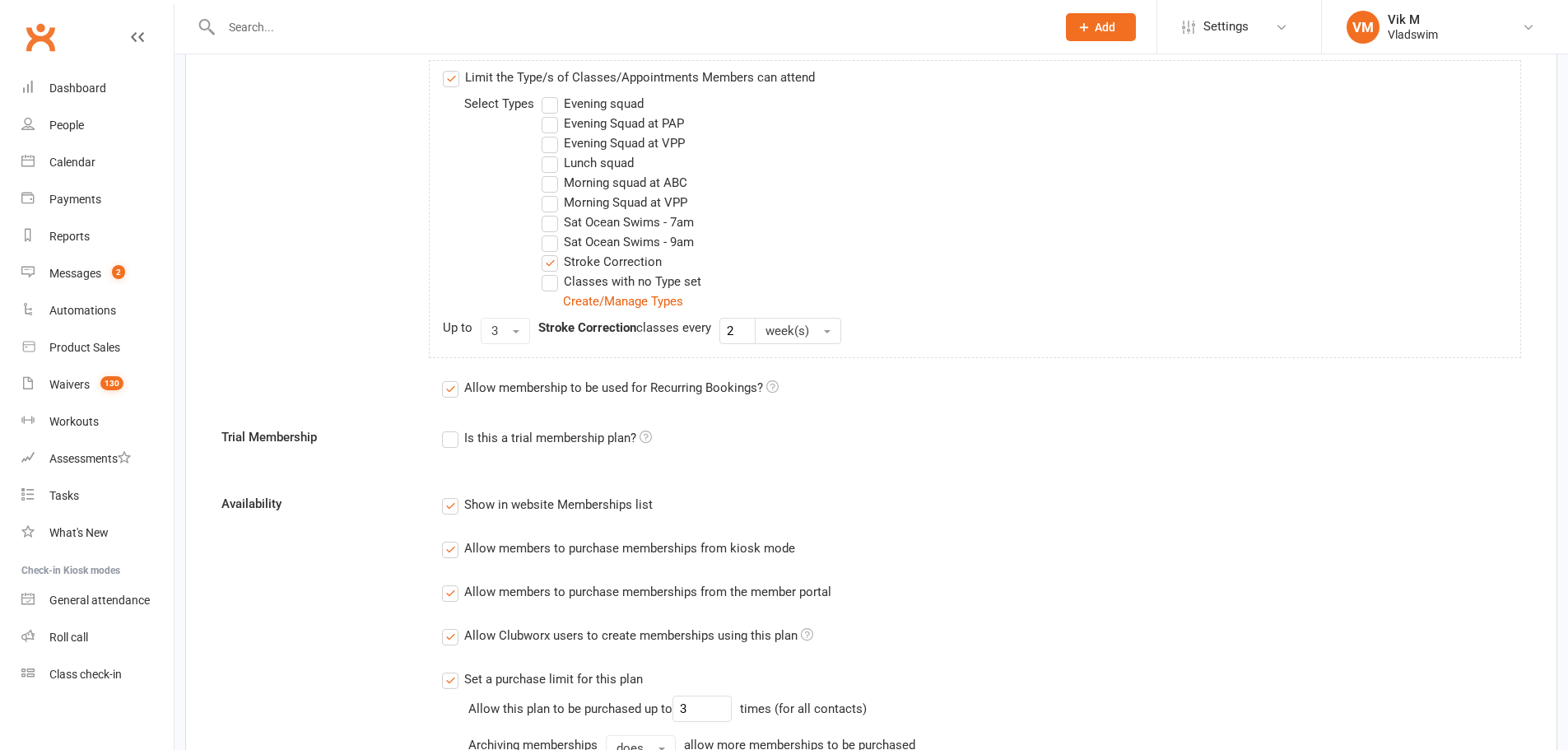
scroll to position [740, 0]
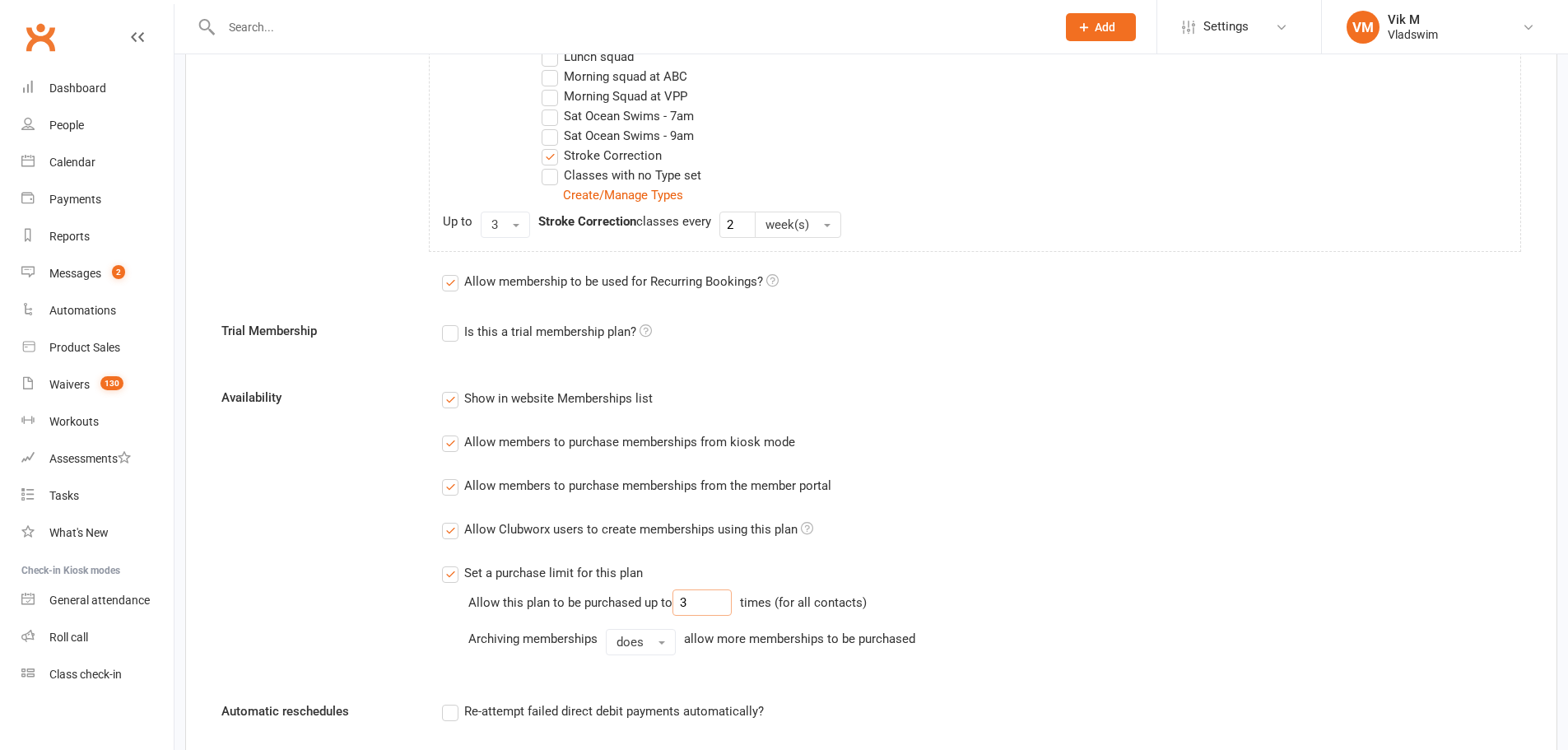
drag, startPoint x: 712, startPoint y: 606, endPoint x: 648, endPoint y: 601, distance: 64.2
click at [648, 601] on div "Allow this plan to be purchased up to 3" at bounding box center [600, 602] width 264 height 26
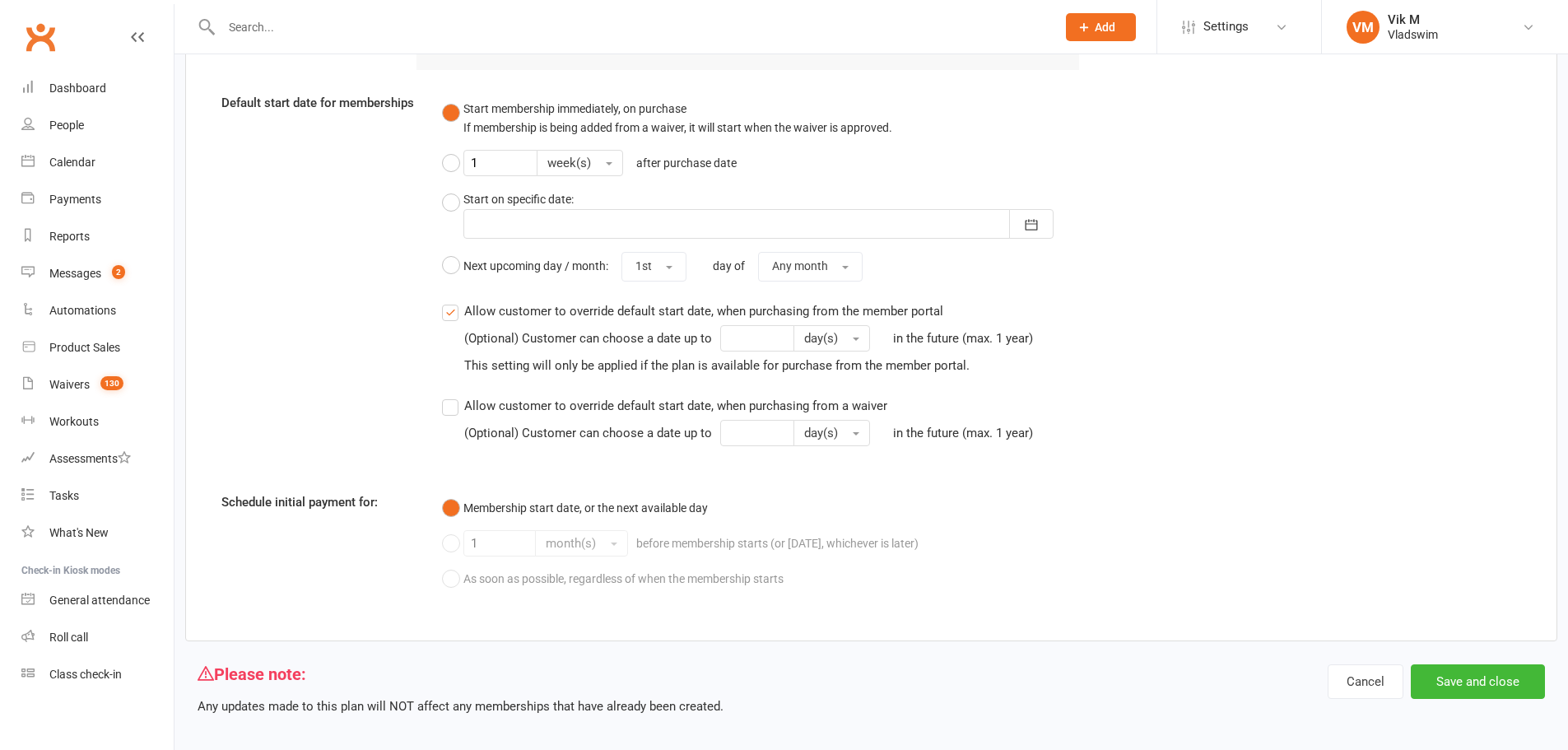
scroll to position [1605, 0]
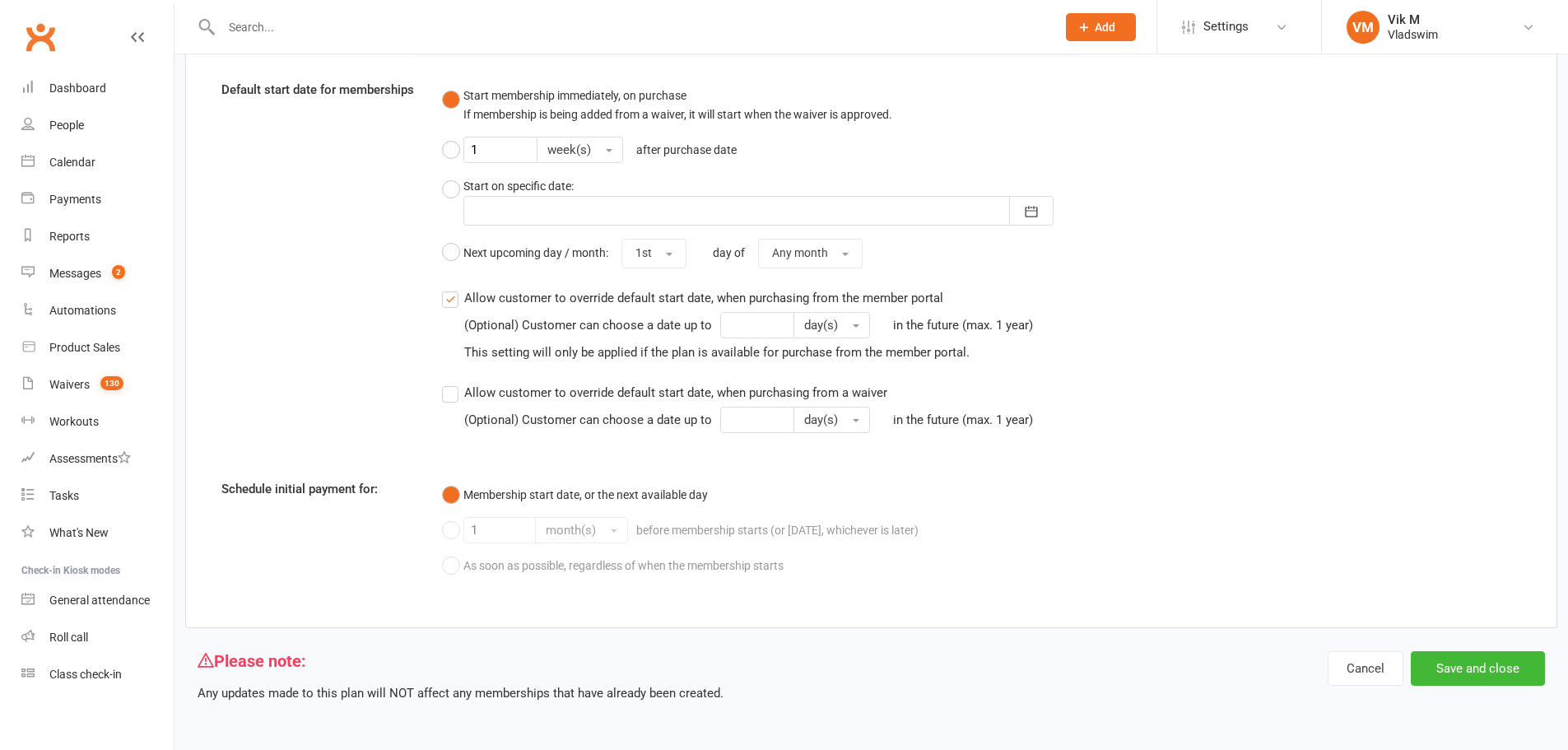
type input "5"
click at [1491, 675] on button "Save and close" at bounding box center [1478, 669] width 134 height 35
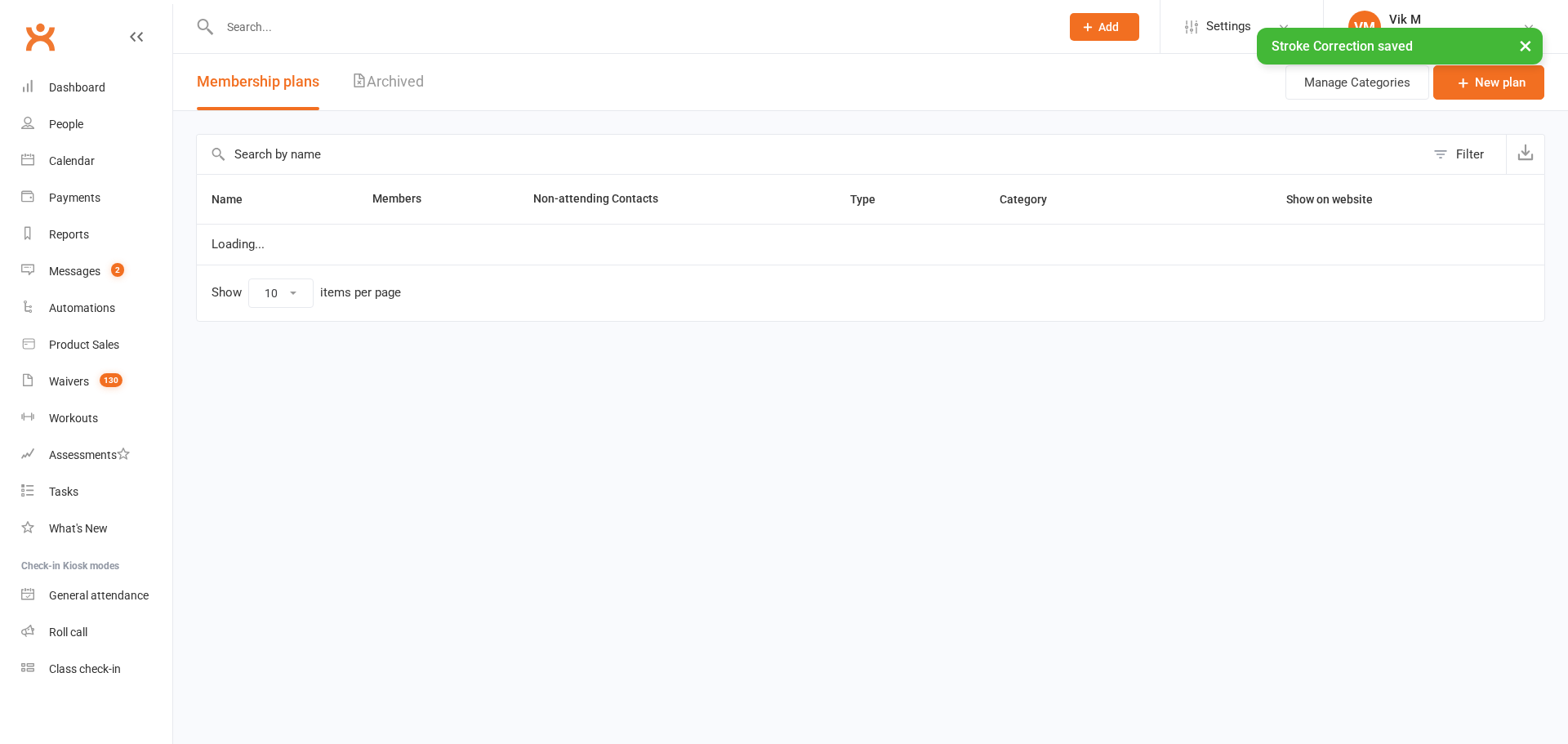
click at [1394, 7] on li "VM Vik M Vladswim My profile My subscription Support & training Terms & conditi…" at bounding box center [1445, 26] width 245 height 53
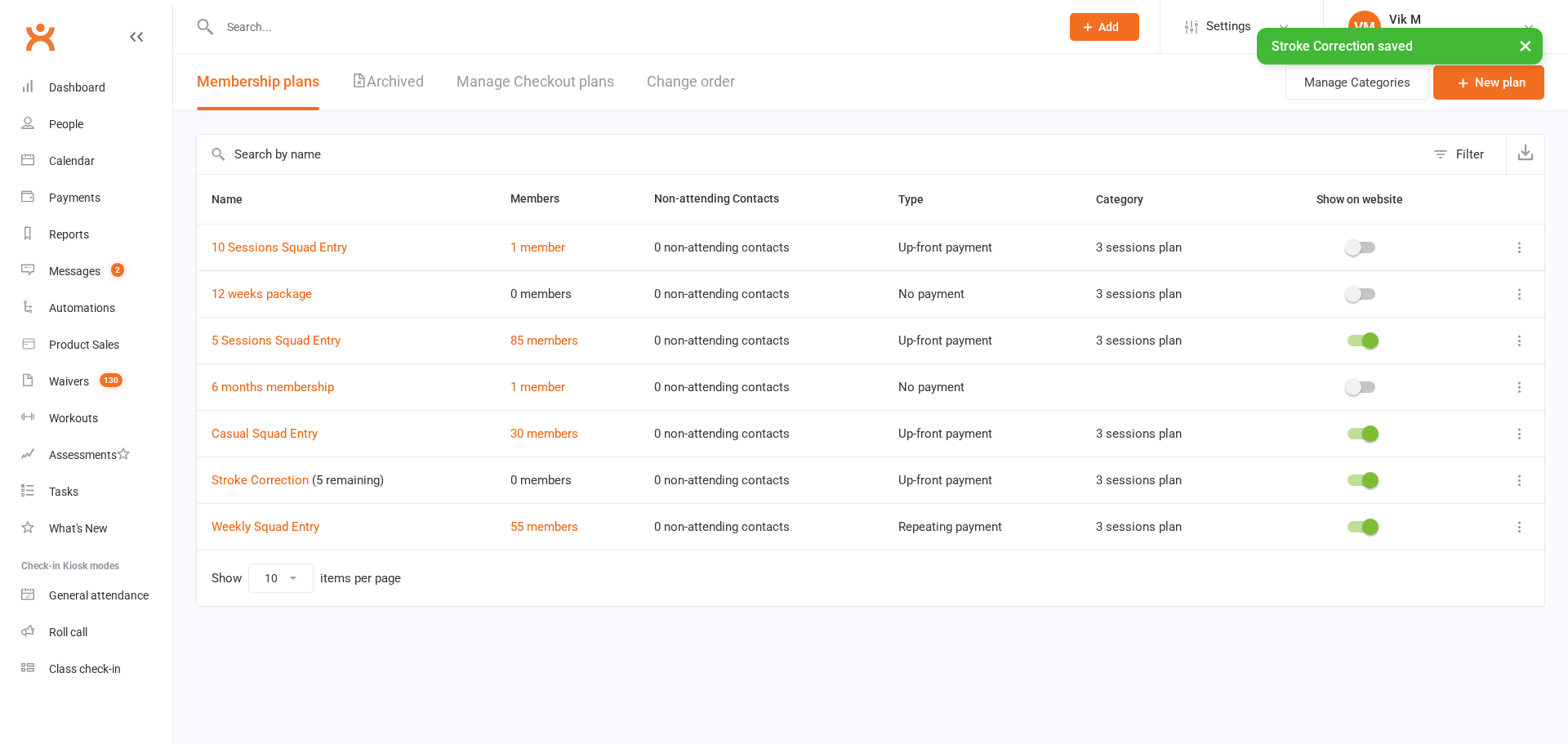
click at [1406, 14] on div "Vik M" at bounding box center [1415, 19] width 50 height 15
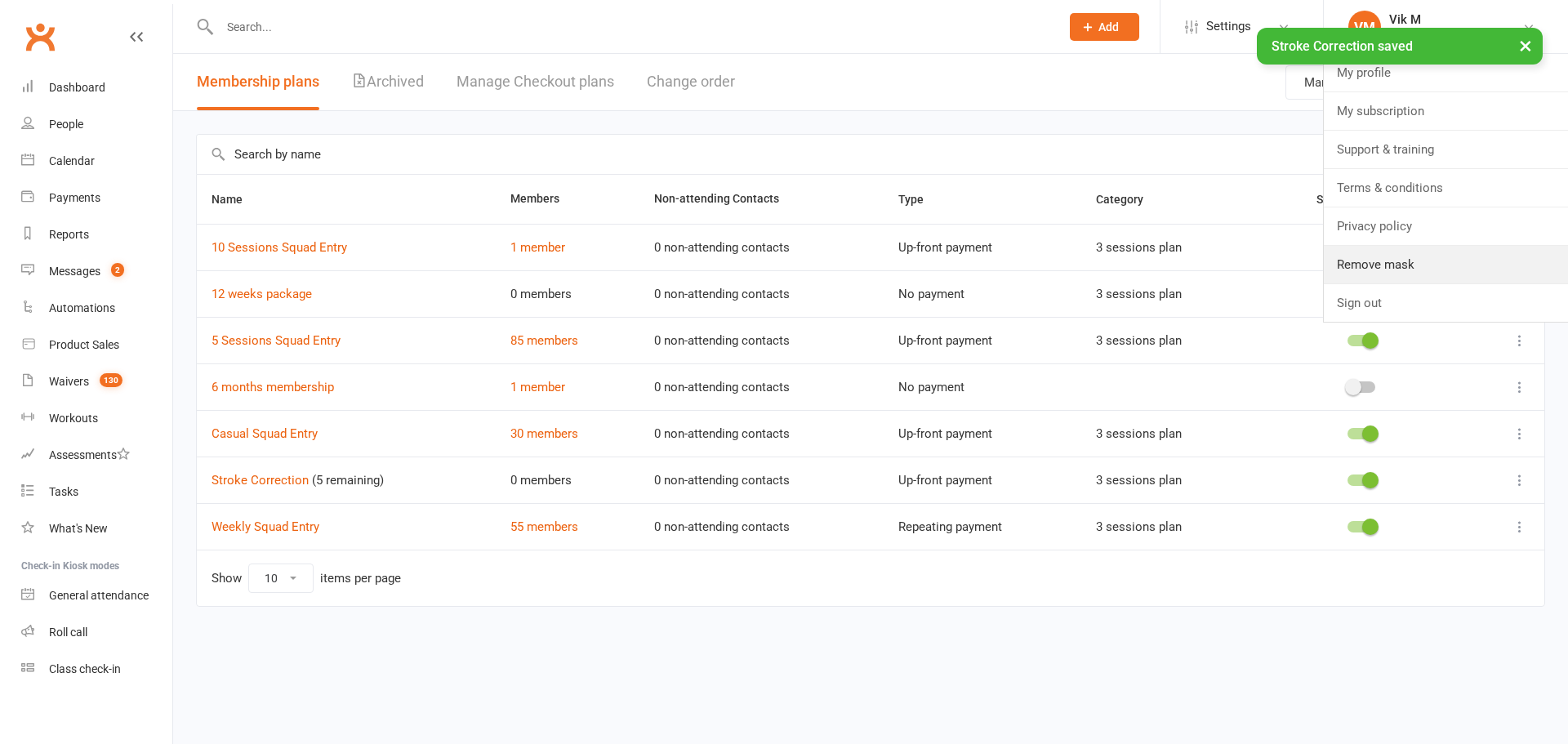
click at [1426, 268] on link "Remove mask" at bounding box center [1446, 264] width 244 height 37
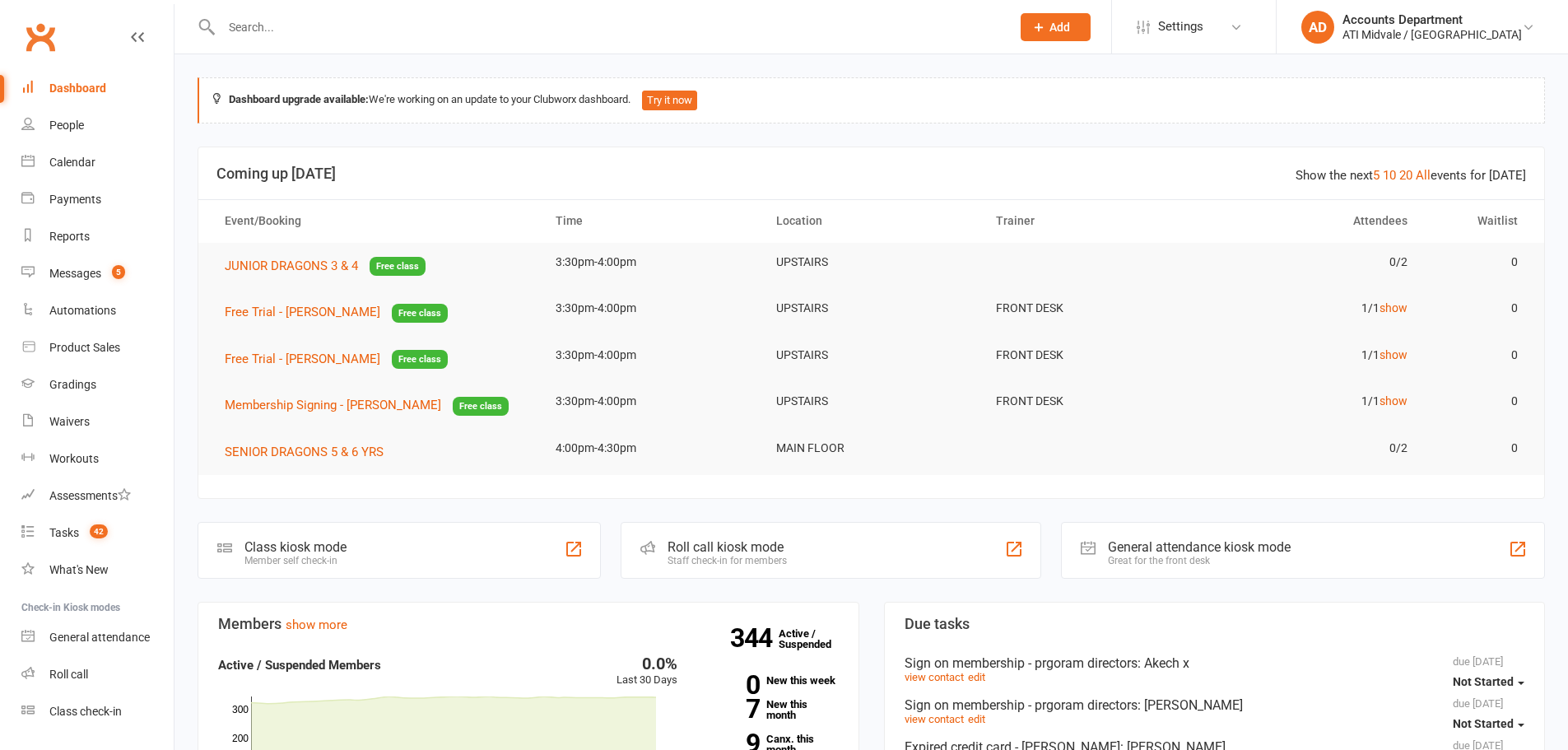
click at [471, 26] on input "text" at bounding box center [608, 27] width 783 height 23
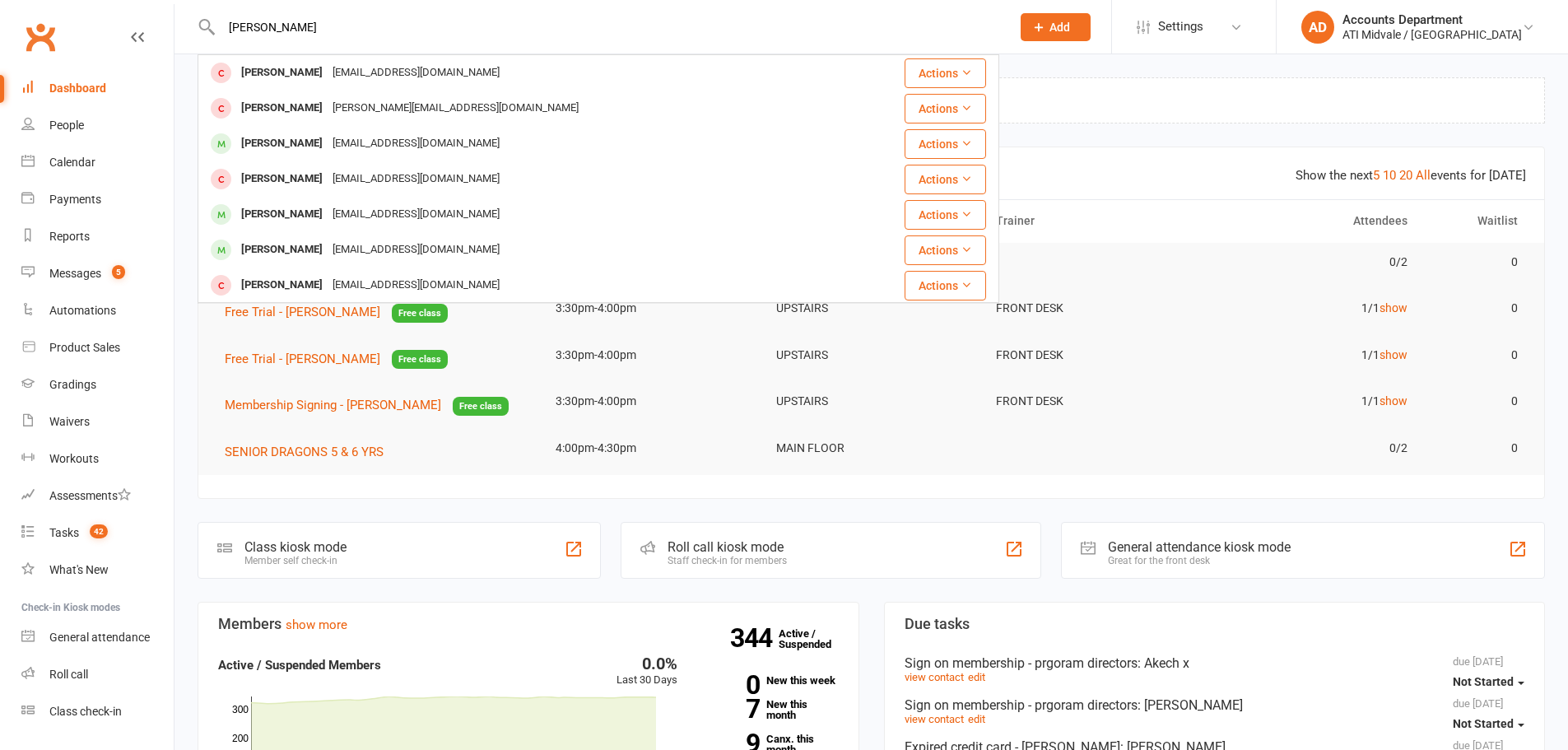
type input "[PERSON_NAME]"
click at [339, 216] on div "[EMAIL_ADDRESS][DOMAIN_NAME]" at bounding box center [416, 214] width 177 height 24
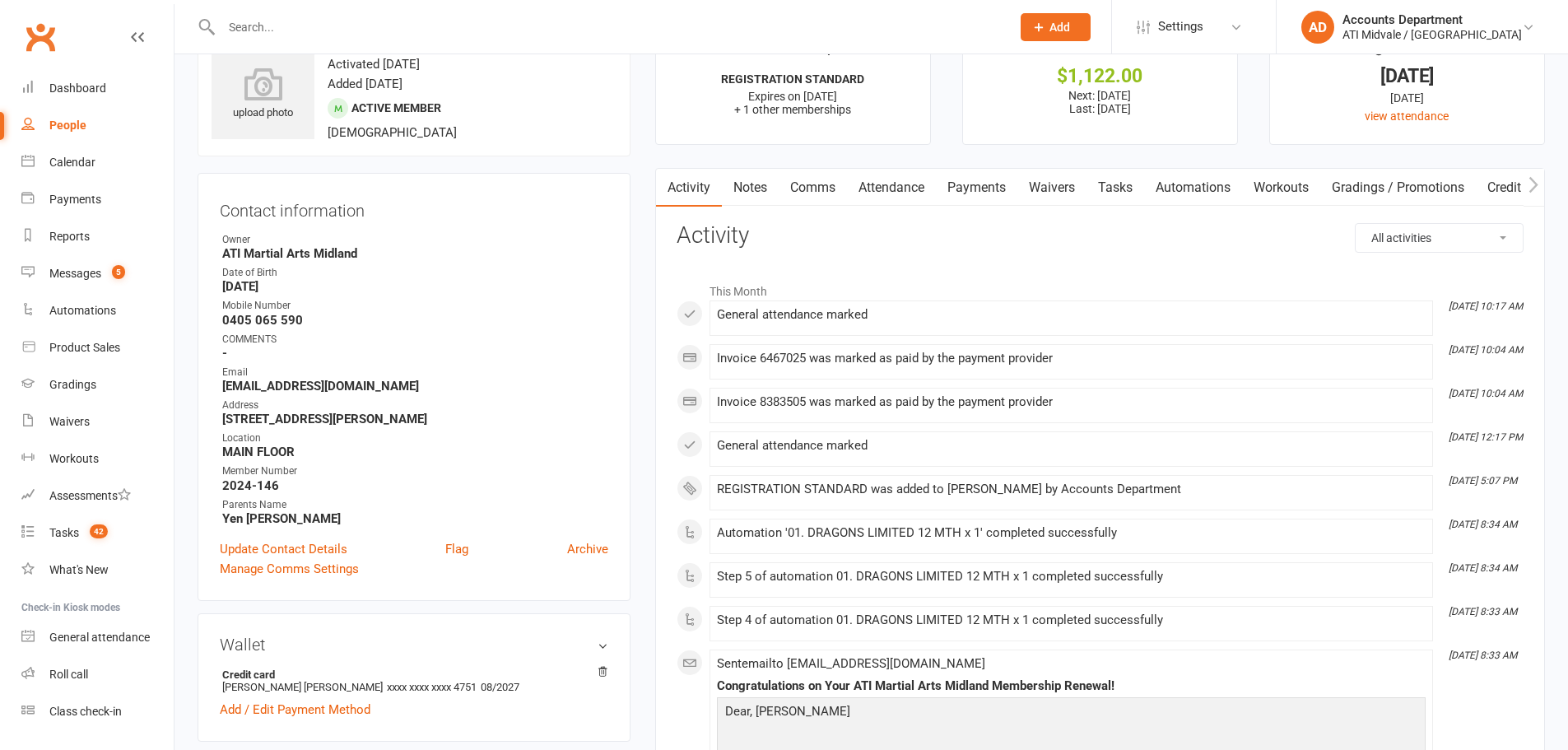
click at [1197, 189] on link "Automations" at bounding box center [1193, 187] width 98 height 38
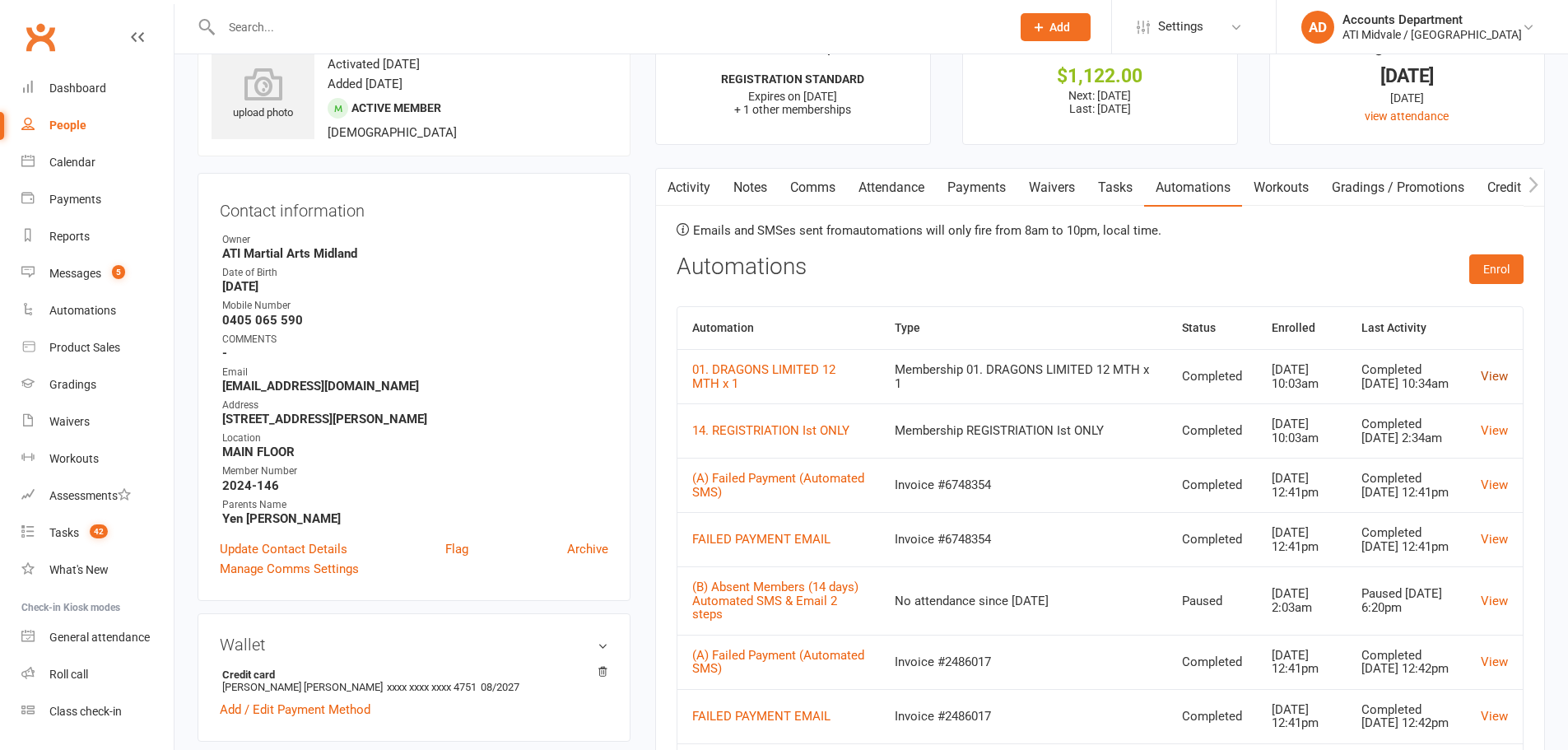
click at [1487, 375] on link "View" at bounding box center [1494, 375] width 27 height 15
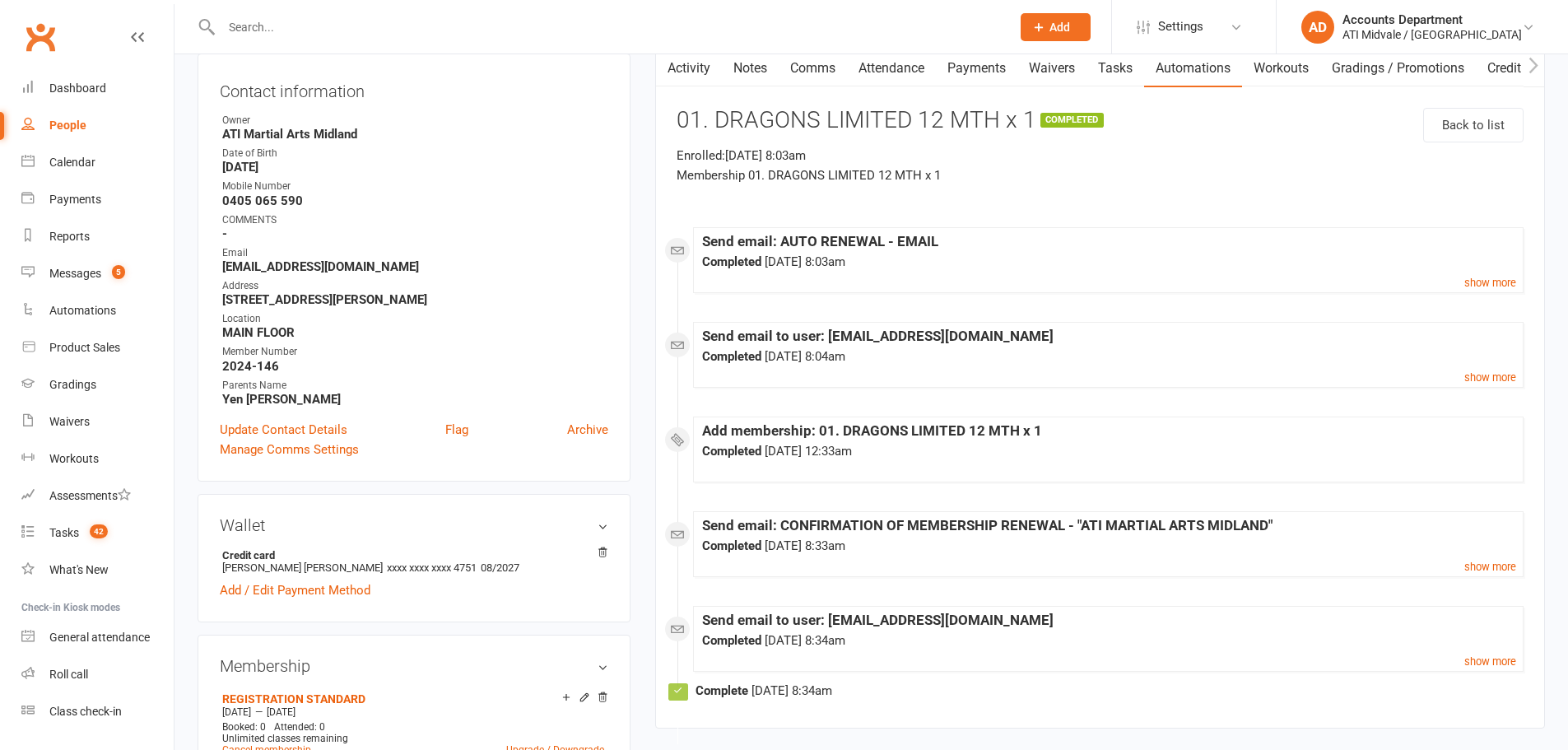
scroll to position [192, 0]
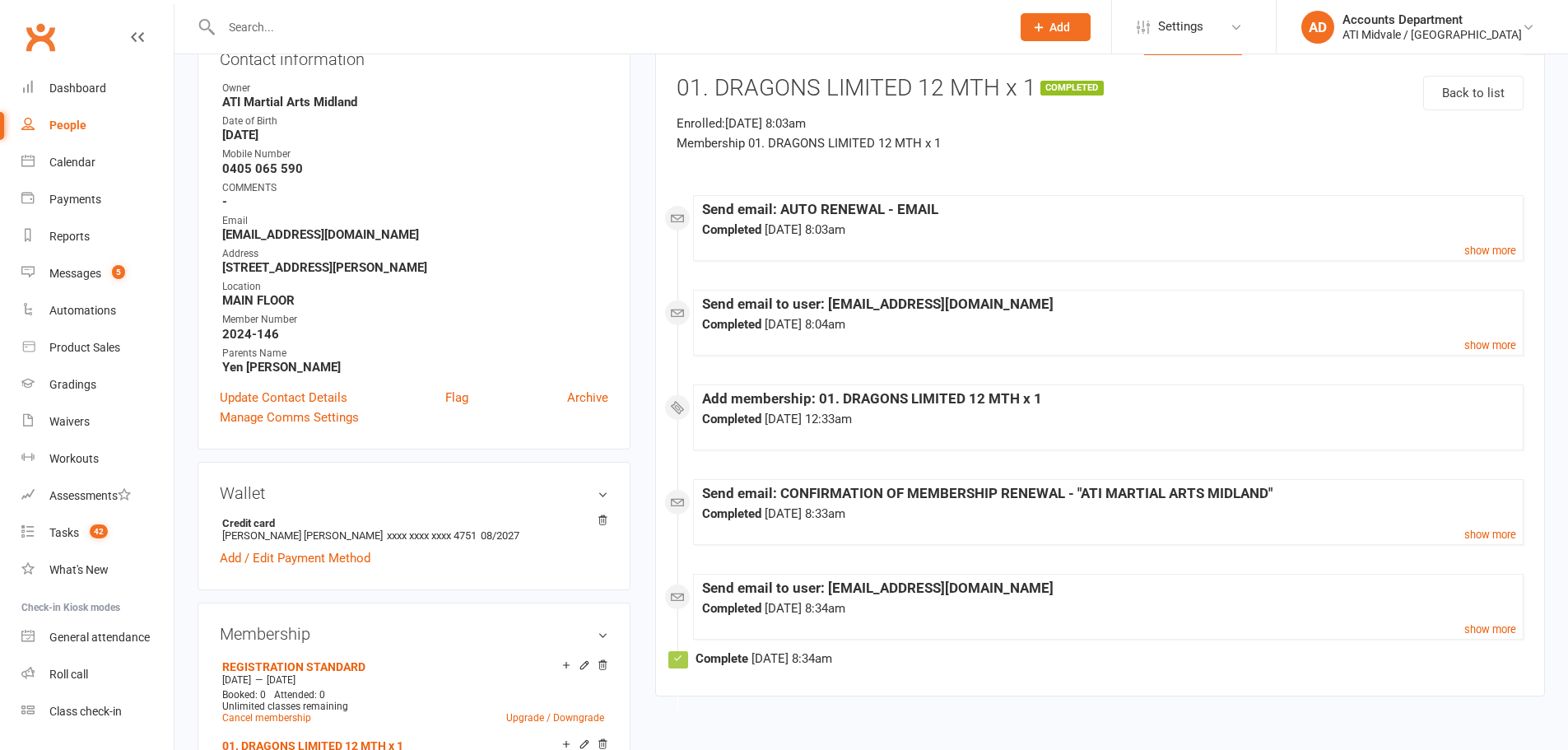
click at [565, 36] on input "text" at bounding box center [608, 27] width 783 height 23
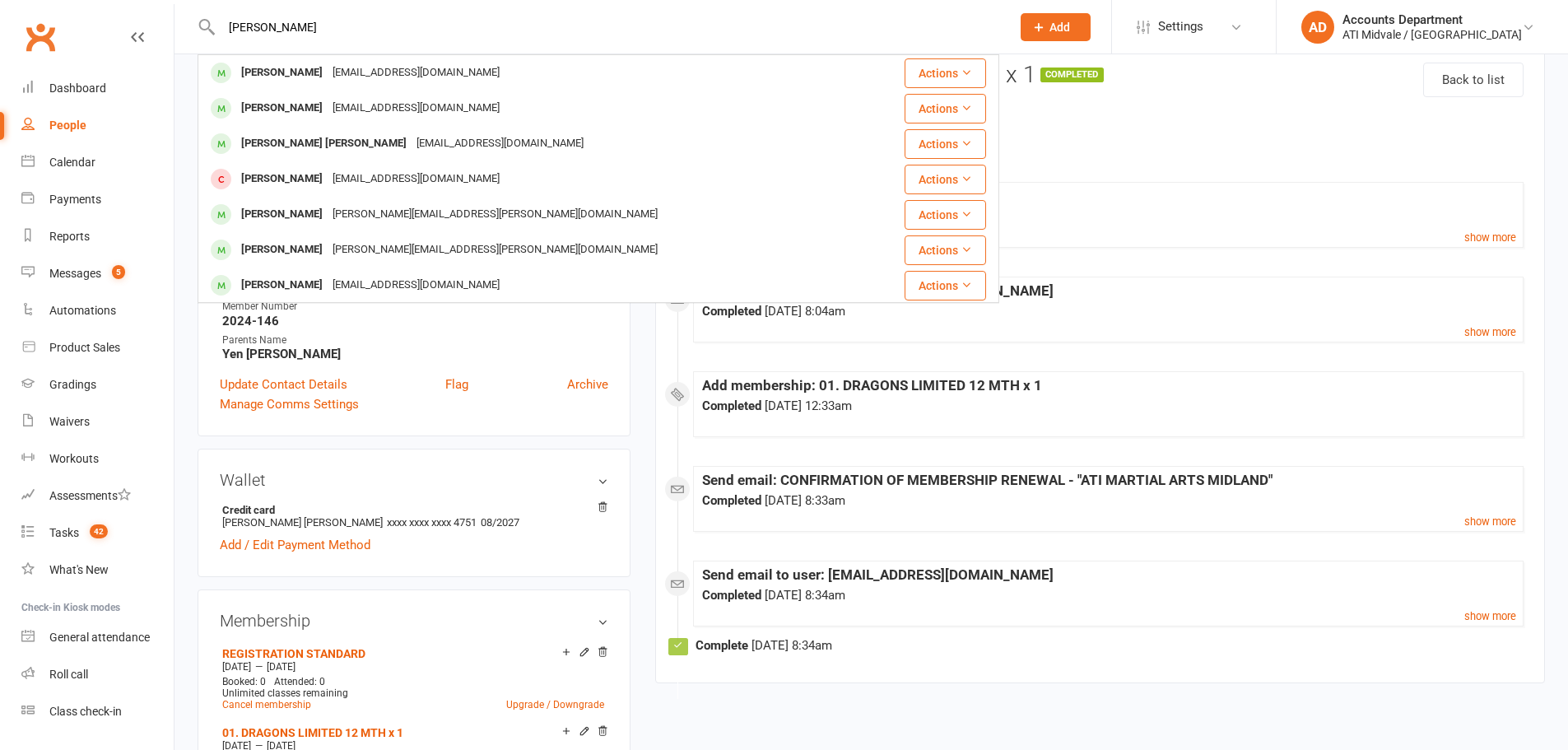
type input "[PERSON_NAME]"
click at [403, 75] on div "[EMAIL_ADDRESS][DOMAIN_NAME]" at bounding box center [416, 72] width 177 height 24
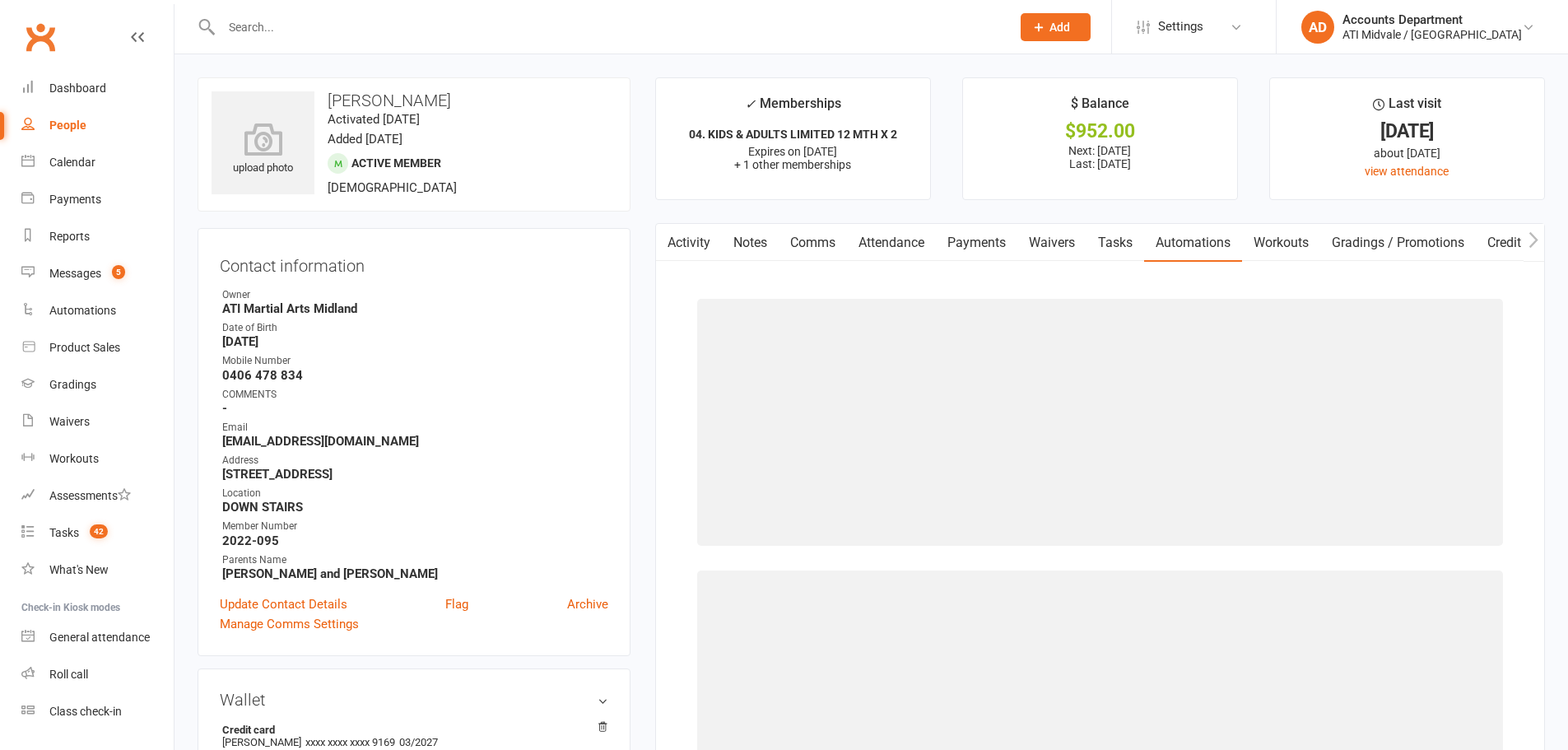
click at [695, 240] on link "Activity" at bounding box center [688, 242] width 65 height 38
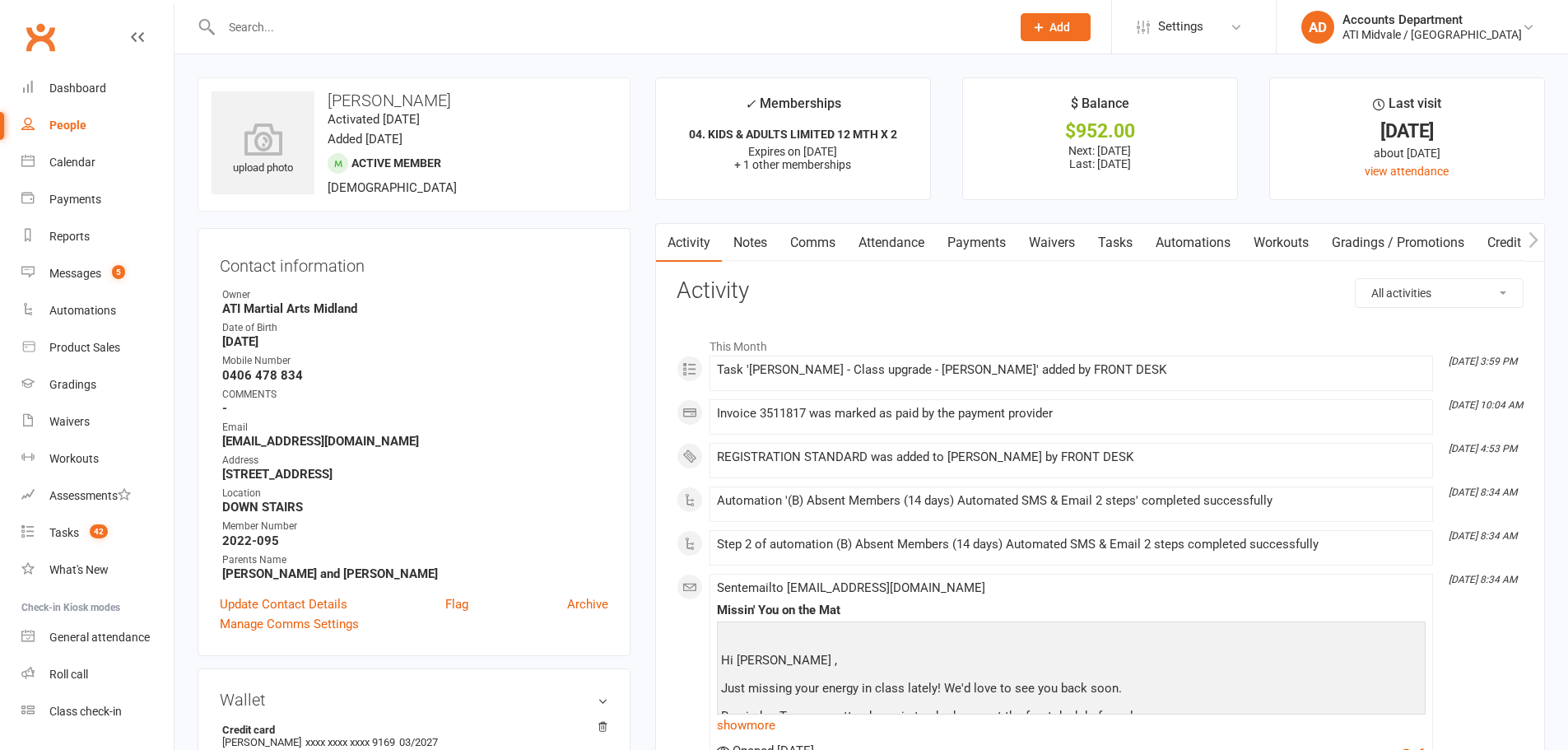
click at [1422, 292] on select "All activities Bookings / Attendances Communications Notes Failed SMSes Grading…" at bounding box center [1439, 293] width 167 height 28
select select "MembershipLogEntry"
click at [1356, 279] on select "All activities Bookings / Attendances Communications Notes Failed SMSes Grading…" at bounding box center [1439, 293] width 167 height 28
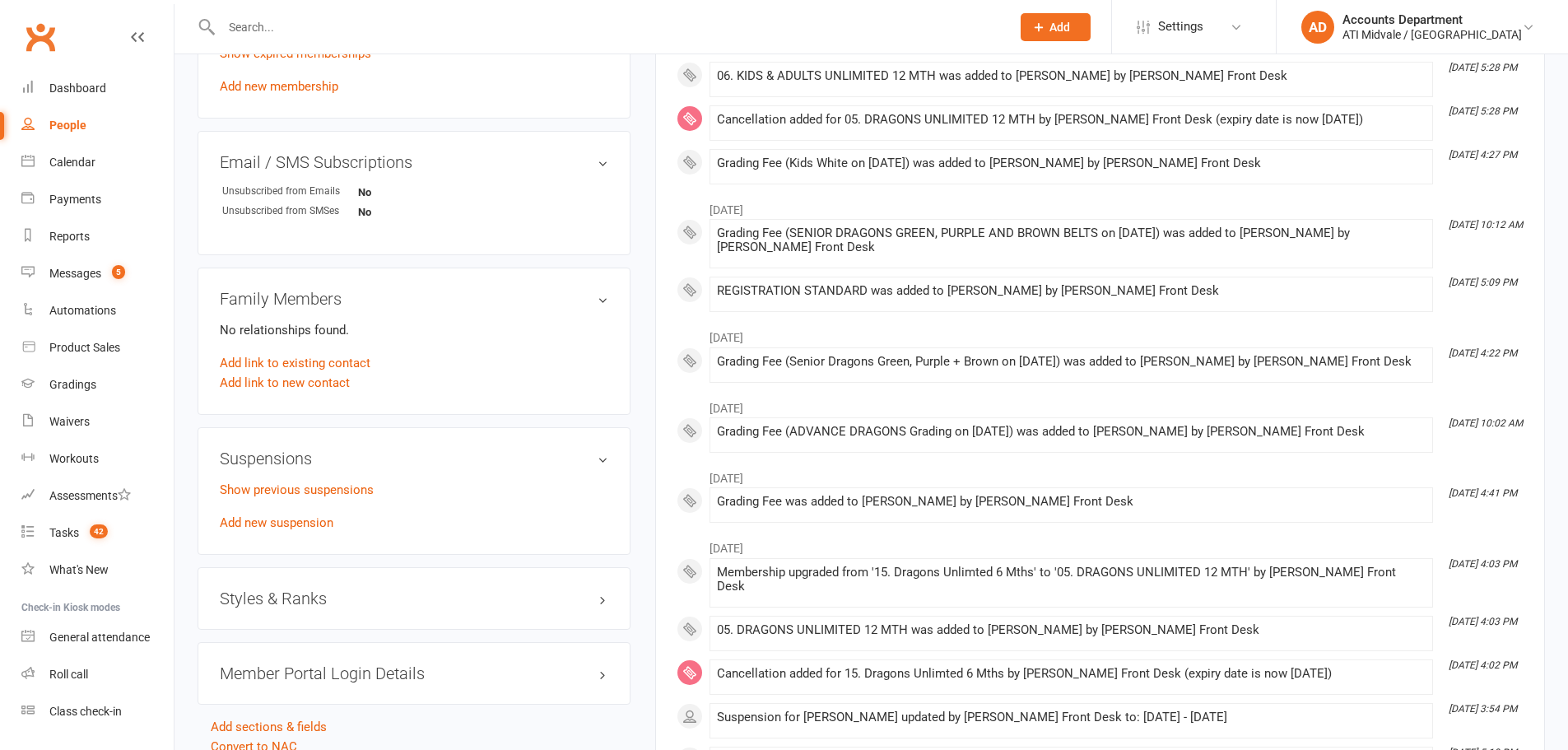
scroll to position [1042, 0]
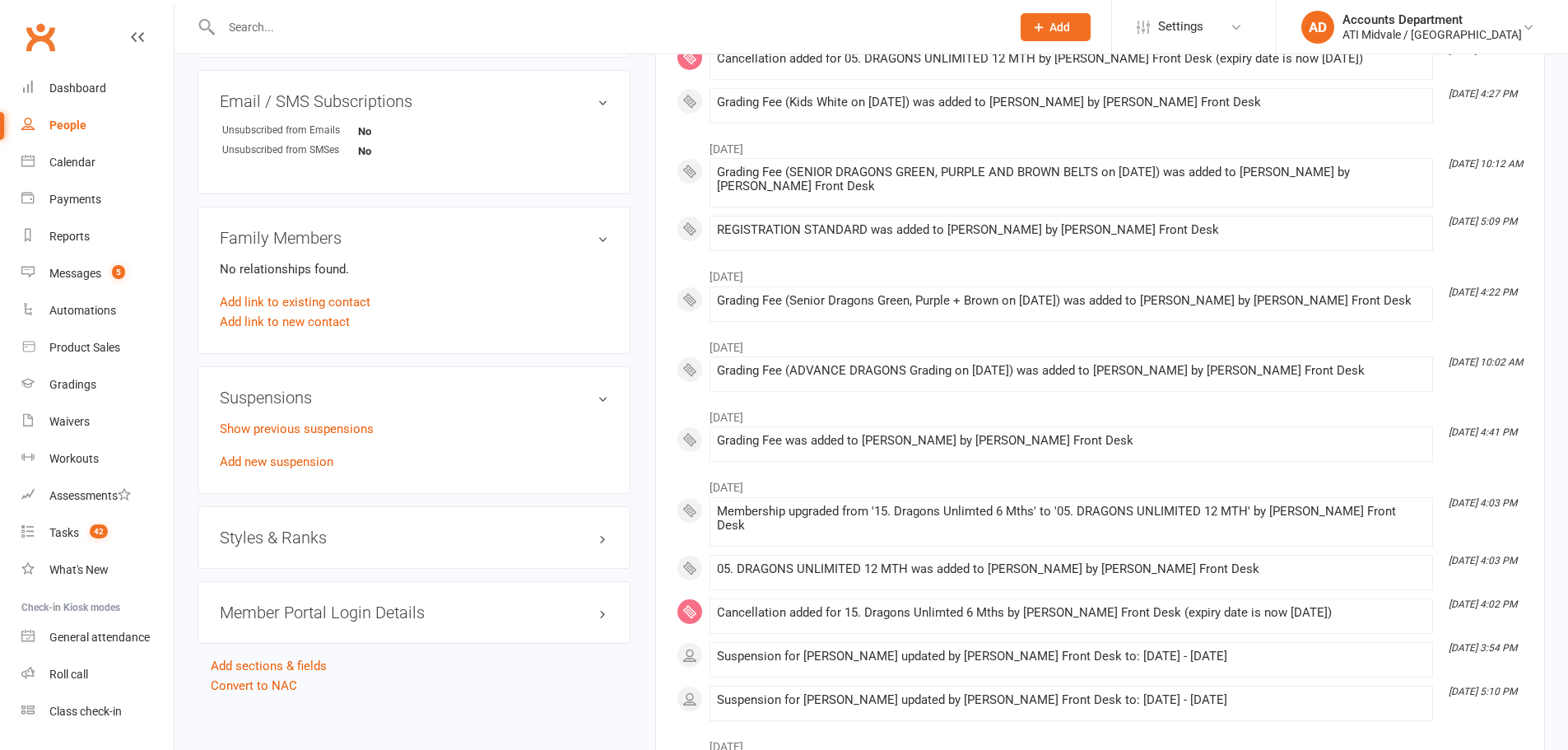
click at [347, 430] on link "Show previous suspensions" at bounding box center [297, 429] width 154 height 15
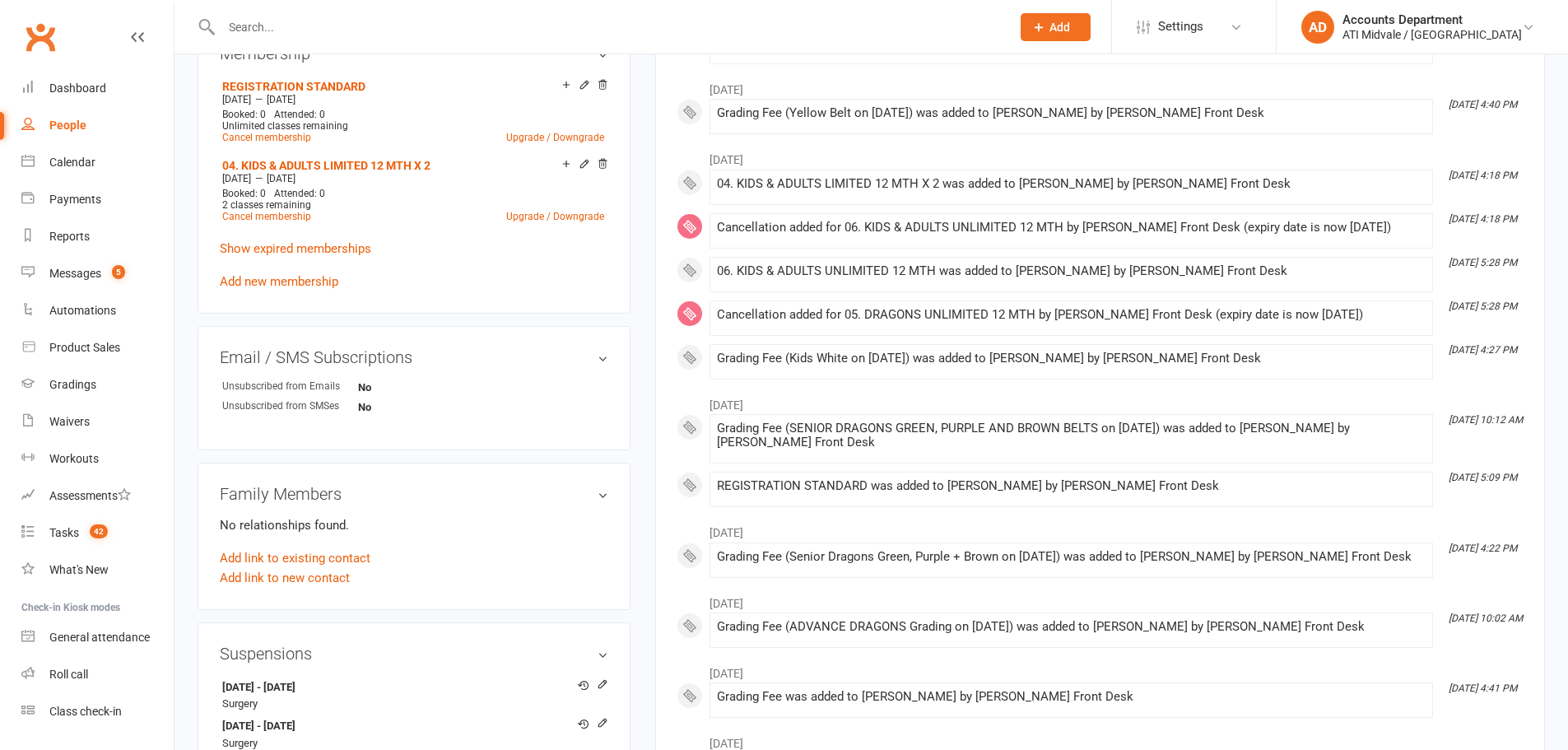
scroll to position [713, 0]
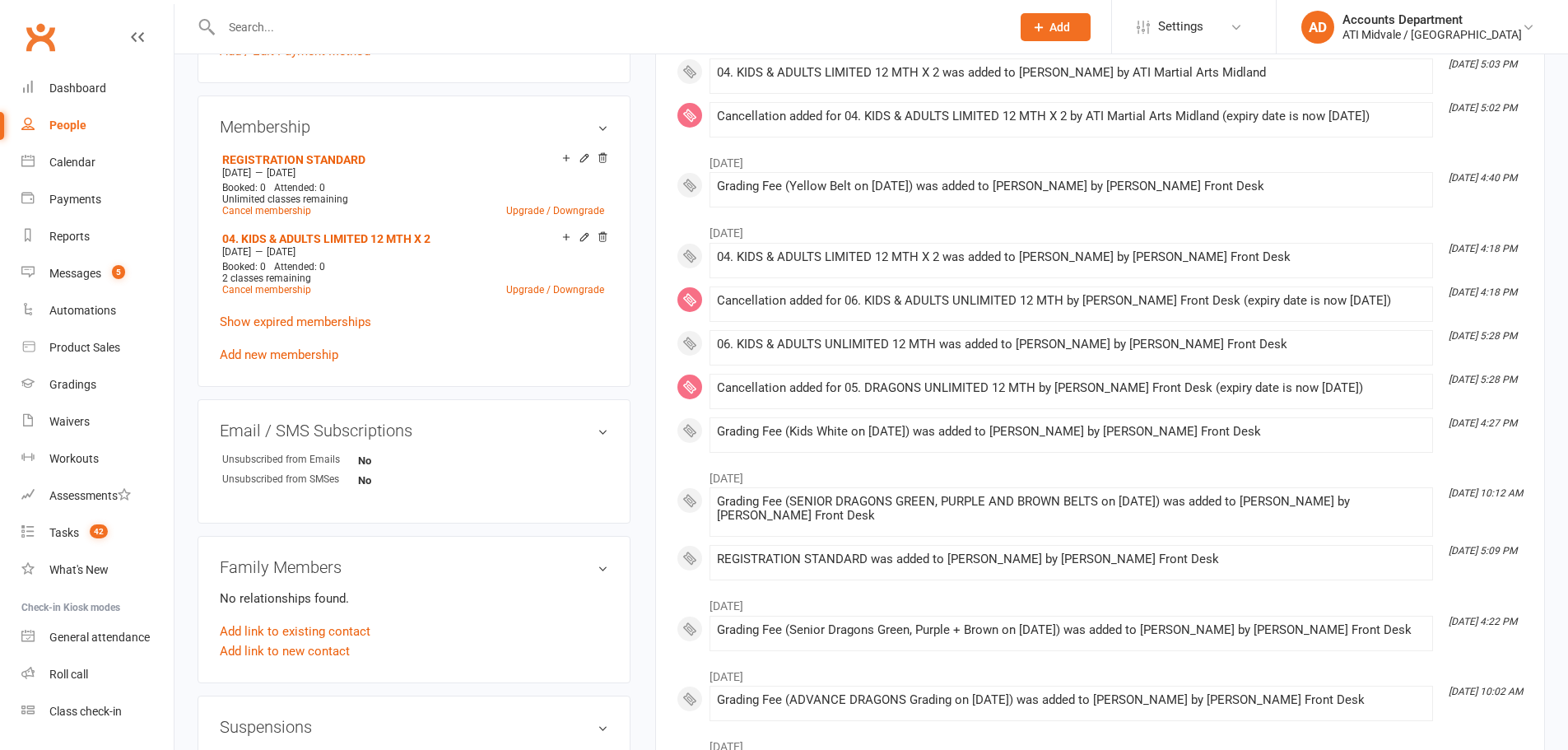
click at [299, 314] on link "Show expired memberships" at bounding box center [295, 321] width 151 height 15
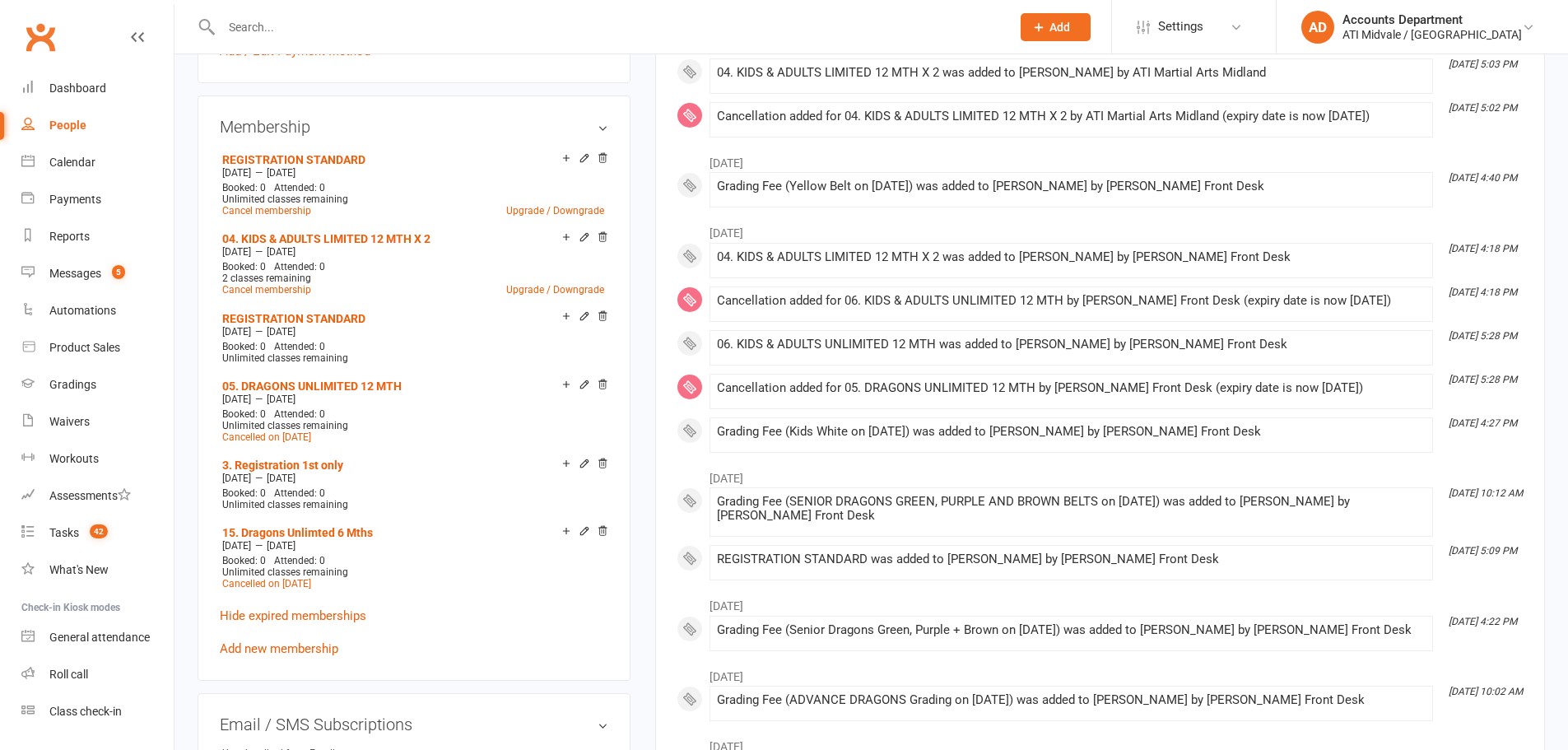
click at [341, 611] on link "Hide expired memberships" at bounding box center [293, 616] width 147 height 15
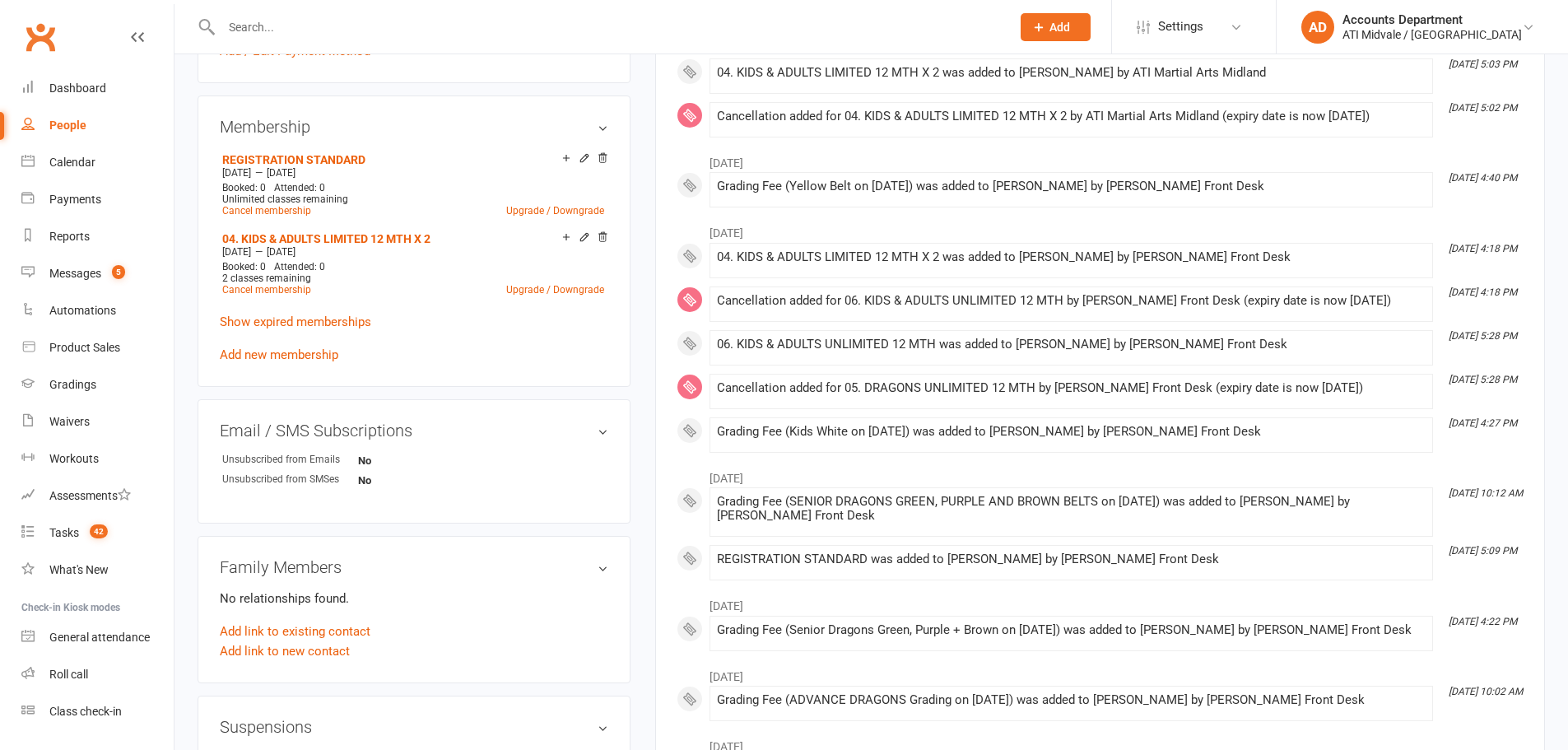
click at [348, 320] on link "Show expired memberships" at bounding box center [295, 321] width 151 height 15
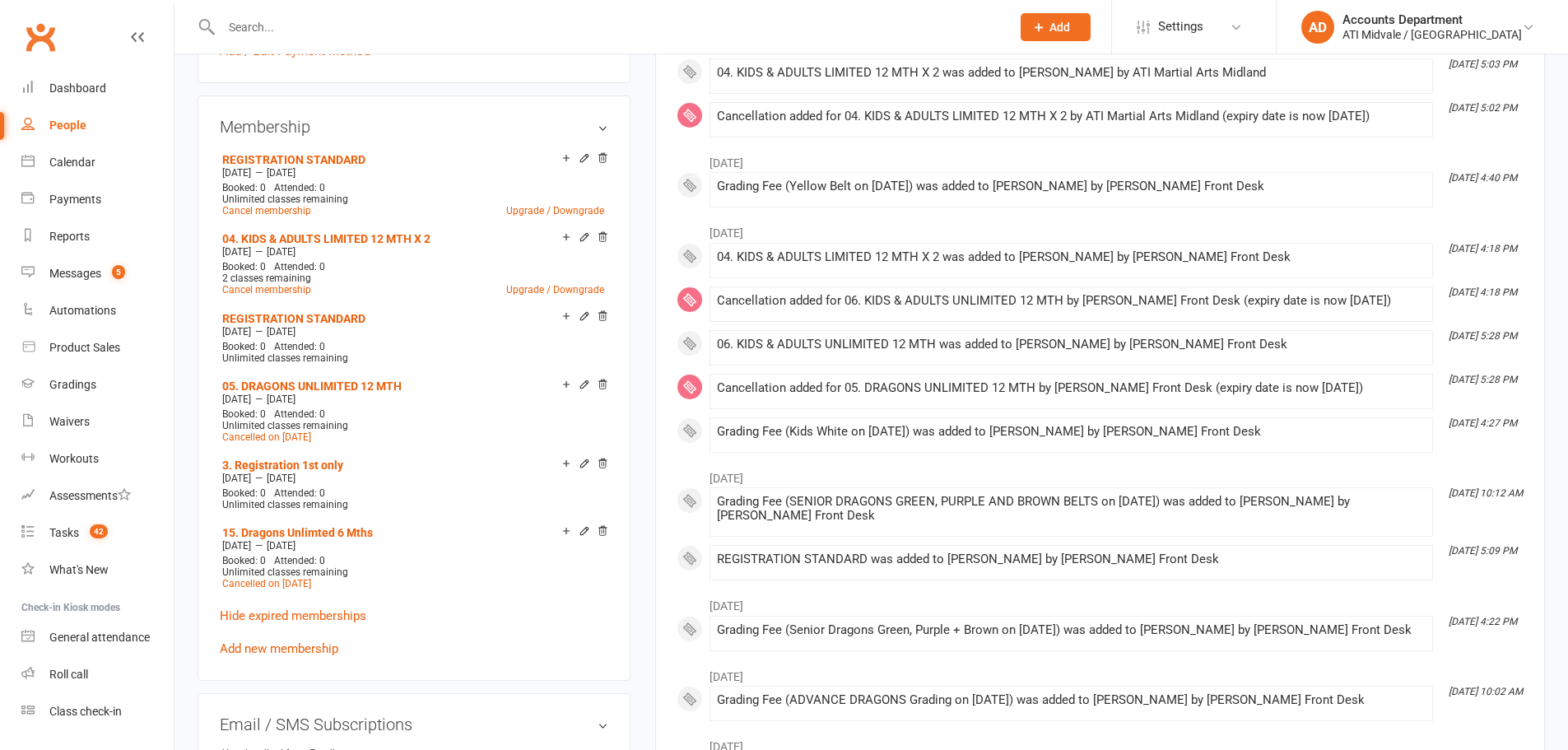
click at [353, 609] on link "Hide expired memberships" at bounding box center [293, 616] width 147 height 15
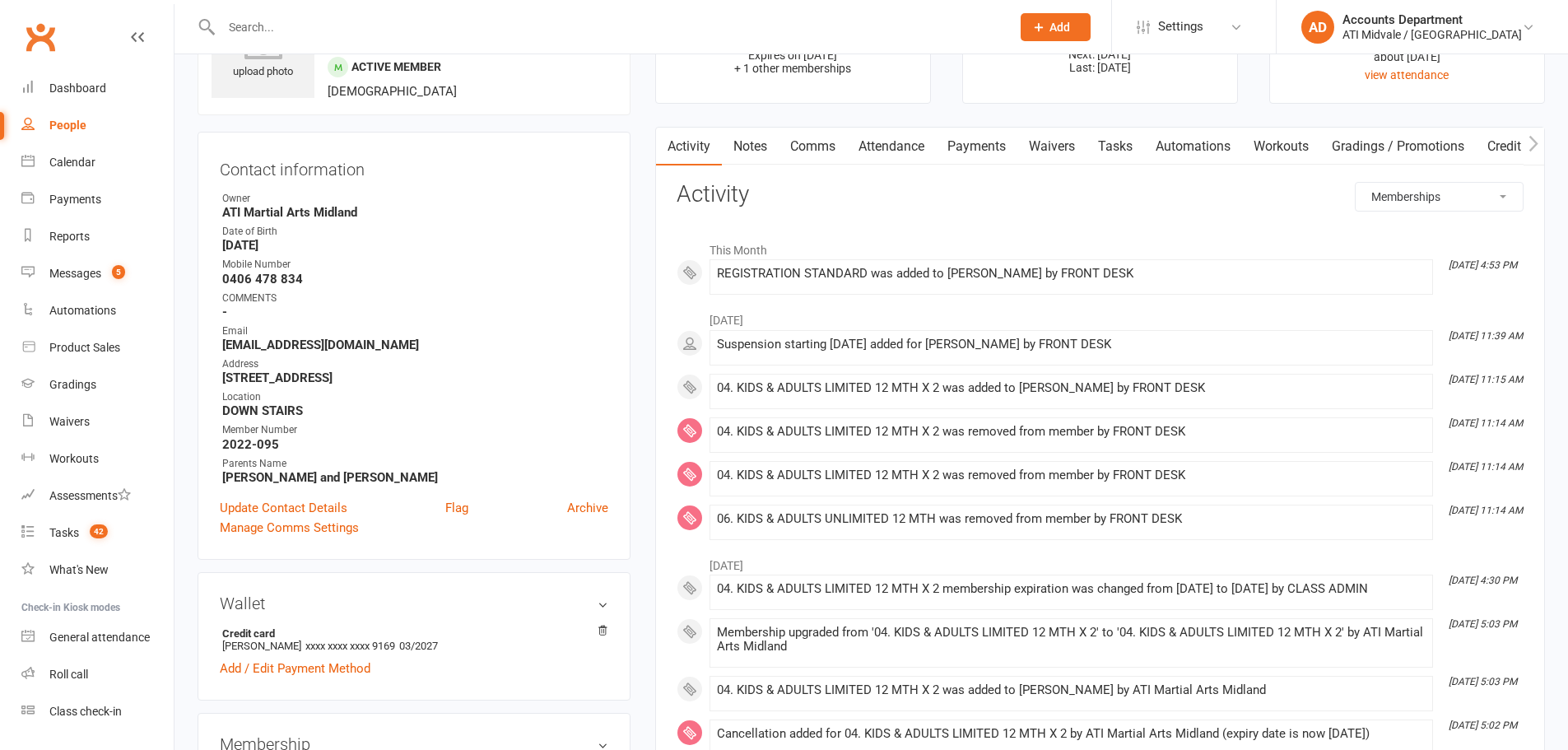
scroll to position [55, 0]
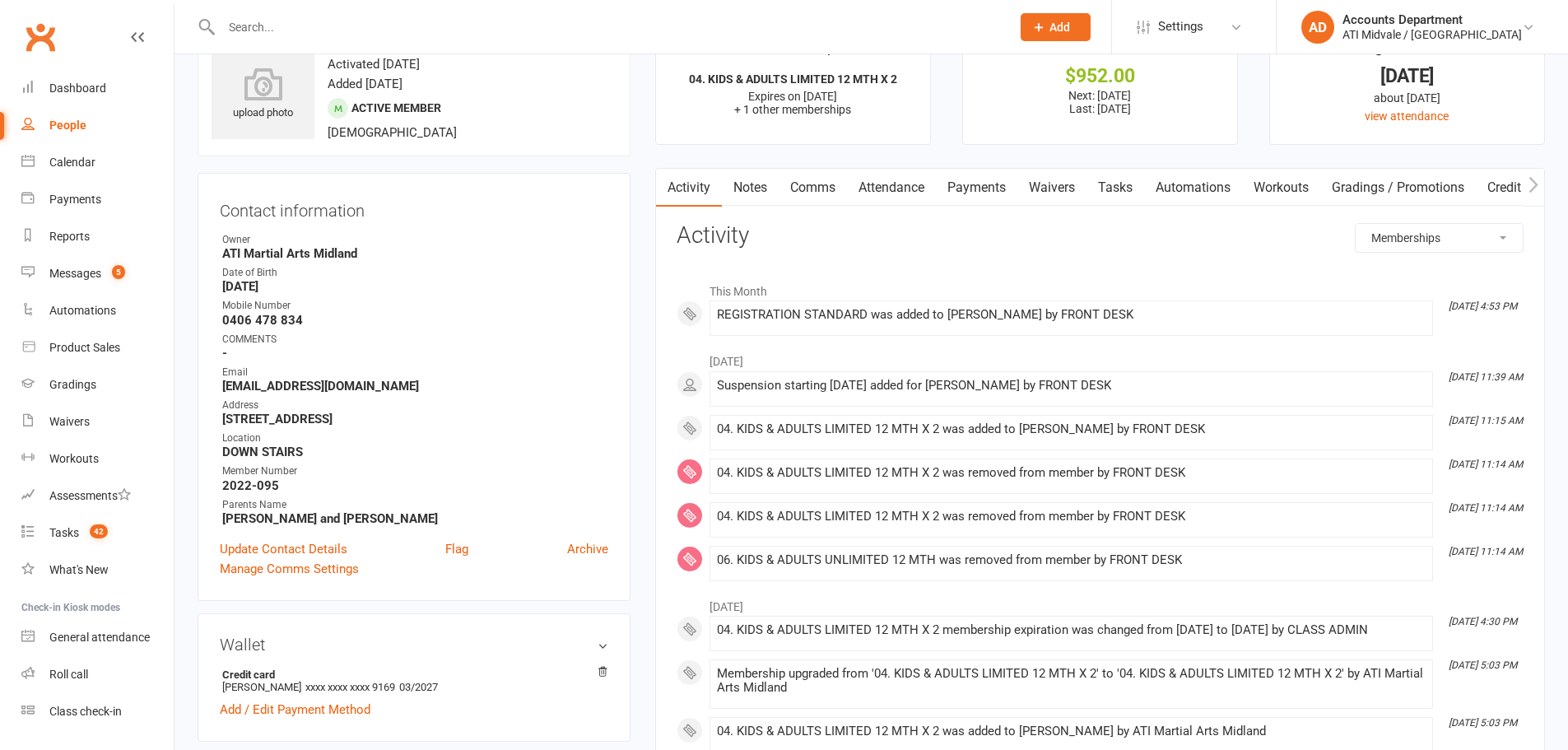
click at [964, 185] on link "Payments" at bounding box center [976, 187] width 81 height 38
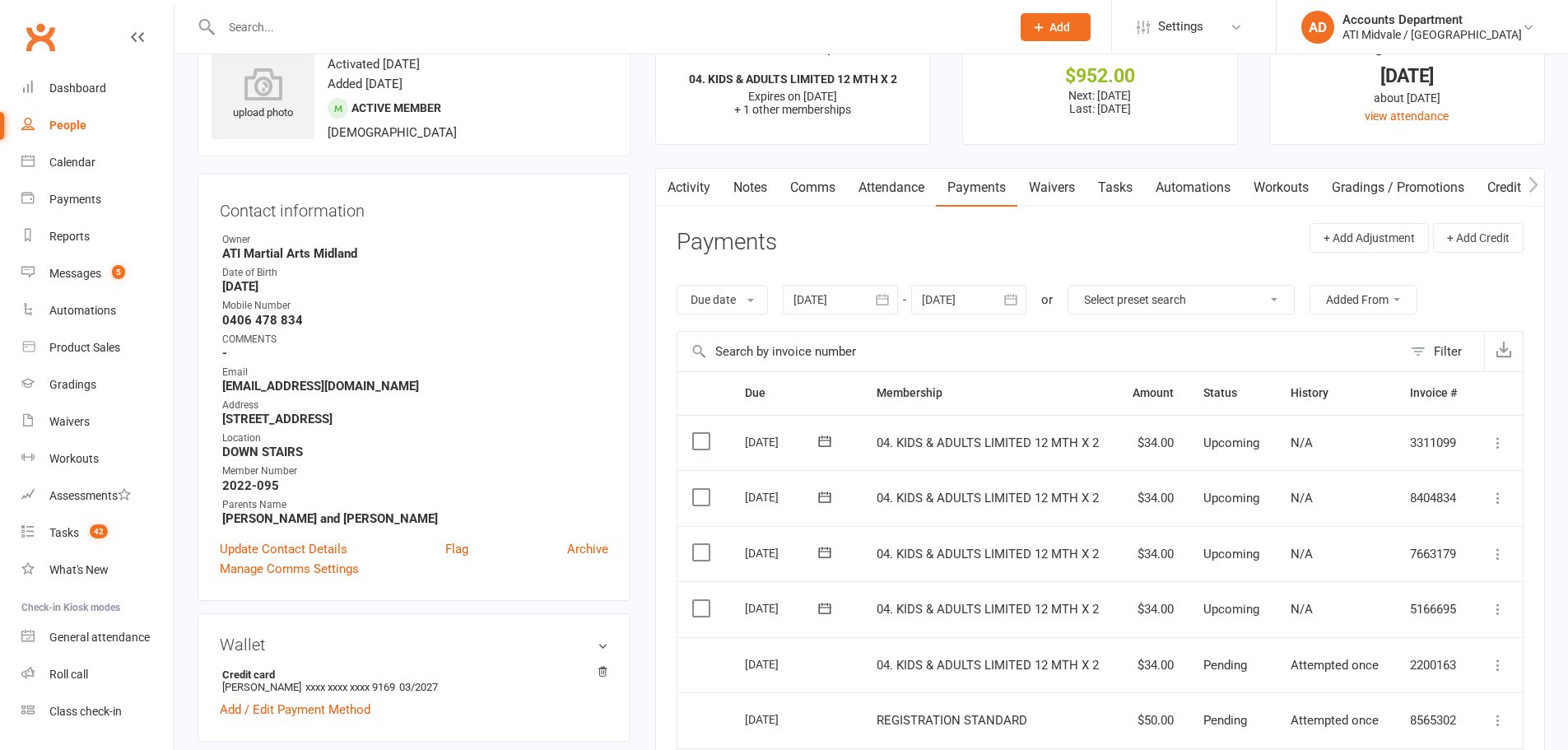
click at [1014, 299] on icon "button" at bounding box center [1011, 299] width 12 height 10
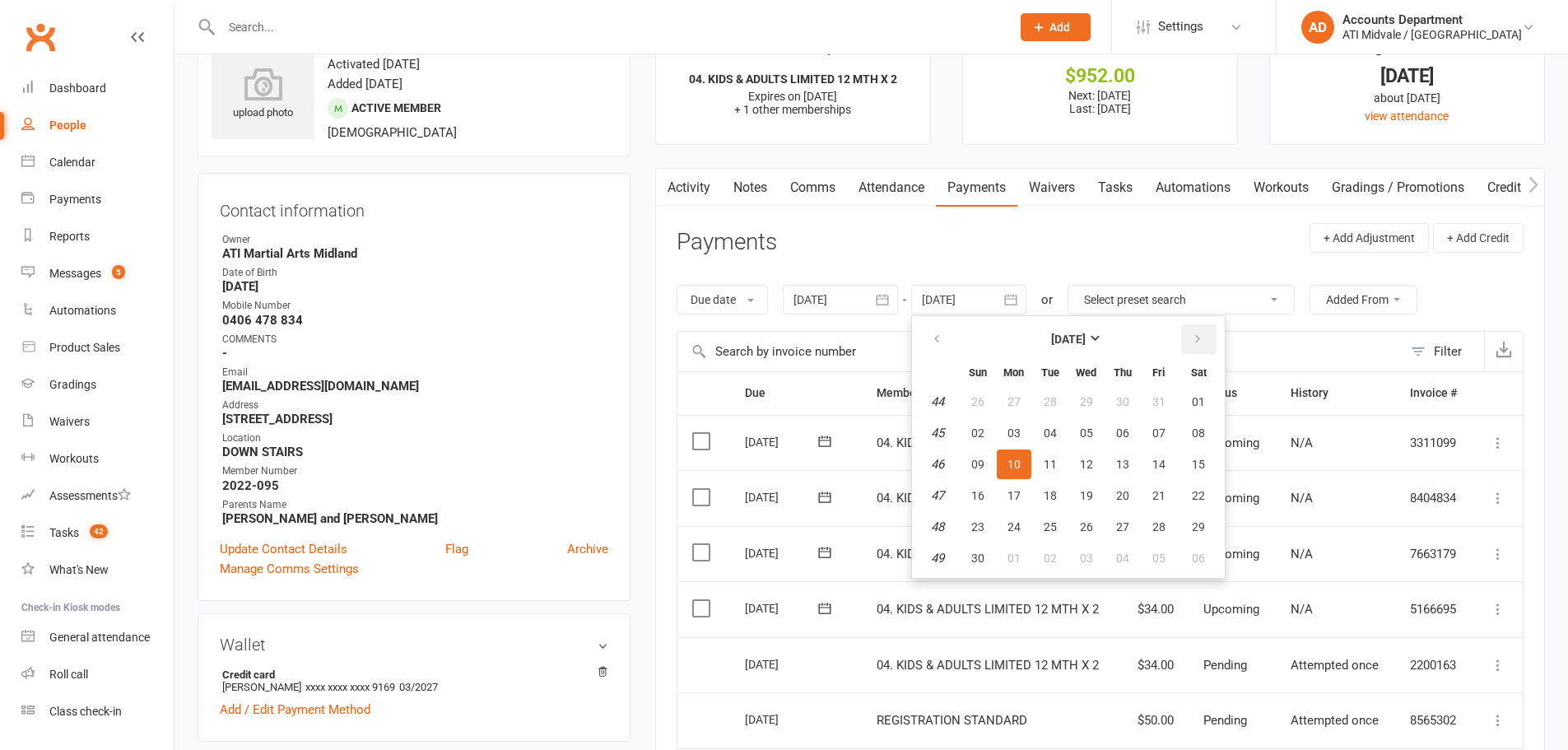
click at [1201, 340] on icon "button" at bounding box center [1197, 339] width 11 height 13
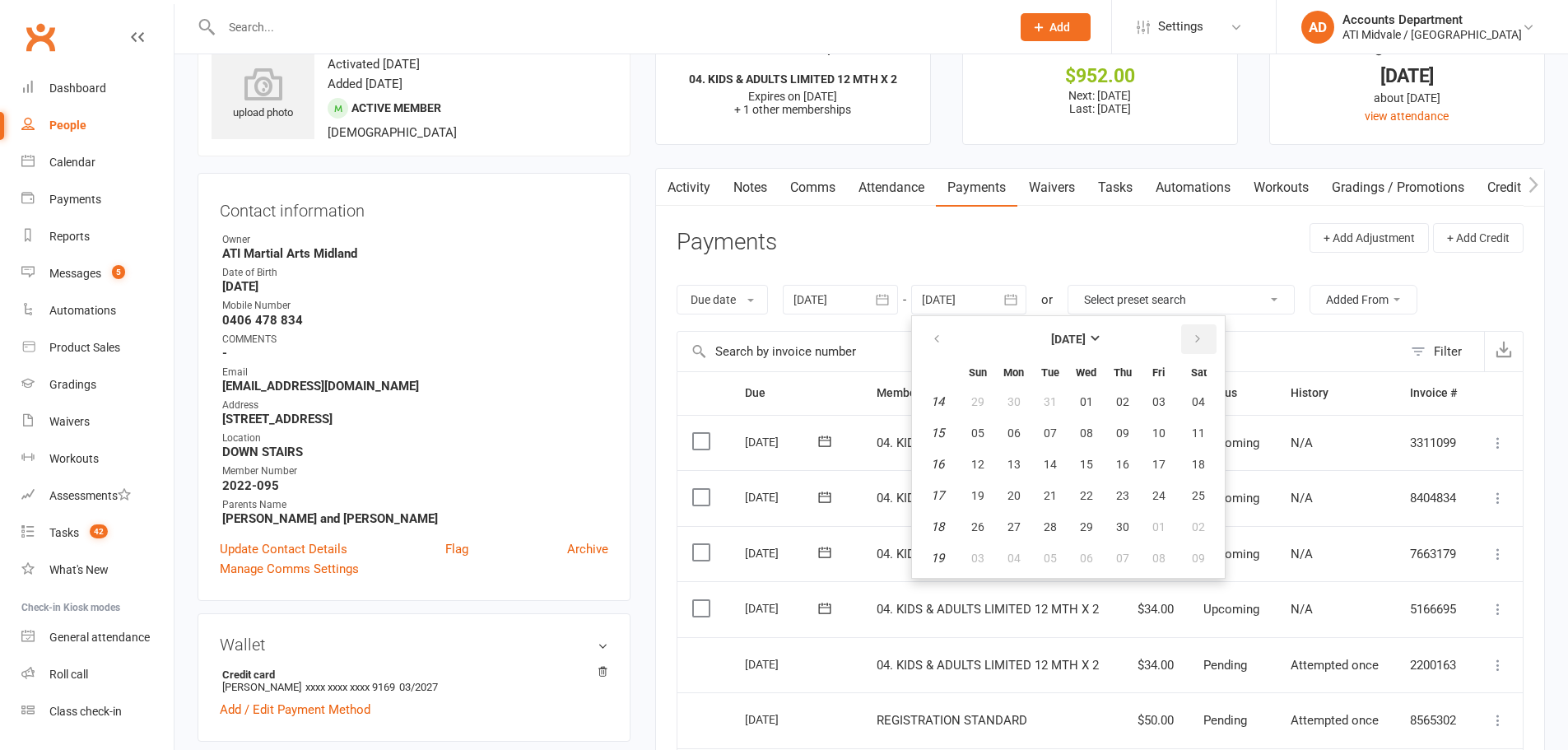
click at [1201, 340] on icon "button" at bounding box center [1197, 339] width 11 height 13
click at [1201, 341] on icon "button" at bounding box center [1197, 339] width 11 height 13
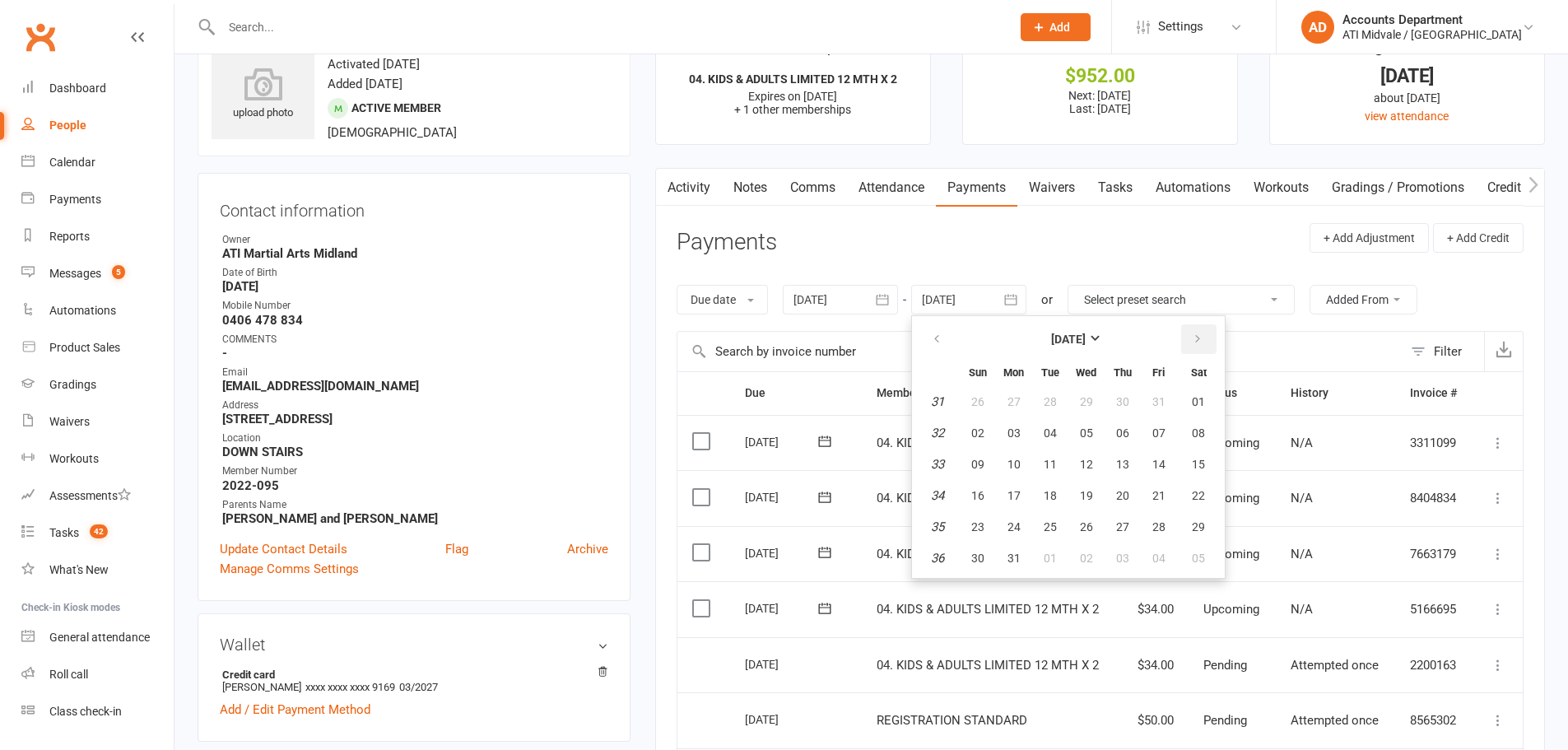
click at [1201, 341] on icon "button" at bounding box center [1197, 339] width 11 height 13
click at [1167, 532] on button "30" at bounding box center [1159, 526] width 35 height 30
type input "30 Oct 2026"
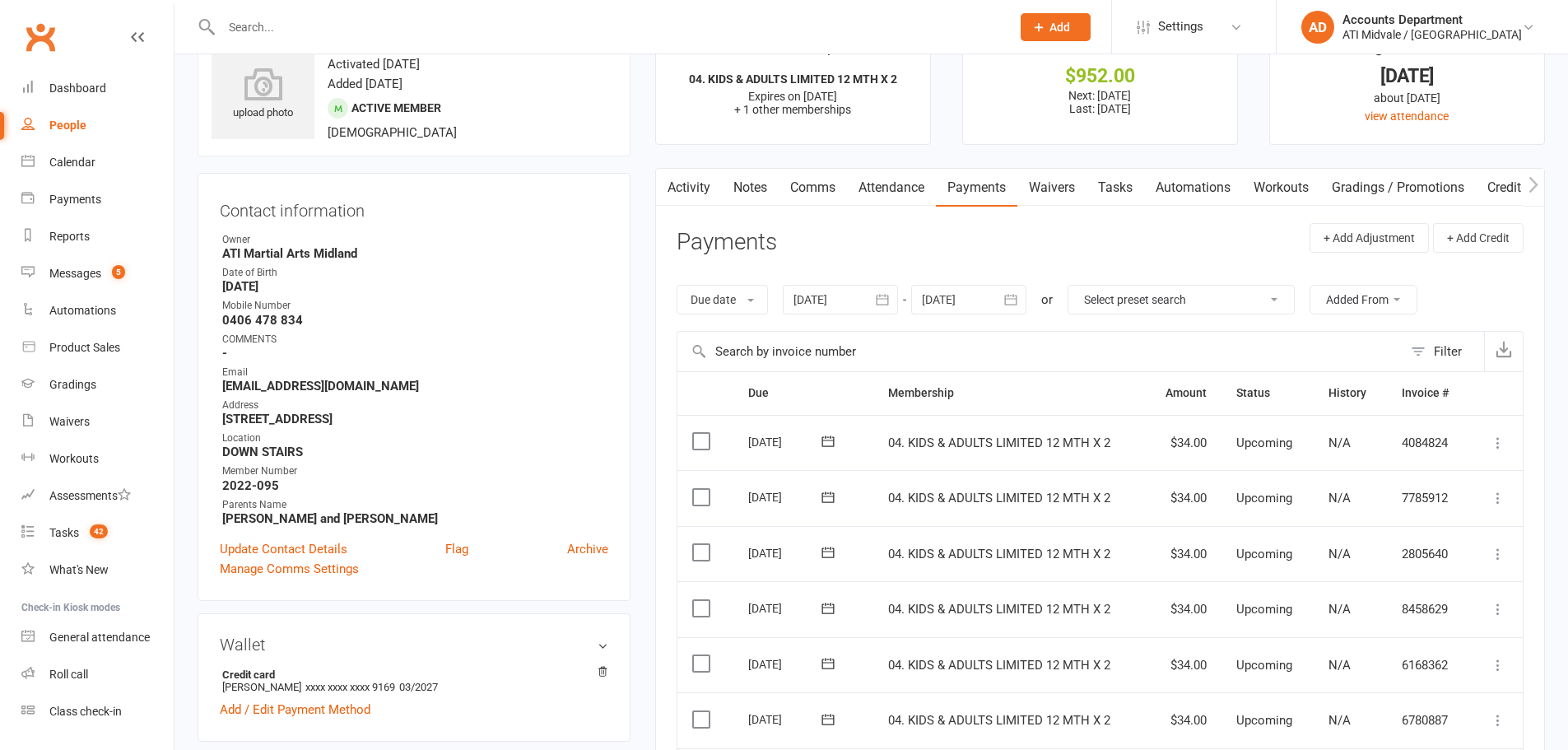
click at [1027, 297] on button "button" at bounding box center [1012, 299] width 30 height 30
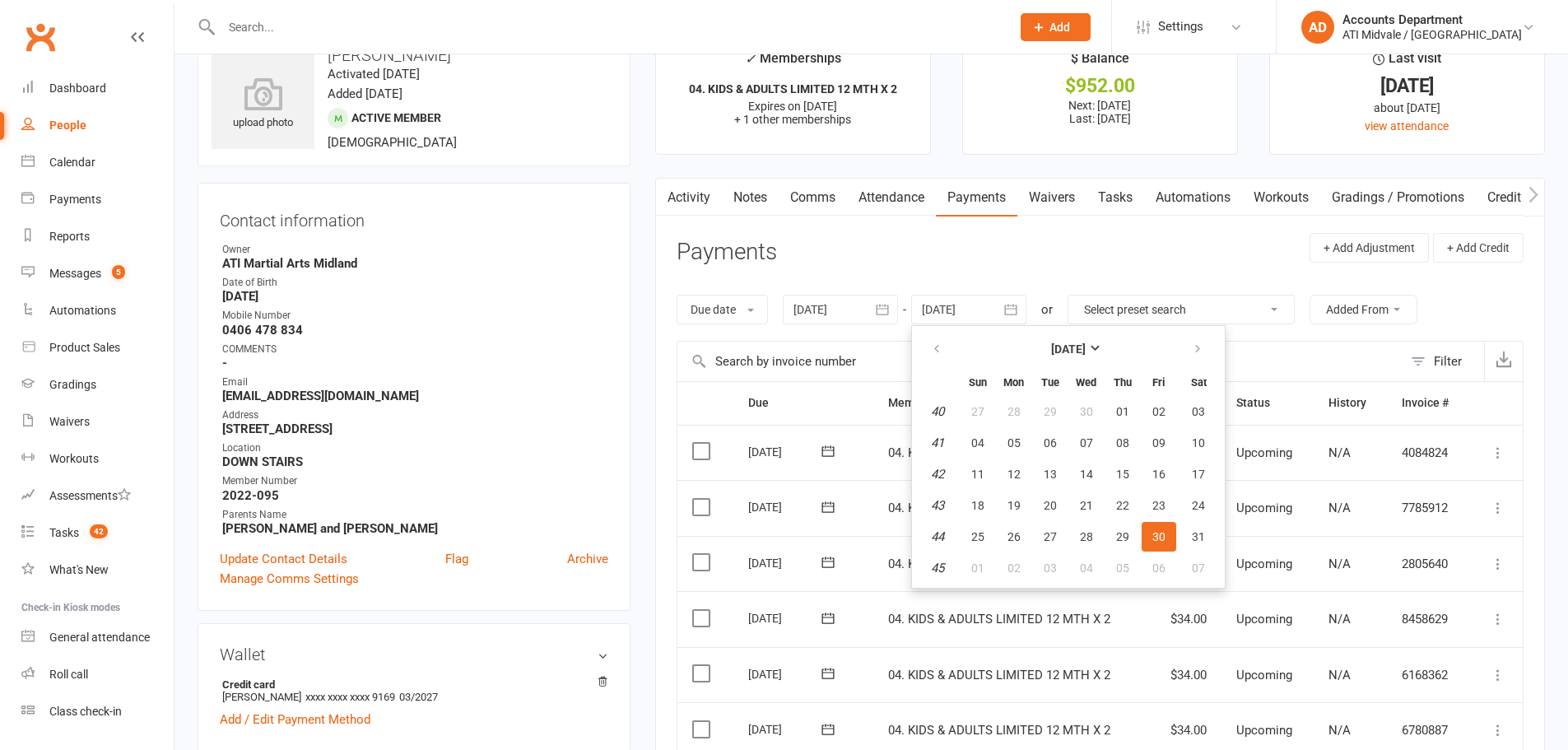
scroll to position [27, 0]
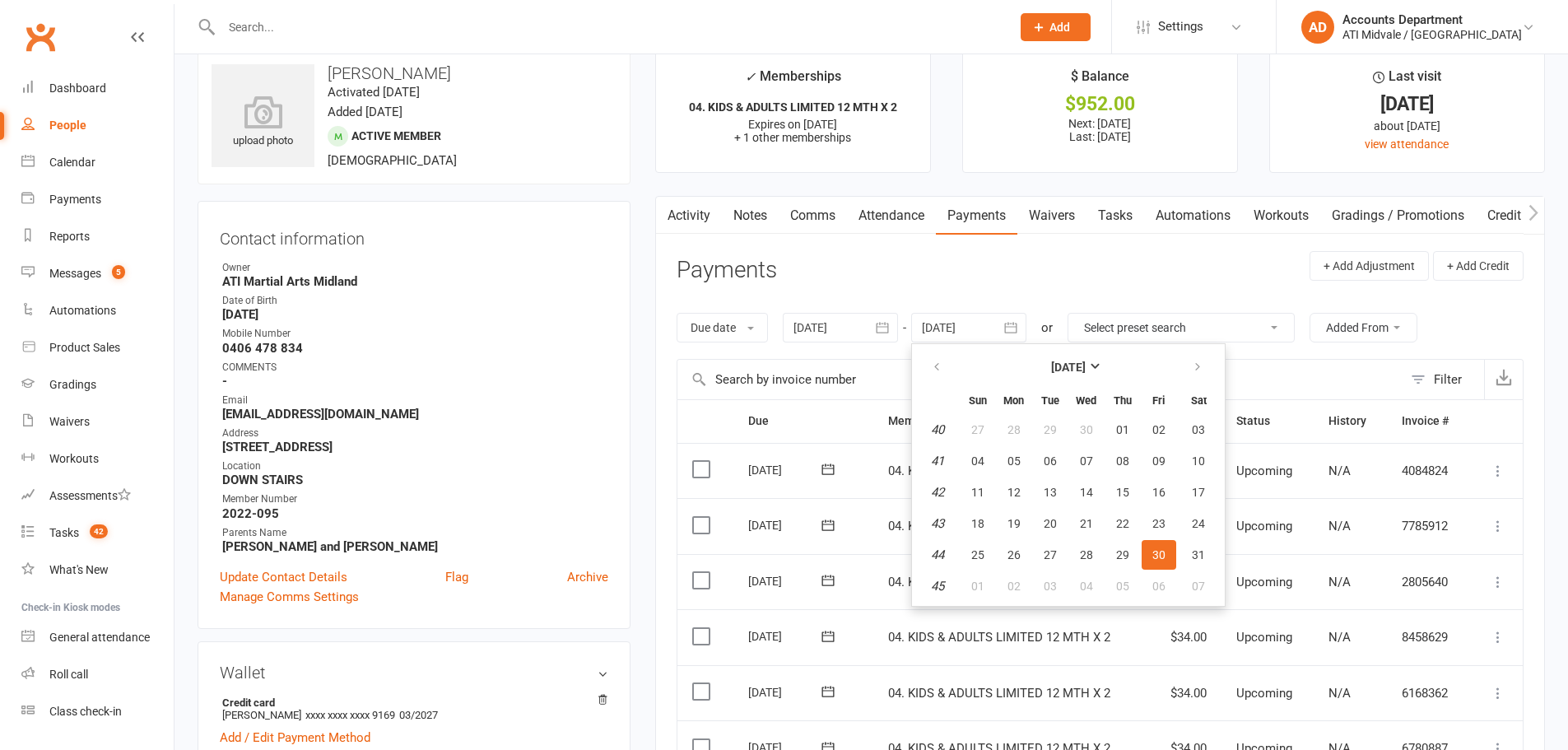
click at [1228, 284] on header "Payments + Add Adjustment + Add Credit" at bounding box center [1100, 274] width 847 height 45
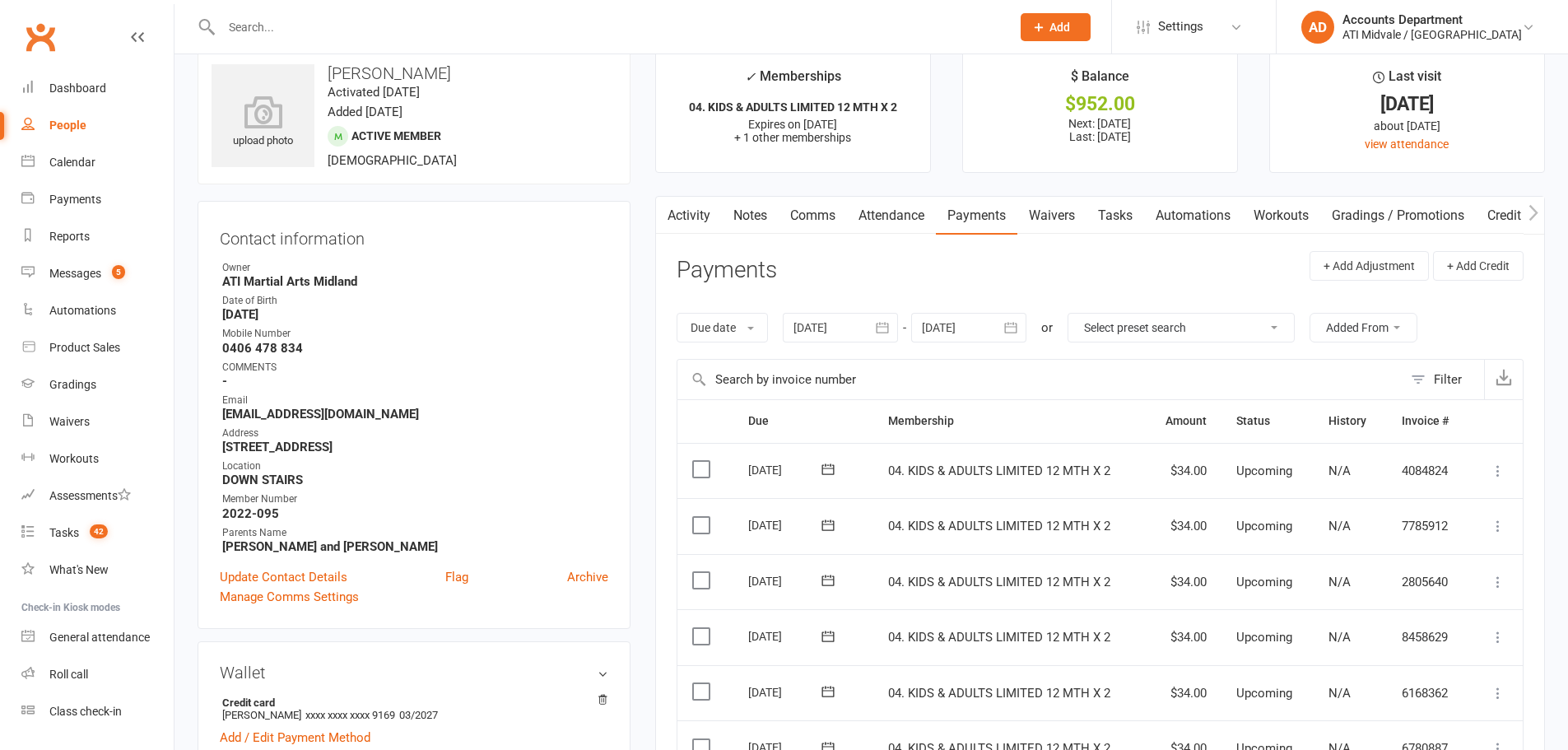
click at [691, 210] on link "Activity" at bounding box center [688, 215] width 65 height 38
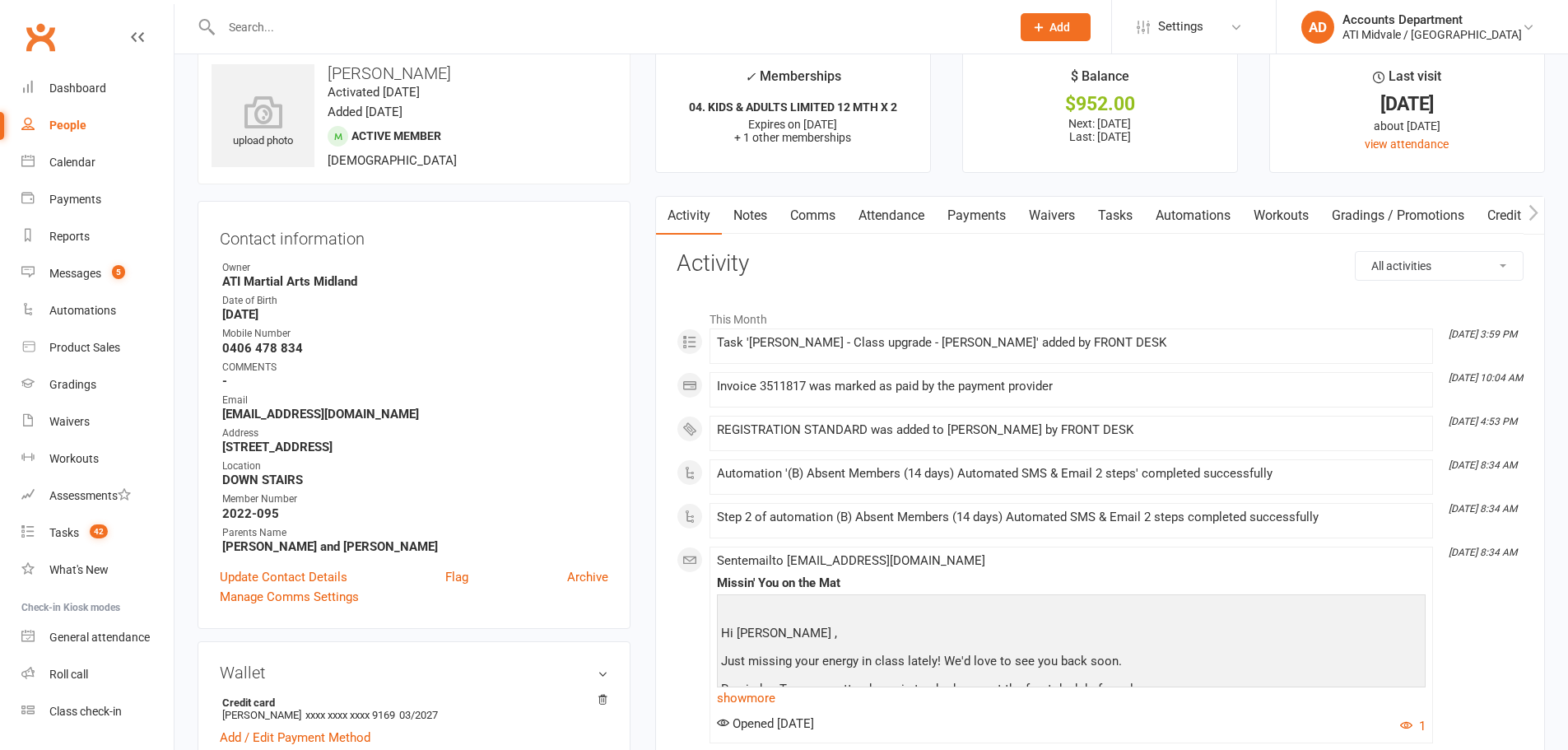
click at [1386, 258] on select "All activities Bookings / Attendances Communications Notes Failed SMSes Grading…" at bounding box center [1439, 265] width 167 height 28
select select "MembershipLogEntry"
click at [1356, 251] on select "All activities Bookings / Attendances Communications Notes Failed SMSes Grading…" at bounding box center [1439, 265] width 167 height 28
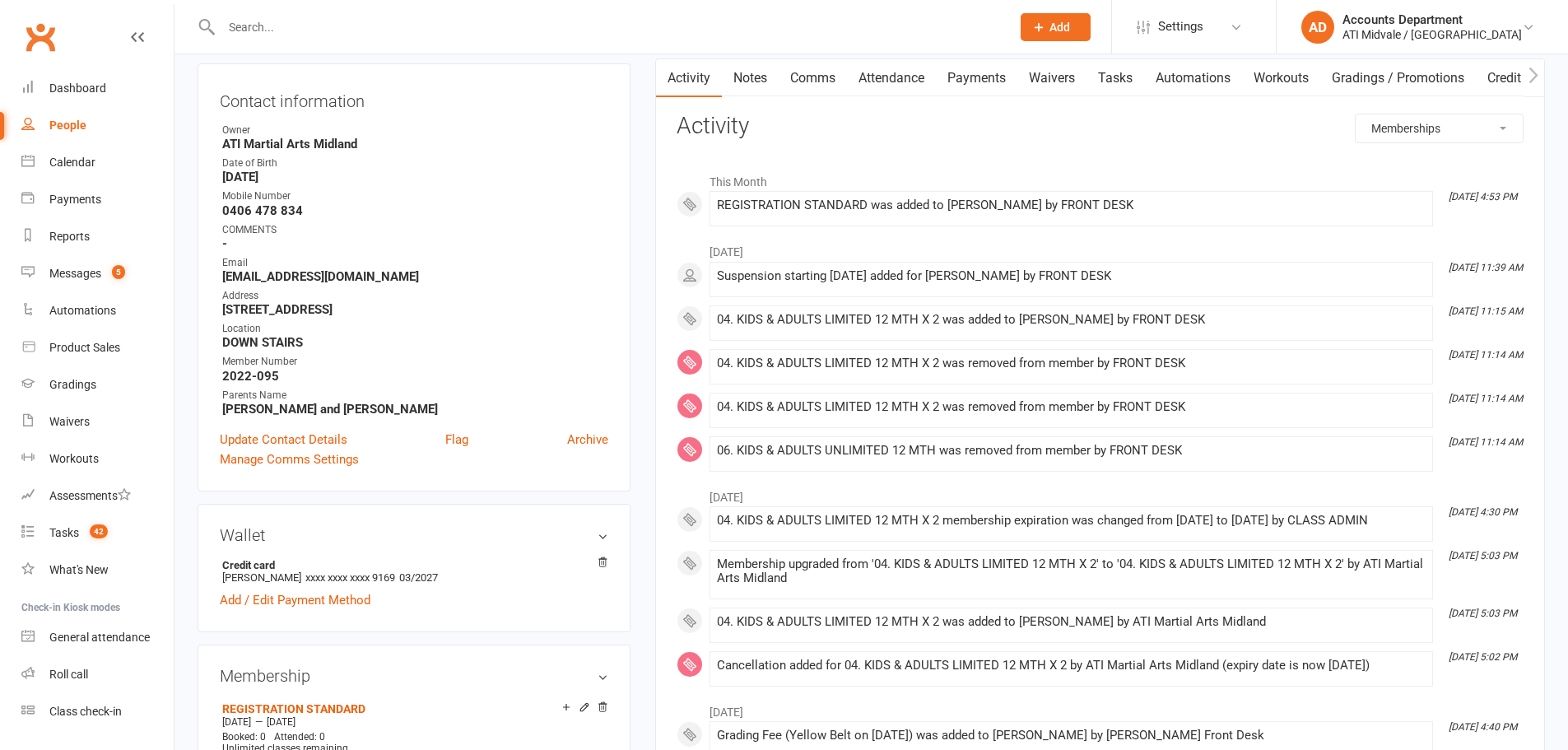
scroll to position [438, 0]
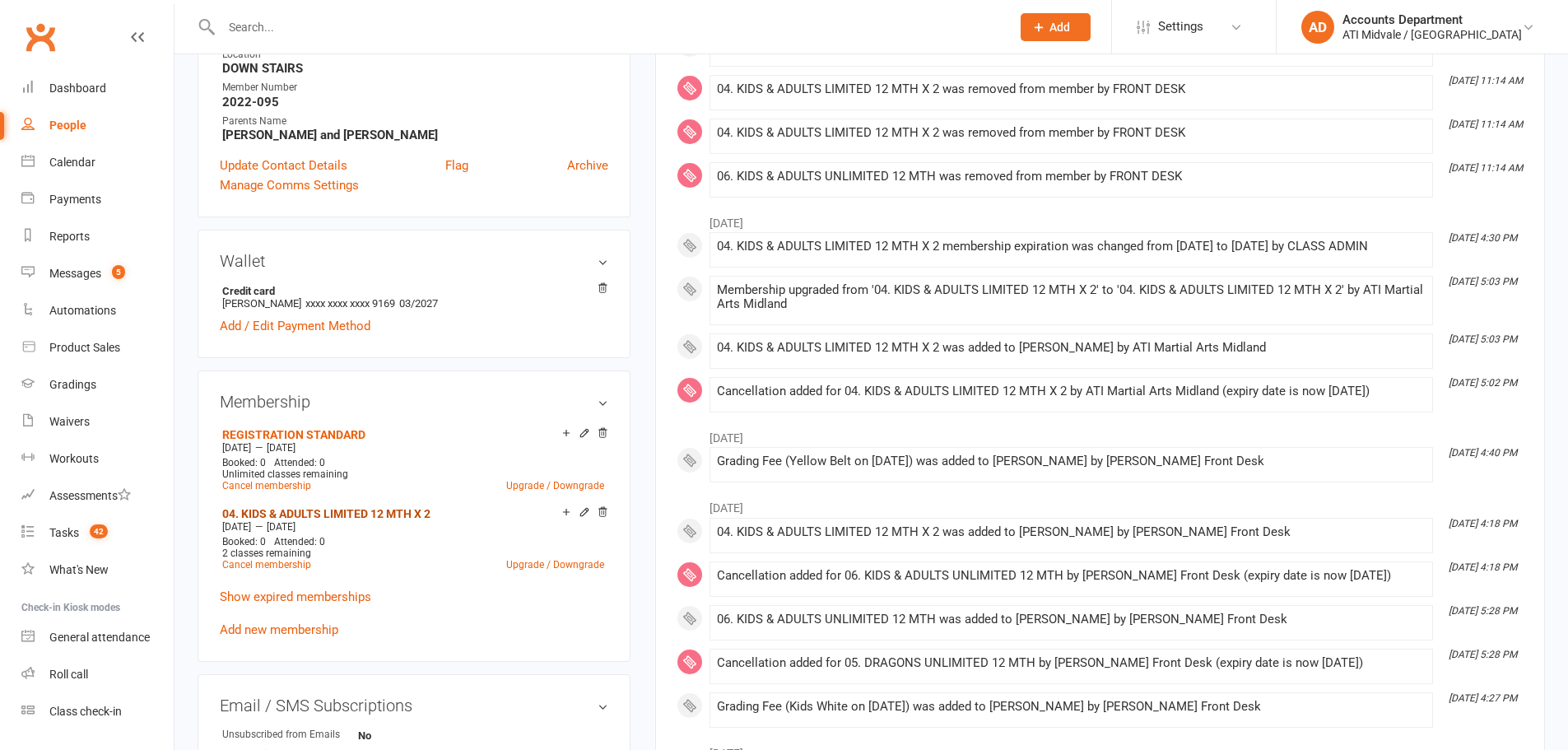
click at [367, 511] on link "04. KIDS & ADULTS LIMITED 12 MTH X 2" at bounding box center [327, 513] width 209 height 13
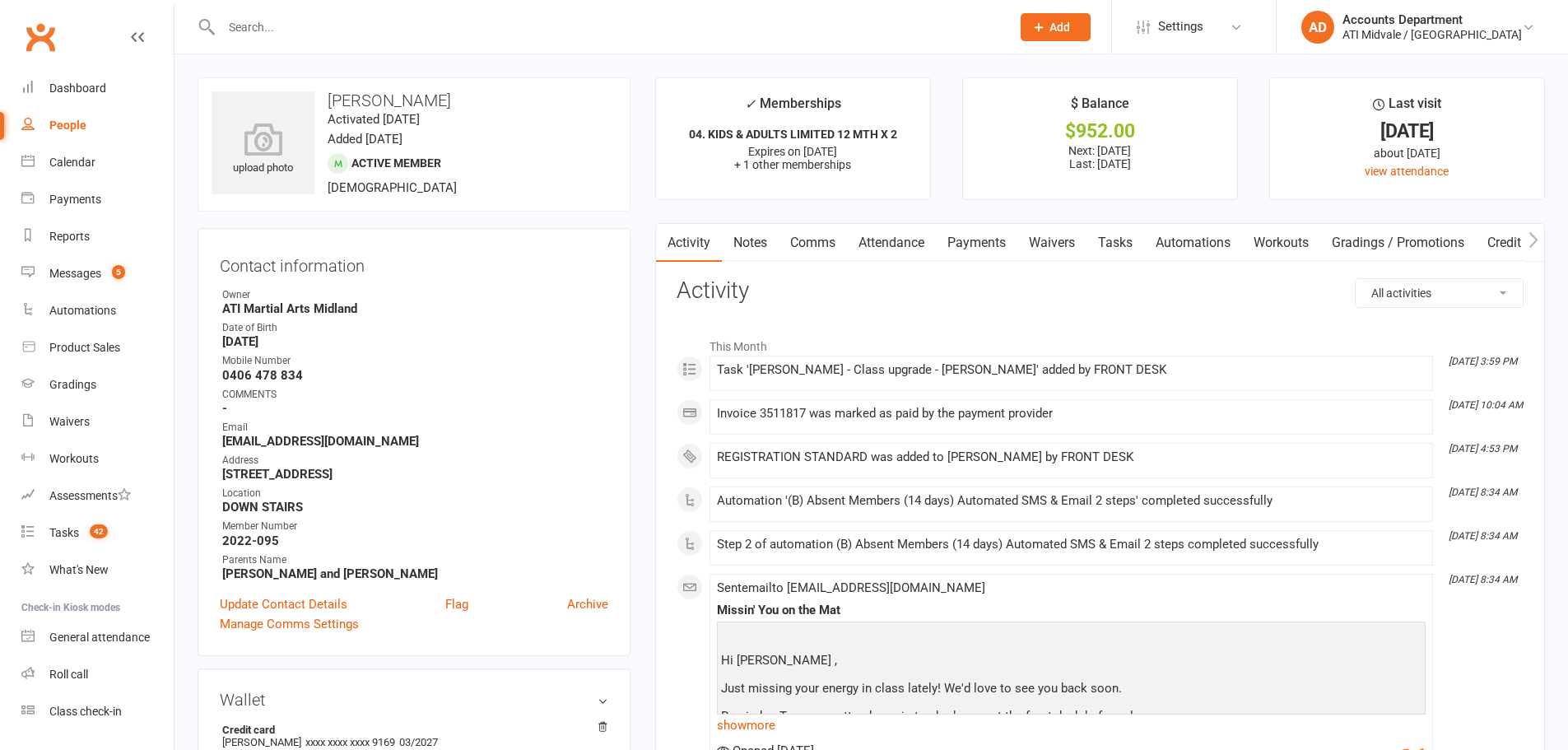
click at [1386, 289] on select "All activities Bookings / Attendances Communications Notes Failed SMSes Grading…" at bounding box center [1439, 293] width 167 height 28
select select "MembershipLogEntry"
click at [1356, 279] on select "All activities Bookings / Attendances Communications Notes Failed SMSes Grading…" at bounding box center [1439, 293] width 167 height 28
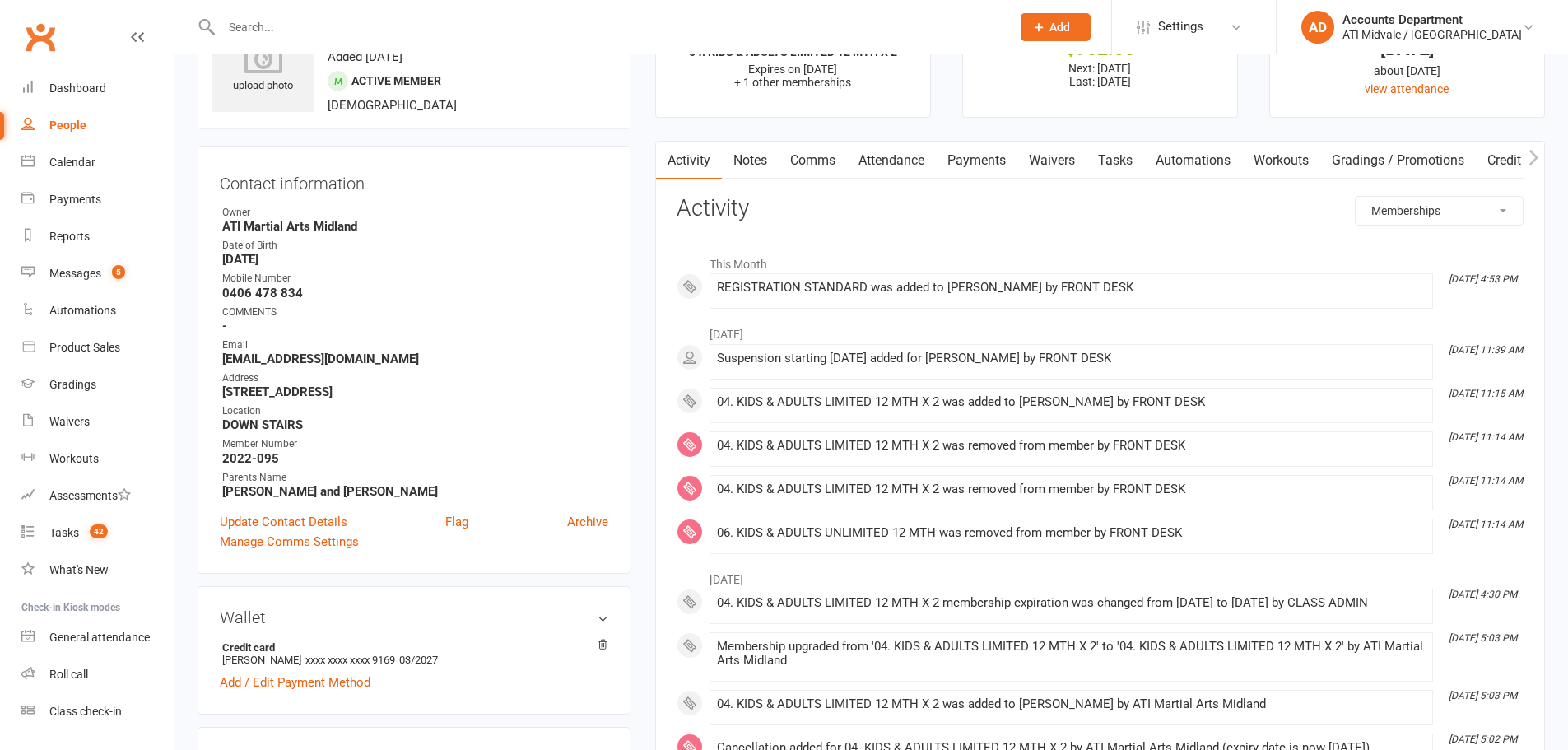
scroll to position [27, 0]
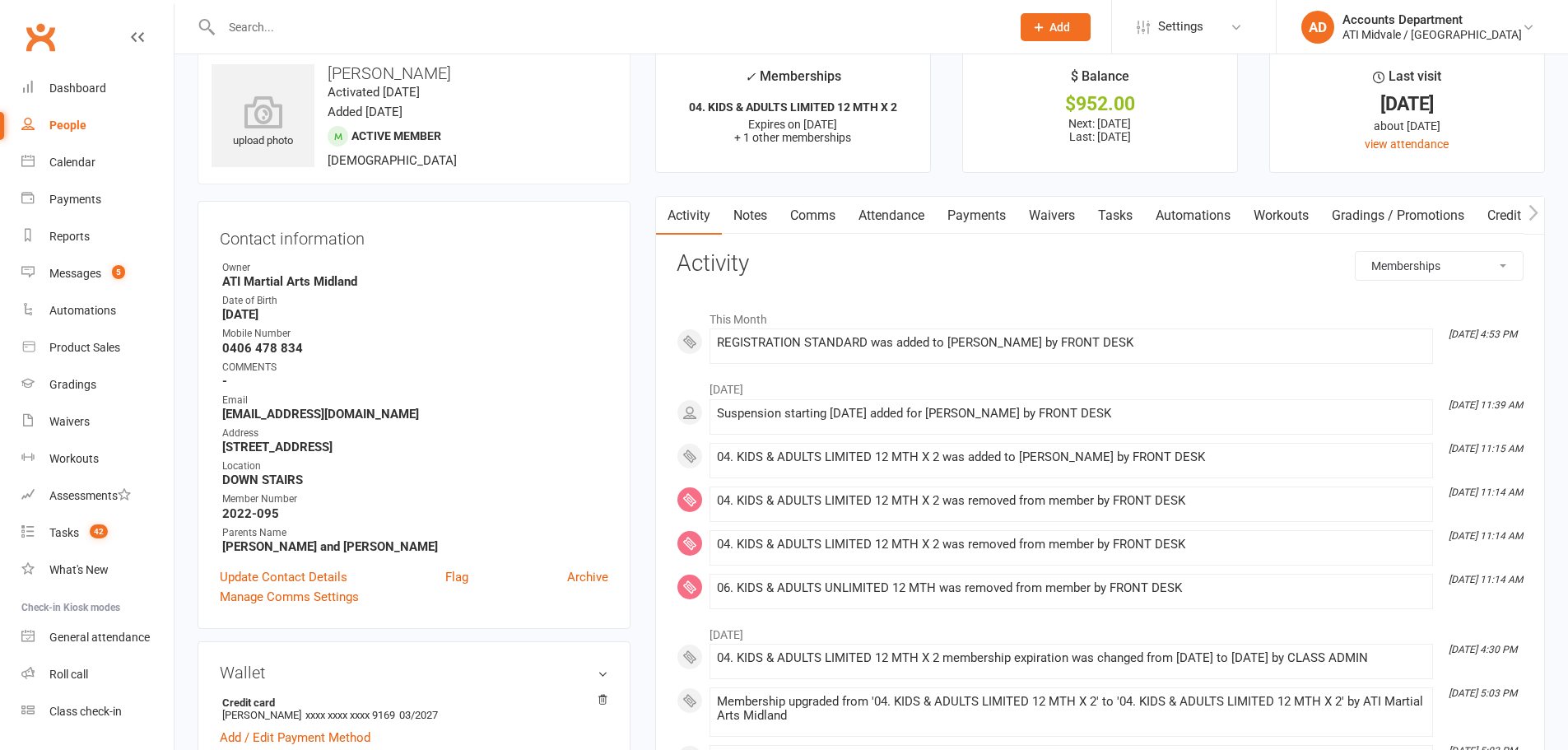
click at [1453, 19] on div "Accounts Department" at bounding box center [1433, 19] width 180 height 15
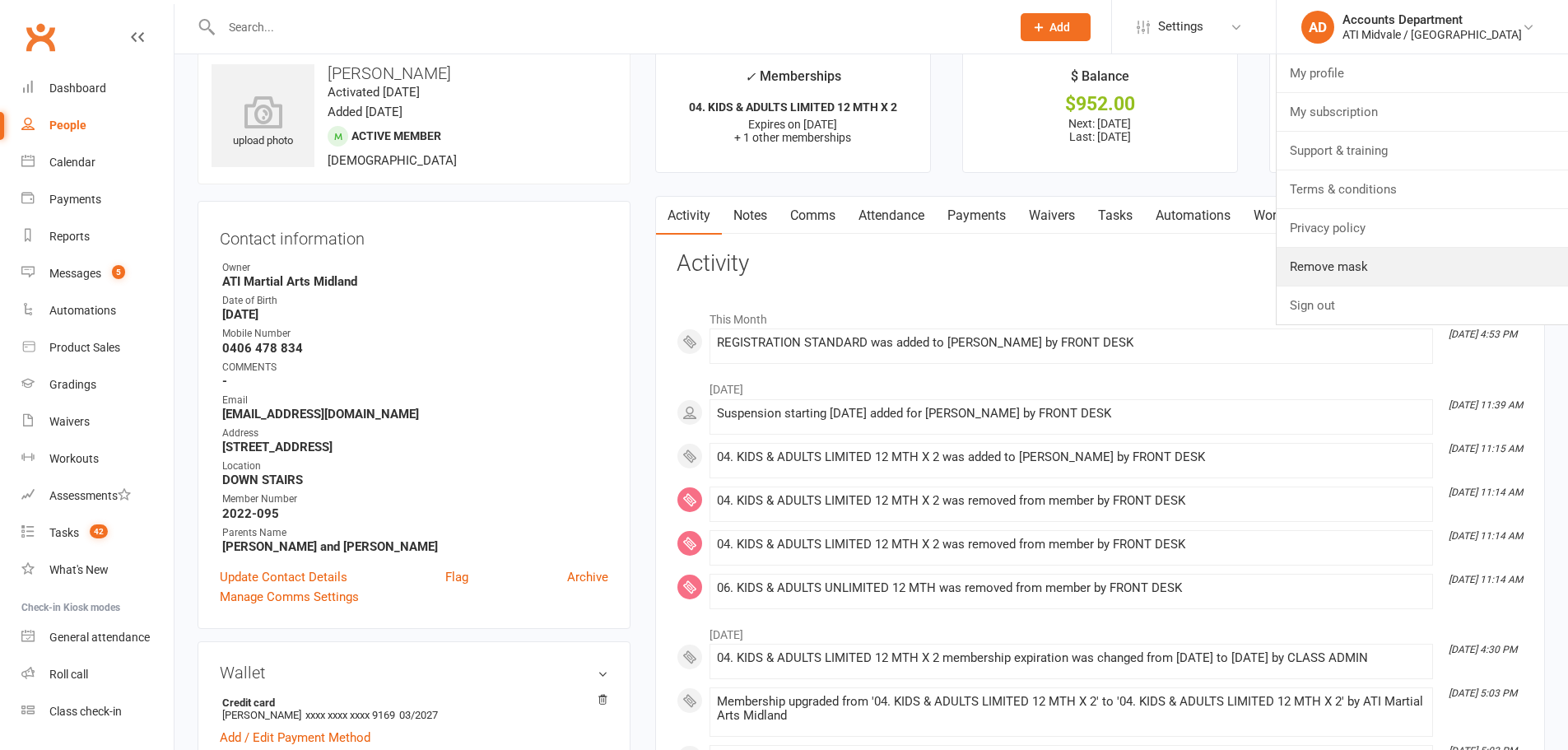
click at [1378, 278] on link "Remove mask" at bounding box center [1422, 266] width 292 height 38
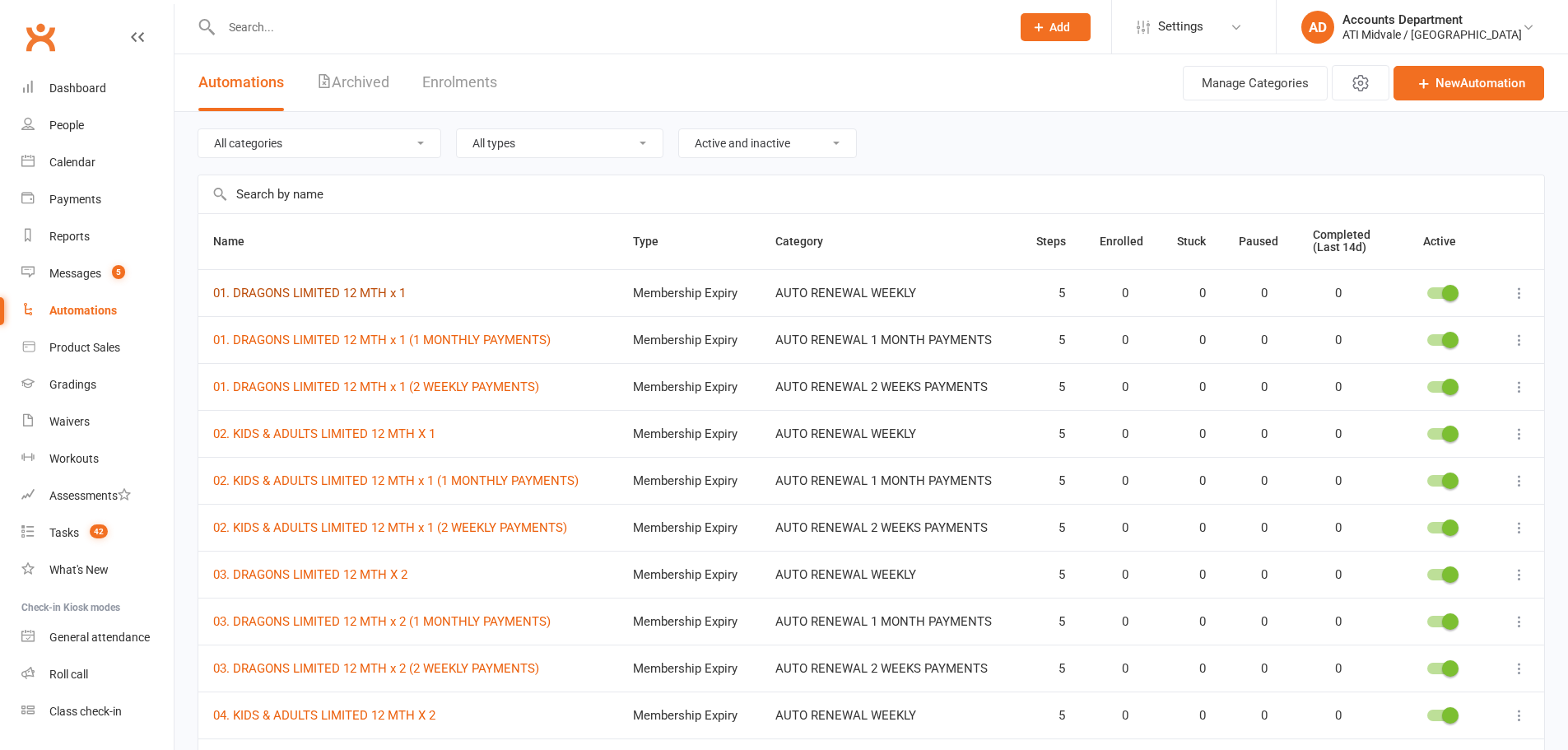
click at [382, 286] on link "01. DRAGONS LIMITED 12 MTH x 1" at bounding box center [309, 292] width 193 height 15
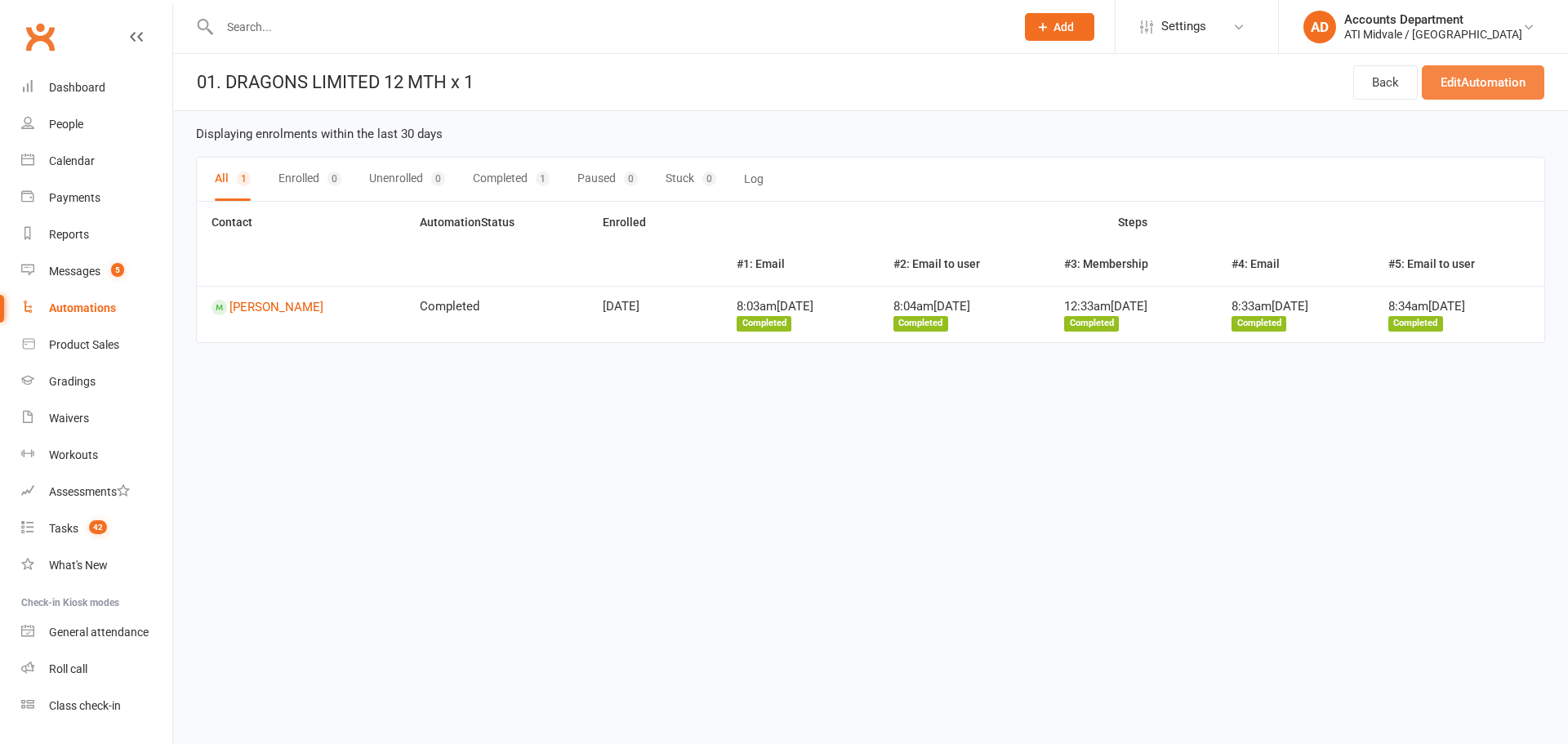
click at [1469, 80] on link "Edit Automation" at bounding box center [1482, 82] width 122 height 35
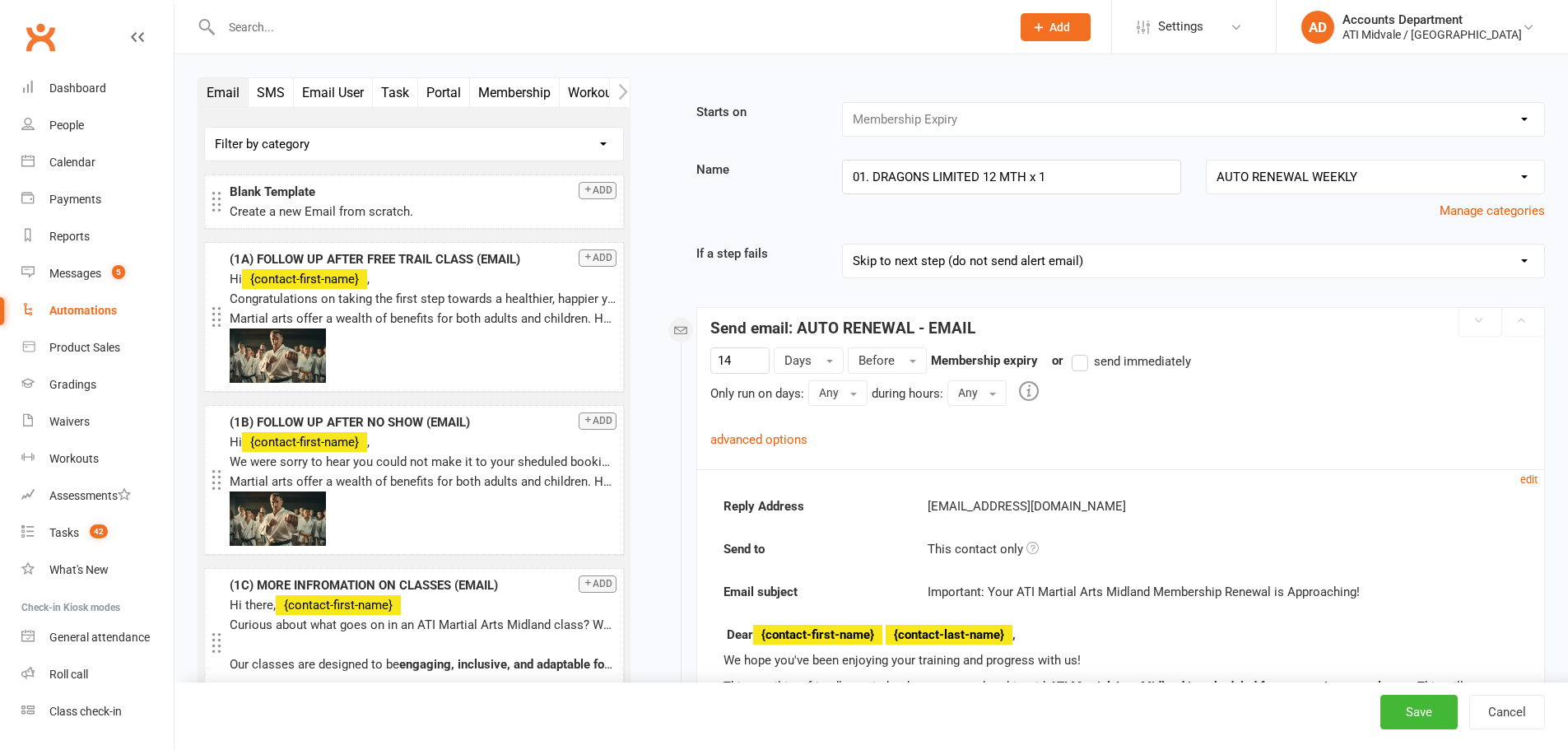
click at [796, 437] on link "advanced options" at bounding box center [759, 439] width 97 height 15
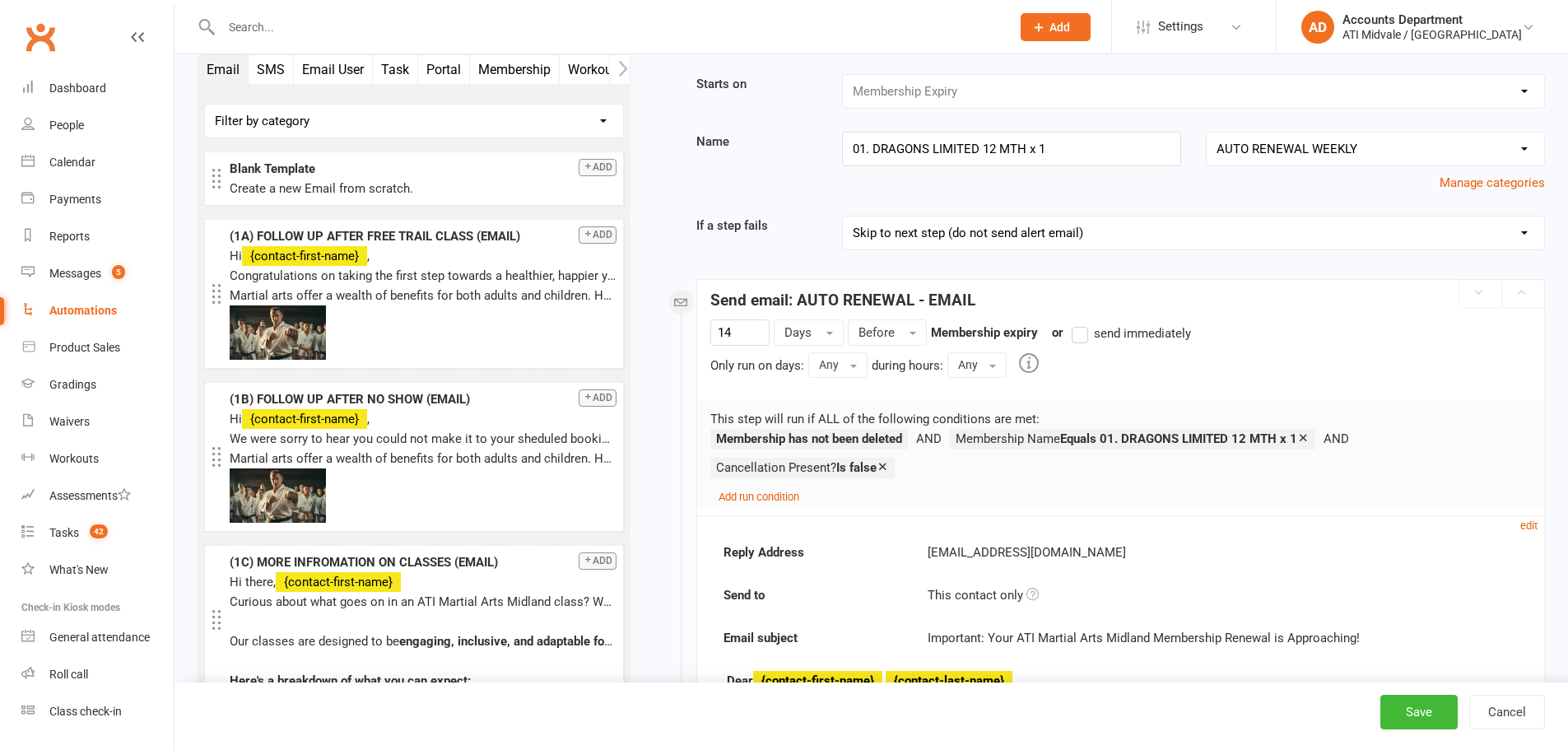
scroll to position [27, 0]
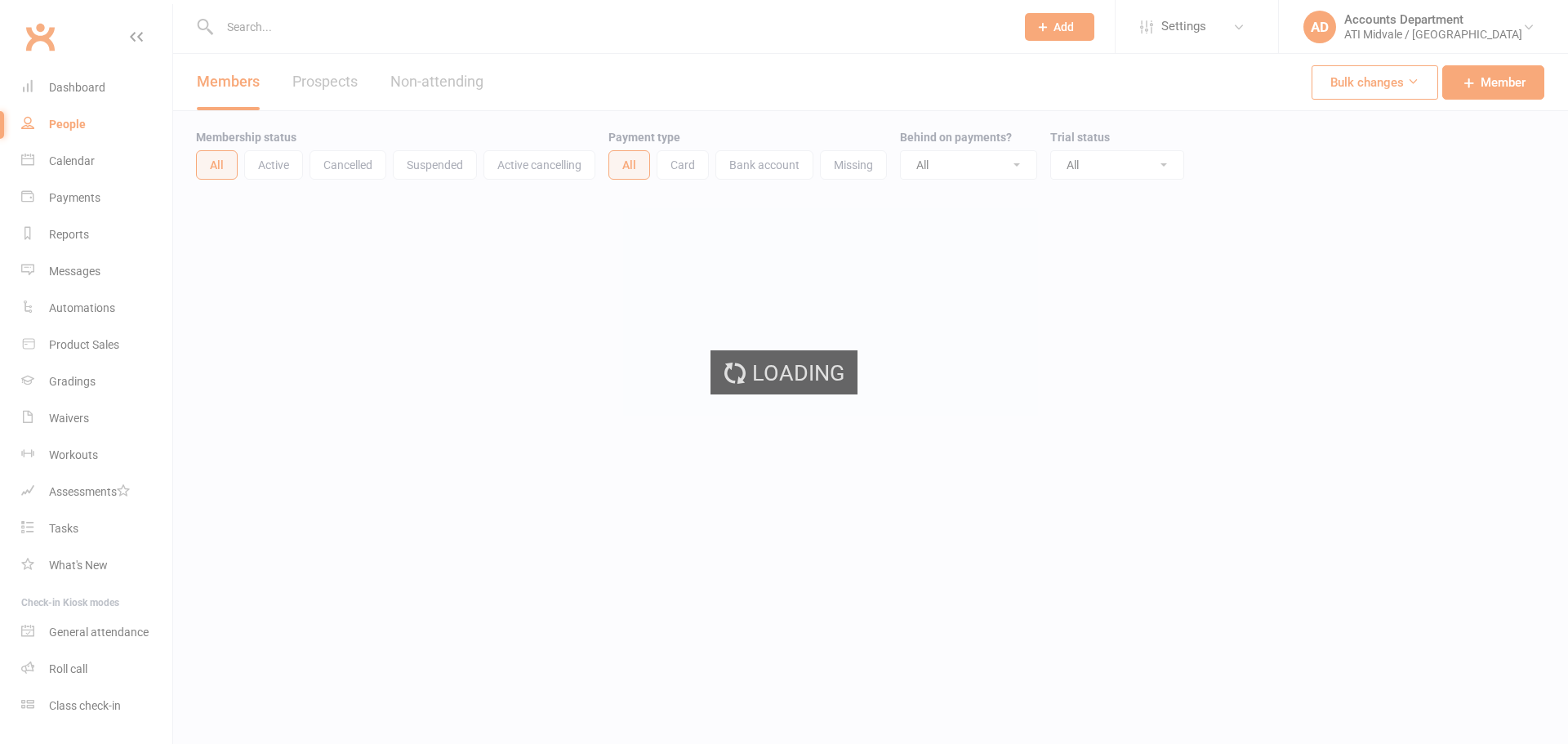
click at [668, 25] on div "Loading" at bounding box center [784, 372] width 1568 height 744
click at [706, 22] on ui-view "Prospect Member Non-attending contact Class / event Appointment Grading event T…" at bounding box center [784, 226] width 1568 height 443
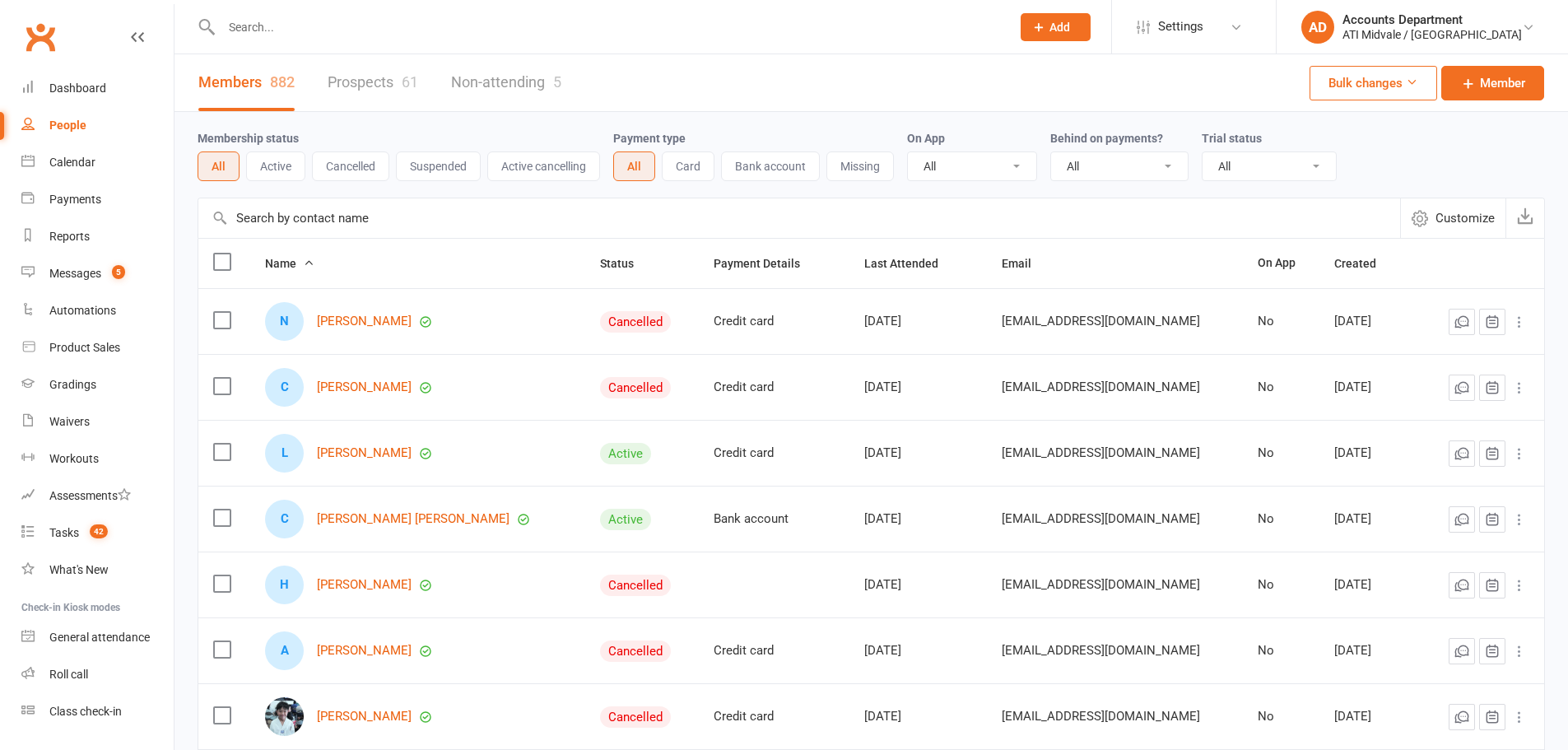
click at [712, 22] on input "text" at bounding box center [608, 27] width 783 height 23
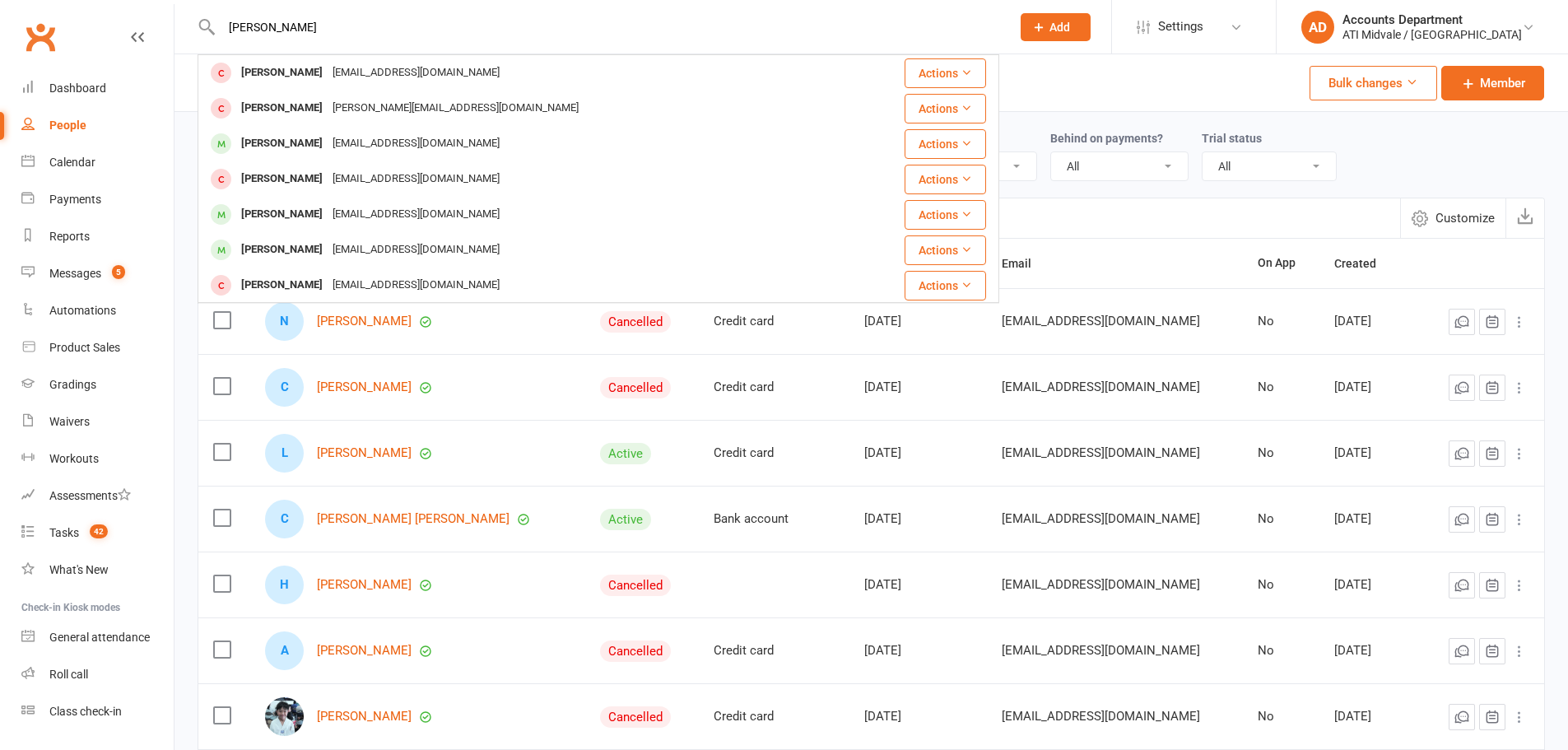
type input "oliver"
click at [327, 217] on div "yentuyettran8@gmail.com" at bounding box center [416, 214] width 177 height 24
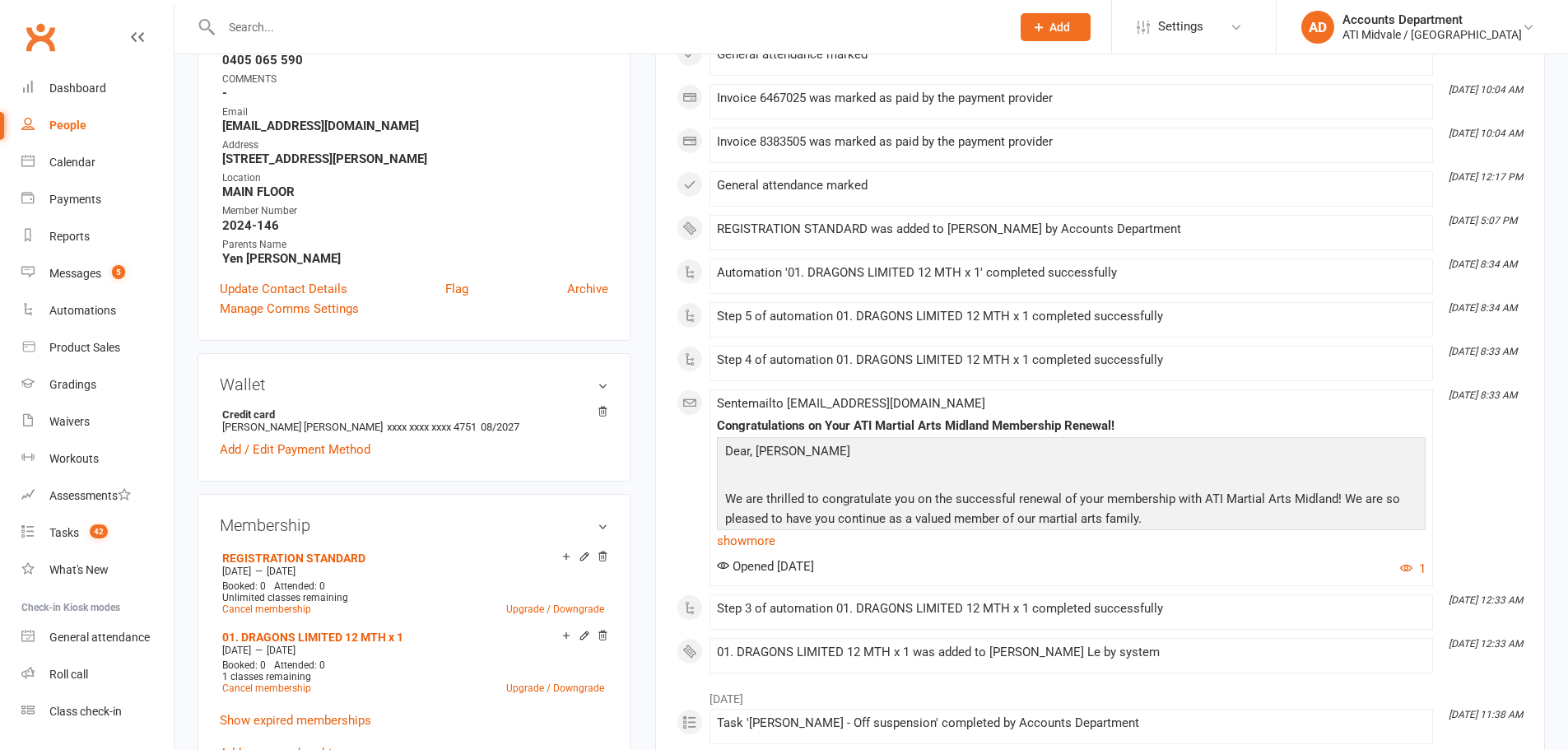
scroll to position [356, 0]
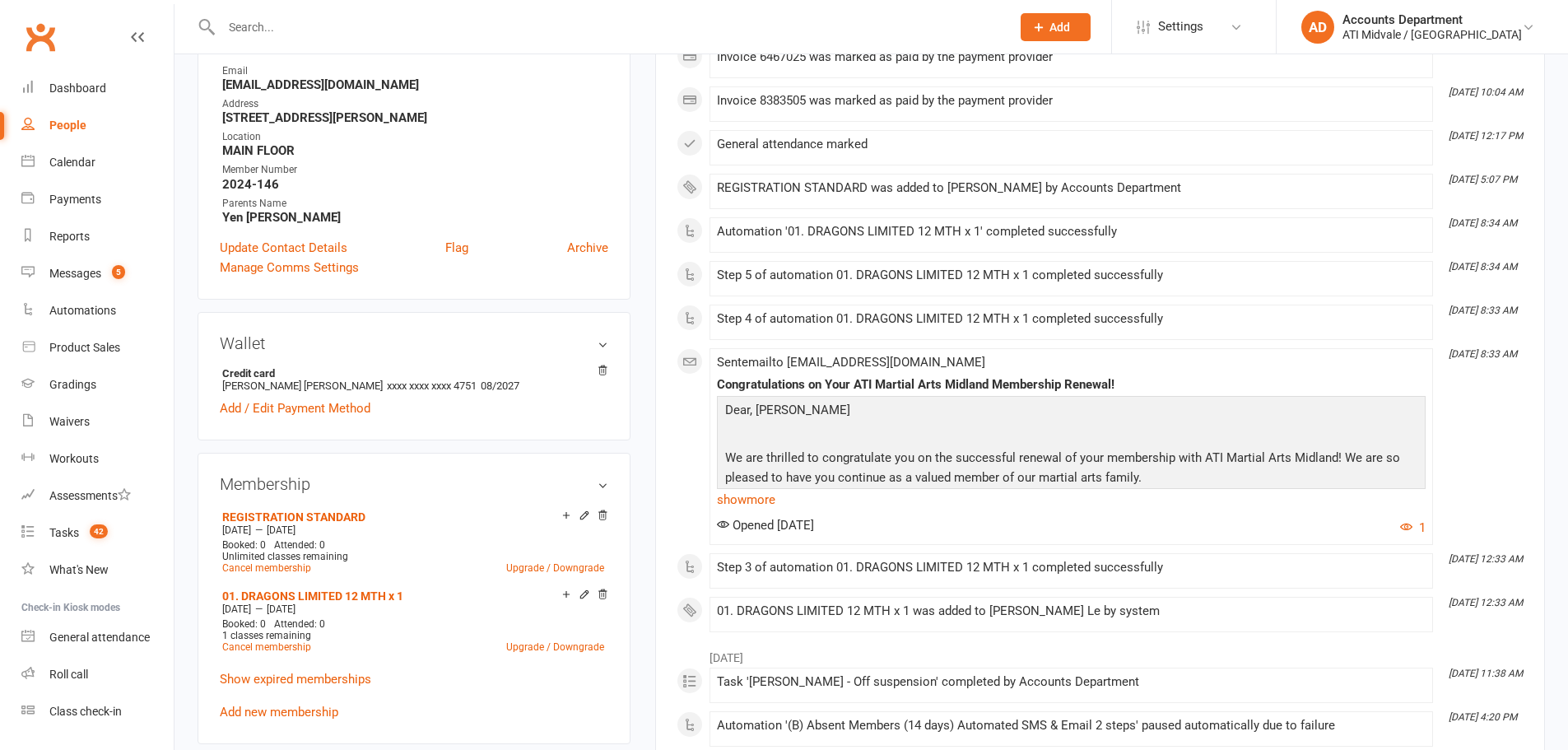
click at [294, 673] on link "Show expired memberships" at bounding box center [295, 678] width 151 height 15
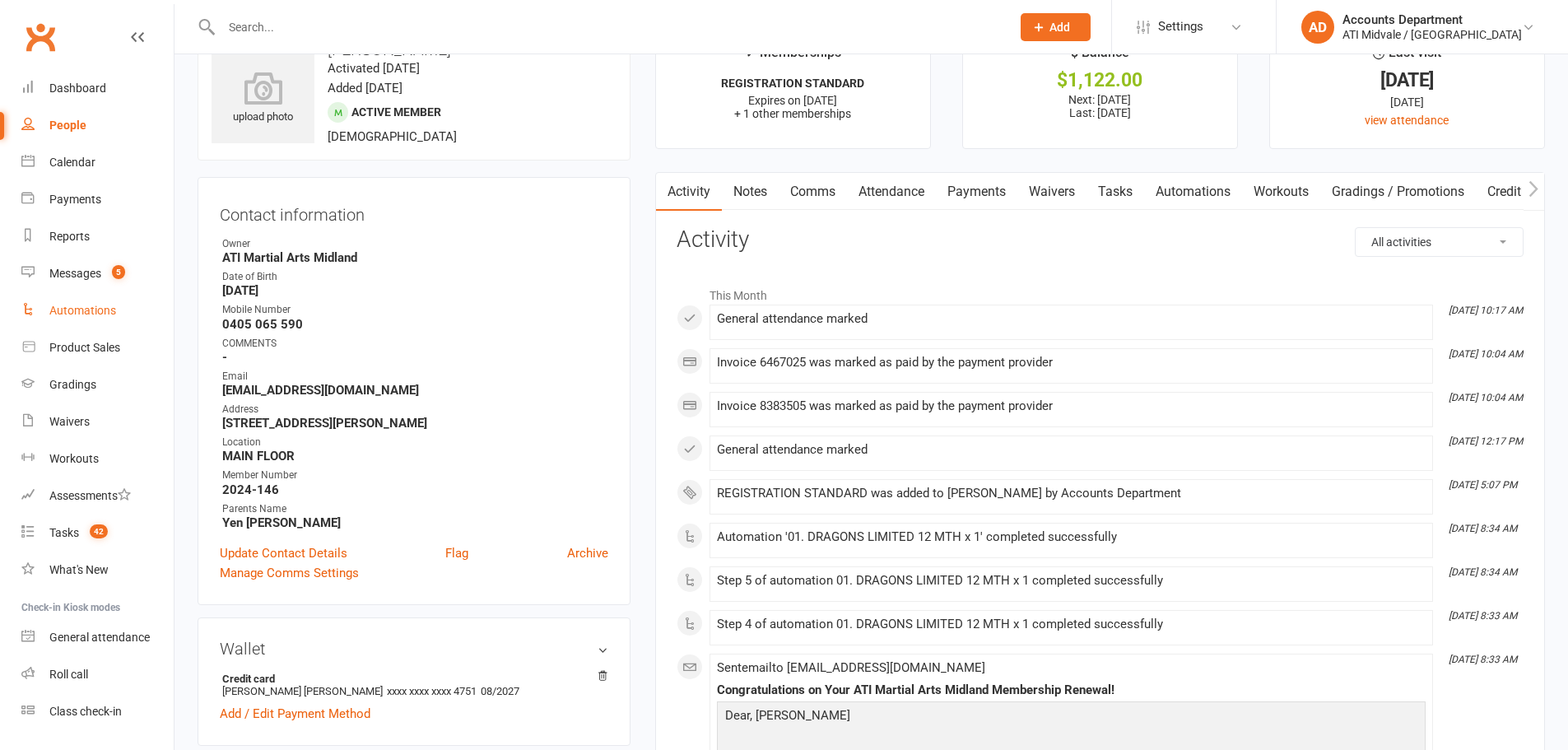
scroll to position [55, 0]
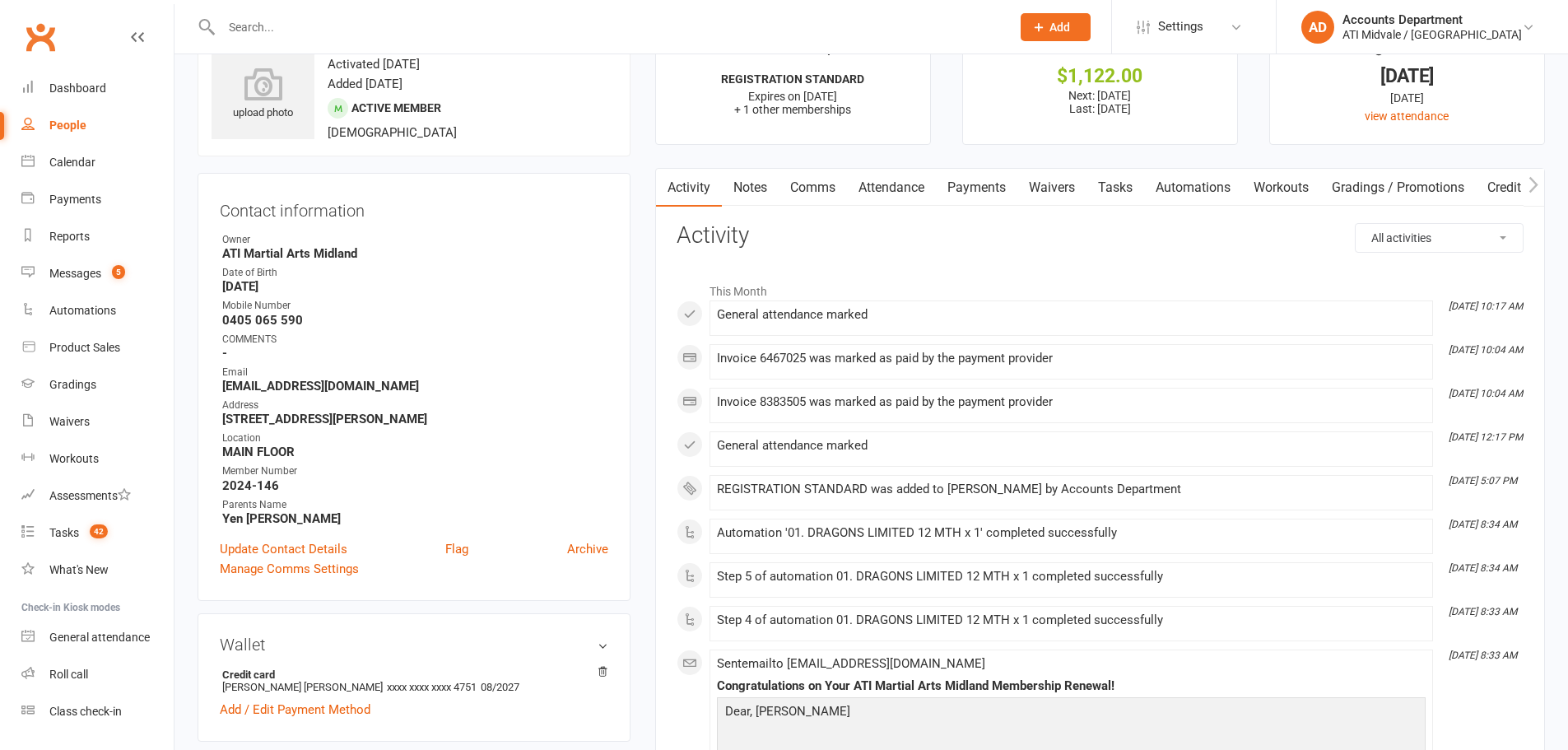
click at [1445, 237] on select "All activities Bookings / Attendances Communications Notes Failed SMSes Grading…" at bounding box center [1439, 237] width 167 height 28
select select "MembershipLogEntry"
click at [1356, 224] on select "All activities Bookings / Attendances Communications Notes Failed SMSes Grading…" at bounding box center [1439, 237] width 167 height 28
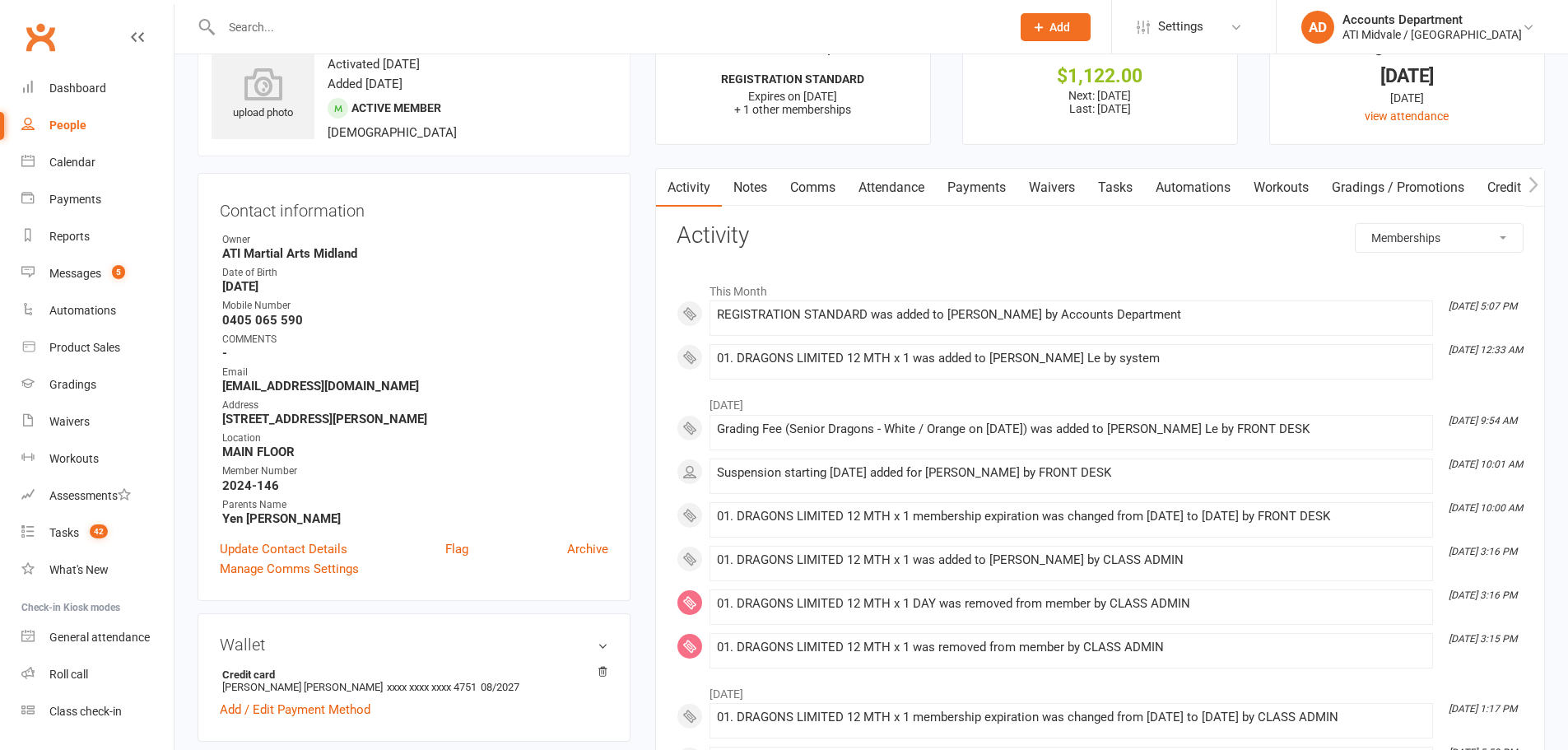
scroll to position [0, 0]
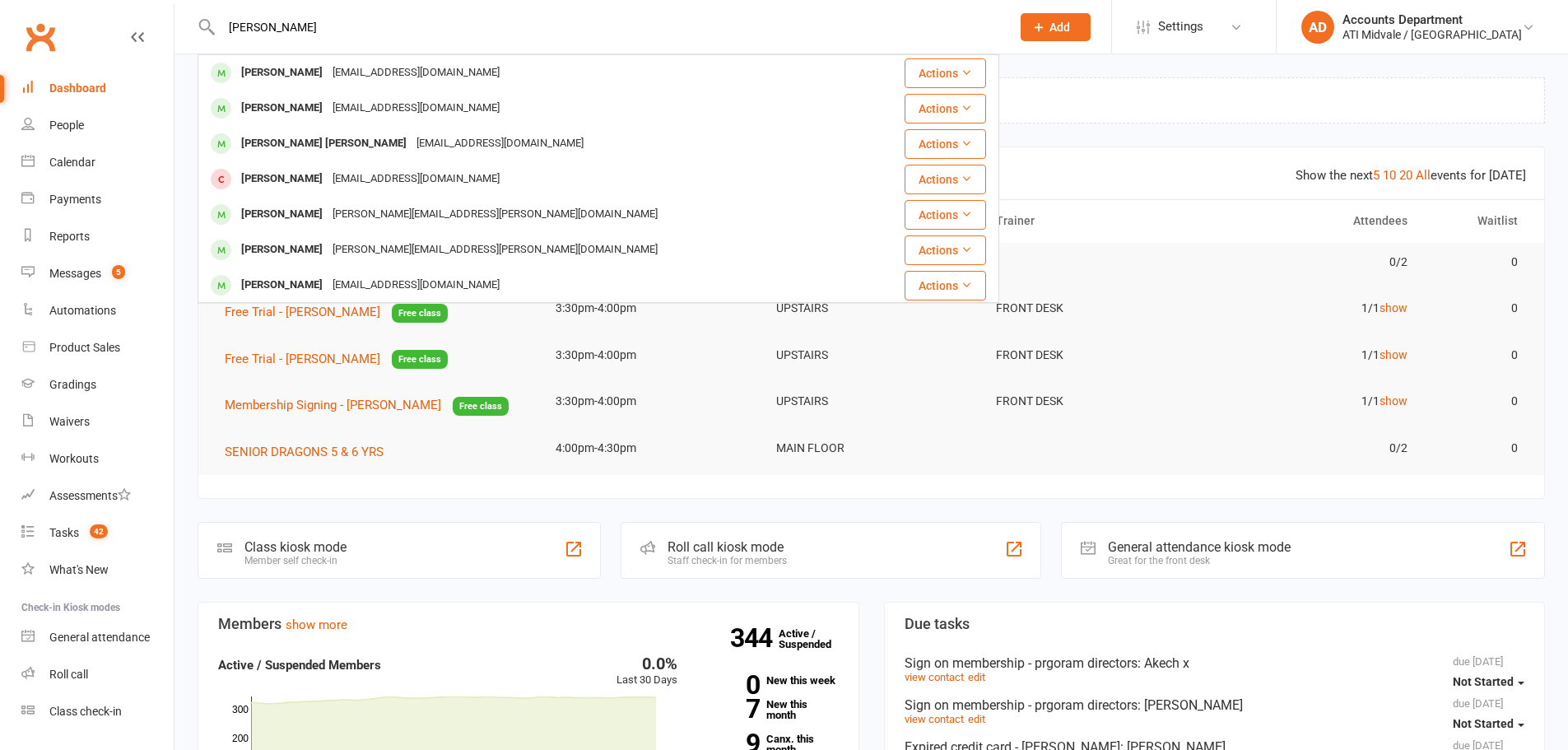
type input "[PERSON_NAME]"
click at [304, 72] on div "[PERSON_NAME]" at bounding box center [282, 72] width 92 height 24
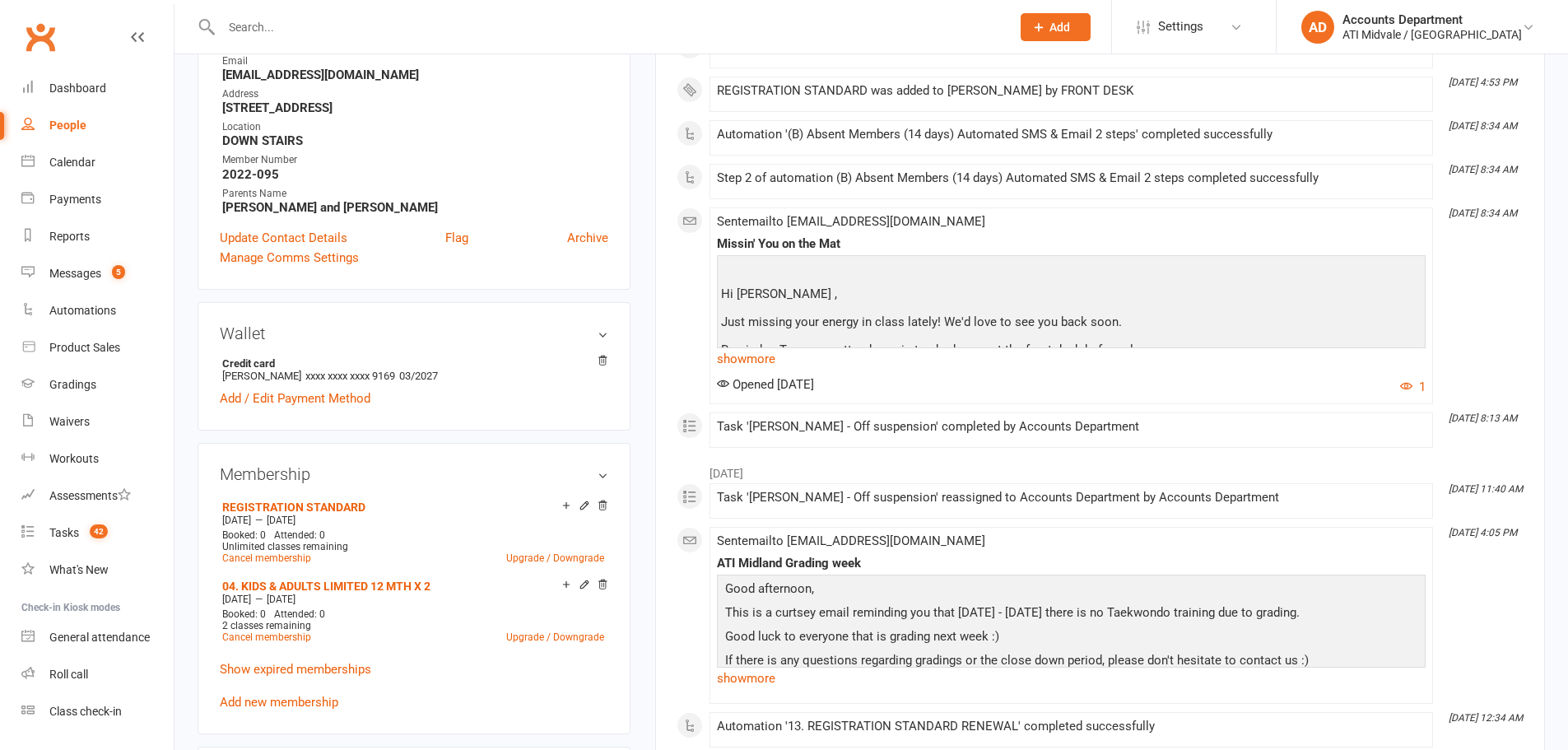
scroll to position [356, 0]
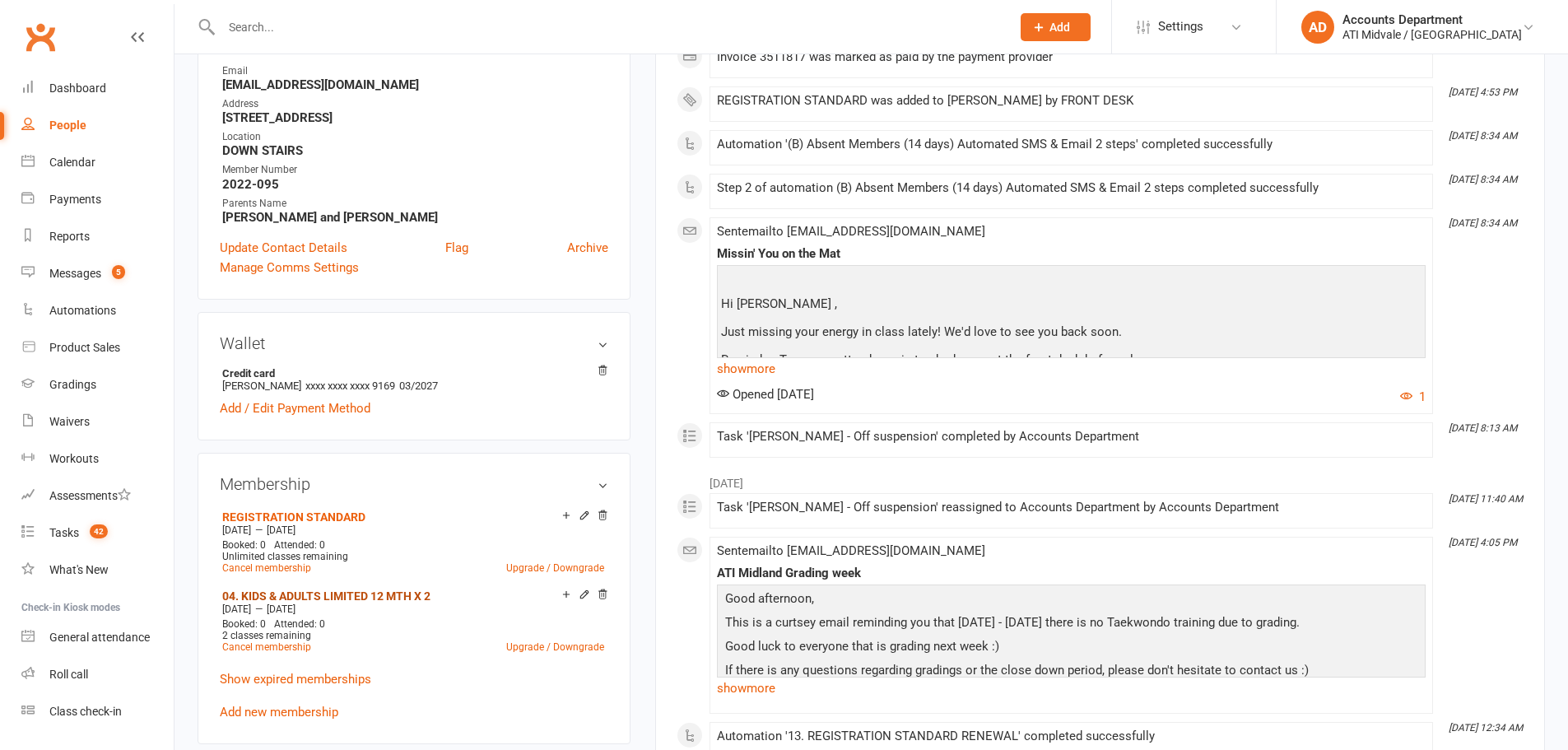
click at [397, 592] on link "04. KIDS & ADULTS LIMITED 12 MTH X 2" at bounding box center [327, 595] width 209 height 13
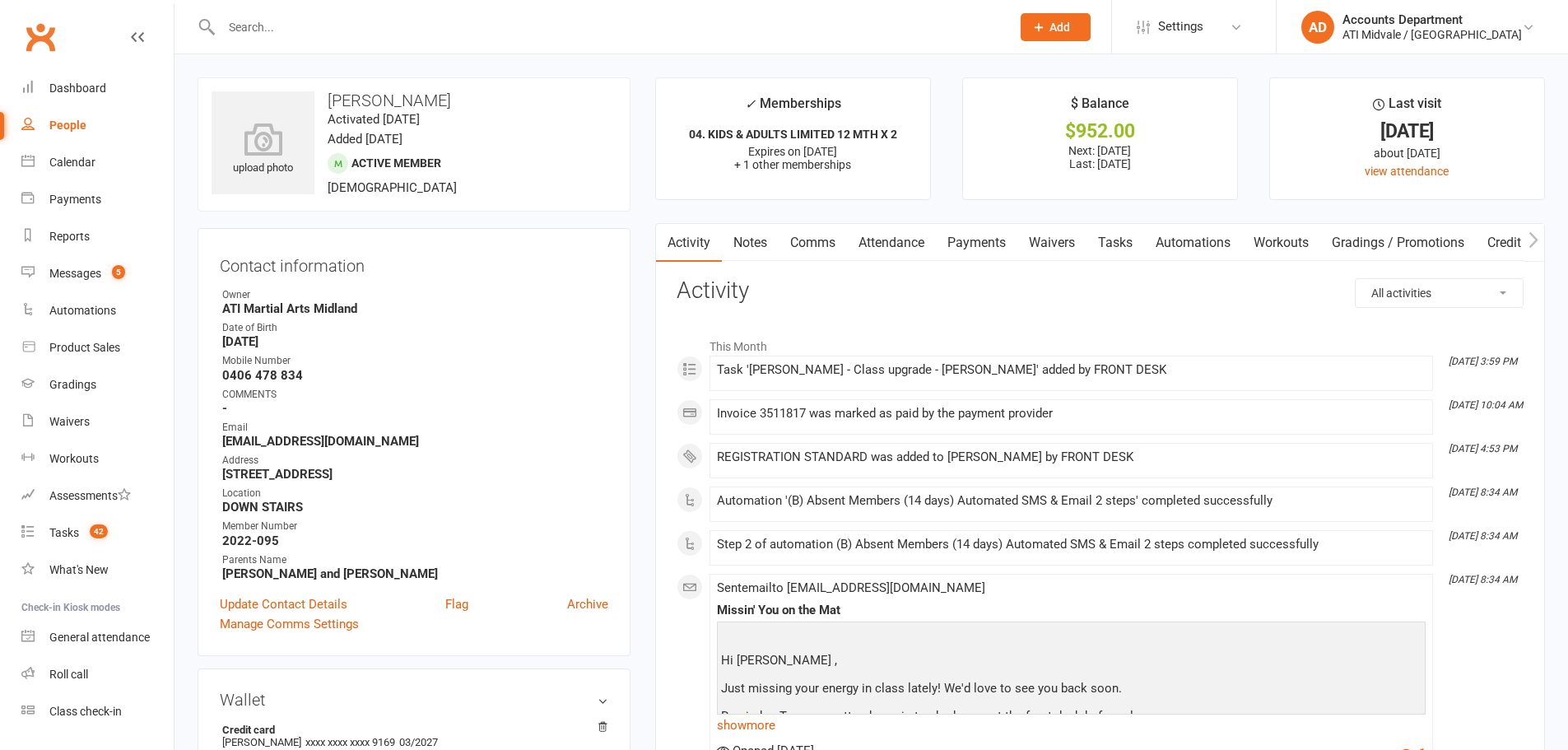
click at [985, 235] on link "Payments" at bounding box center [976, 242] width 81 height 38
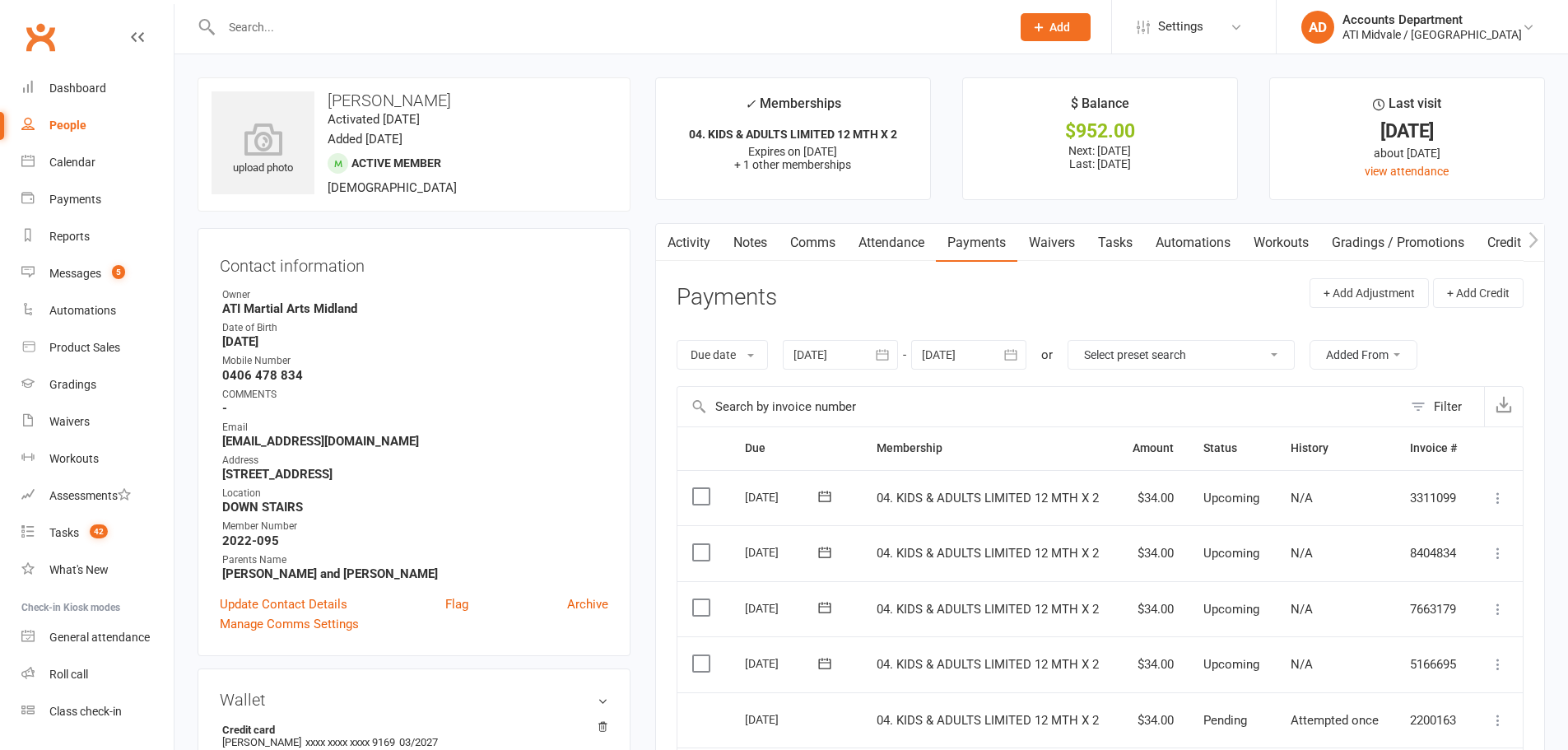
click at [1017, 352] on icon "button" at bounding box center [1010, 354] width 17 height 17
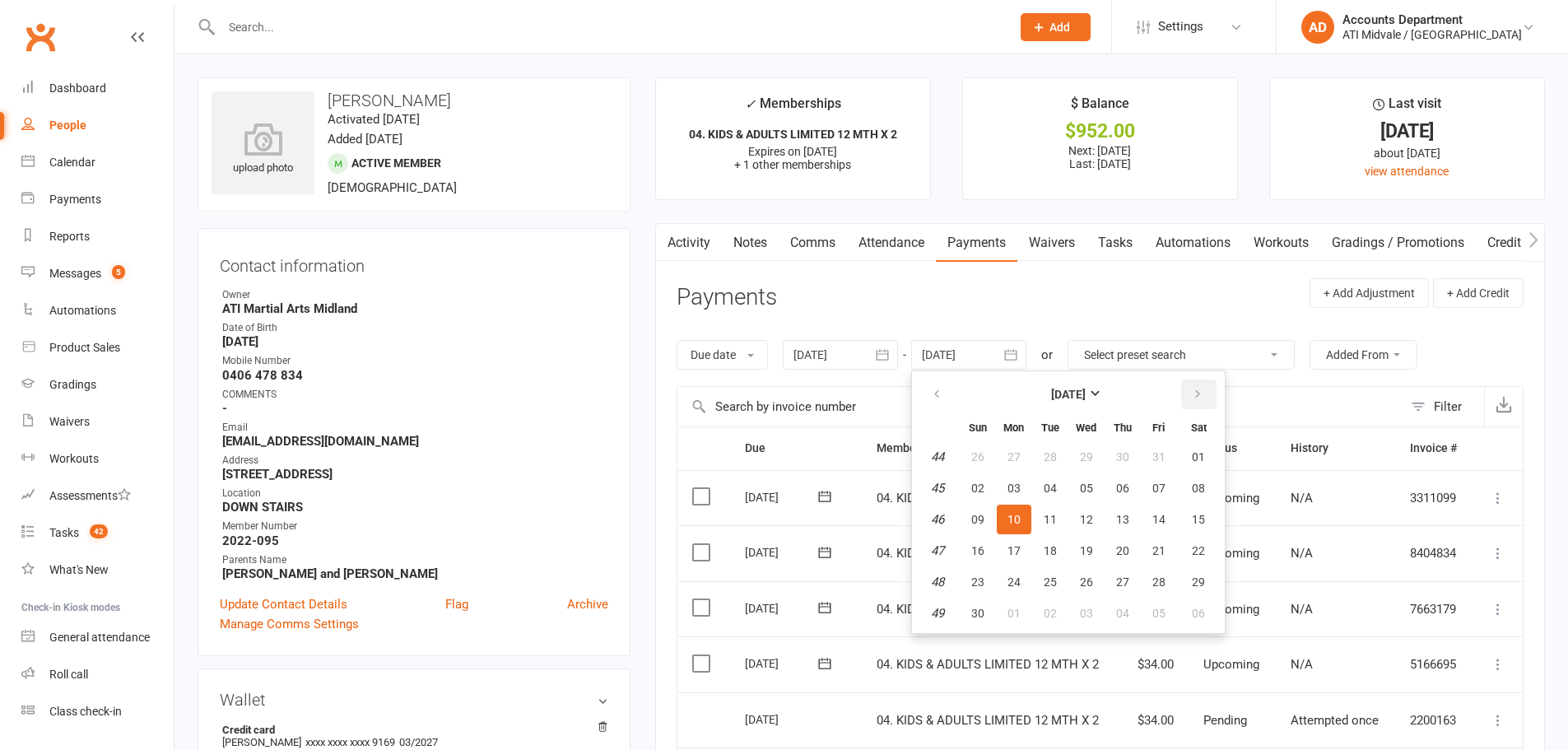
click at [1198, 395] on icon "button" at bounding box center [1197, 394] width 11 height 13
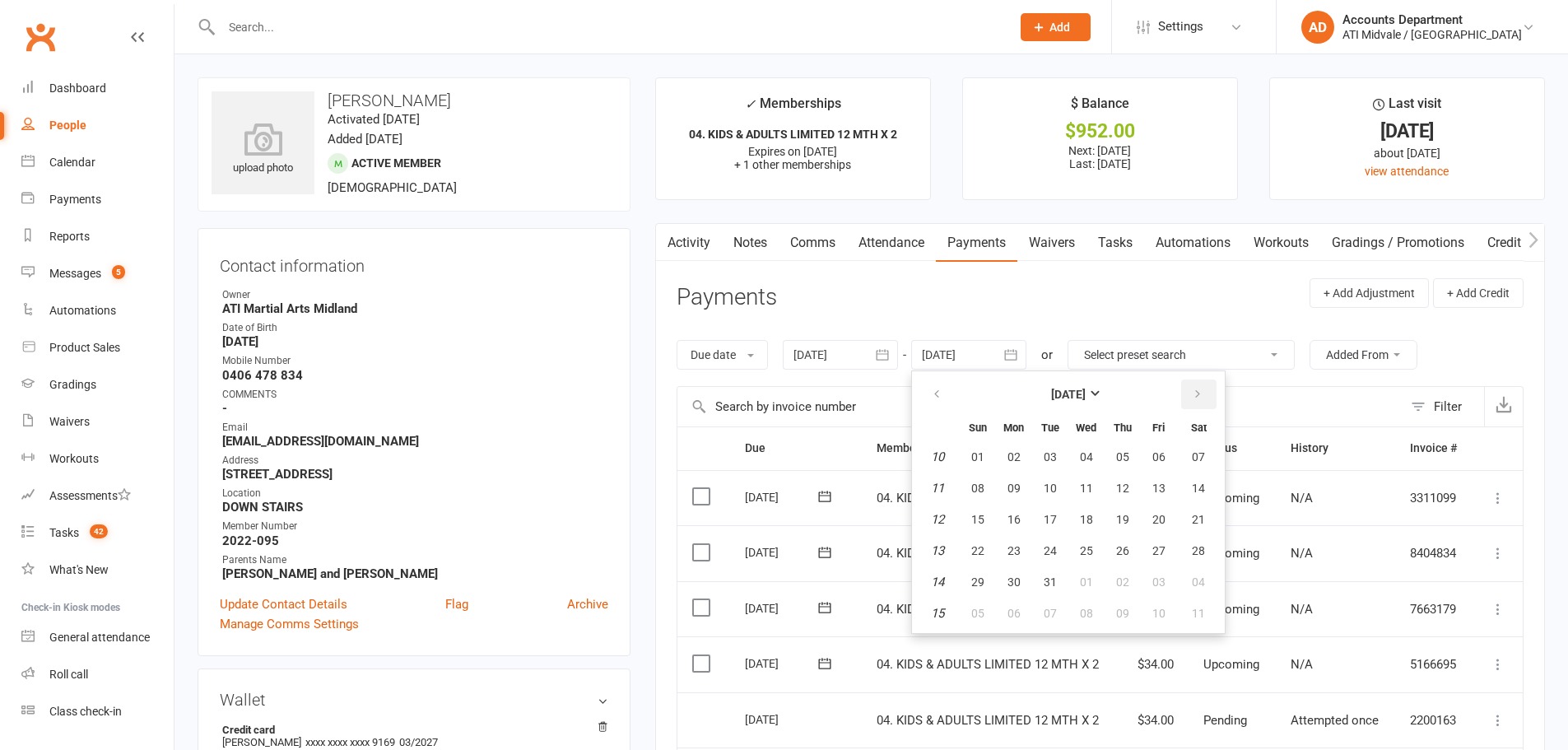
click at [1198, 395] on icon "button" at bounding box center [1197, 394] width 11 height 13
click at [1134, 581] on button "28" at bounding box center [1123, 582] width 35 height 30
type input "28 May 2026"
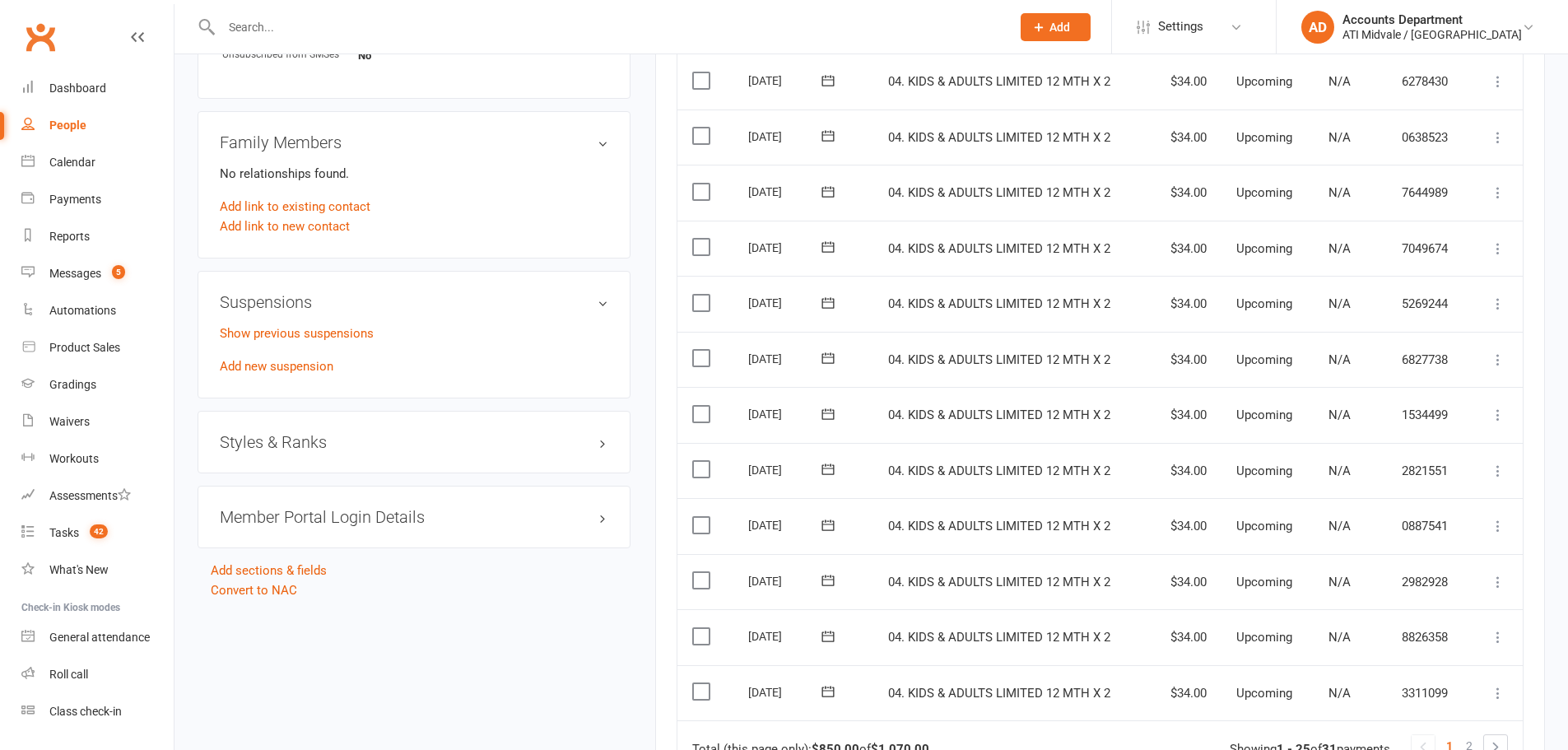
scroll to position [1201, 0]
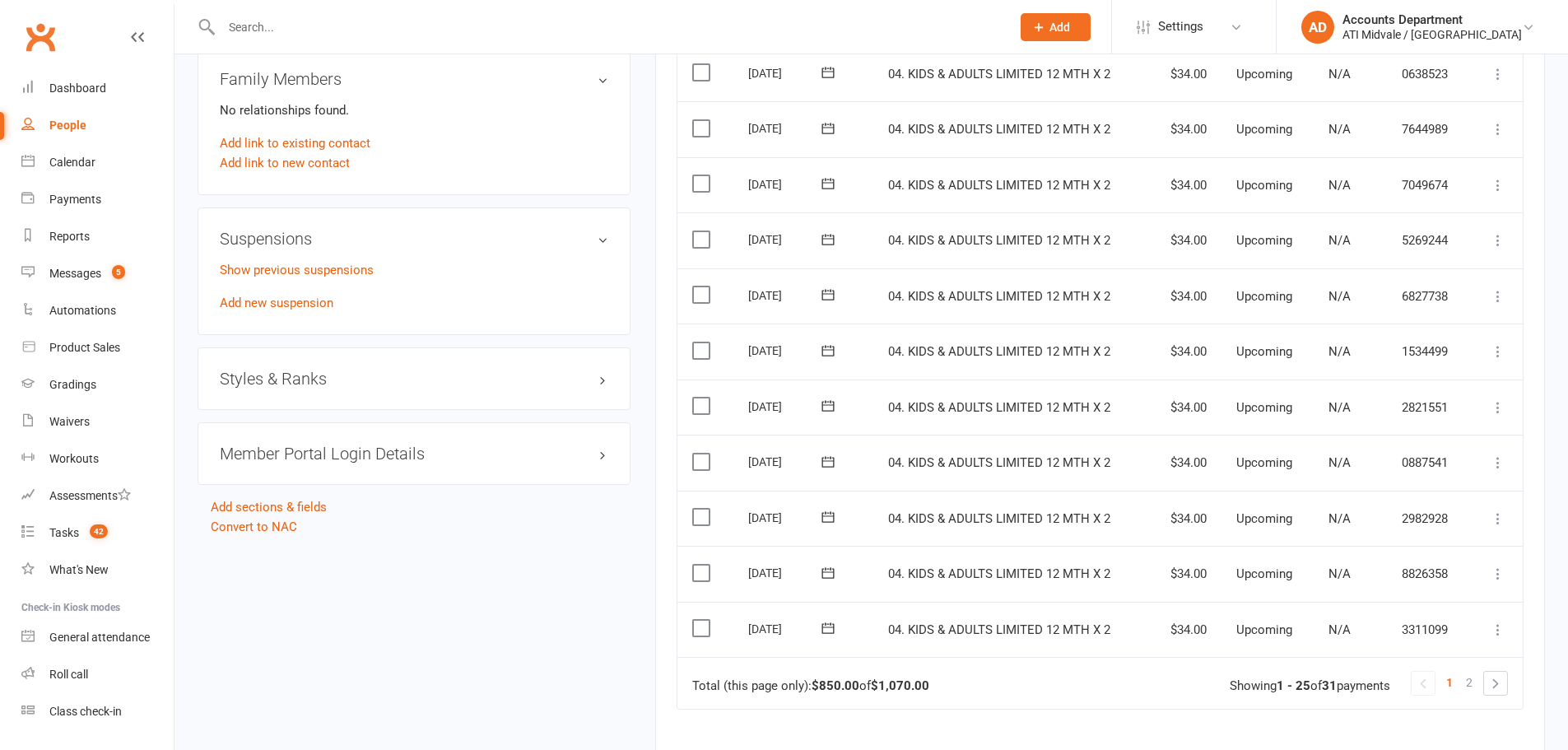
click at [339, 272] on link "Show previous suspensions" at bounding box center [297, 270] width 154 height 15
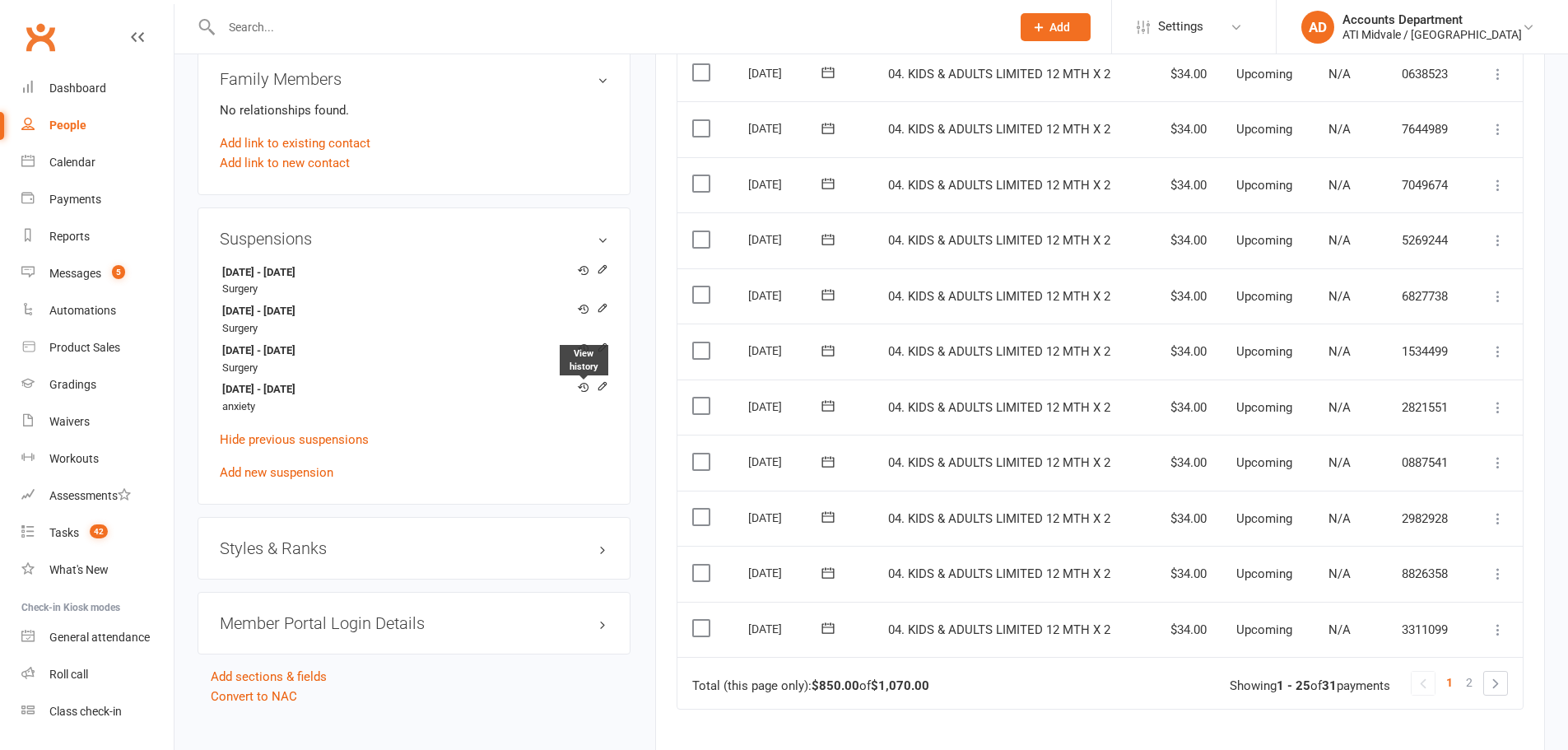
click at [586, 390] on icon at bounding box center [583, 387] width 10 height 10
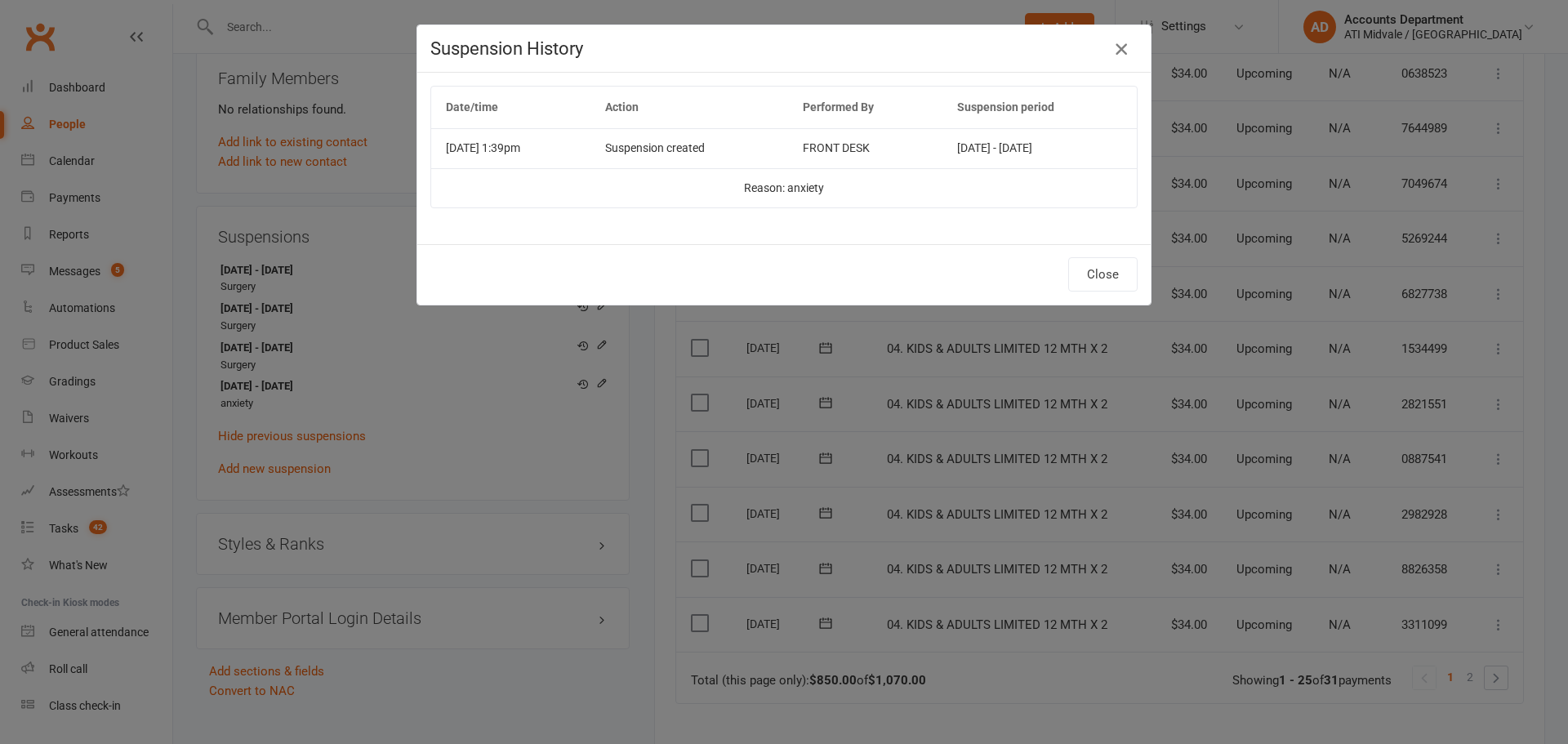
click at [1119, 49] on icon "button" at bounding box center [1121, 49] width 20 height 20
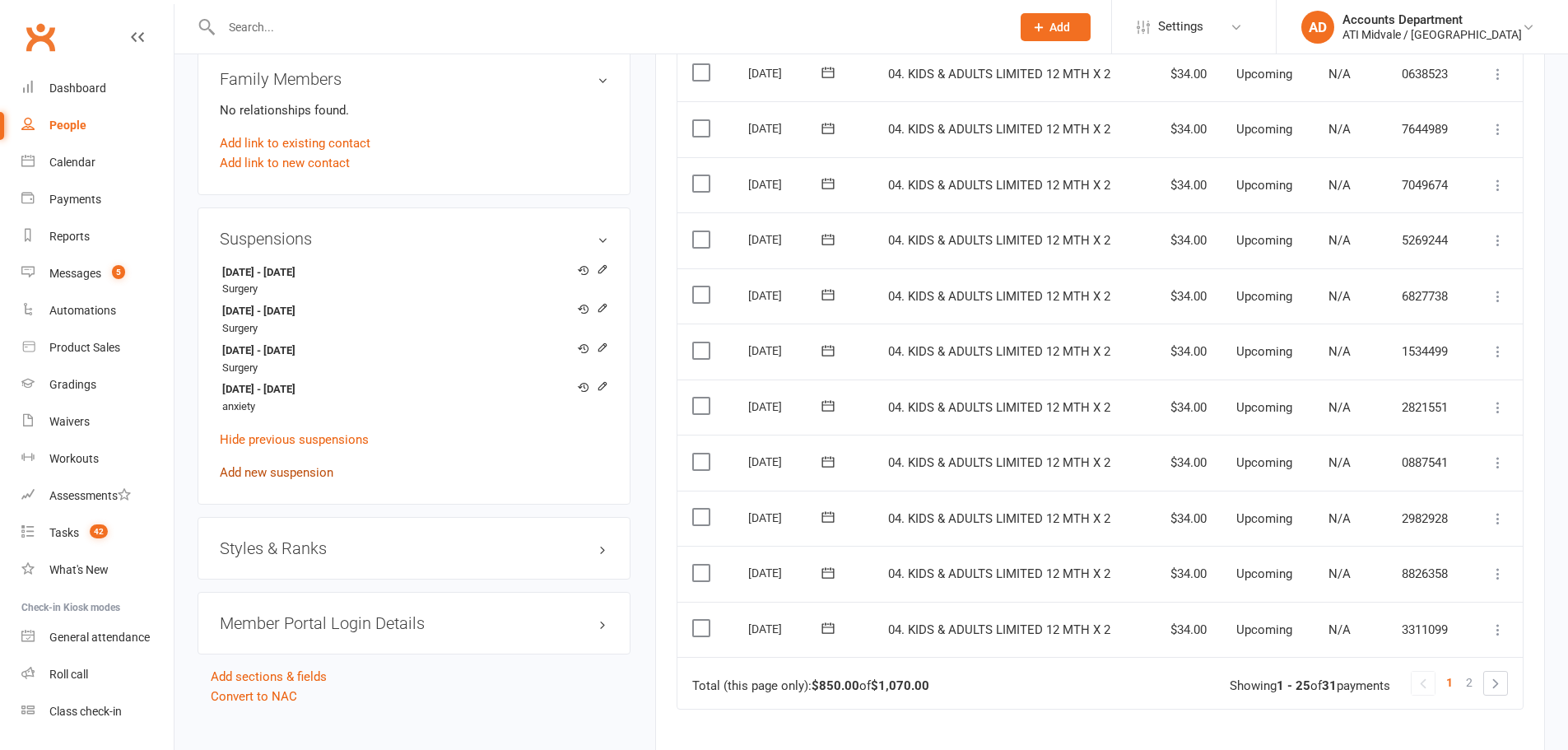
click at [274, 470] on link "Add new suspension" at bounding box center [277, 472] width 113 height 15
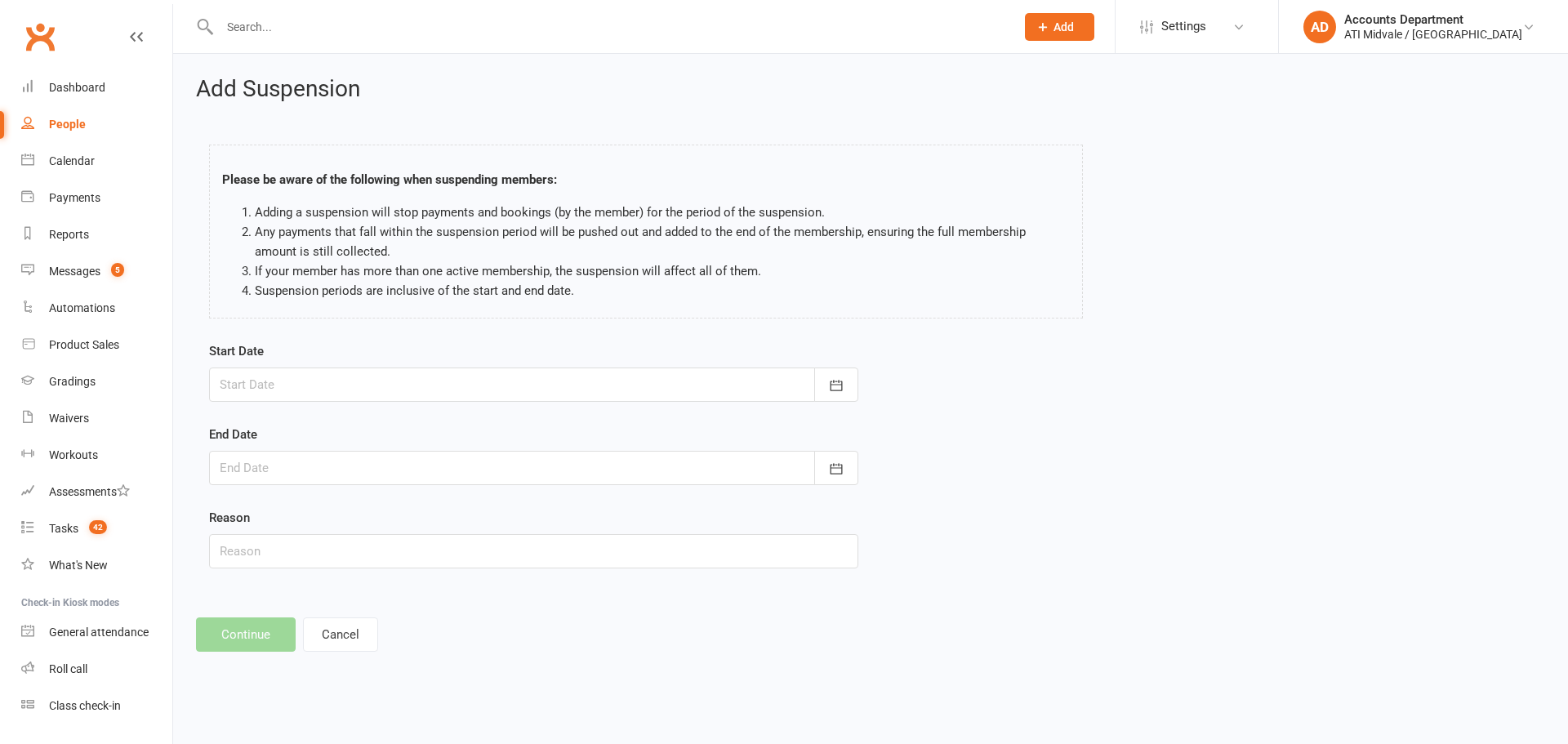
click at [328, 385] on div at bounding box center [534, 385] width 650 height 35
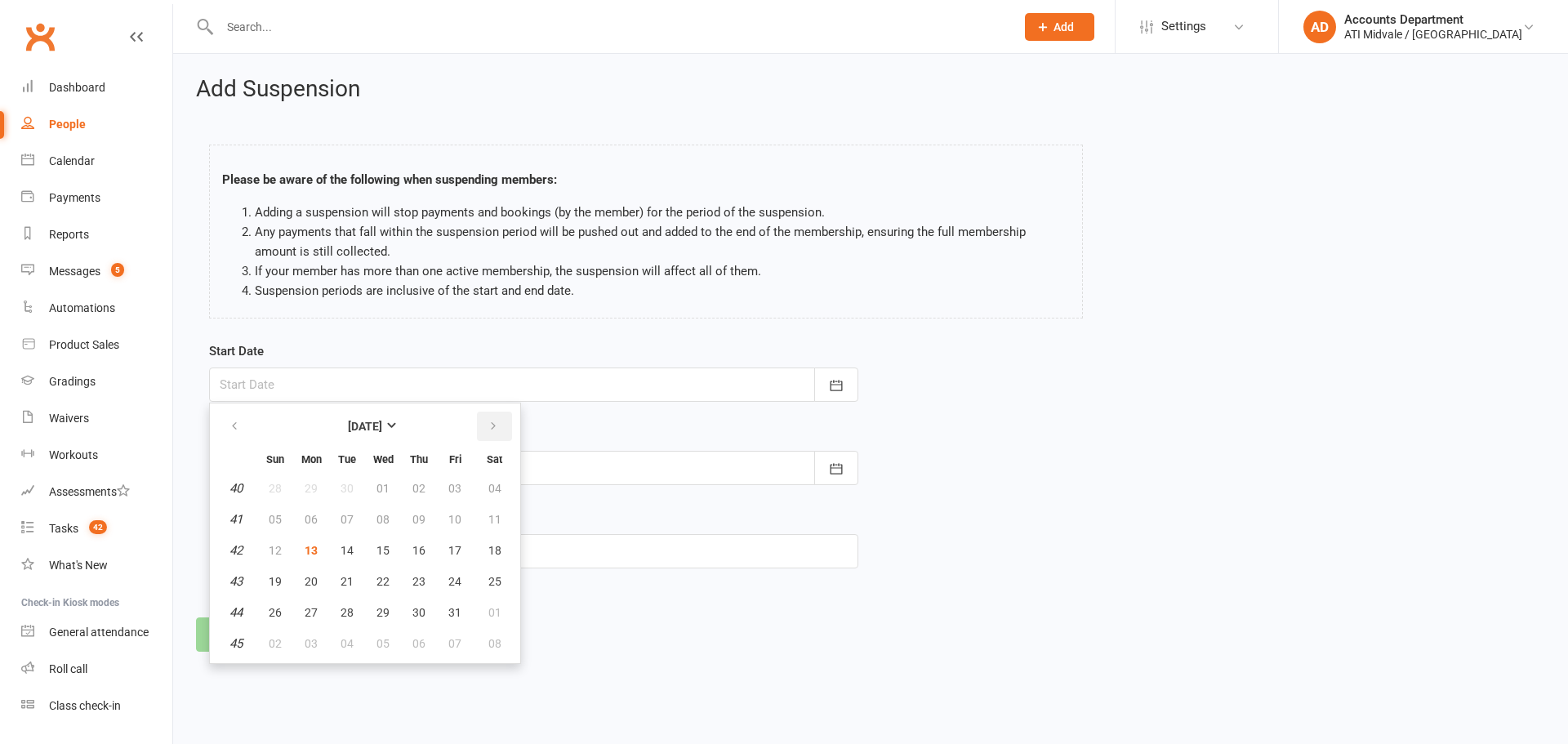
click at [492, 426] on icon "button" at bounding box center [493, 426] width 11 height 13
click at [422, 488] on span "01" at bounding box center [418, 488] width 13 height 13
type input "01 Jan 2026"
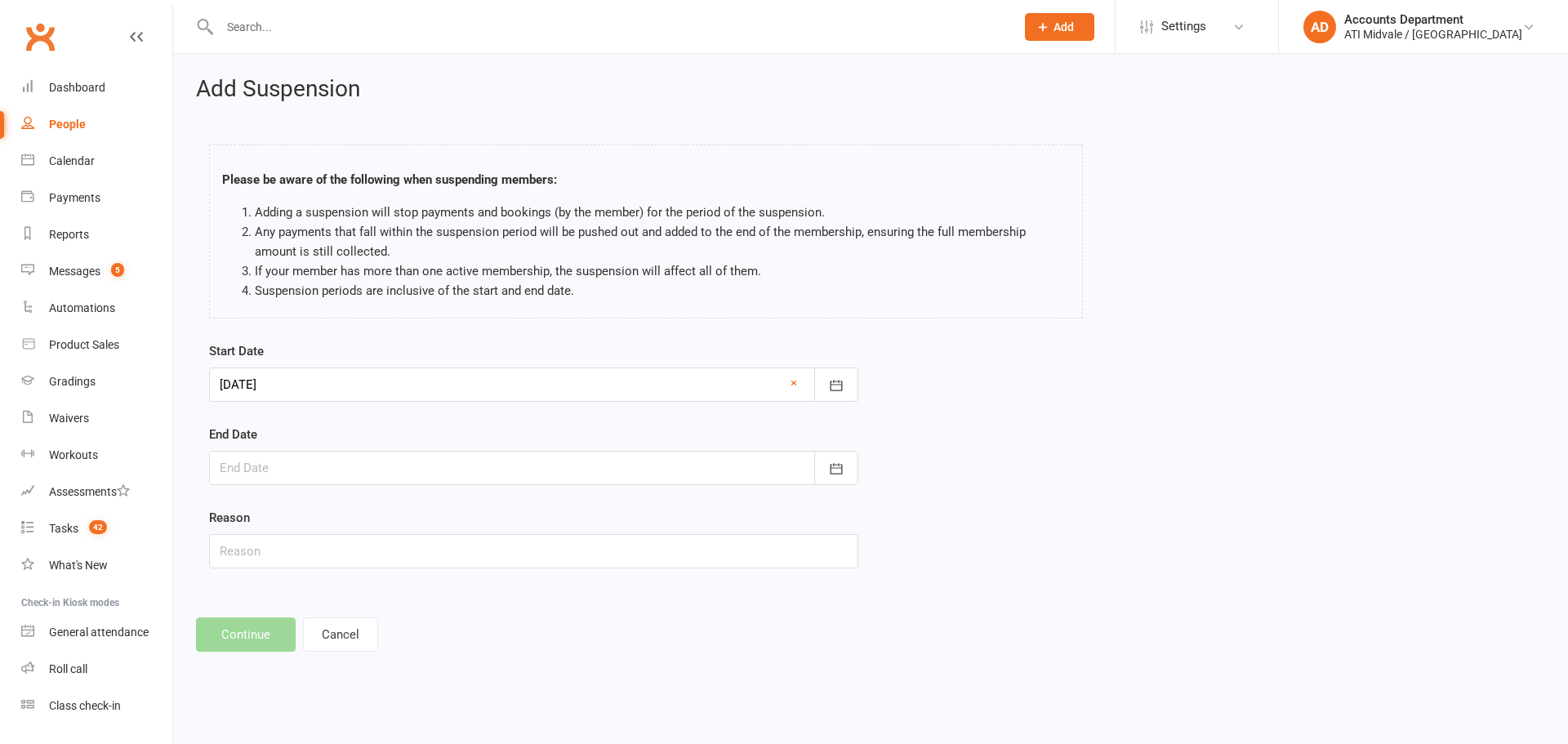
click at [411, 466] on div at bounding box center [534, 468] width 650 height 35
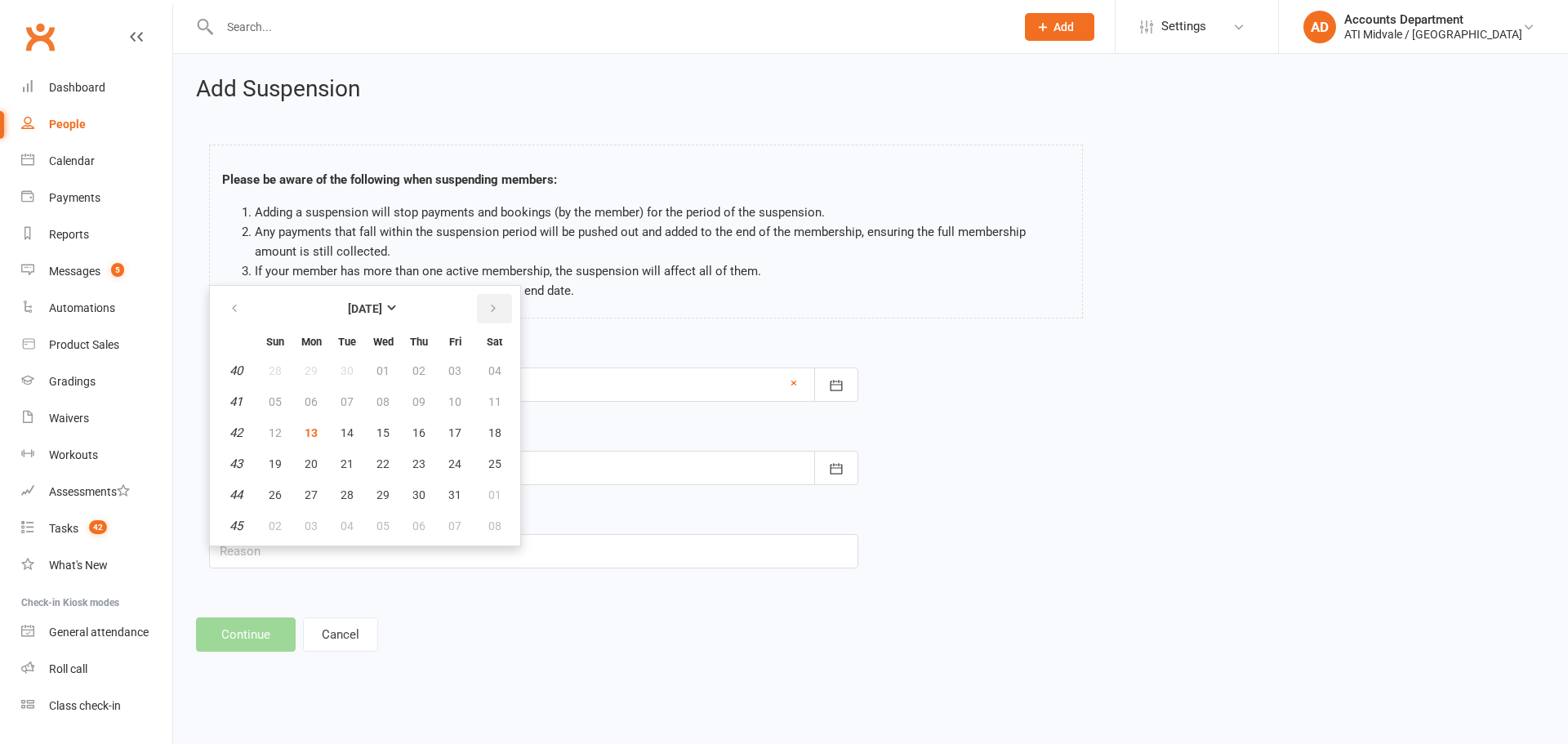
click at [486, 310] on button "button" at bounding box center [495, 308] width 36 height 29
click at [386, 497] on span "31" at bounding box center [383, 495] width 13 height 13
type input "[DATE]"
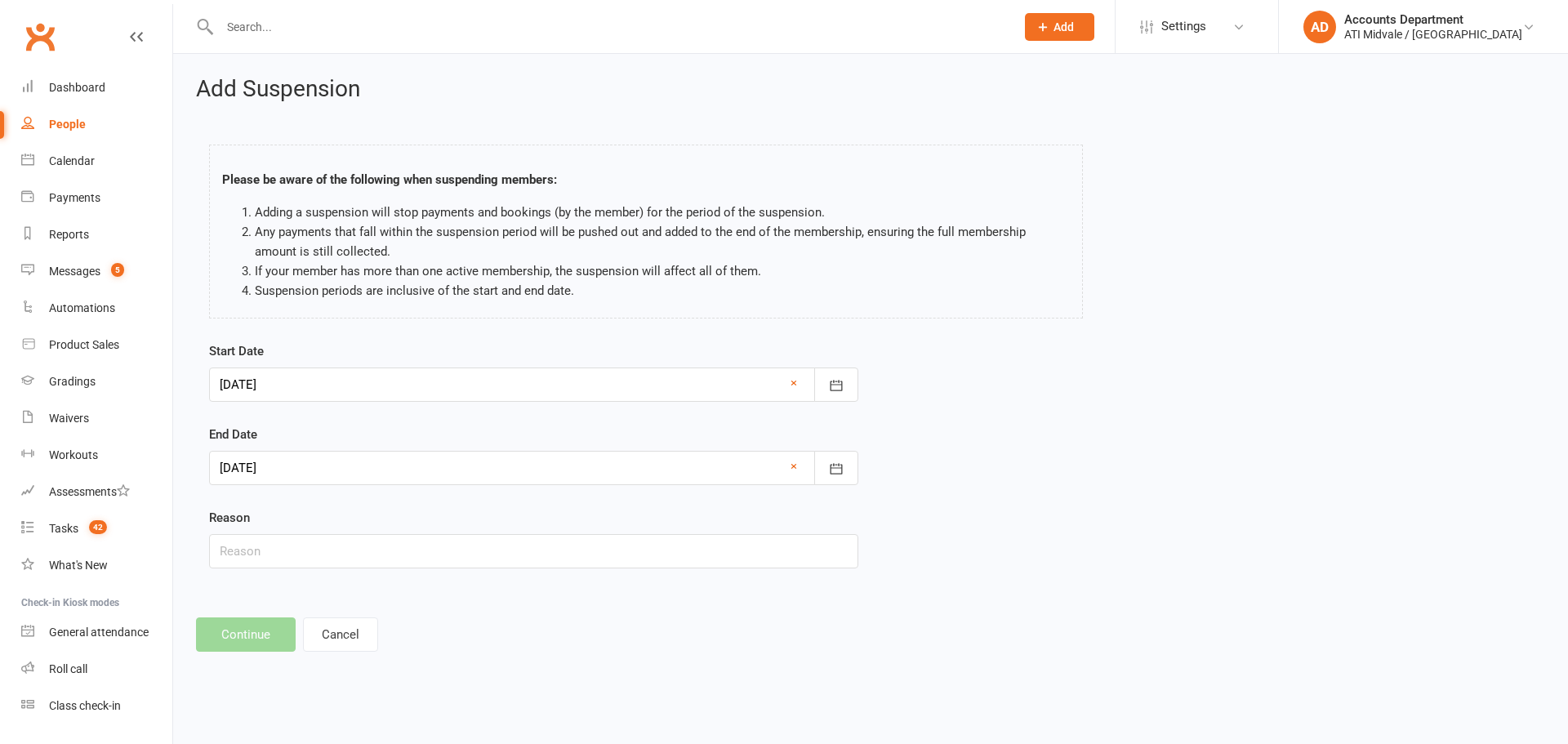
click at [422, 384] on div at bounding box center [534, 385] width 650 height 35
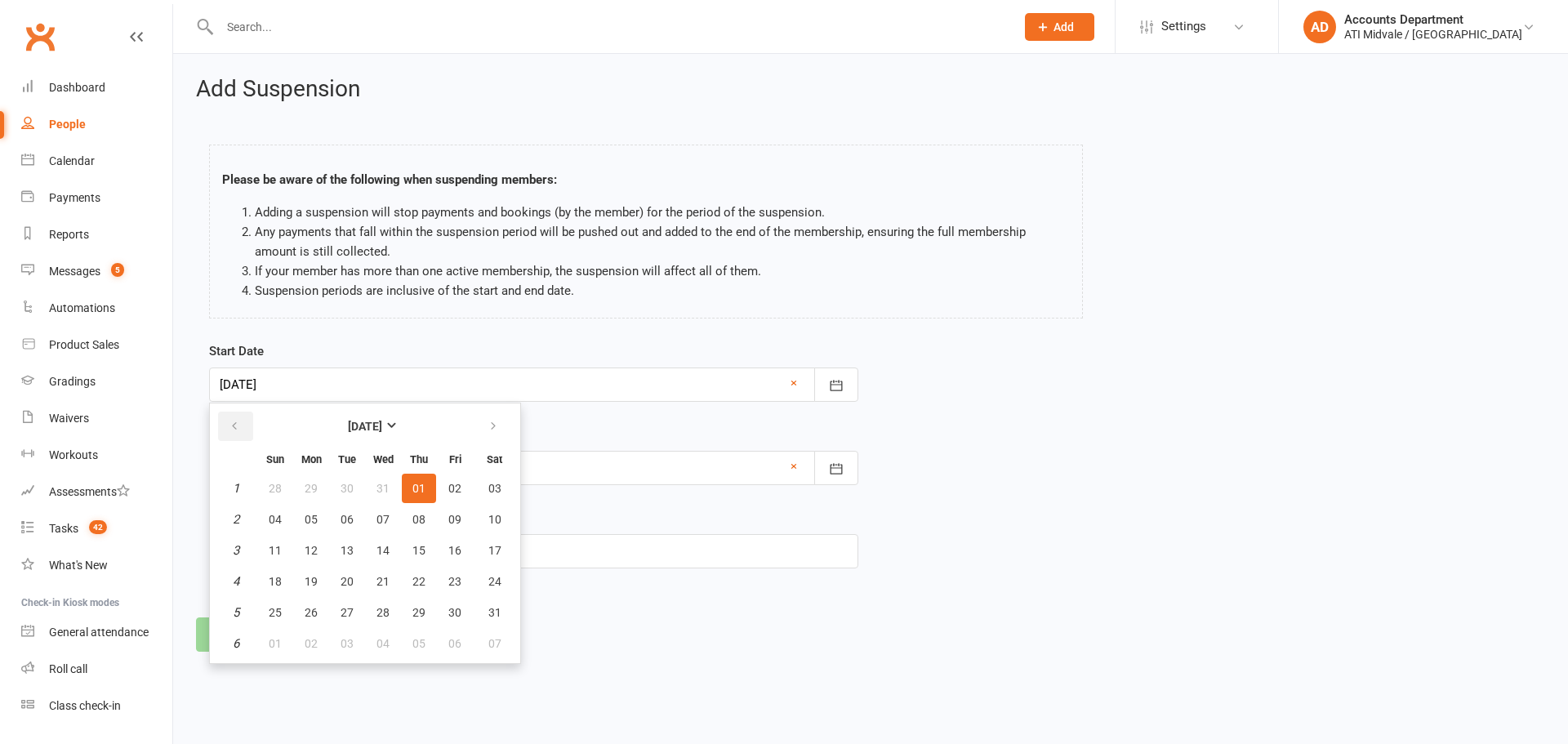
click at [243, 430] on button "button" at bounding box center [236, 426] width 36 height 29
click at [391, 554] on button "15" at bounding box center [383, 550] width 35 height 29
type input "15 Oct 2025"
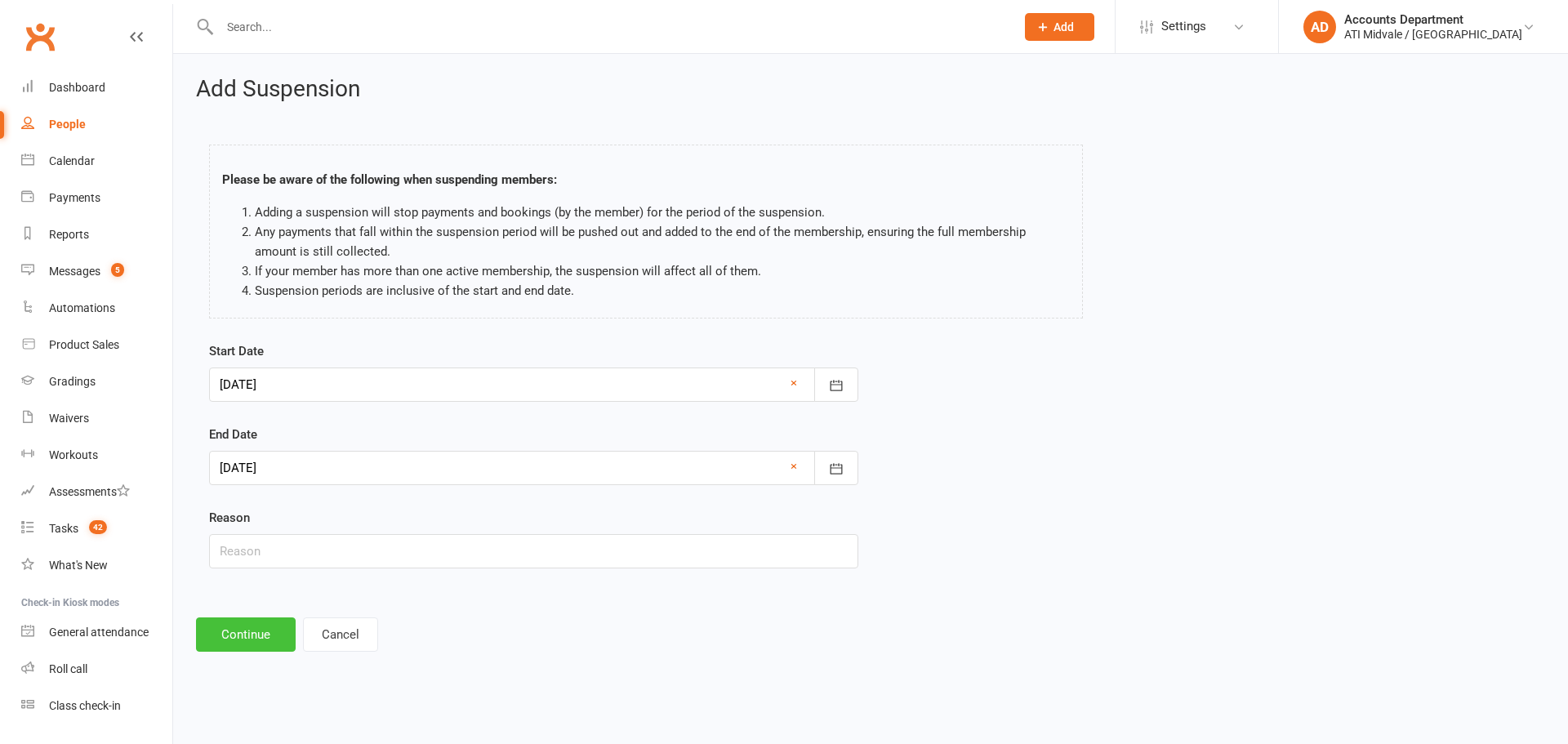
click at [256, 637] on button "Continue" at bounding box center [245, 635] width 100 height 35
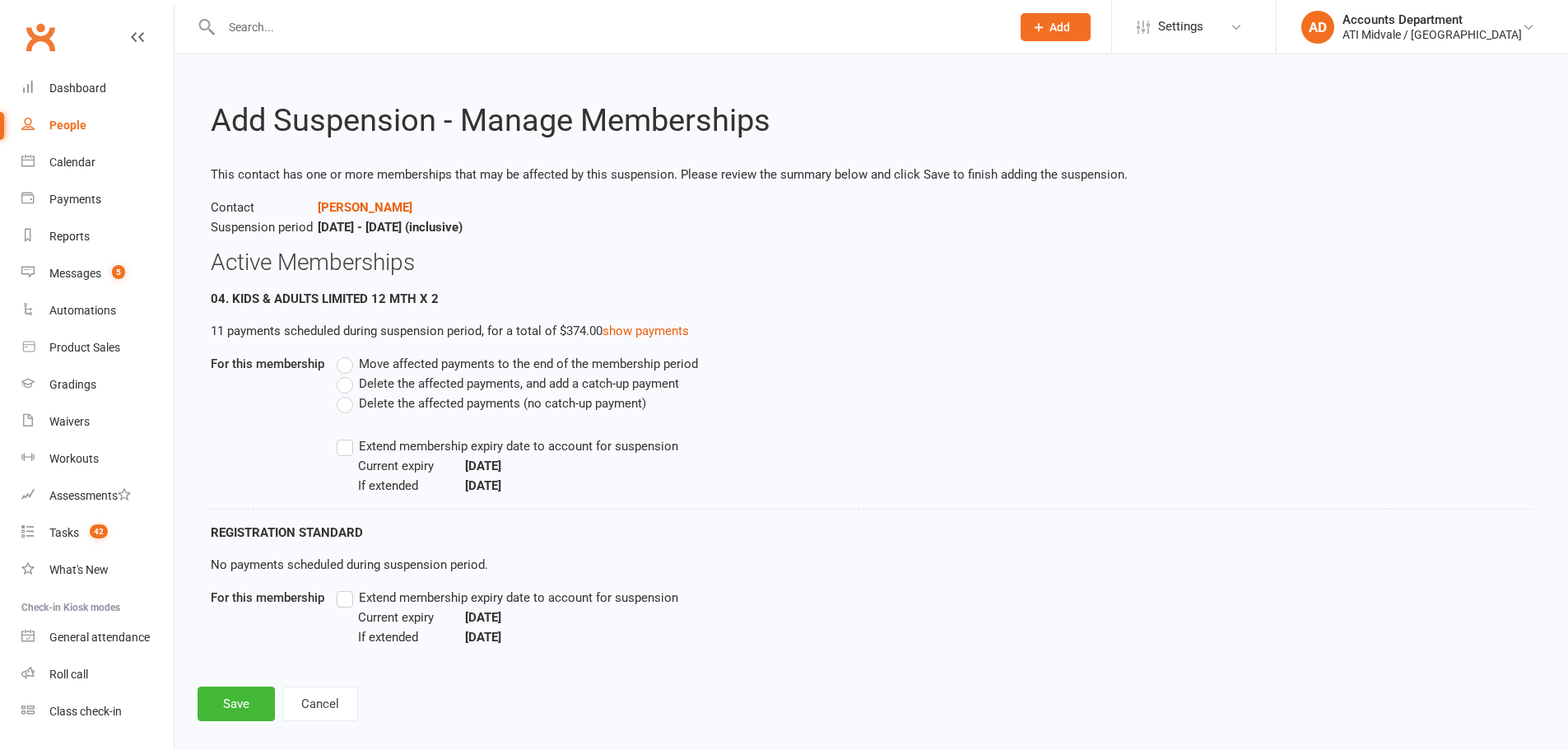
click at [341, 389] on label "Delete the affected payments, and add a catch-up payment" at bounding box center [508, 383] width 342 height 20
click at [341, 374] on input "Delete the affected payments, and add a catch-up payment" at bounding box center [342, 374] width 10 height 0
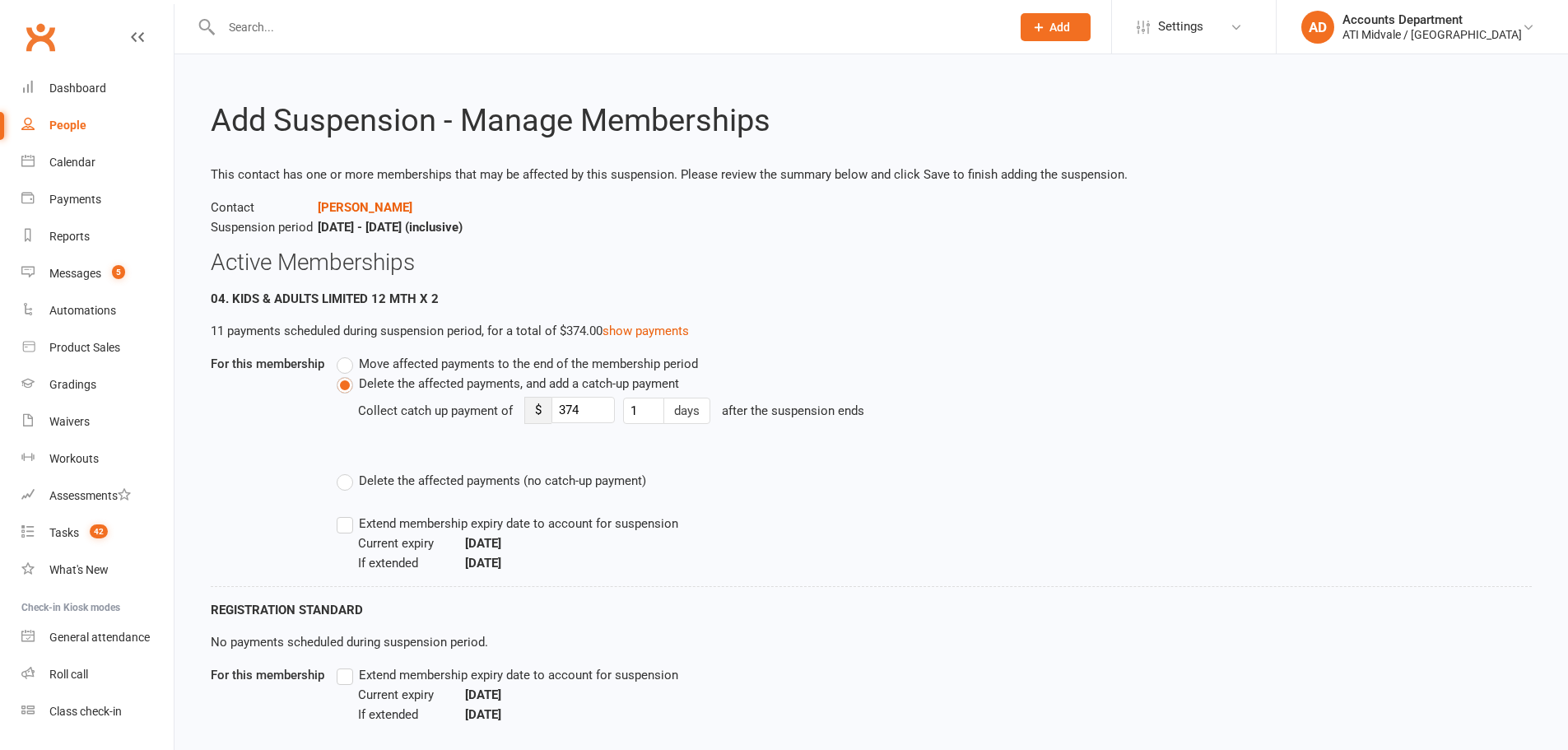
click at [341, 389] on label "Delete the affected payments, and add a catch-up payment" at bounding box center [508, 383] width 342 height 20
click at [341, 374] on input "Delete the affected payments, and add a catch-up payment" at bounding box center [342, 374] width 10 height 0
click at [346, 385] on label "Delete the affected payments, and add a catch-up payment" at bounding box center [508, 383] width 342 height 20
click at [346, 374] on input "Delete the affected payments, and add a catch-up payment" at bounding box center [342, 374] width 10 height 0
click at [350, 485] on label "Delete the affected payments (no catch-up payment)" at bounding box center [492, 480] width 309 height 20
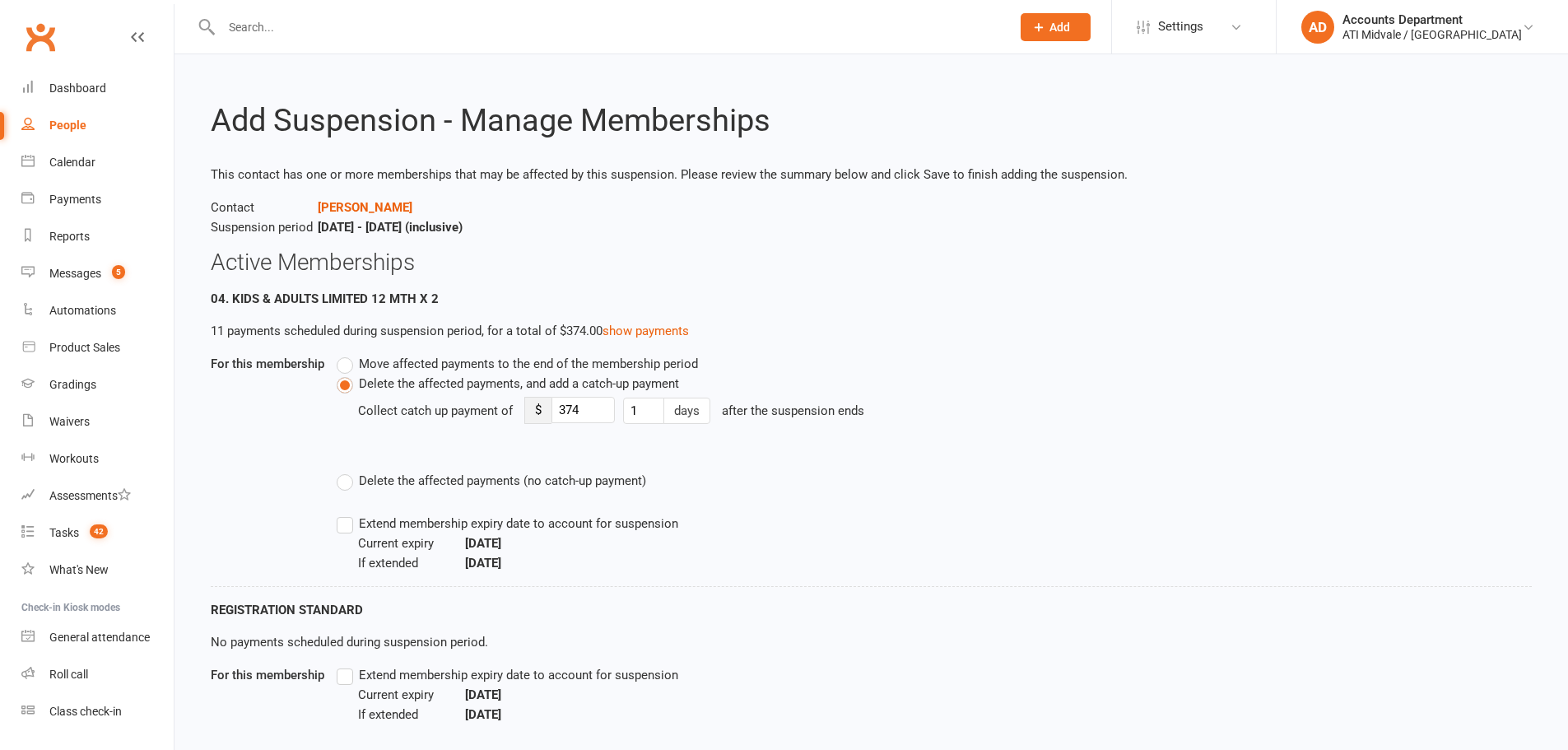
click at [347, 471] on input "Delete the affected payments (no catch-up payment)" at bounding box center [342, 471] width 10 height 0
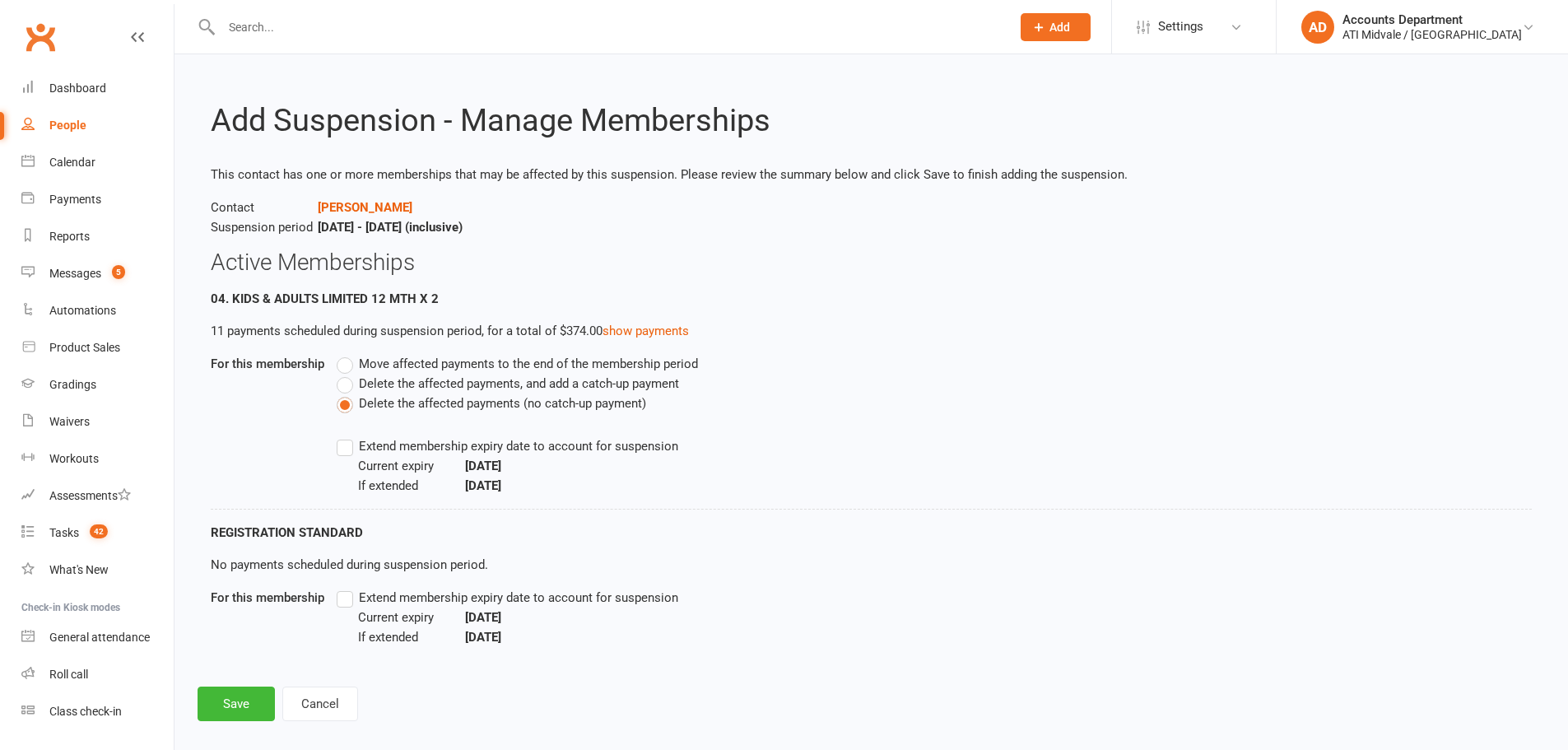
click at [351, 363] on label "Move affected payments to the end of the membership period" at bounding box center [518, 363] width 361 height 20
click at [347, 354] on input "Move affected payments to the end of the membership period" at bounding box center [342, 354] width 10 height 0
click at [339, 452] on label "Extend membership expiry date to account for suspension" at bounding box center [507, 446] width 341 height 20
click at [339, 437] on input "Extend membership expiry date to account for suspension" at bounding box center [342, 437] width 10 height 0
click at [343, 711] on button "Cancel" at bounding box center [320, 704] width 76 height 35
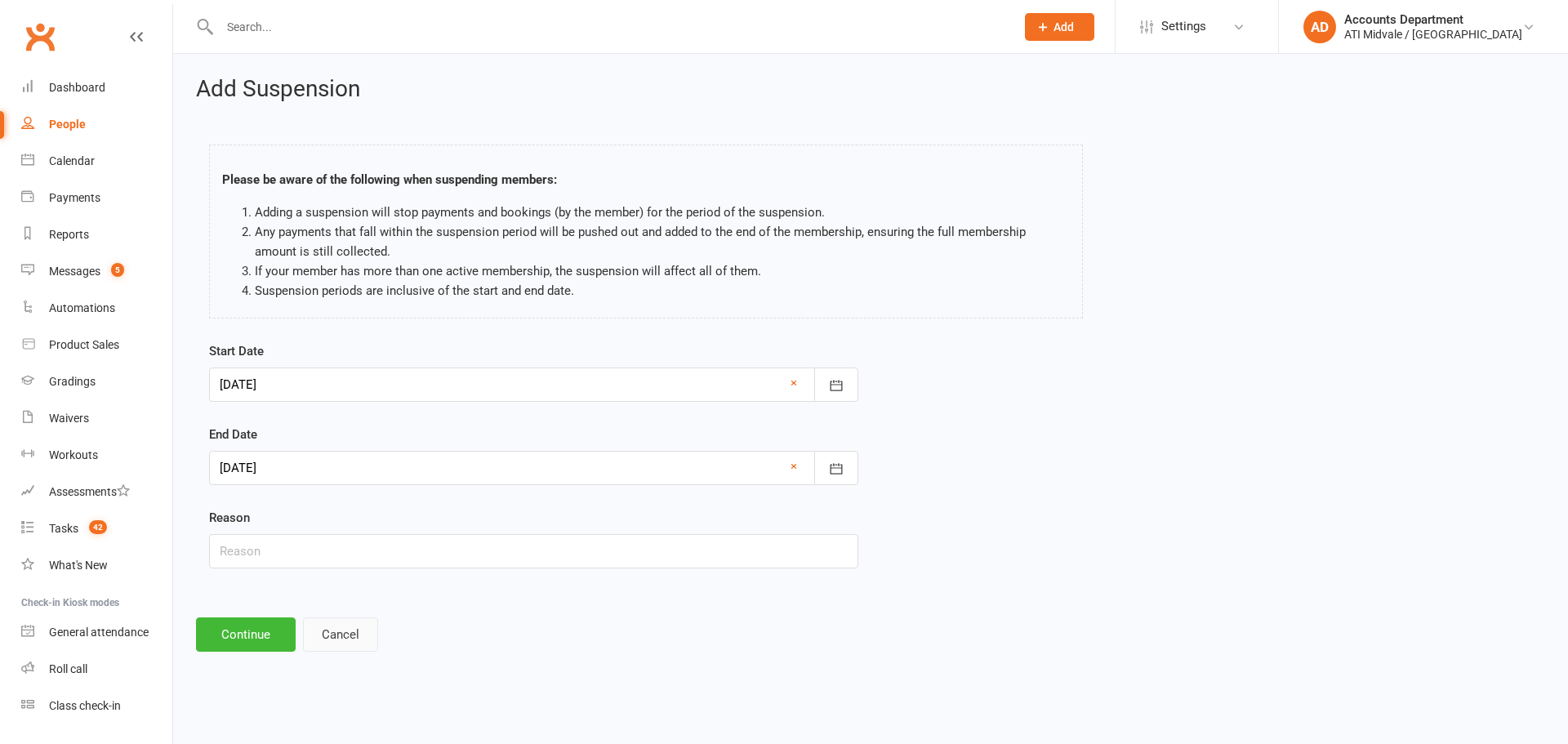
click at [351, 642] on button "Cancel" at bounding box center [340, 635] width 75 height 35
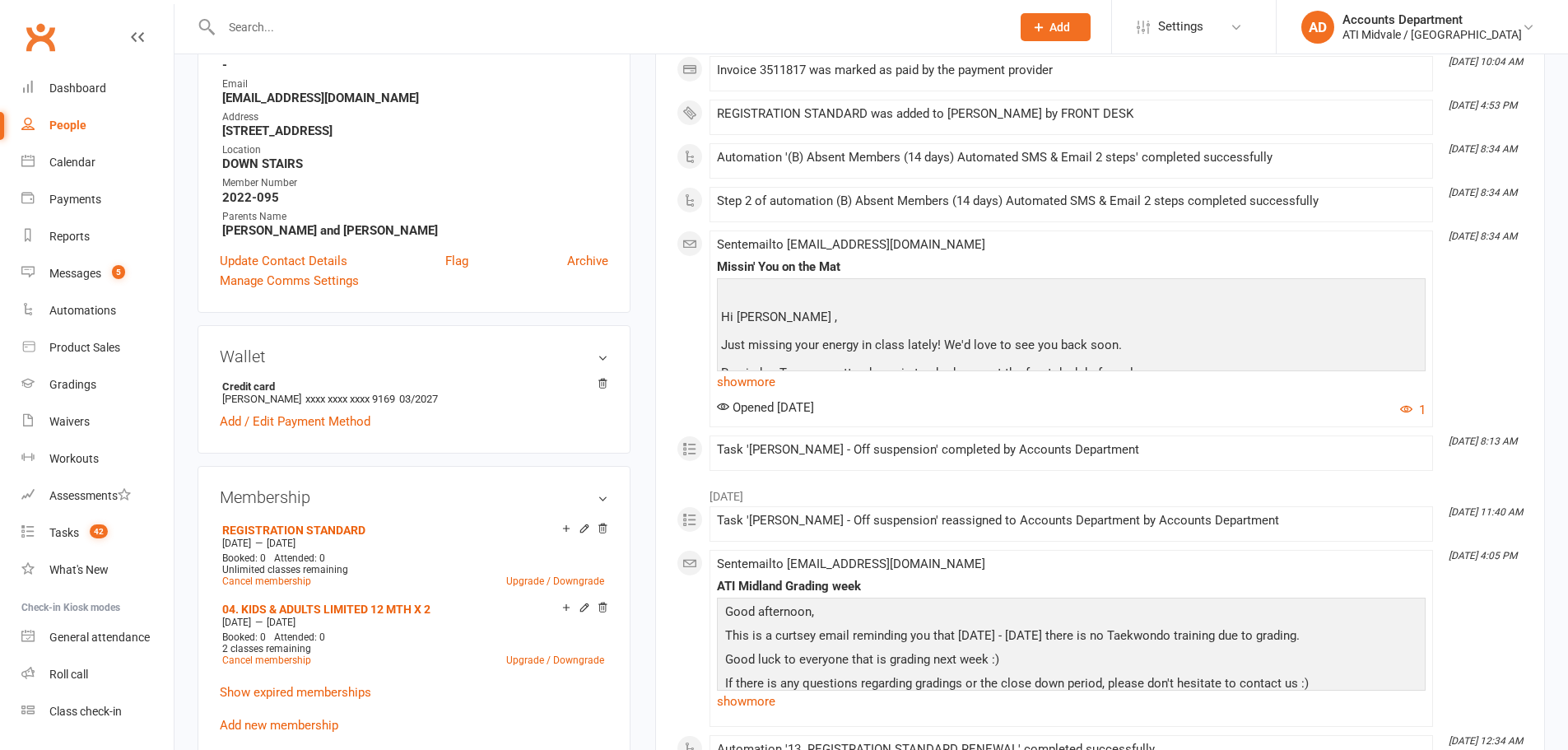
scroll to position [356, 0]
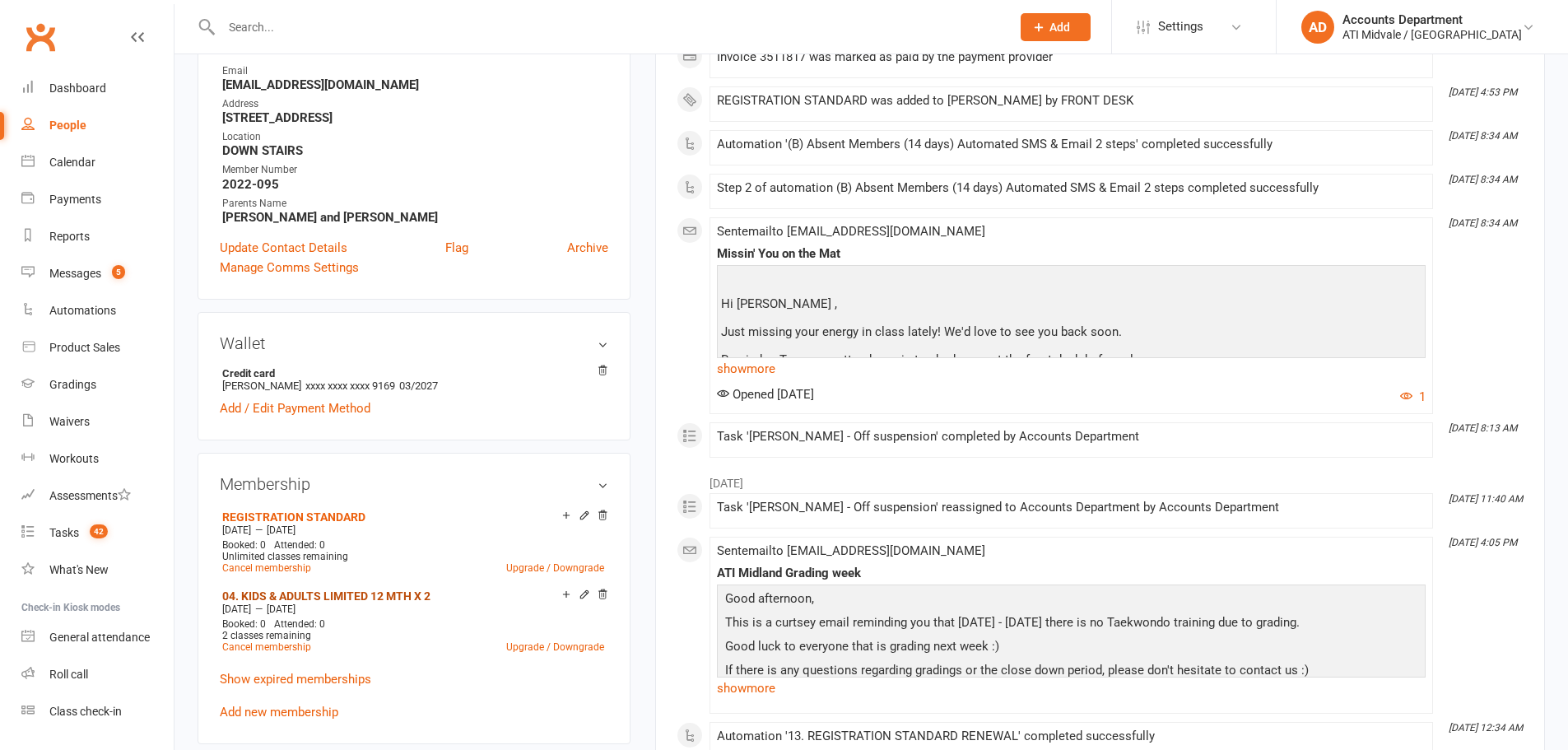
click at [318, 591] on link "04. KIDS & ADULTS LIMITED 12 MTH X 2" at bounding box center [327, 595] width 209 height 13
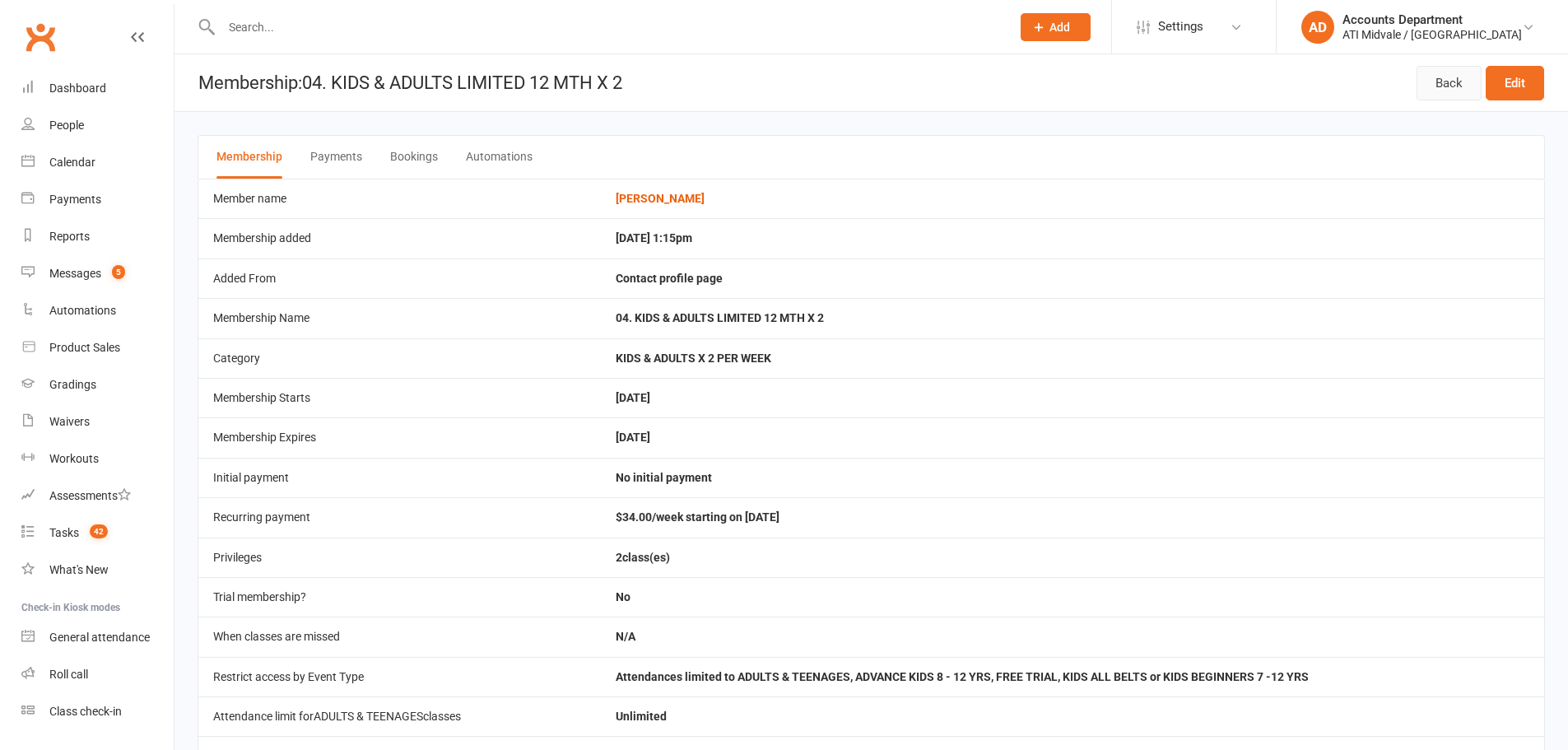
click at [1427, 83] on link "Back" at bounding box center [1449, 83] width 65 height 35
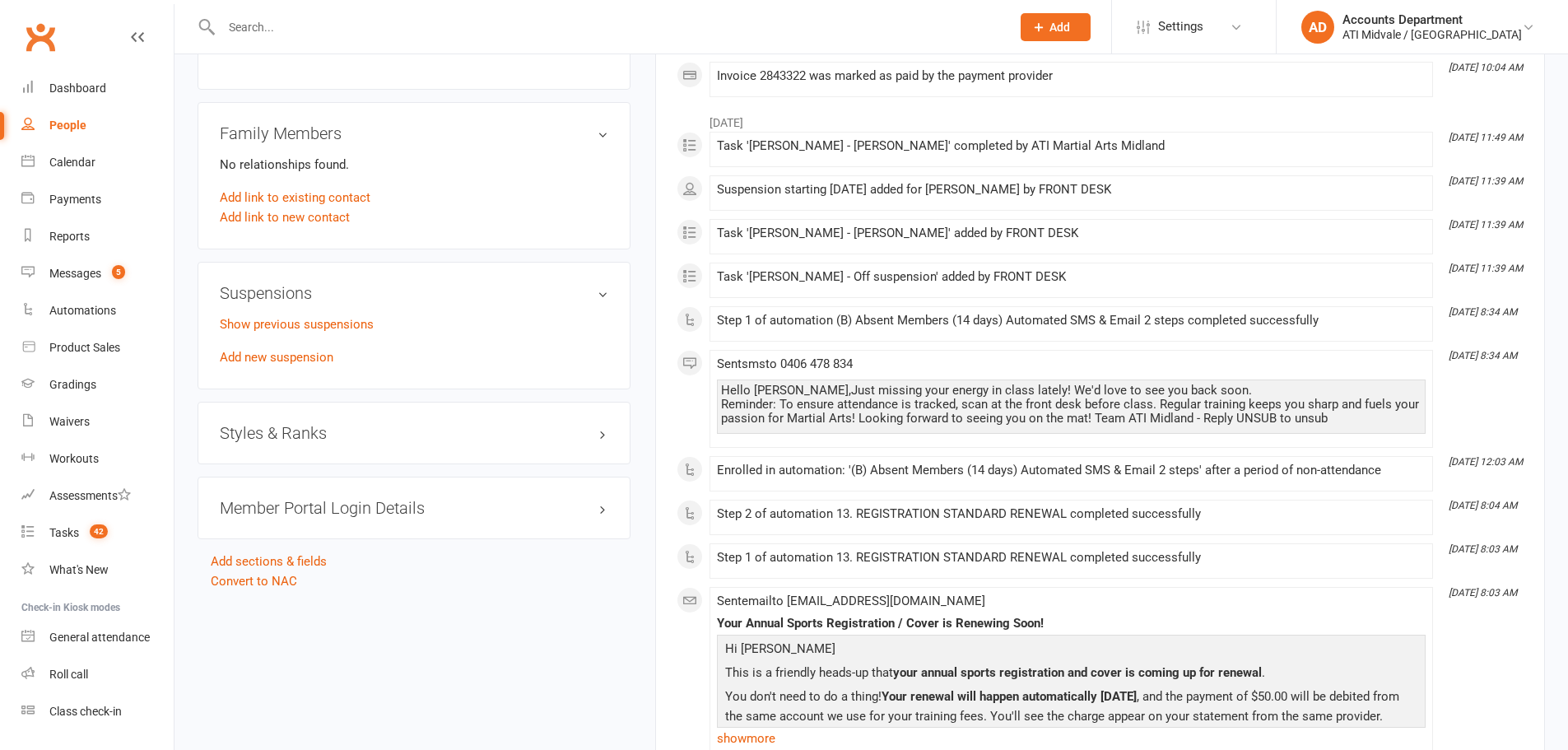
scroll to position [1180, 0]
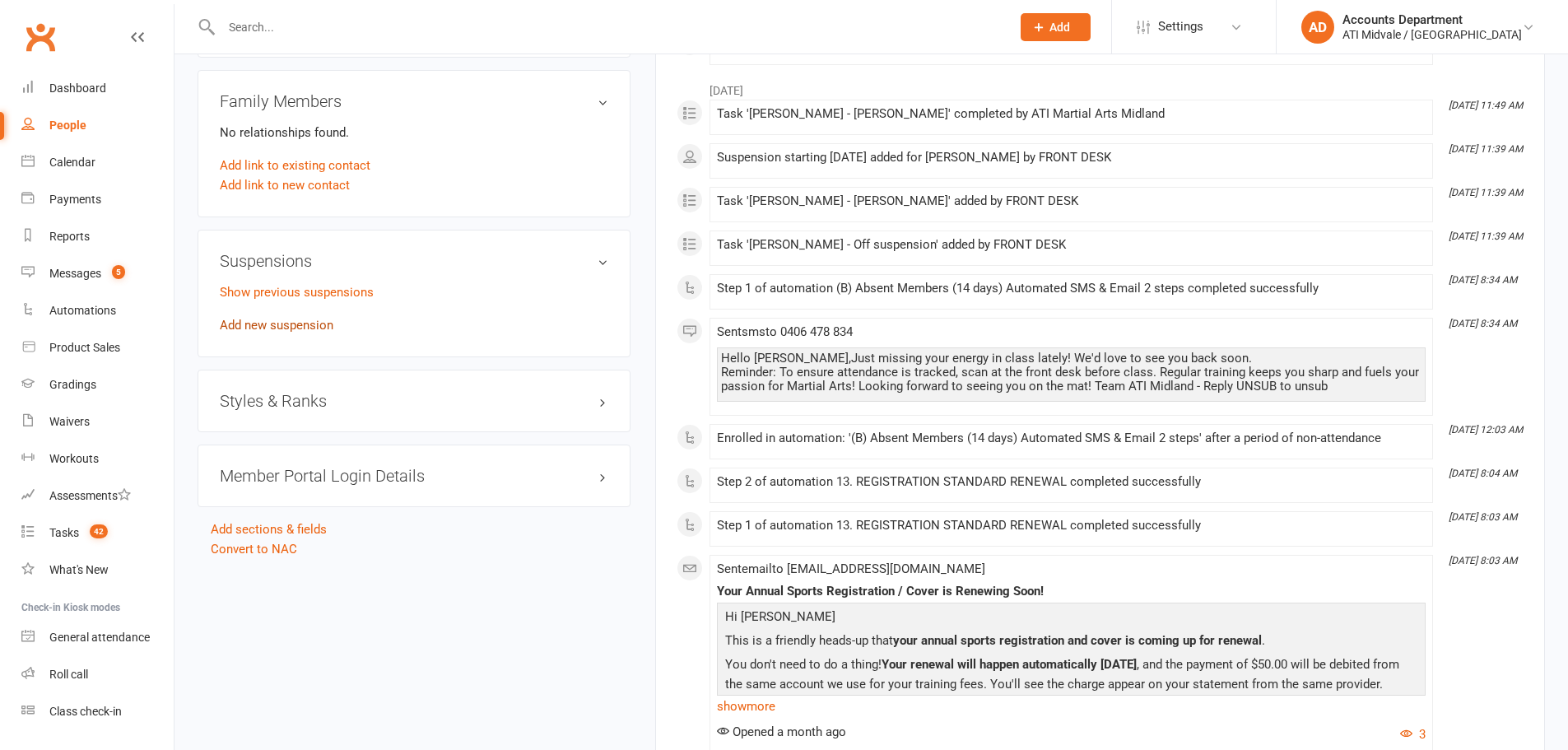
click at [293, 321] on link "Add new suspension" at bounding box center [277, 325] width 113 height 15
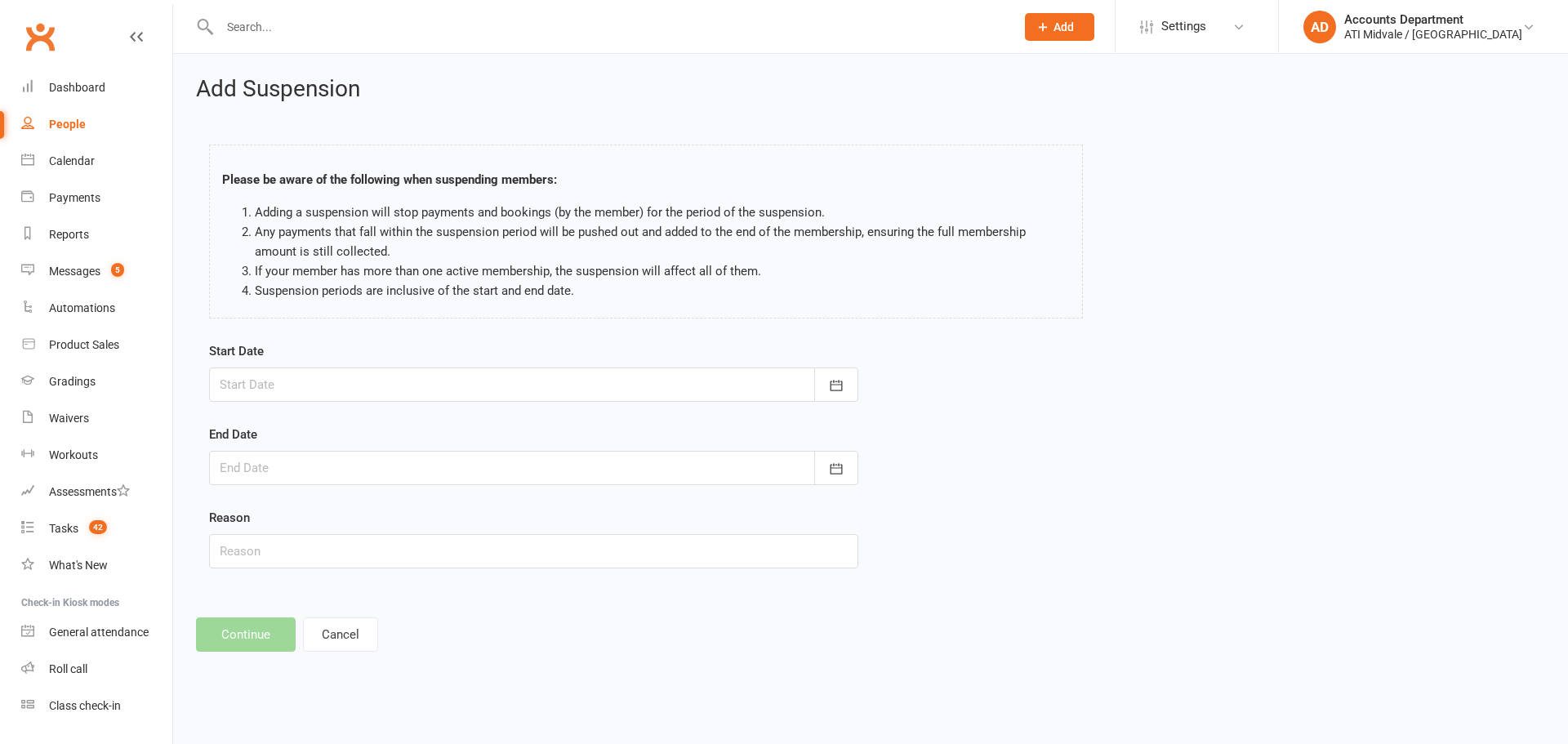
click at [314, 392] on div at bounding box center [534, 385] width 650 height 35
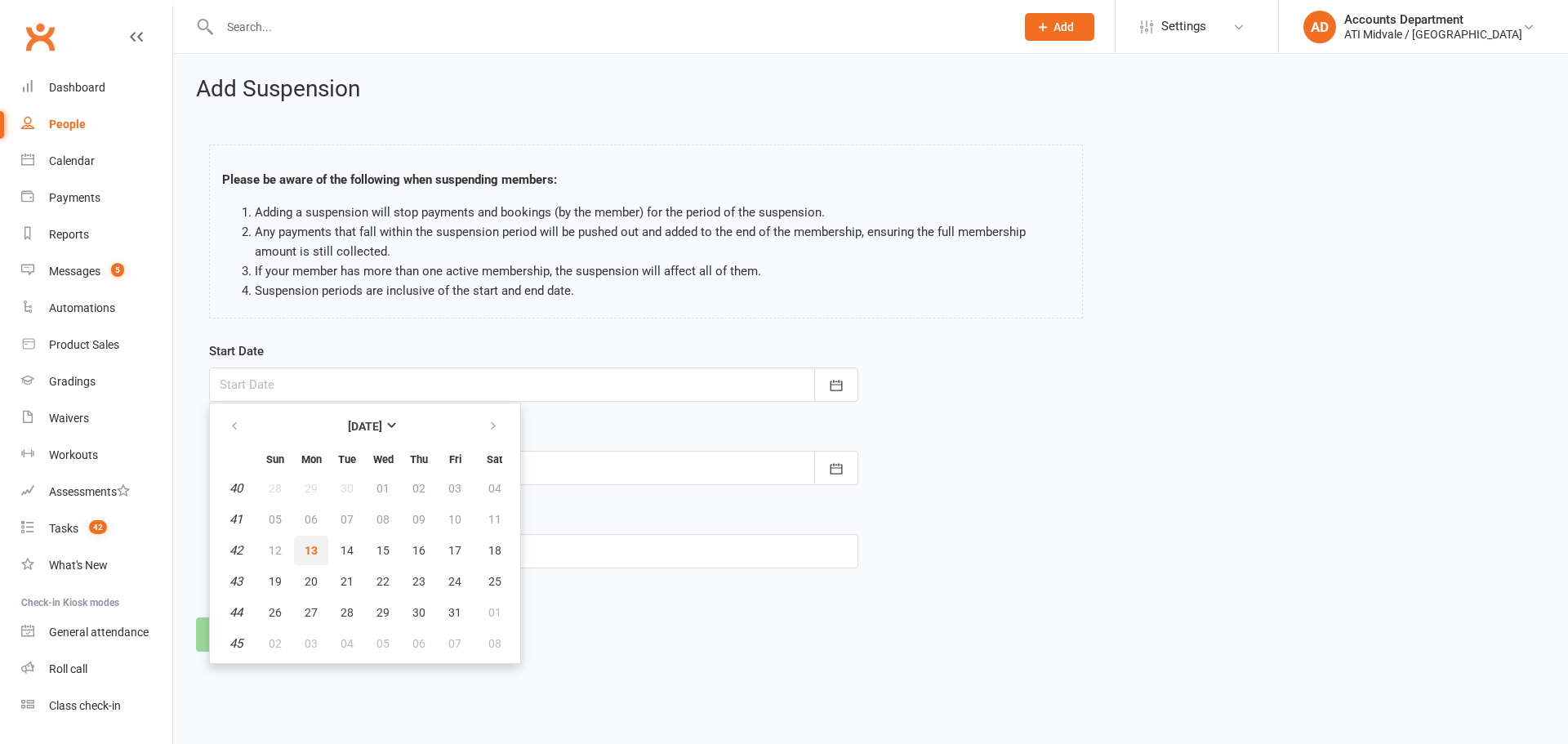
click at [308, 548] on span "13" at bounding box center [311, 550] width 13 height 13
type input "13 Oct 2025"
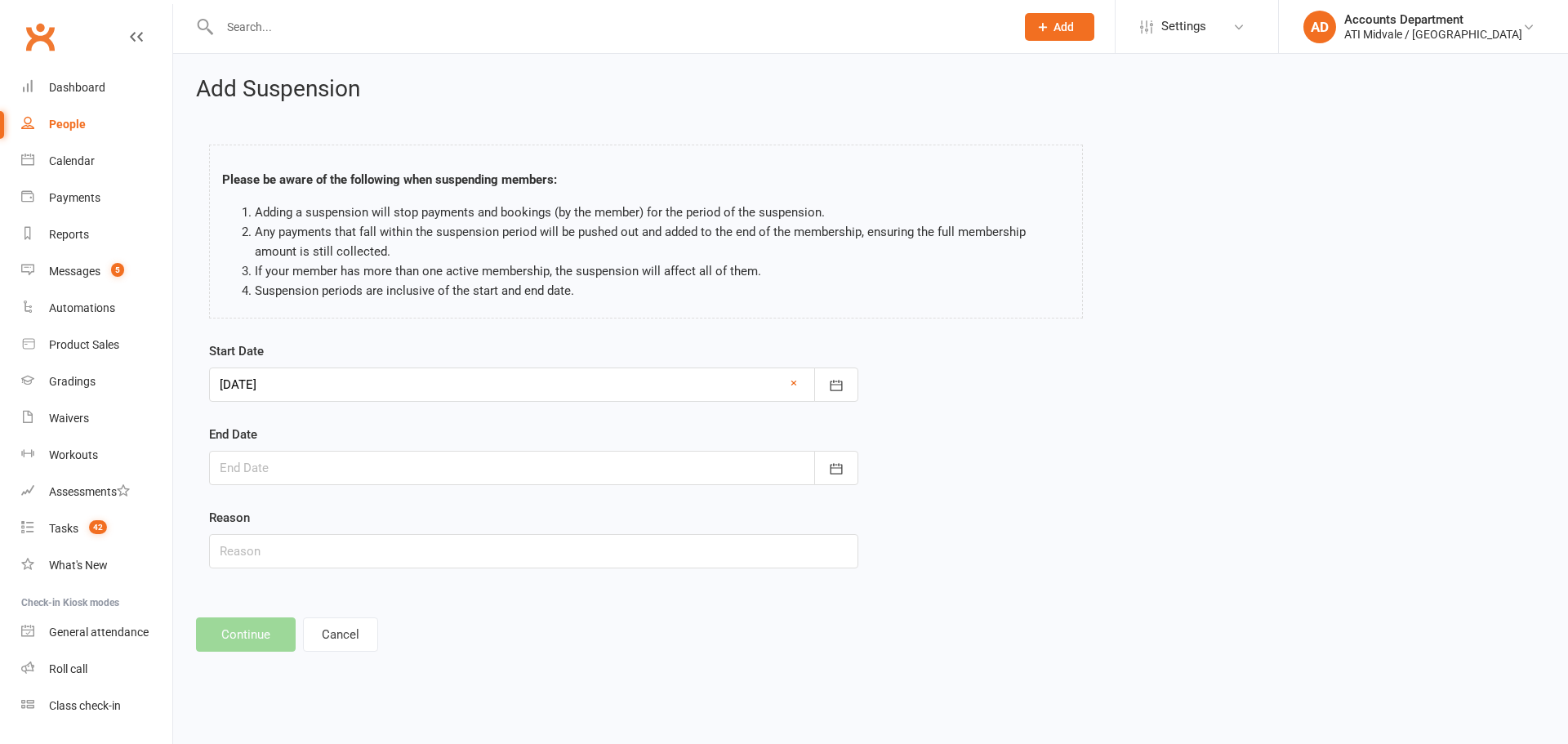
click at [424, 461] on div at bounding box center [534, 468] width 650 height 35
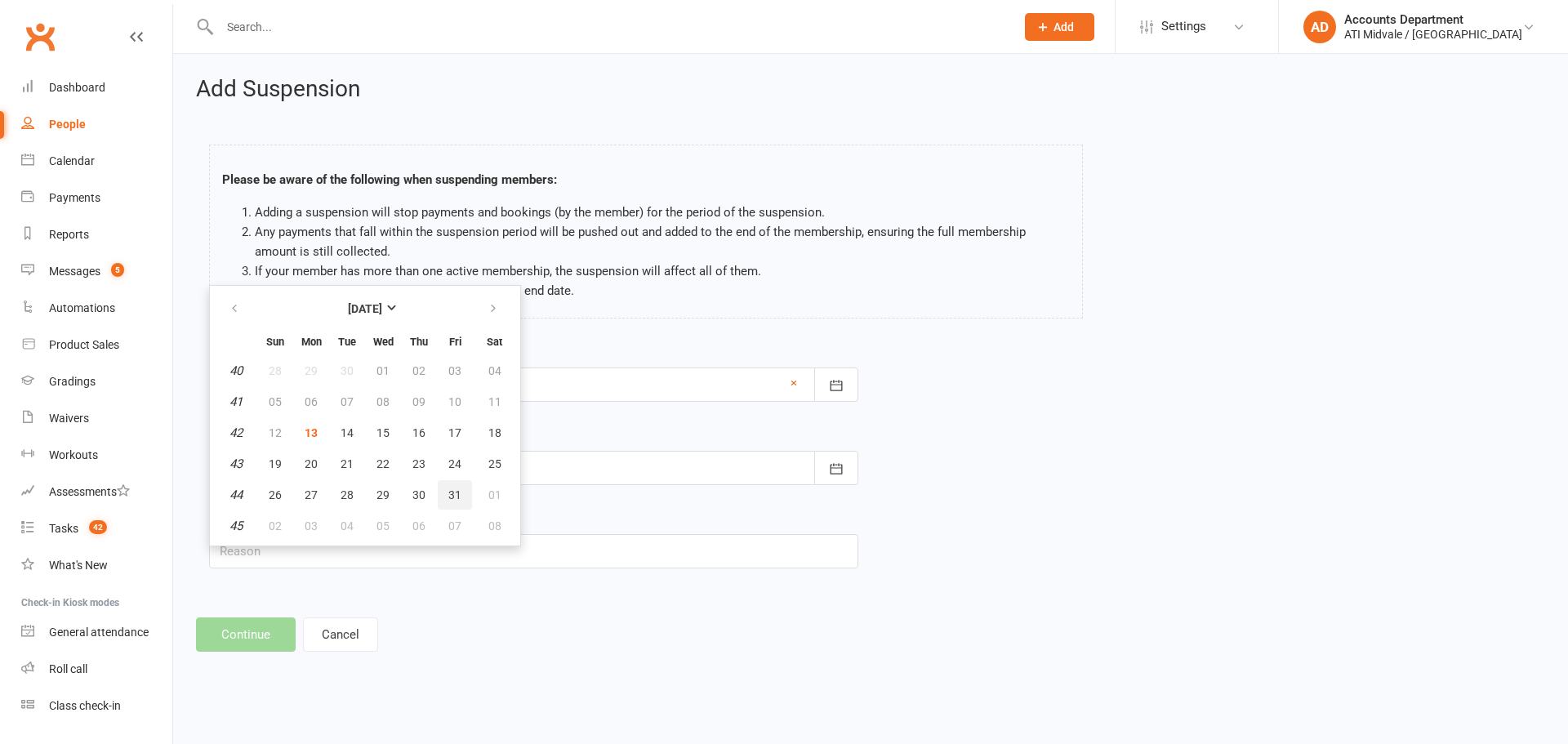
click at [463, 485] on button "31" at bounding box center [455, 495] width 35 height 29
type input "31 Oct 2025"
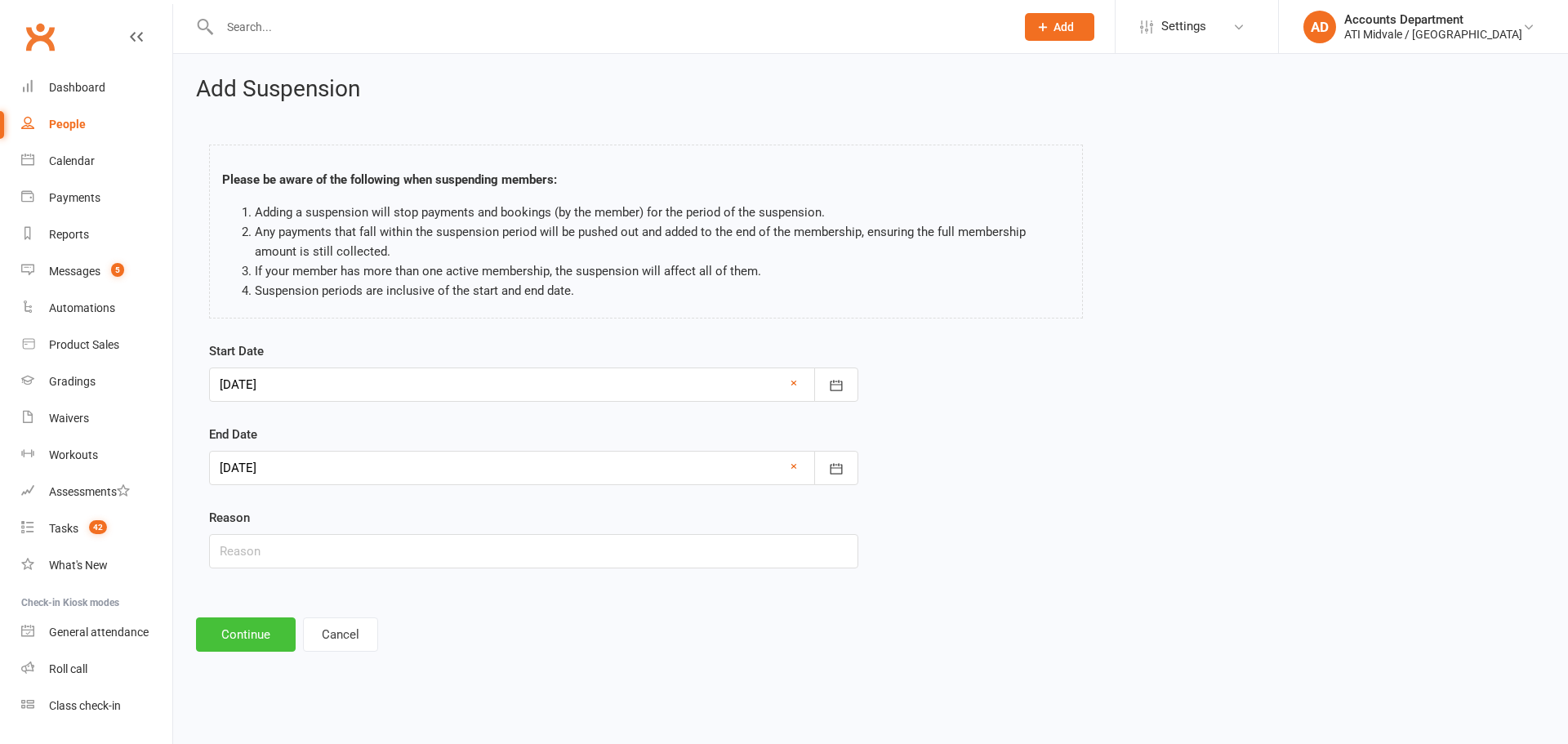
click at [258, 625] on button "Continue" at bounding box center [245, 635] width 100 height 35
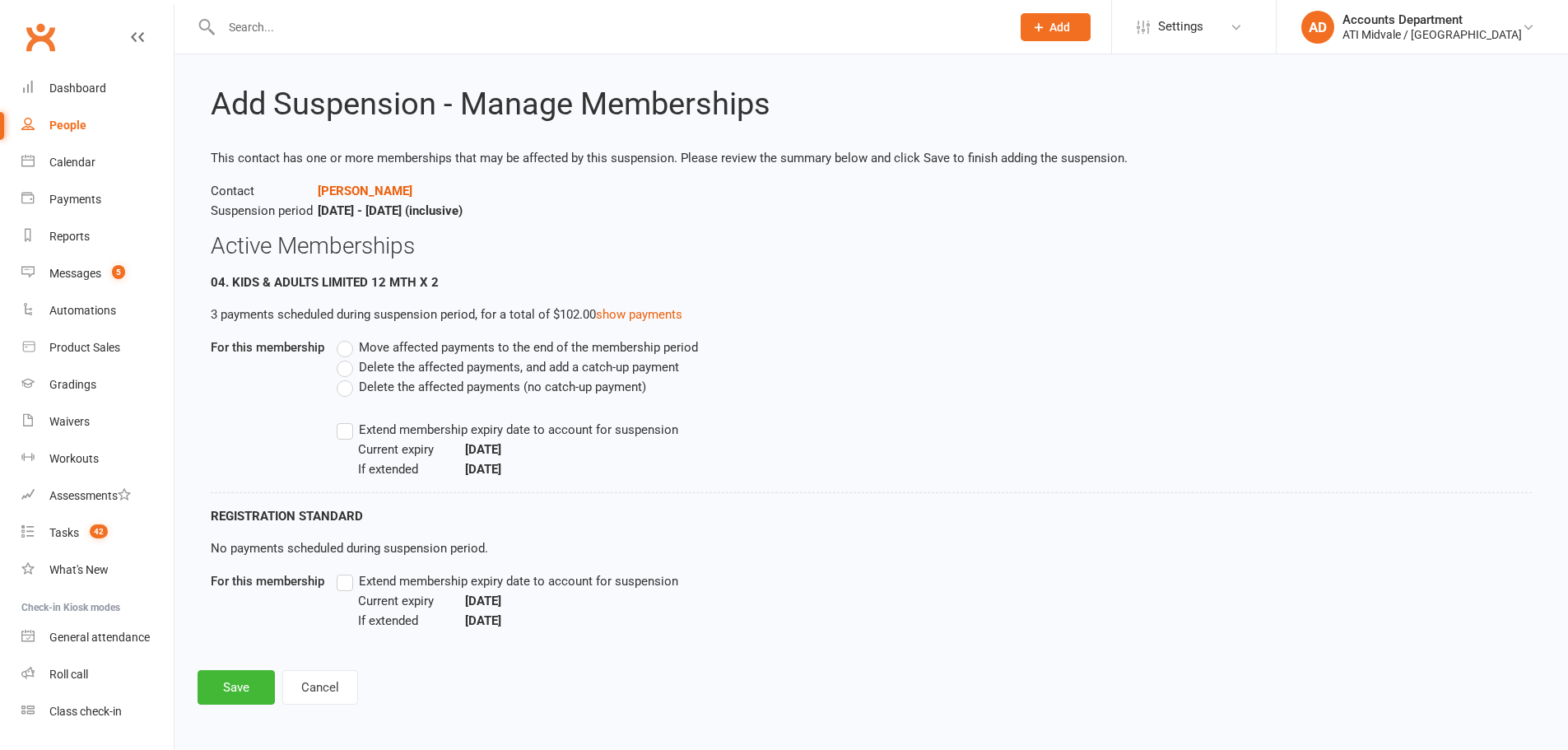
scroll to position [18, 0]
click at [341, 344] on label "Move affected payments to the end of the membership period" at bounding box center [518, 346] width 361 height 20
click at [341, 336] on input "Move affected payments to the end of the membership period" at bounding box center [342, 336] width 10 height 0
click at [344, 435] on label "Extend membership expiry date to account for suspension" at bounding box center [507, 428] width 341 height 20
click at [344, 418] on input "Extend membership expiry date to account for suspension" at bounding box center [342, 418] width 10 height 0
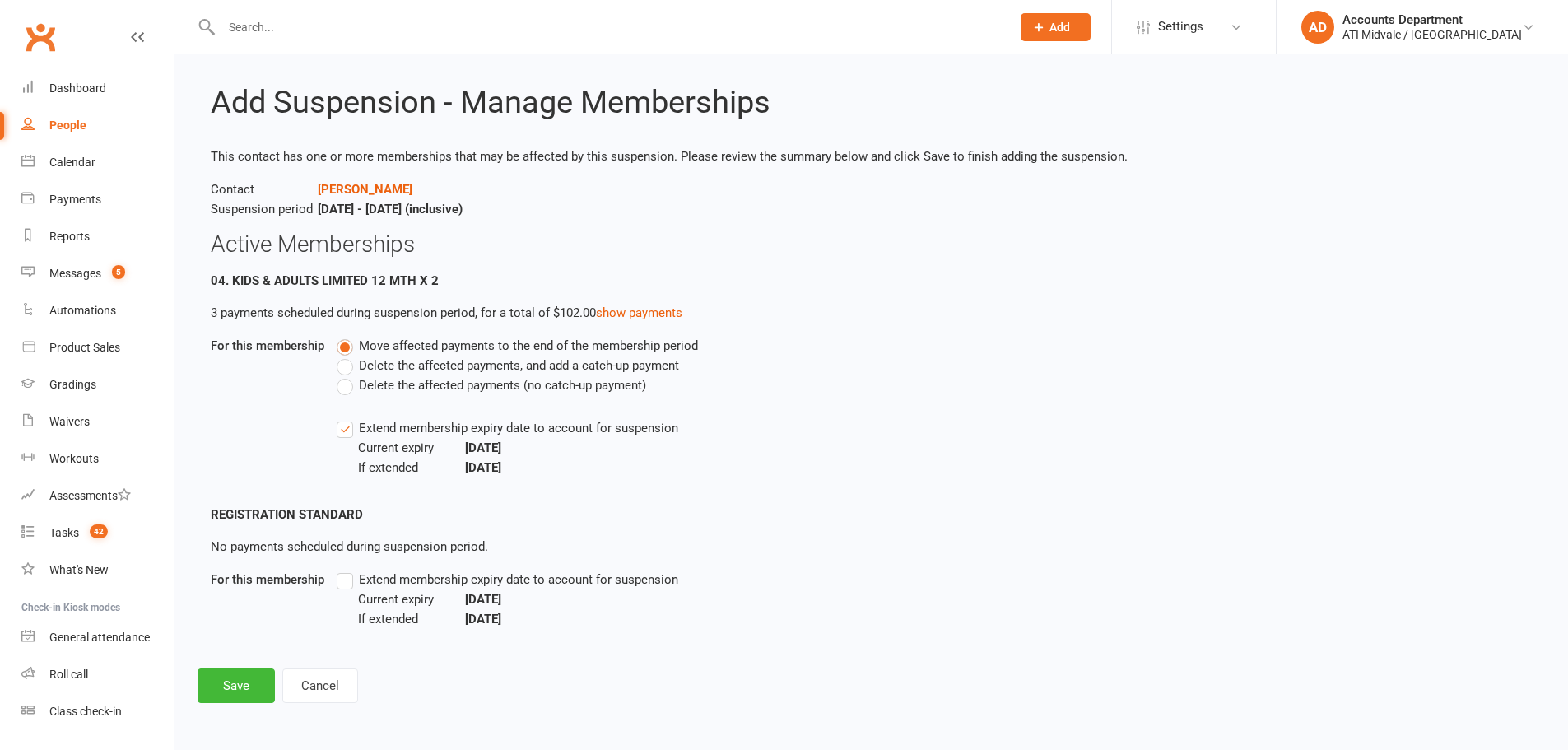
click at [344, 435] on label "Extend membership expiry date to account for suspension" at bounding box center [507, 428] width 341 height 20
click at [344, 418] on input "Extend membership expiry date to account for suspension" at bounding box center [342, 418] width 10 height 0
click at [309, 685] on button "Cancel" at bounding box center [320, 686] width 76 height 35
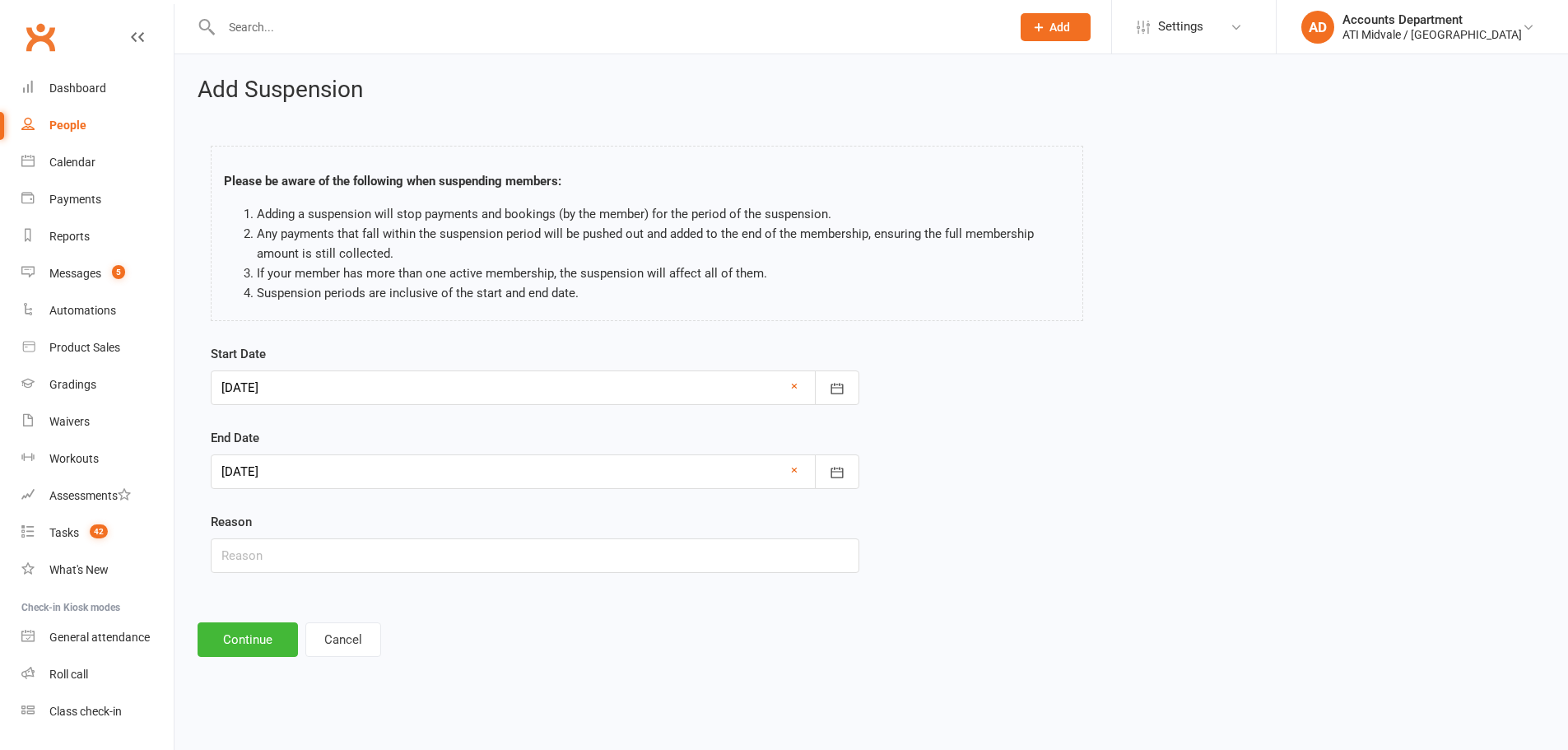
scroll to position [0, 0]
click at [361, 653] on button "Cancel" at bounding box center [343, 640] width 76 height 35
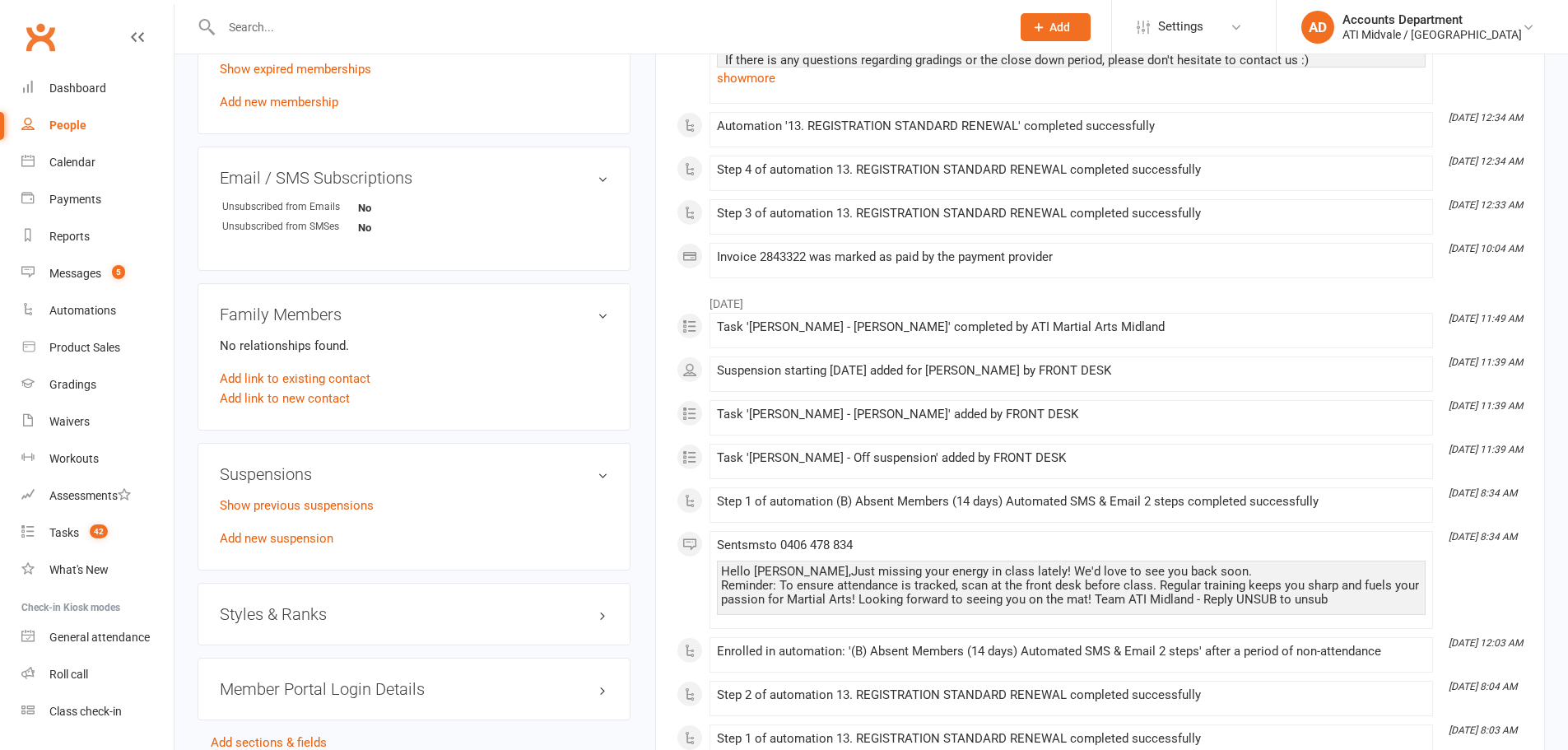
scroll to position [1097, 0]
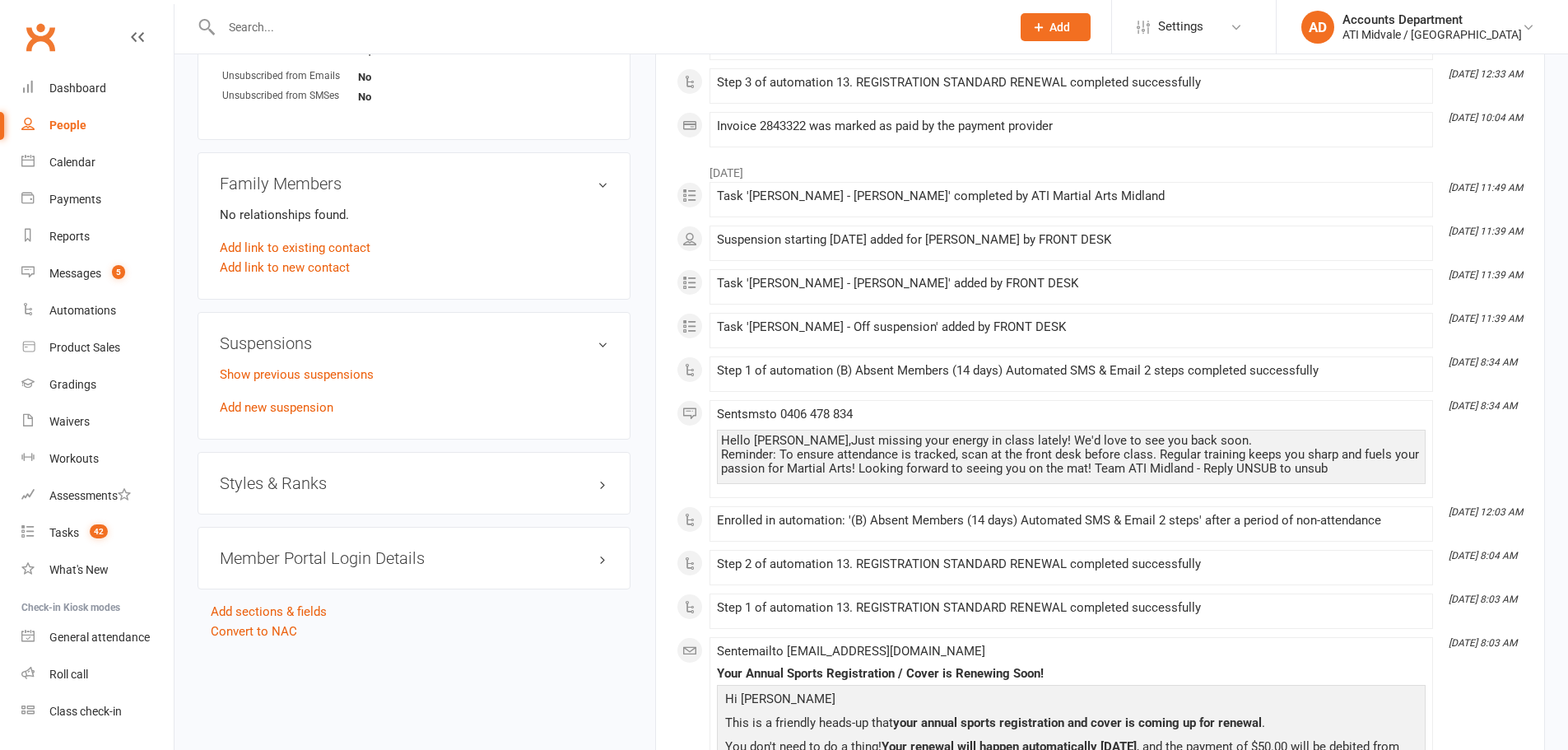
click at [353, 376] on link "Show previous suspensions" at bounding box center [297, 374] width 154 height 15
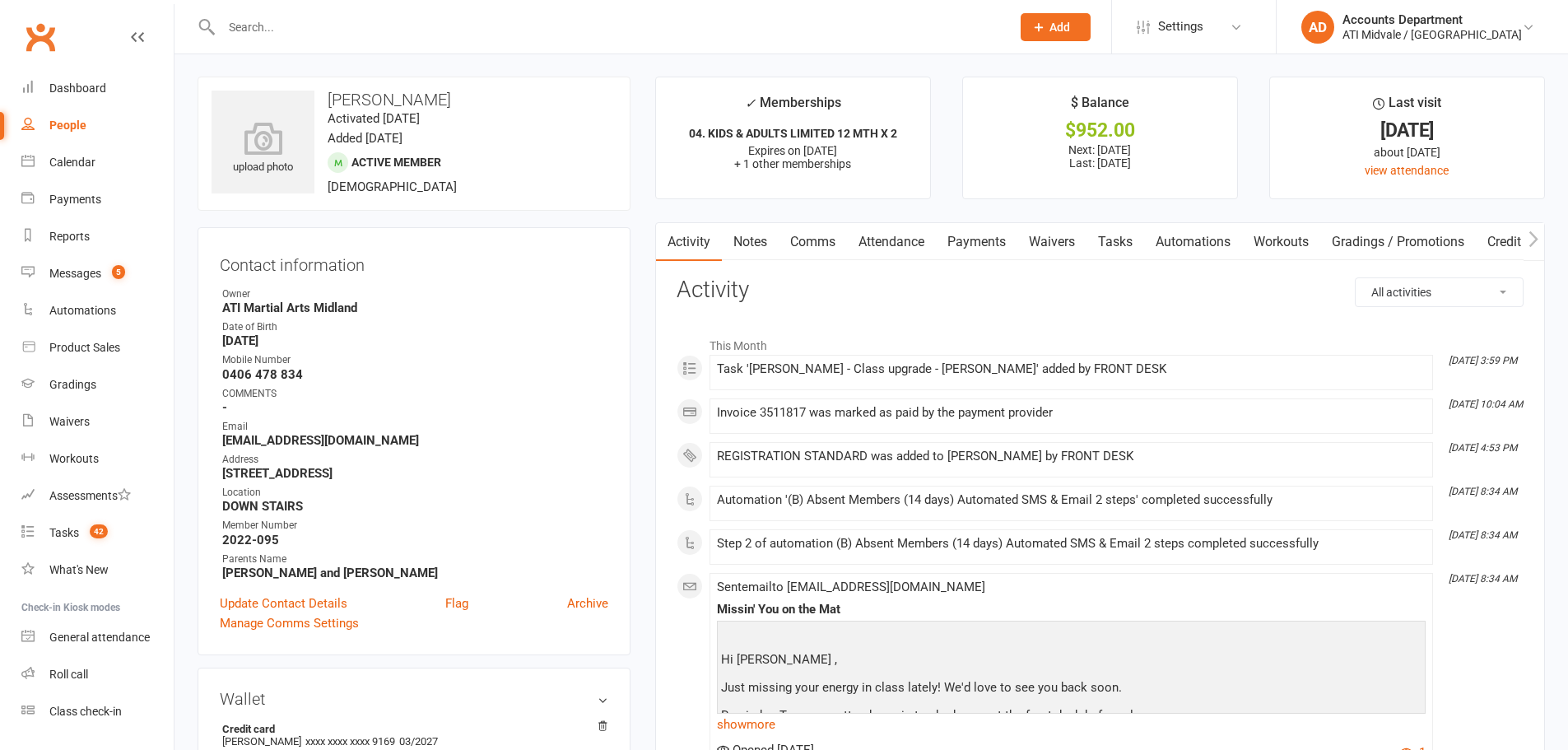
scroll to position [0, 0]
click at [977, 249] on link "Payments" at bounding box center [976, 242] width 81 height 38
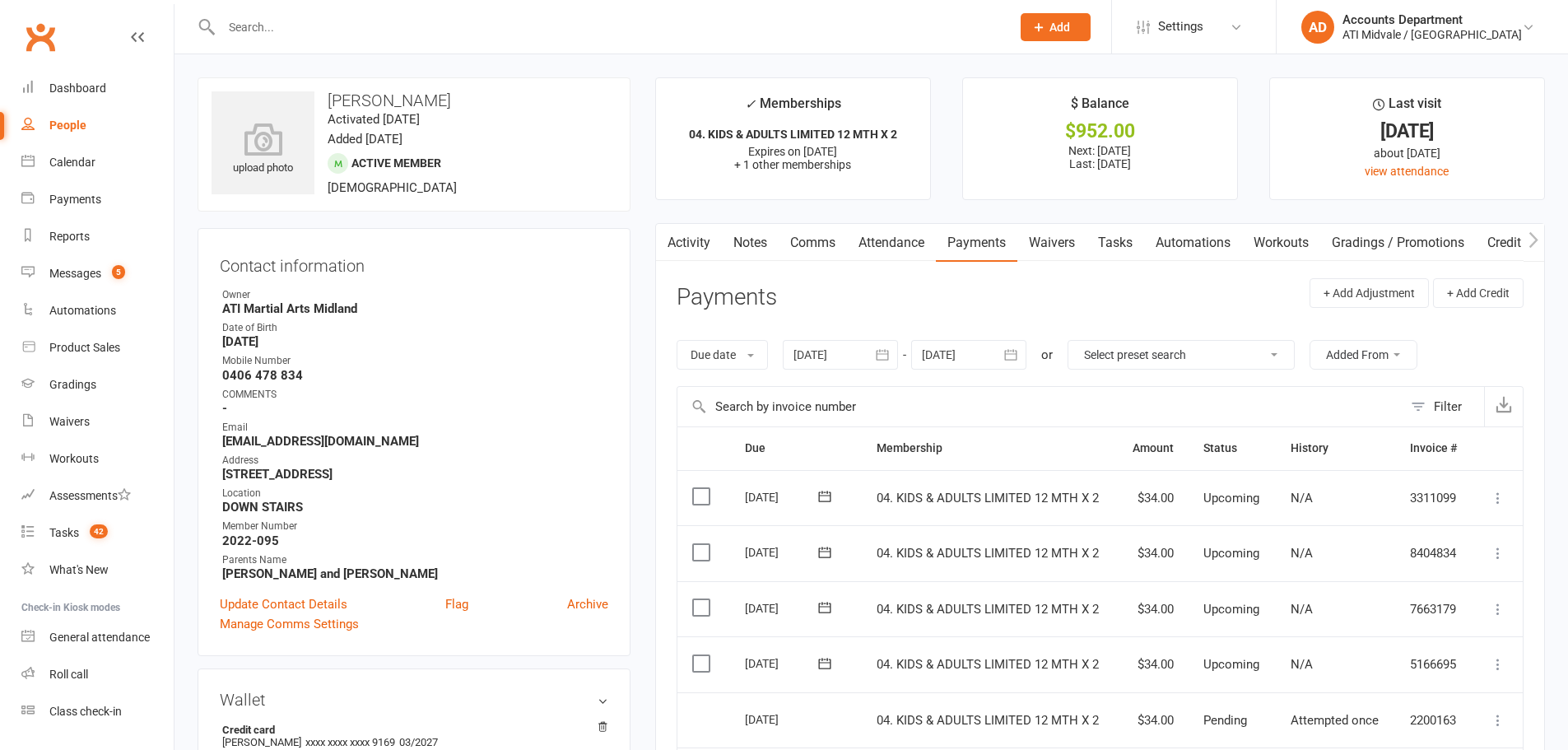
click at [1023, 350] on button "button" at bounding box center [1012, 354] width 30 height 30
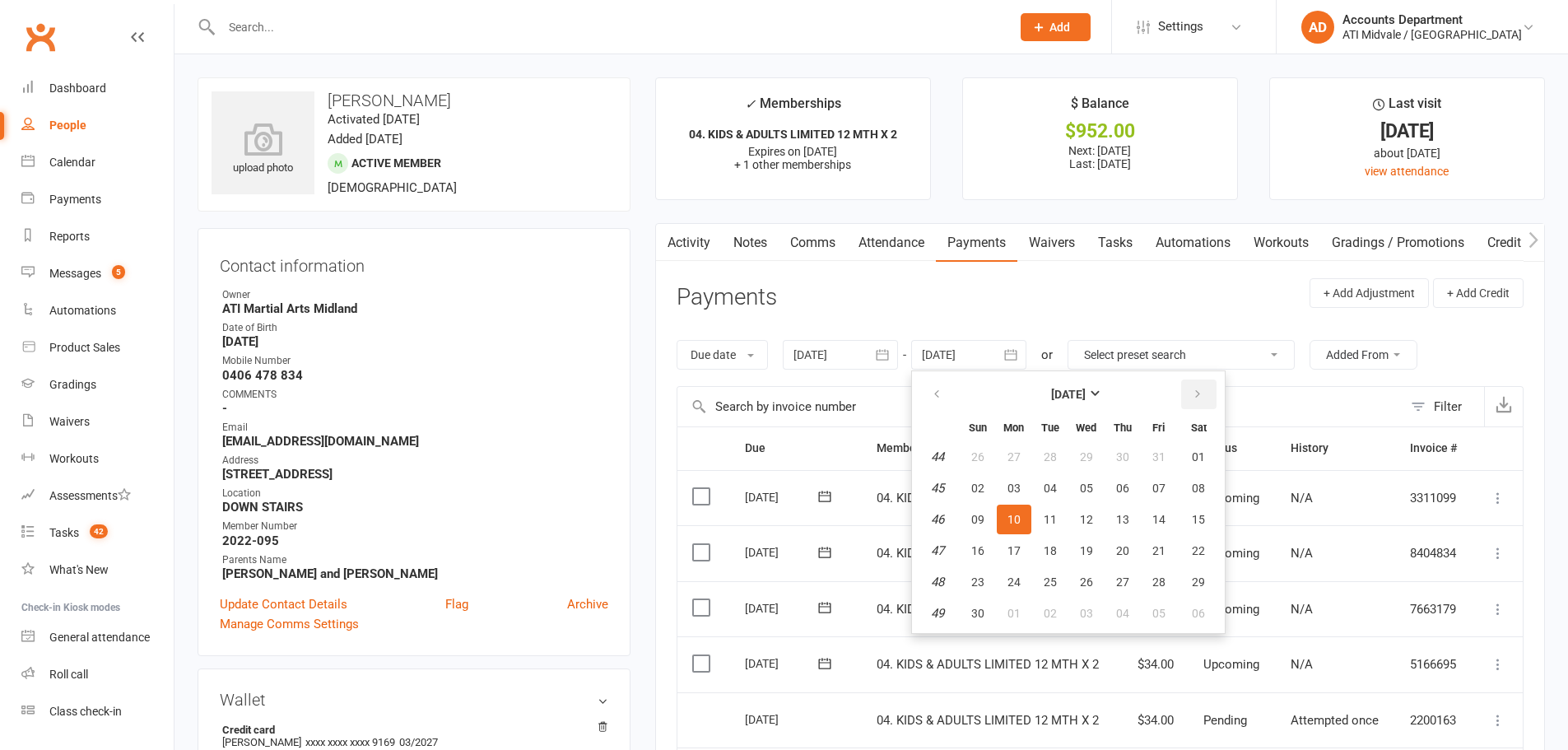
click at [1206, 388] on button "button" at bounding box center [1199, 395] width 36 height 30
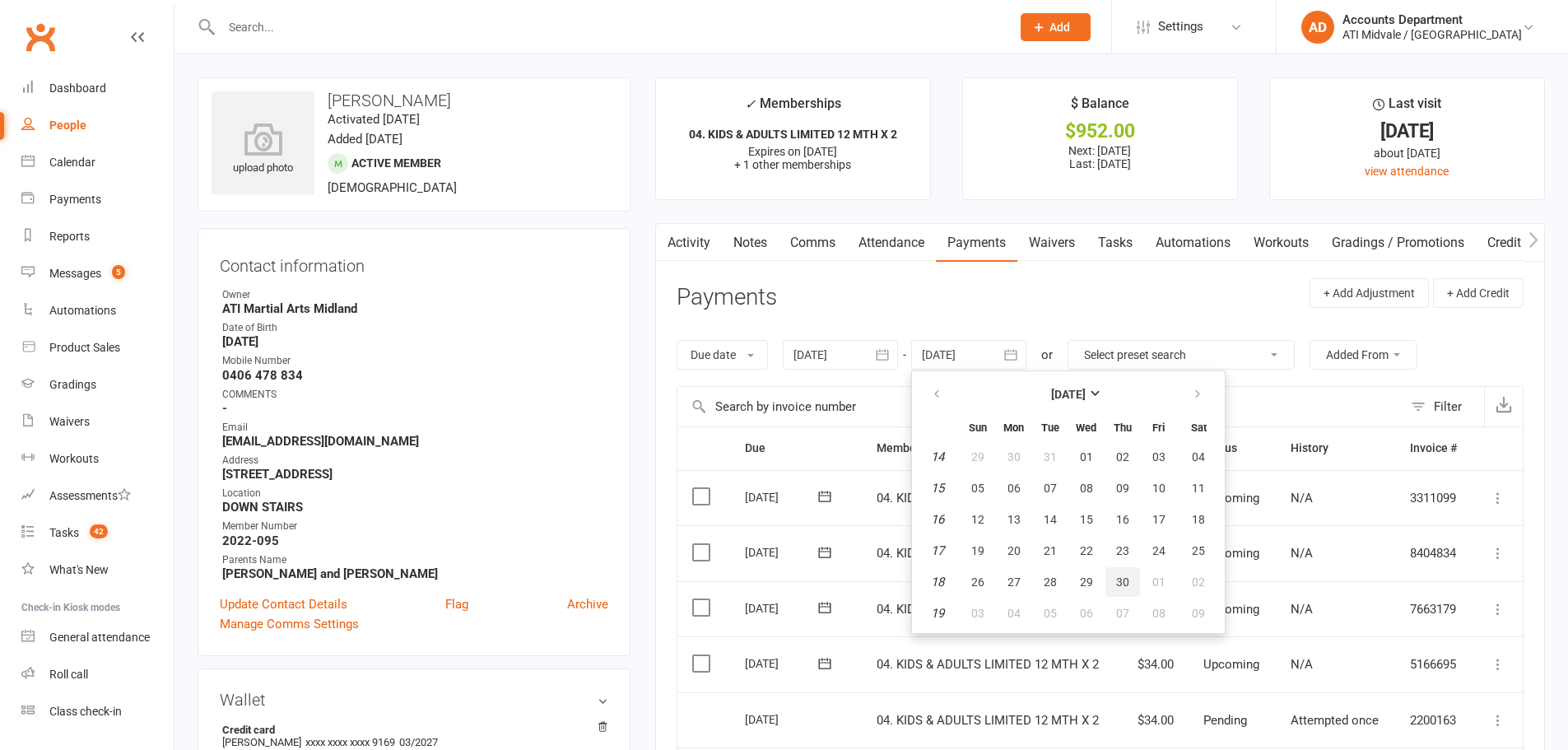
click at [1125, 584] on span "30" at bounding box center [1122, 581] width 13 height 13
type input "30 Apr 2026"
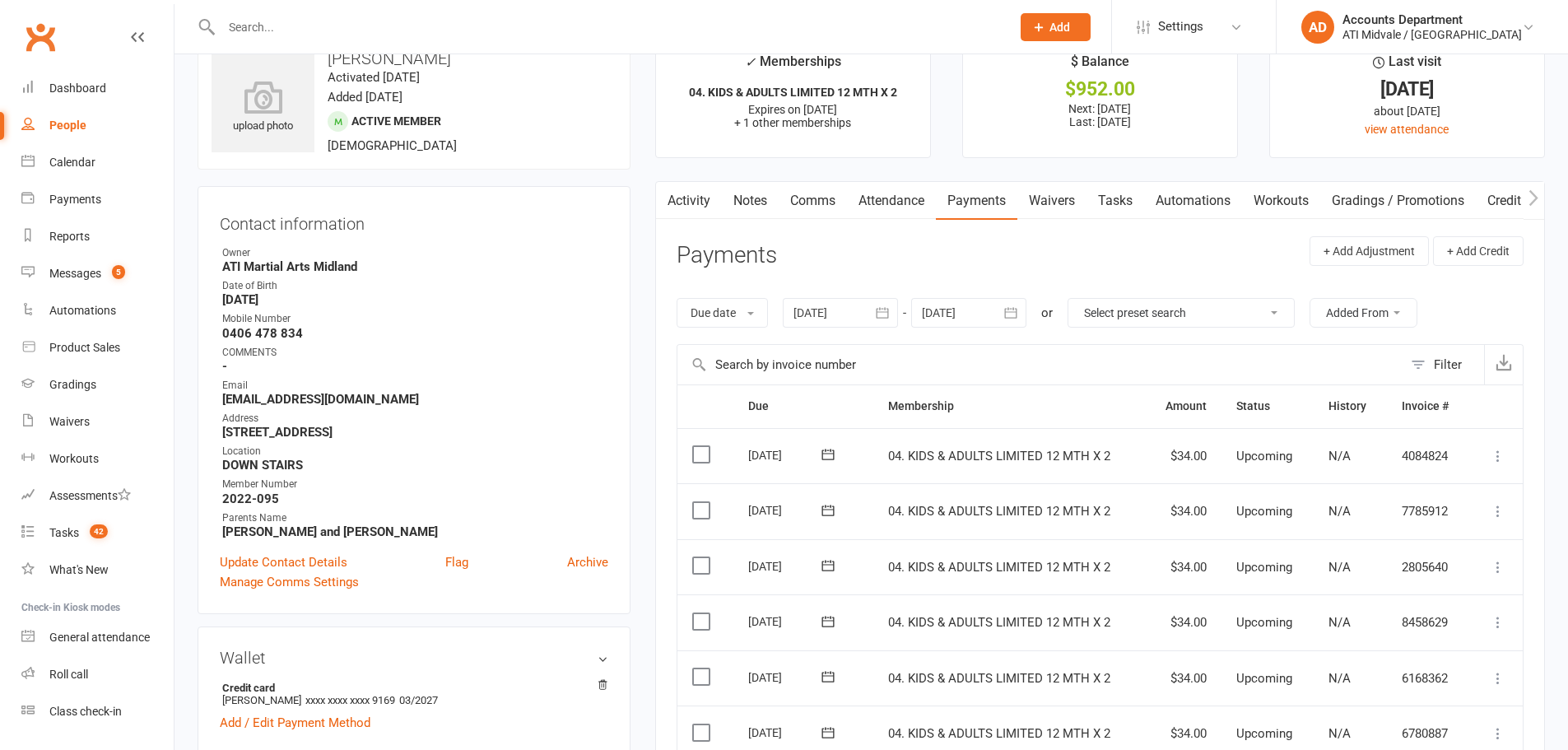
scroll to position [27, 0]
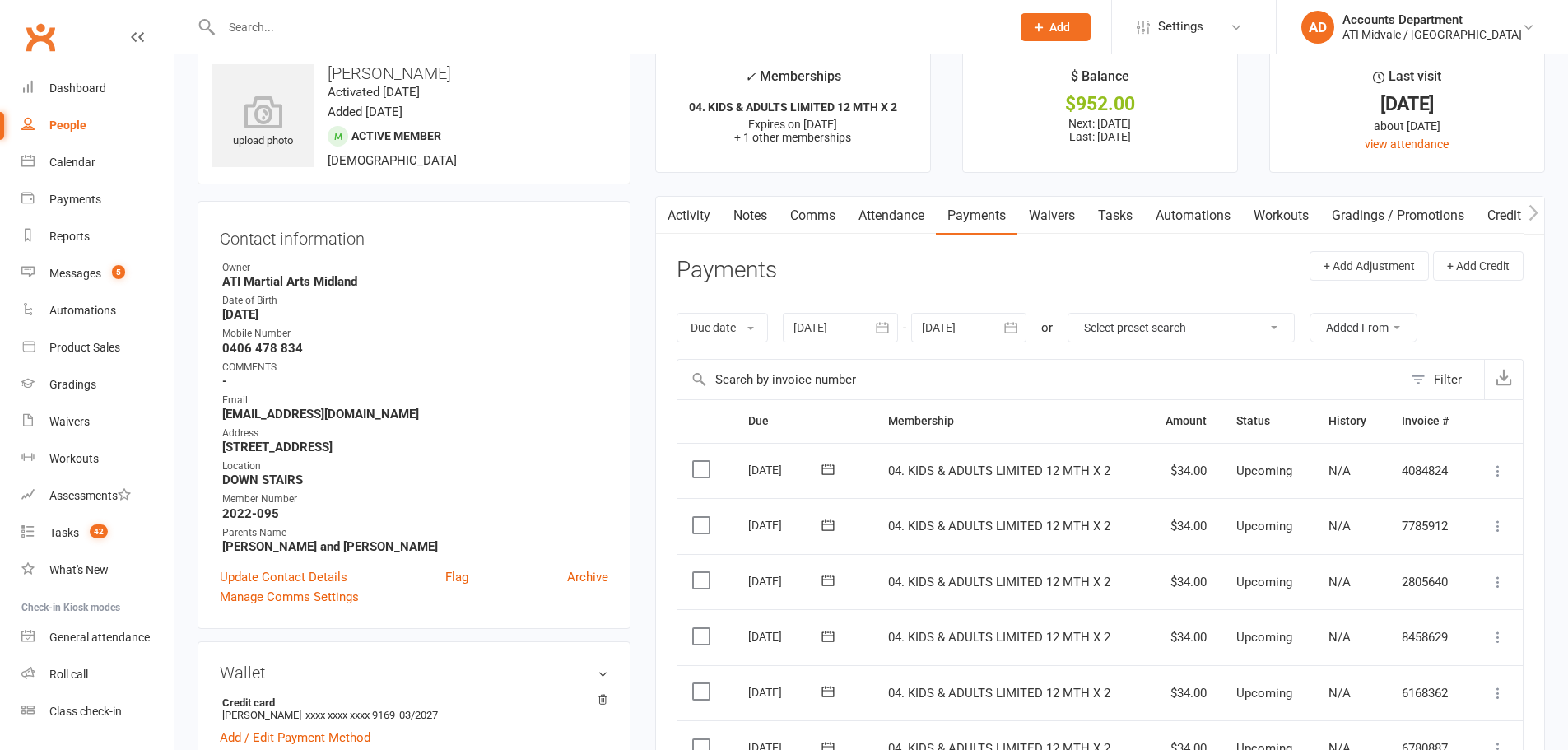
click at [694, 218] on link "Activity" at bounding box center [688, 215] width 65 height 38
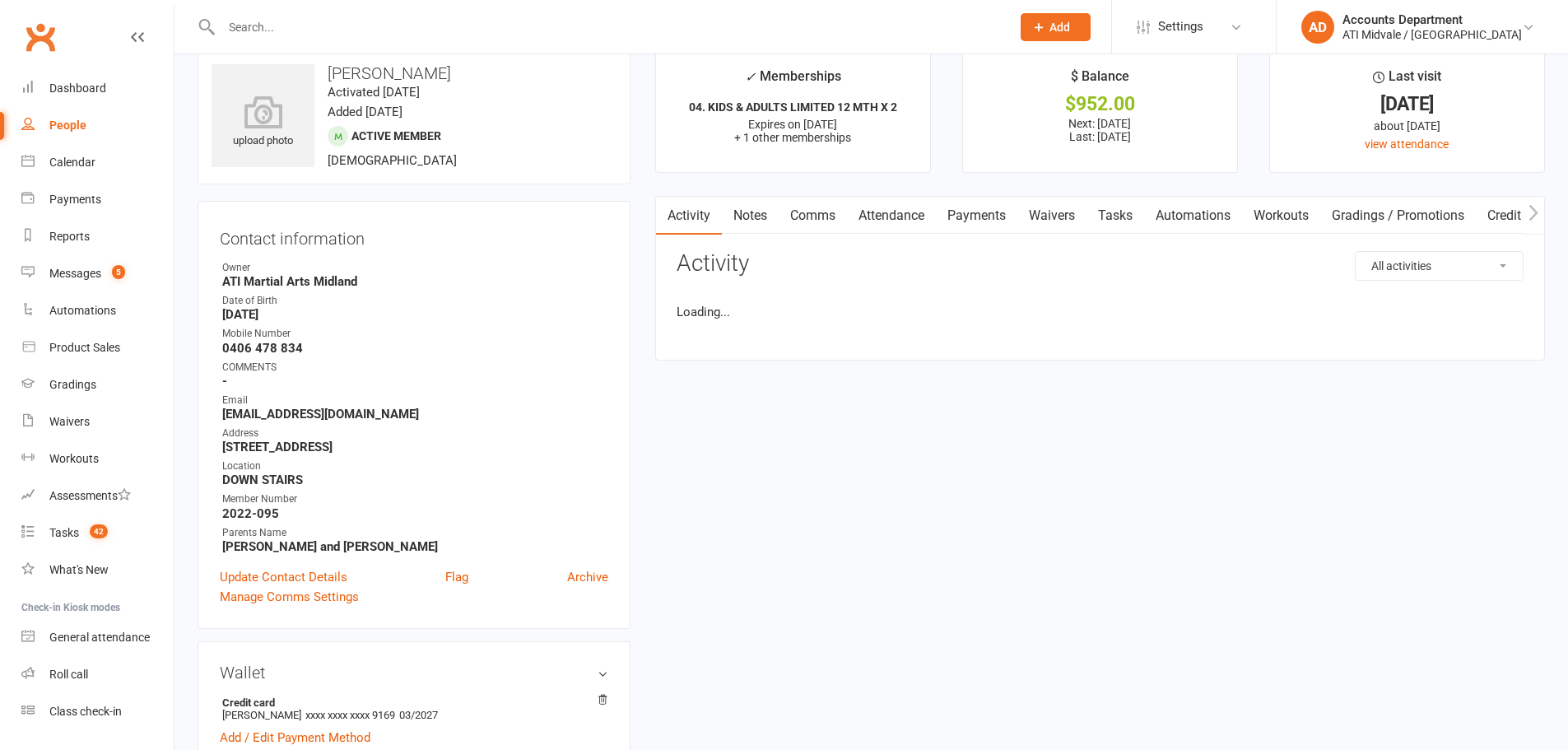
click at [1412, 269] on select "All activities Bookings / Attendances Communications Notes Failed SMSes Grading…" at bounding box center [1439, 265] width 167 height 28
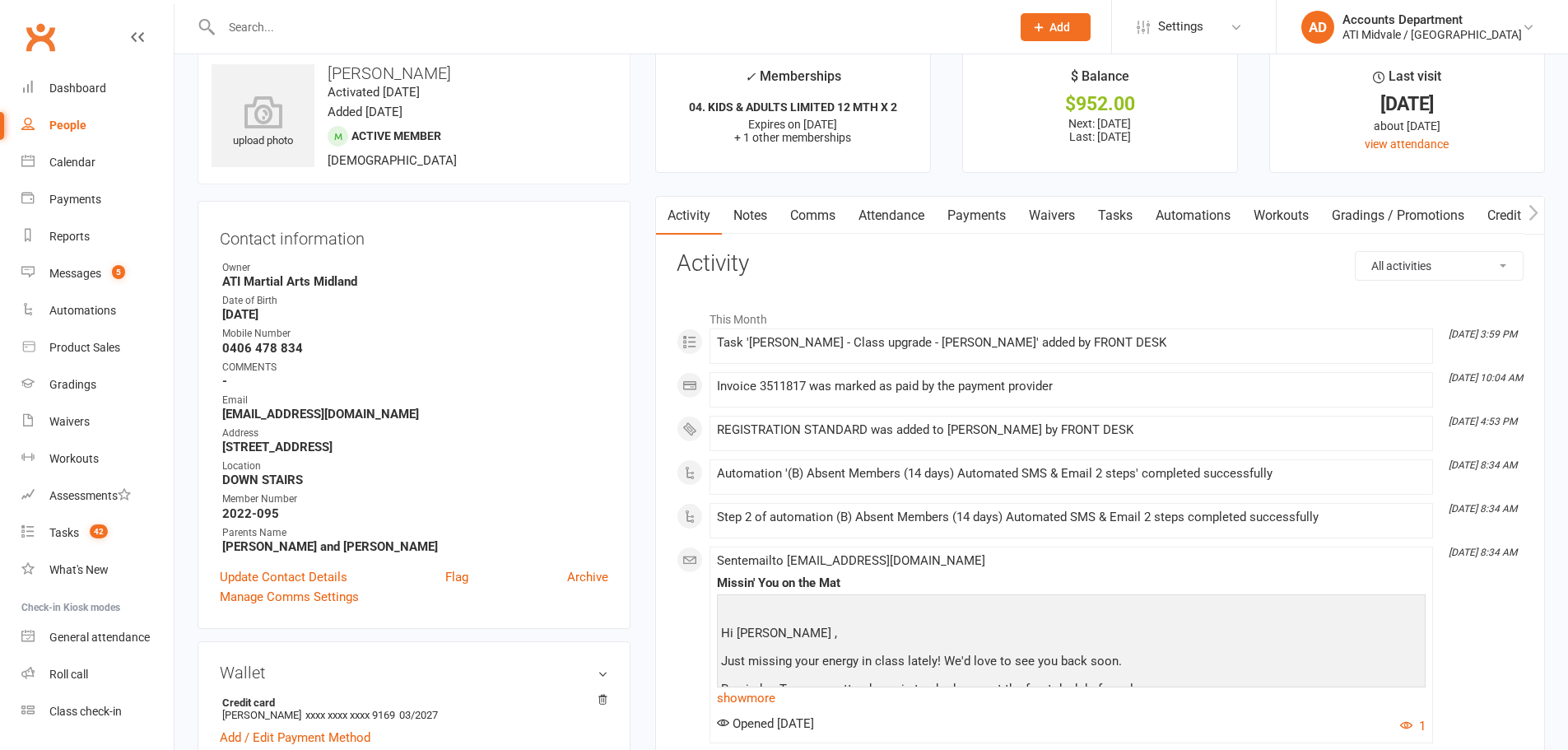
select select "MembershipLogEntry"
click at [1356, 251] on select "All activities Bookings / Attendances Communications Notes Failed SMSes Grading…" at bounding box center [1439, 265] width 167 height 28
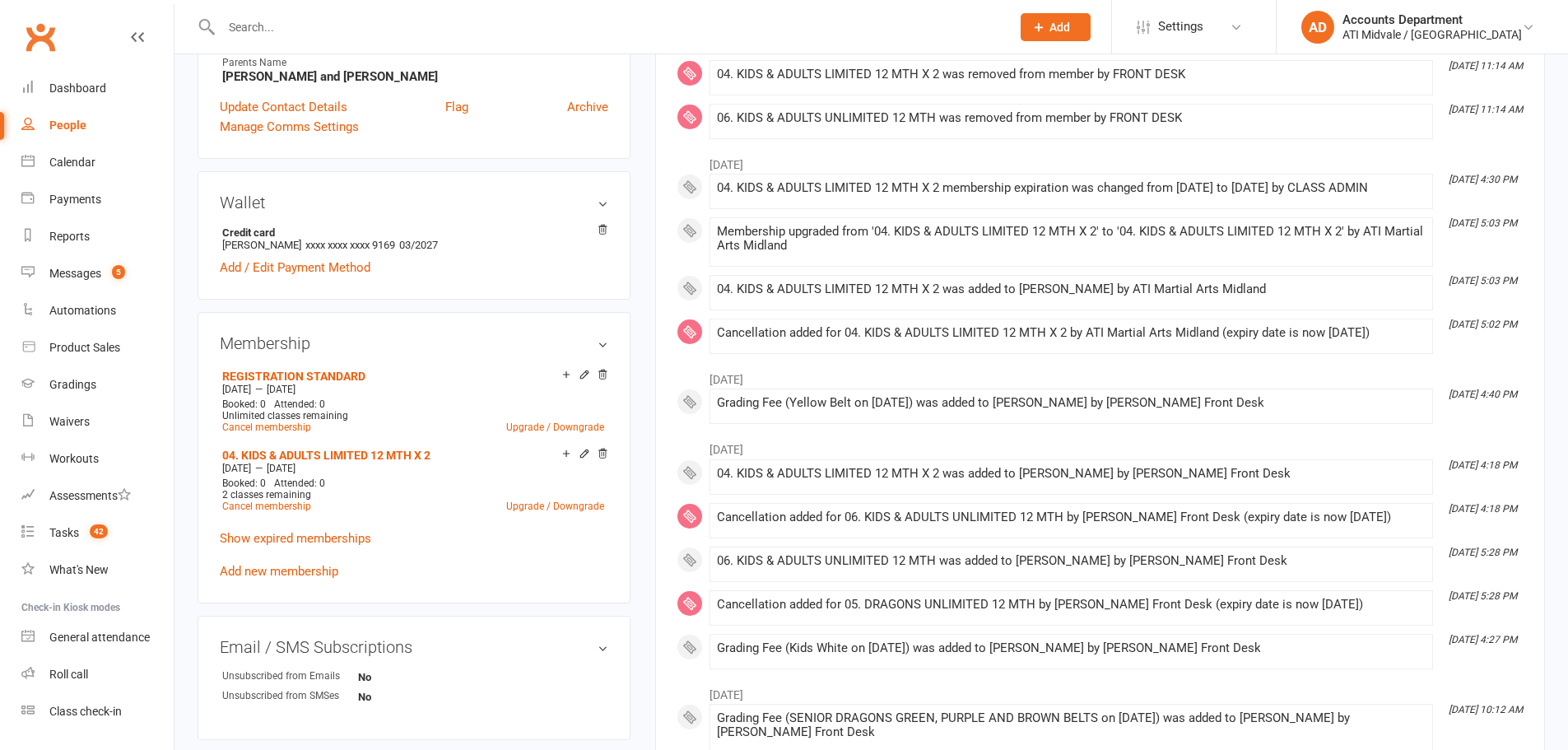
scroll to position [521, 0]
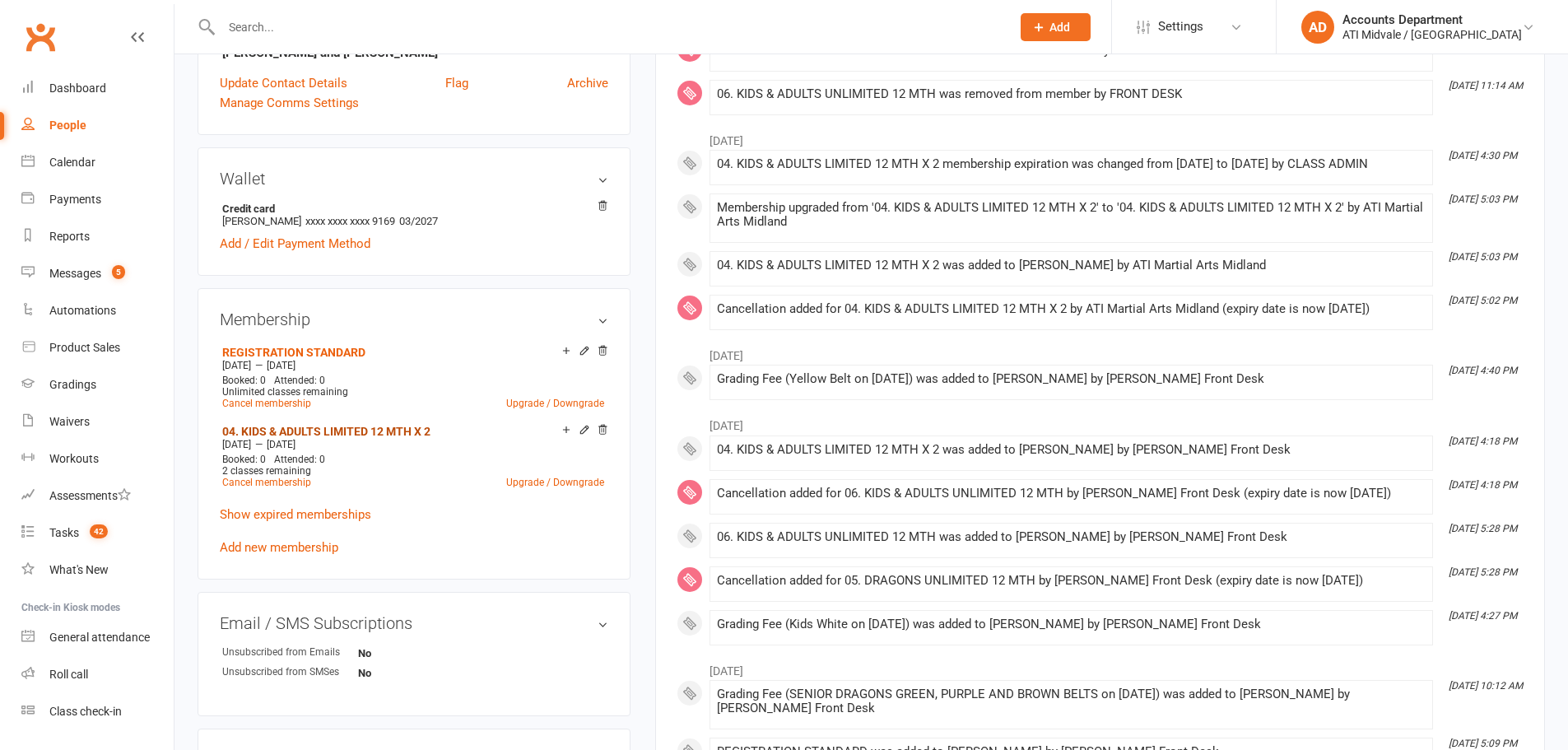
click at [325, 431] on link "04. KIDS & ADULTS LIMITED 12 MTH X 2" at bounding box center [327, 430] width 209 height 13
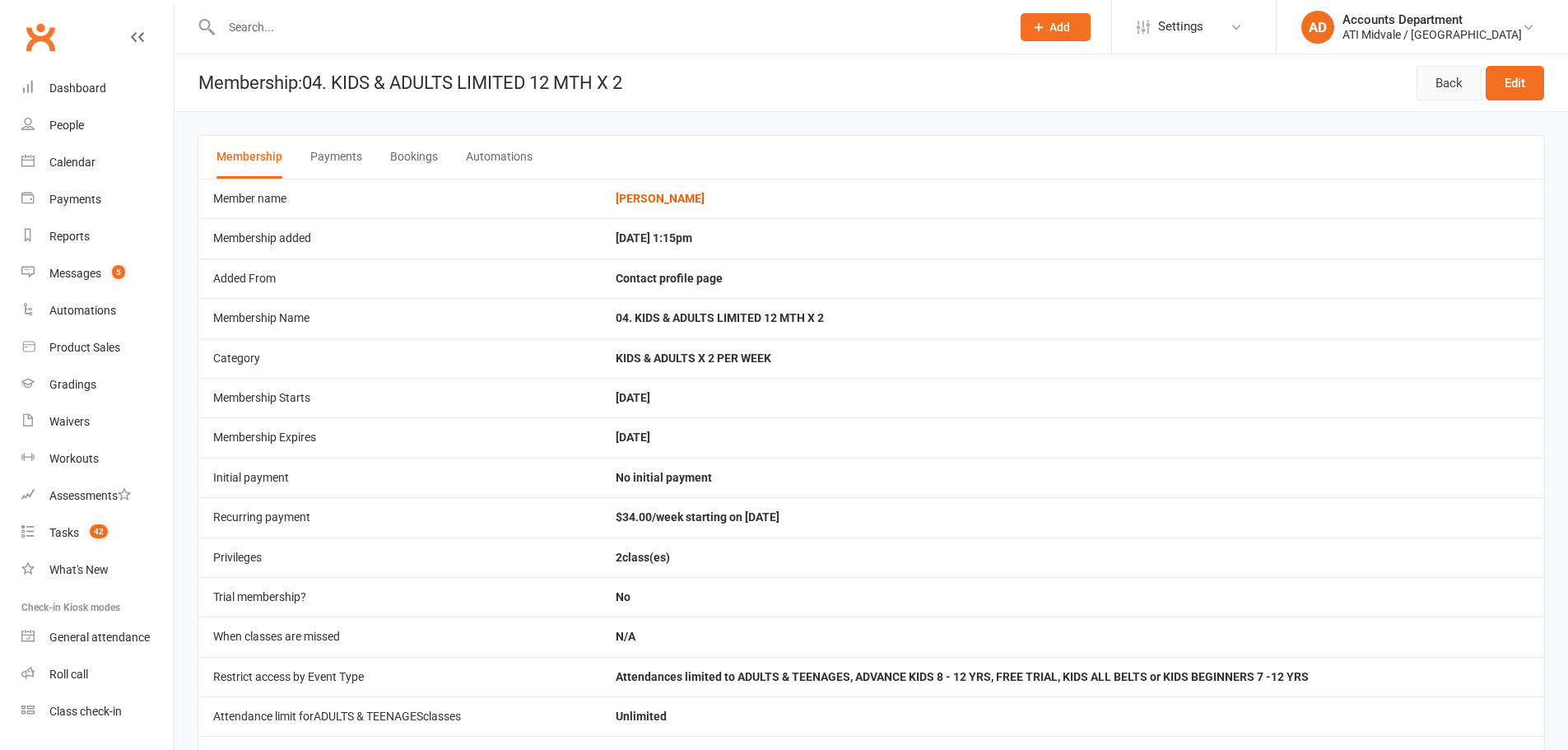
click at [1444, 79] on link "Back" at bounding box center [1449, 83] width 65 height 35
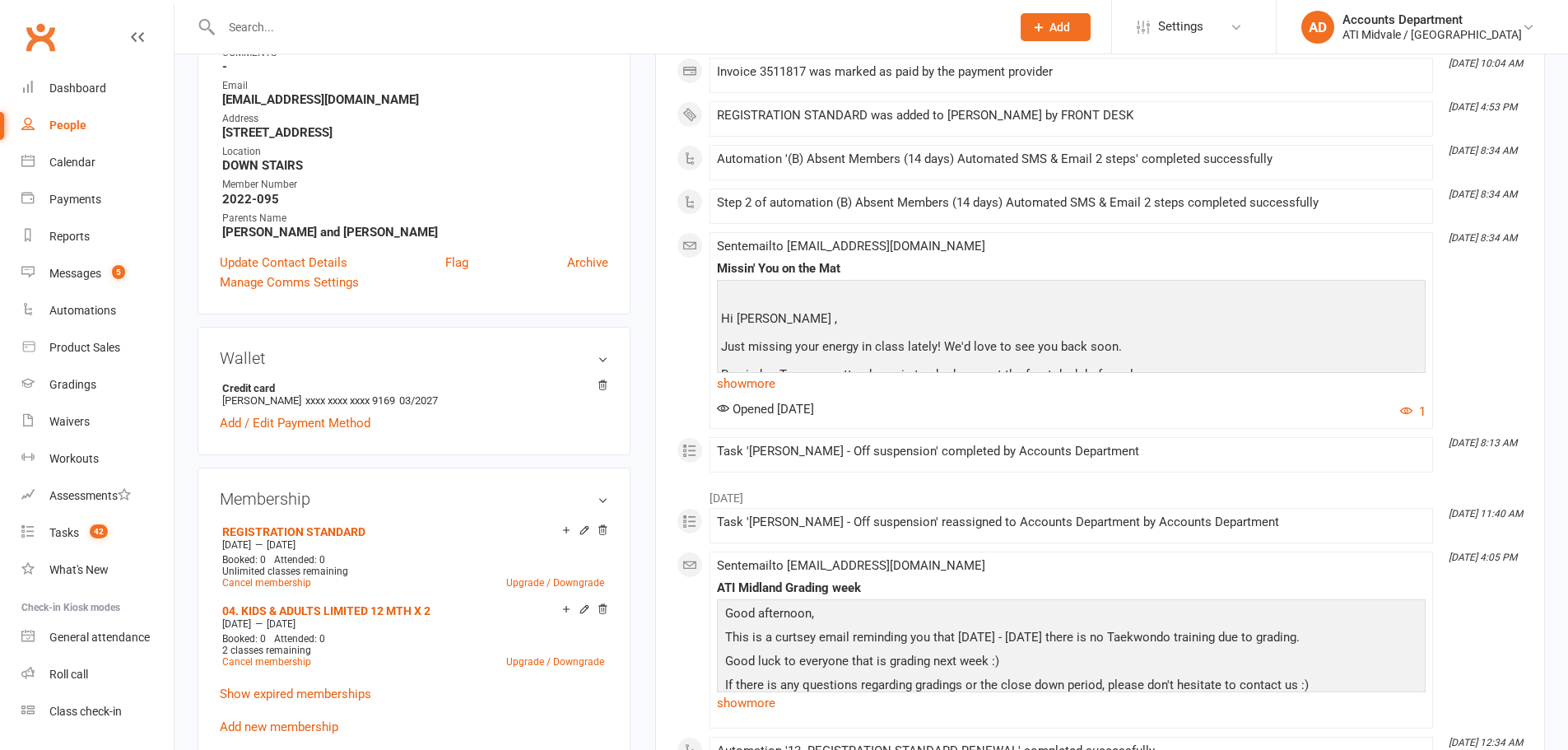
scroll to position [411, 0]
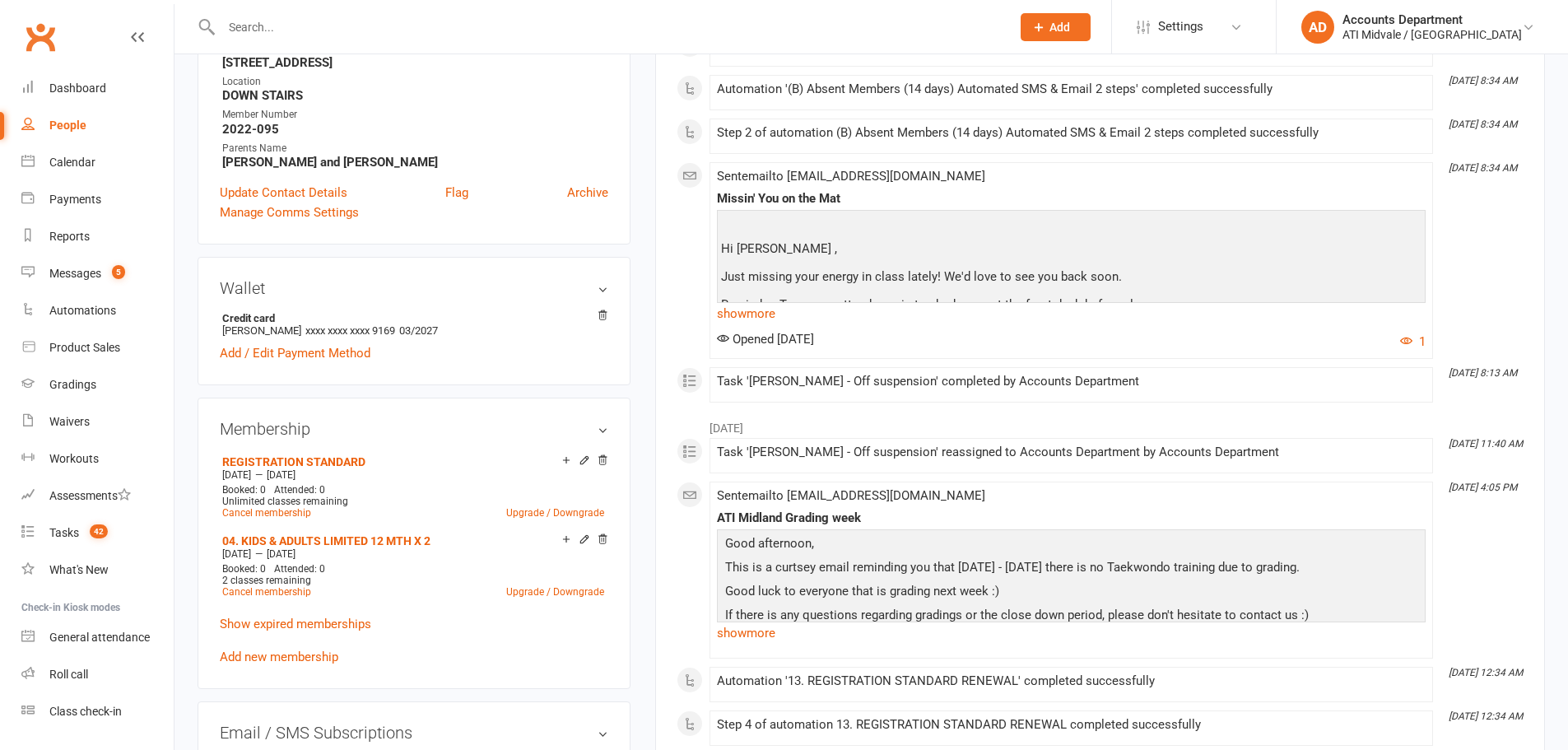
click at [353, 533] on div "04. KIDS & ADULTS LIMITED 12 MTH X 2" at bounding box center [392, 540] width 340 height 14
click at [352, 539] on link "04. KIDS & ADULTS LIMITED 12 MTH X 2" at bounding box center [327, 540] width 209 height 13
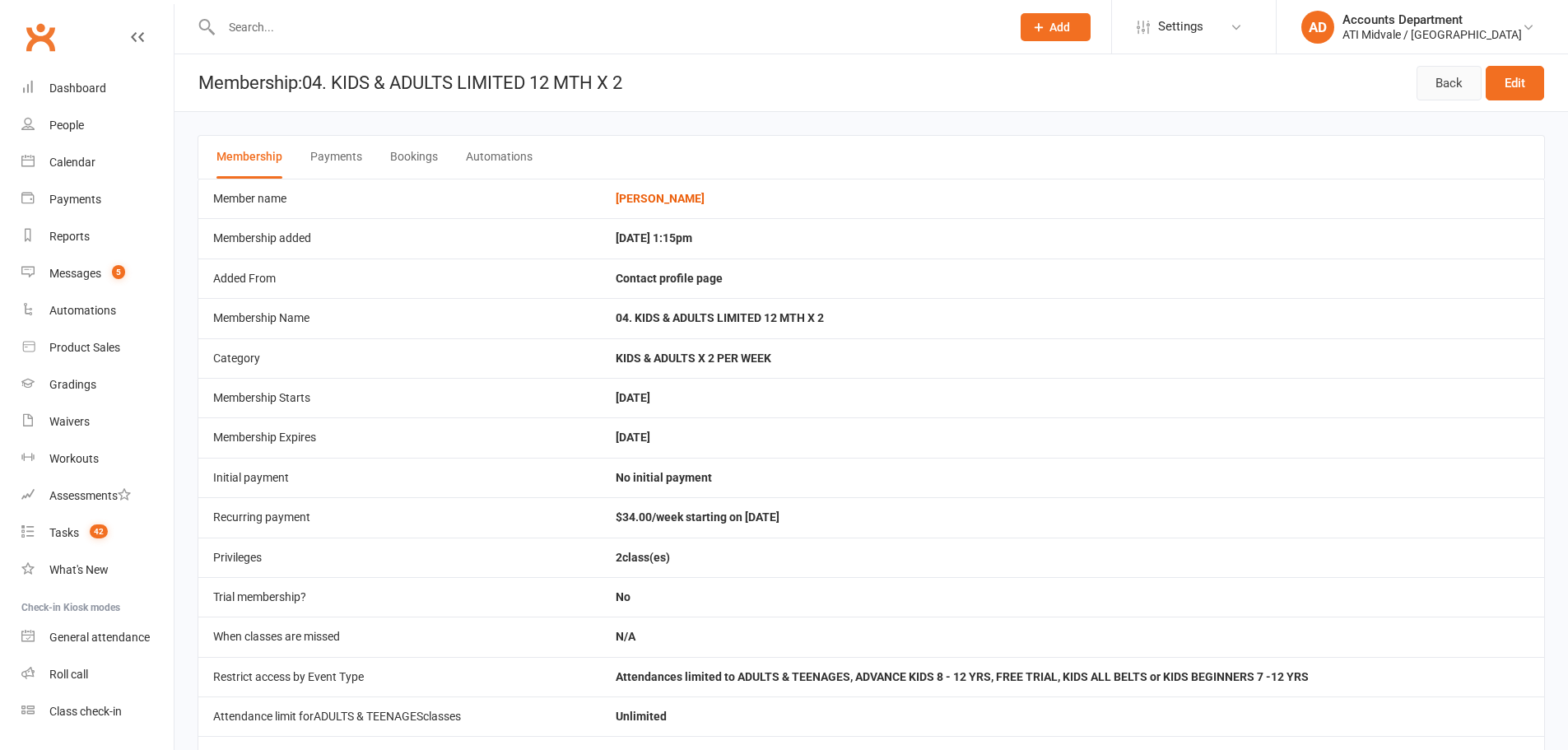
click at [1441, 83] on link "Back" at bounding box center [1449, 83] width 65 height 35
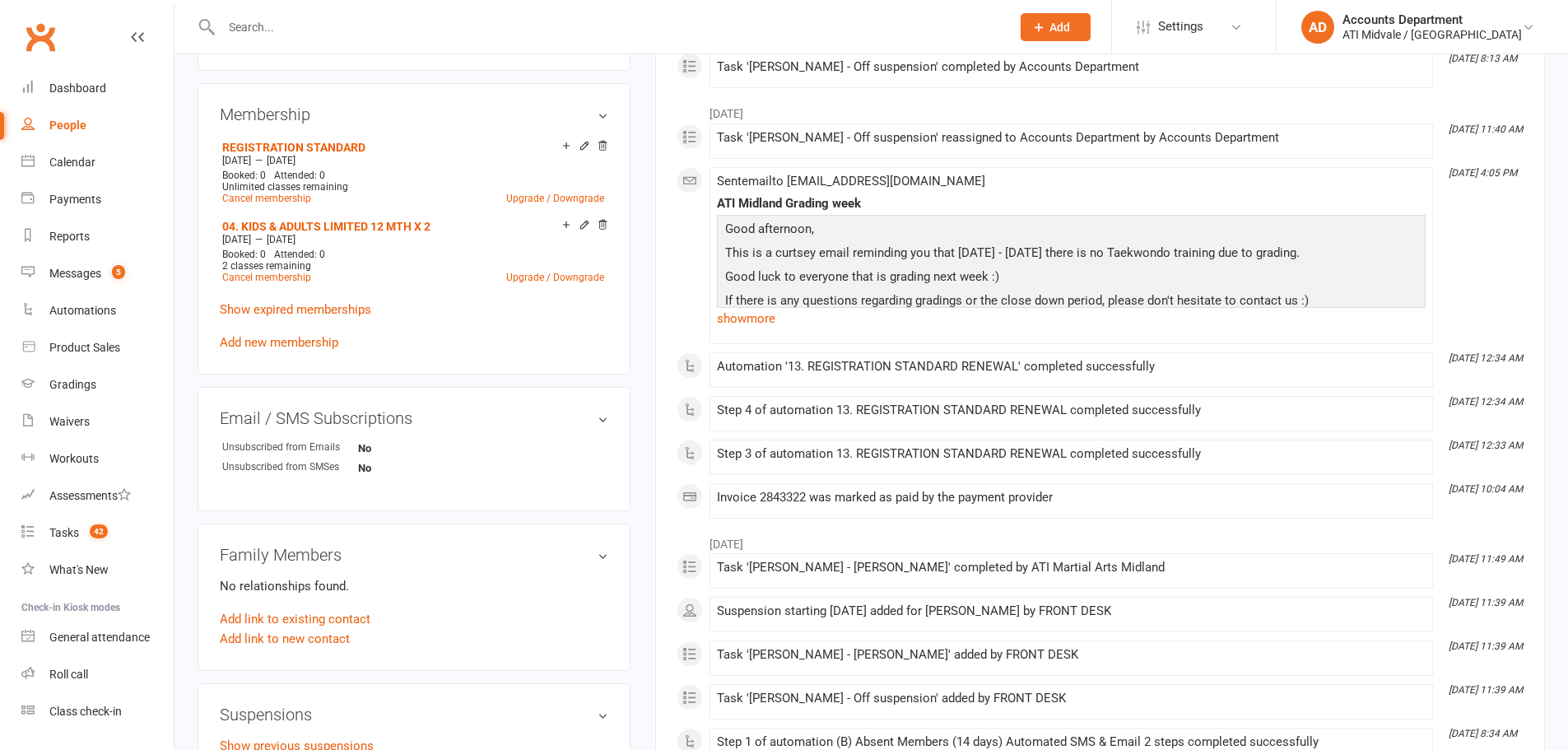
scroll to position [878, 0]
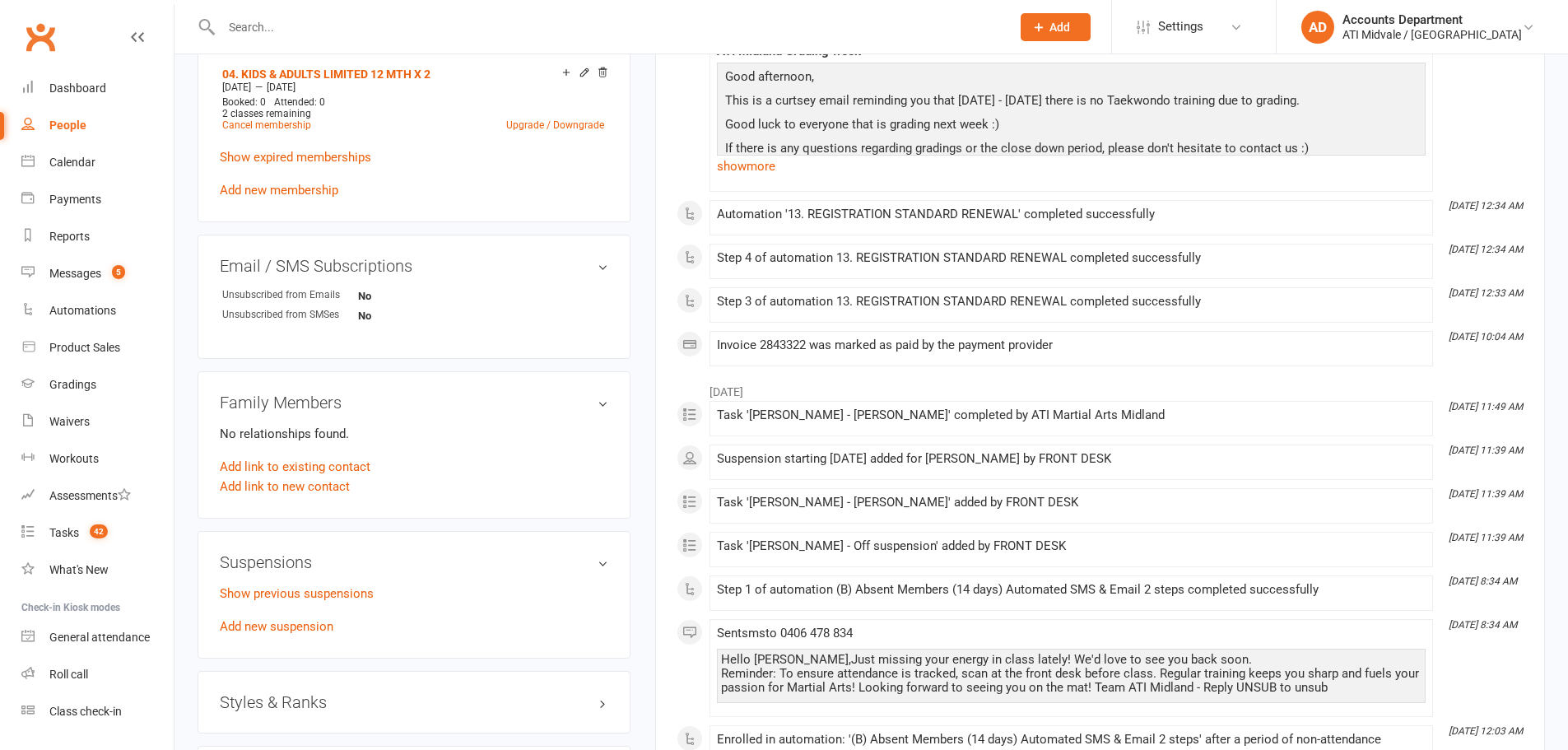
click at [314, 600] on p "Show previous suspensions" at bounding box center [414, 593] width 389 height 20
click at [334, 594] on link "Show previous suspensions" at bounding box center [297, 593] width 154 height 15
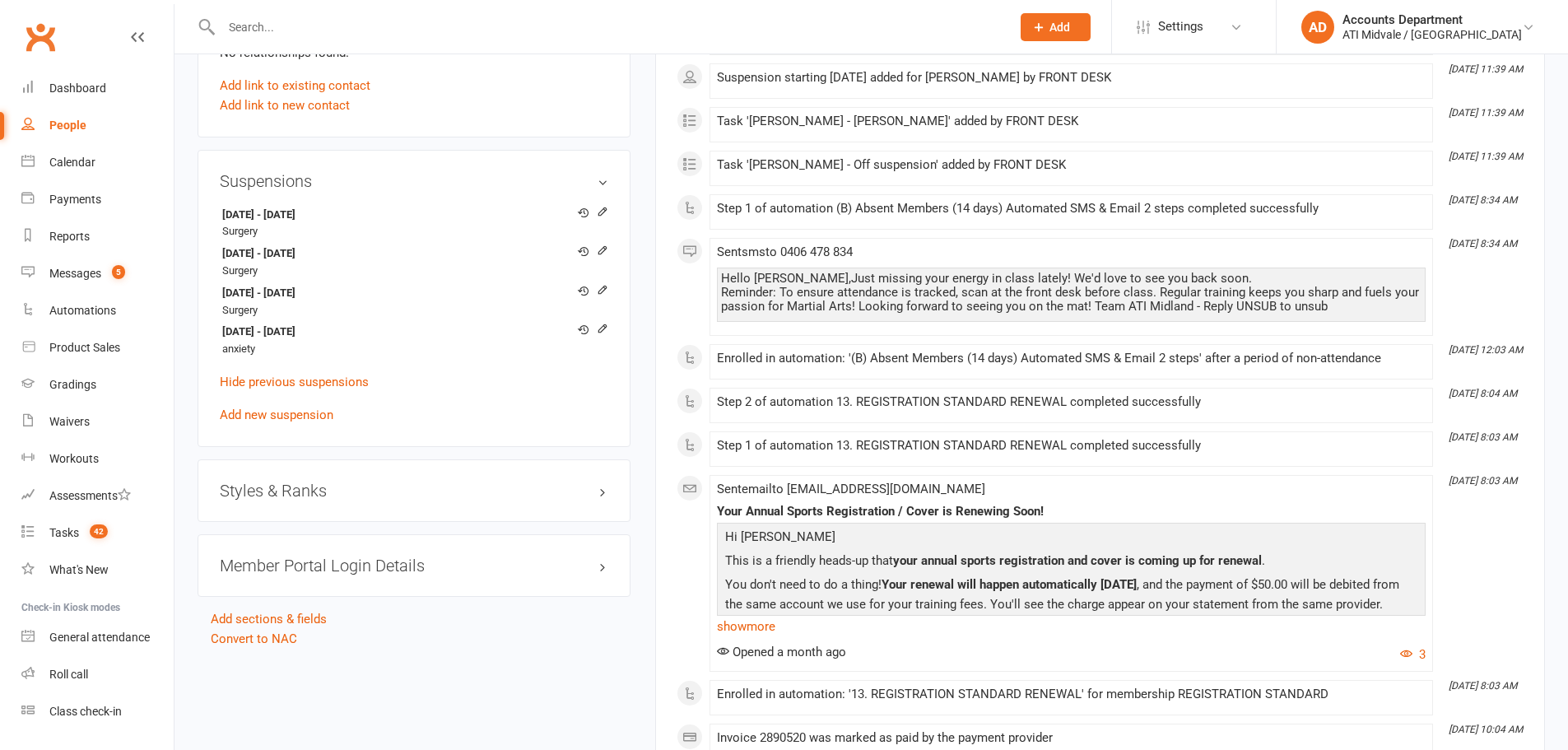
scroll to position [1317, 0]
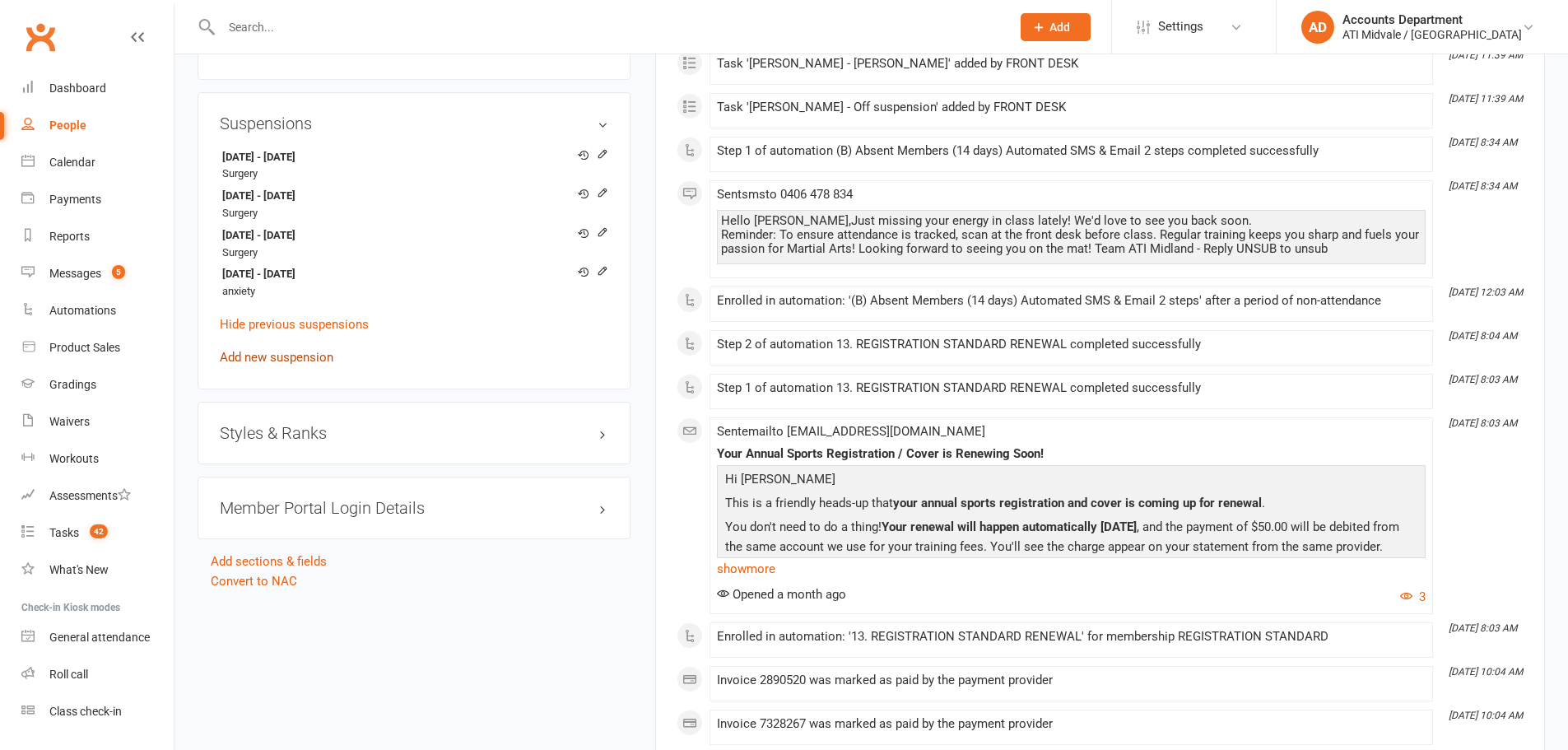
click at [299, 355] on link "Add new suspension" at bounding box center [277, 357] width 113 height 15
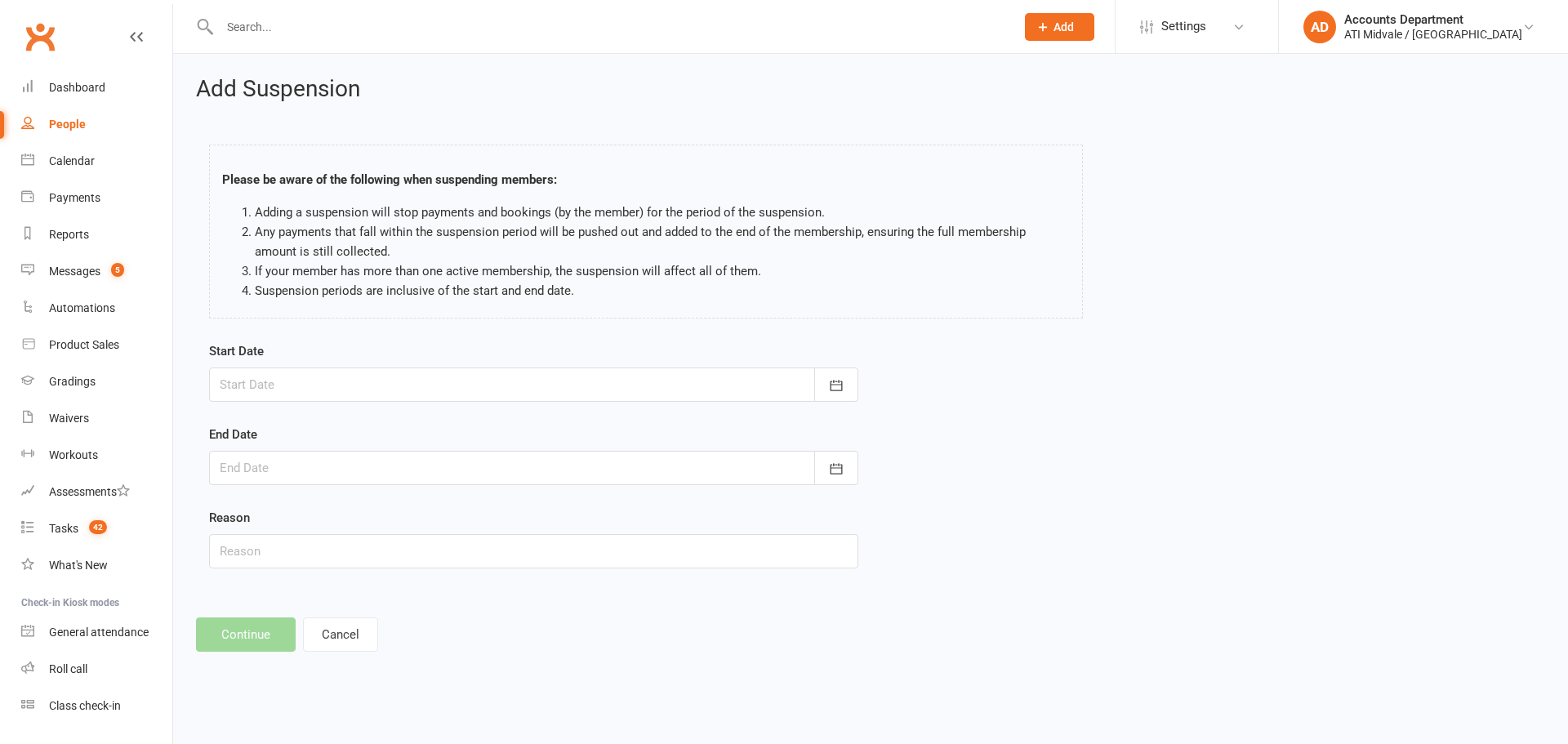
click at [329, 373] on div at bounding box center [534, 385] width 650 height 35
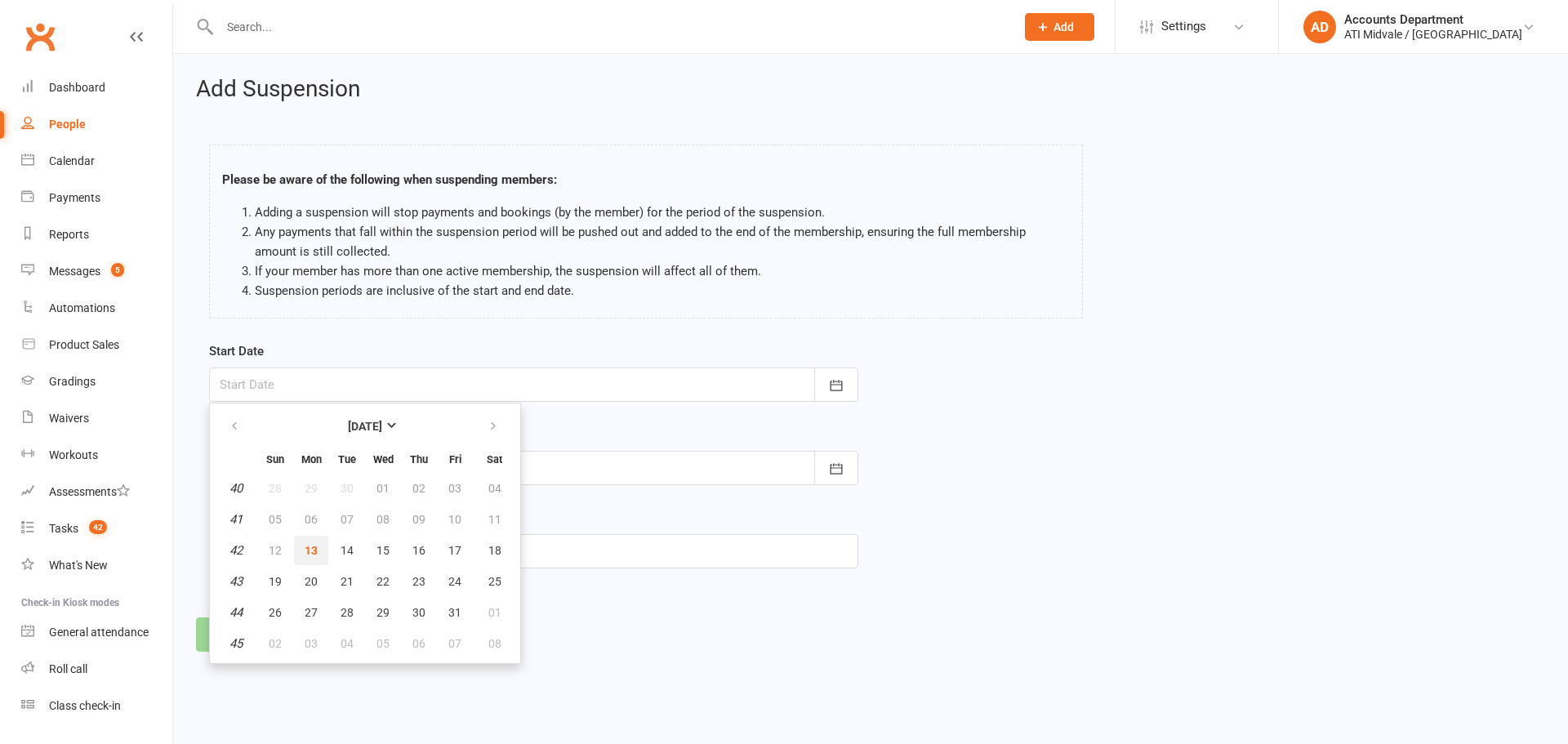
click at [307, 545] on span "13" at bounding box center [311, 550] width 13 height 13
type input "13 Oct 2025"
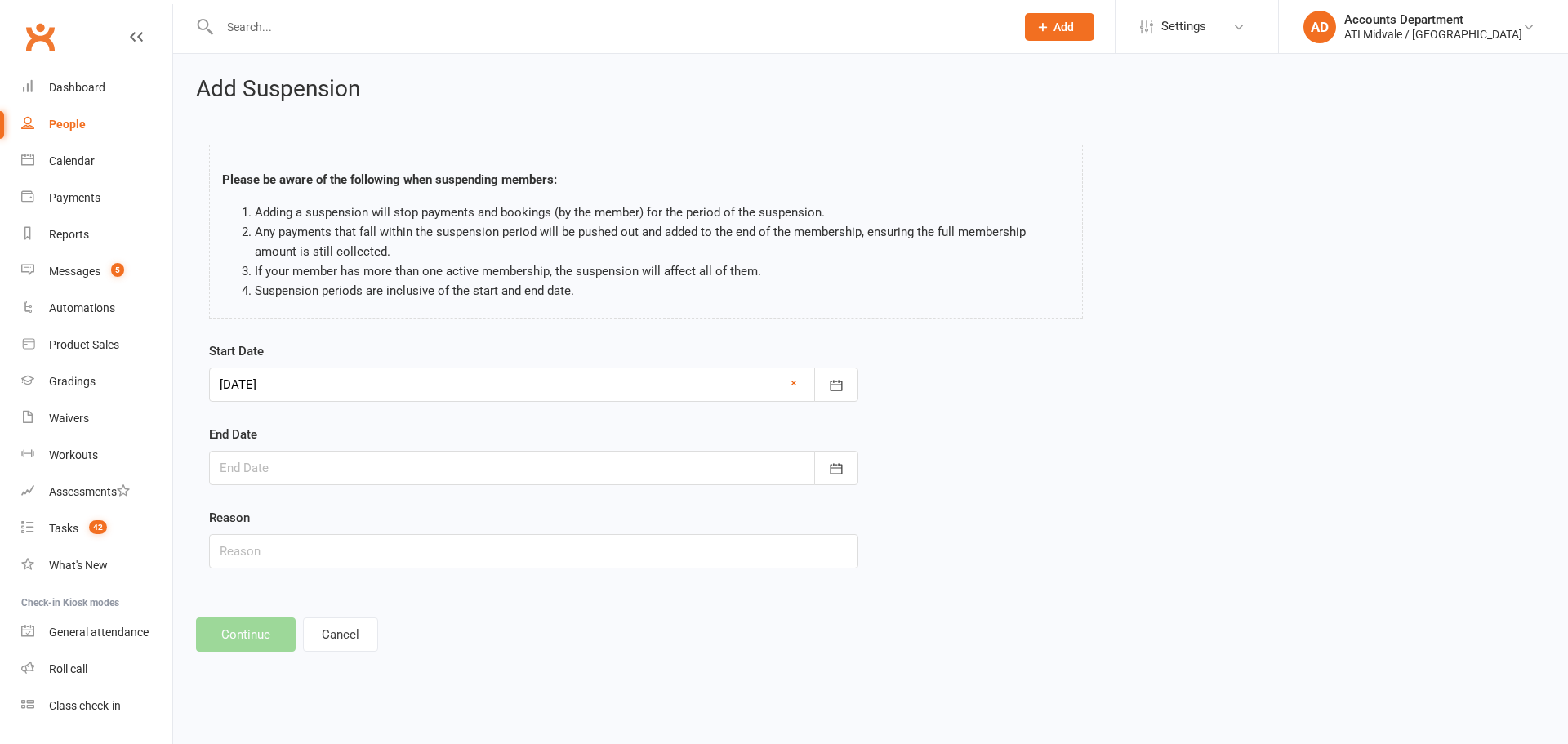
click at [450, 456] on div at bounding box center [534, 468] width 650 height 35
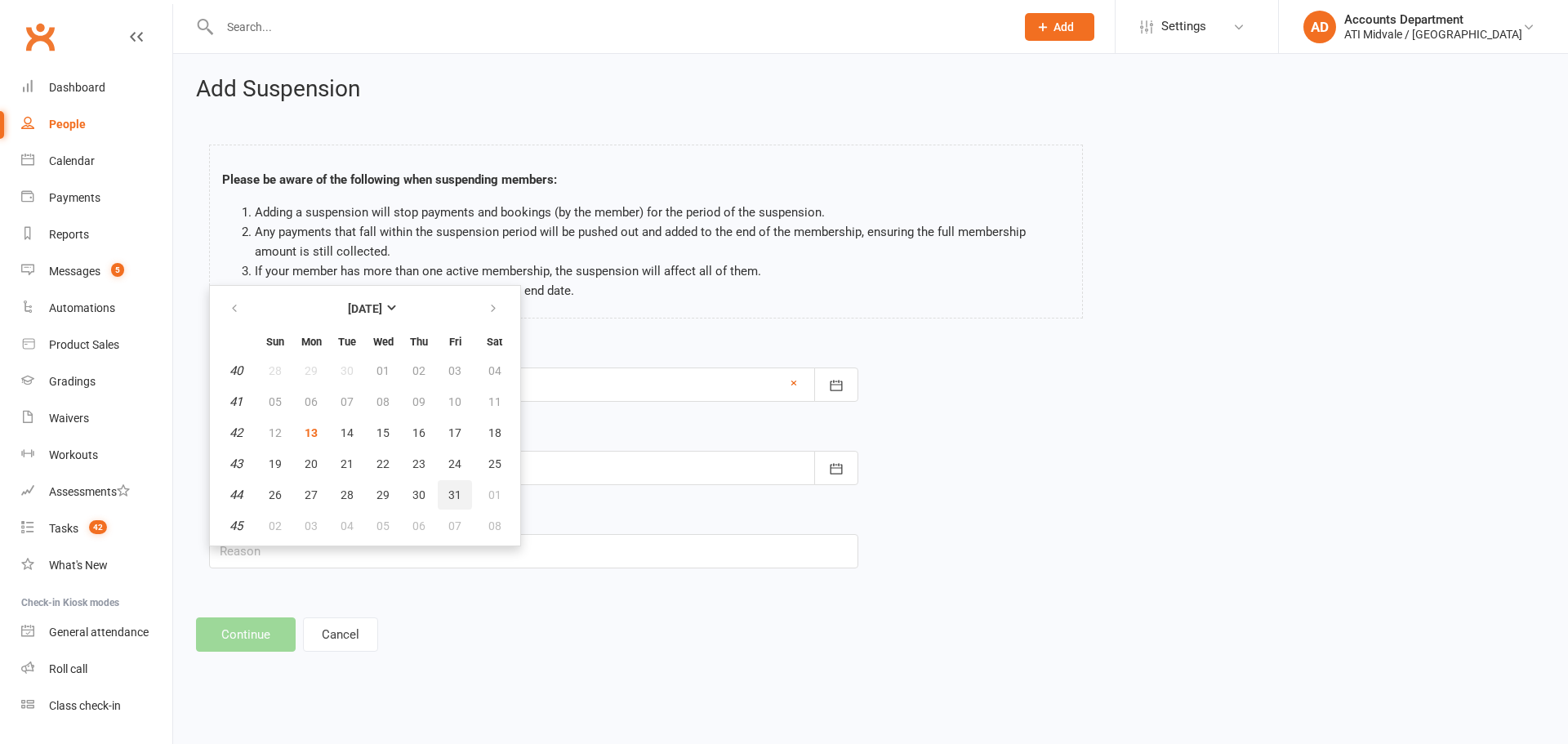
click at [454, 491] on span "31" at bounding box center [455, 495] width 13 height 13
type input "31 Oct 2025"
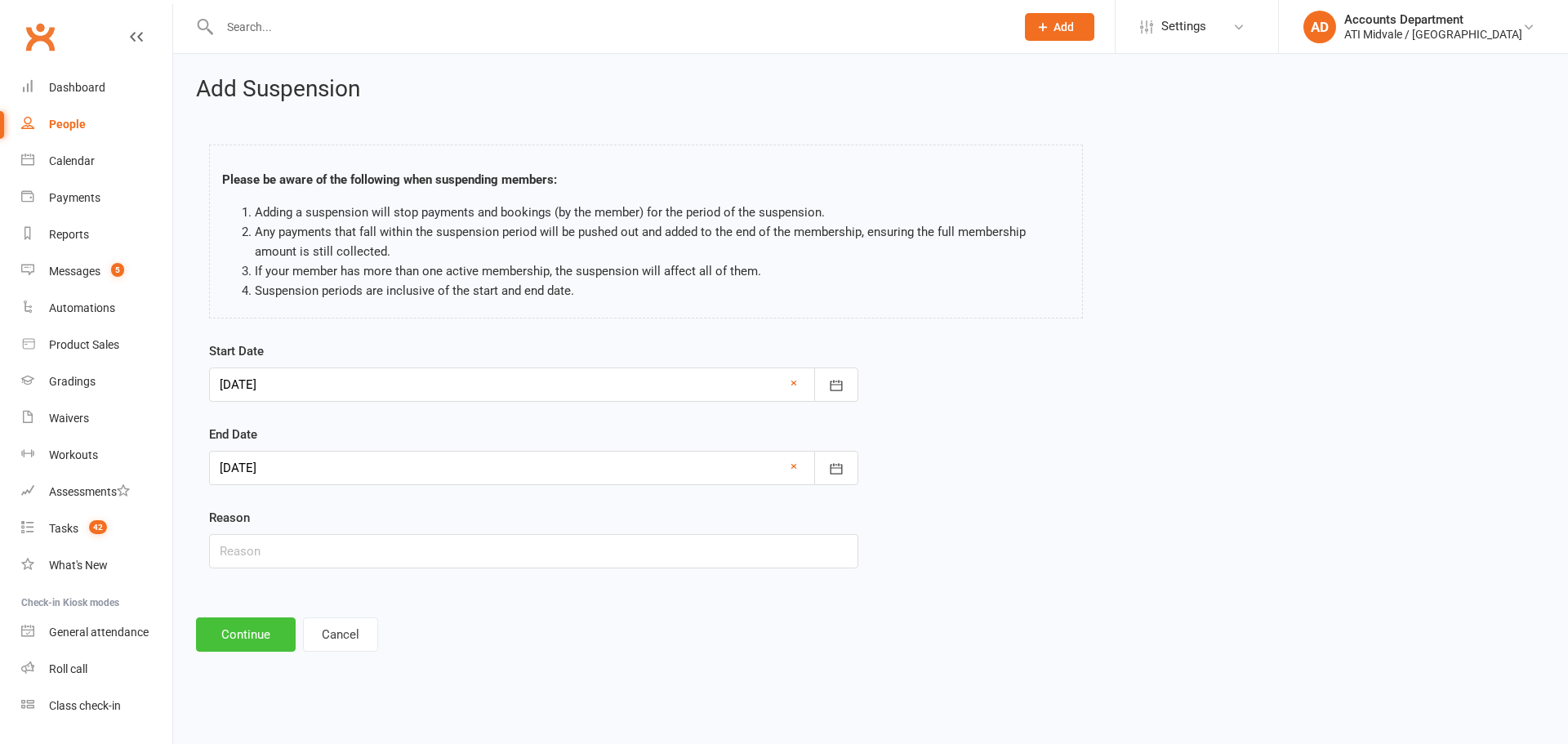
click at [253, 638] on button "Continue" at bounding box center [245, 635] width 100 height 35
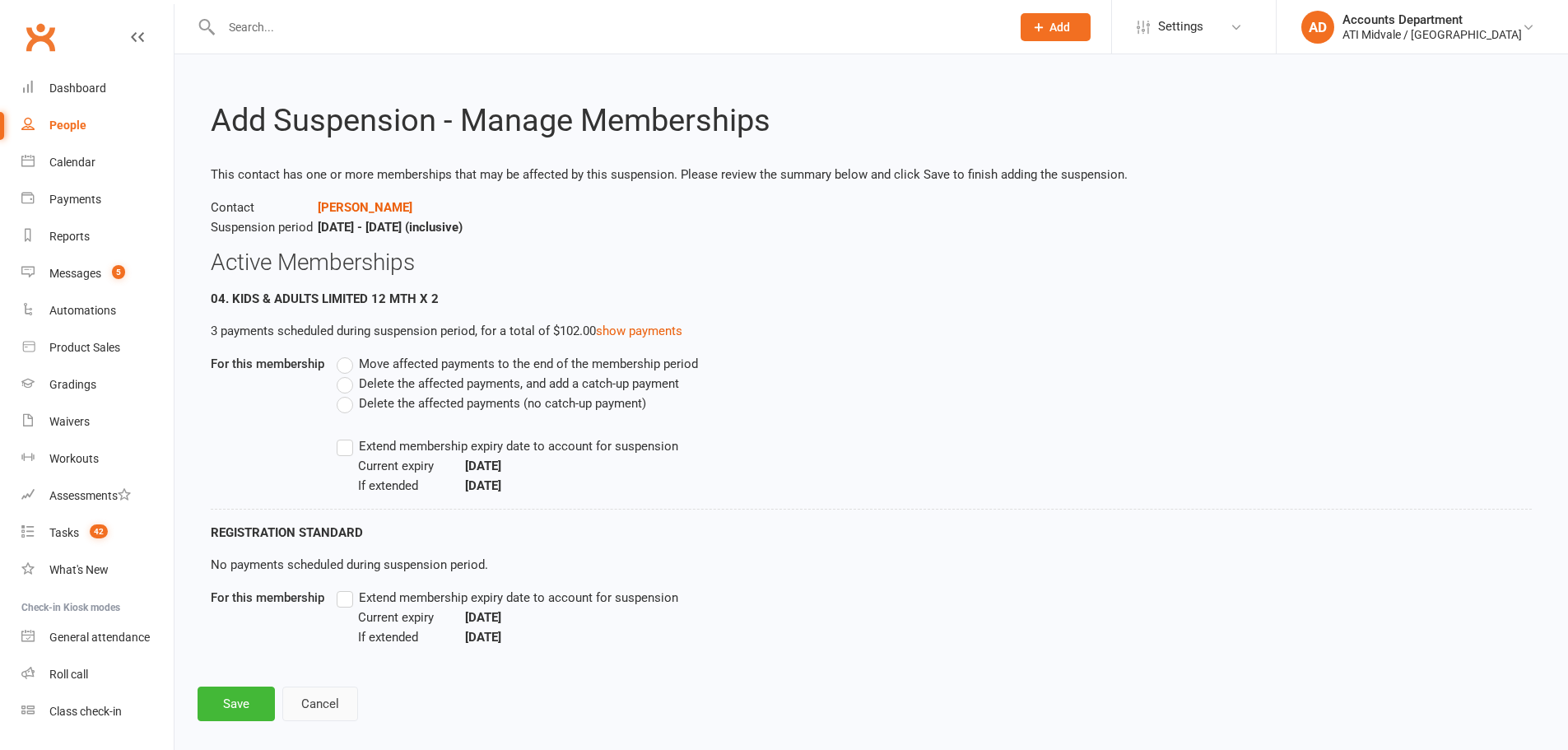
click at [332, 696] on button "Cancel" at bounding box center [320, 704] width 76 height 35
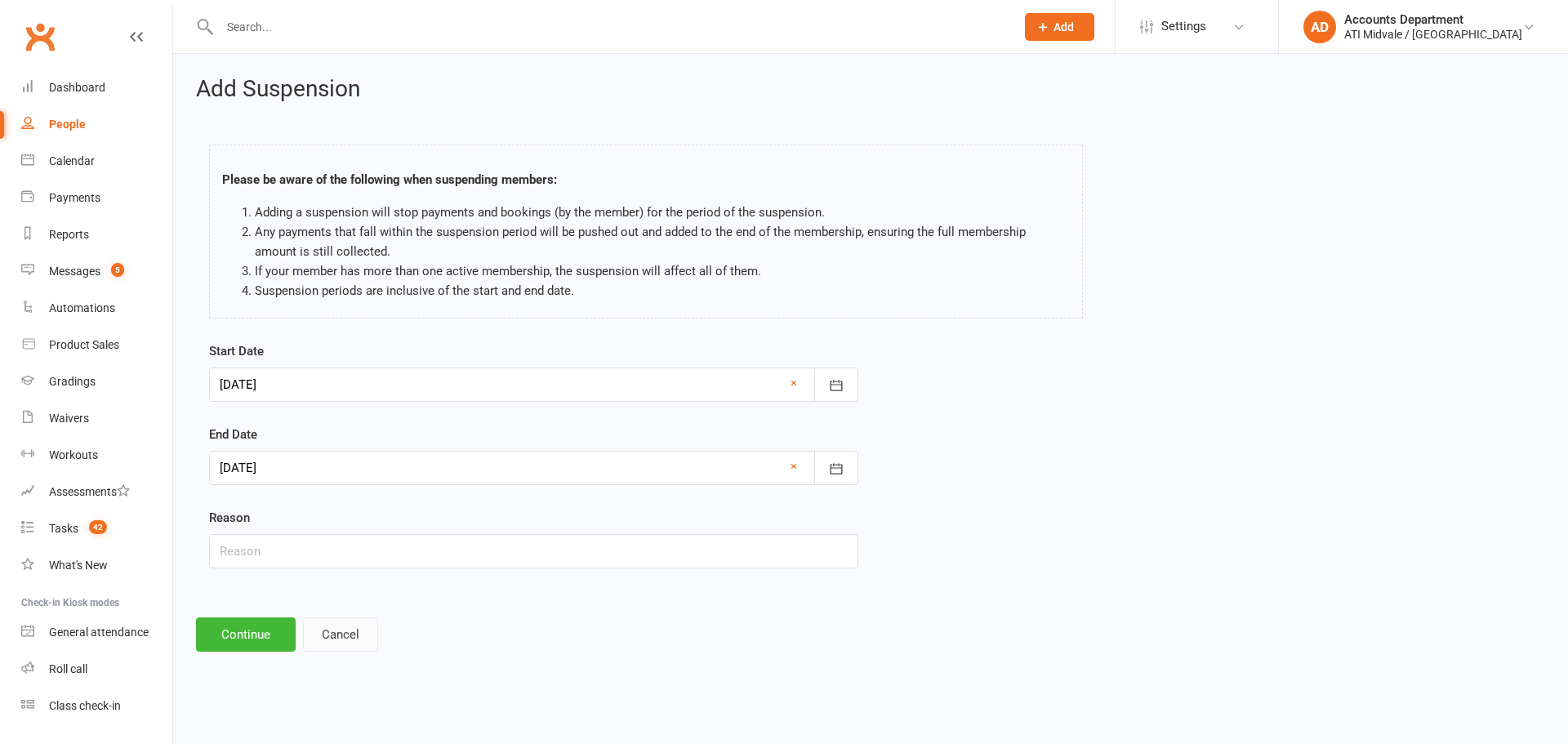
click at [346, 635] on button "Cancel" at bounding box center [340, 635] width 75 height 35
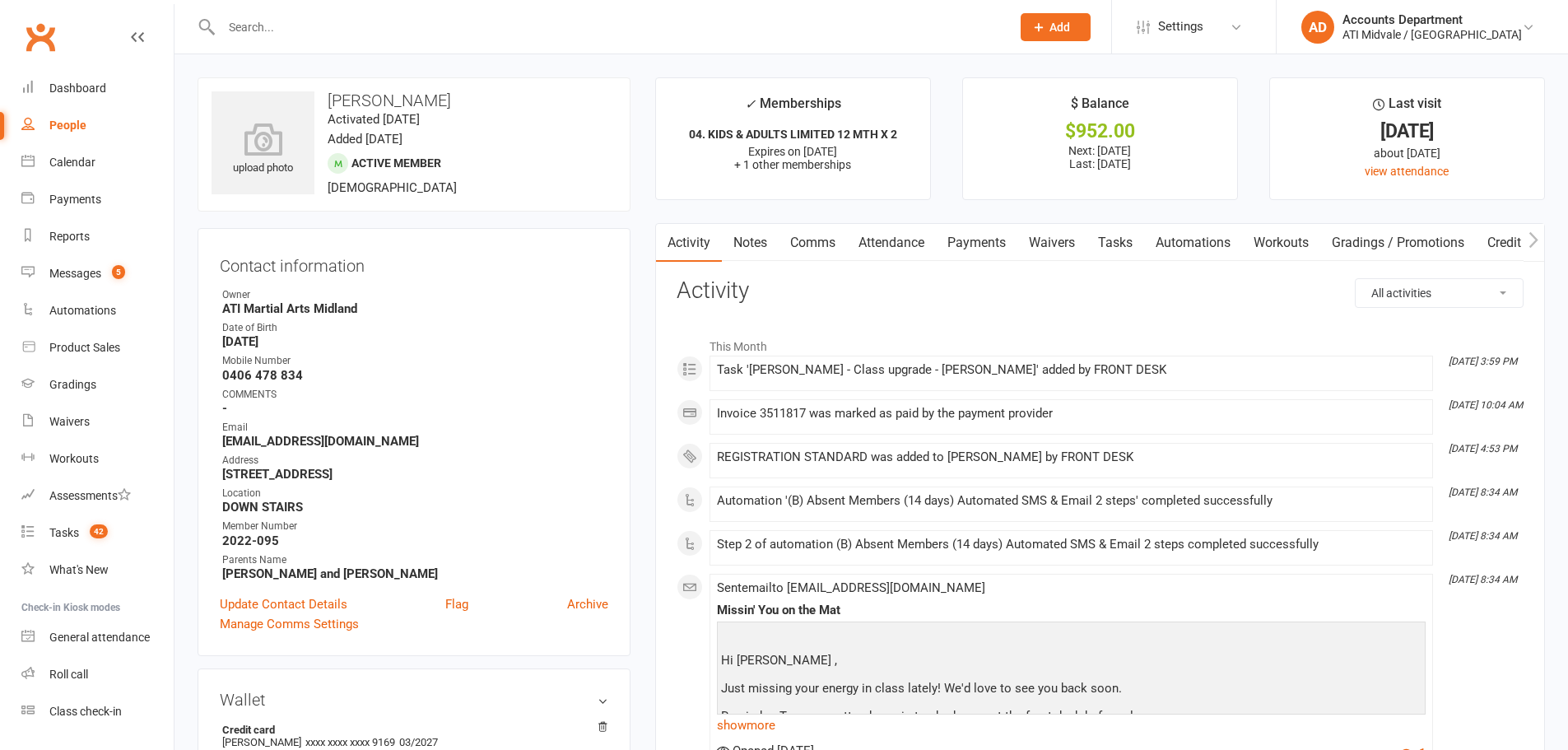
click at [1458, 296] on select "All activities Bookings / Attendances Communications Notes Failed SMSes Grading…" at bounding box center [1439, 293] width 167 height 28
click at [1488, 291] on select "All activities Bookings / Attendances Communications Notes Failed SMSes Grading…" at bounding box center [1439, 293] width 167 height 28
select select "MembershipLogEntry"
click at [1356, 279] on select "All activities Bookings / Attendances Communications Notes Failed SMSes Grading…" at bounding box center [1439, 293] width 167 height 28
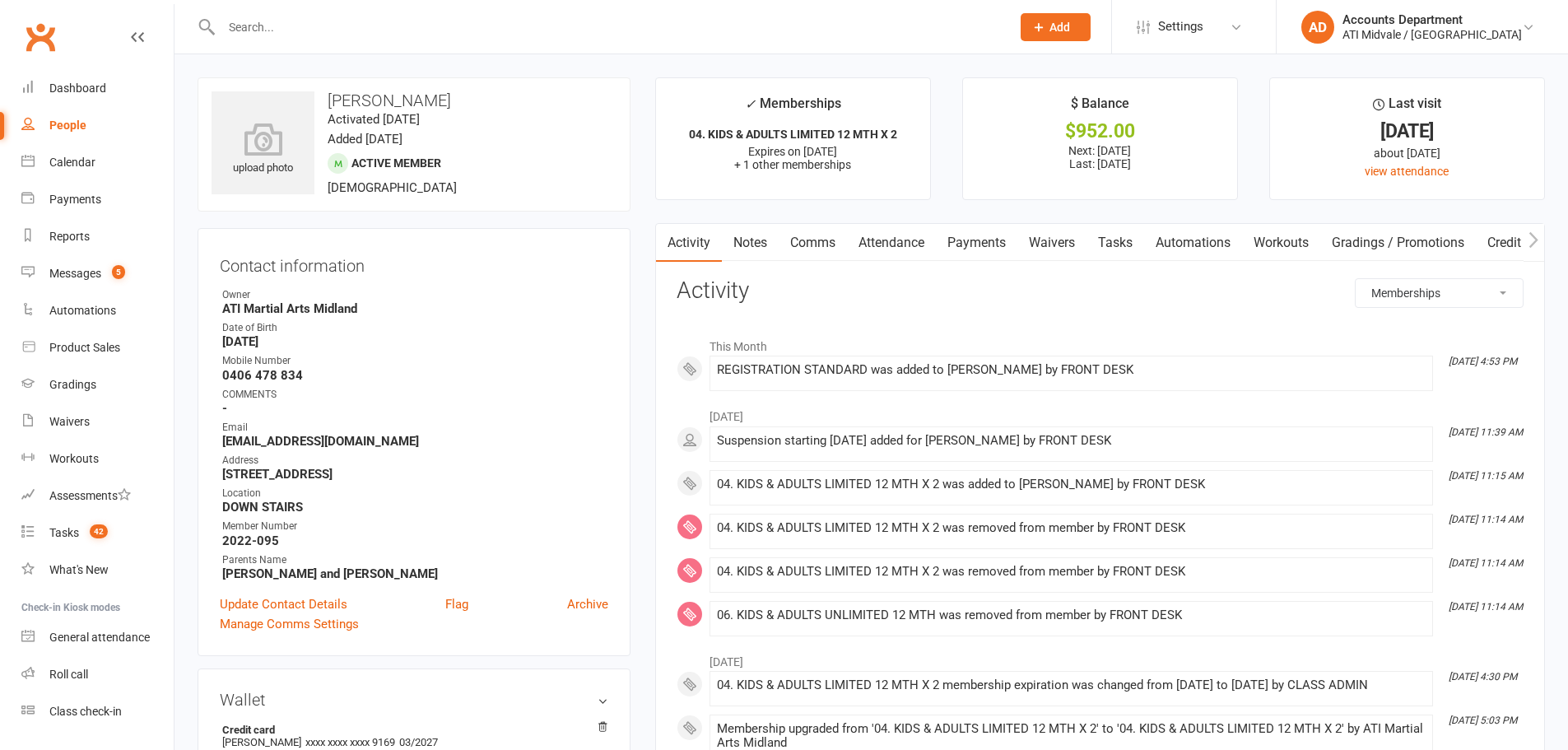
drag, startPoint x: 713, startPoint y: 436, endPoint x: 1206, endPoint y: 454, distance: 493.3
click at [1206, 454] on li "Aug 30, 11:39 AM Suspension starting 30 Aug 2025 added for Josef Kristjansson b…" at bounding box center [1071, 444] width 724 height 36
copy div "Suspension starting 30 Aug 2025 added for Josef Kristjansson by FRONT DESK"
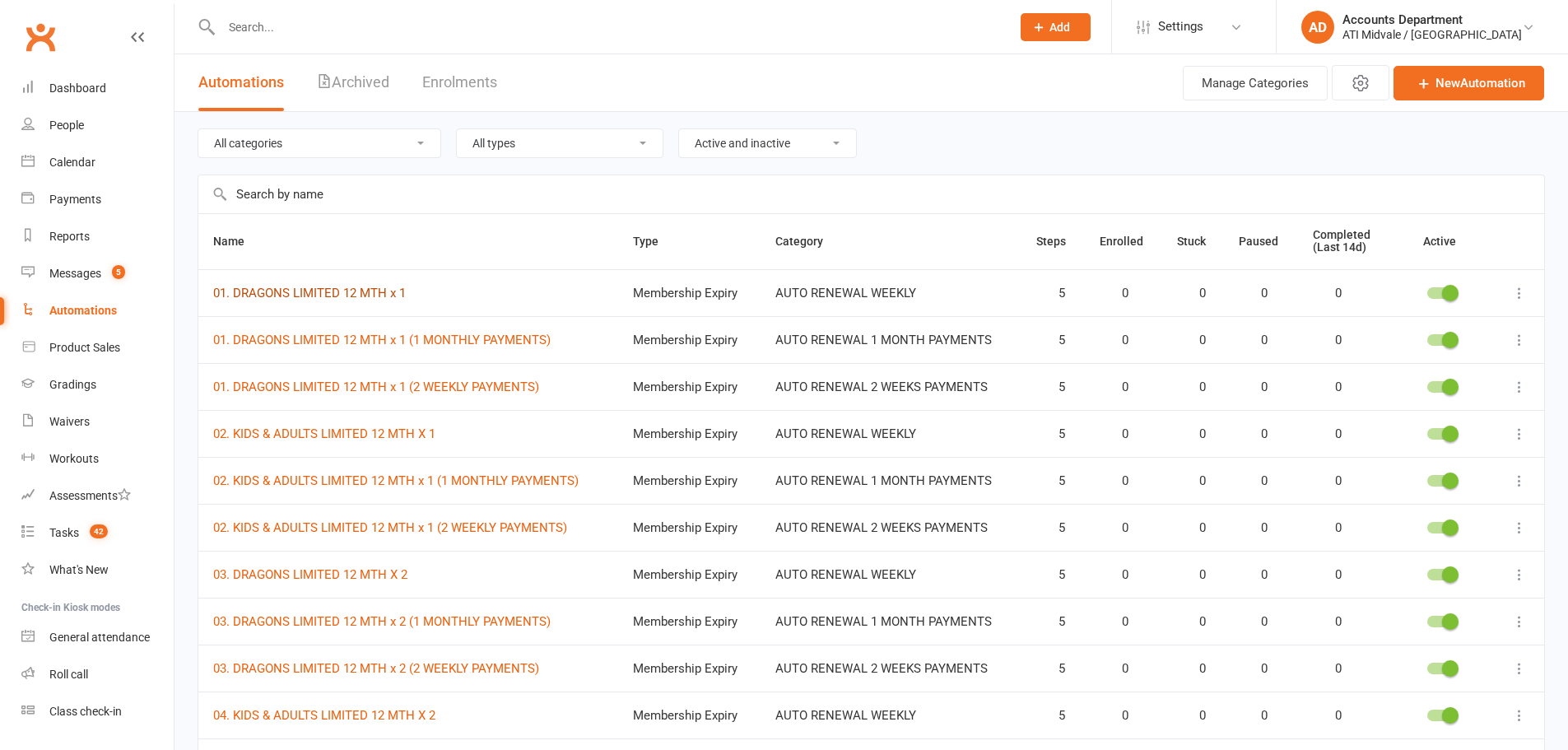
click at [382, 293] on link "01. DRAGONS LIMITED 12 MTH x 1" at bounding box center [309, 292] width 193 height 15
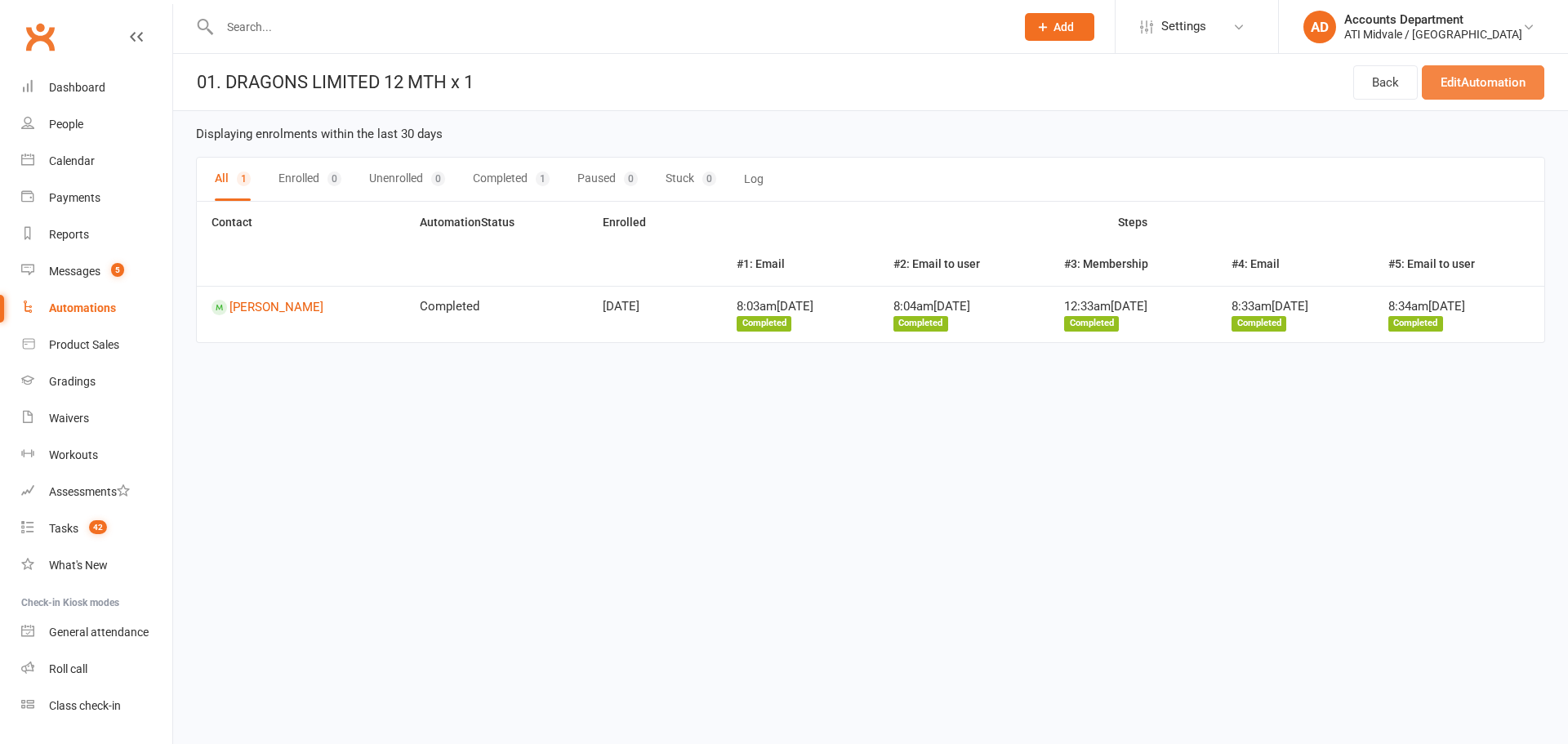
click at [1494, 86] on link "Edit Automation" at bounding box center [1482, 82] width 122 height 35
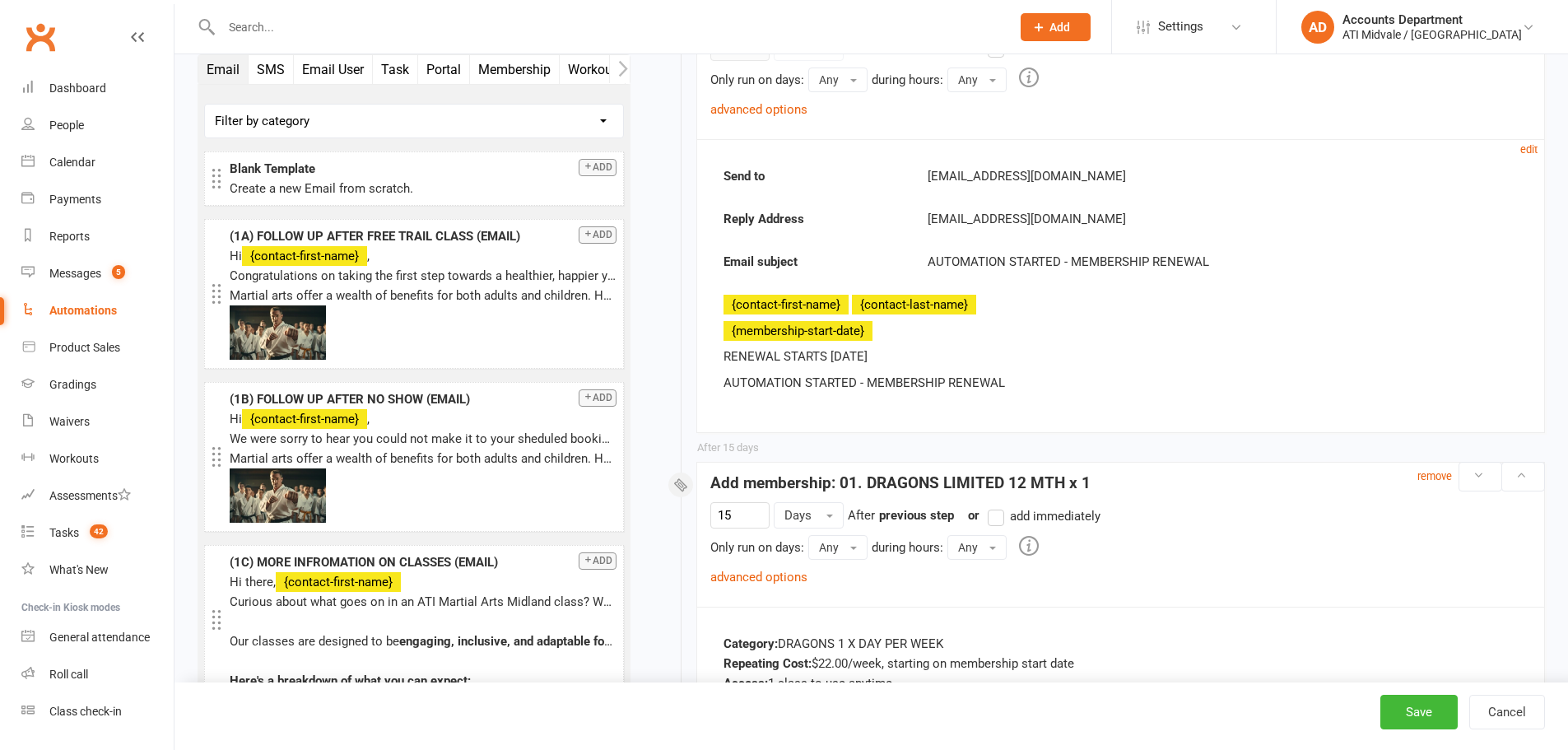
scroll to position [1647, 0]
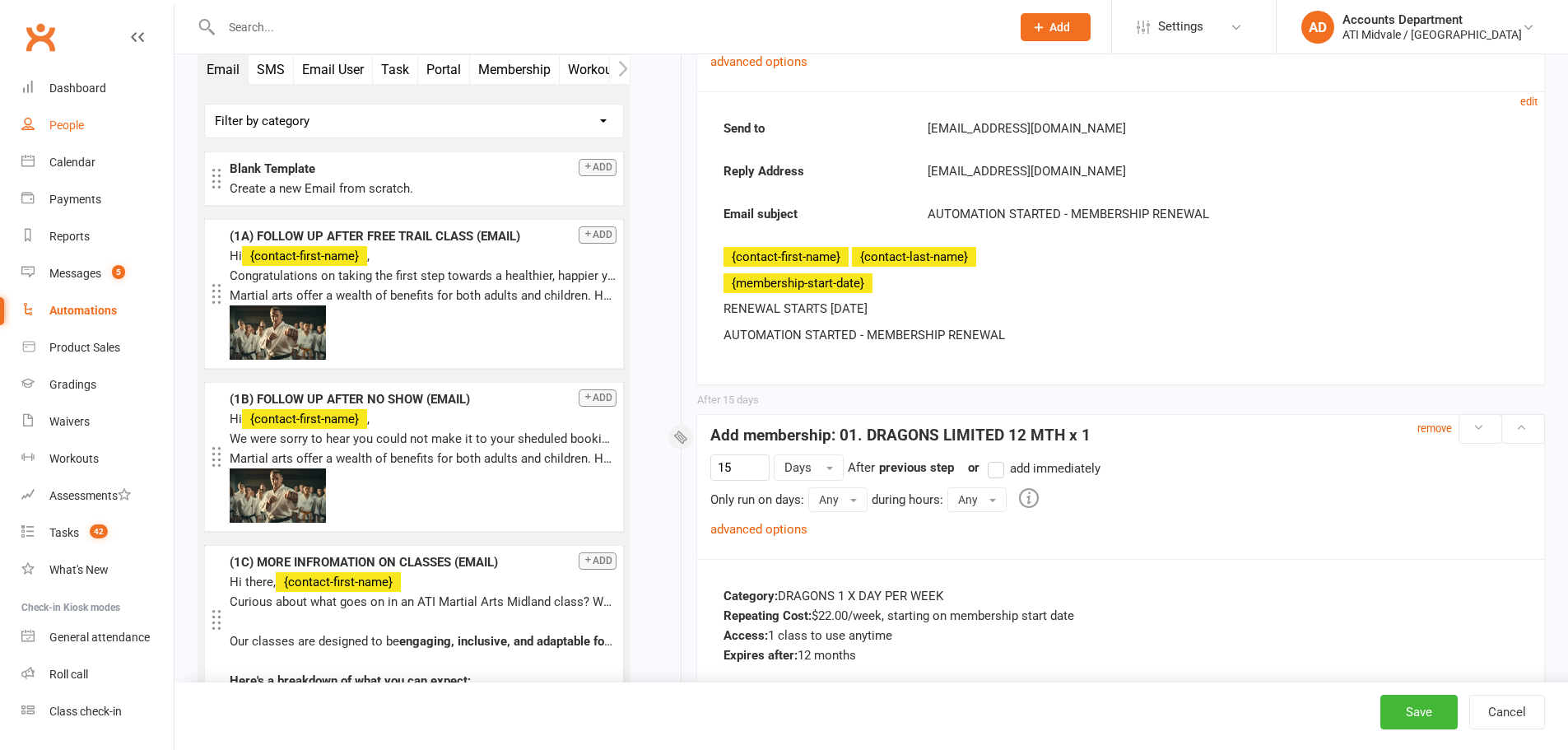
click at [64, 127] on div "People" at bounding box center [67, 125] width 35 height 13
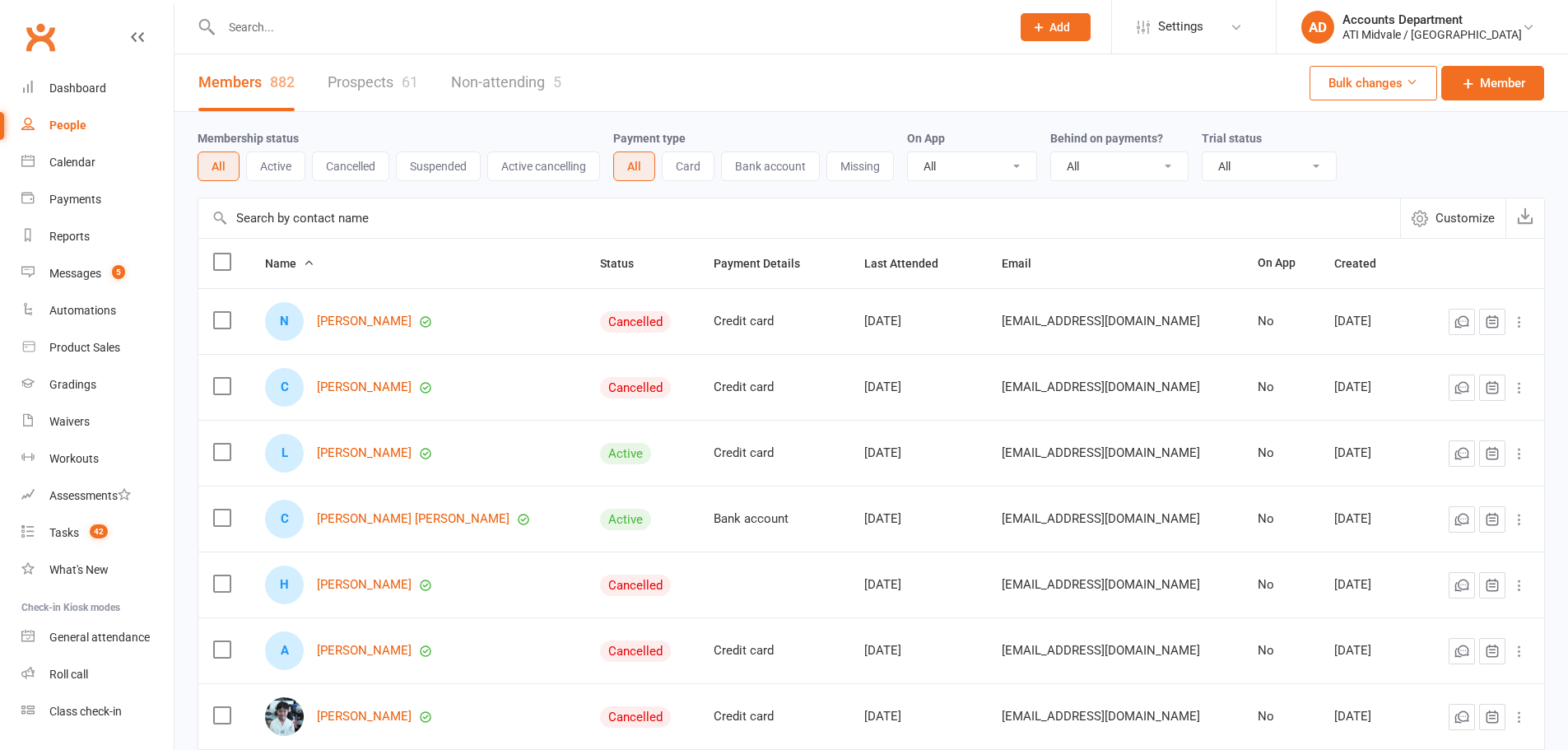
click at [854, 33] on input "text" at bounding box center [608, 27] width 783 height 23
drag, startPoint x: 424, startPoint y: 31, endPoint x: 112, endPoint y: -24, distance: 316.8
click at [112, 0] on html "jia No results Prospect Member Non-attending contact Class / event Appointment …" at bounding box center [784, 546] width 1568 height 1091
drag, startPoint x: 787, startPoint y: 13, endPoint x: 313, endPoint y: -28, distance: 475.8
click at [313, 0] on html "test Dean Headley-Carter tessacarter@msn.com Actions Prospect Member Non-attend…" at bounding box center [784, 546] width 1568 height 1091
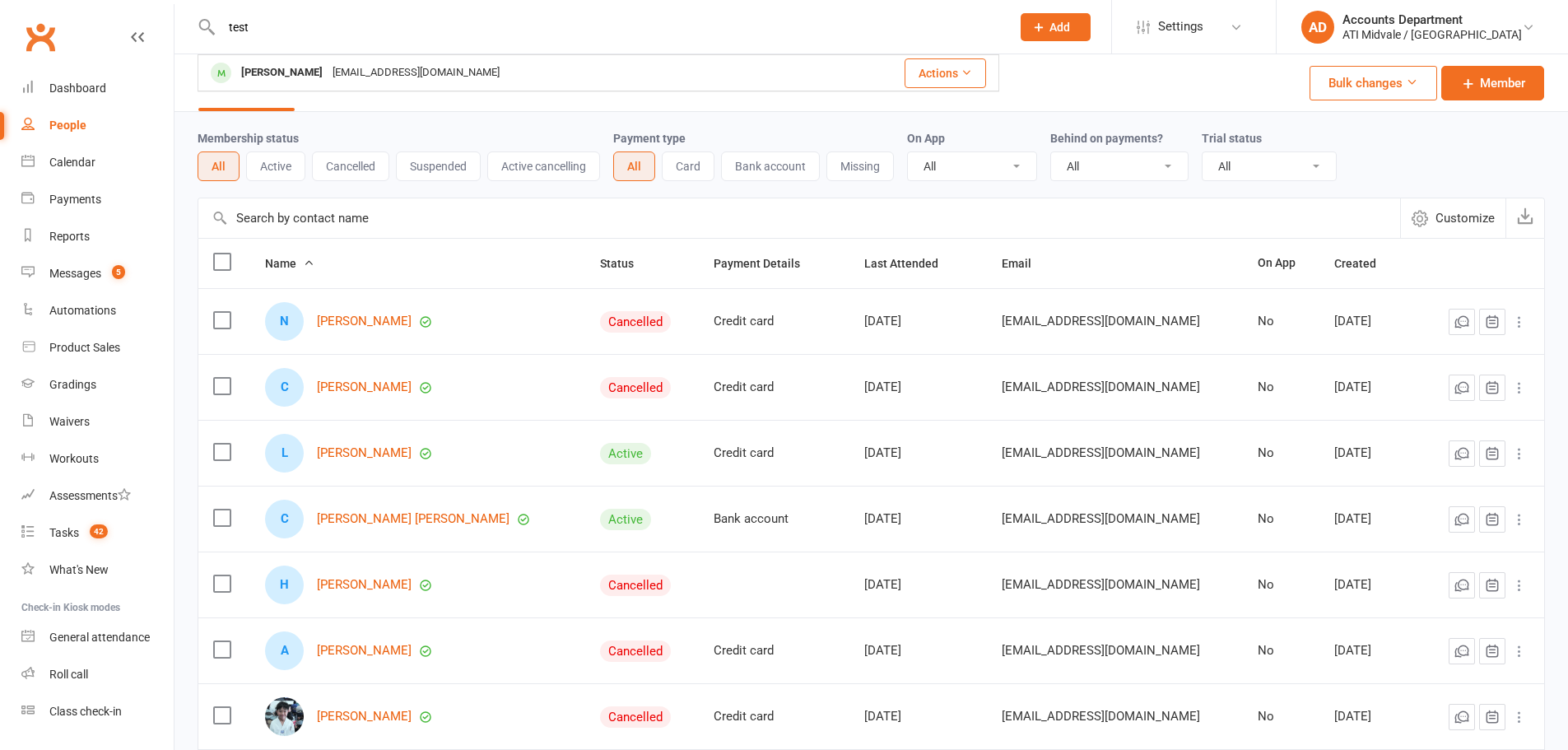
click at [333, 22] on input "test" at bounding box center [608, 27] width 783 height 23
drag, startPoint x: 335, startPoint y: 31, endPoint x: 127, endPoint y: -7, distance: 211.4
click at [127, 0] on html "test Dean Headley-Carter tessacarter@msn.com Actions Prospect Member Non-attend…" at bounding box center [784, 546] width 1568 height 1091
type input "cwx"
click at [1399, 27] on div "ATI Midvale / Midland" at bounding box center [1433, 34] width 180 height 15
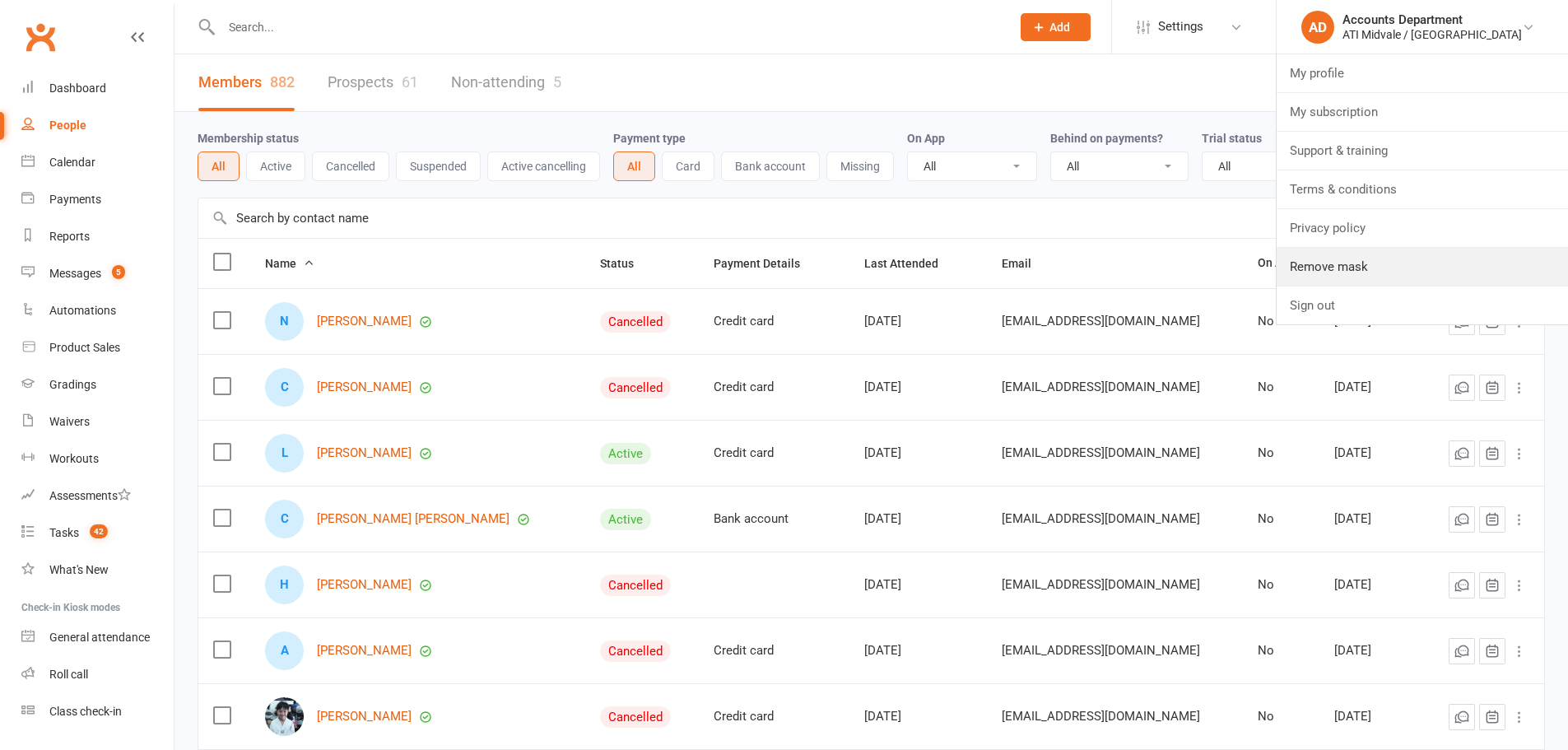
click at [1378, 285] on link "Remove mask" at bounding box center [1422, 266] width 292 height 38
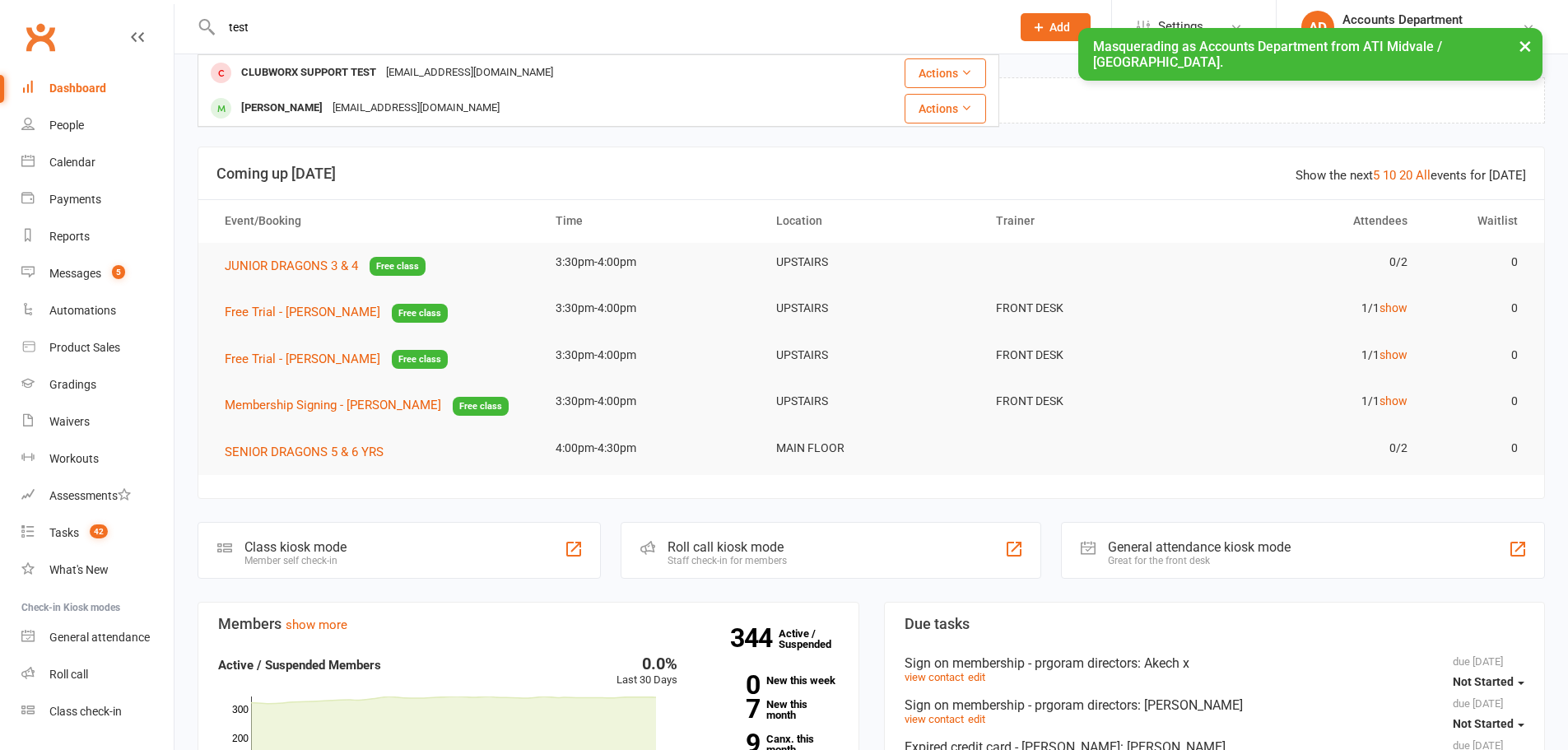
type input "test"
click at [306, 72] on div "CLUBWORX SUPPORT TEST" at bounding box center [309, 72] width 145 height 24
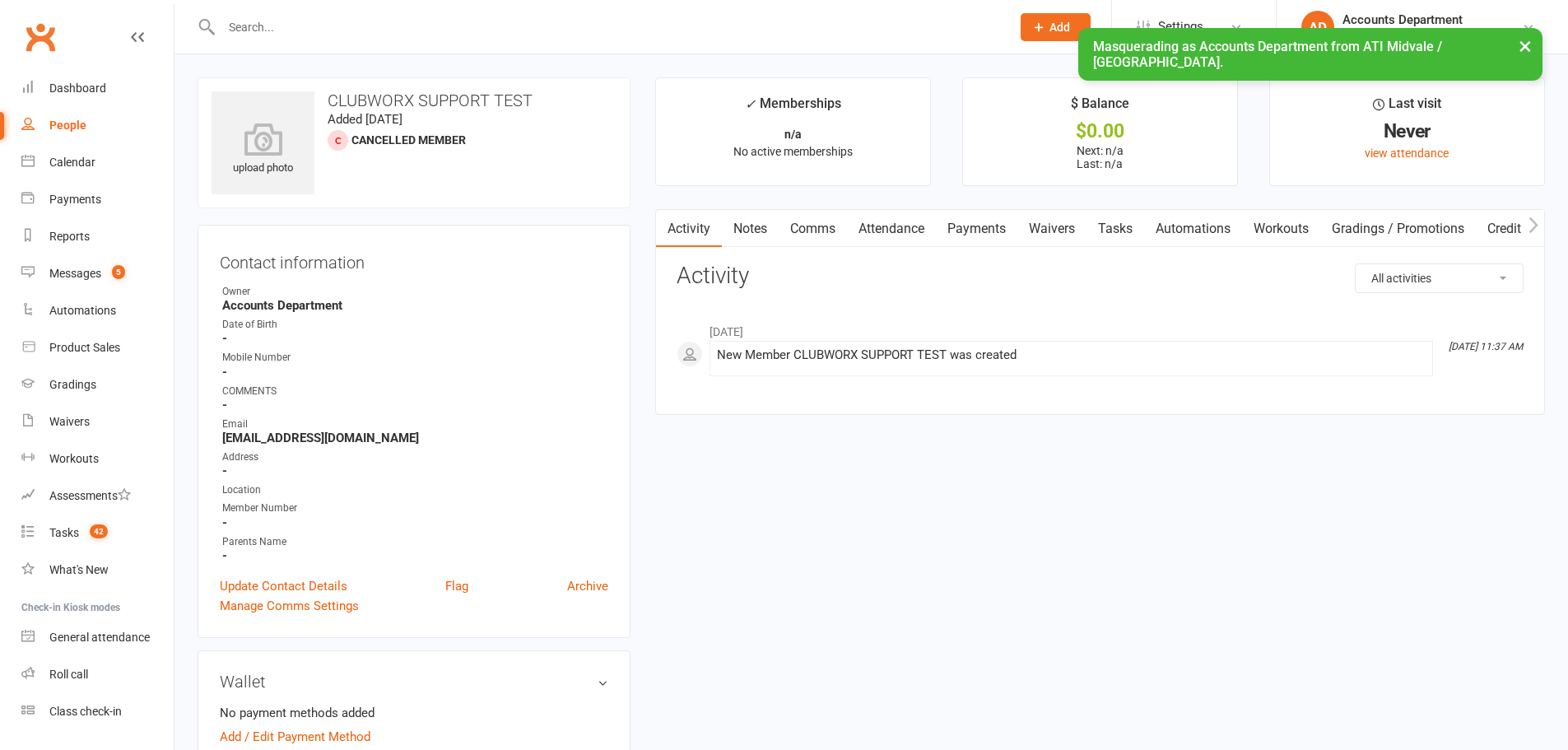
click at [272, 586] on link "Update Contact Details" at bounding box center [284, 586] width 127 height 20
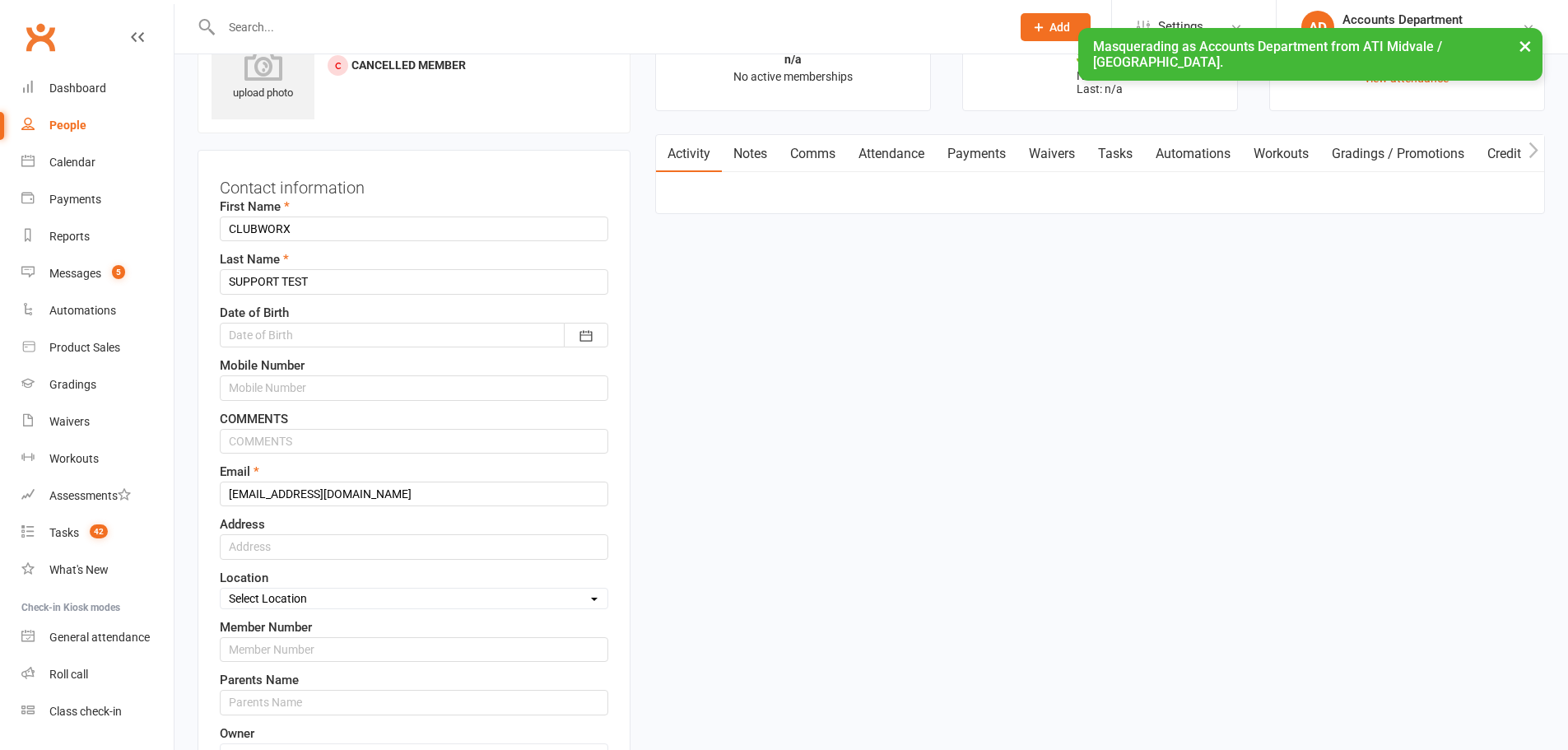
scroll to position [78, 0]
drag, startPoint x: 256, startPoint y: 489, endPoint x: 167, endPoint y: 471, distance: 90.8
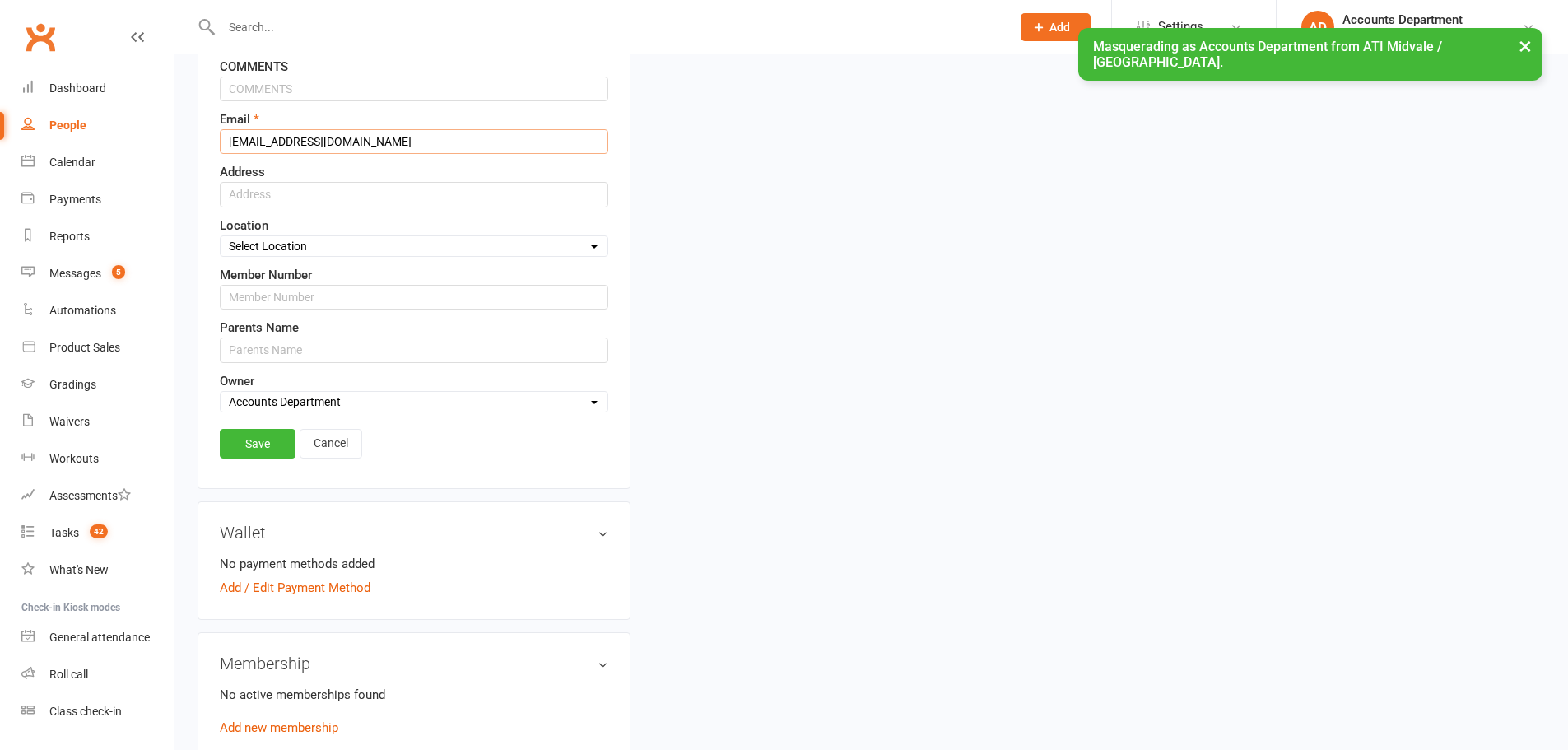
scroll to position [434, 0]
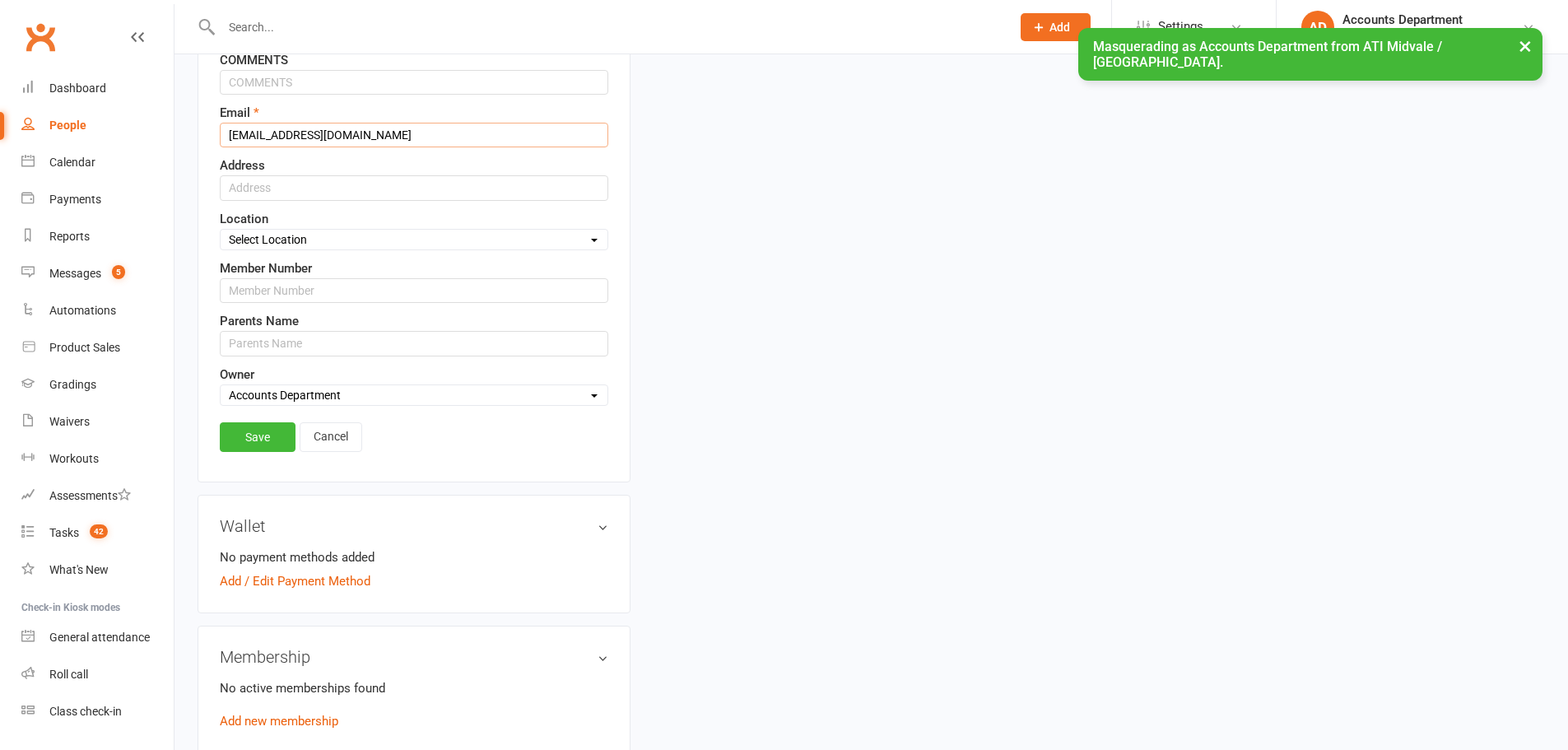
type input "[EMAIL_ADDRESS][DOMAIN_NAME]"
click at [259, 445] on link "Save" at bounding box center [258, 437] width 76 height 30
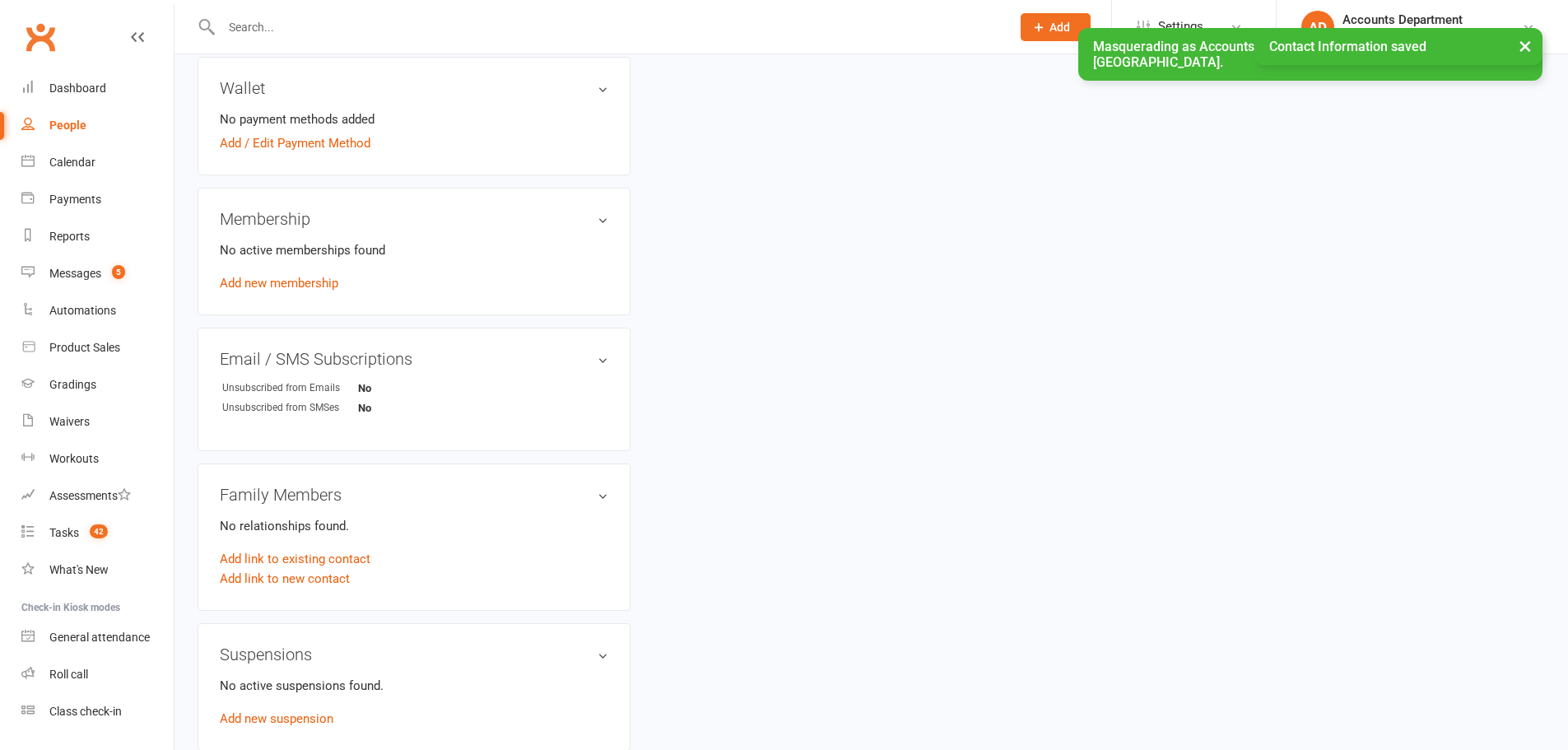
scroll to position [571, 0]
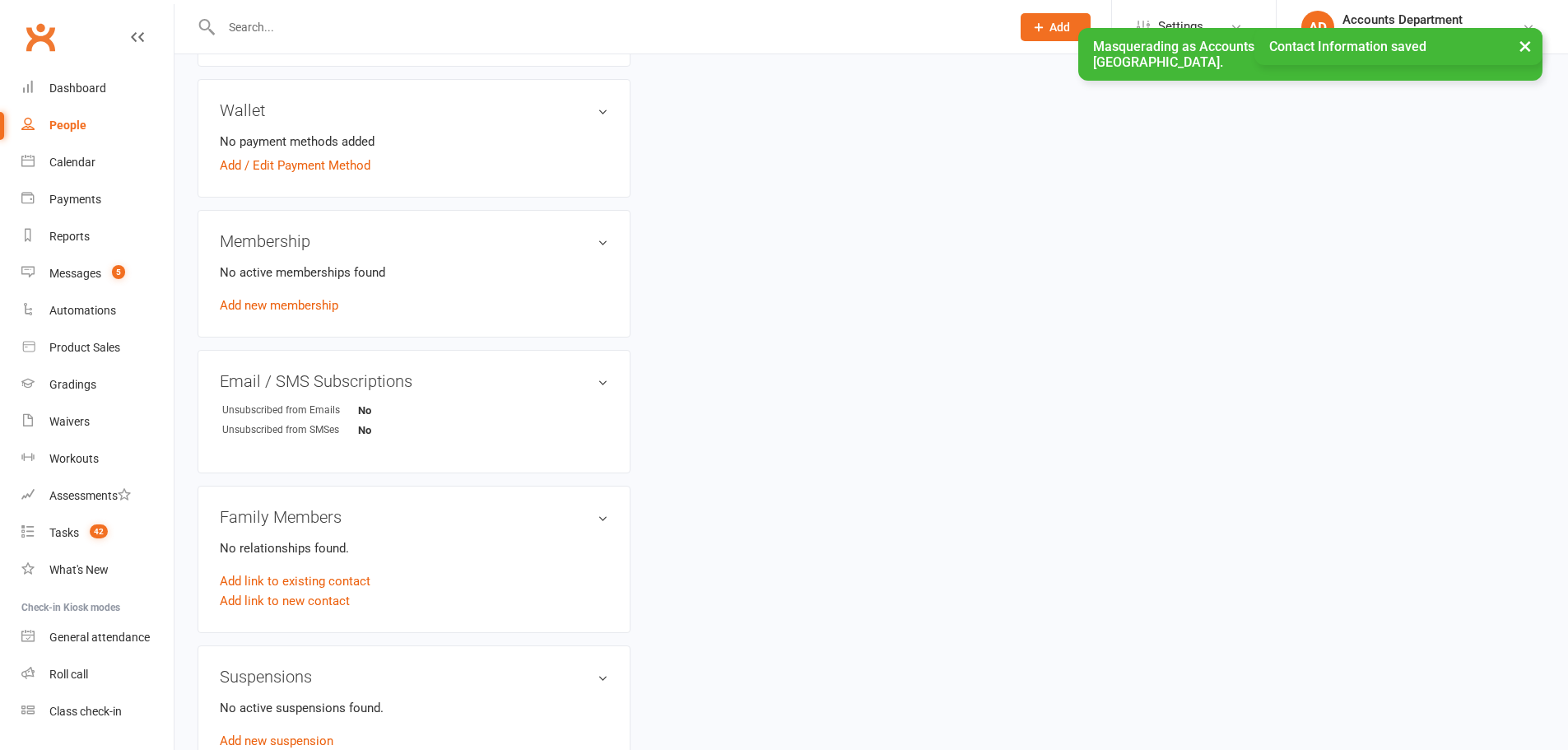
click at [269, 310] on link "Add new membership" at bounding box center [279, 305] width 119 height 15
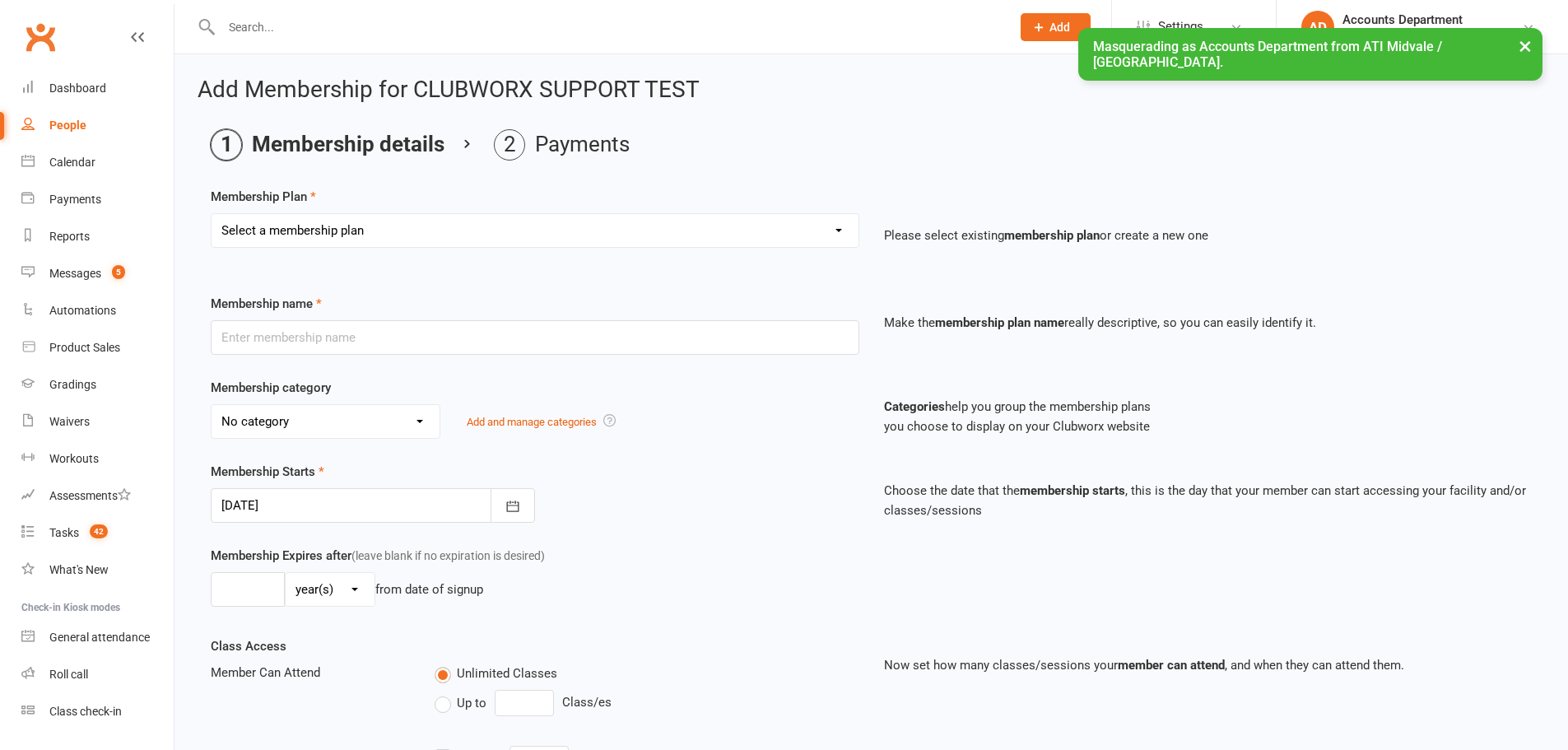
click at [409, 218] on select "Select a membership plan Create new Membership Plan 01. DRAGONS LIMITED 12 MTH …" at bounding box center [534, 231] width 647 height 33
click at [356, 224] on select "Select a membership plan Create new Membership Plan 01. DRAGONS LIMITED 12 MTH …" at bounding box center [534, 231] width 647 height 33
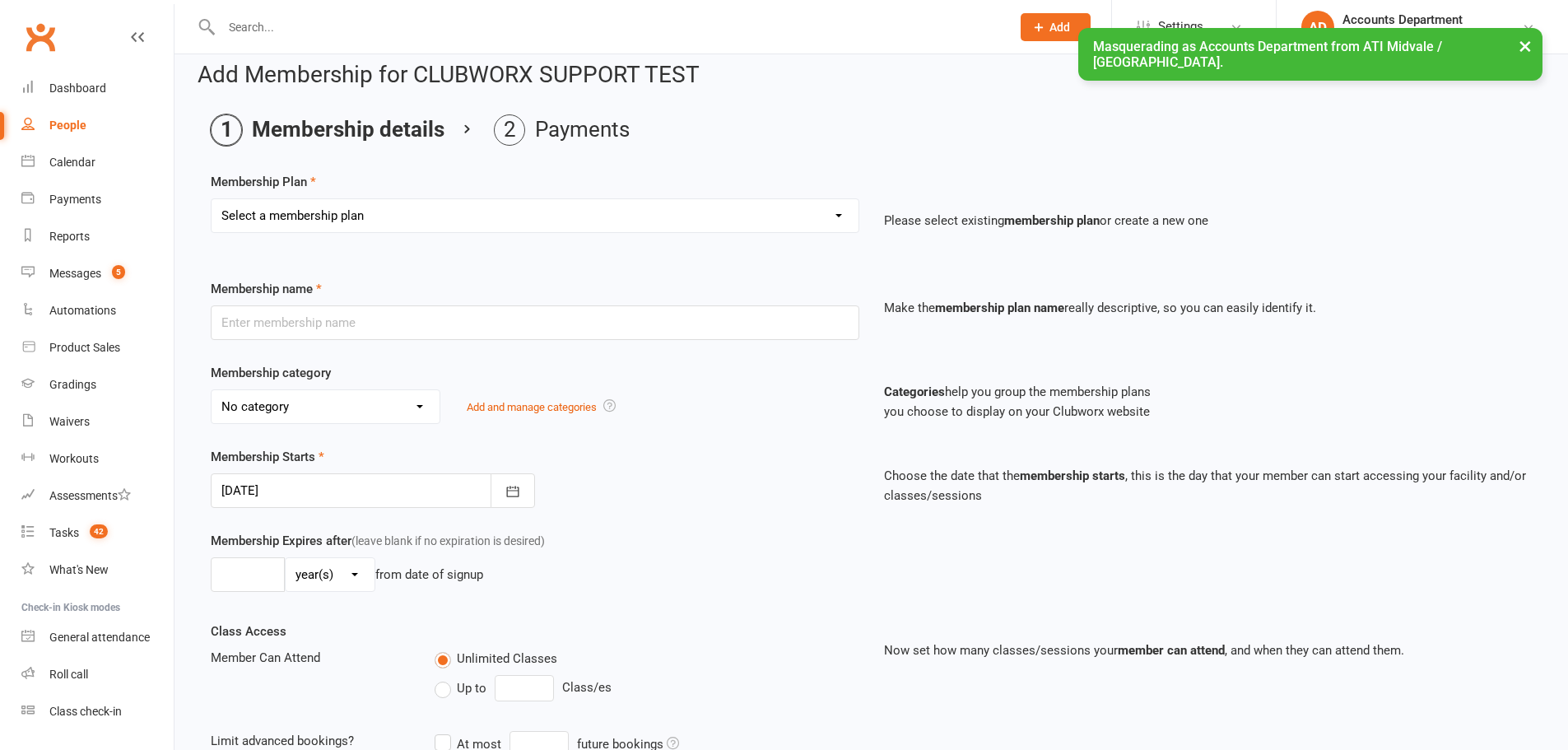
scroll to position [27, 0]
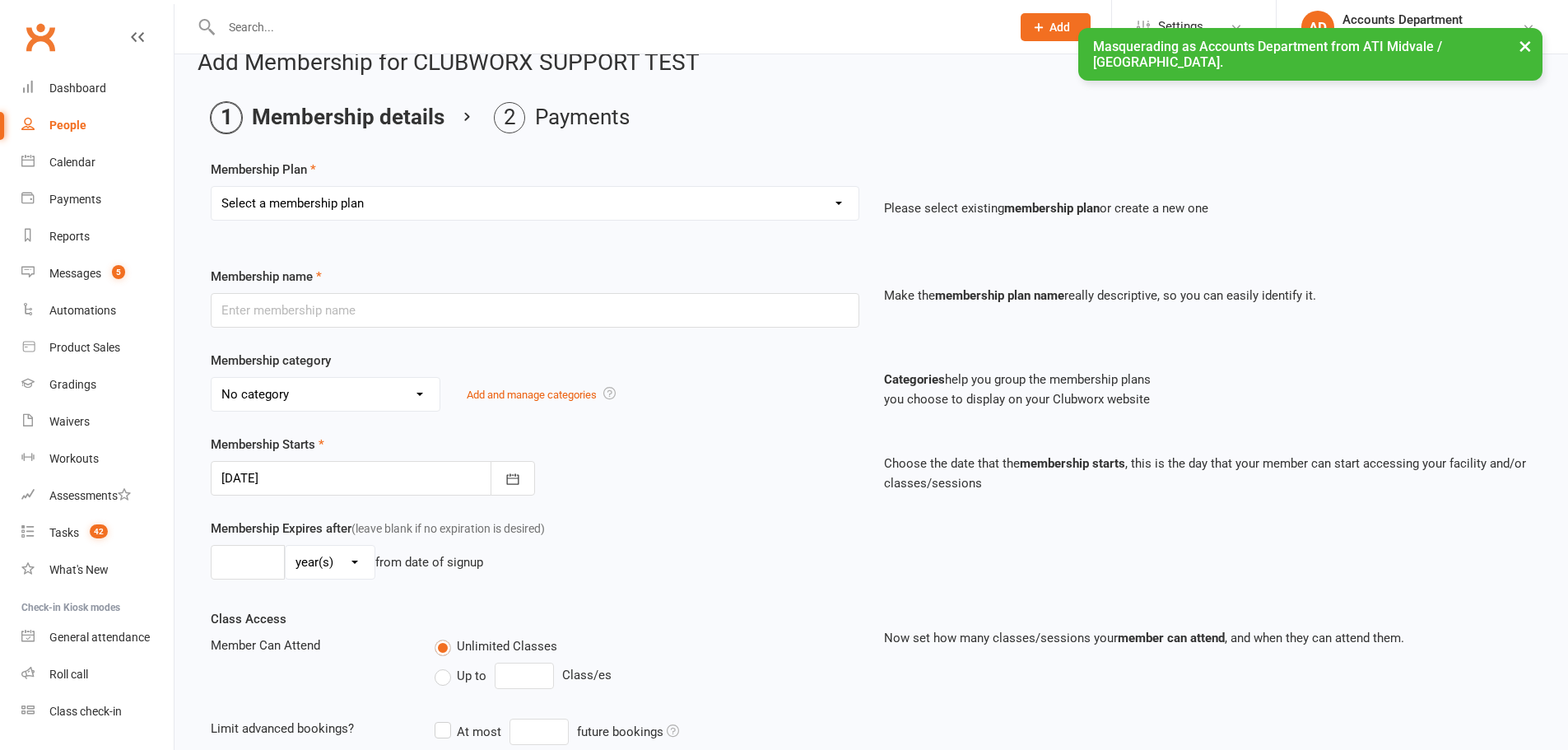
click at [411, 228] on div "Select a membership plan Create new Membership Plan 01. DRAGONS LIMITED 12 MTH …" at bounding box center [534, 215] width 673 height 58
click at [453, 210] on select "Select a membership plan Create new Membership Plan 01. DRAGONS LIMITED 12 MTH …" at bounding box center [534, 203] width 647 height 33
select select "11"
click at [211, 187] on select "Select a membership plan Create new Membership Plan 01. DRAGONS LIMITED 12 MTH …" at bounding box center [534, 203] width 647 height 33
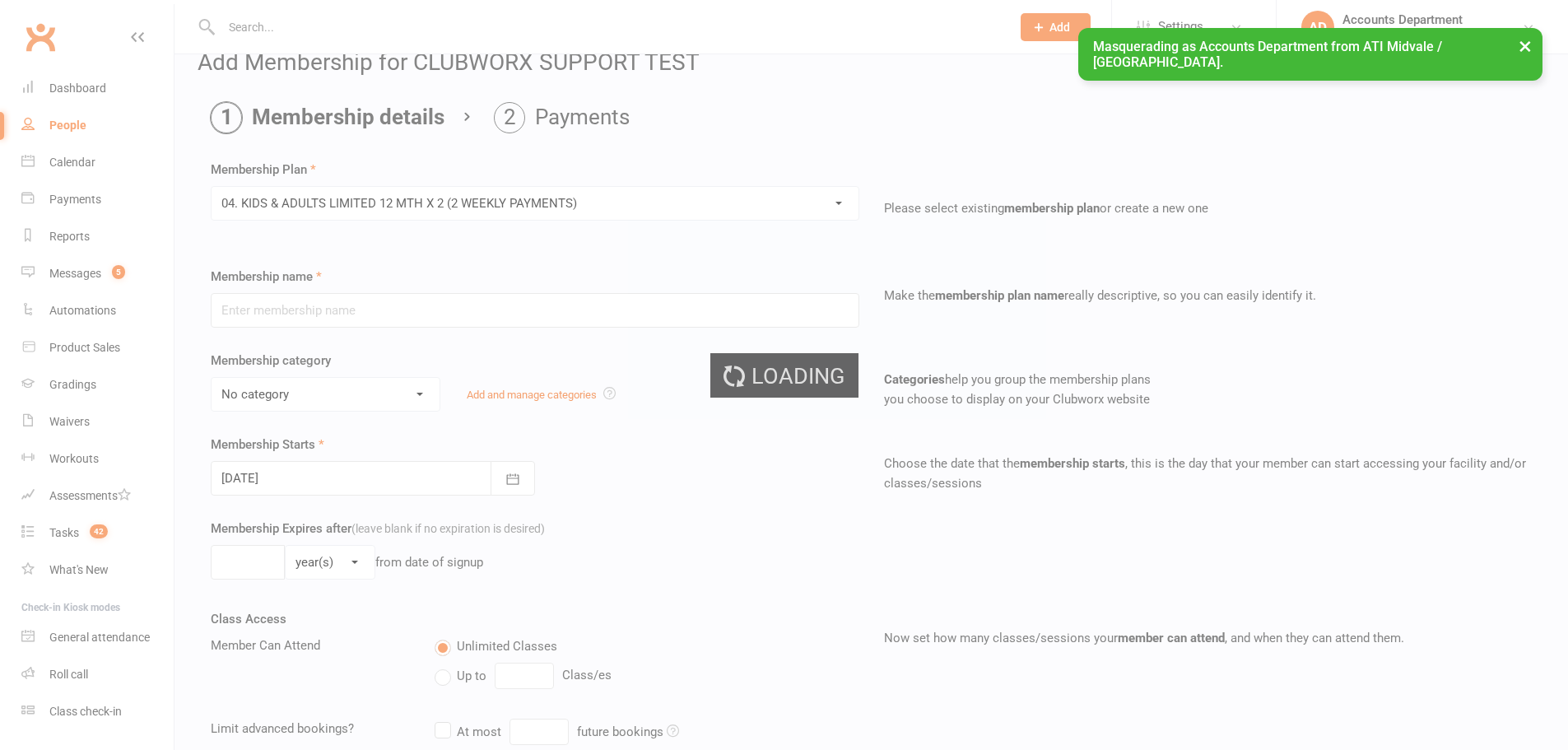
type input "04. KIDS & ADULTS LIMITED 12 MTH X 2 (2 WEEKLY PAYMENTS)"
select select "5"
type input "12"
select select "2"
type input "2"
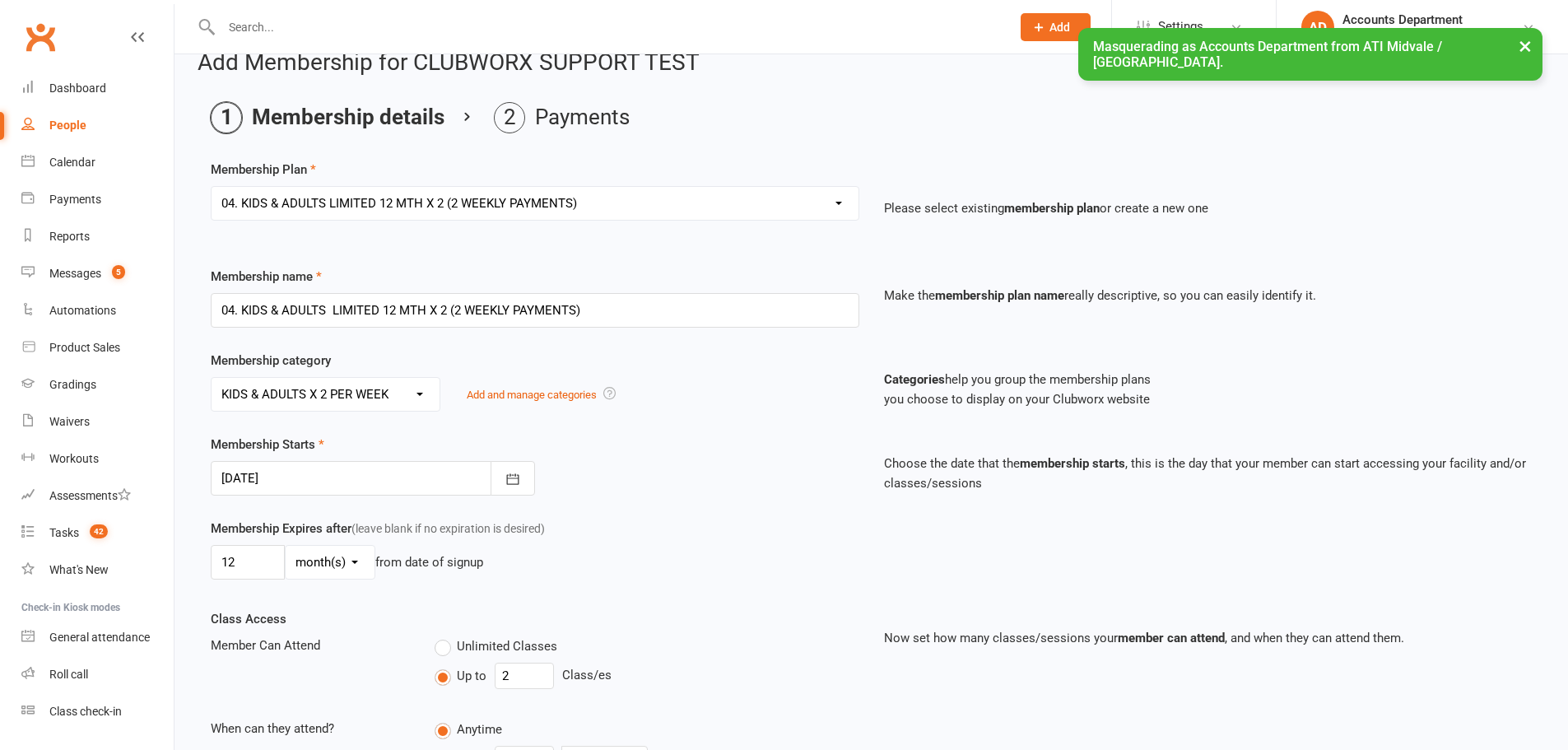
click at [347, 476] on div at bounding box center [372, 478] width 324 height 35
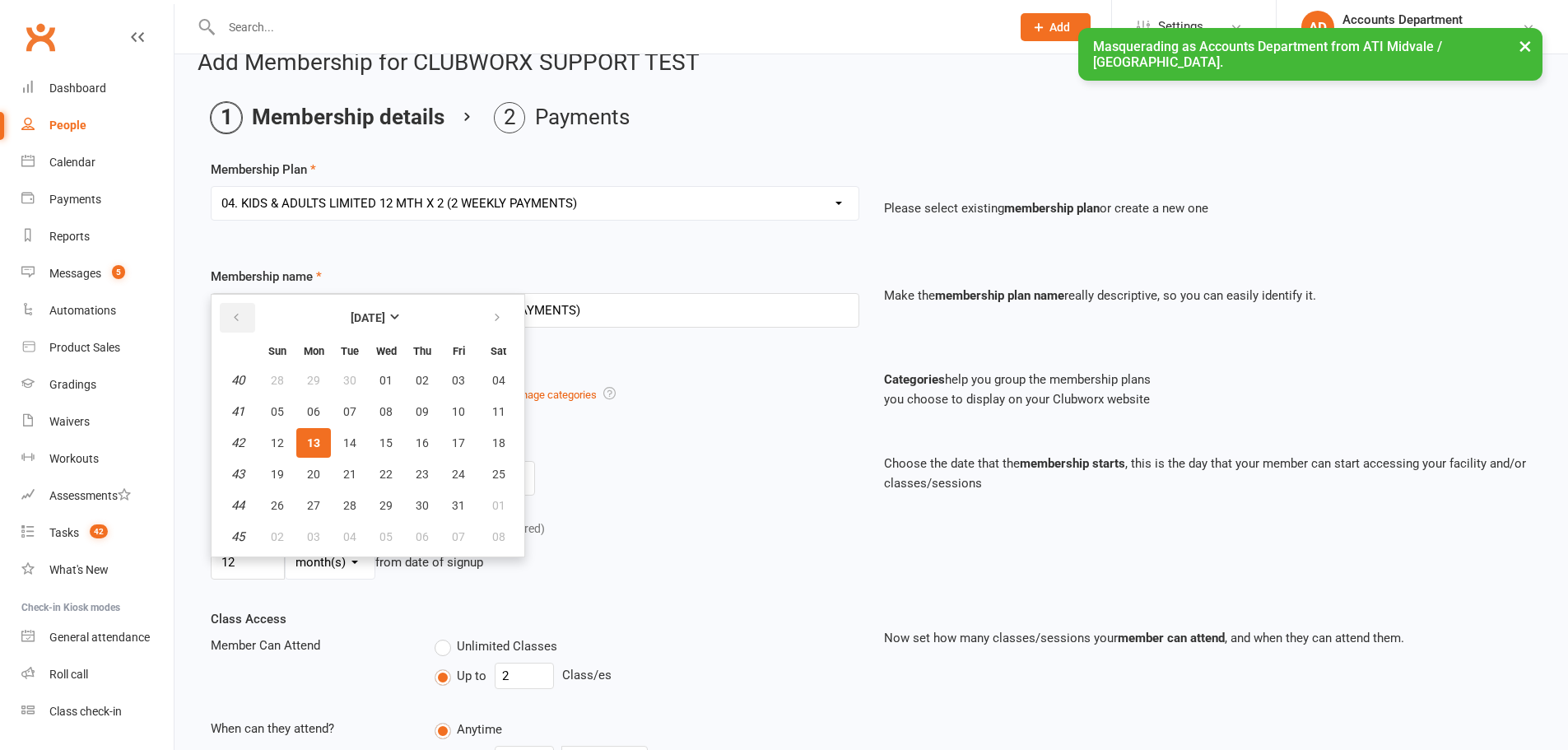
click at [238, 317] on icon "button" at bounding box center [236, 317] width 11 height 13
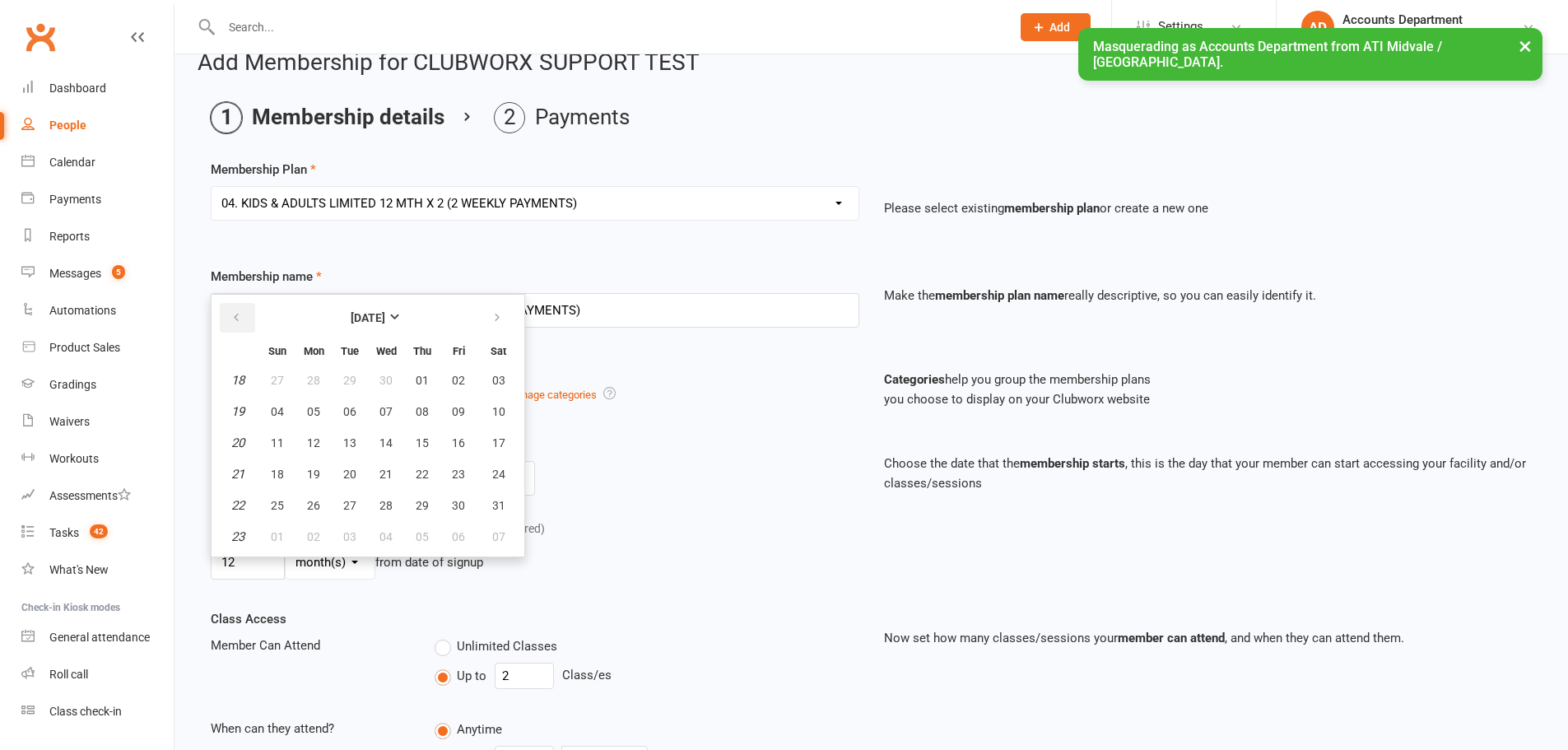
click at [238, 317] on icon "button" at bounding box center [236, 317] width 11 height 13
click at [457, 499] on span "28" at bounding box center [458, 505] width 13 height 13
type input "[DATE]"
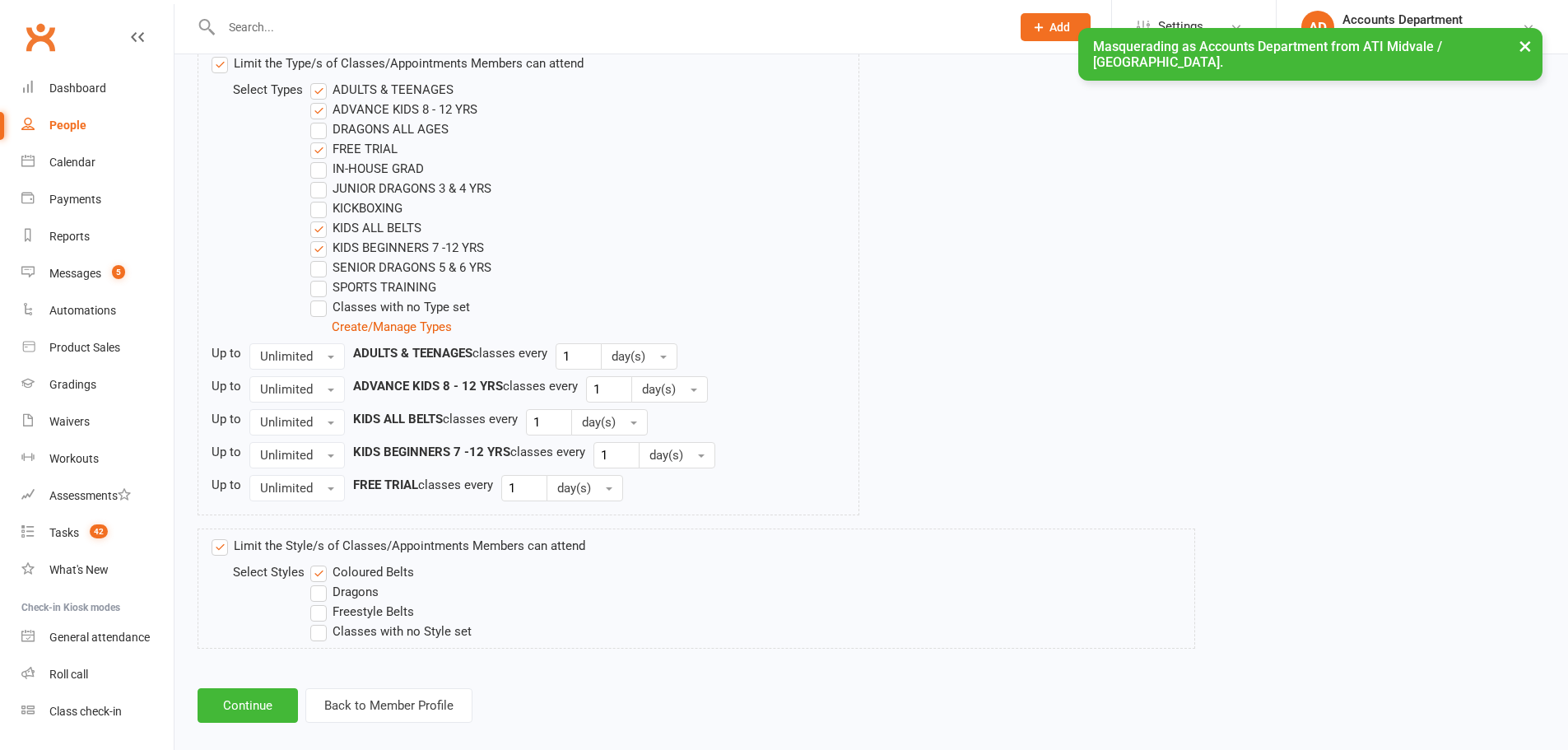
scroll to position [858, 0]
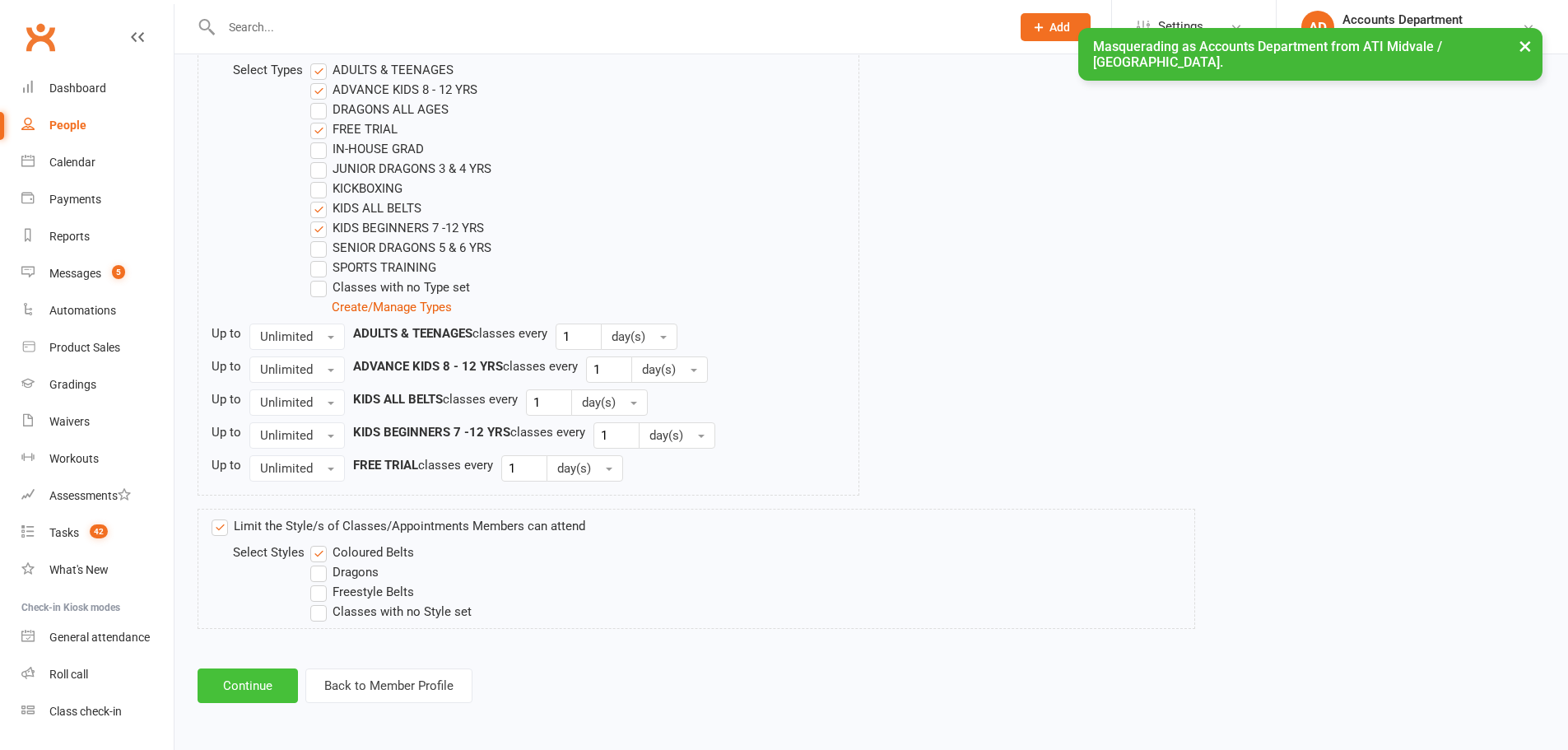
click at [244, 687] on button "Continue" at bounding box center [247, 686] width 100 height 35
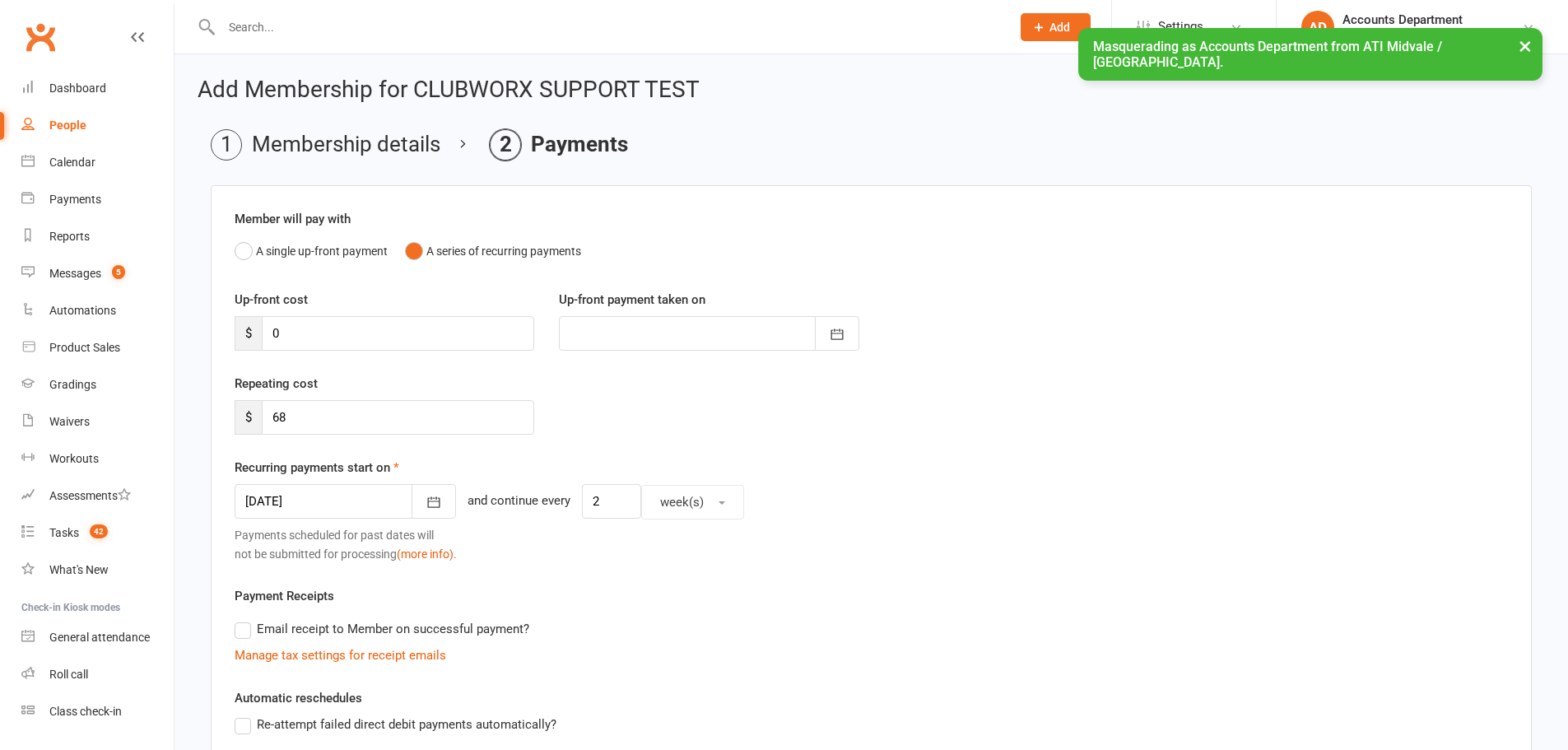
scroll to position [27, 0]
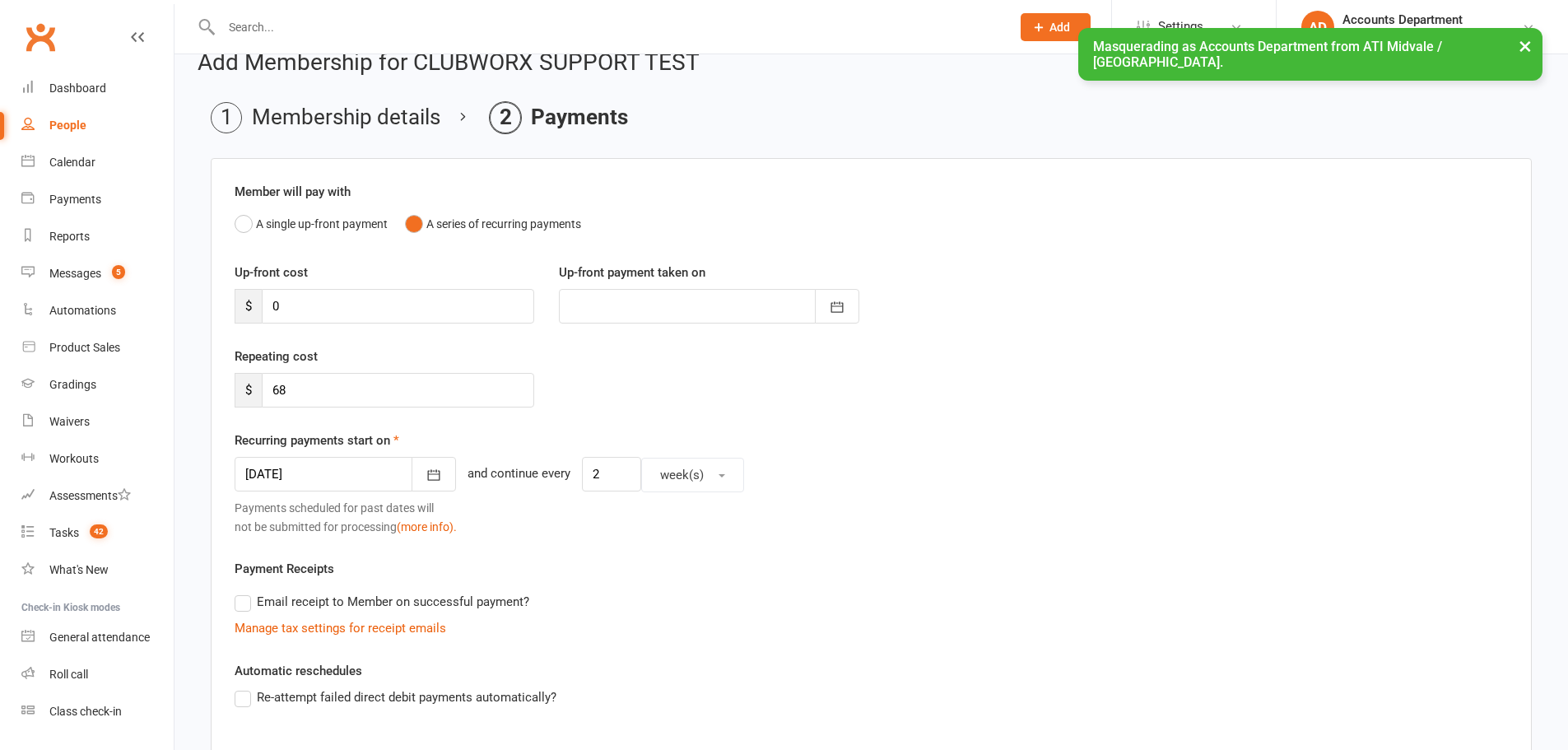
drag, startPoint x: 370, startPoint y: 423, endPoint x: 247, endPoint y: 400, distance: 125.1
click at [247, 400] on div "Repeating cost $ 68" at bounding box center [871, 389] width 1298 height 84
click at [425, 478] on icon "button" at bounding box center [433, 475] width 17 height 17
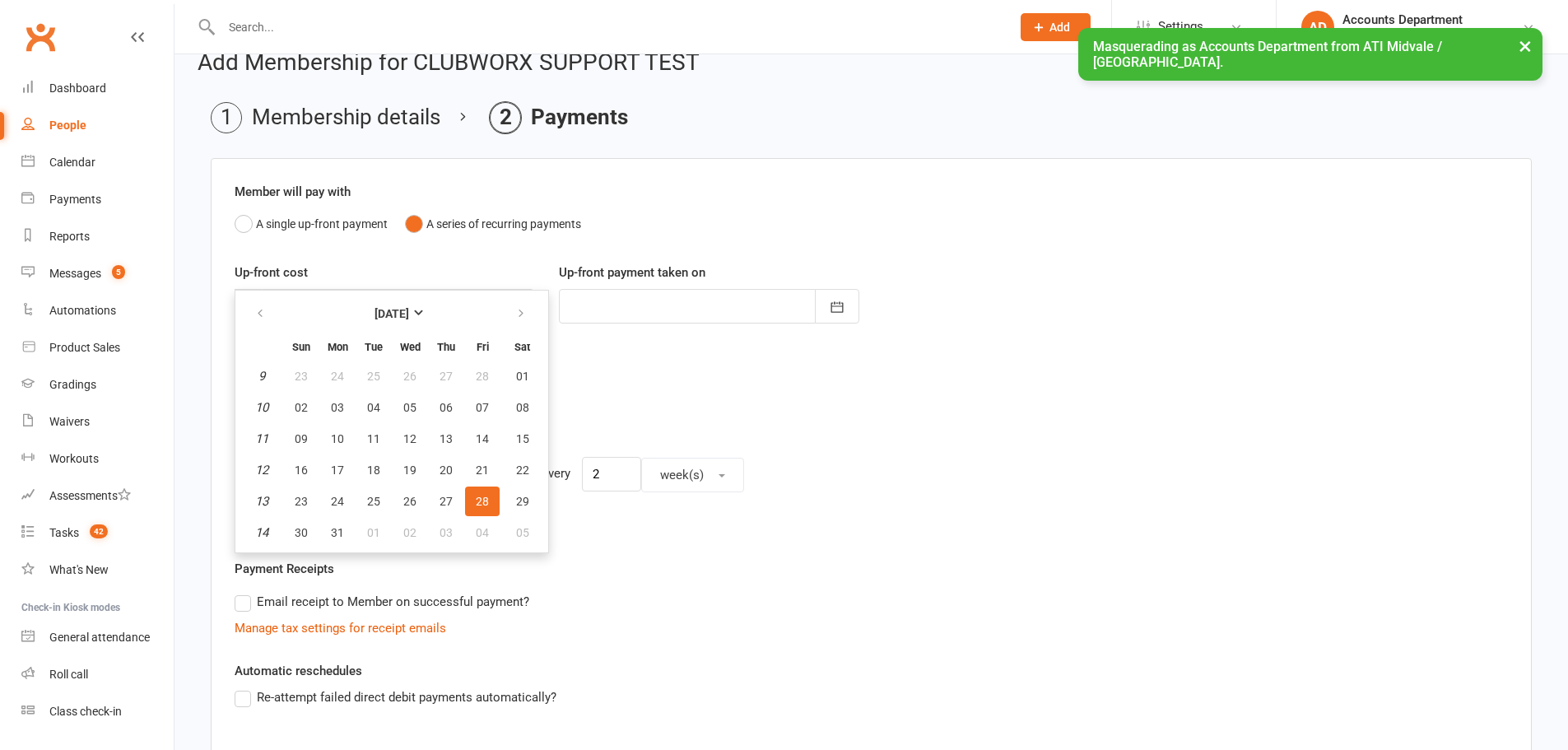
click at [502, 314] on th at bounding box center [522, 313] width 42 height 36
click at [525, 308] on icon "button" at bounding box center [520, 313] width 11 height 13
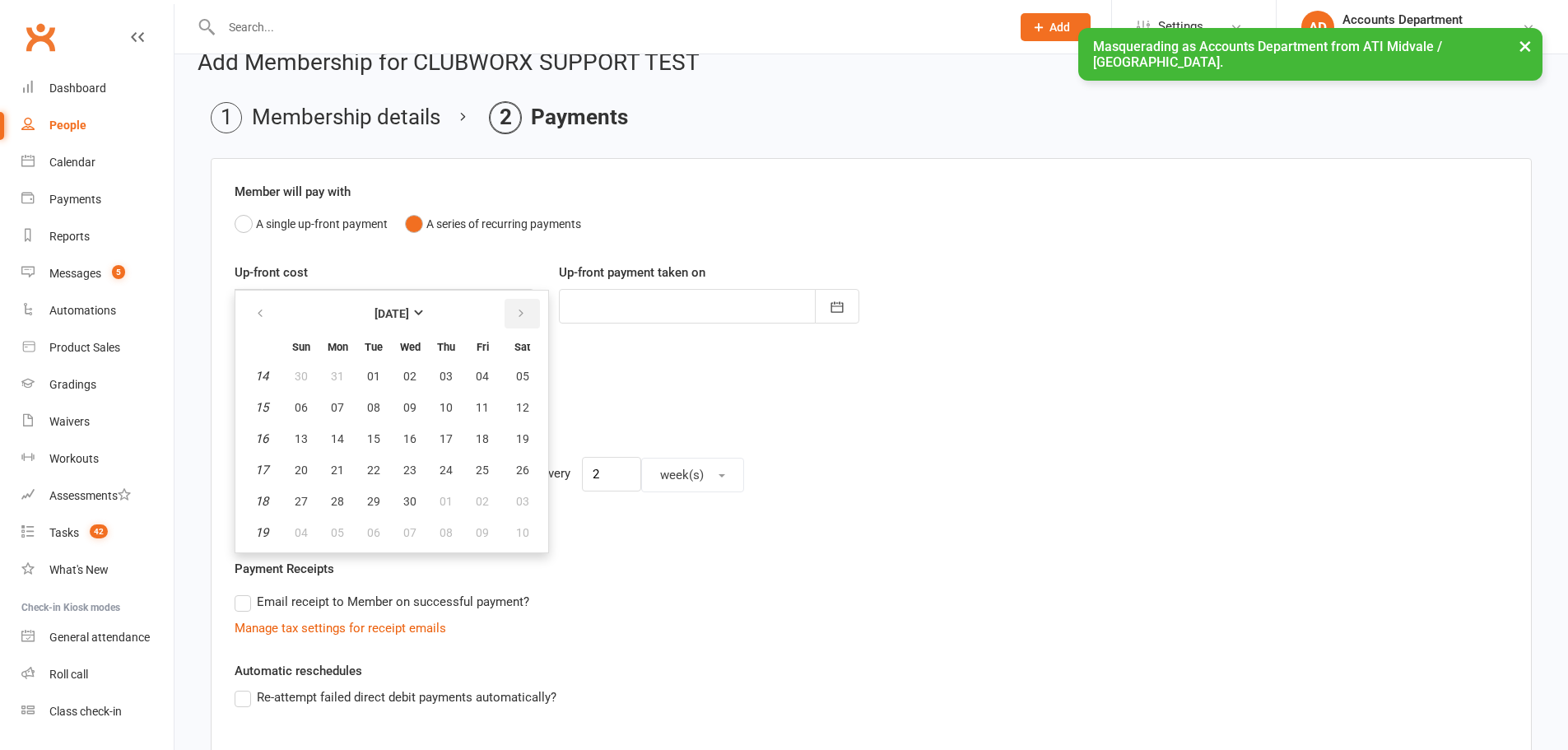
click at [525, 308] on icon "button" at bounding box center [520, 313] width 11 height 13
click at [260, 313] on icon "button" at bounding box center [259, 313] width 11 height 13
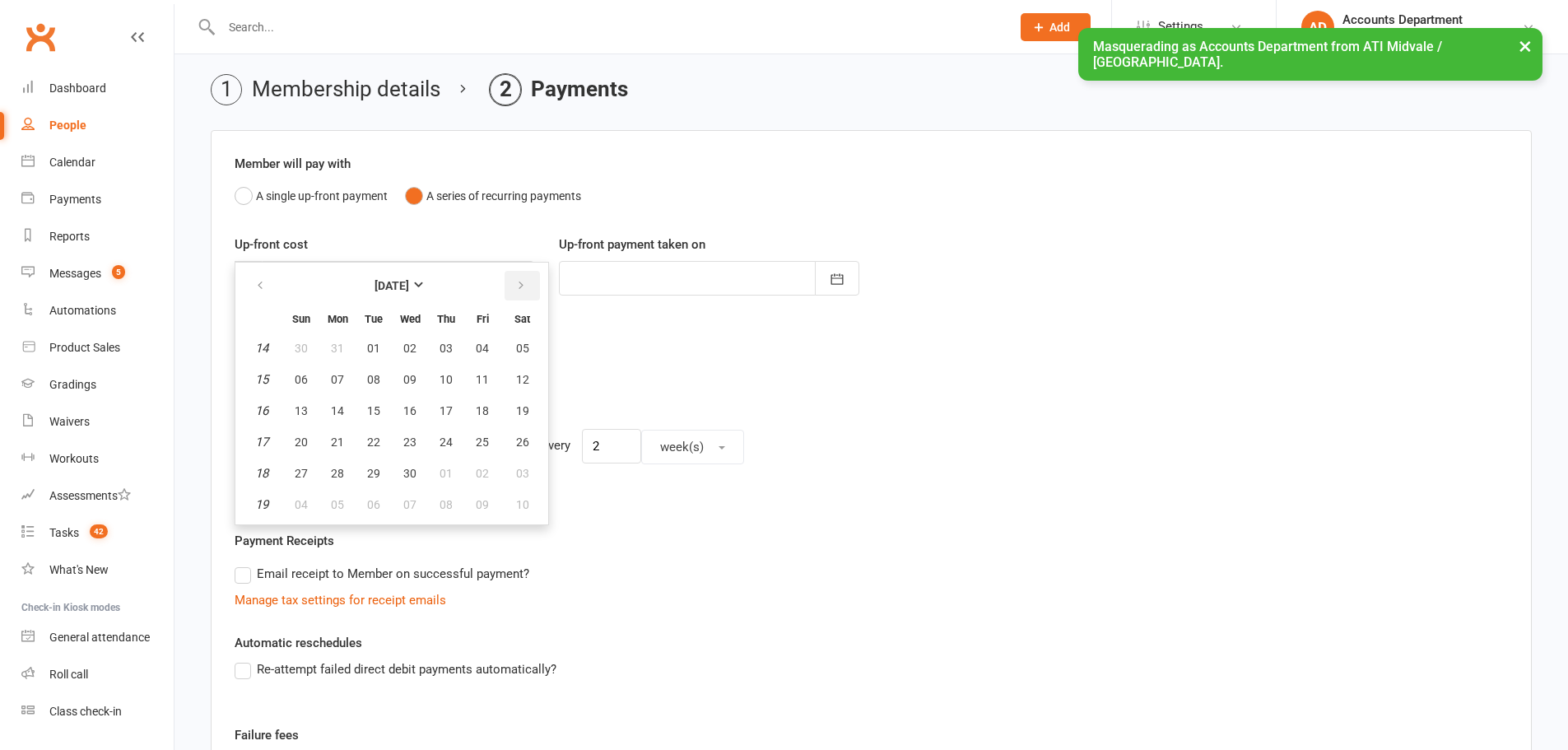
click at [521, 279] on button "button" at bounding box center [522, 286] width 36 height 30
click at [521, 279] on input "0" at bounding box center [398, 279] width 272 height 35
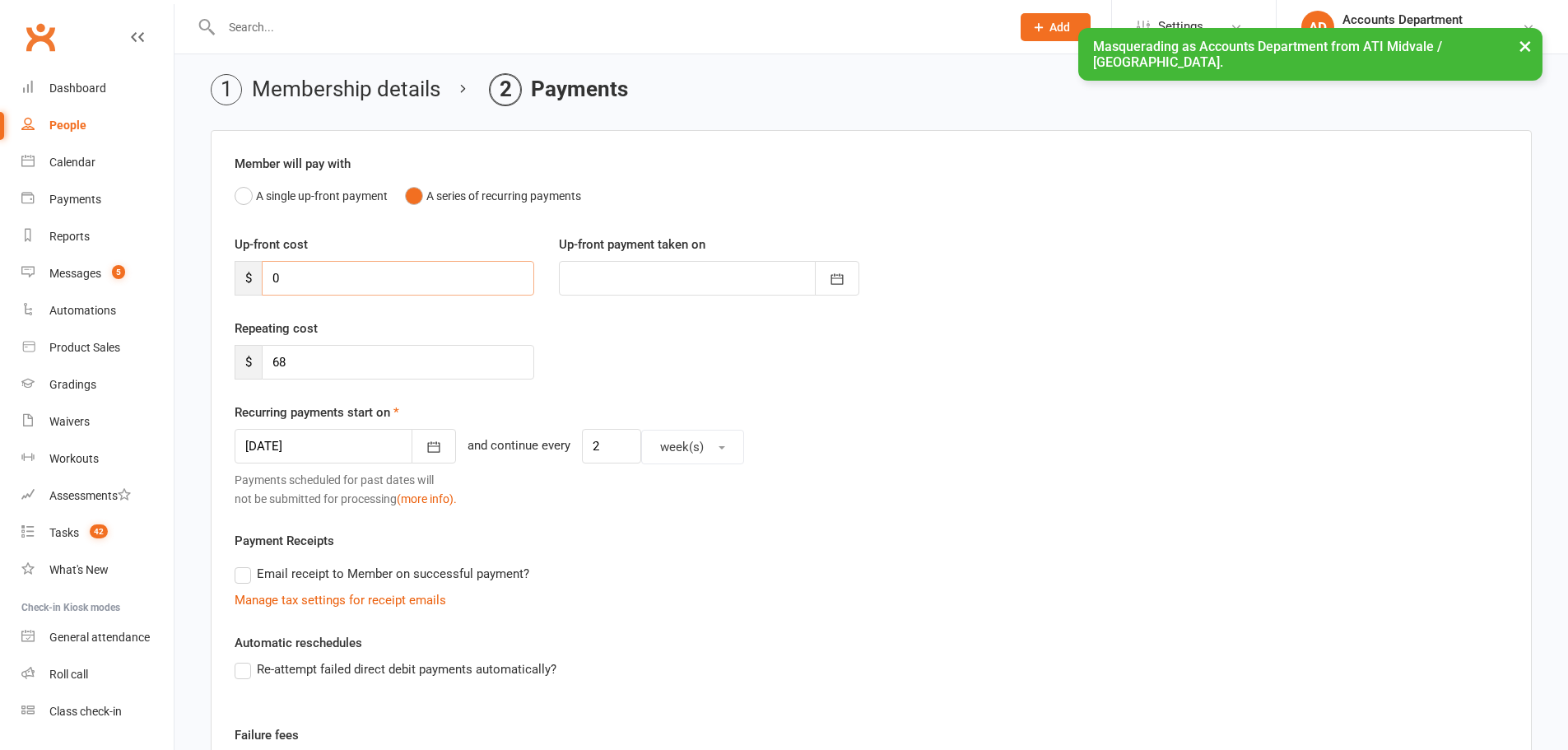
click at [521, 279] on input "0" at bounding box center [398, 279] width 272 height 35
click at [428, 444] on icon "button" at bounding box center [434, 447] width 12 height 10
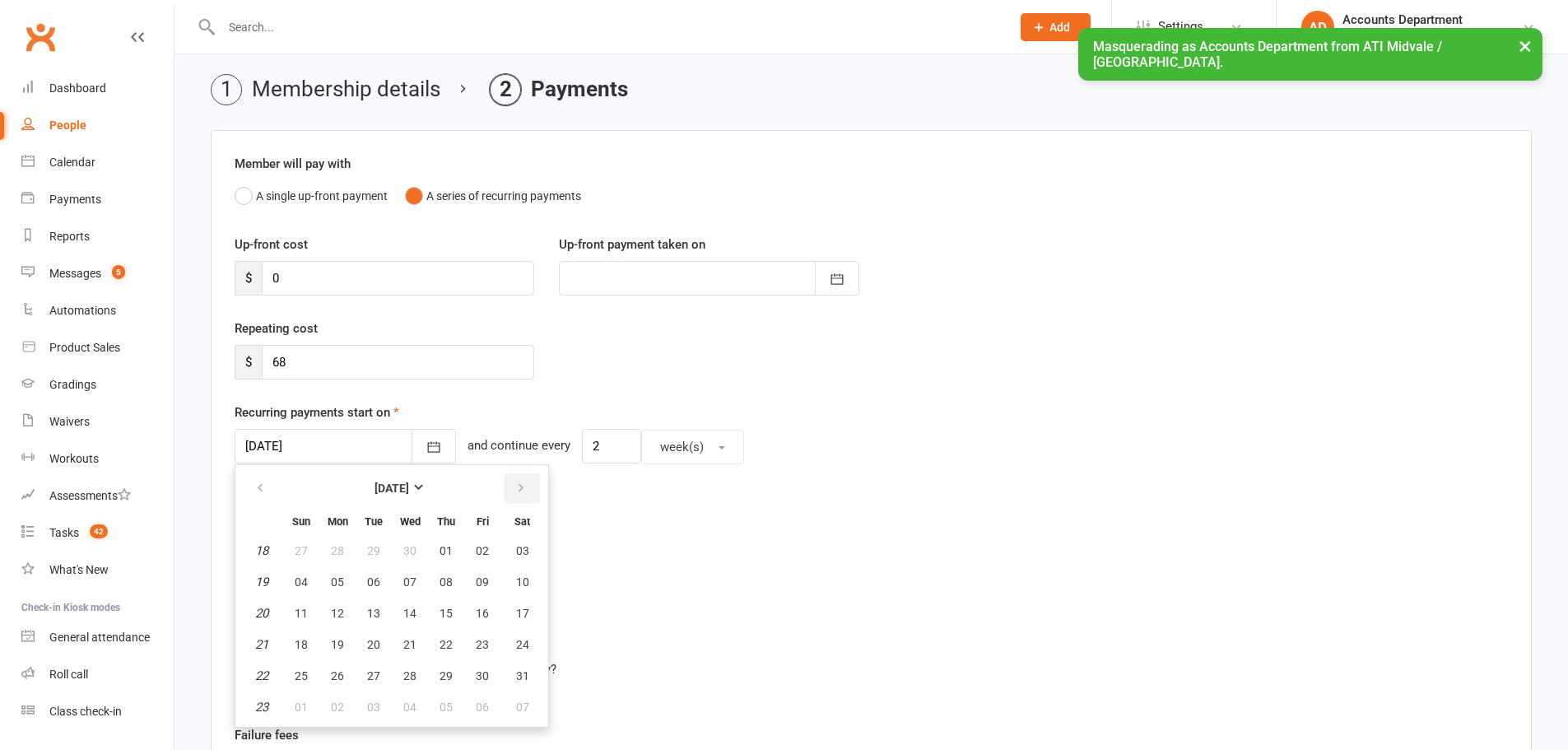
click at [517, 487] on icon "button" at bounding box center [520, 488] width 11 height 13
click at [450, 577] on span "07" at bounding box center [445, 581] width 13 height 13
type input "[DATE]"
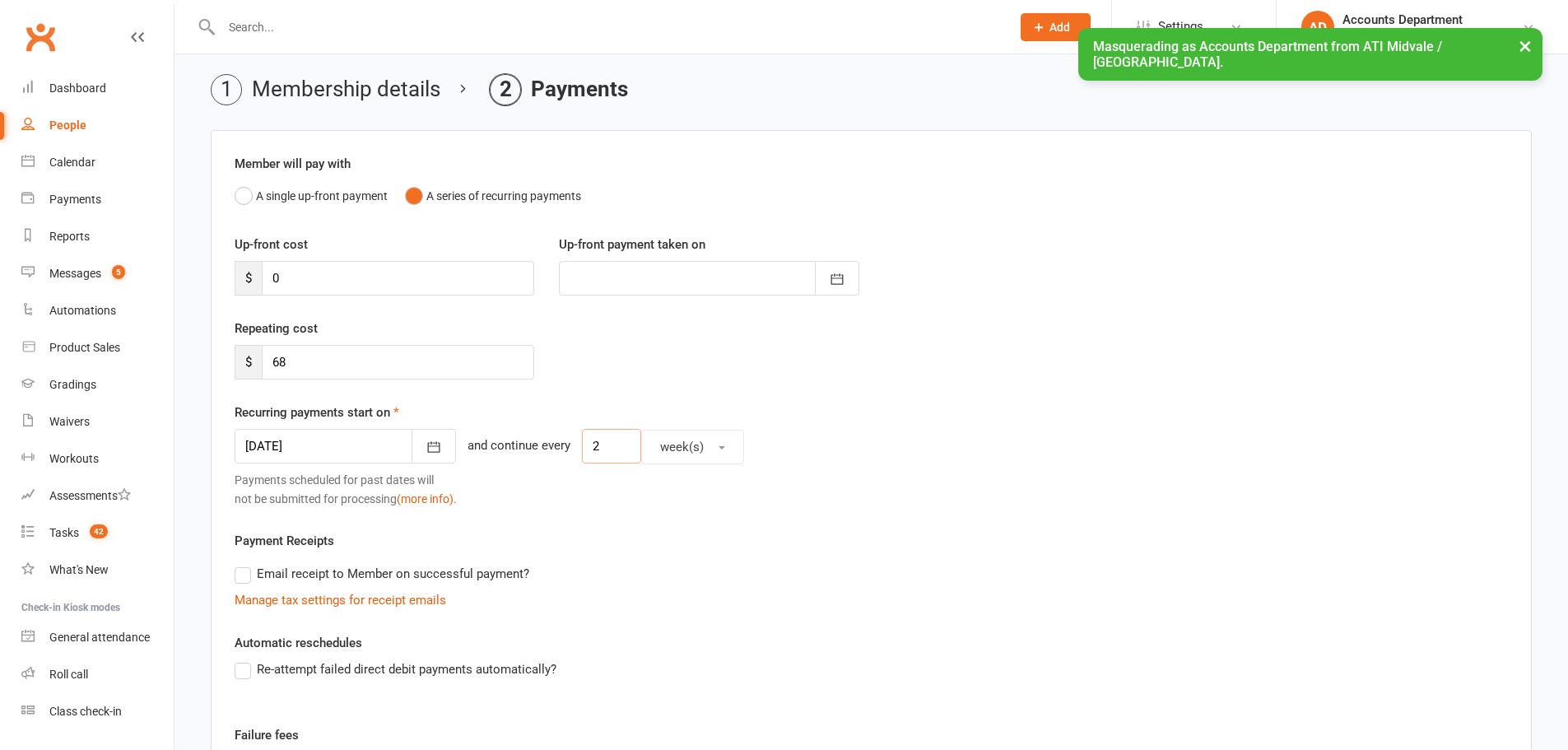
drag, startPoint x: 584, startPoint y: 447, endPoint x: 499, endPoint y: 444, distance: 85.1
click at [499, 444] on div "[DATE] [DATE] Sun Mon Tue Wed Thu Fri Sat 31 27 28 29 30 31 01 02 32 03 04 05 0…" at bounding box center [871, 446] width 1273 height 36
type input "1"
drag, startPoint x: 351, startPoint y: 358, endPoint x: 250, endPoint y: 341, distance: 102.4
click at [250, 341] on div "Repeating cost $ 68" at bounding box center [384, 349] width 324 height 61
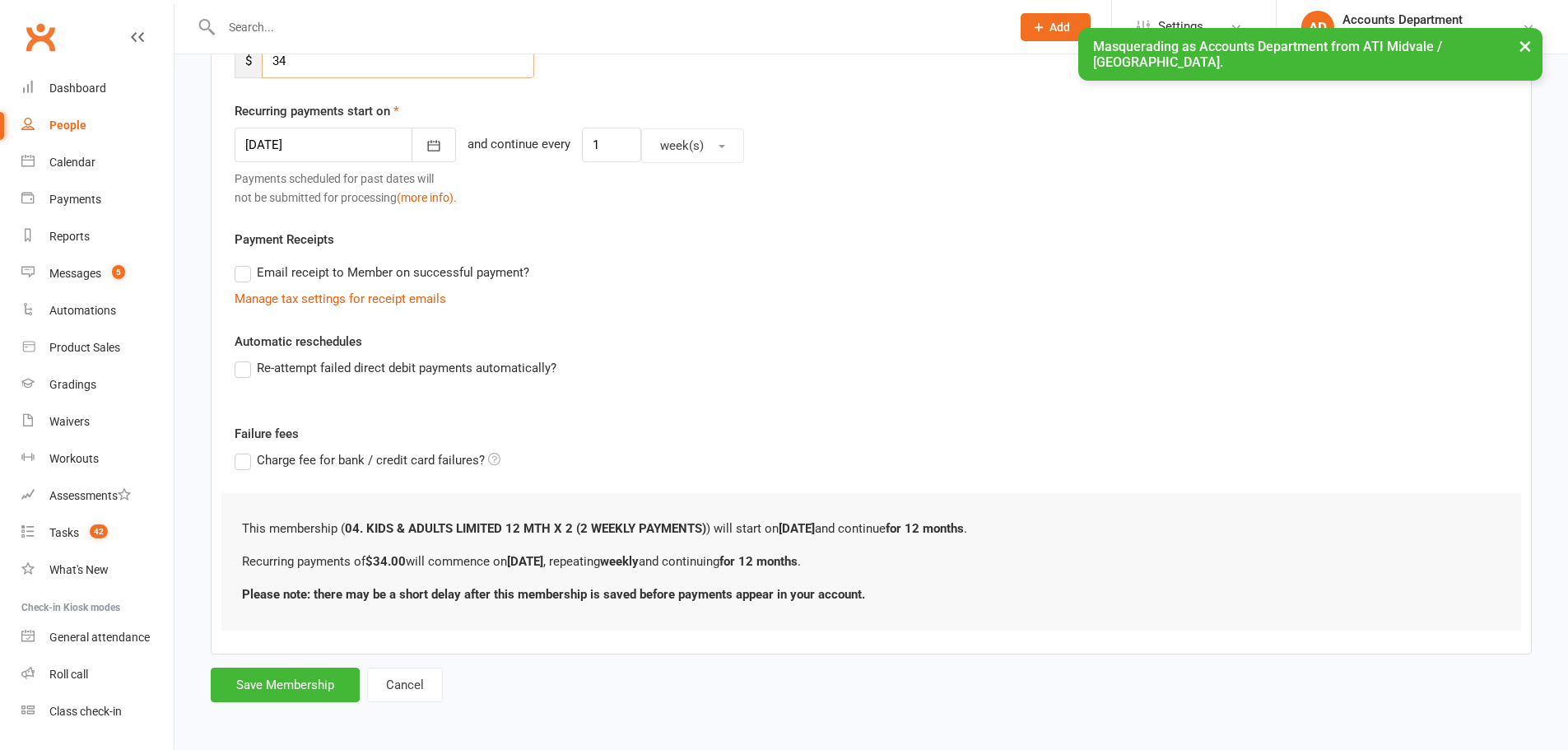
scroll to position [359, 0]
type input "34"
click at [287, 692] on button "Save Membership" at bounding box center [285, 683] width 149 height 35
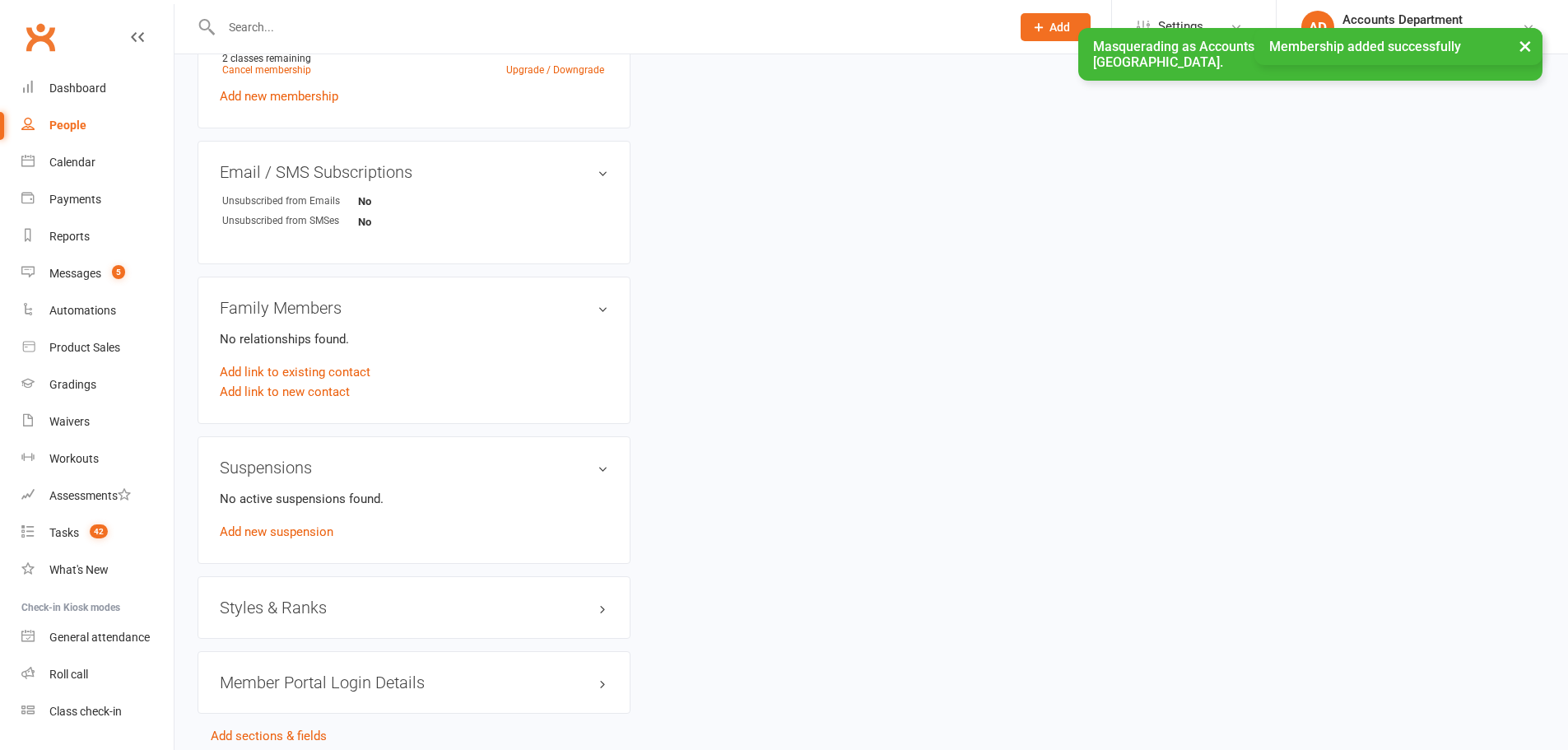
scroll to position [906, 0]
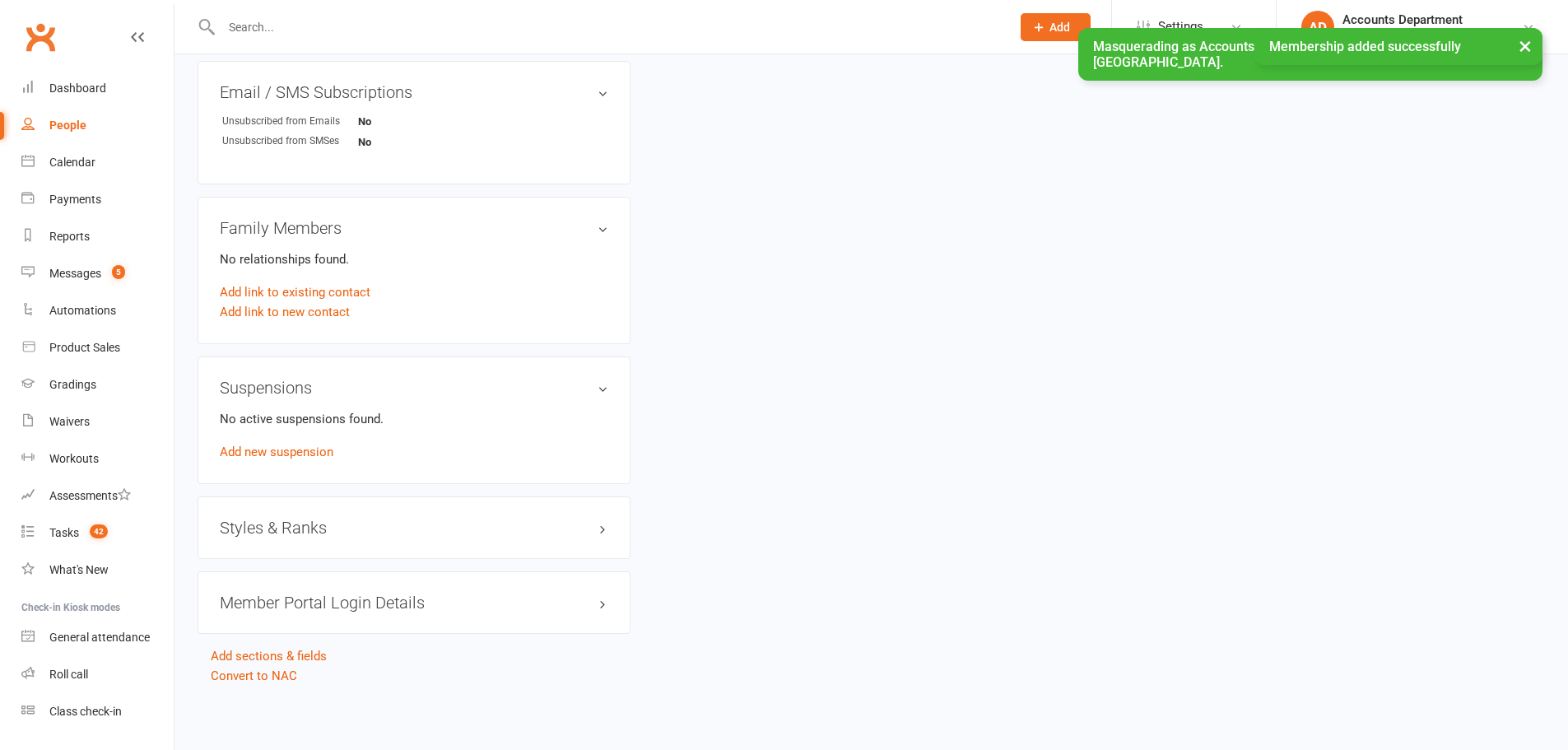
click at [265, 459] on div "No active suspensions found. Add new suspension" at bounding box center [414, 436] width 389 height 52
click at [284, 451] on link "Add new suspension" at bounding box center [277, 451] width 113 height 15
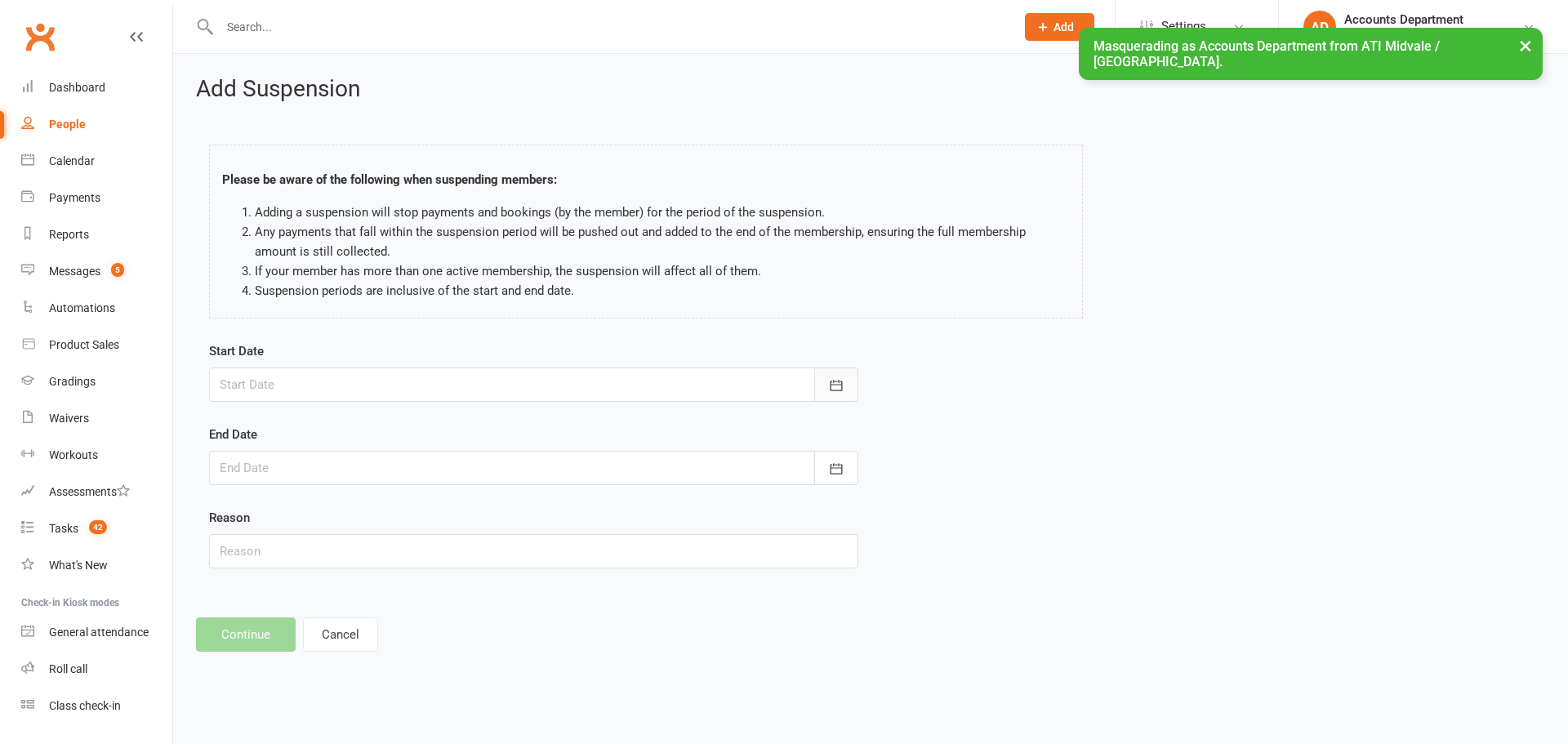
click at [834, 391] on icon "button" at bounding box center [836, 385] width 16 height 16
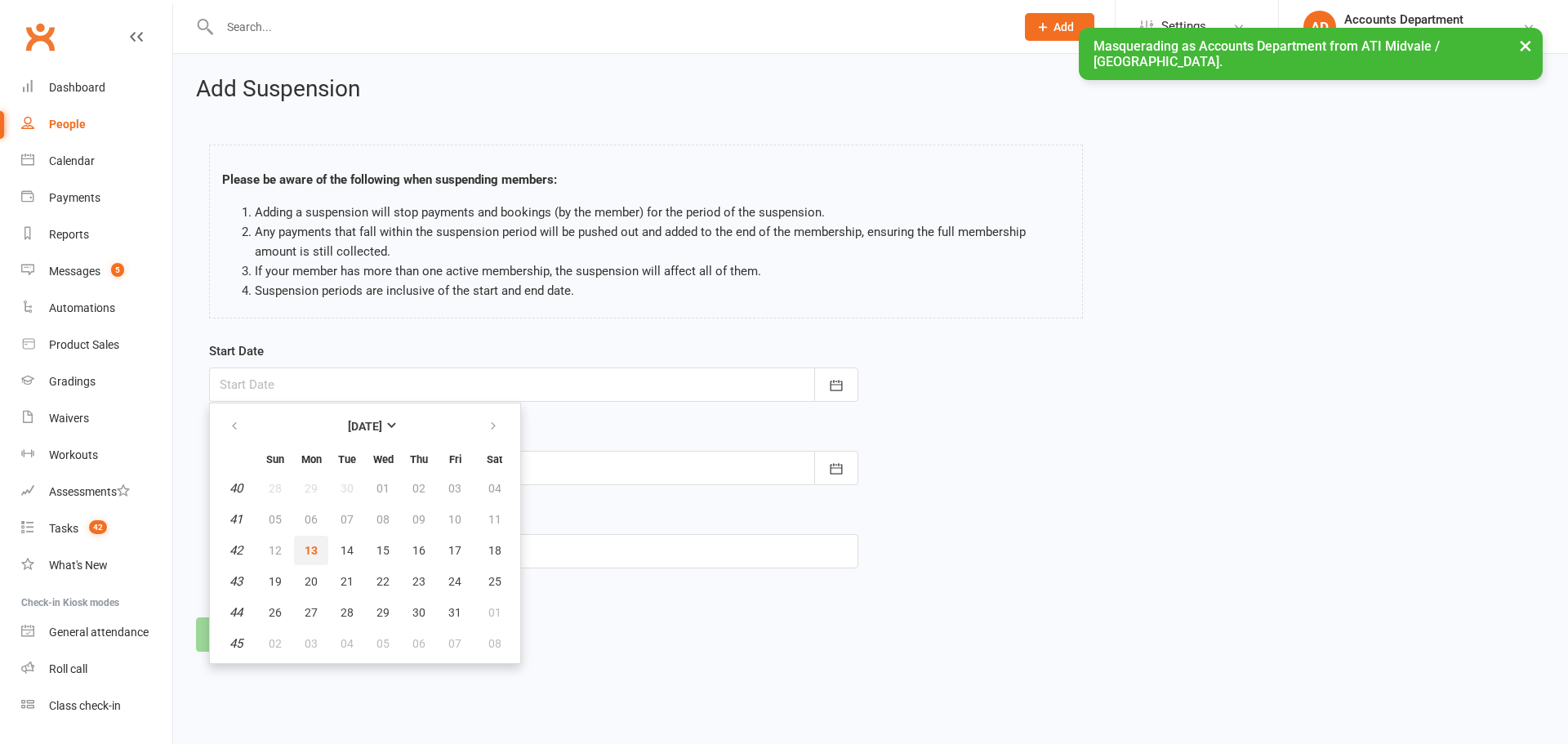
click at [303, 546] on button "13" at bounding box center [311, 550] width 35 height 29
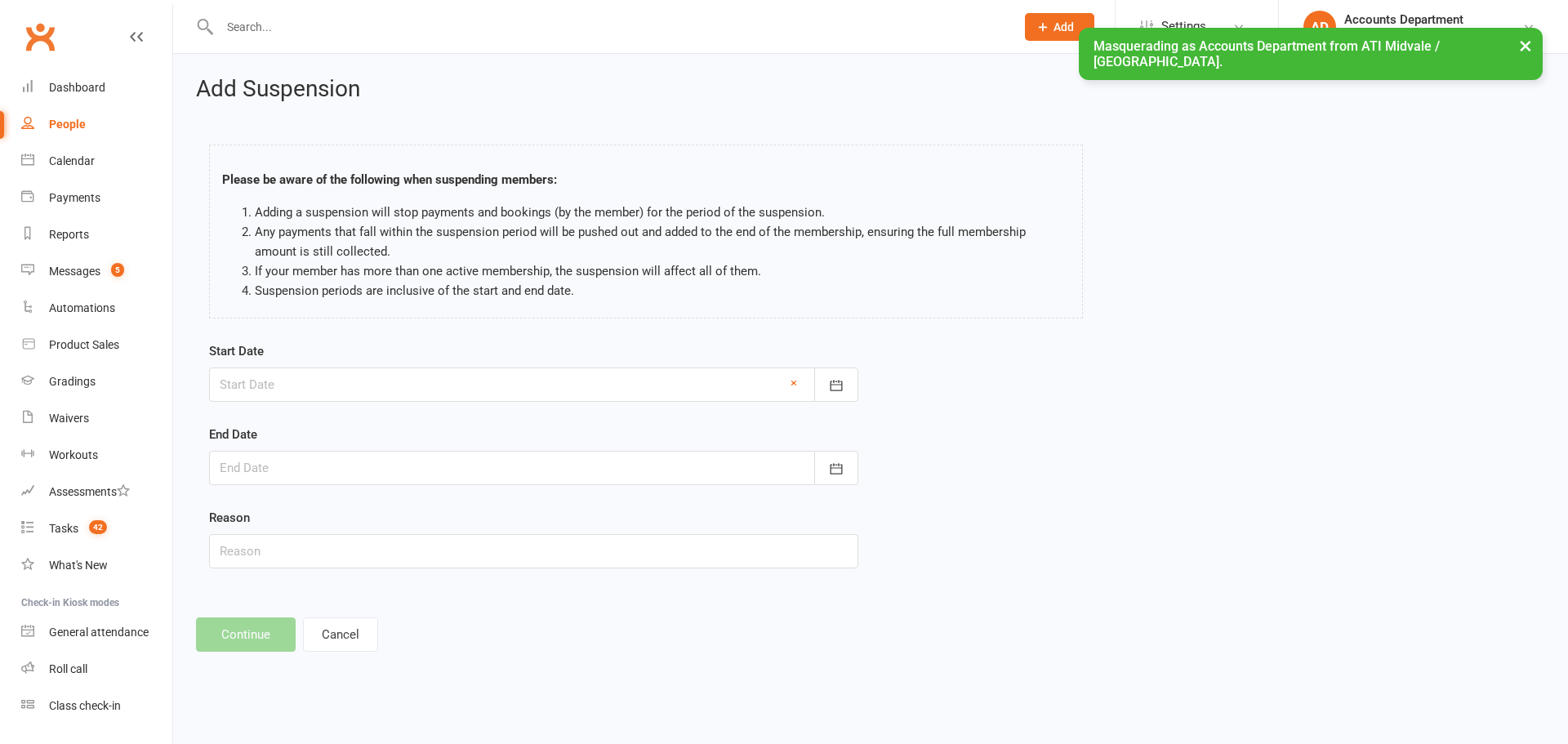
type input "[DATE]"
click at [842, 469] on icon "button" at bounding box center [837, 469] width 12 height 10
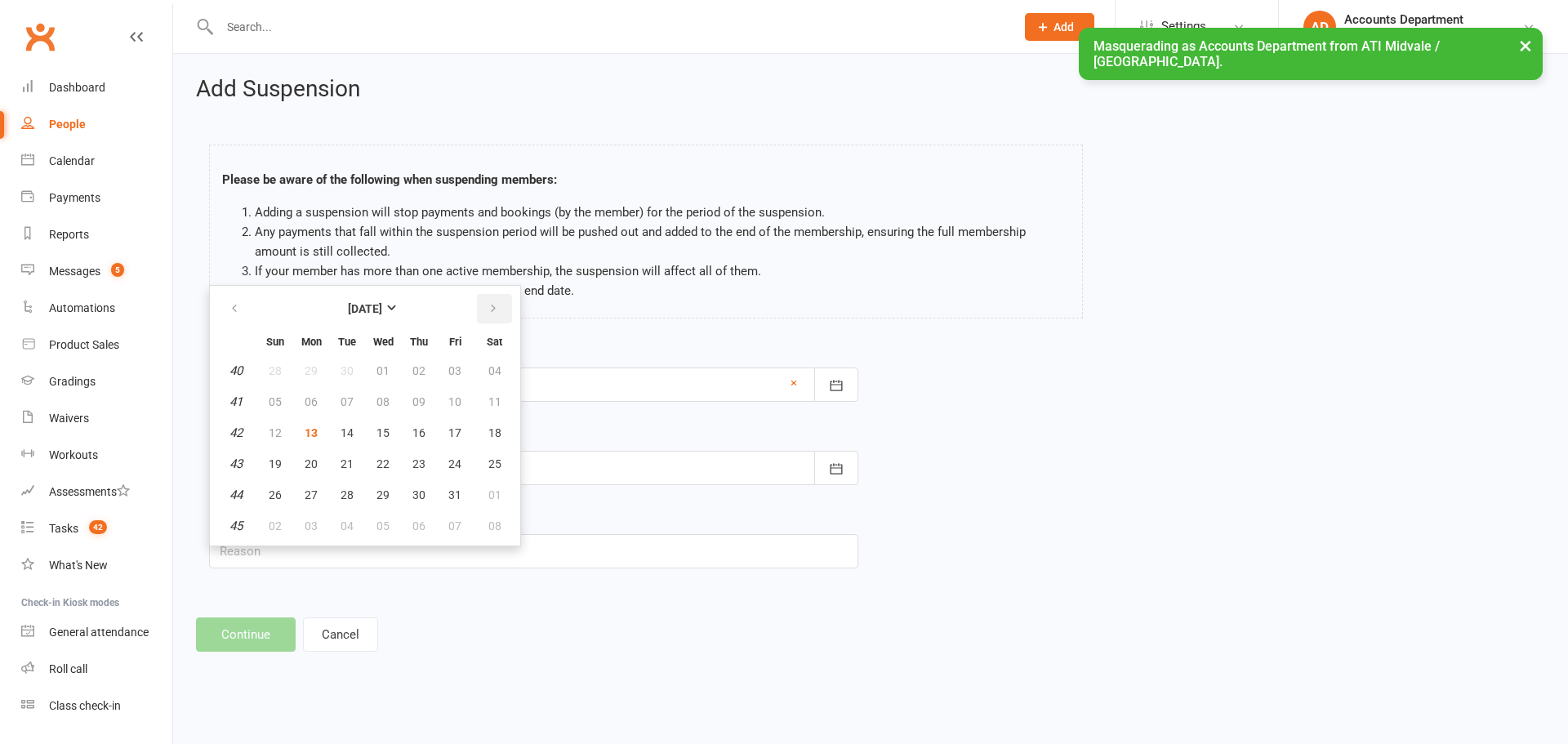
click at [497, 308] on icon "button" at bounding box center [493, 308] width 11 height 13
click at [384, 493] on span "31" at bounding box center [383, 495] width 13 height 13
type input "[DATE]"
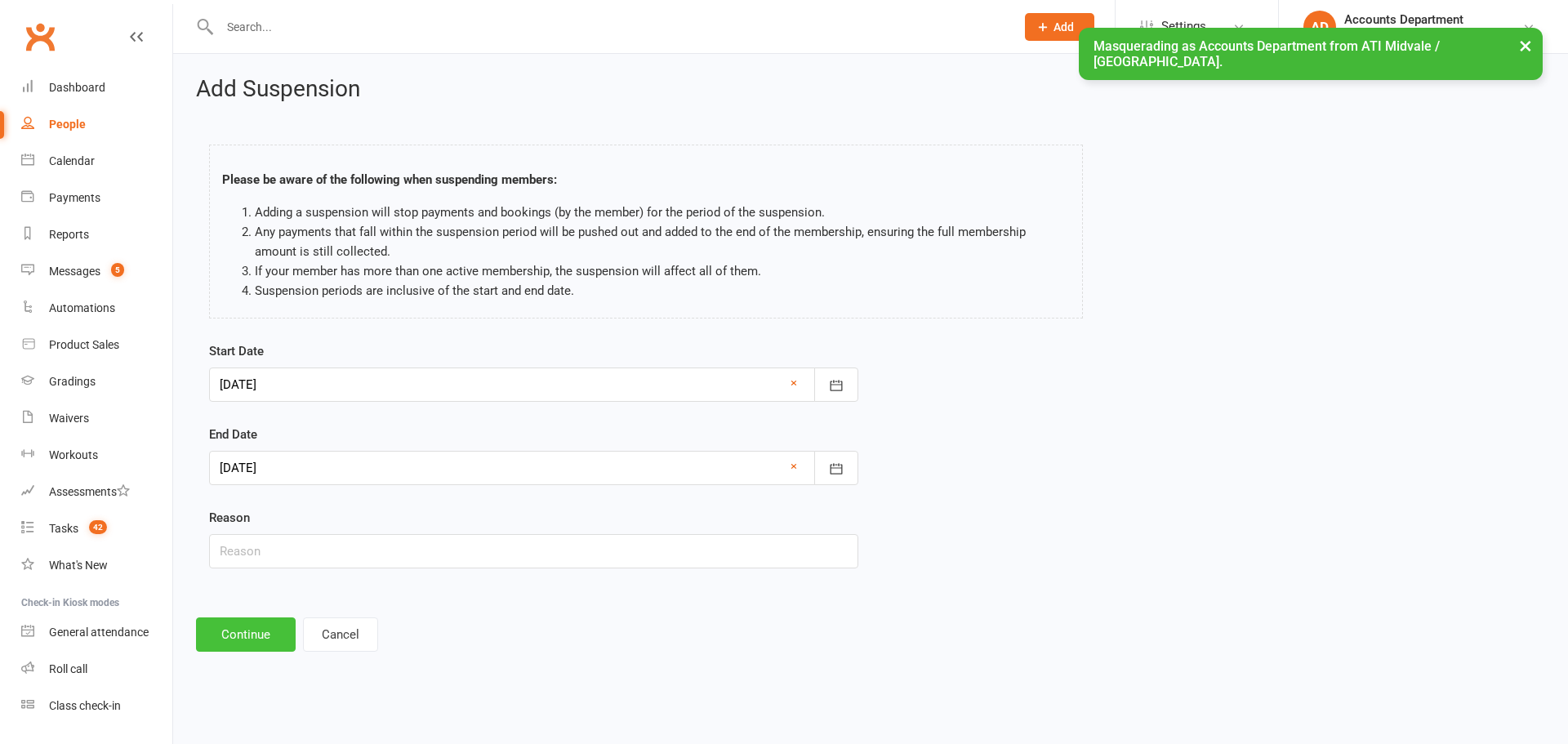
click at [256, 634] on button "Continue" at bounding box center [245, 635] width 100 height 35
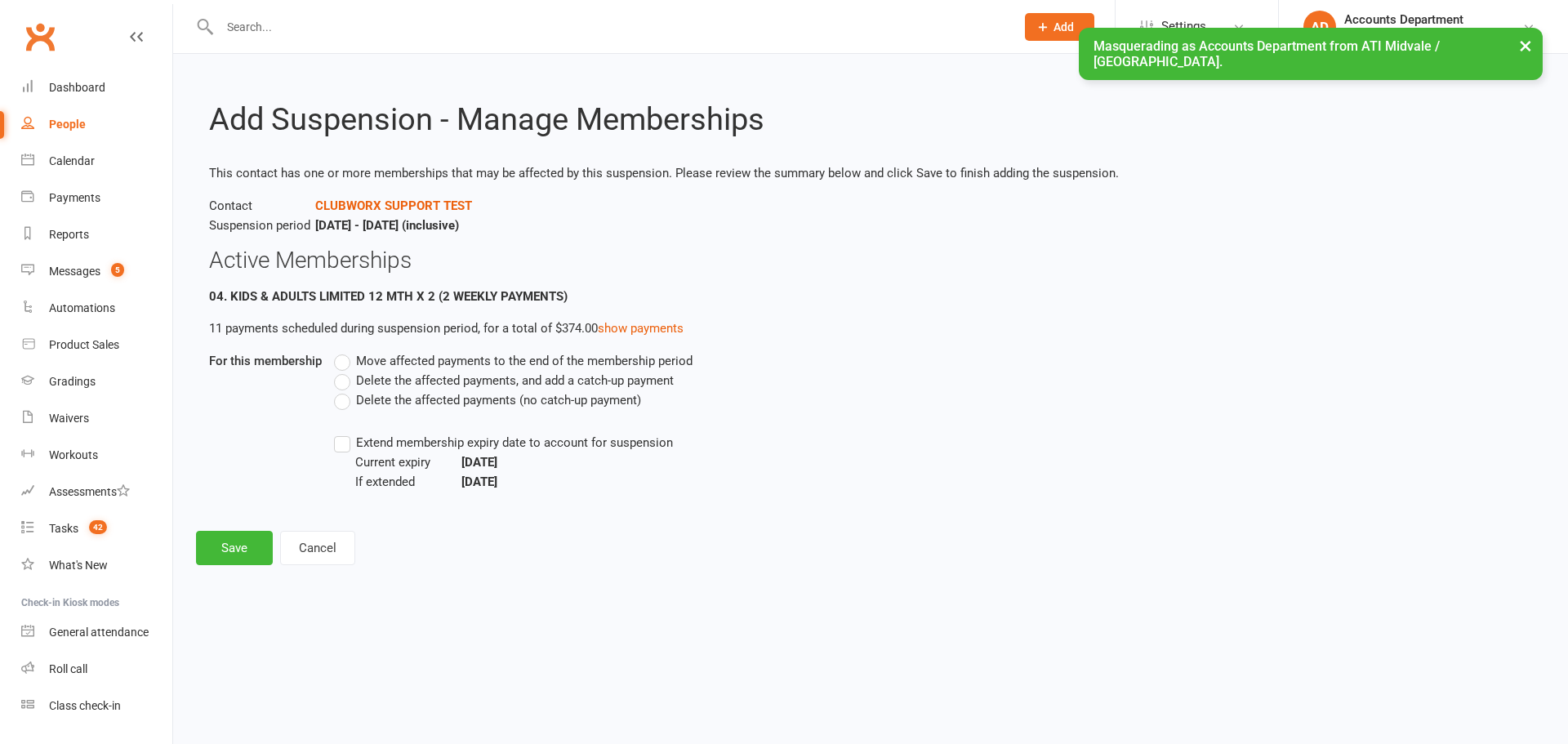
click at [346, 363] on label "Move affected payments to the end of the membership period" at bounding box center [514, 360] width 359 height 20
click at [345, 351] on input "Move affected payments to the end of the membership period" at bounding box center [340, 351] width 10 height 0
click at [217, 542] on button "Save" at bounding box center [234, 548] width 77 height 35
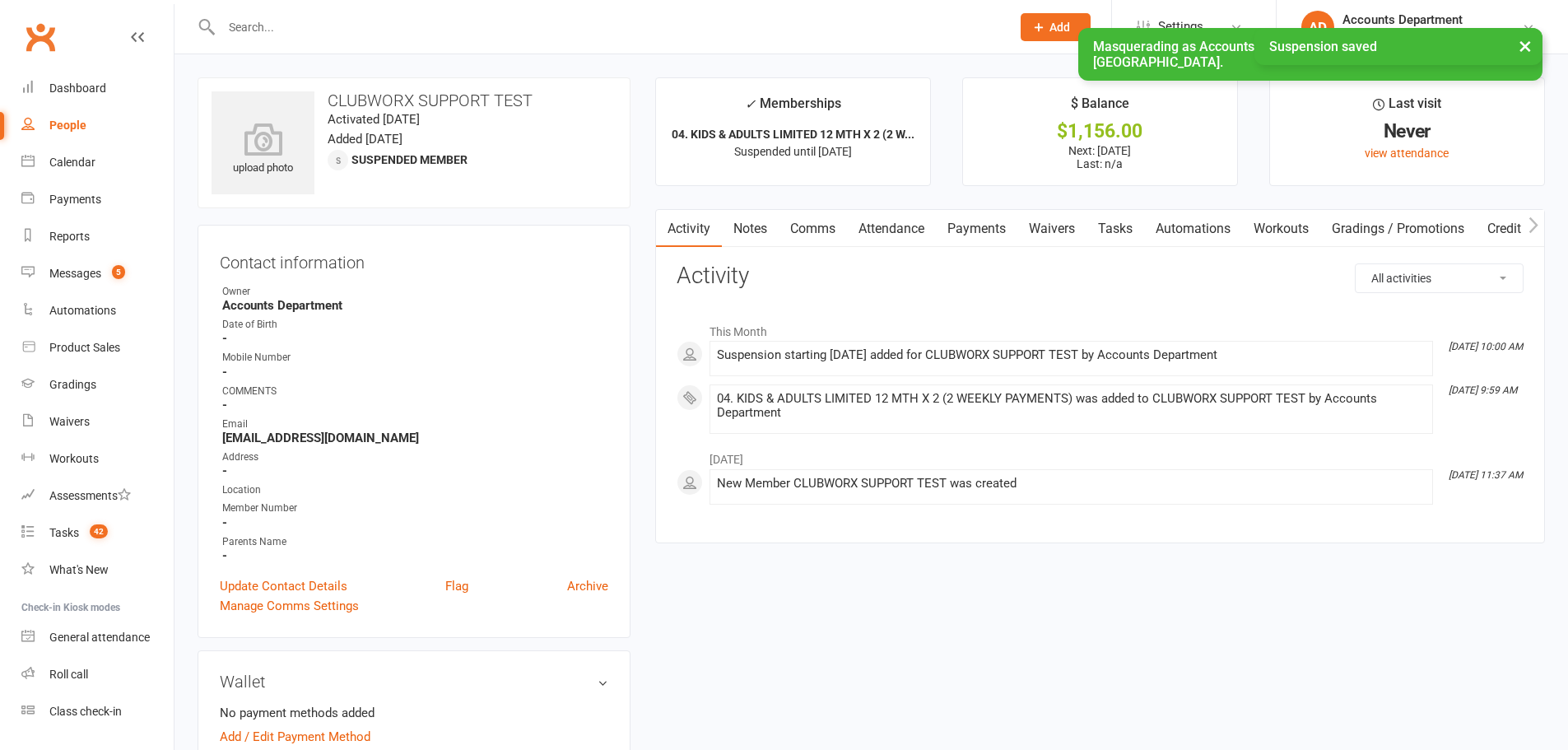
click at [987, 229] on link "Payments" at bounding box center [976, 228] width 81 height 38
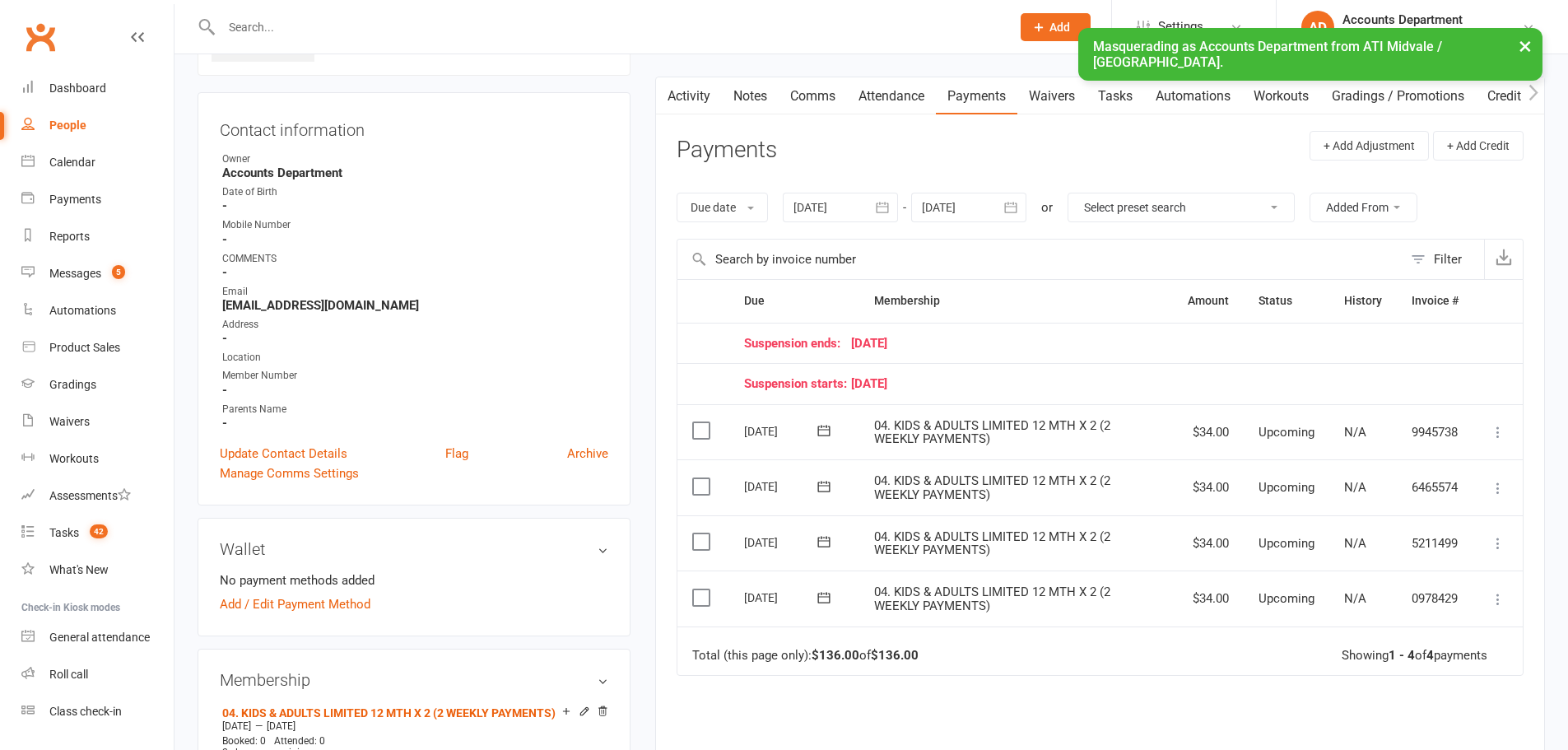
scroll to position [109, 0]
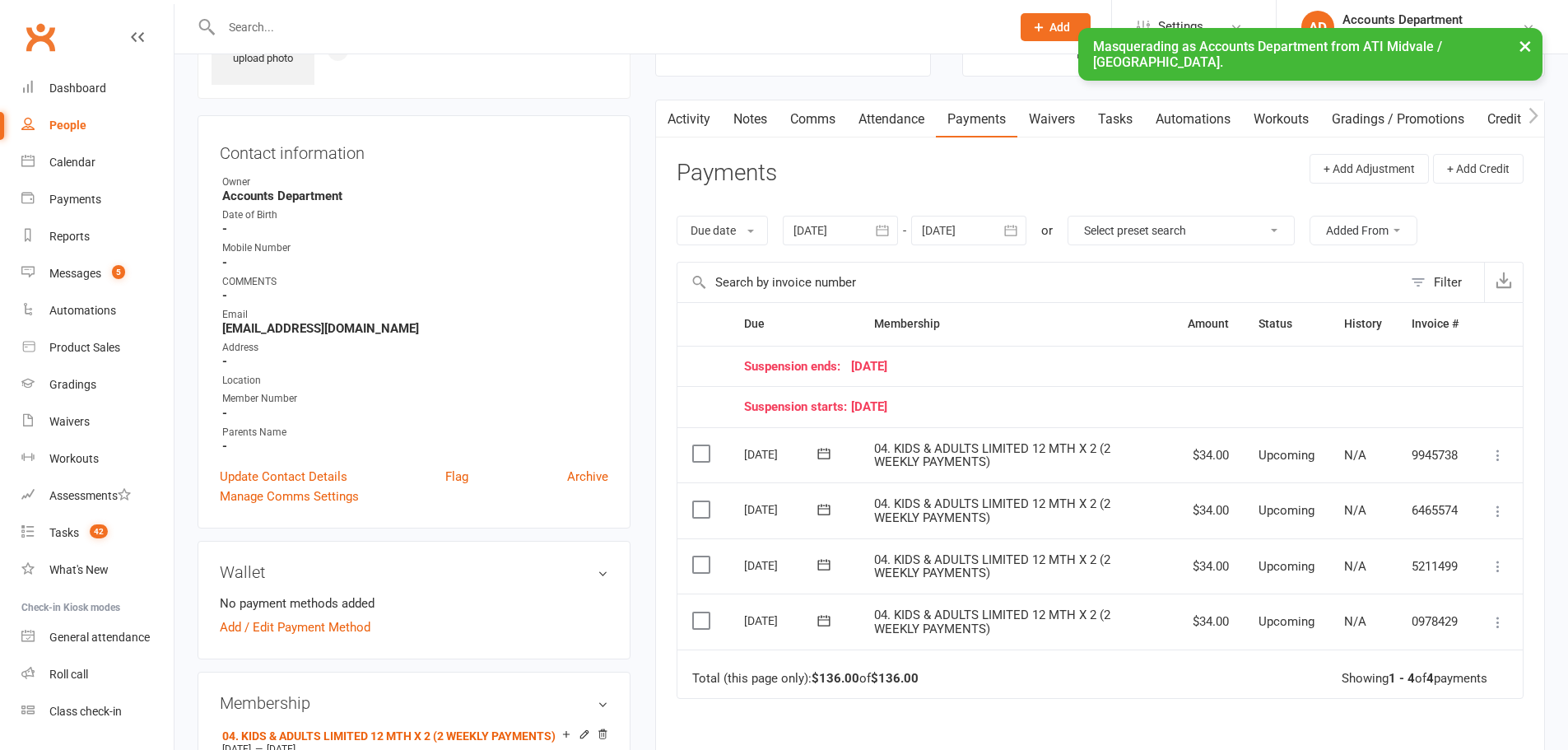
click at [1014, 224] on icon "button" at bounding box center [1010, 231] width 17 height 17
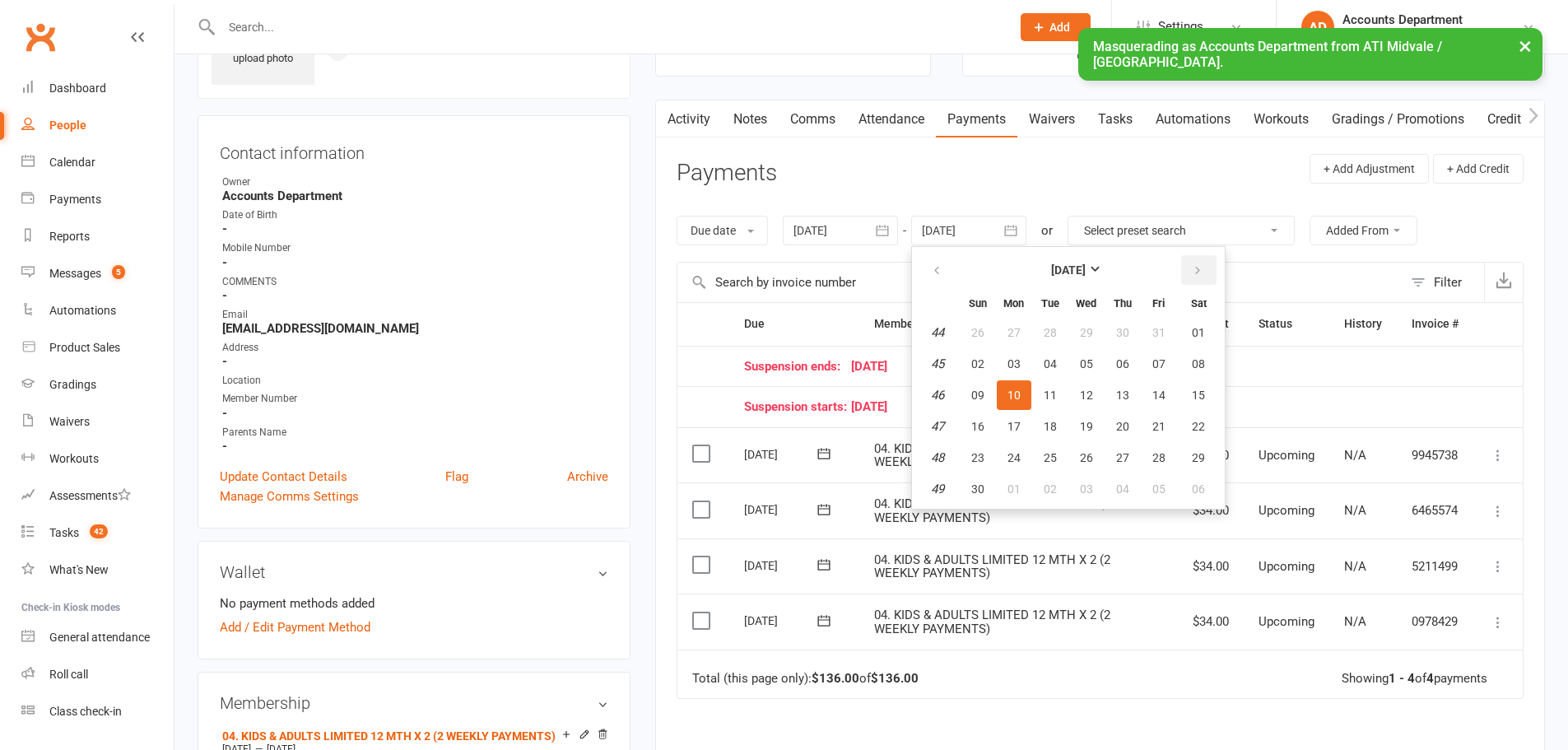
click at [1201, 269] on icon "button" at bounding box center [1197, 271] width 11 height 13
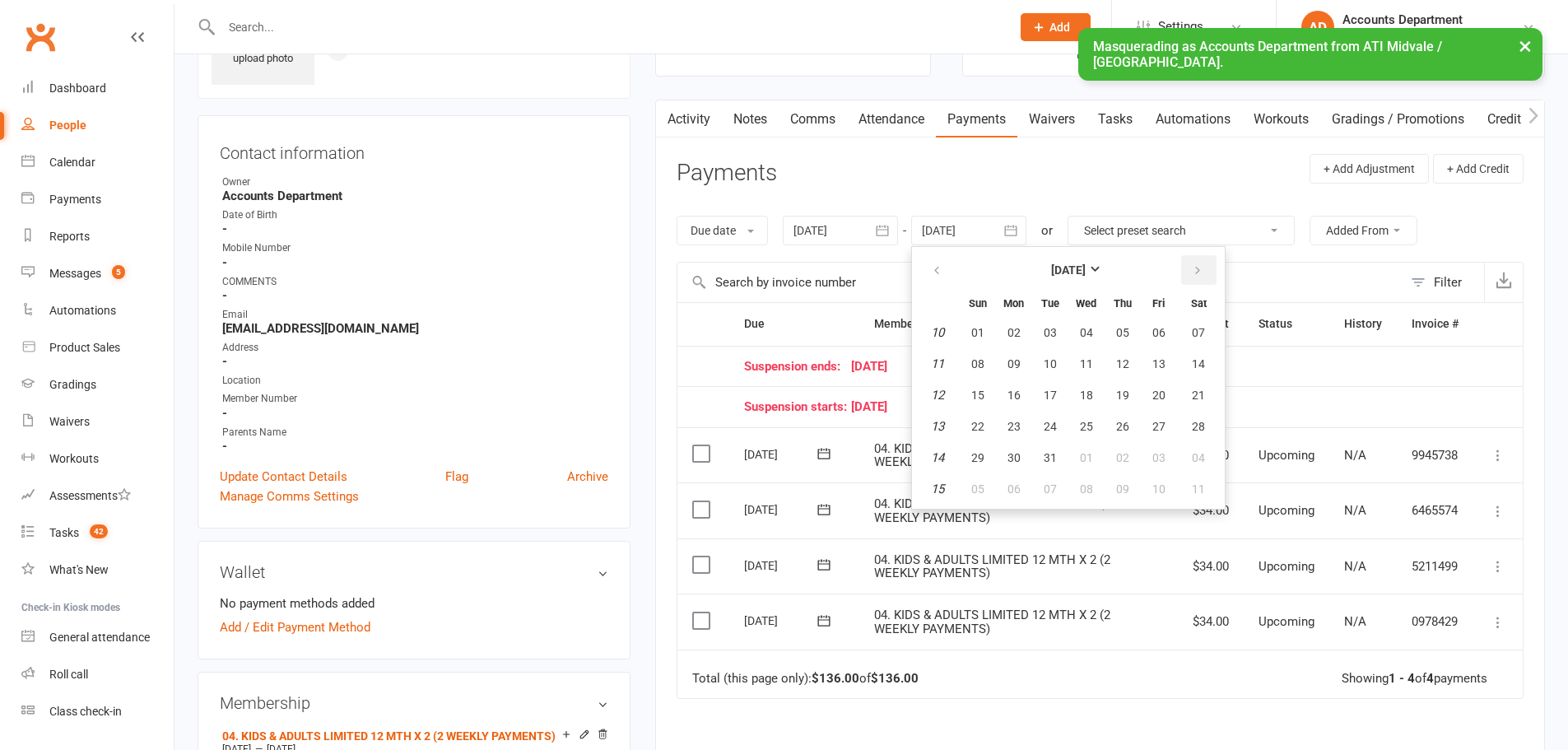
click at [1201, 269] on icon "button" at bounding box center [1197, 271] width 11 height 13
click at [1056, 449] on button "30" at bounding box center [1050, 458] width 35 height 30
type input "30 Jun 2026"
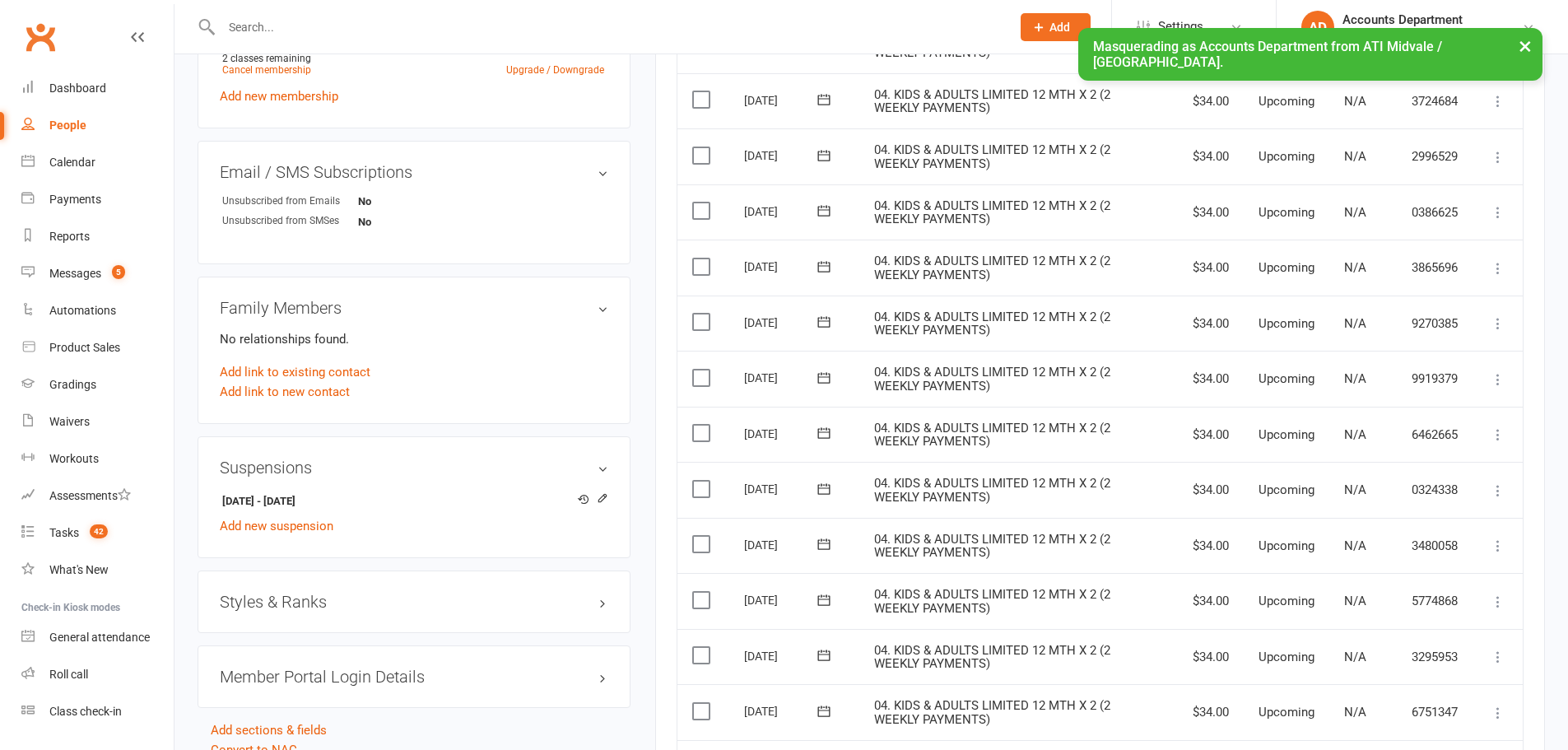
scroll to position [878, 0]
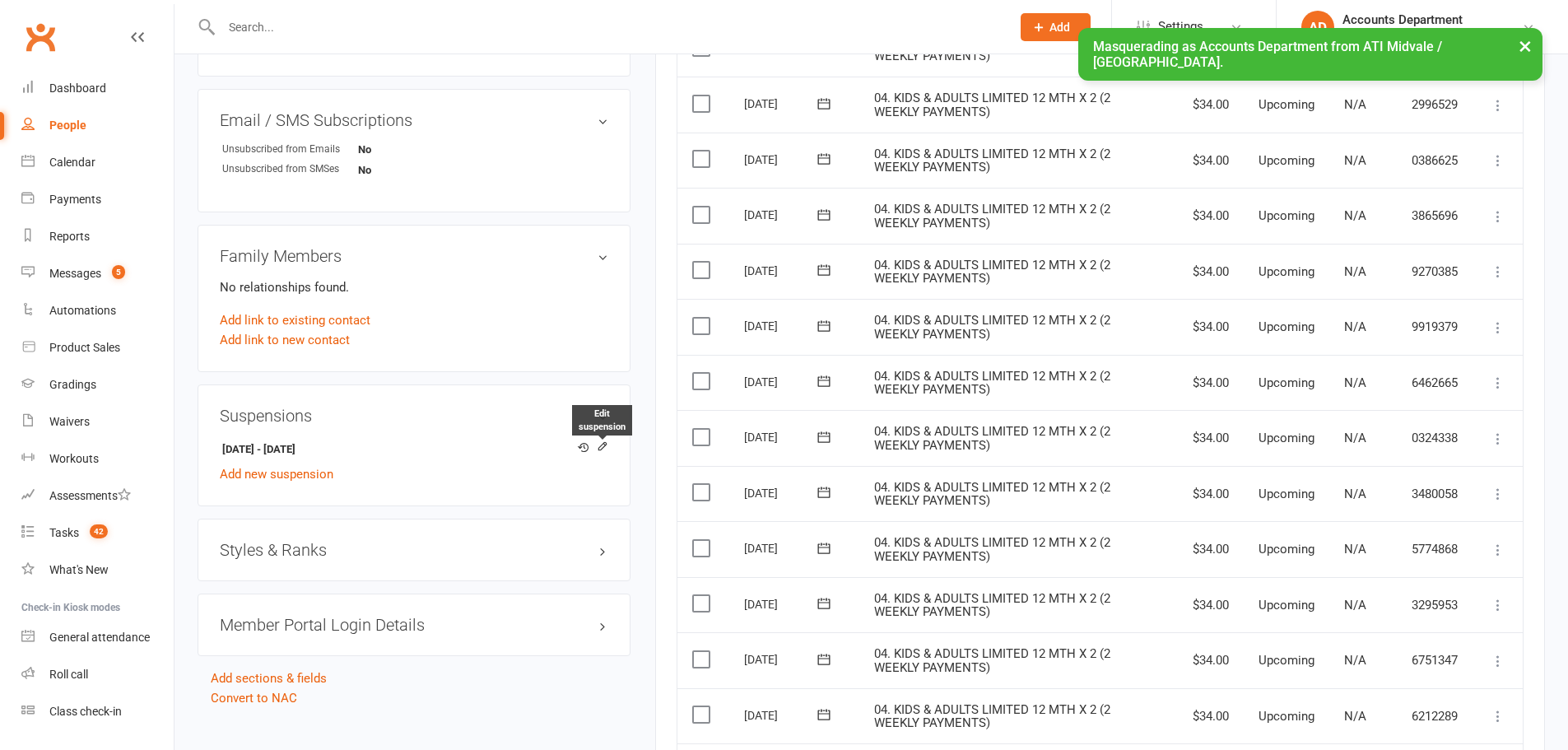
click at [602, 449] on icon at bounding box center [602, 446] width 7 height 7
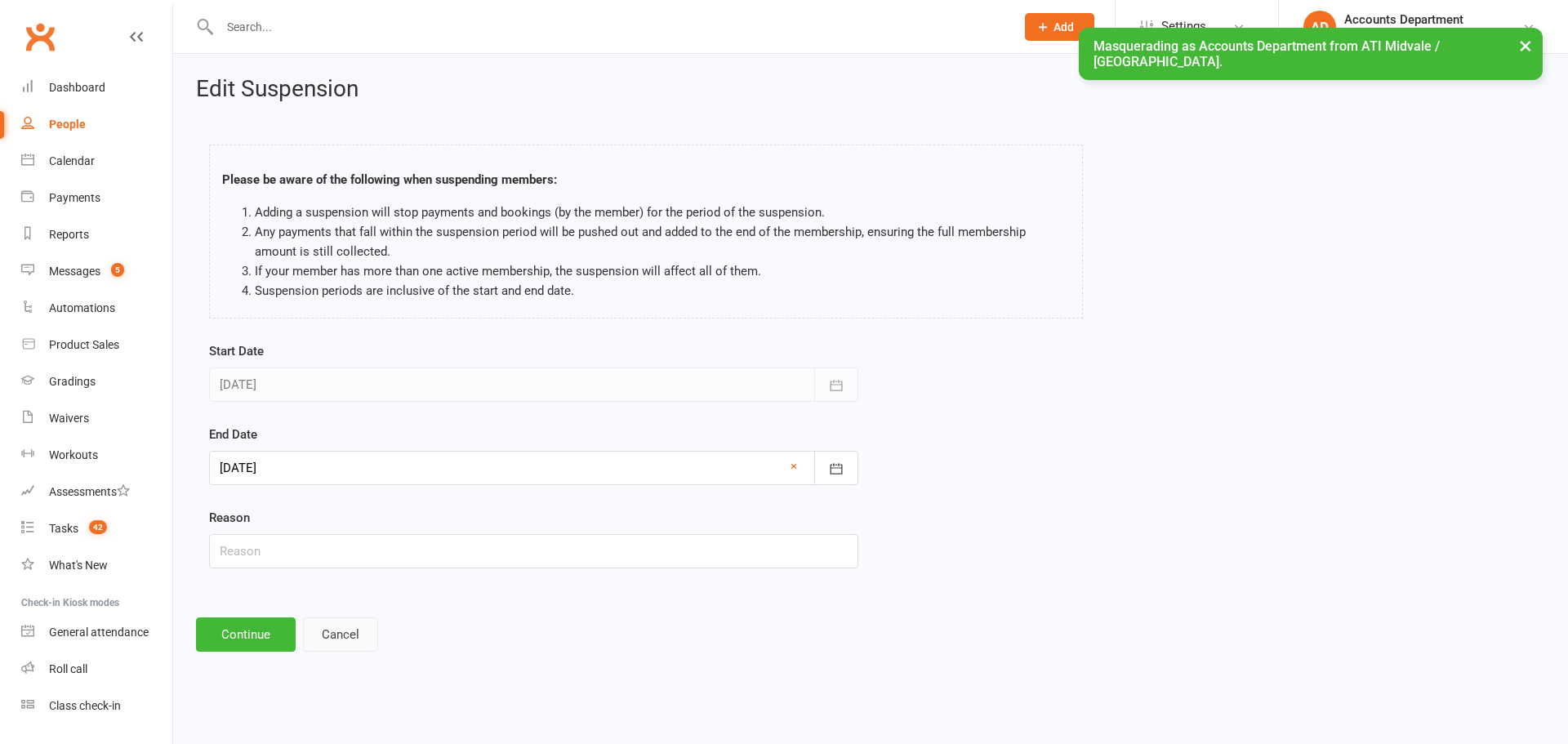
click at [335, 636] on button "Cancel" at bounding box center [340, 635] width 75 height 35
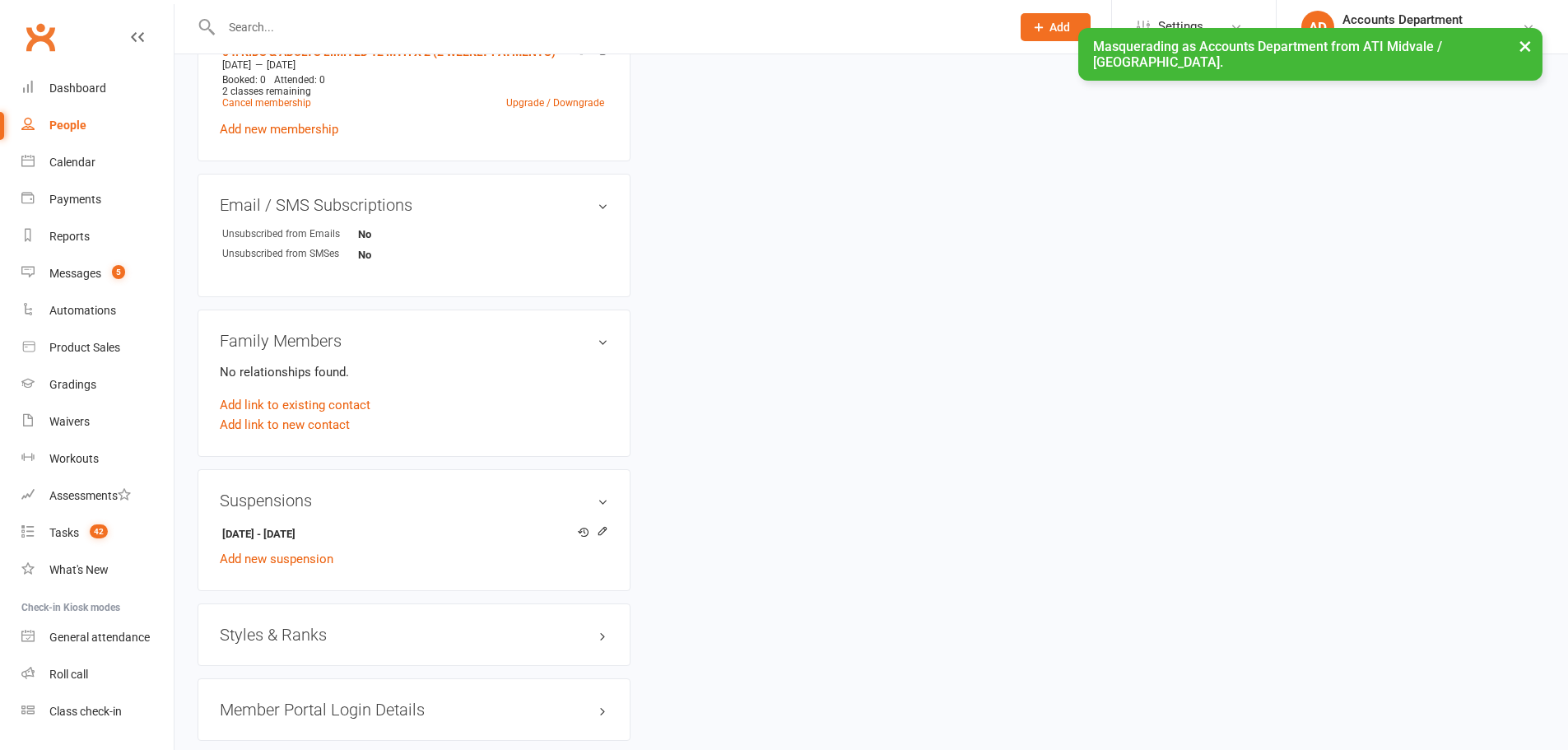
scroll to position [850, 0]
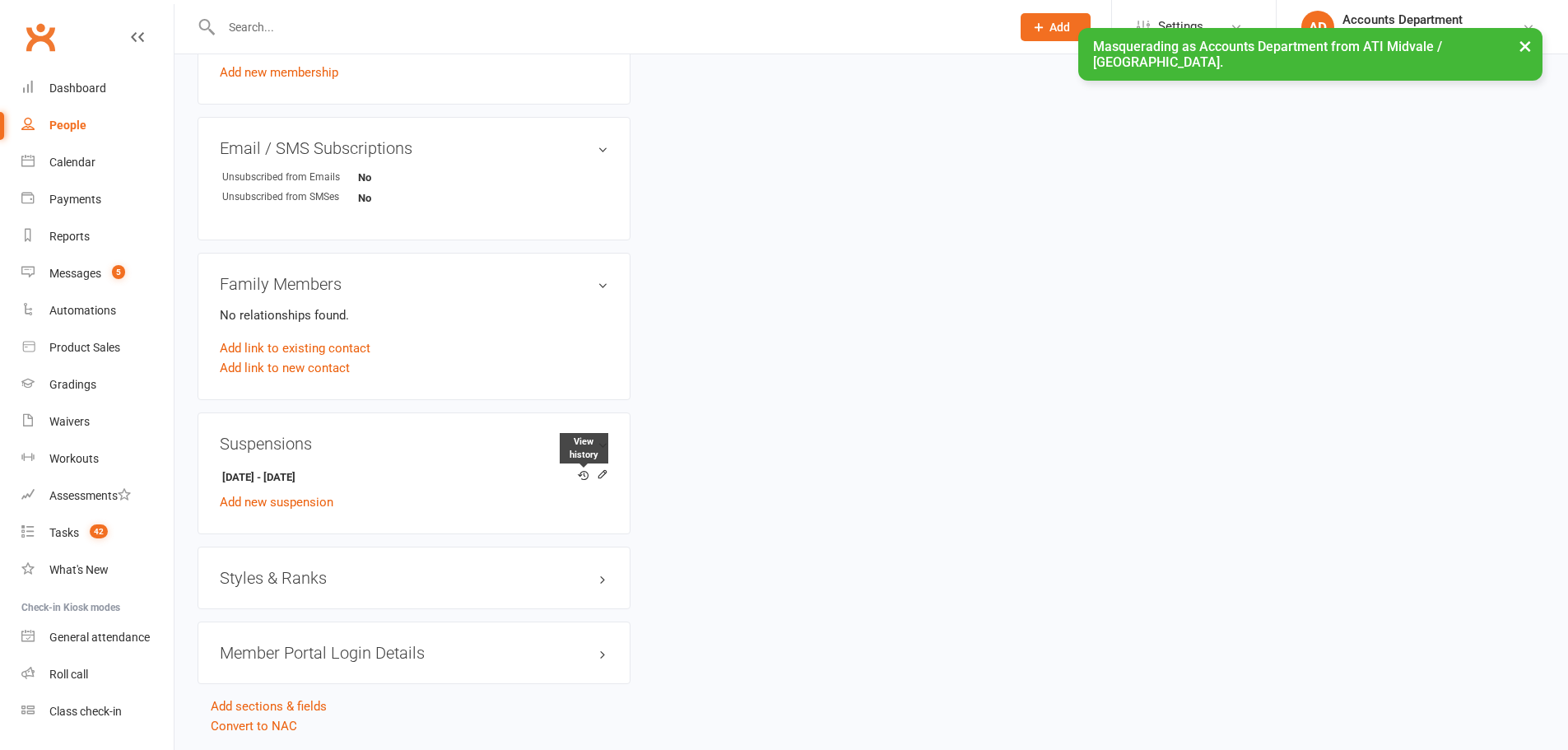
click at [584, 473] on icon at bounding box center [583, 475] width 10 height 10
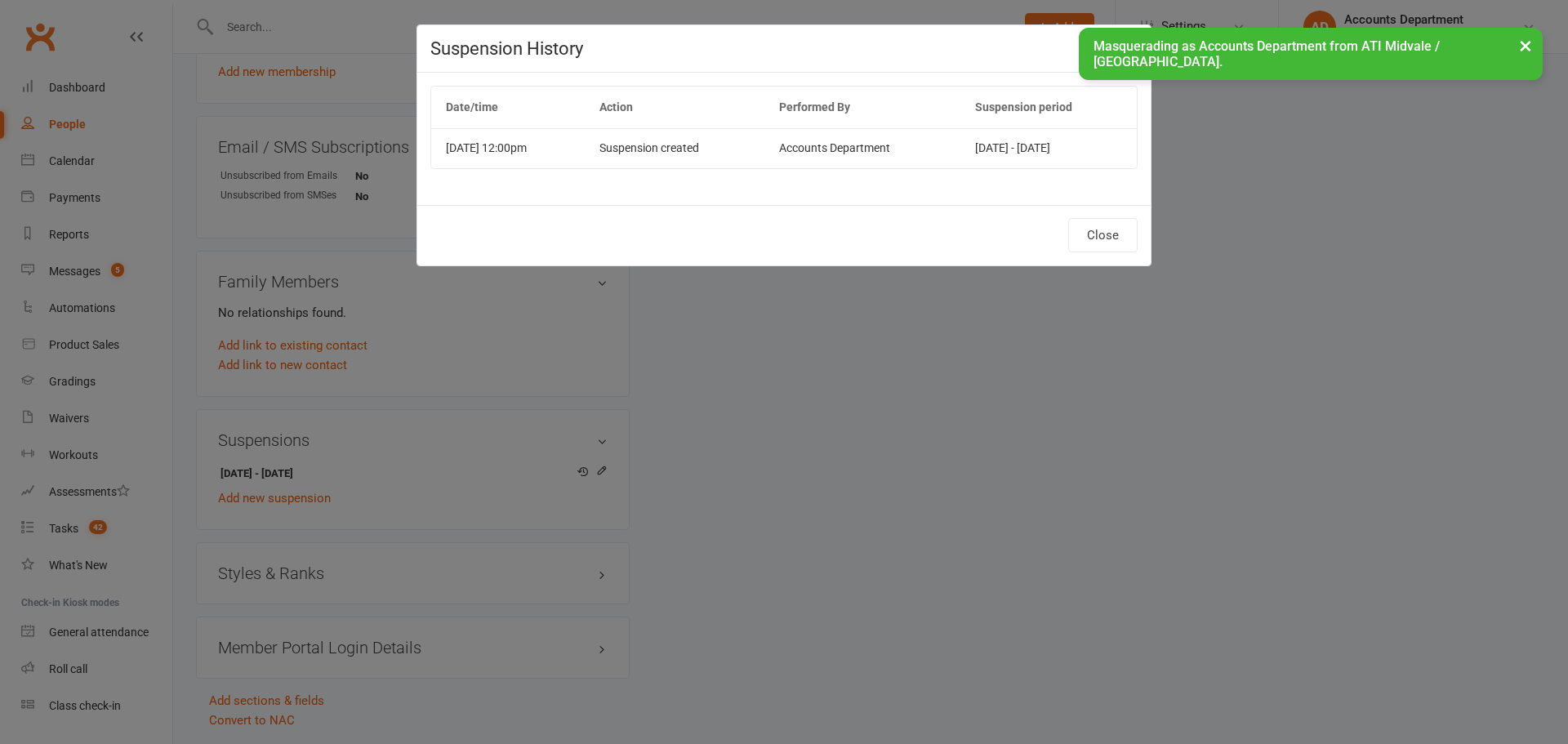
click at [599, 469] on div "Suspension History Date/time Action Performed By Suspension period Oct 13, 2025…" at bounding box center [784, 372] width 1568 height 744
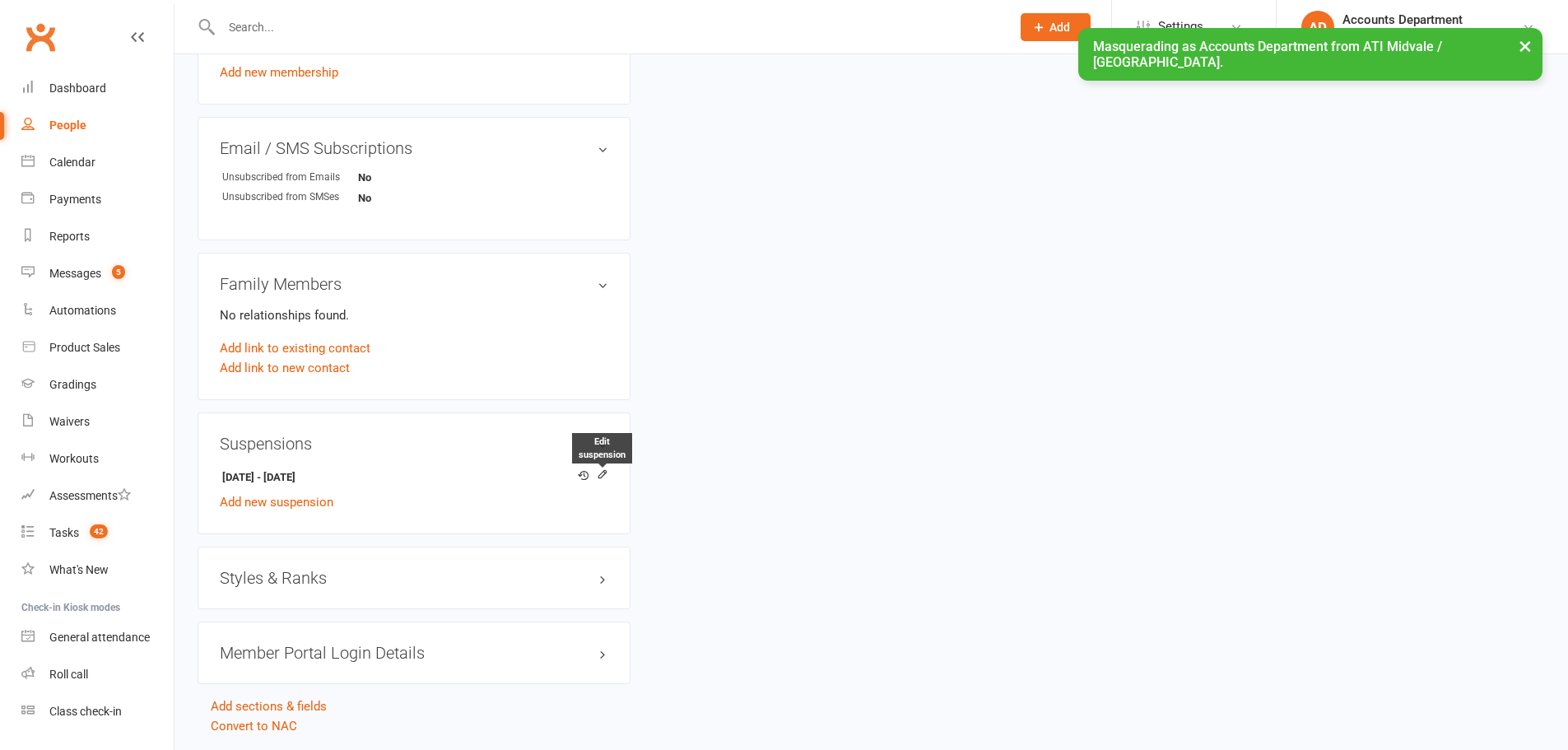
click at [602, 471] on icon at bounding box center [602, 474] width 7 height 7
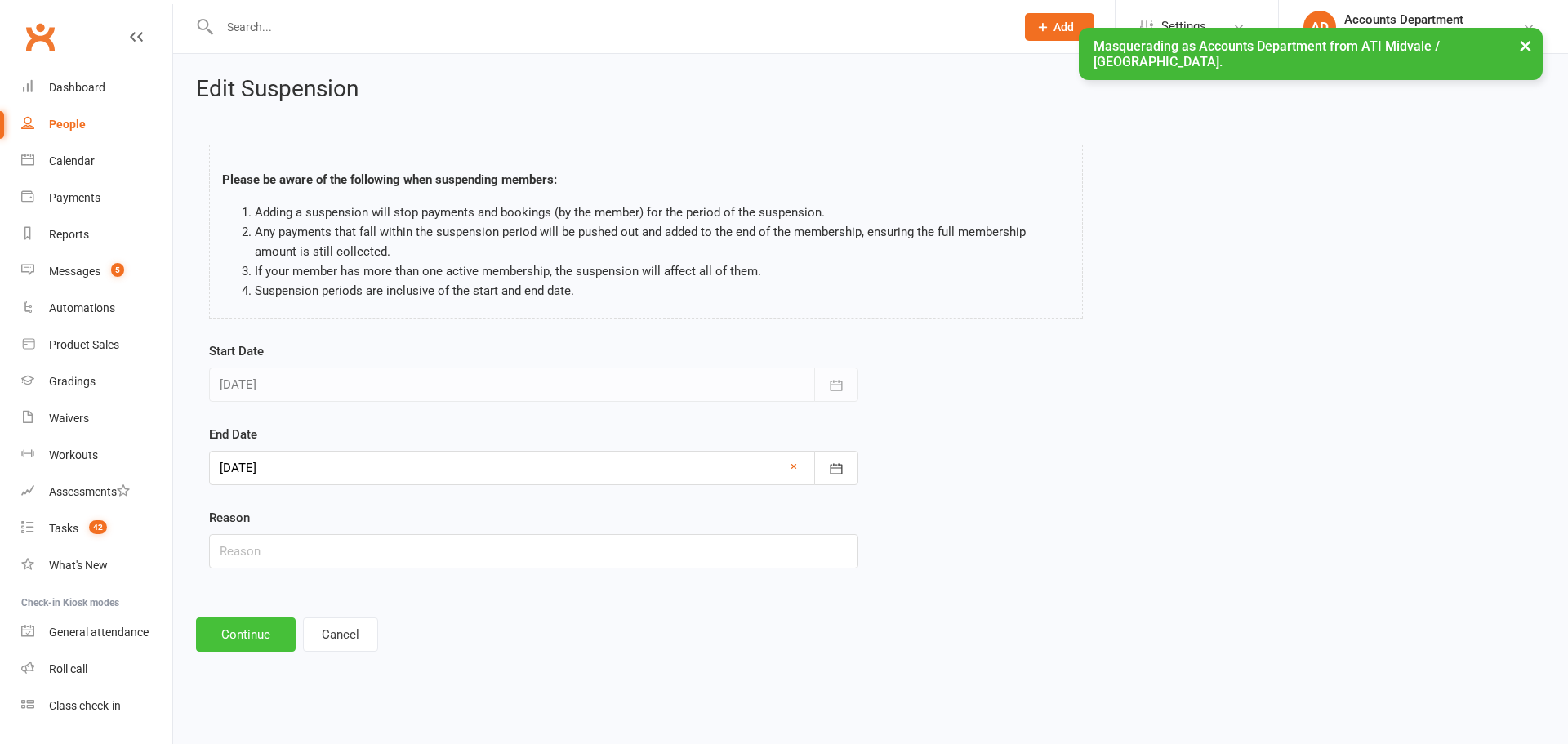
click at [269, 638] on button "Continue" at bounding box center [245, 635] width 100 height 35
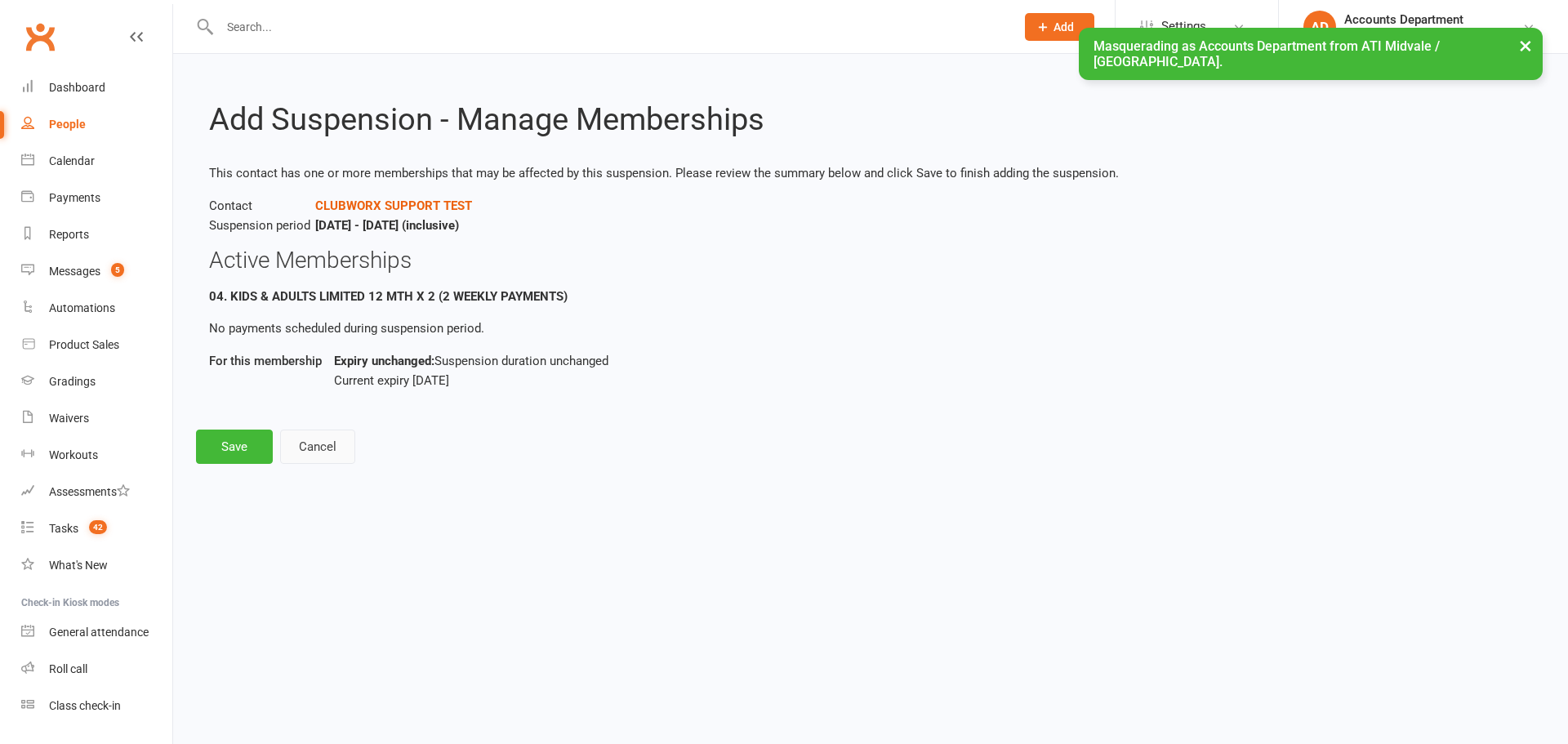
click at [319, 452] on button "Cancel" at bounding box center [317, 447] width 75 height 35
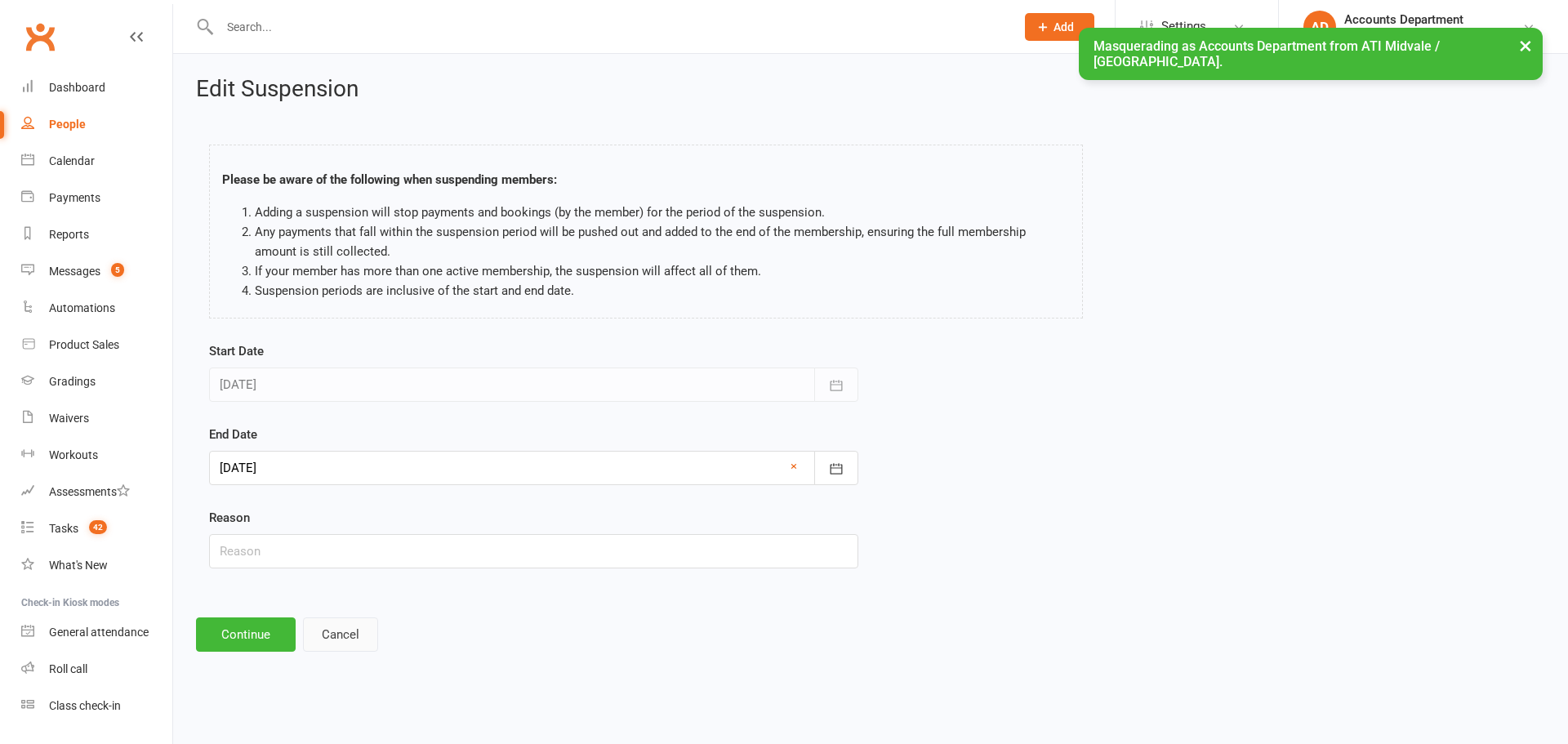
click at [361, 637] on button "Cancel" at bounding box center [340, 635] width 75 height 35
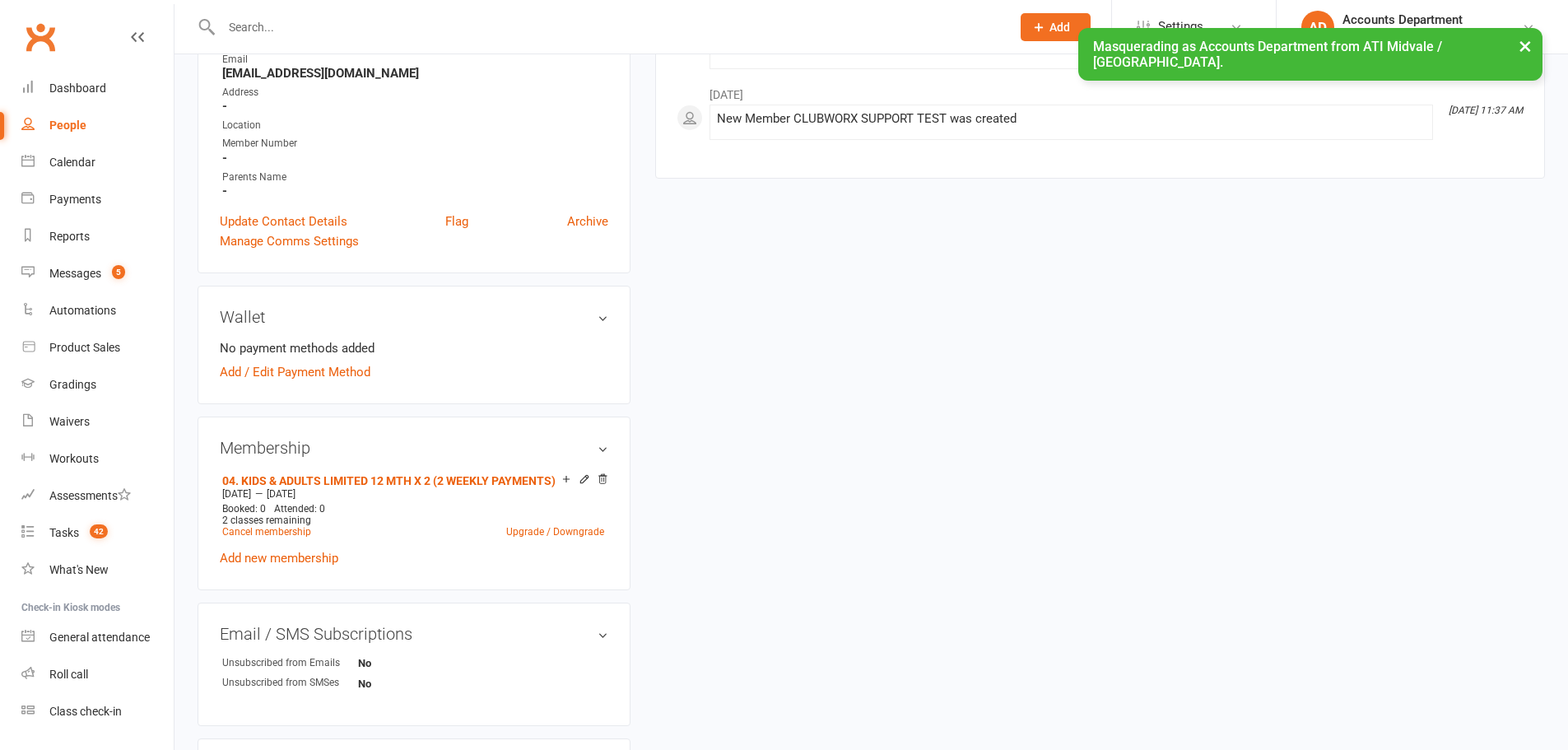
scroll to position [384, 0]
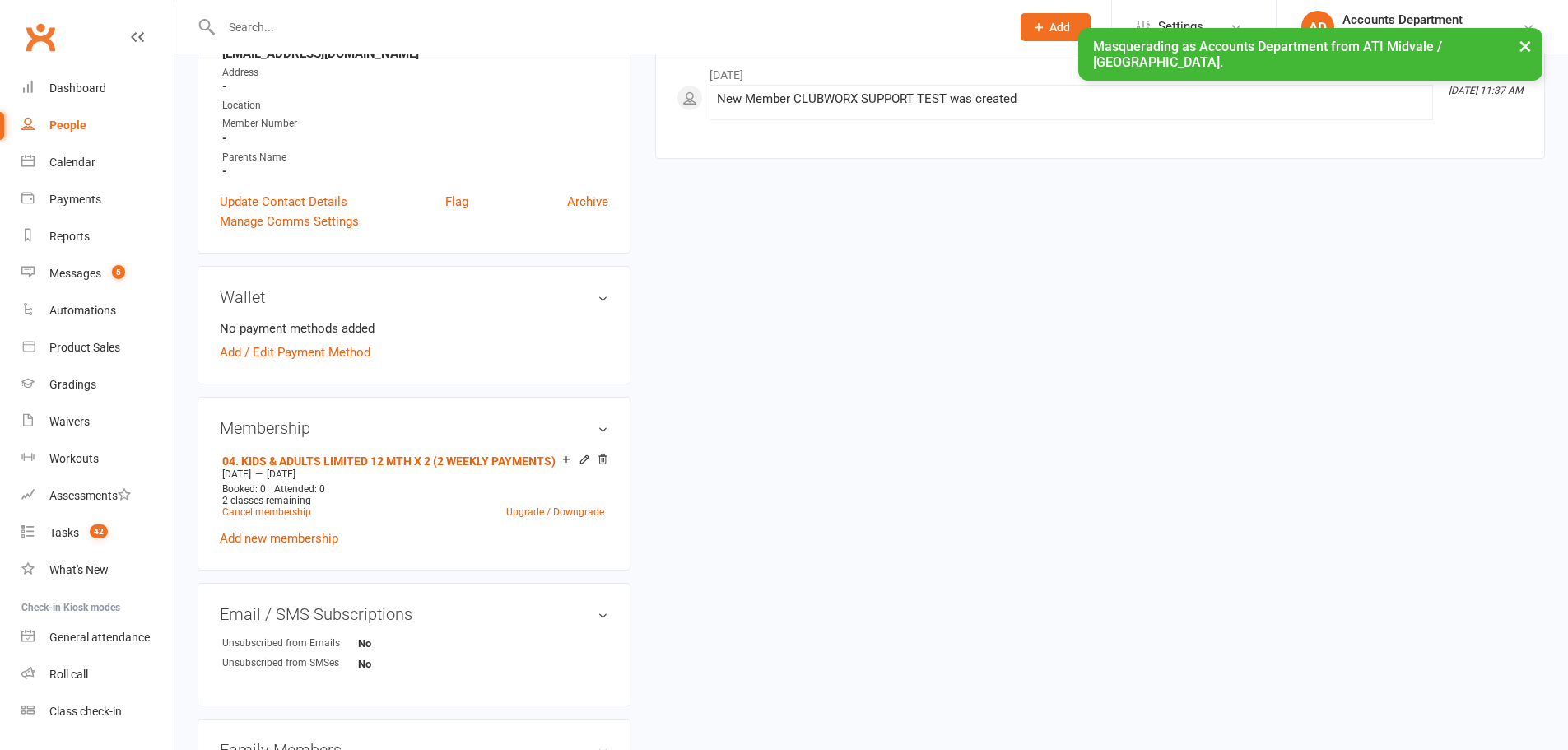
drag, startPoint x: 598, startPoint y: 455, endPoint x: 848, endPoint y: 66, distance: 462.4
click at [598, 455] on icon at bounding box center [602, 458] width 11 height 11
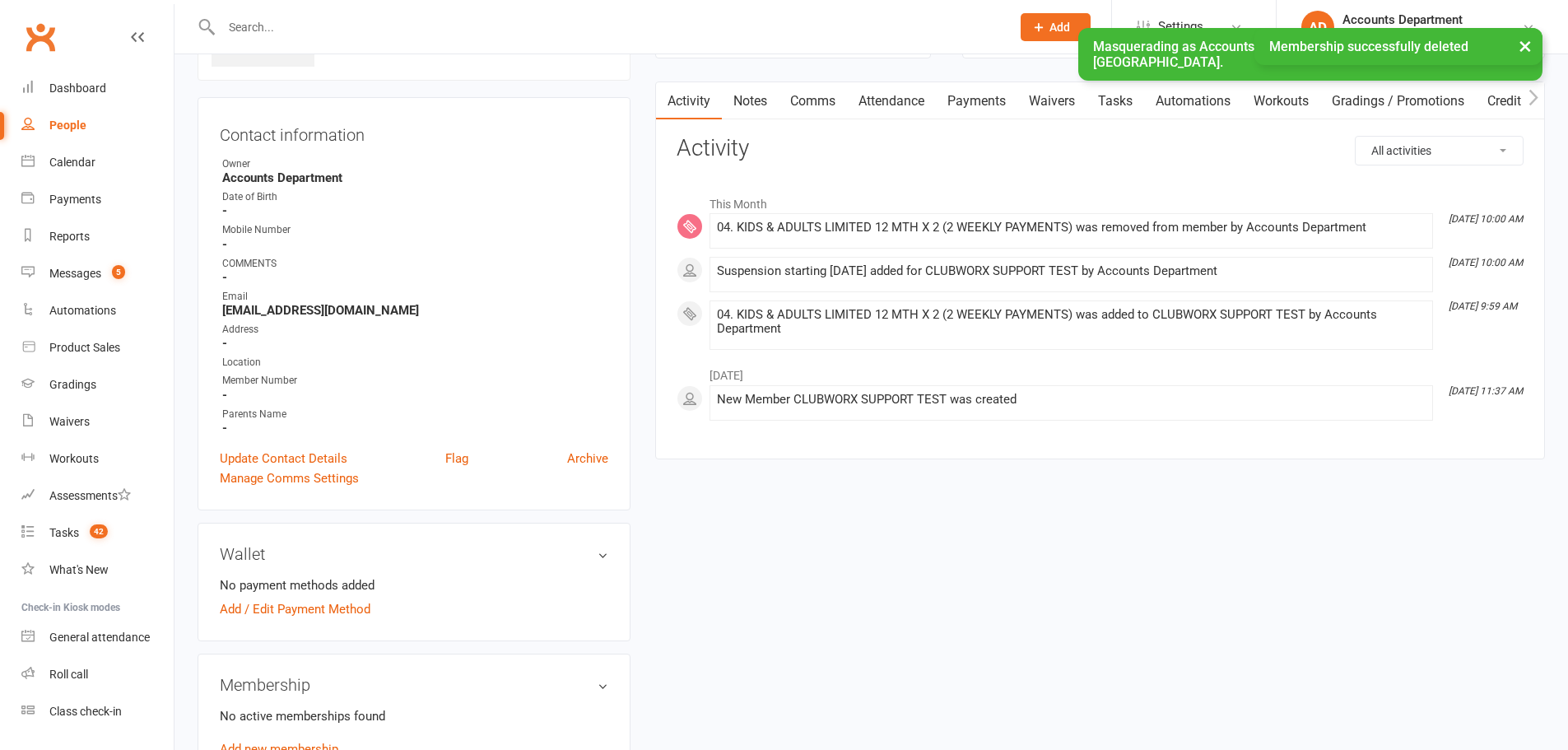
scroll to position [55, 0]
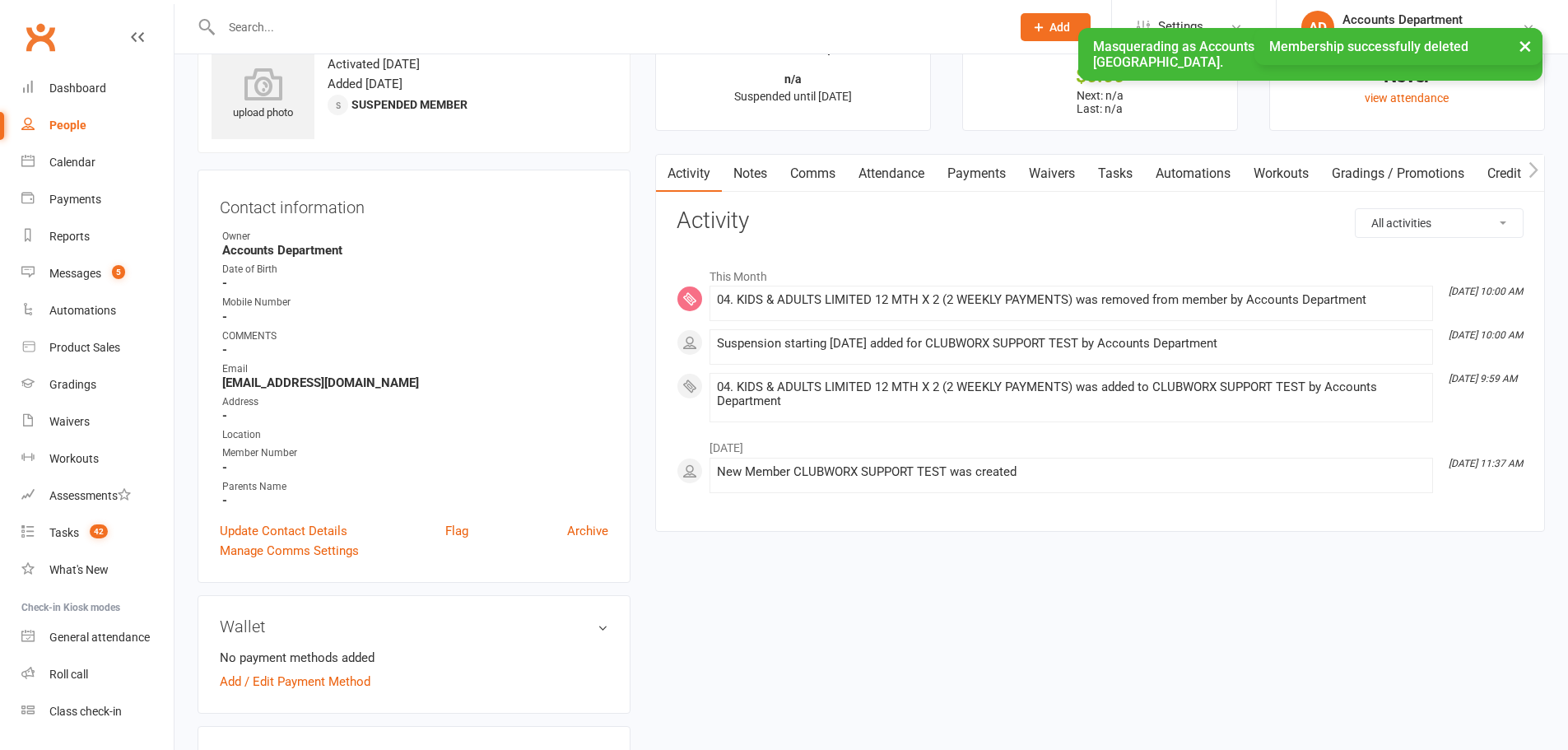
click at [576, 533] on link "Archive" at bounding box center [588, 531] width 41 height 20
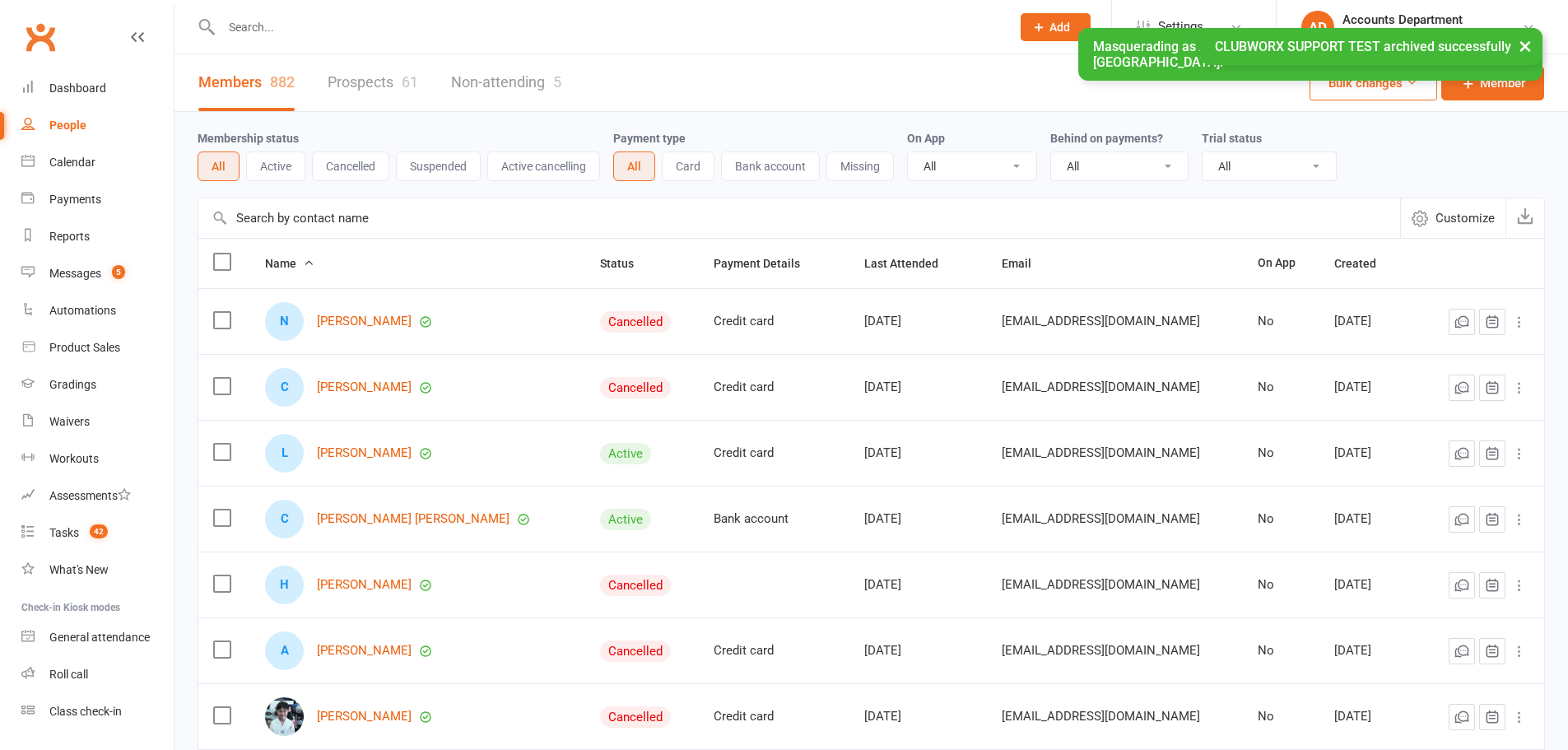
click at [1070, 22] on span "Add" at bounding box center [1060, 27] width 21 height 13
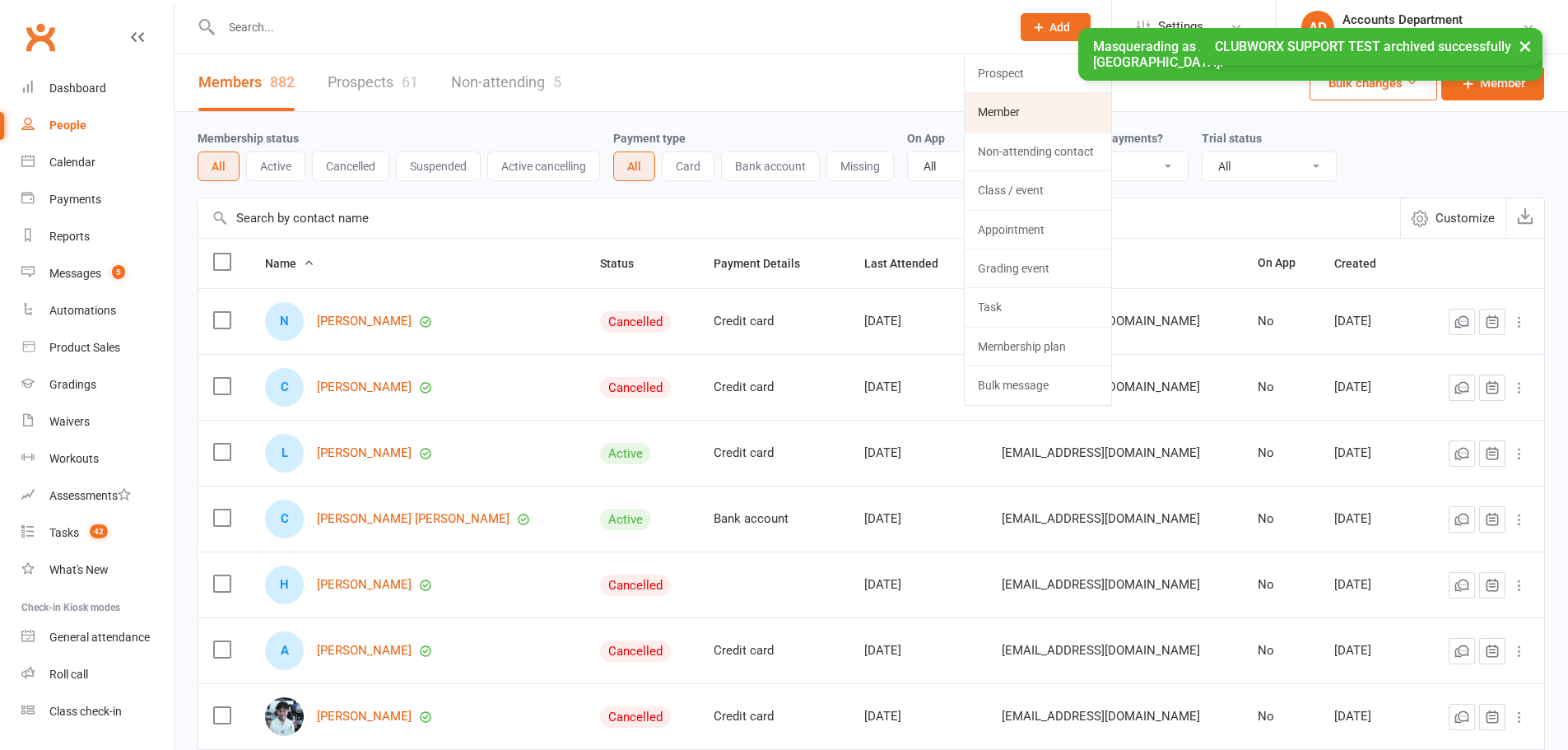
click at [1049, 108] on link "Member" at bounding box center [1038, 112] width 147 height 38
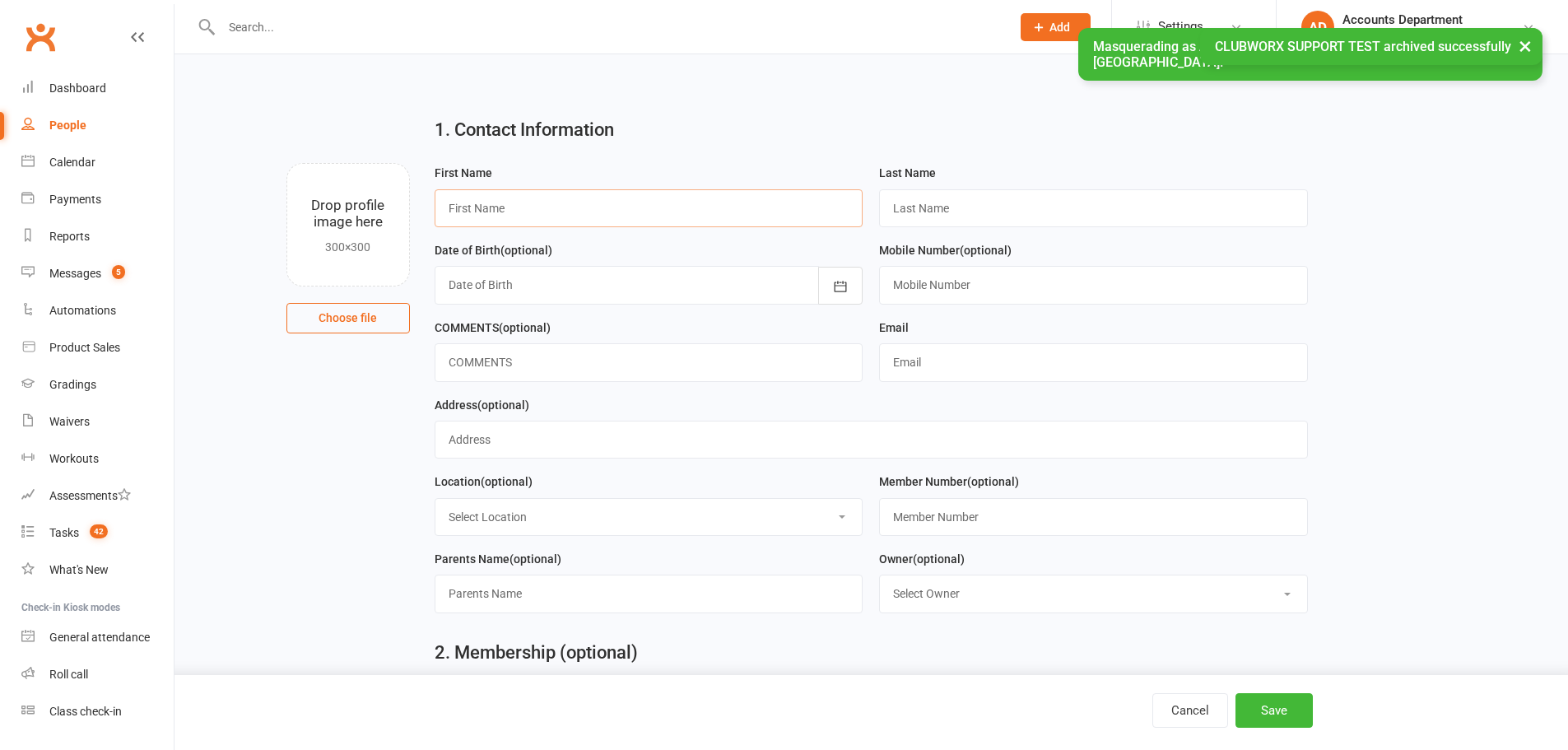
click at [504, 219] on input "text" at bounding box center [649, 208] width 429 height 38
type input "cwx"
click at [989, 208] on input "text" at bounding box center [1093, 208] width 429 height 38
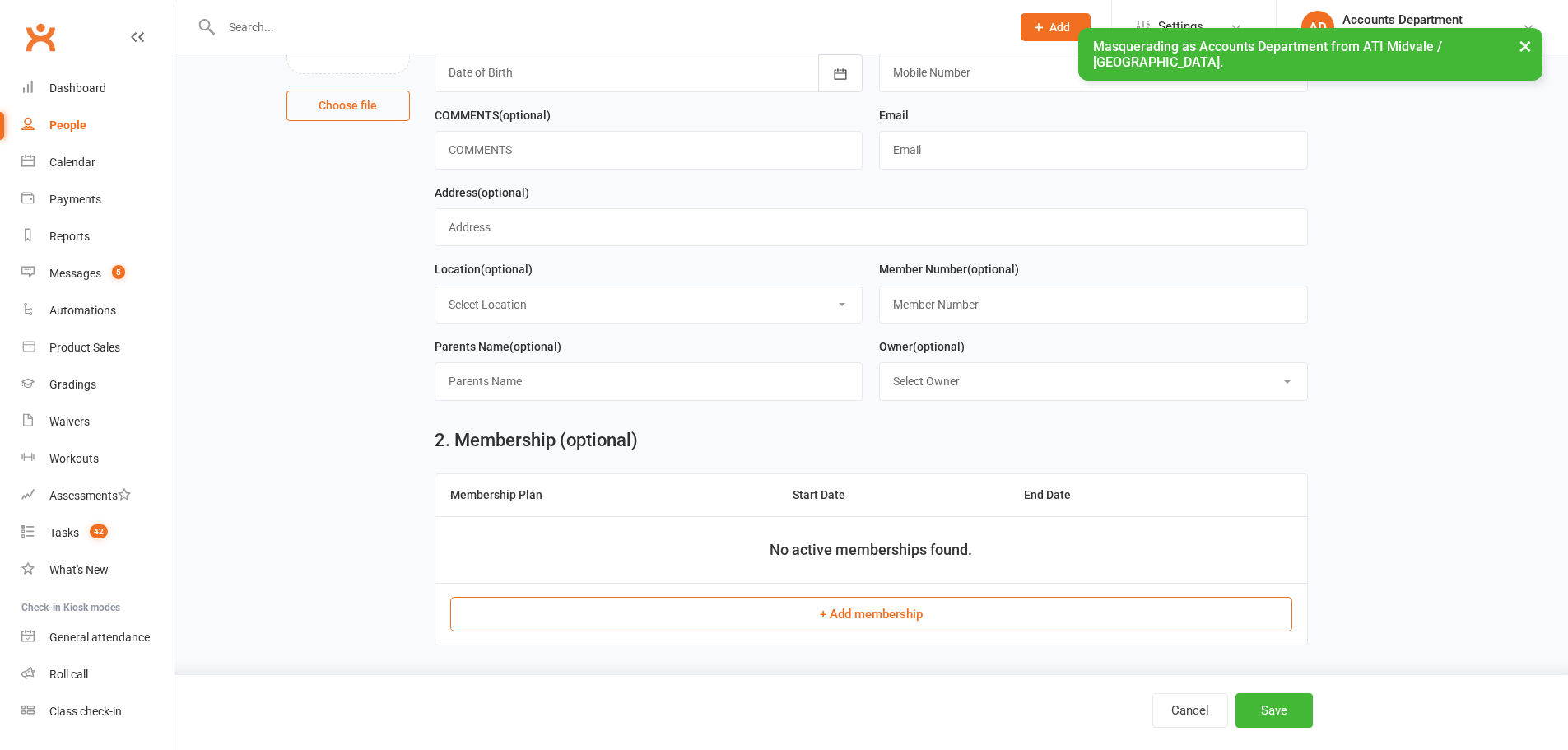
scroll to position [220, 0]
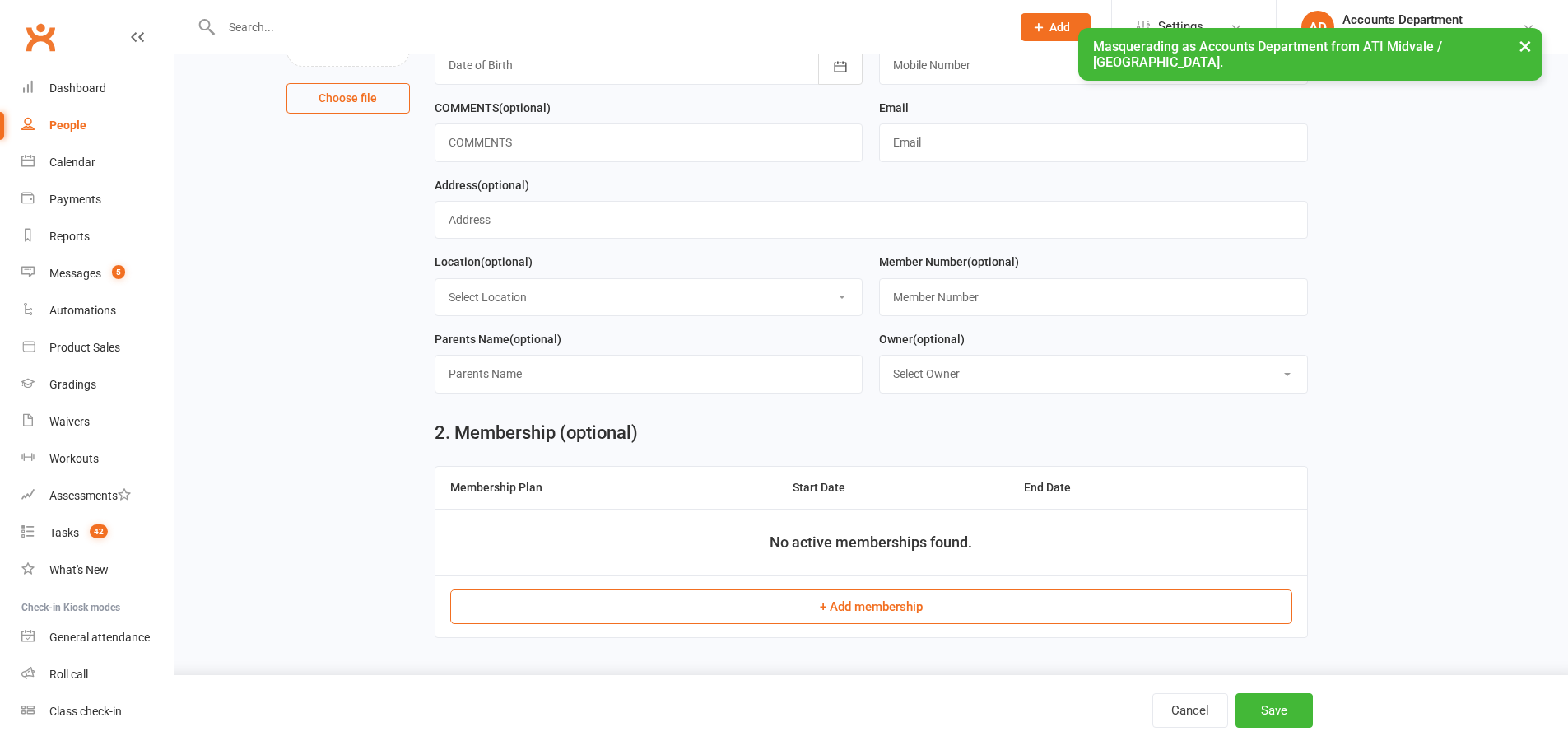
type input "test"
click at [928, 132] on input "text" at bounding box center [1093, 141] width 429 height 38
type input "jiayu@clubworx.com"
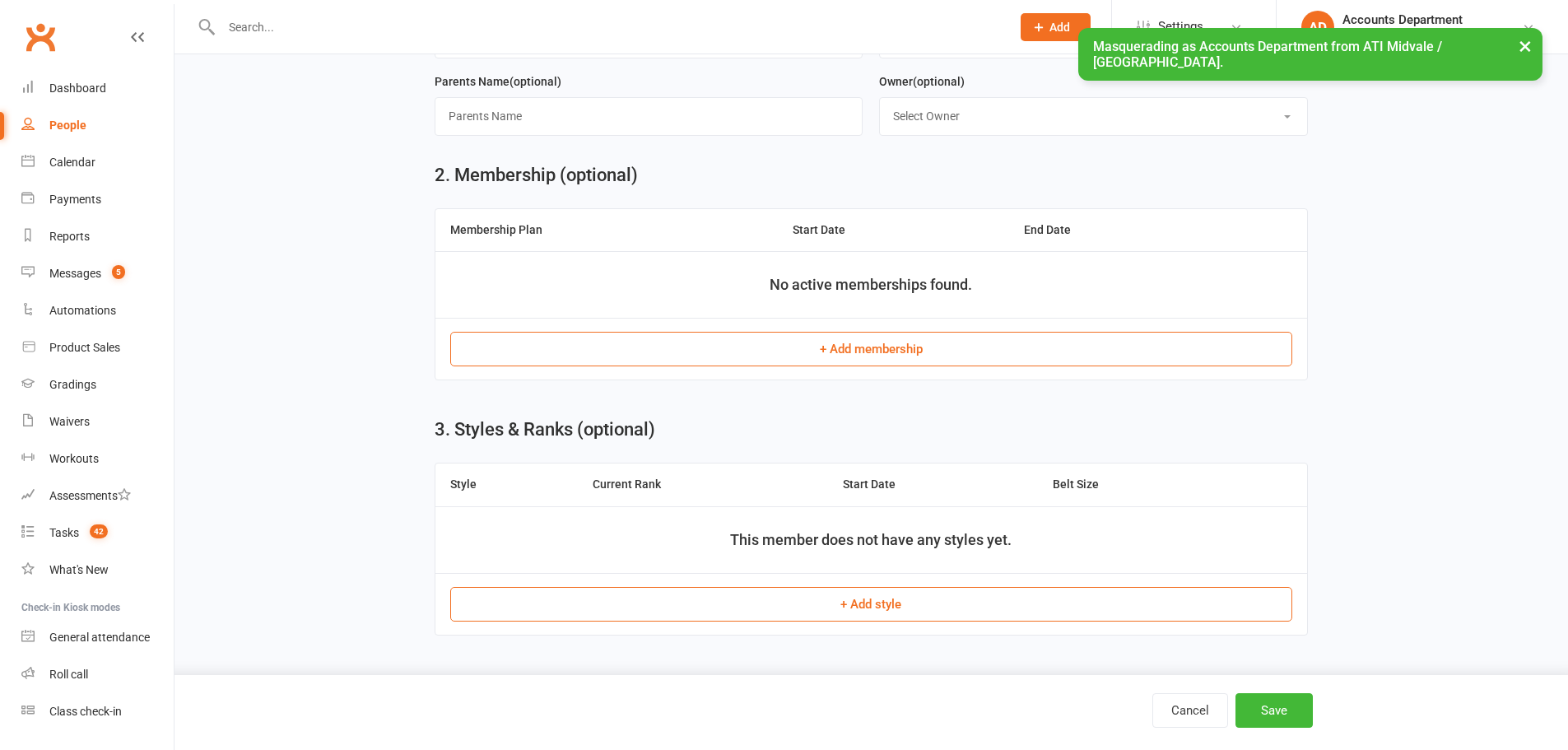
scroll to position [482, 0]
click at [938, 346] on button "+ Add membership" at bounding box center [871, 349] width 842 height 35
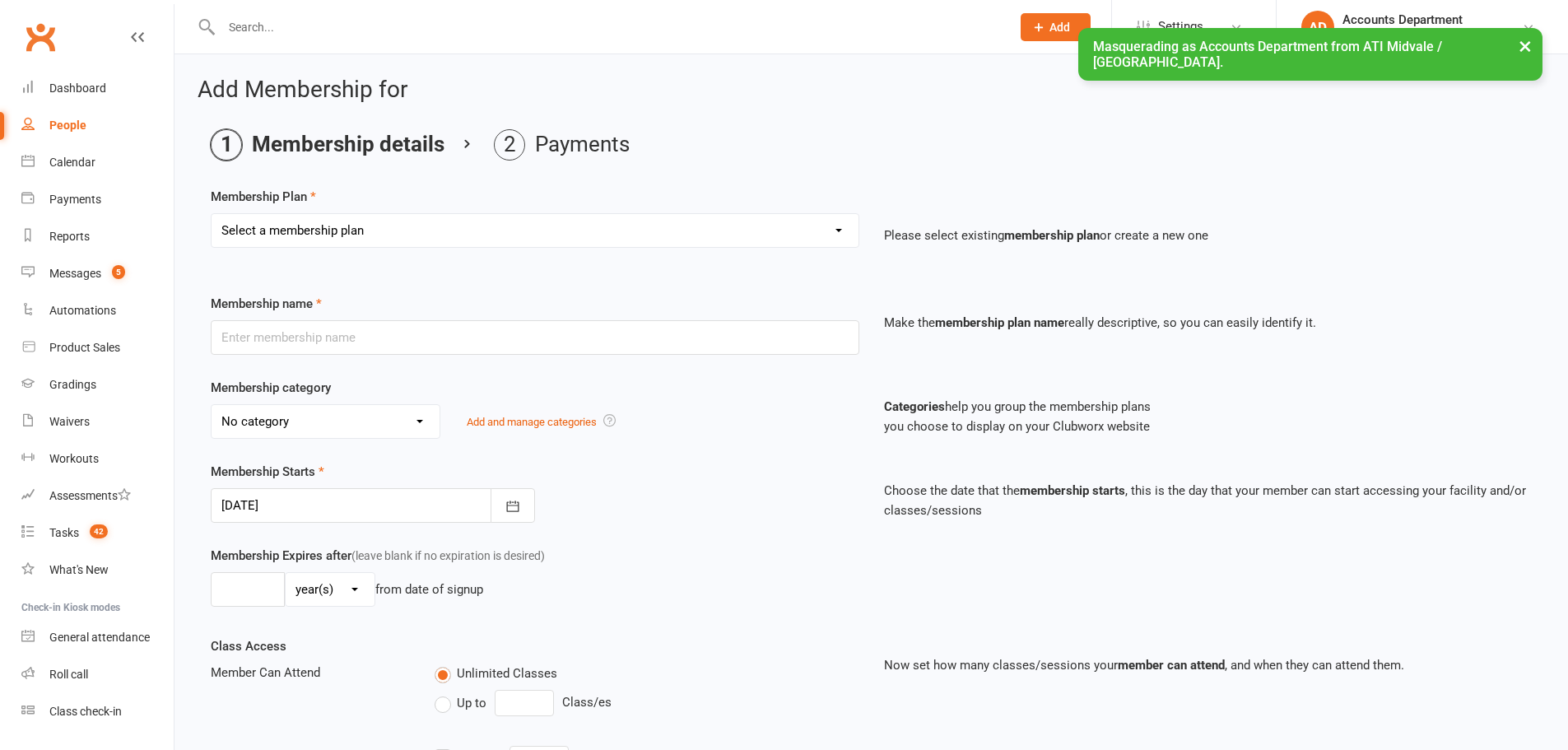
click at [372, 230] on select "Select a membership plan Create new Membership Plan 01. DRAGONS LIMITED 12 MTH …" at bounding box center [534, 231] width 647 height 33
select select "10"
click at [211, 214] on select "Select a membership plan Create new Membership Plan 01. DRAGONS LIMITED 12 MTH …" at bounding box center [534, 231] width 647 height 33
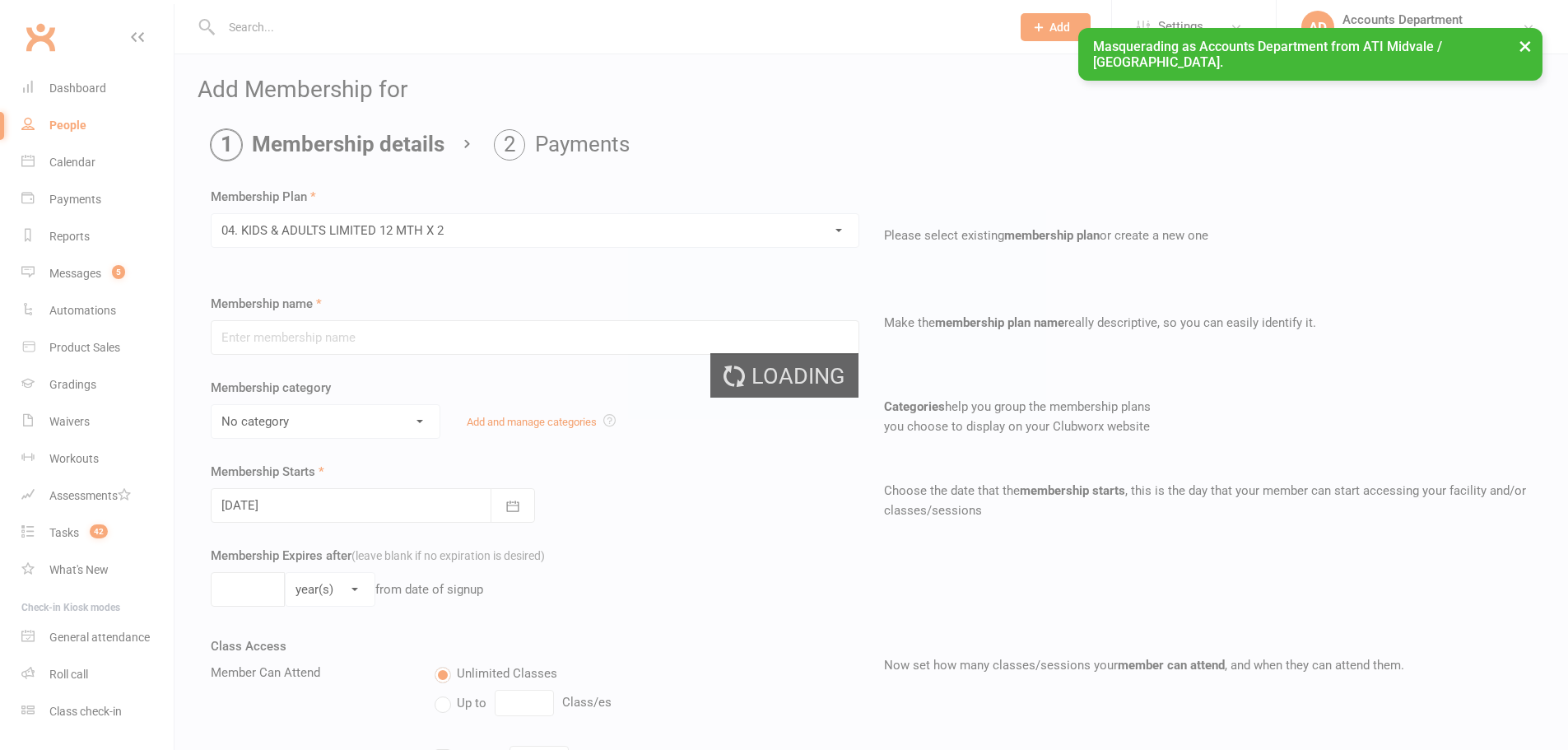
type input "04. KIDS & ADULTS LIMITED 12 MTH X 2"
select select "5"
type input "12"
select select "2"
type input "2"
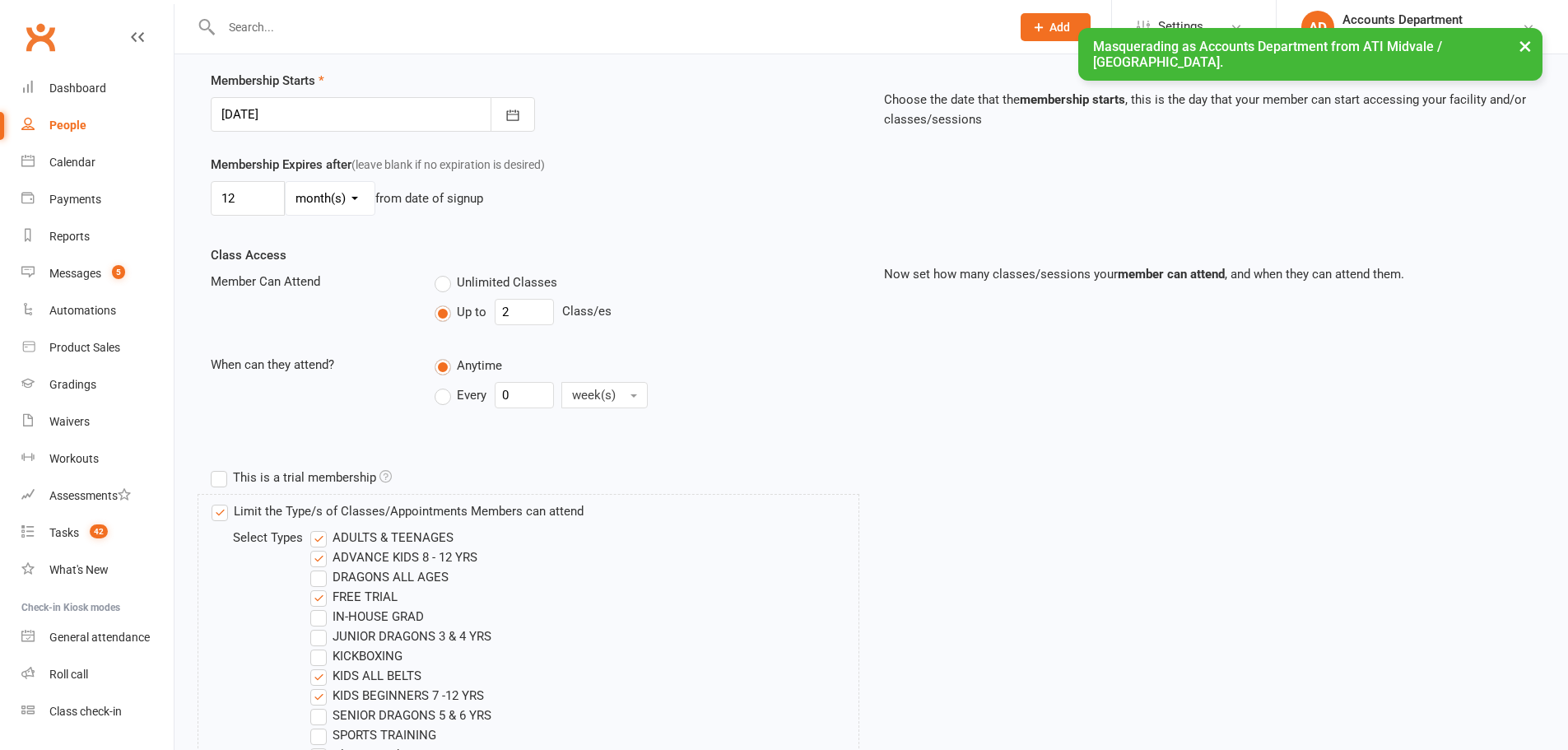
scroll to position [411, 0]
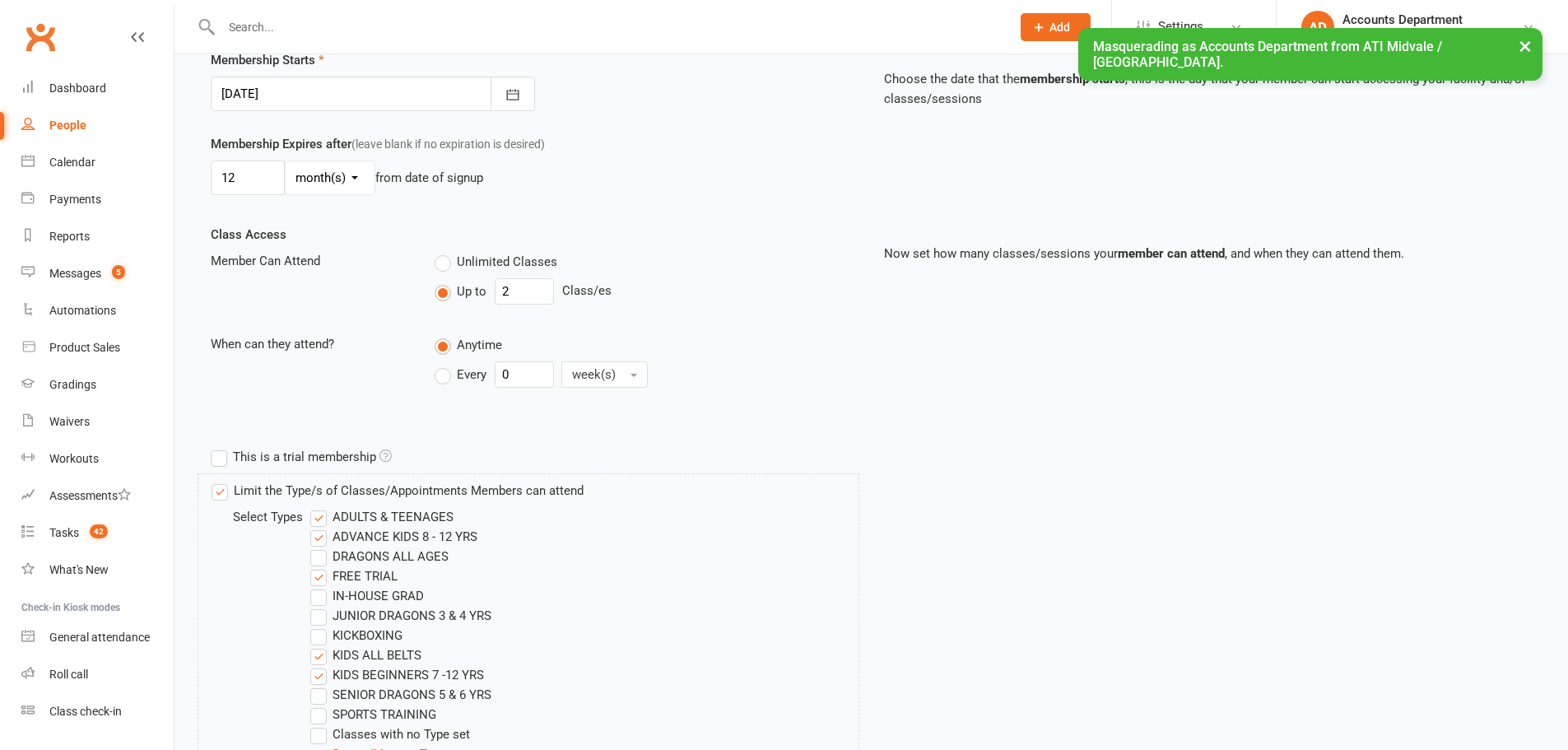
click at [363, 100] on div at bounding box center [372, 94] width 324 height 35
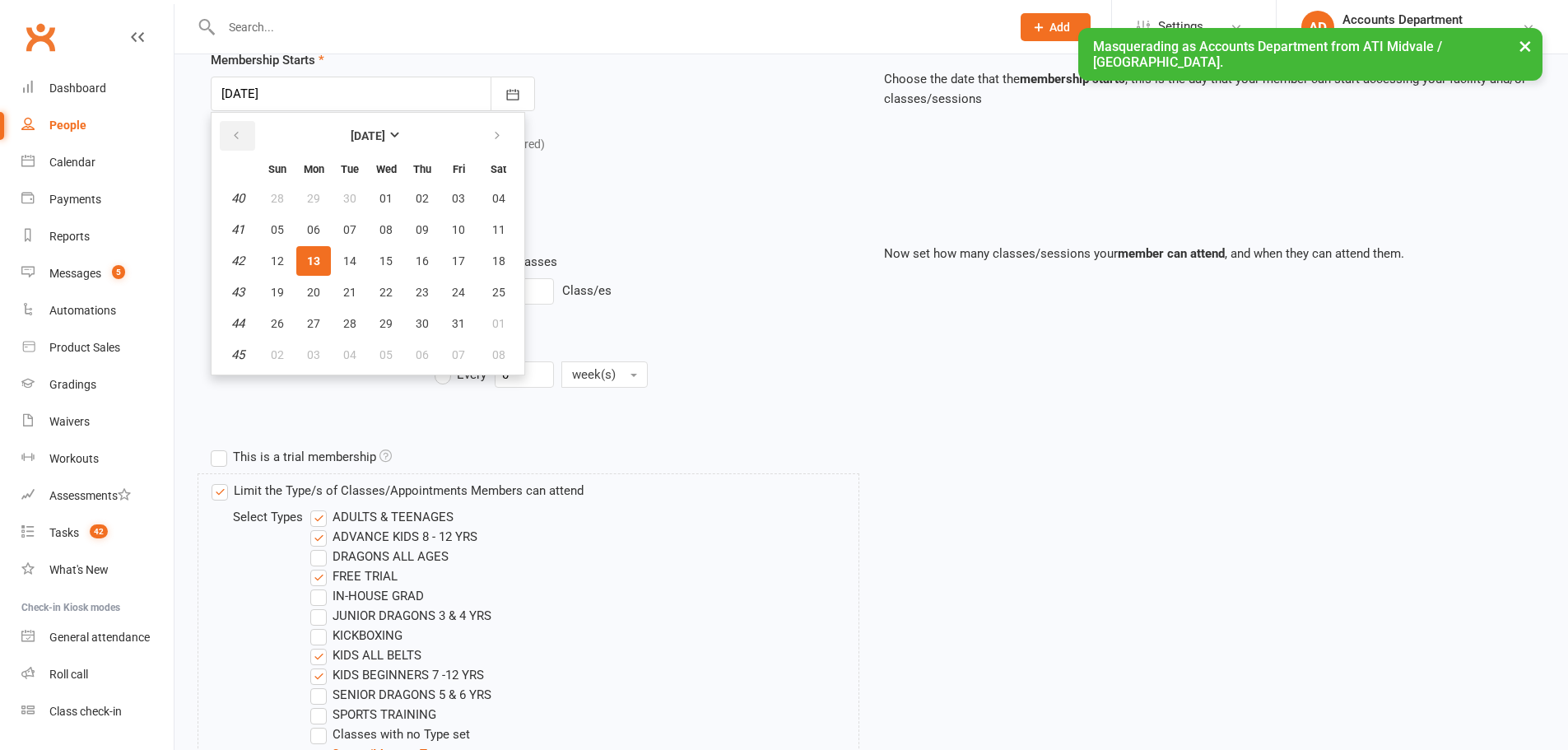
click at [233, 139] on icon "button" at bounding box center [236, 135] width 11 height 13
click at [241, 137] on icon "button" at bounding box center [236, 135] width 11 height 13
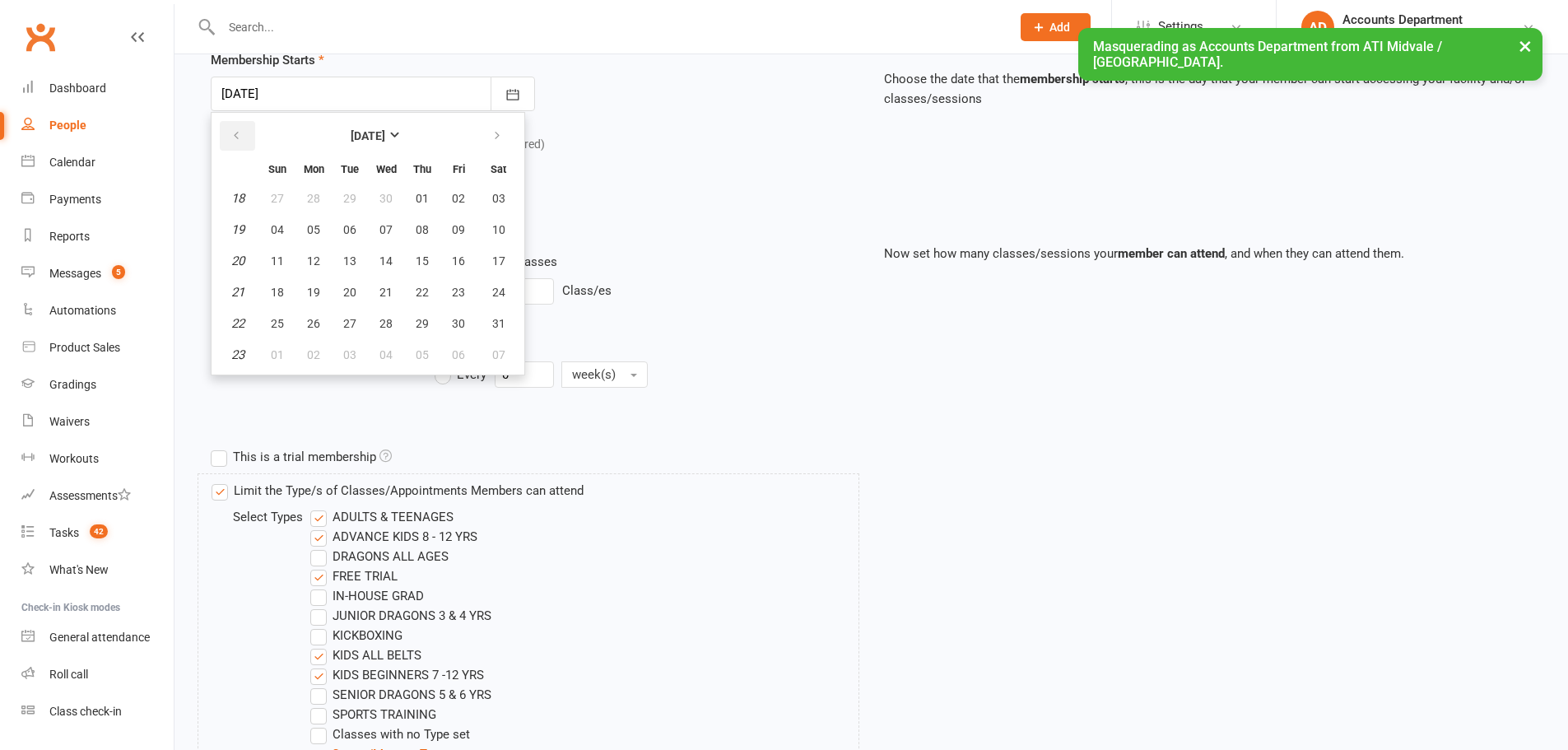
click at [241, 137] on icon "button" at bounding box center [236, 135] width 11 height 13
click at [237, 142] on icon "button" at bounding box center [236, 135] width 11 height 13
click at [450, 320] on button "28" at bounding box center [458, 324] width 35 height 30
type input "28 Mar 2025"
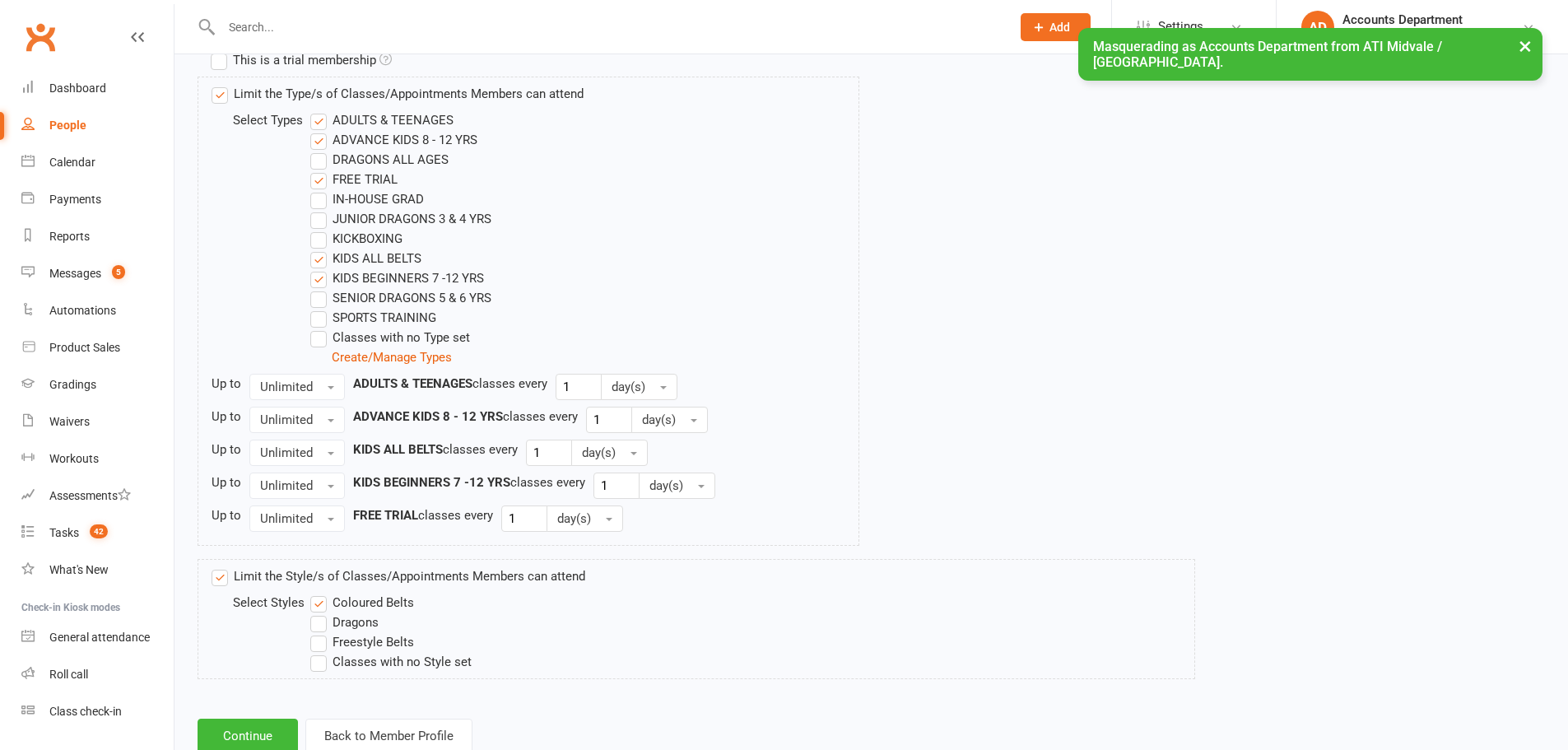
scroll to position [858, 0]
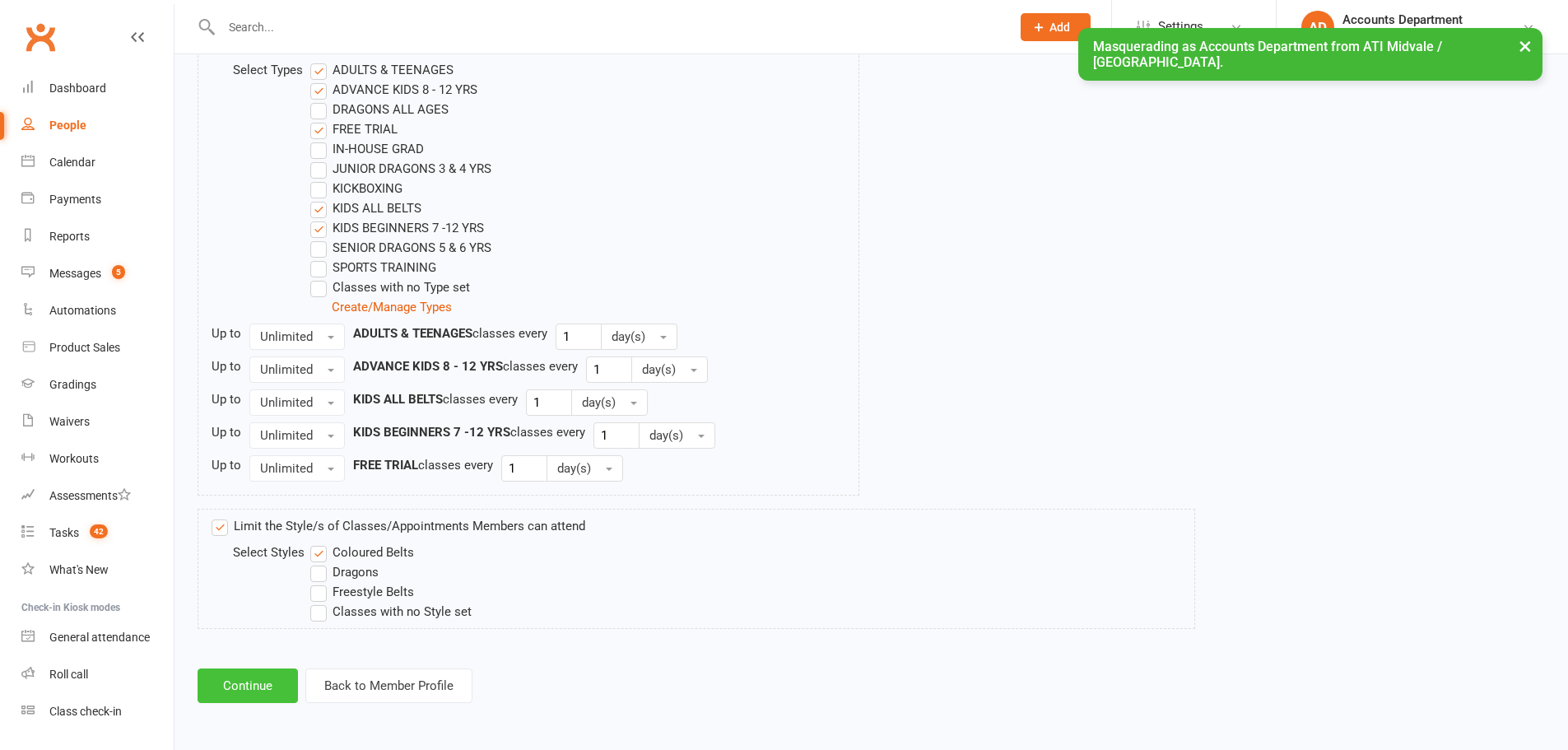
click at [253, 692] on button "Continue" at bounding box center [247, 686] width 100 height 35
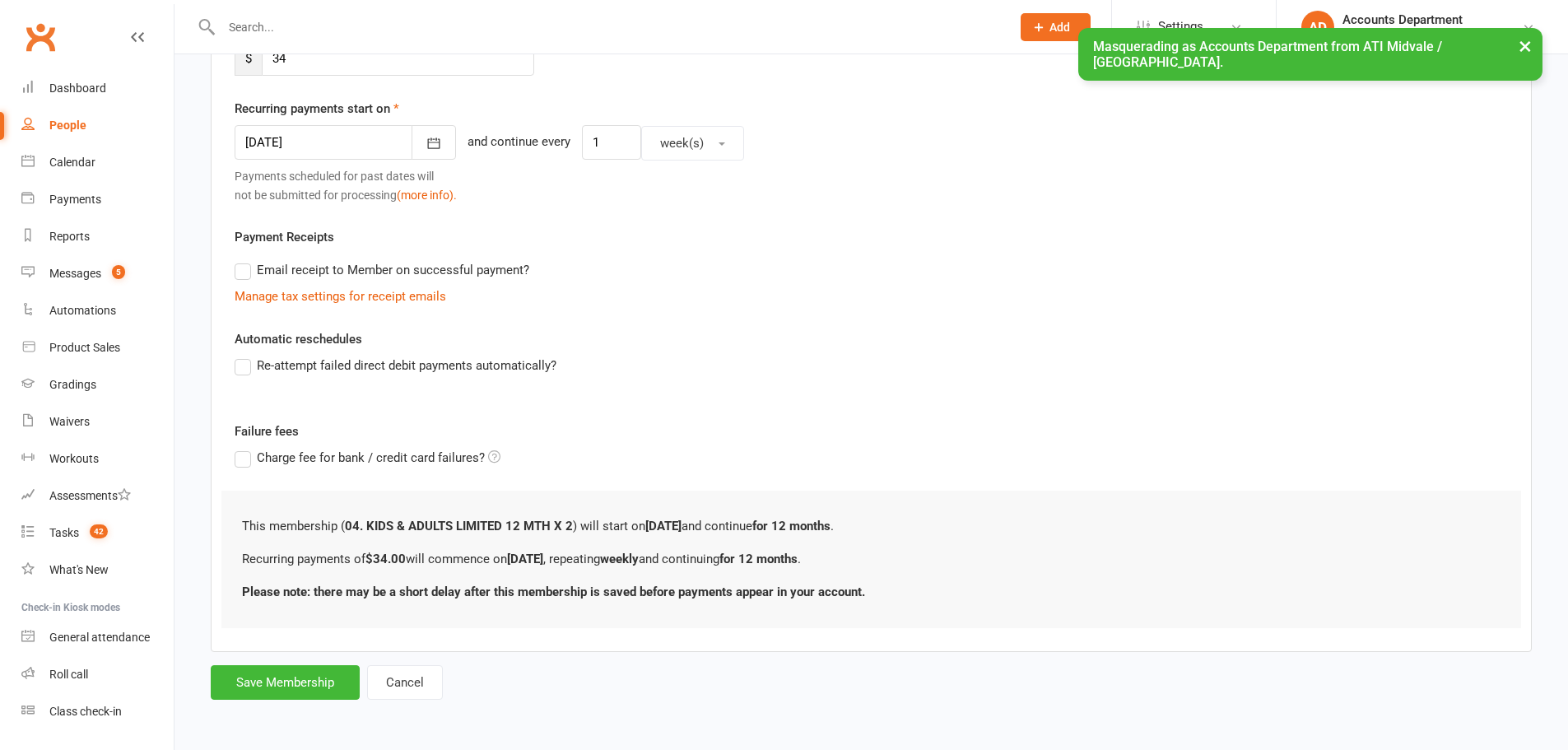
scroll to position [0, 0]
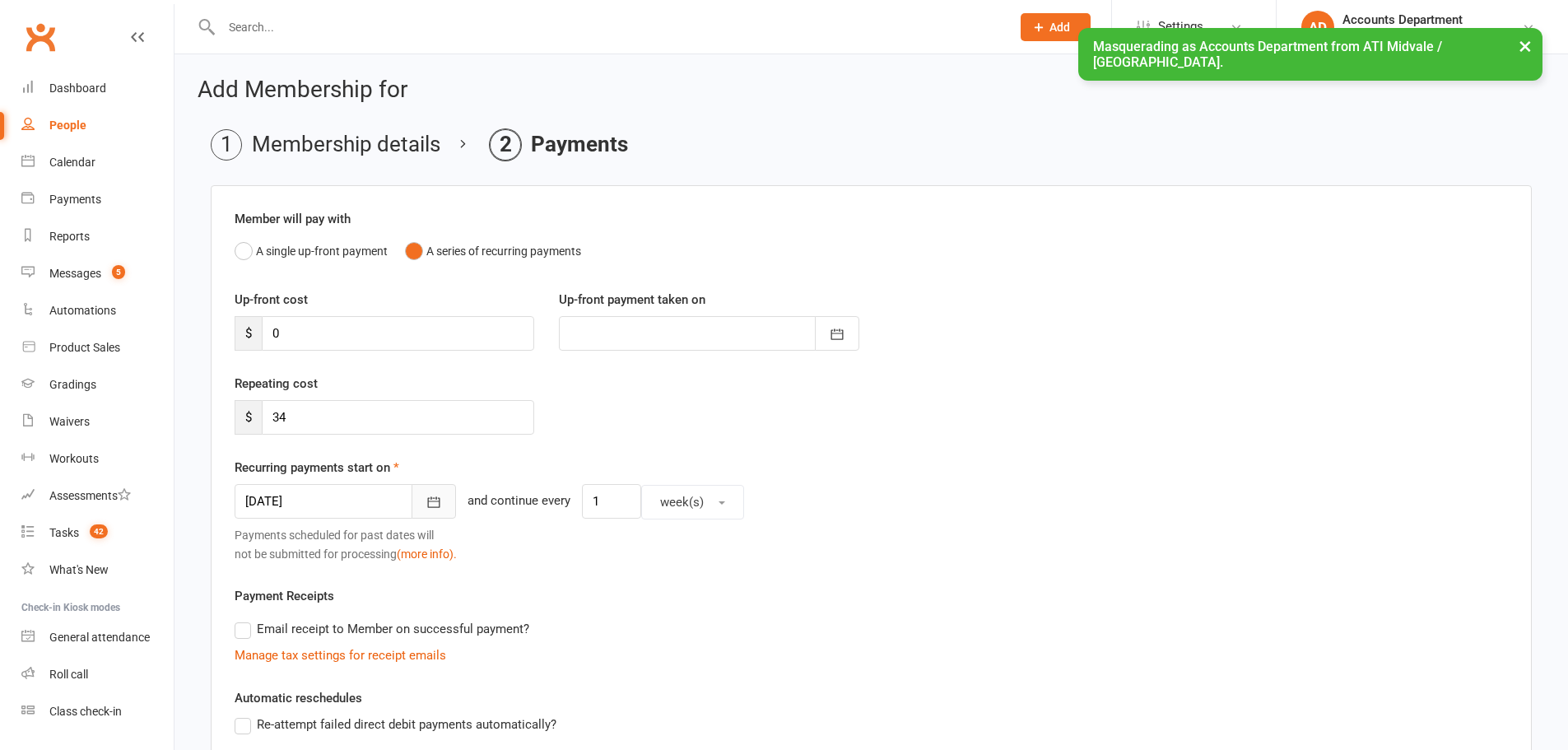
click at [428, 499] on icon "button" at bounding box center [434, 502] width 12 height 10
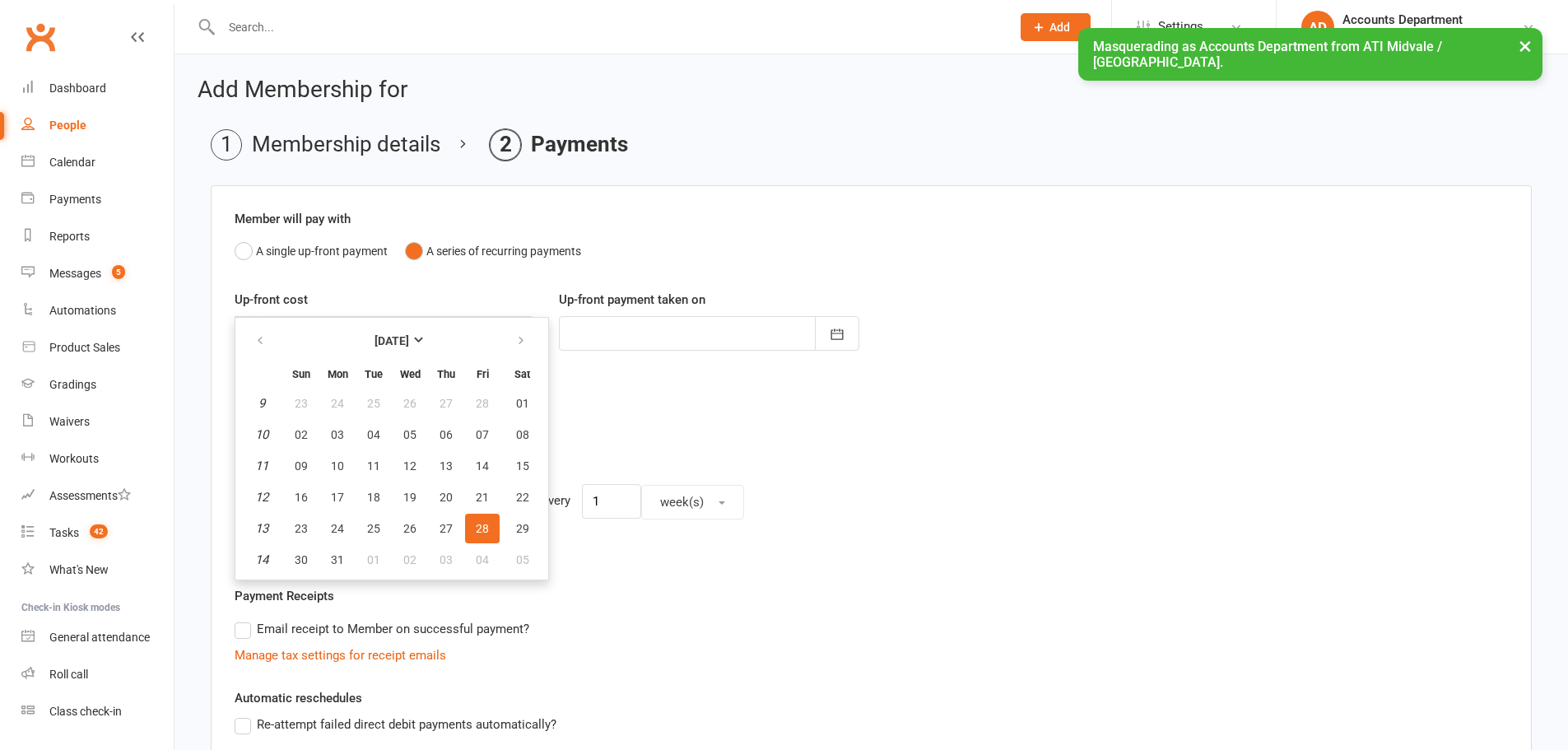
click at [775, 425] on div "Repeating cost $ 34" at bounding box center [871, 416] width 1298 height 84
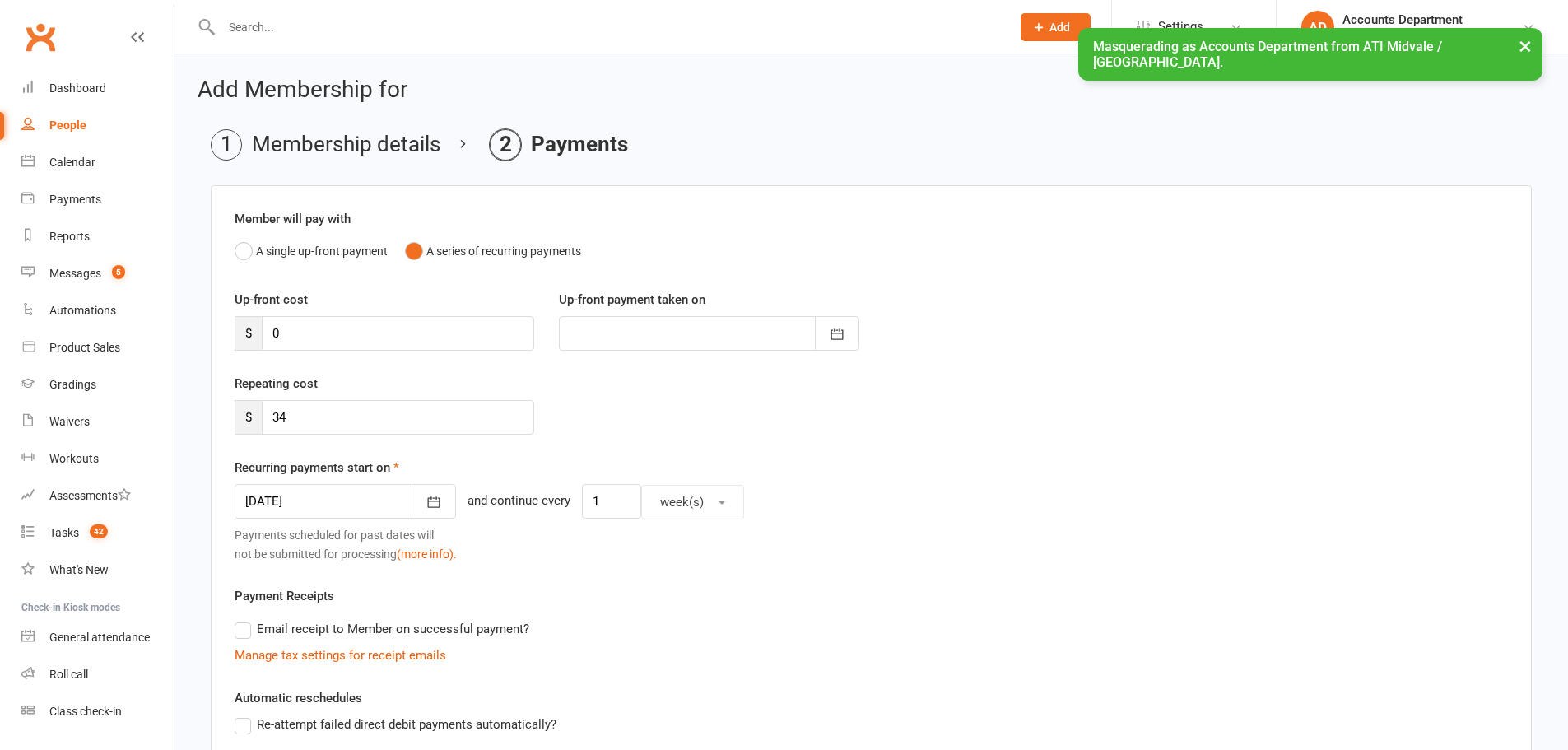
scroll to position [359, 0]
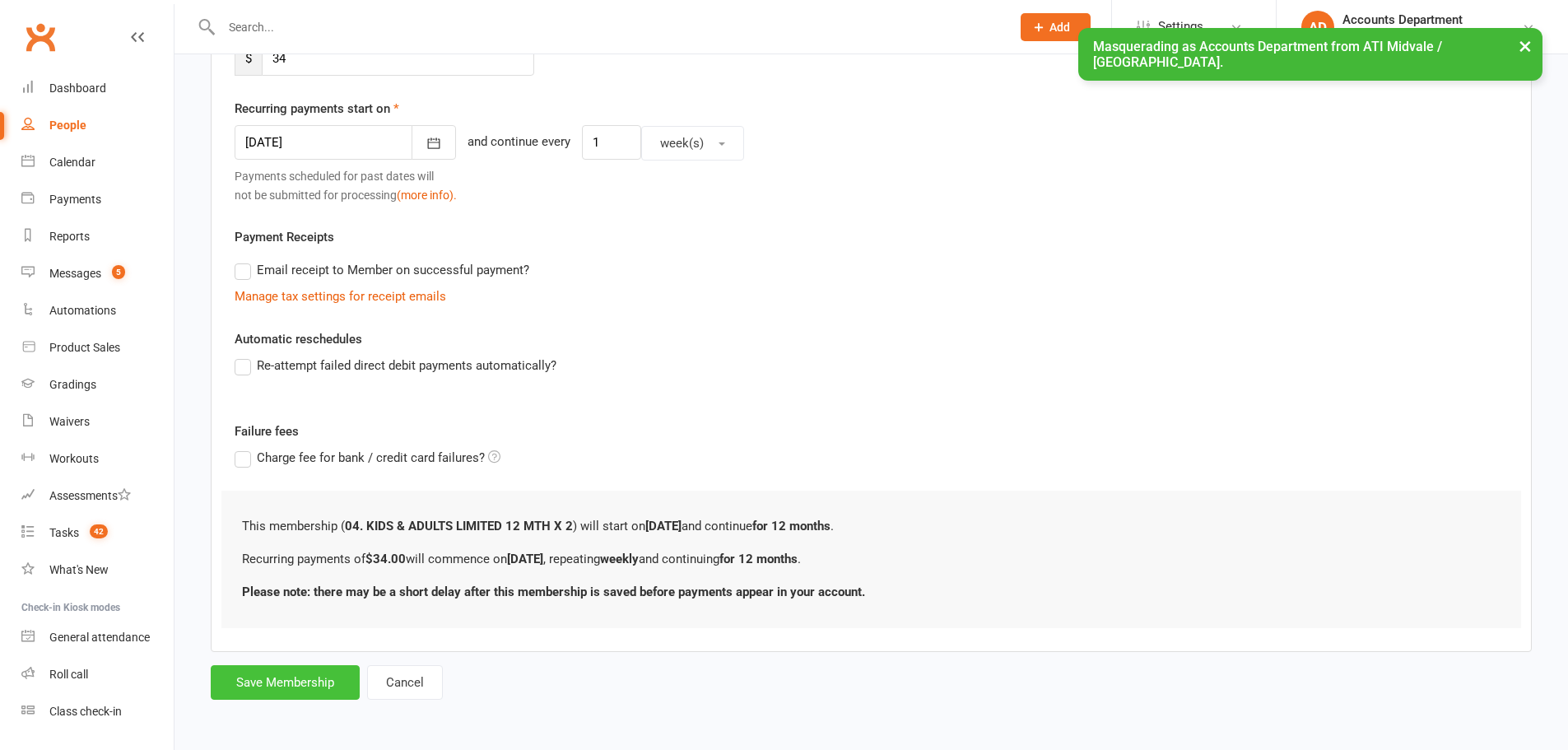
click at [275, 692] on button "Save Membership" at bounding box center [285, 683] width 149 height 35
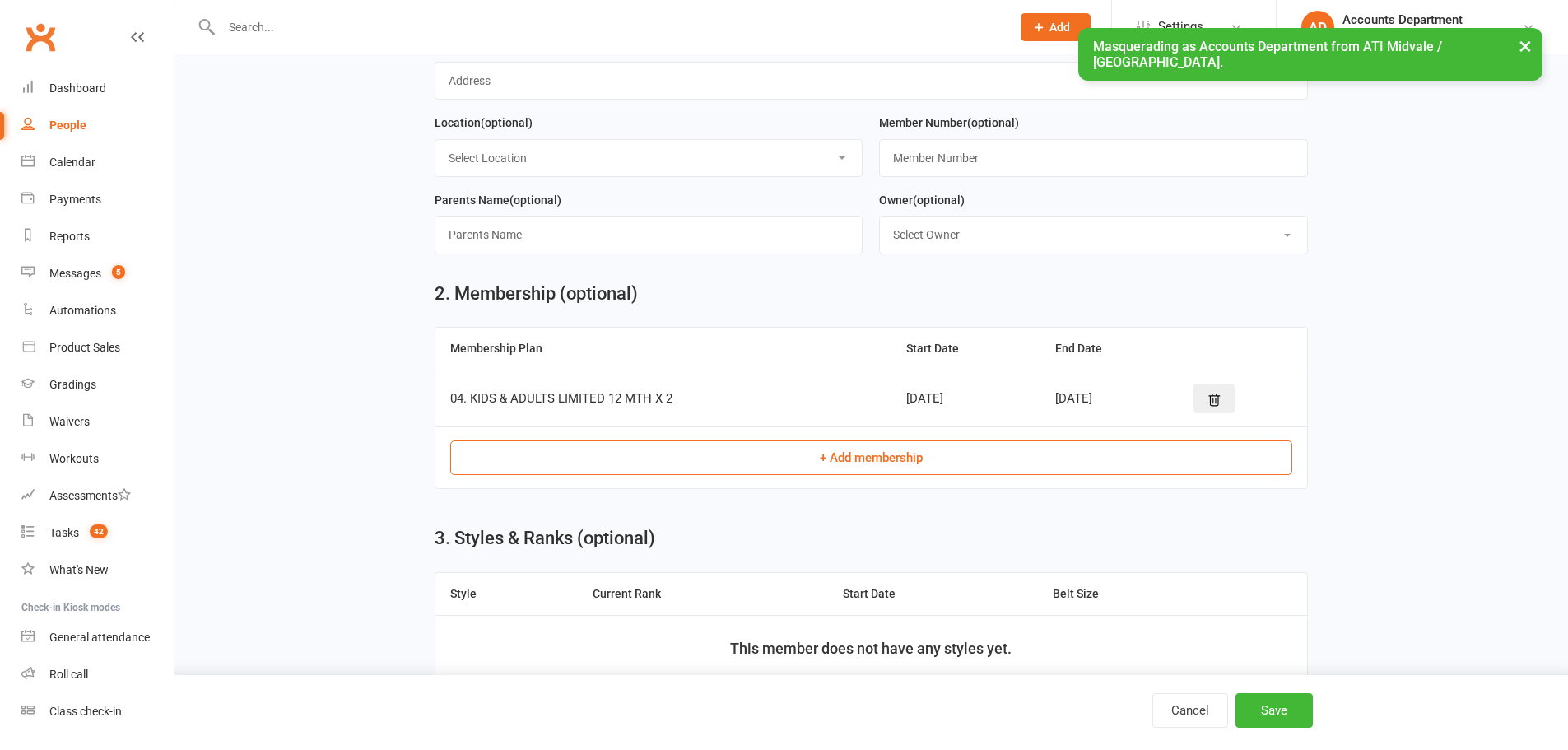
scroll to position [472, 0]
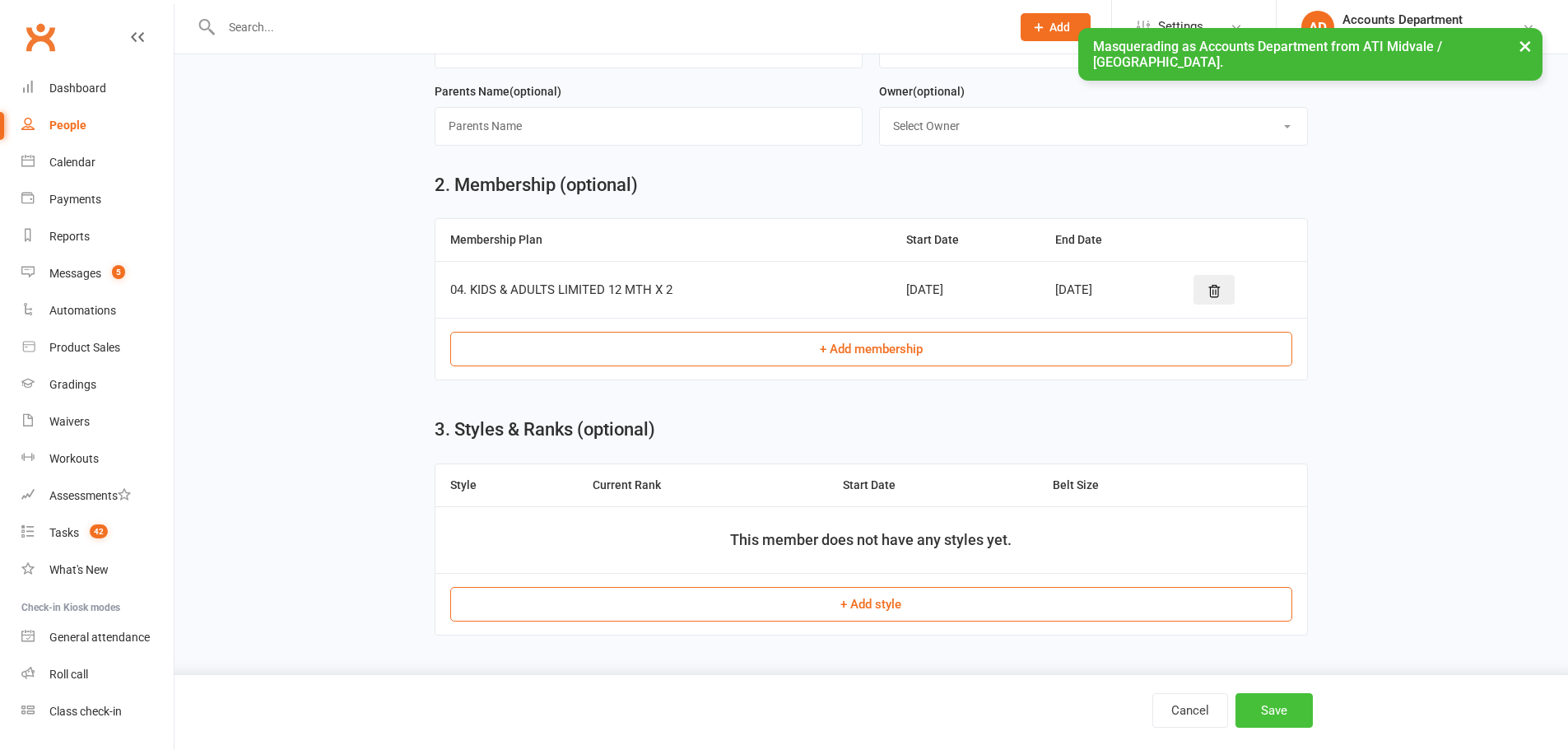
click at [1246, 701] on button "Save" at bounding box center [1274, 711] width 78 height 35
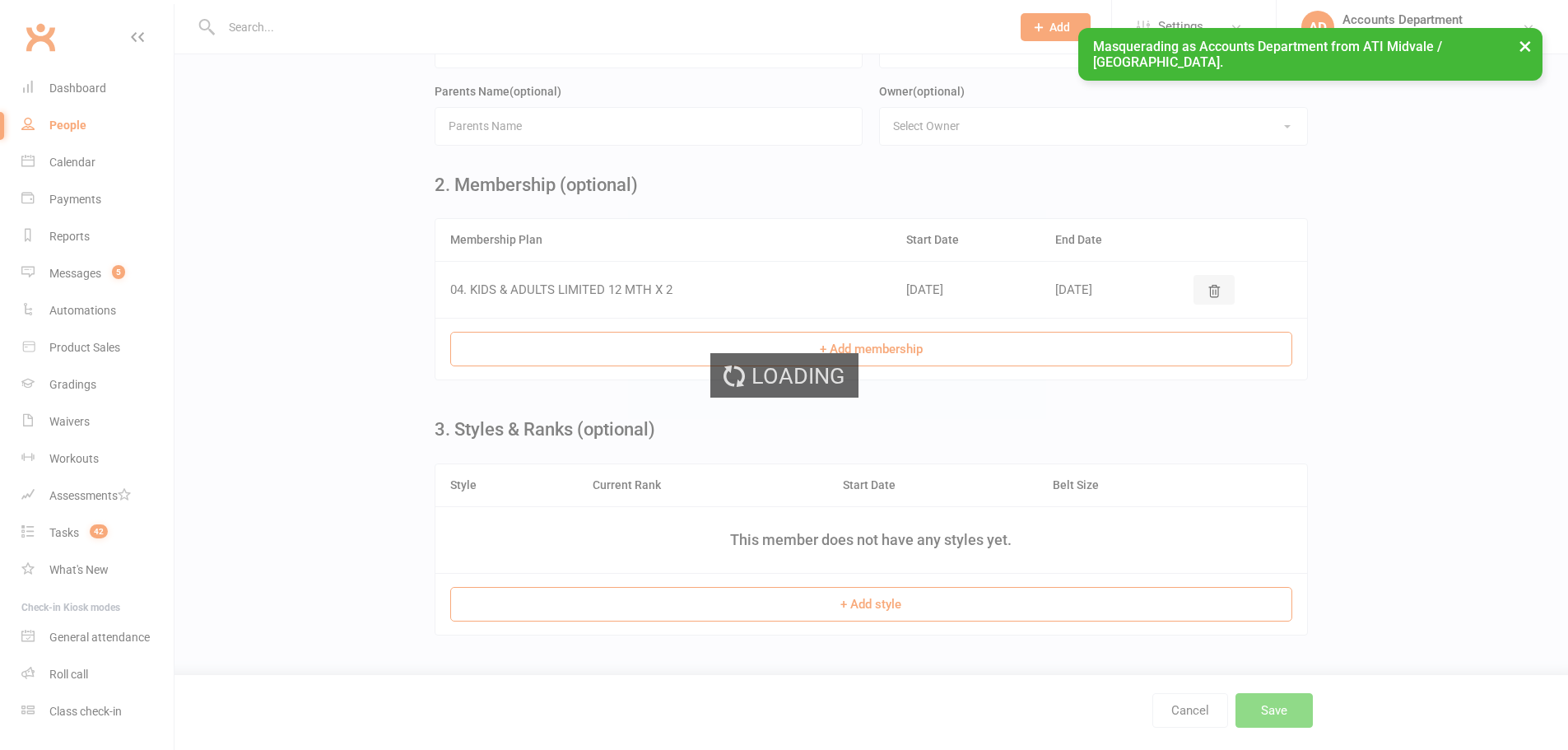
scroll to position [0, 0]
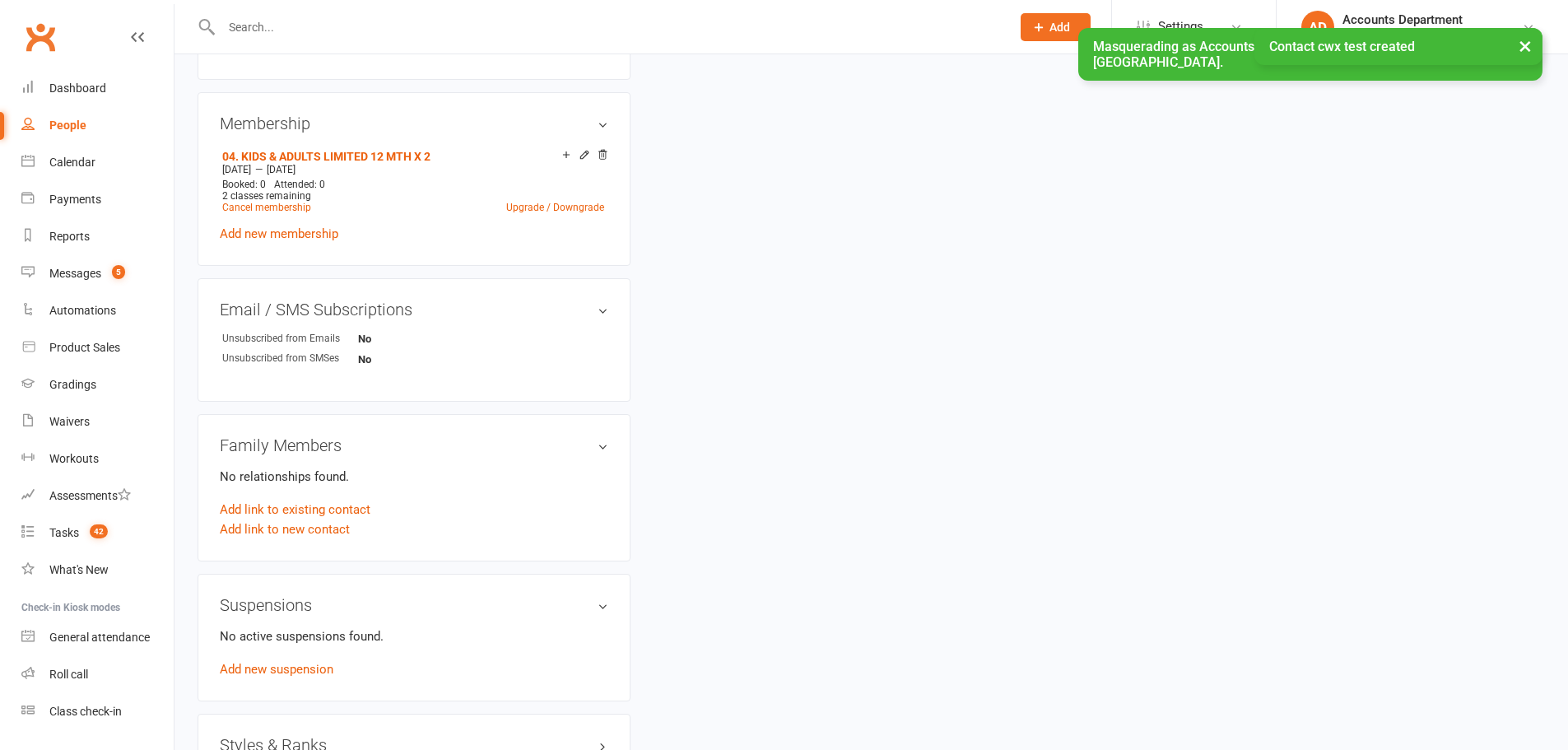
scroll to position [740, 0]
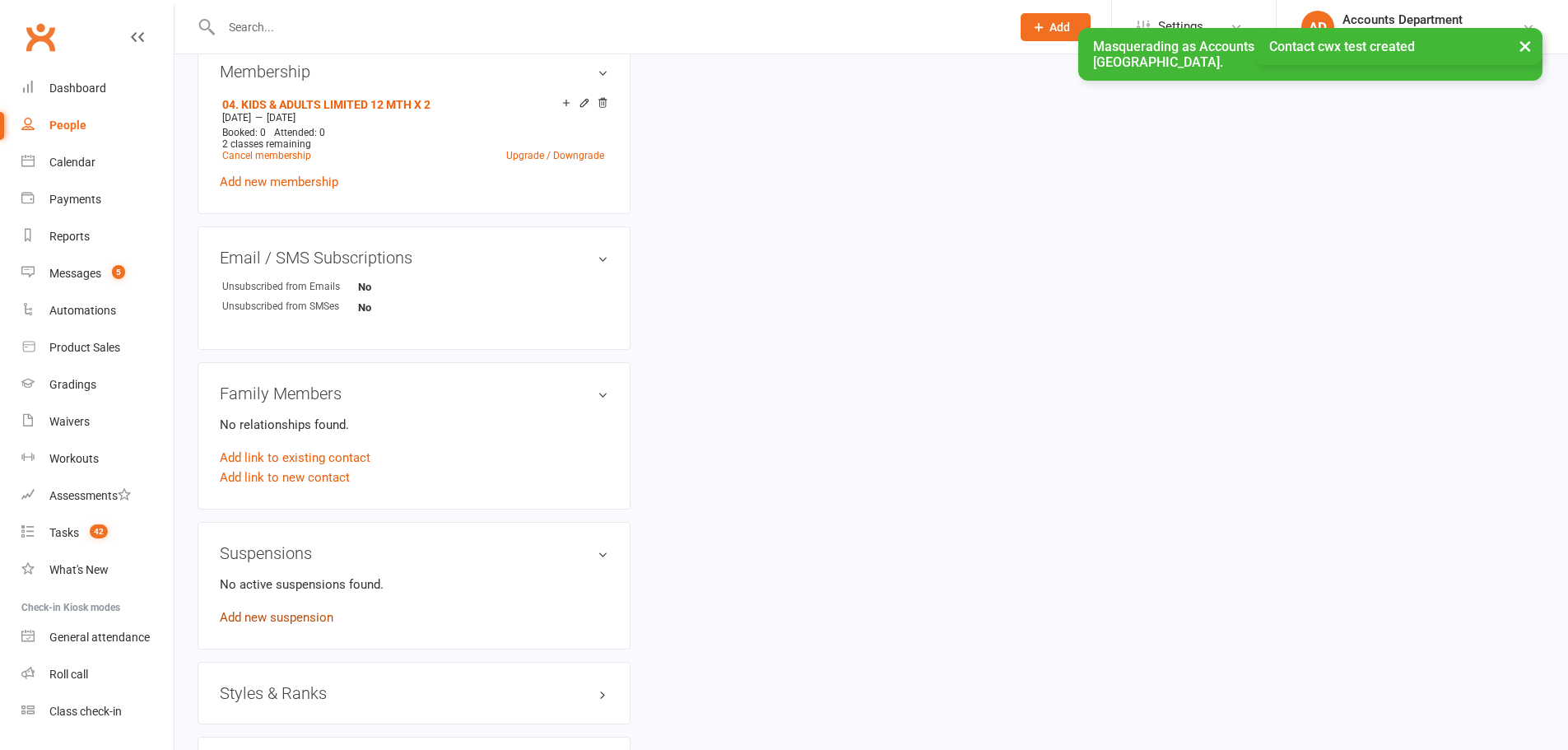
click at [265, 613] on link "Add new suspension" at bounding box center [277, 617] width 113 height 15
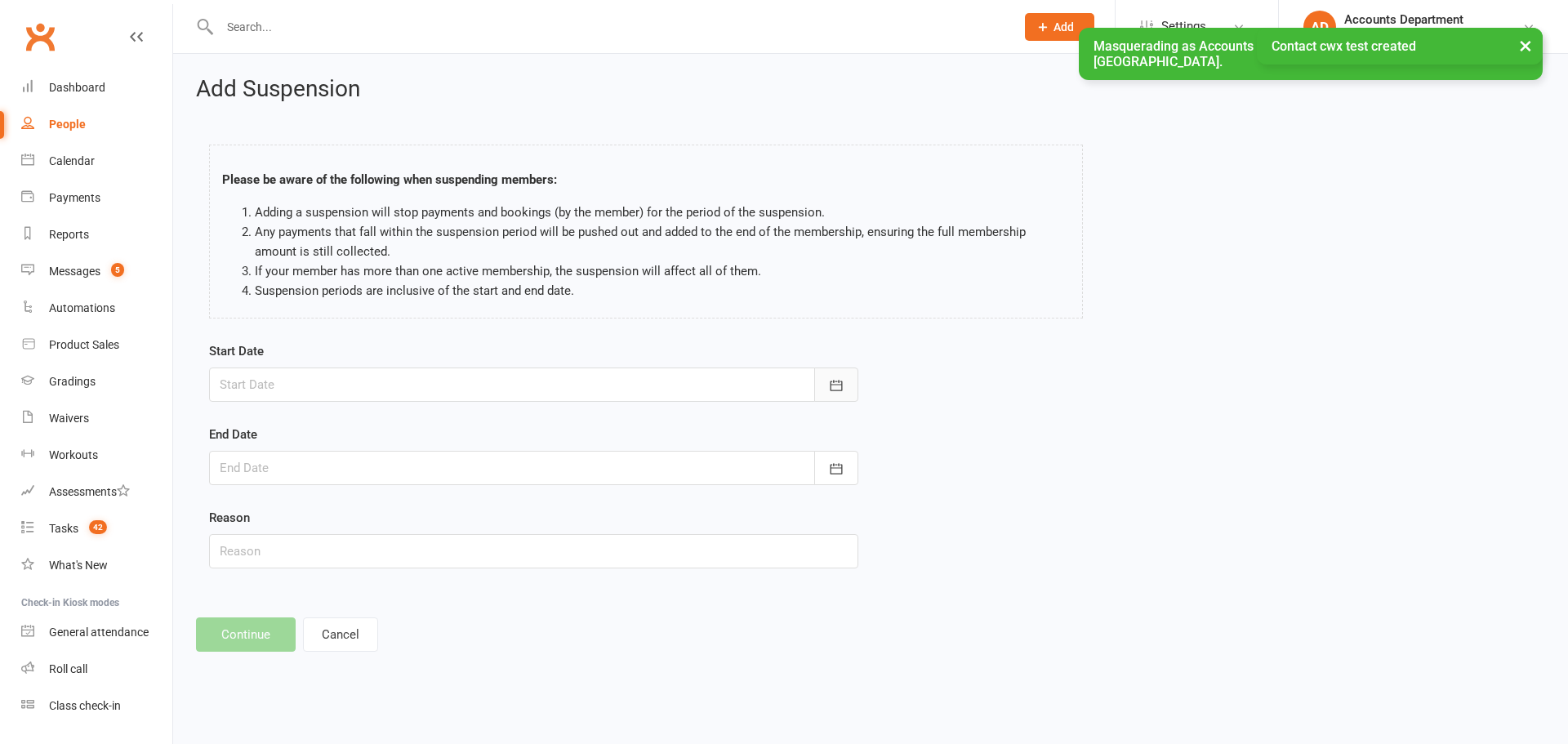
click at [830, 382] on icon "button" at bounding box center [836, 385] width 16 height 16
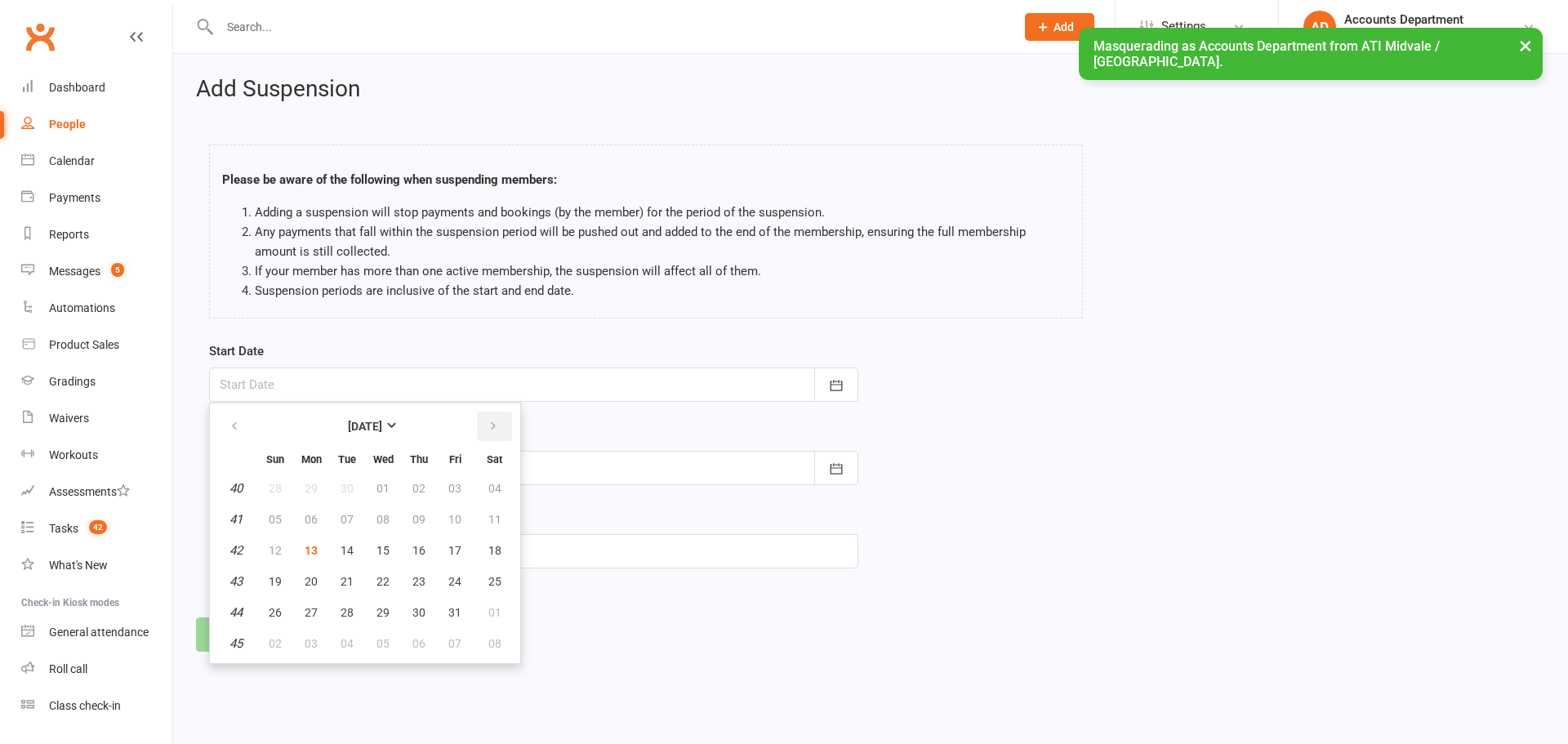
click at [496, 432] on icon "button" at bounding box center [493, 426] width 11 height 13
click at [302, 482] on button "01" at bounding box center [311, 488] width 35 height 29
type input "01 Dec 2025"
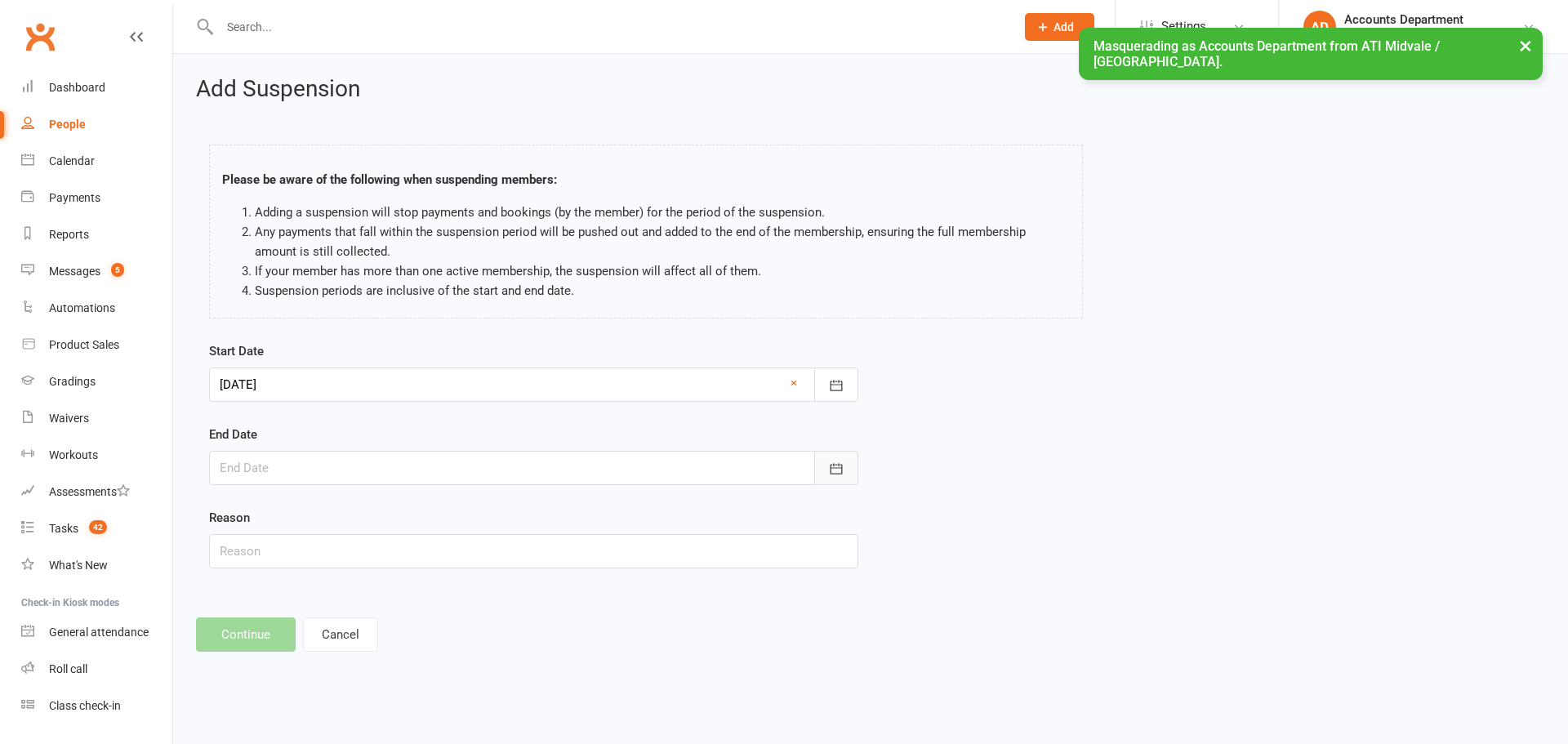
click at [820, 467] on button "button" at bounding box center [836, 468] width 44 height 35
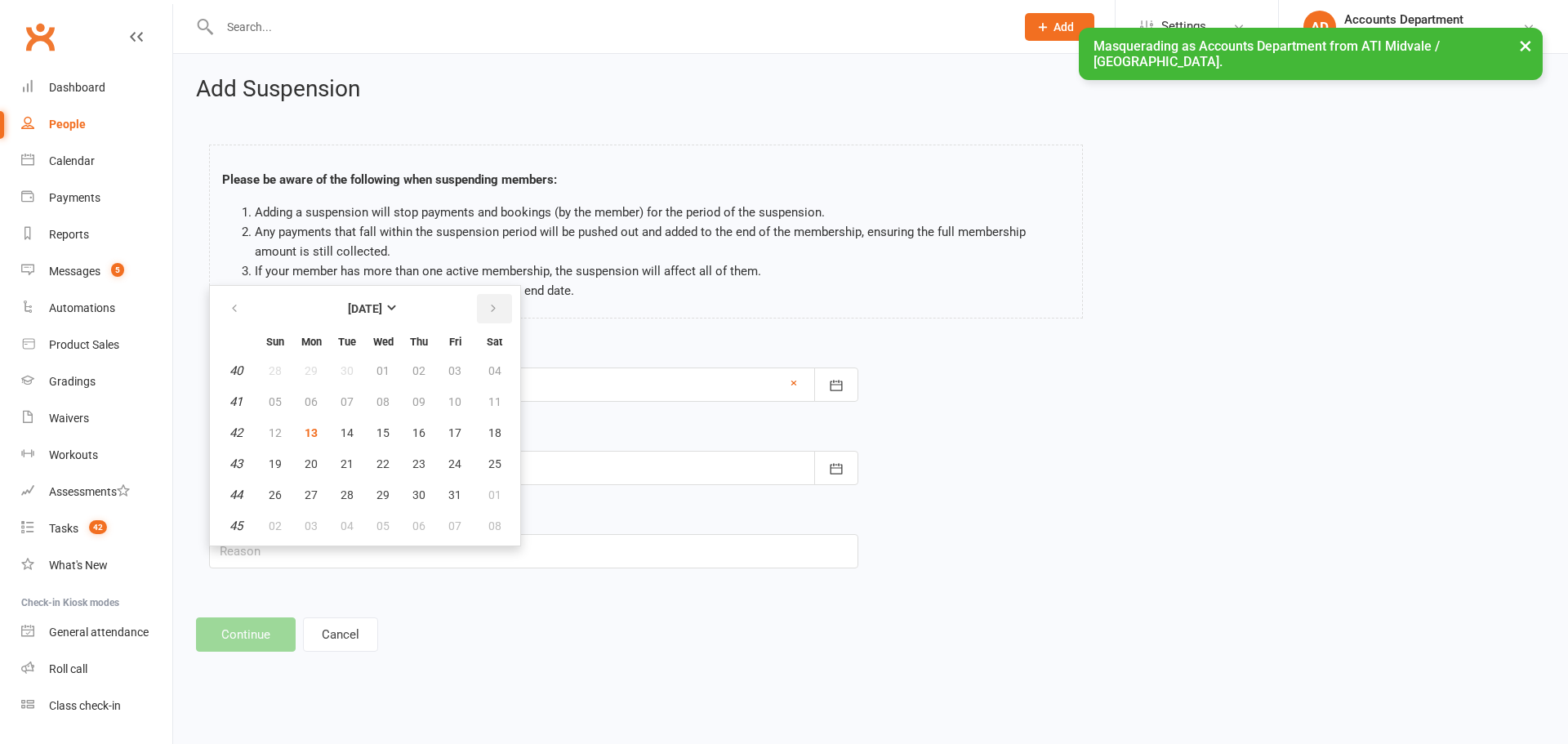
click at [500, 309] on button "button" at bounding box center [495, 308] width 36 height 29
click at [489, 490] on span "31" at bounding box center [495, 495] width 13 height 13
type input "31 Jan 2026"
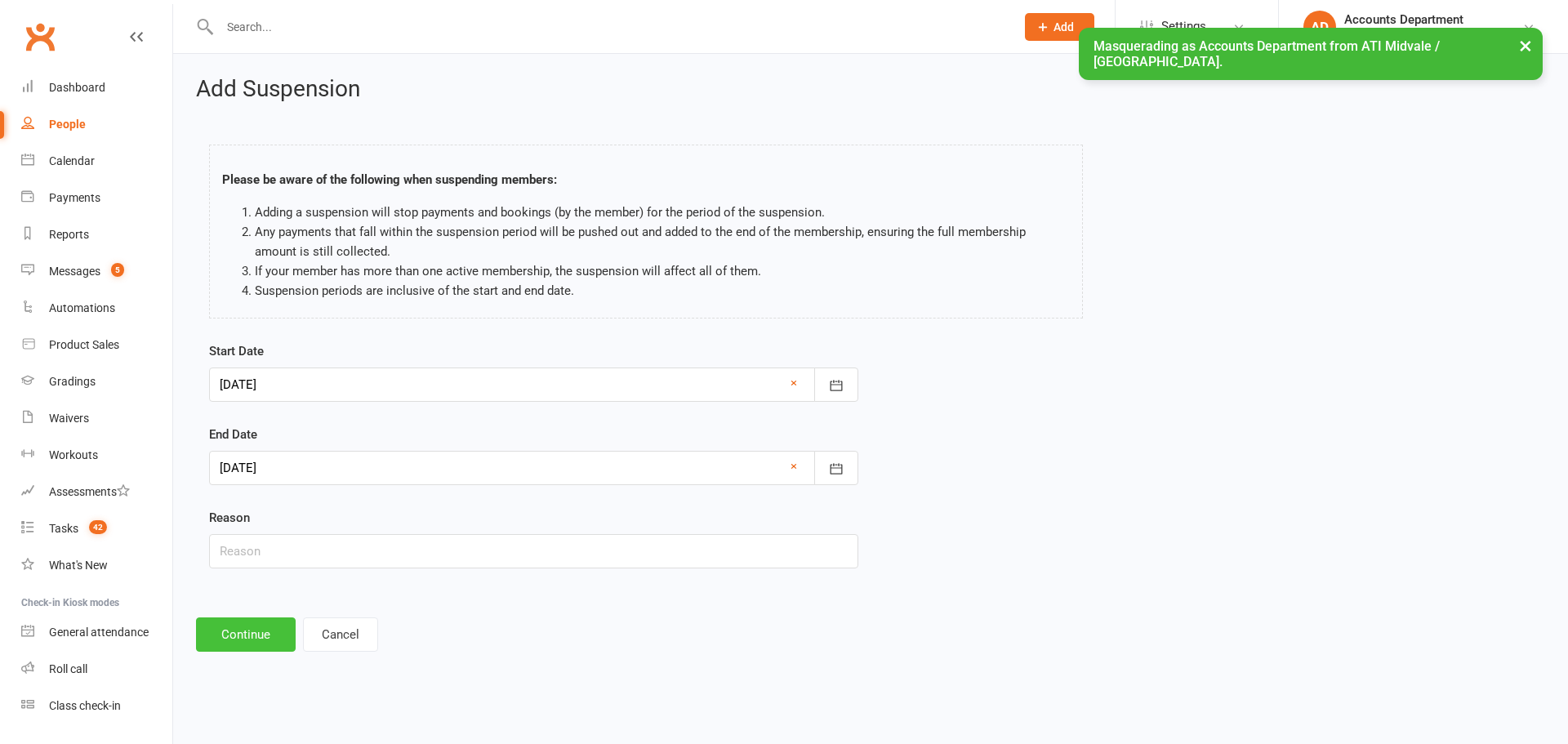
click at [263, 644] on button "Continue" at bounding box center [245, 635] width 100 height 35
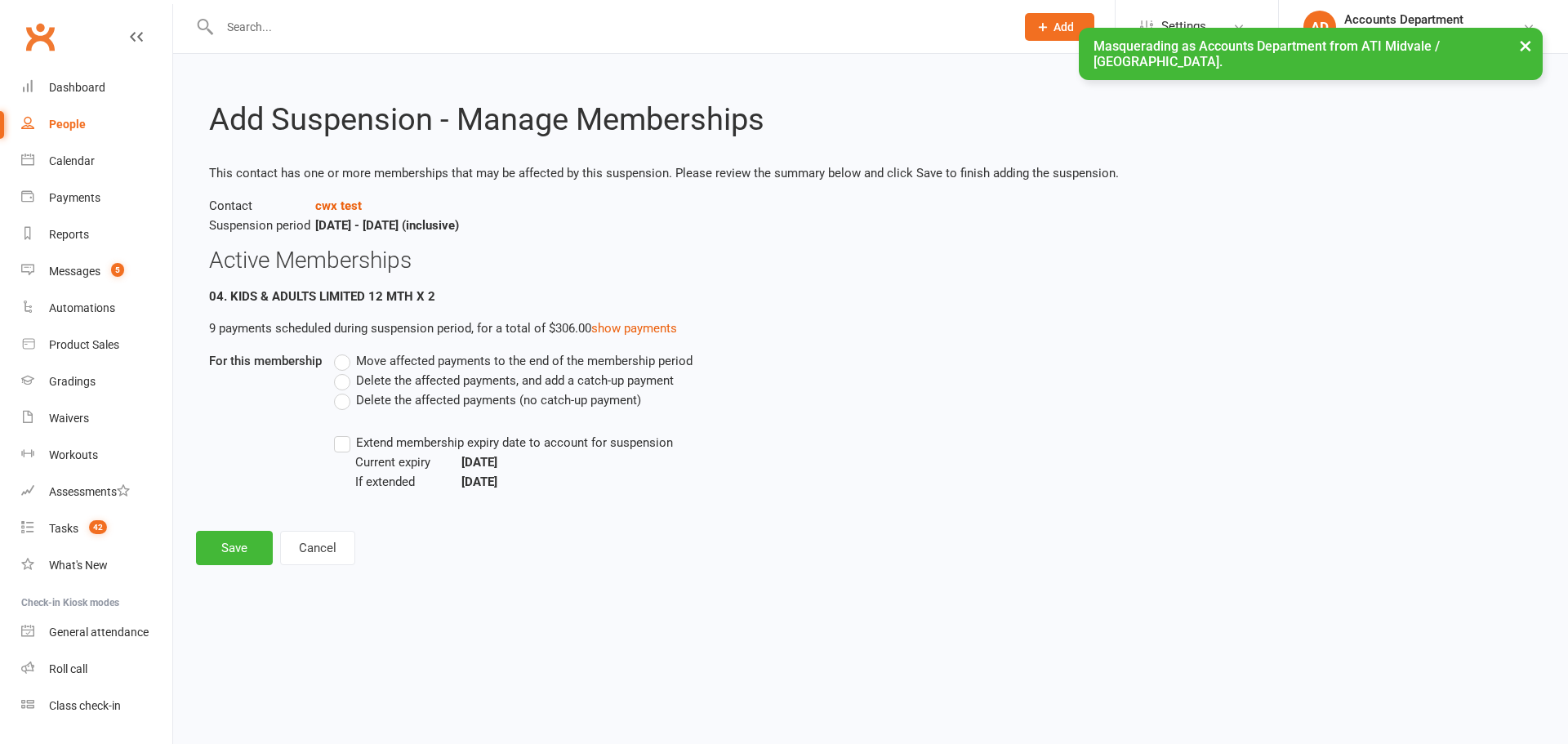
click at [340, 365] on label "Move affected payments to the end of the membership period" at bounding box center [514, 360] width 359 height 20
click at [340, 351] on input "Move affected payments to the end of the membership period" at bounding box center [340, 351] width 10 height 0
click at [343, 448] on label "Extend membership expiry date to account for suspension" at bounding box center [503, 443] width 339 height 20
click at [343, 433] on input "Extend membership expiry date to account for suspension" at bounding box center [340, 433] width 10 height 0
click at [251, 551] on button "Save" at bounding box center [234, 548] width 77 height 35
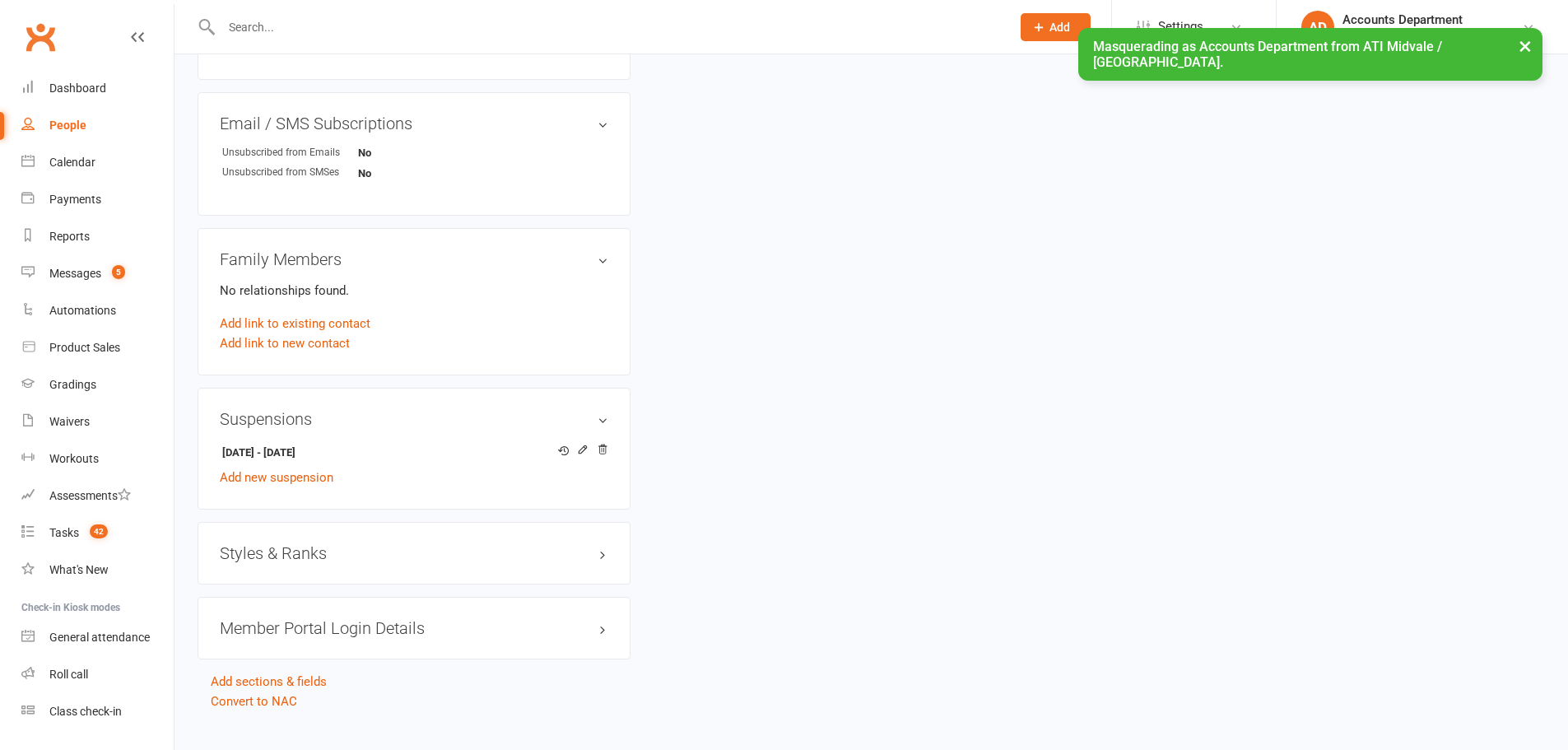
scroll to position [900, 0]
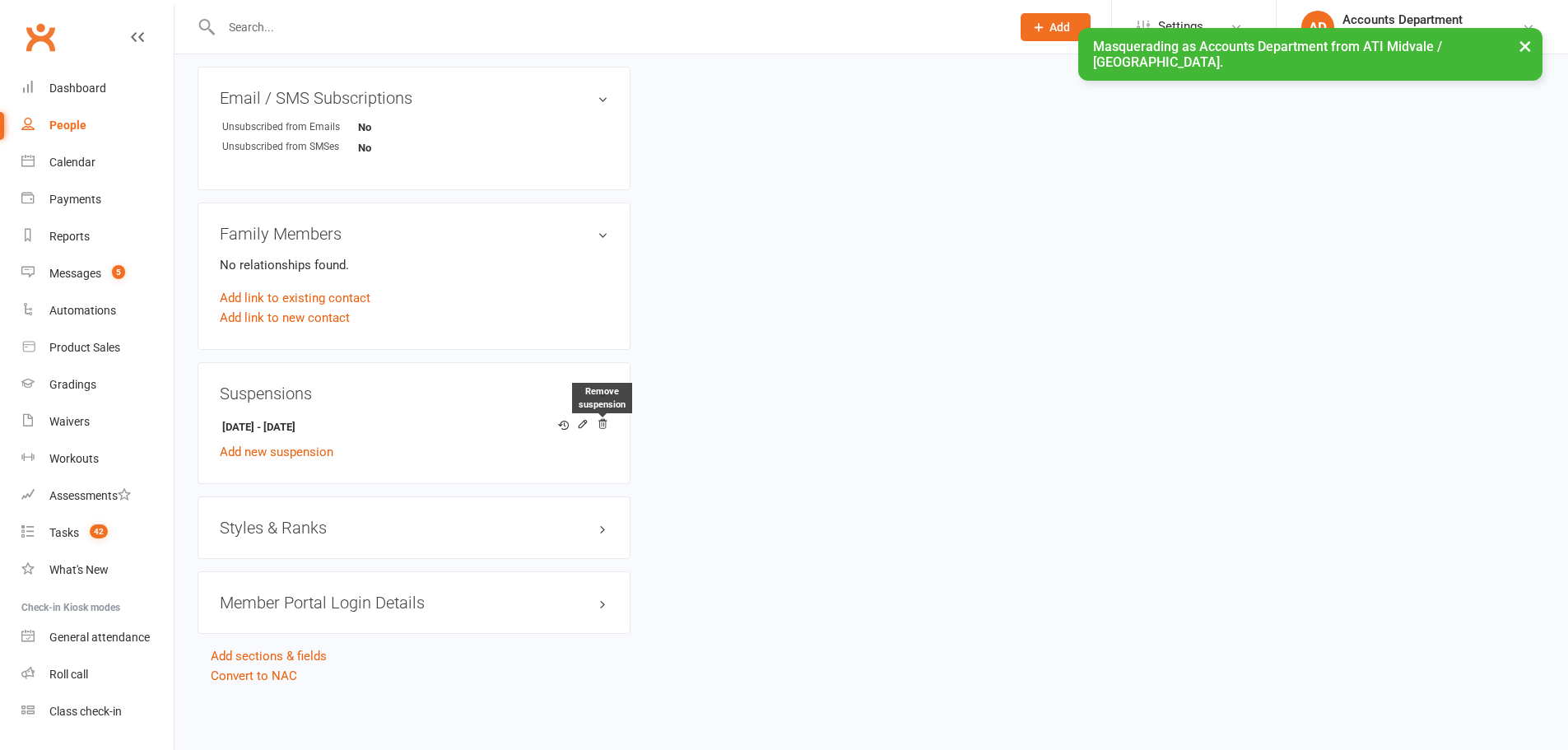
drag, startPoint x: 602, startPoint y: 420, endPoint x: 603, endPoint y: 404, distance: 16.0
click at [602, 420] on icon at bounding box center [602, 424] width 8 height 9
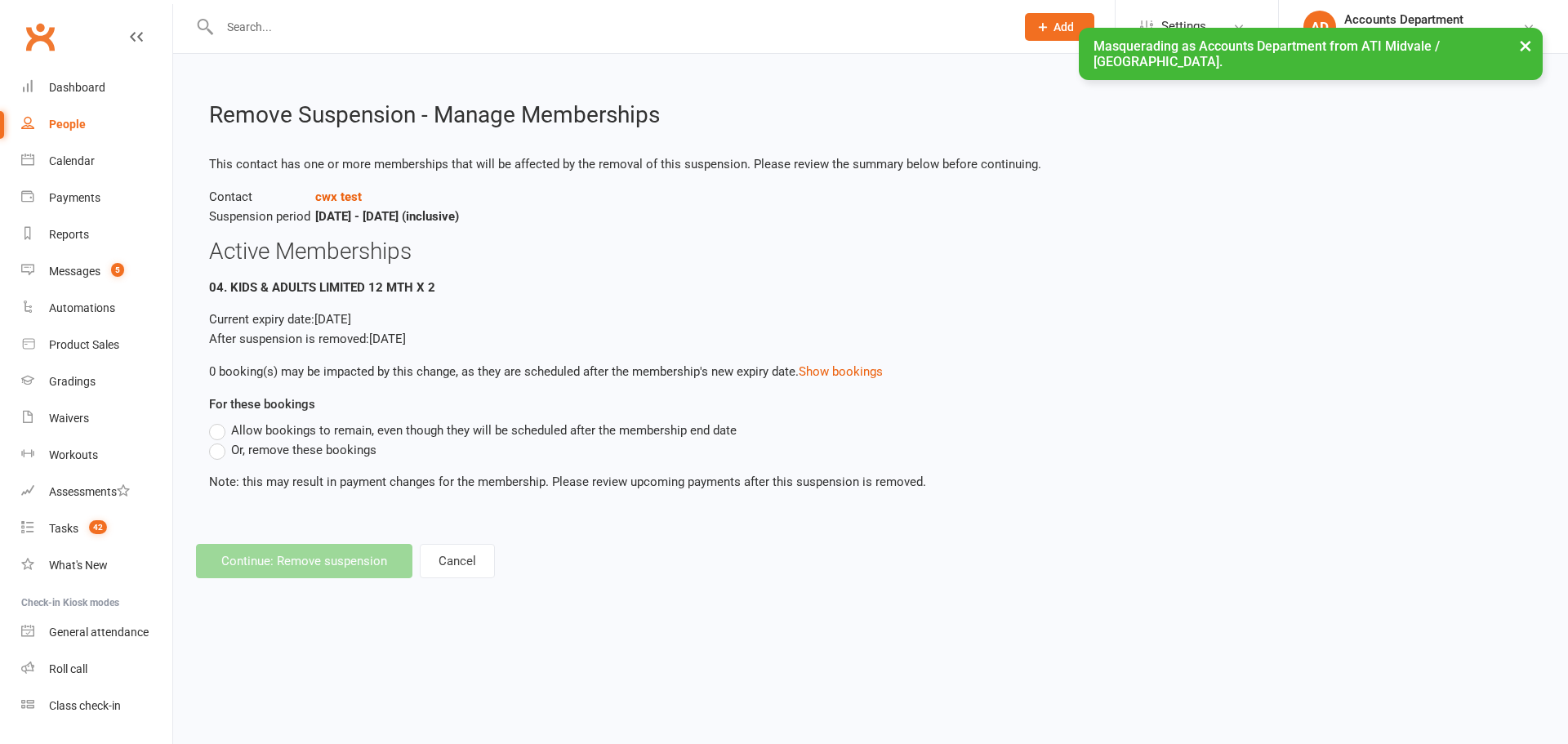
click at [246, 433] on span "Allow bookings to remain, even though they will be scheduled after the membersh…" at bounding box center [484, 430] width 506 height 17
click at [220, 421] on input "Allow bookings to remain, even though they will be scheduled after the membersh…" at bounding box center [214, 421] width 10 height 0
click at [341, 551] on button "Continue: Remove suspension" at bounding box center [304, 561] width 217 height 35
click at [351, 564] on button "Continue: Remove suspension" at bounding box center [304, 561] width 217 height 35
click at [358, 560] on button "Continue: Remove suspension" at bounding box center [304, 561] width 217 height 35
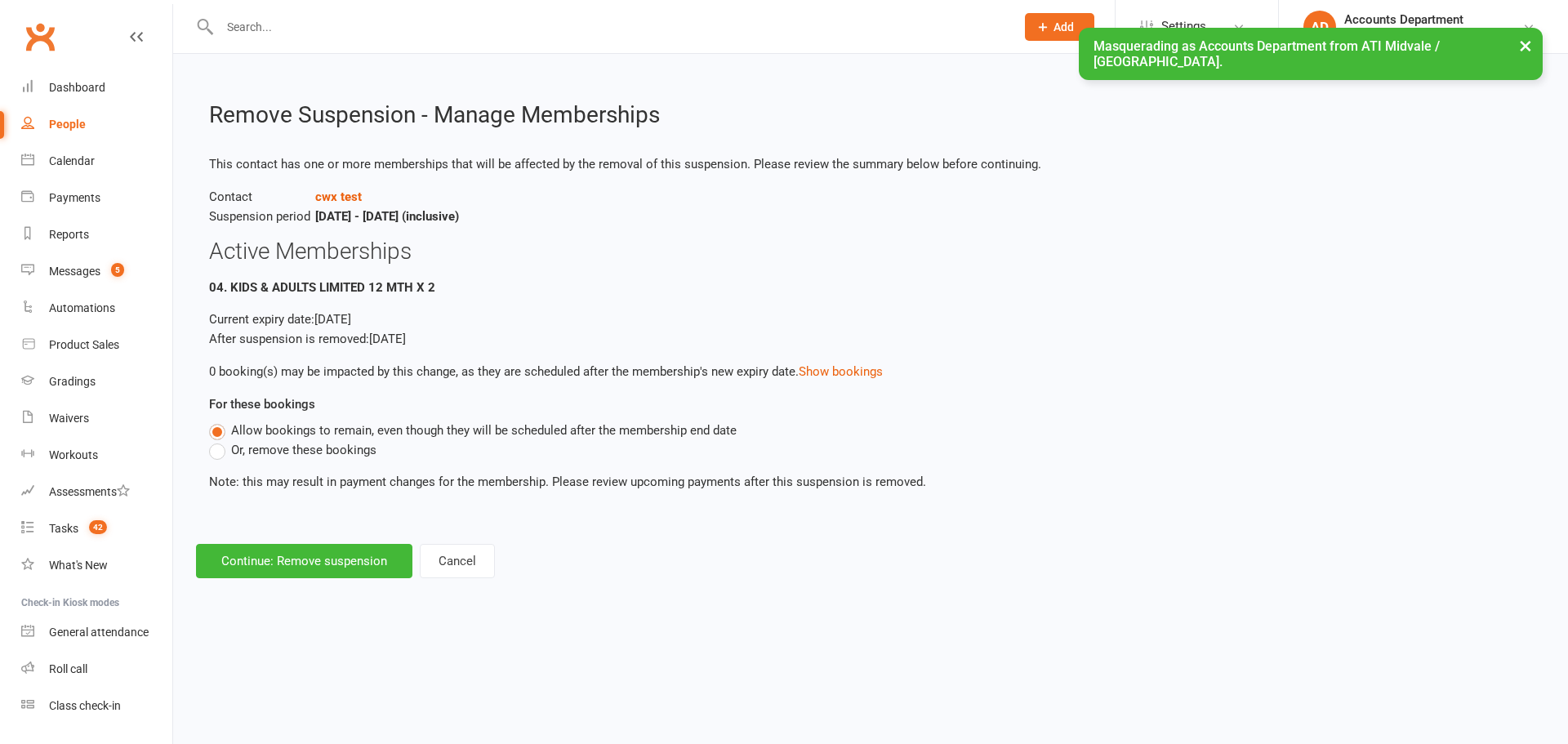
click at [277, 453] on span "Or, remove these bookings" at bounding box center [304, 449] width 146 height 17
click at [220, 440] on input "Or, remove these bookings" at bounding box center [214, 440] width 10 height 0
click at [379, 577] on button "Continue: Remove suspension" at bounding box center [304, 561] width 217 height 35
click at [448, 565] on button "Cancel" at bounding box center [457, 561] width 75 height 35
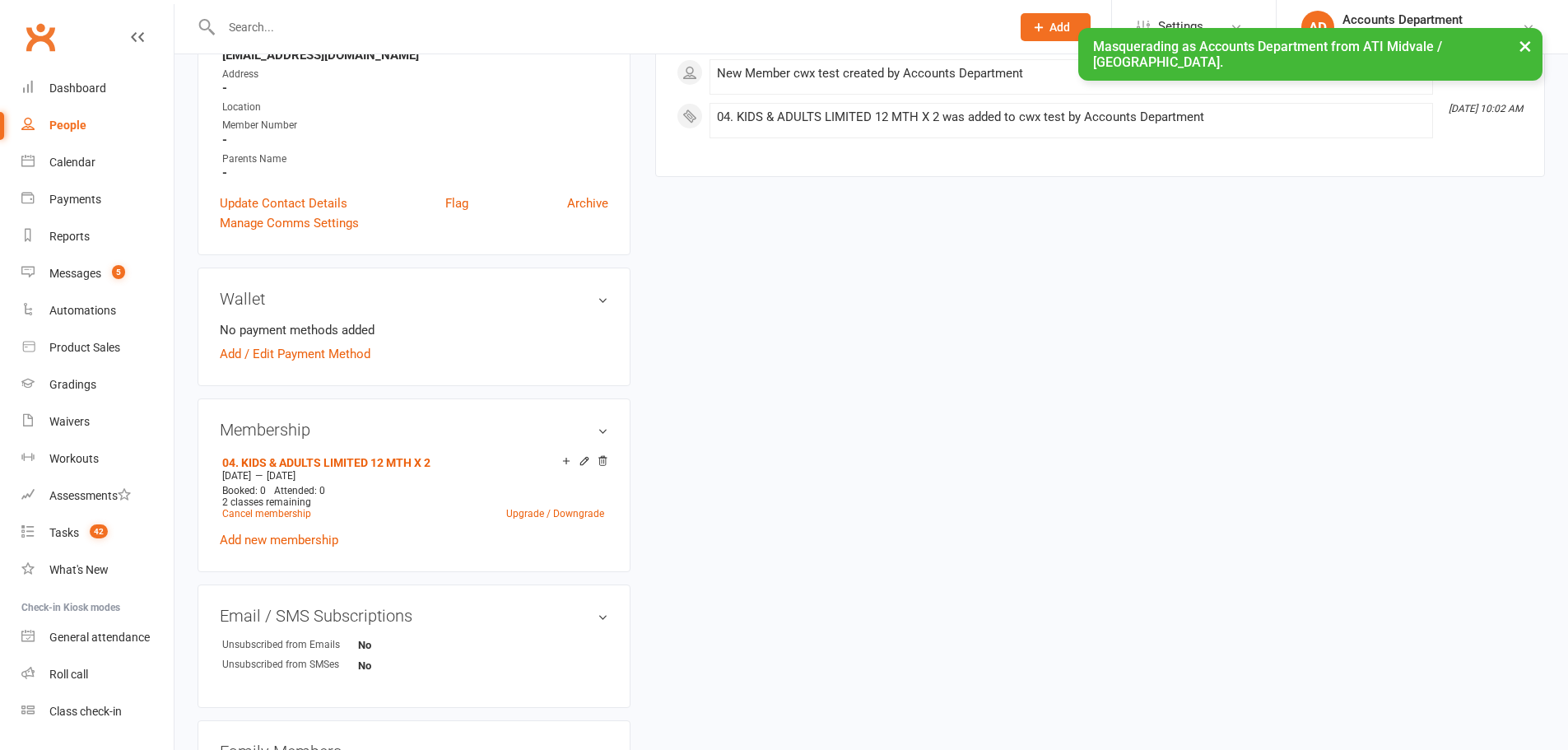
scroll to position [384, 0]
click at [602, 461] on icon at bounding box center [602, 458] width 8 height 9
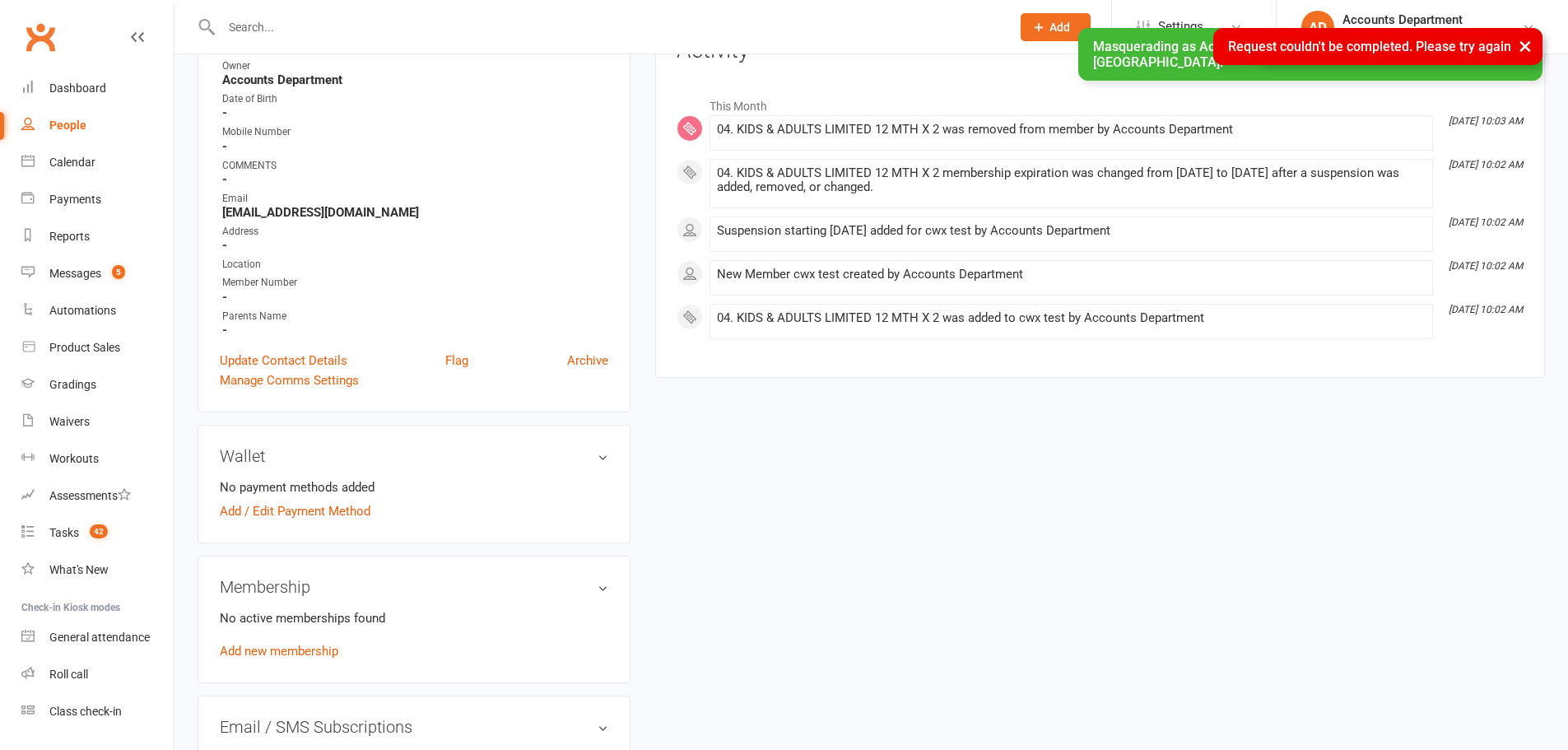
scroll to position [109, 0]
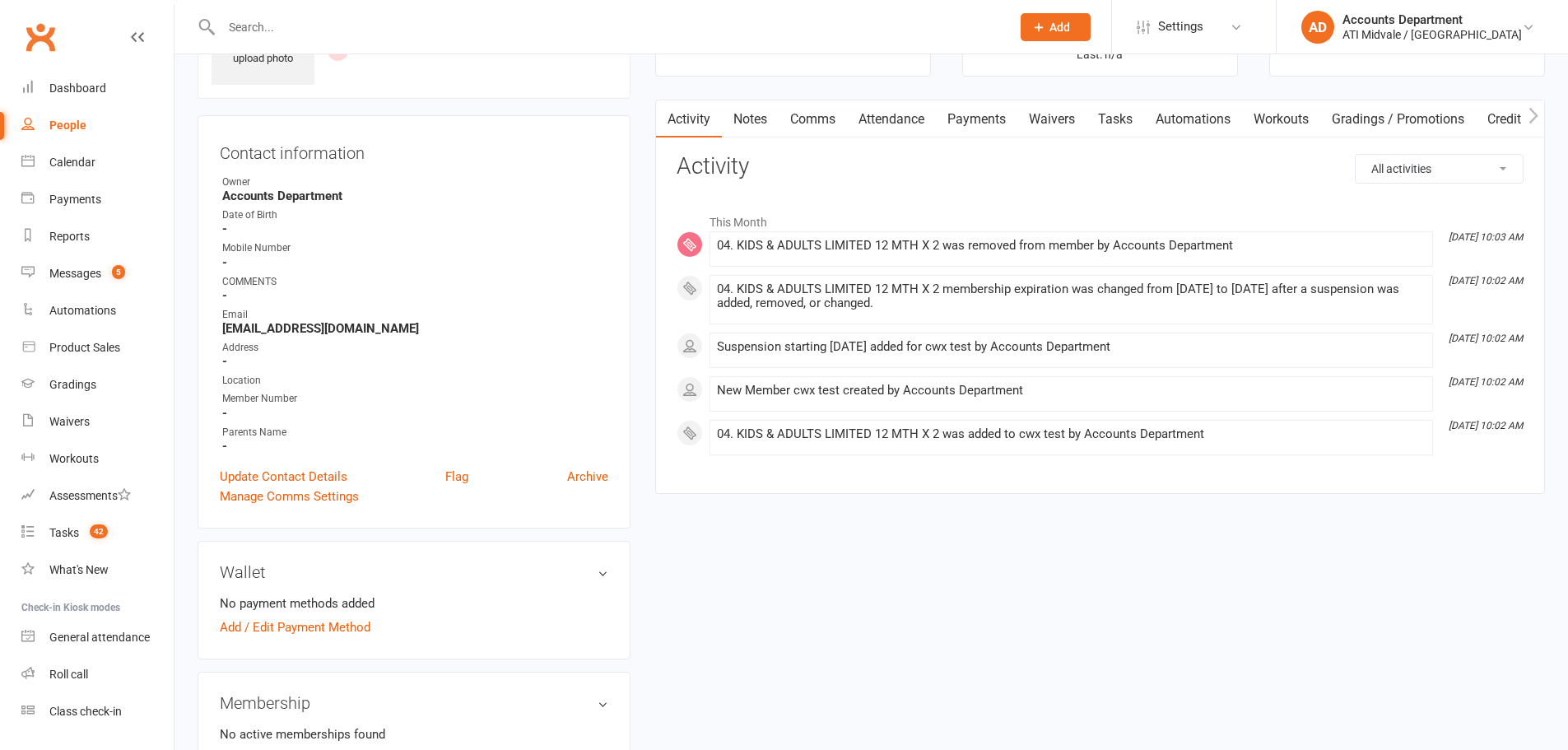
click at [593, 478] on link "Archive" at bounding box center [588, 477] width 41 height 20
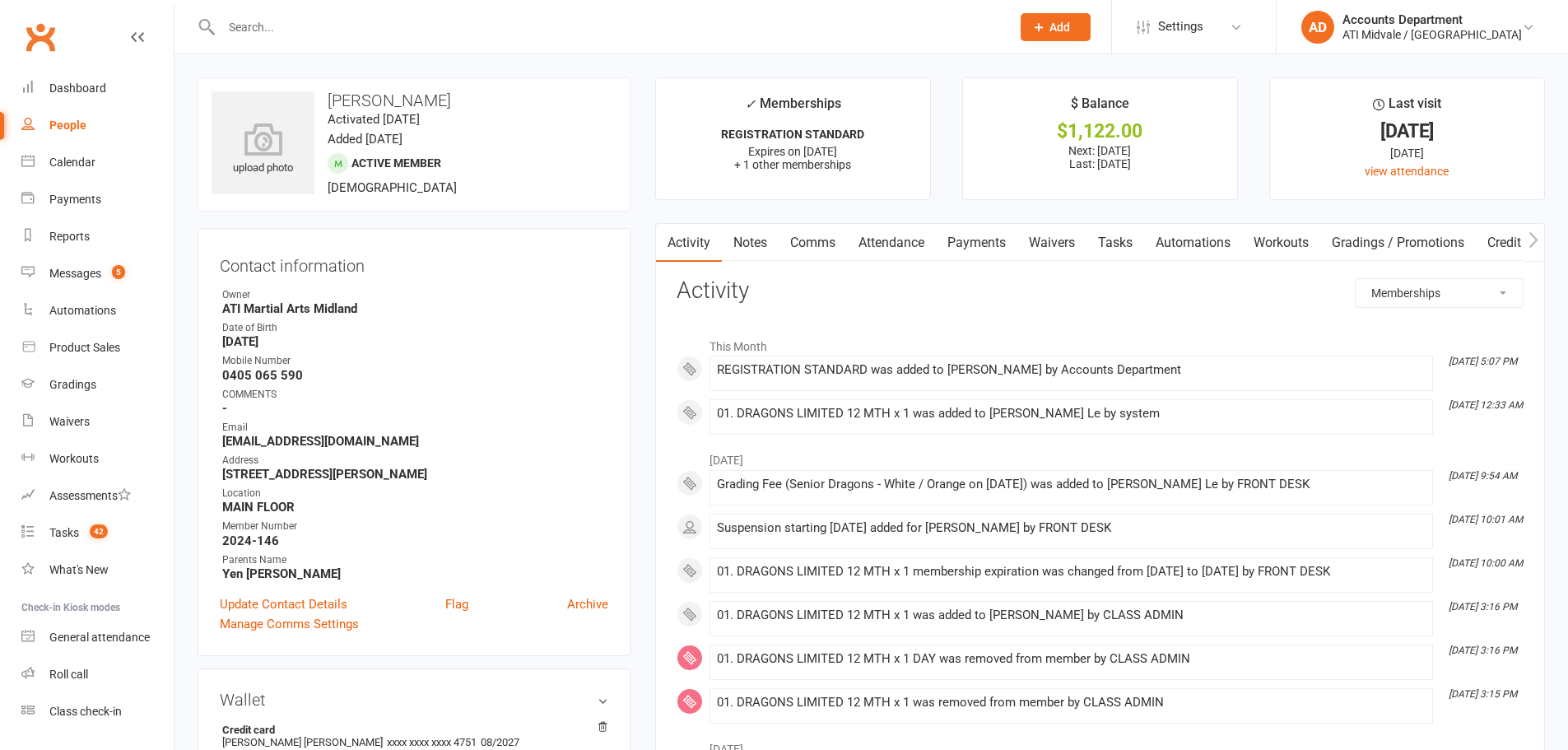
select select "MembershipLogEntry"
click at [1406, 28] on div "ATI Midvale / [GEOGRAPHIC_DATA]" at bounding box center [1433, 34] width 180 height 15
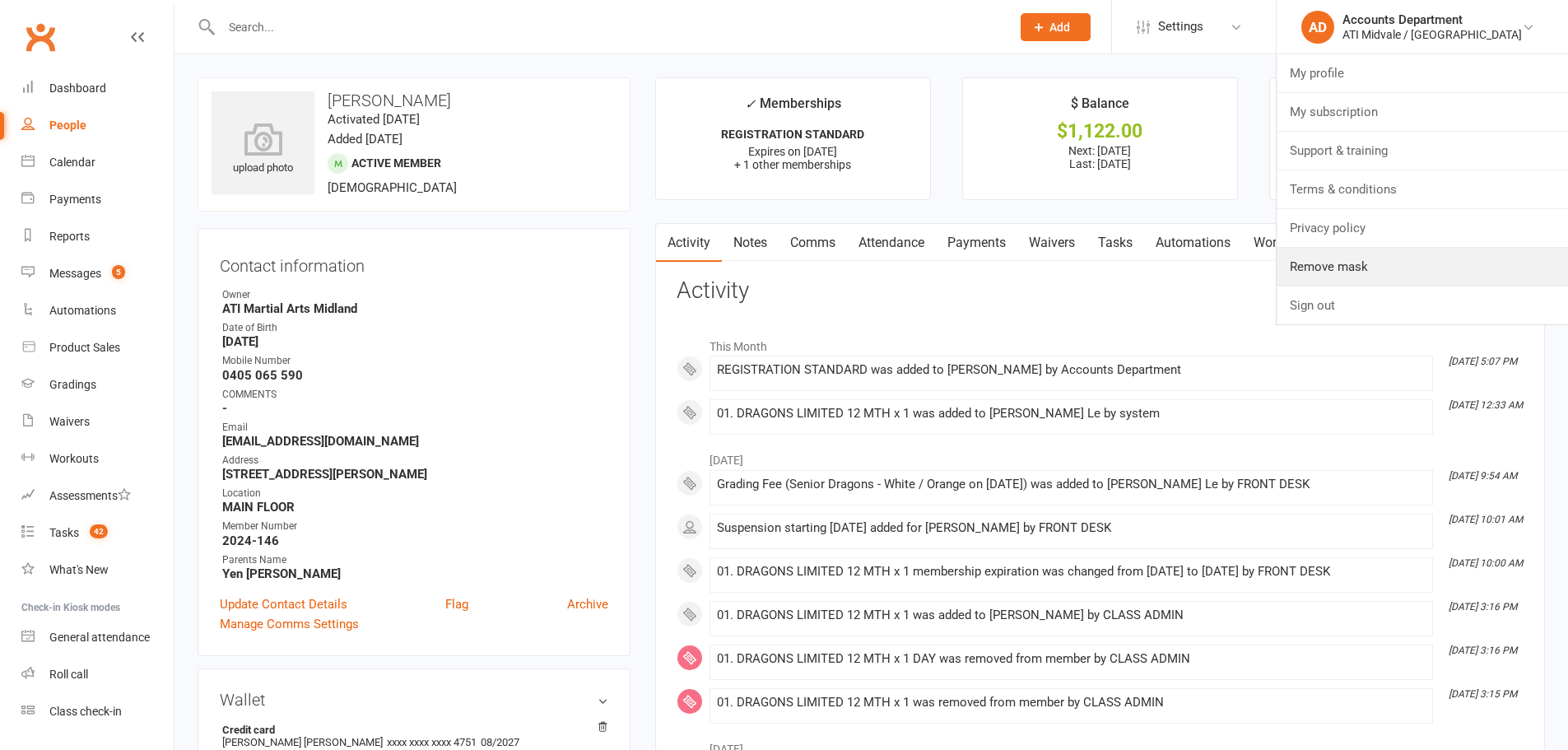
click at [1414, 272] on link "Remove mask" at bounding box center [1422, 266] width 292 height 38
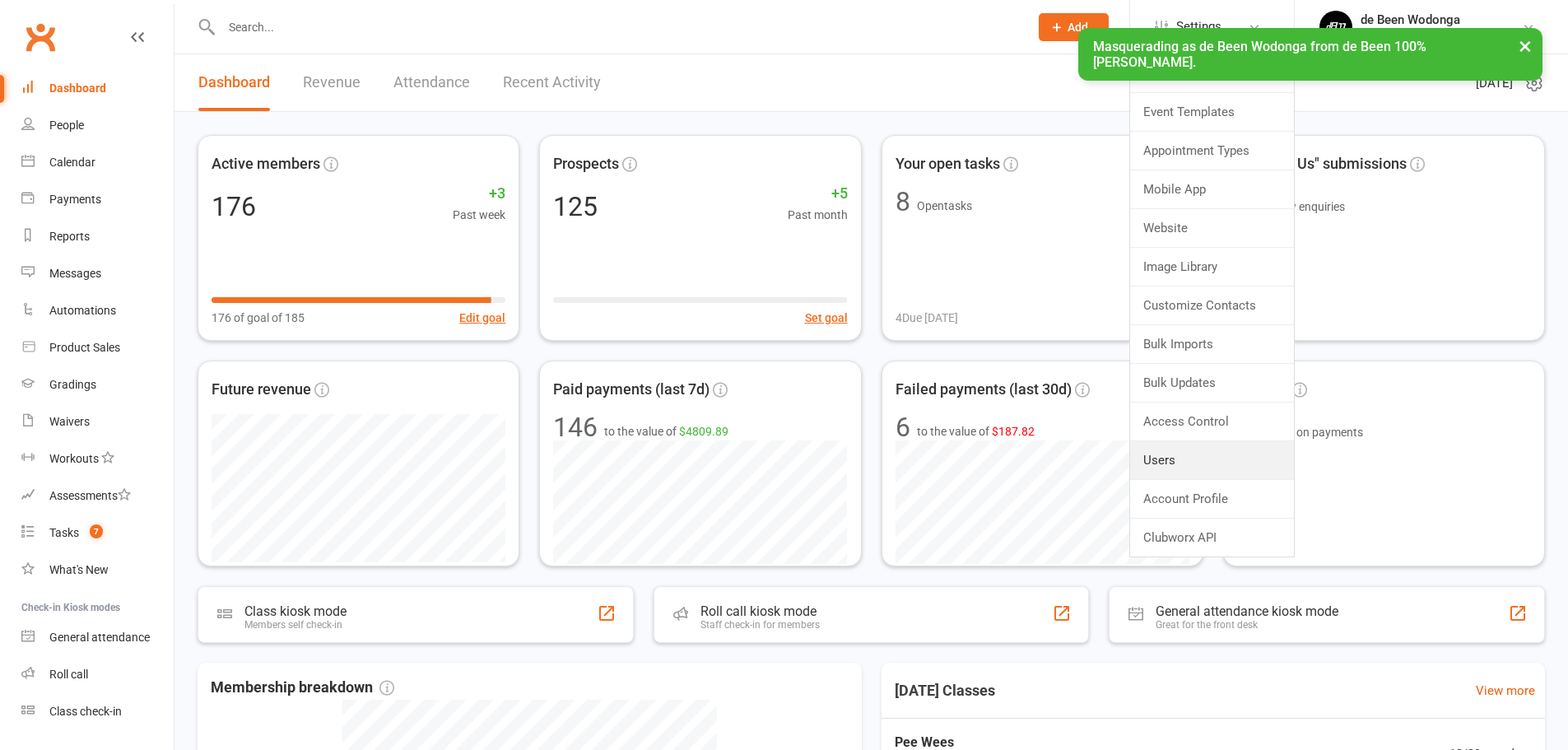
click at [1209, 455] on link "Users" at bounding box center [1212, 459] width 164 height 38
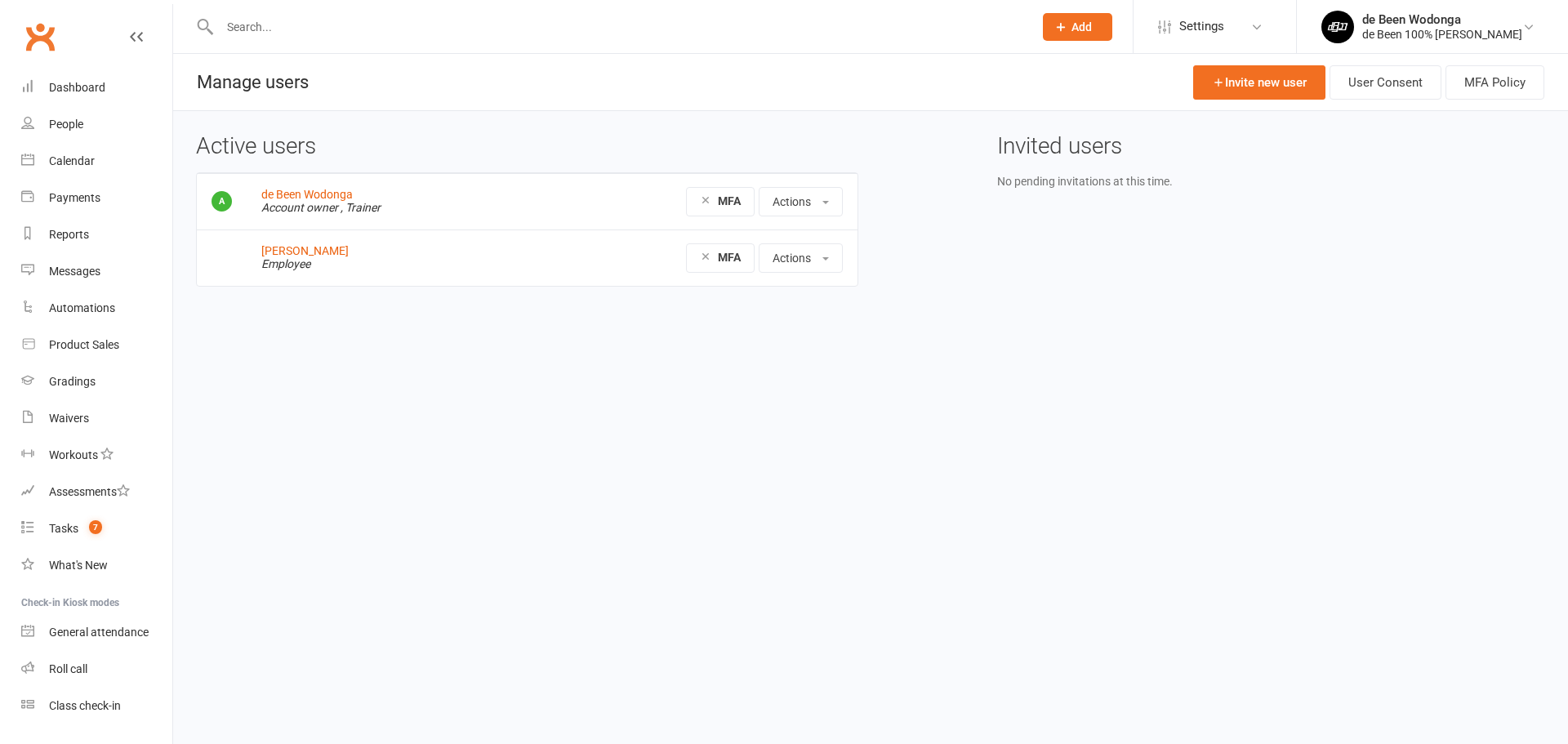
click at [1375, 36] on div "de Been 100% [PERSON_NAME]" at bounding box center [1442, 34] width 160 height 15
click at [1344, 68] on link "My profile" at bounding box center [1432, 72] width 271 height 37
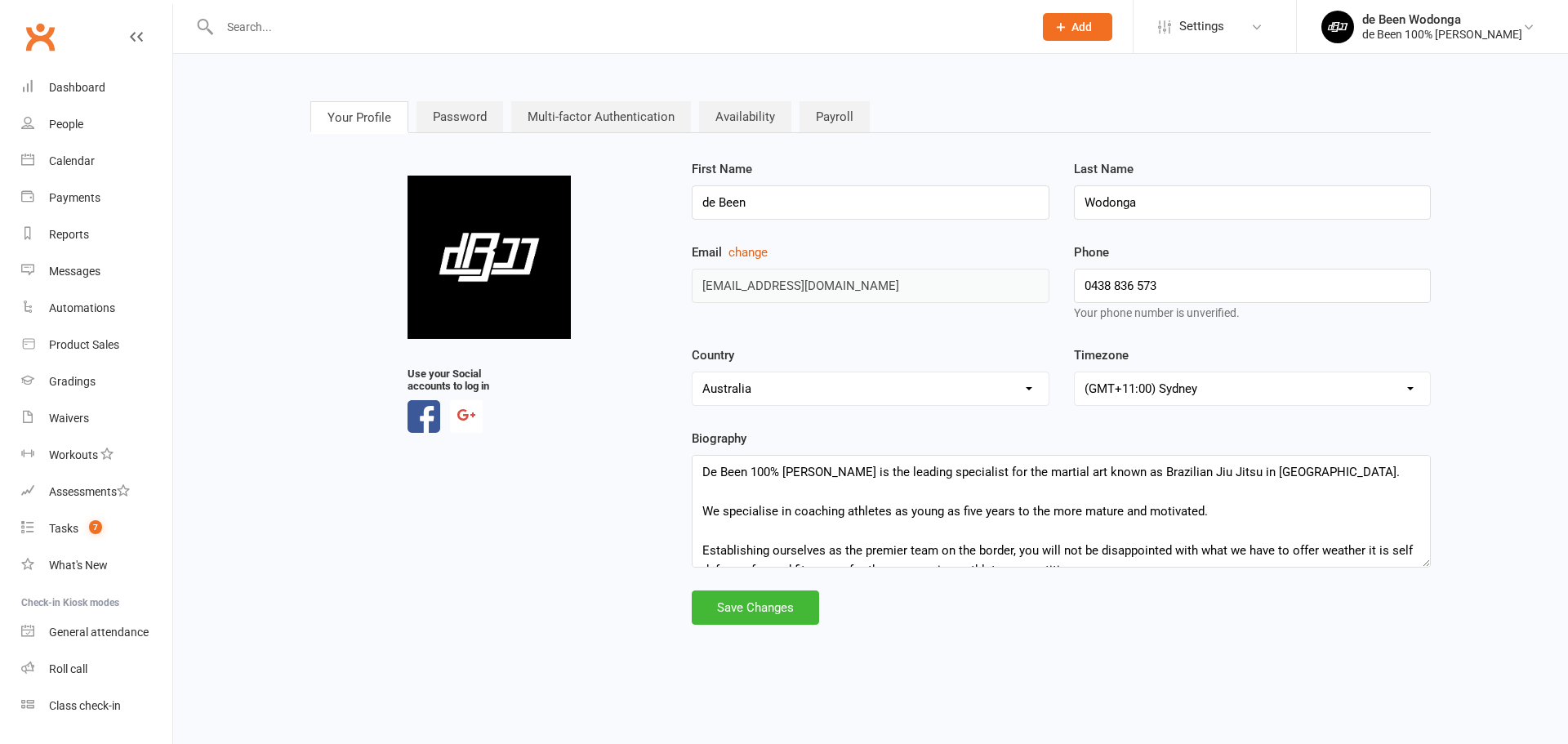
click at [625, 281] on div "upload photo Use your Social accounts to log in First Name de Been Last Name [P…" at bounding box center [871, 391] width 1145 height 465
drag, startPoint x: 1544, startPoint y: 35, endPoint x: 1352, endPoint y: 32, distance: 192.0
click at [1352, 32] on li "de Been Wodonga de Been 100% Jiu Jitsu Wodonga My profile My subscription Suppo…" at bounding box center [1432, 26] width 272 height 53
copy div "de Been 100% [PERSON_NAME]"
click at [1422, 27] on div "de Been 100% [PERSON_NAME]" at bounding box center [1442, 34] width 160 height 15
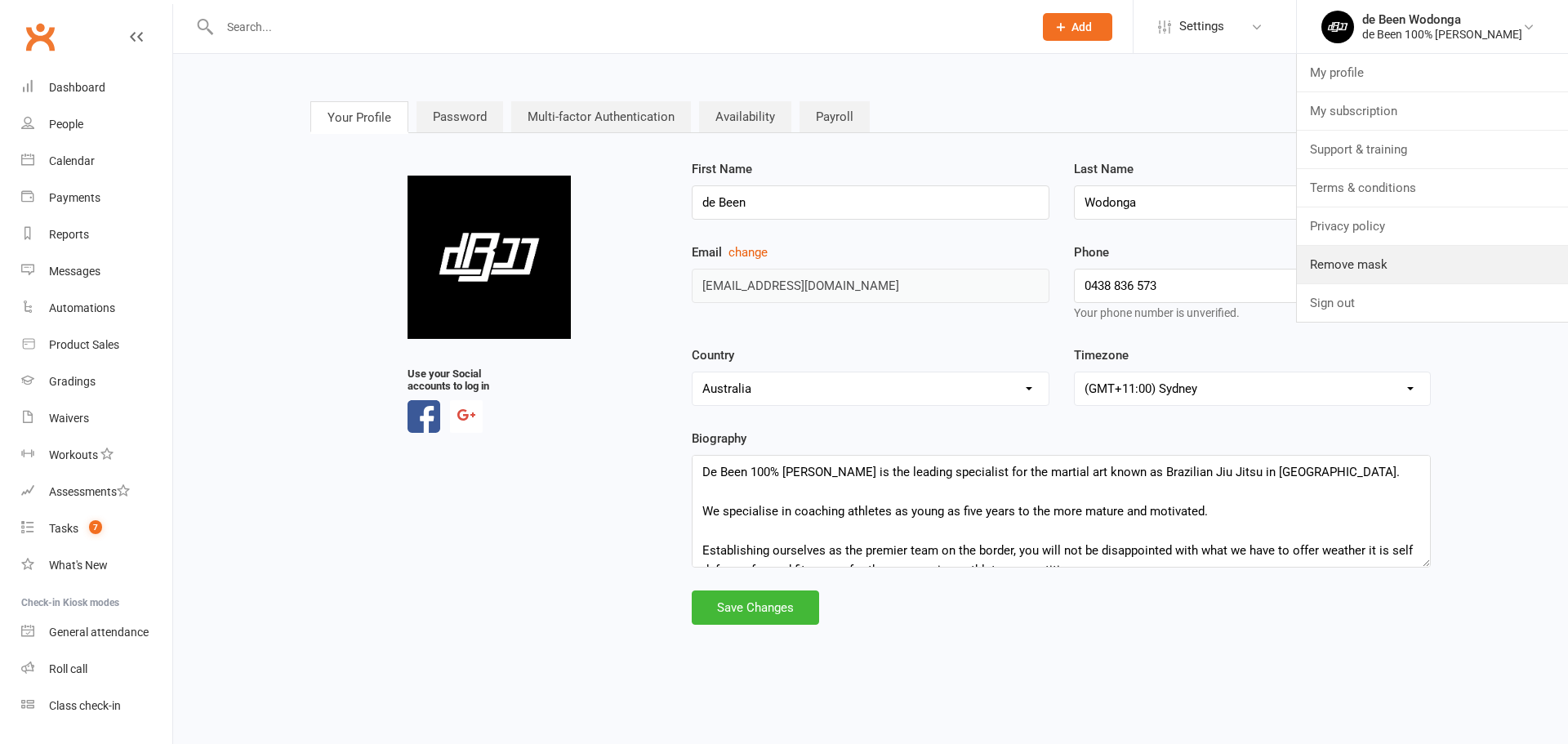
click at [1355, 263] on link "Remove mask" at bounding box center [1432, 264] width 271 height 37
